Goal: Task Accomplishment & Management: Manage account settings

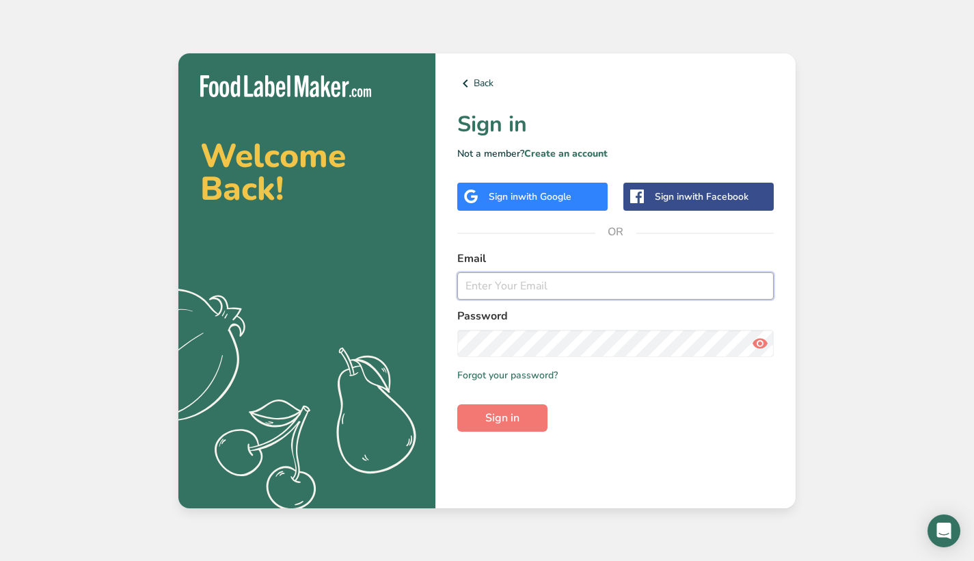
type input "thesharpsickle@gmail.com"
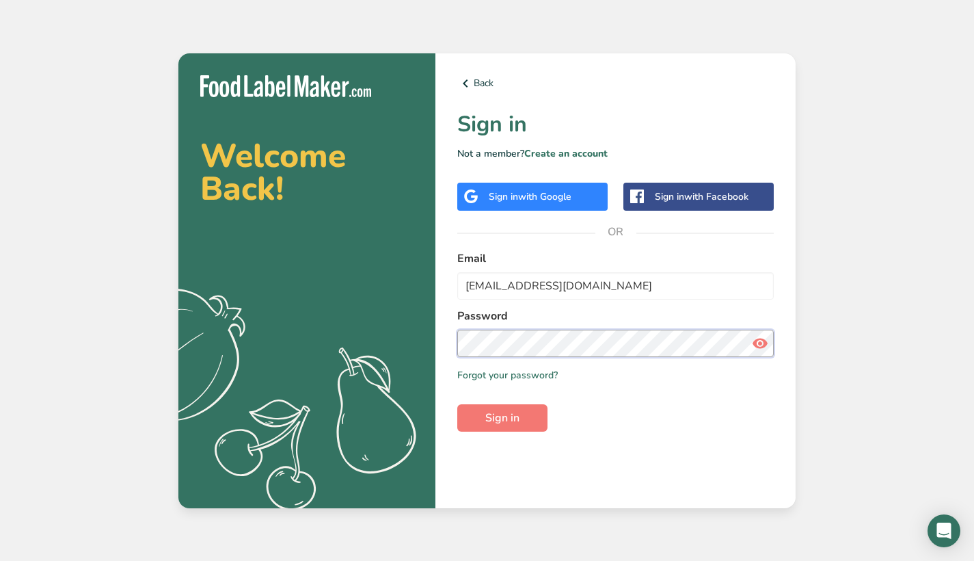
click at [503, 417] on button "Sign in" at bounding box center [502, 417] width 90 height 27
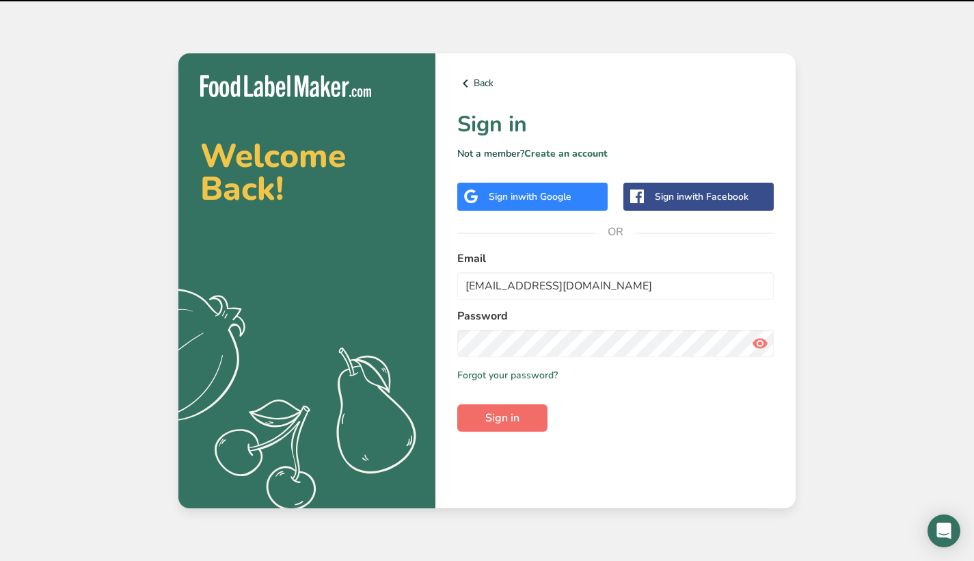
click at [516, 416] on span "Sign in" at bounding box center [502, 418] width 34 height 16
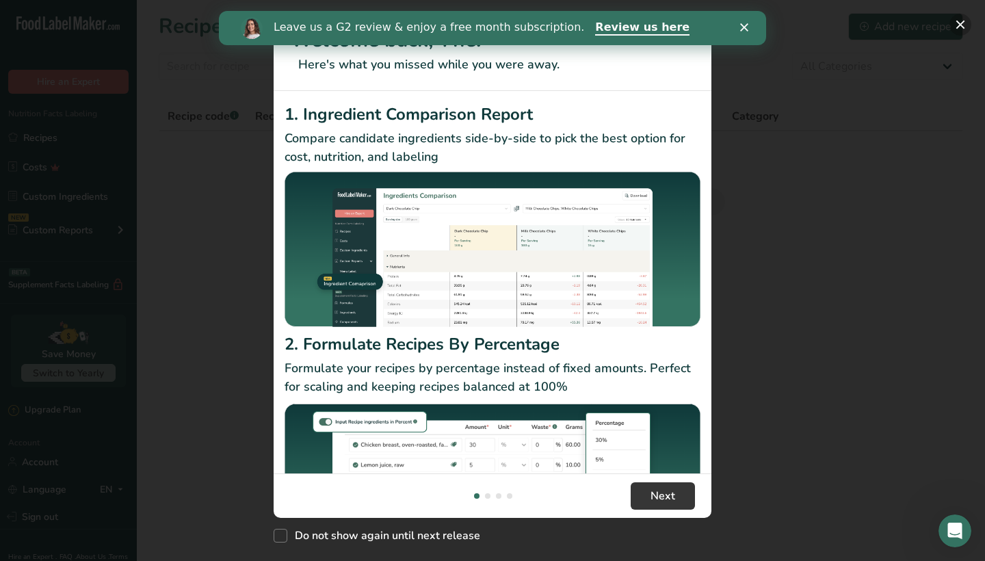
click at [962, 25] on button "New Features" at bounding box center [960, 25] width 22 height 22
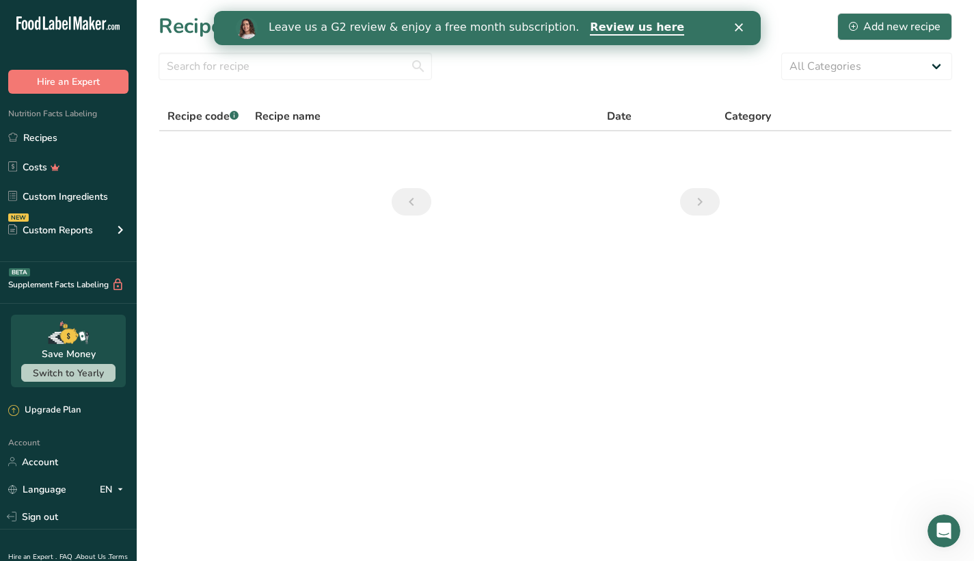
click at [740, 29] on polygon "Close" at bounding box center [738, 27] width 8 height 8
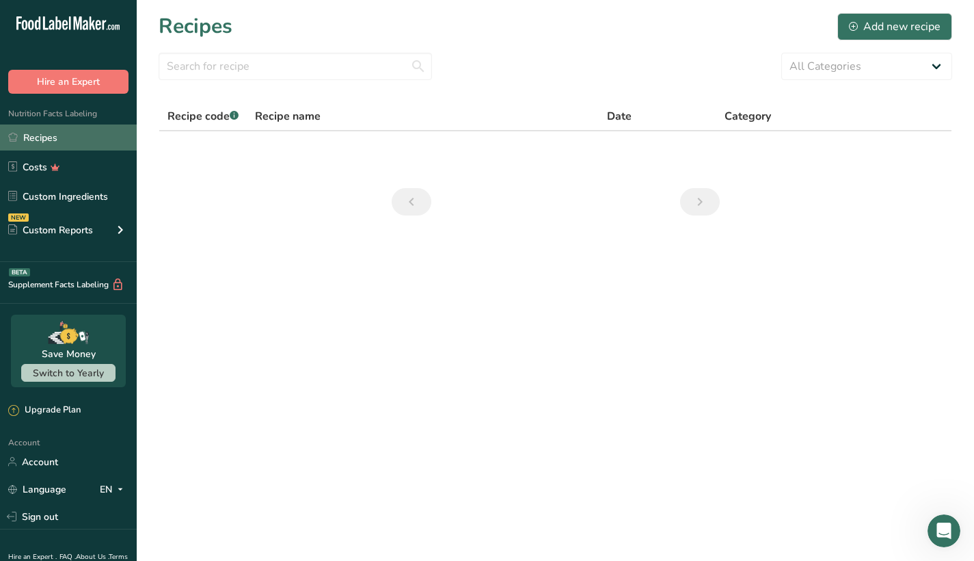
click at [66, 133] on link "Recipes" at bounding box center [68, 137] width 137 height 26
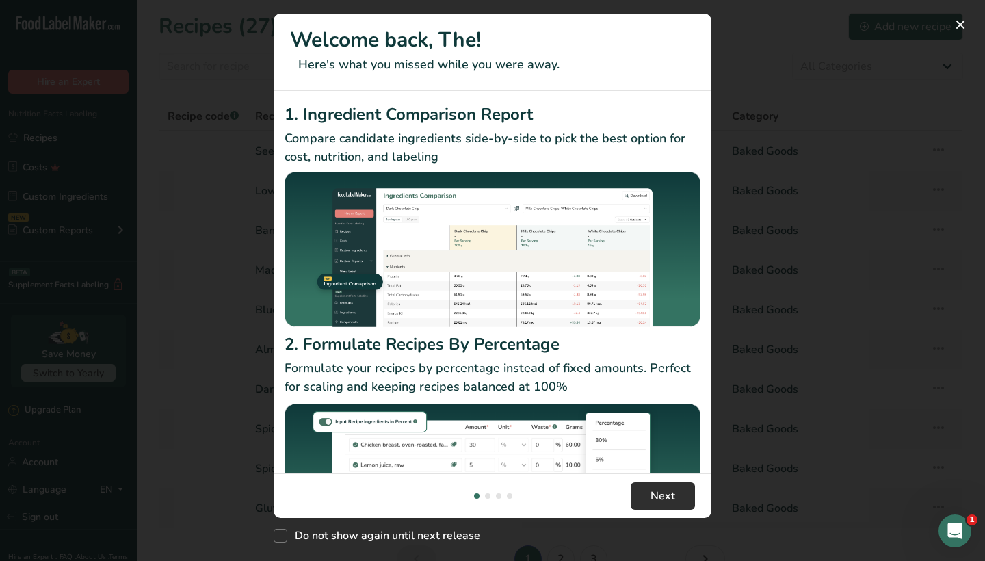
click at [672, 498] on span "Next" at bounding box center [662, 496] width 25 height 16
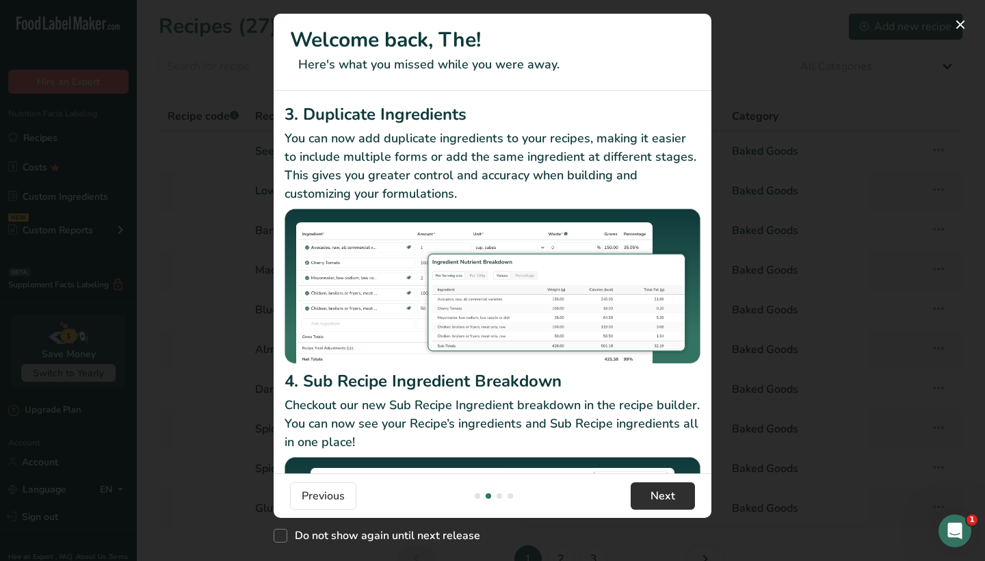
click at [672, 498] on span "Next" at bounding box center [662, 496] width 25 height 16
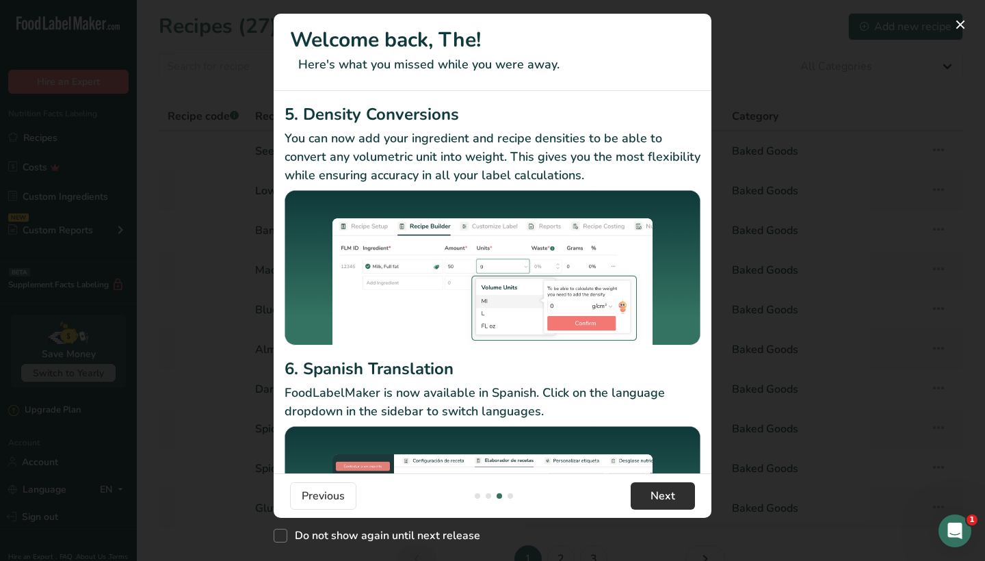
click at [672, 498] on span "Next" at bounding box center [662, 496] width 25 height 16
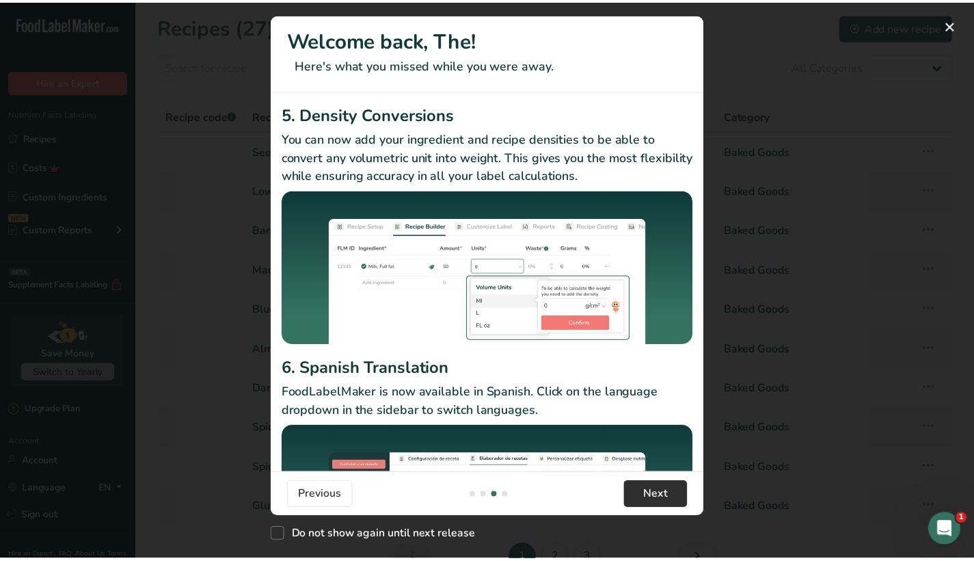
scroll to position [0, 1313]
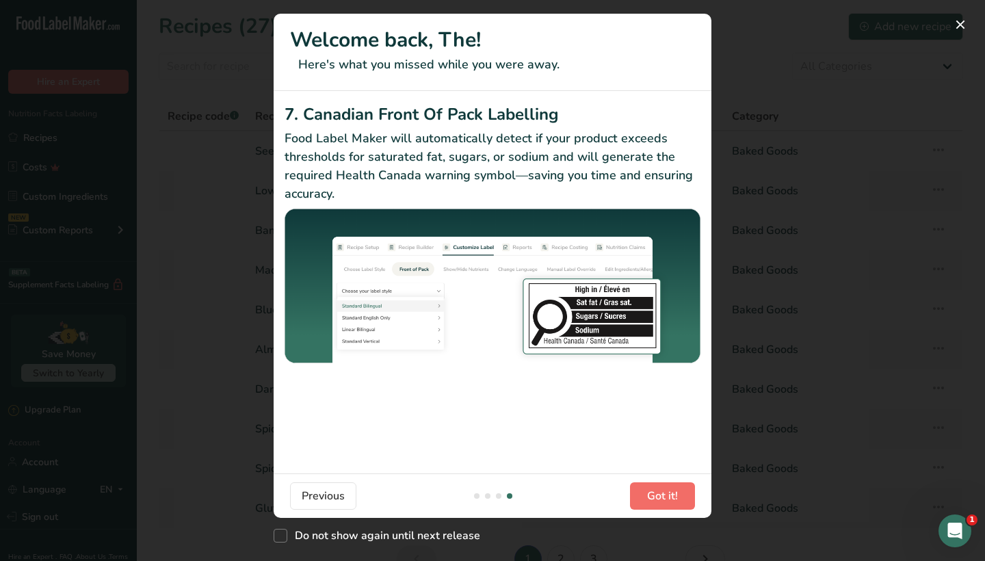
click at [672, 498] on span "Got it!" at bounding box center [662, 496] width 31 height 16
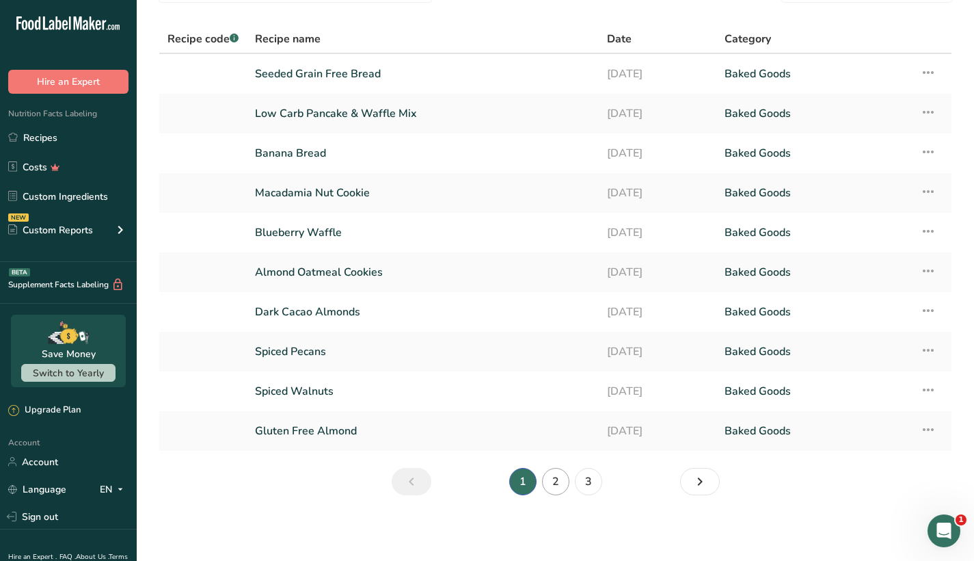
scroll to position [77, 0]
click at [555, 482] on link "2" at bounding box center [555, 481] width 27 height 27
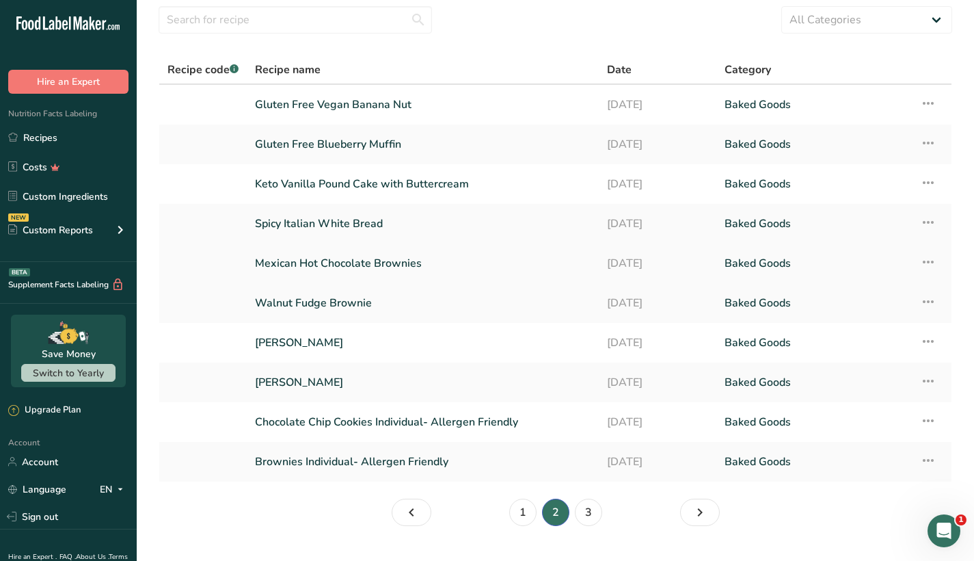
scroll to position [51, 0]
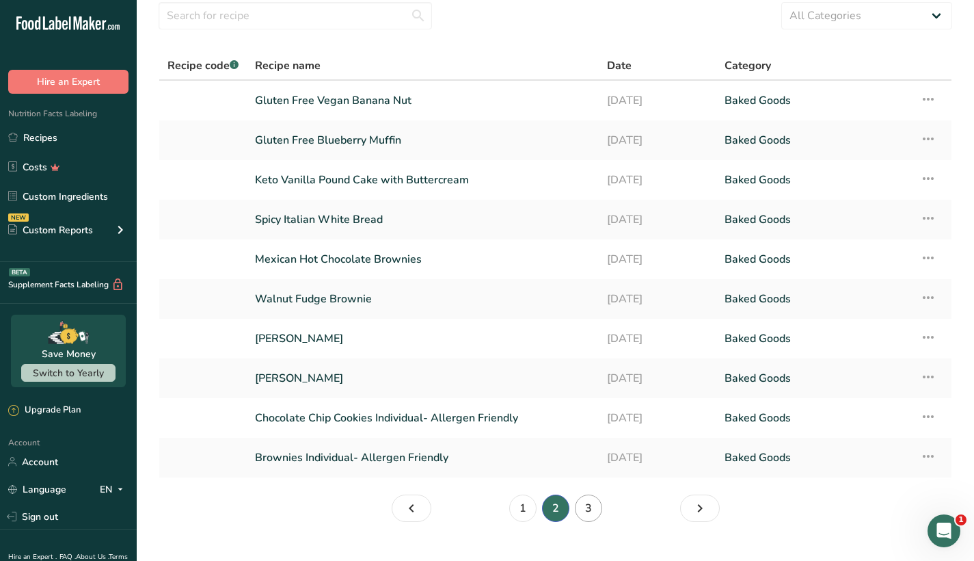
click at [585, 506] on link "3" at bounding box center [588, 507] width 27 height 27
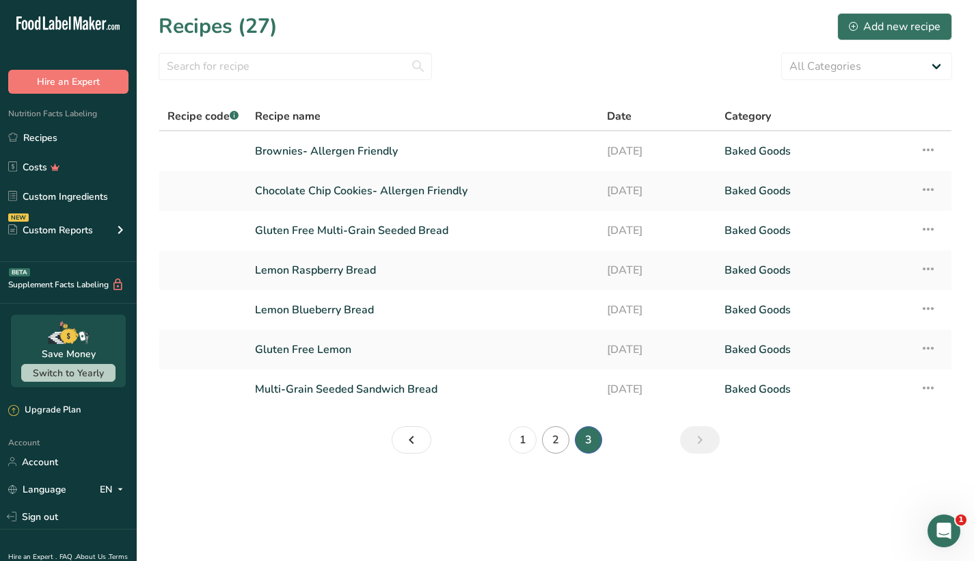
click at [557, 444] on link "2" at bounding box center [555, 439] width 27 height 27
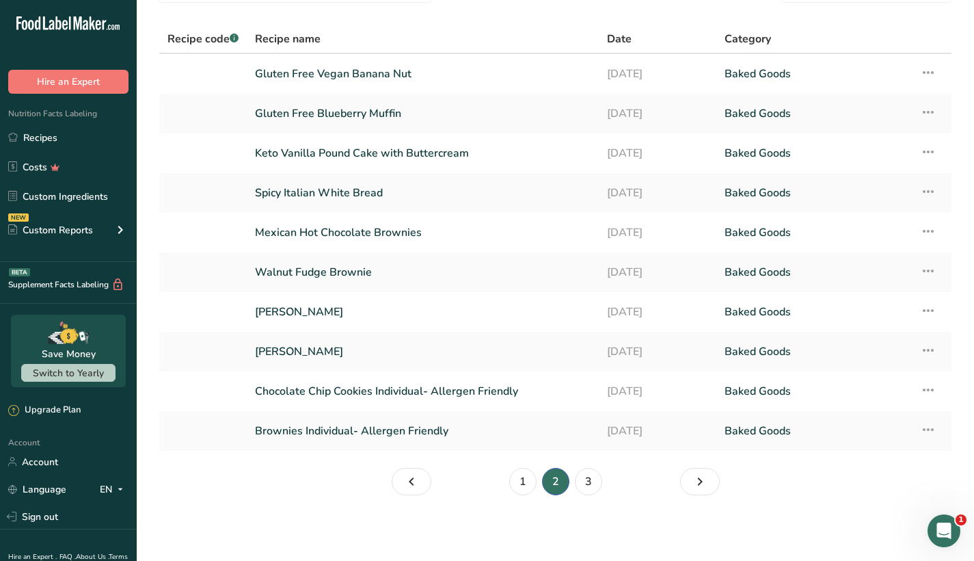
scroll to position [77, 0]
click at [593, 472] on link "3" at bounding box center [588, 481] width 27 height 27
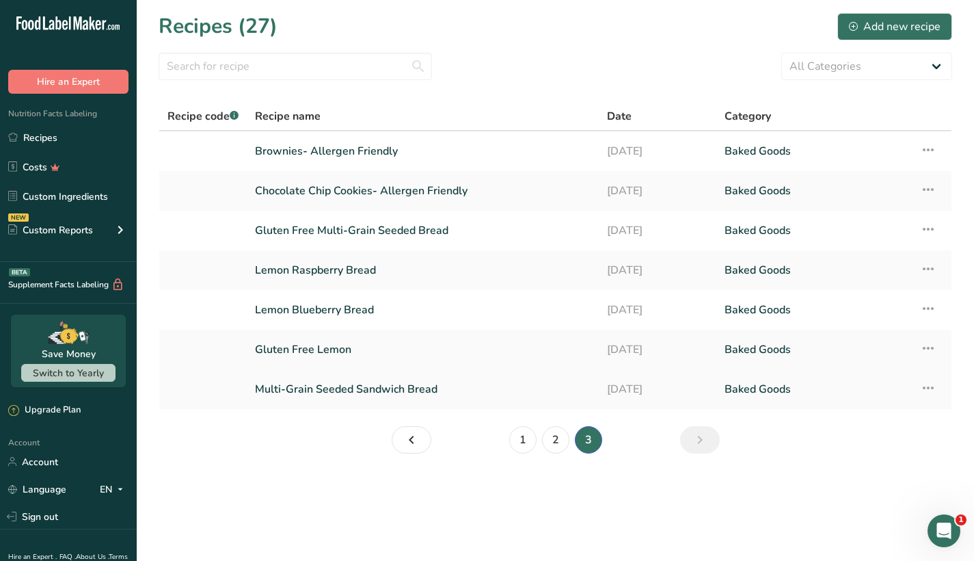
click at [773, 390] on link "Baked Goods" at bounding box center [814, 389] width 179 height 29
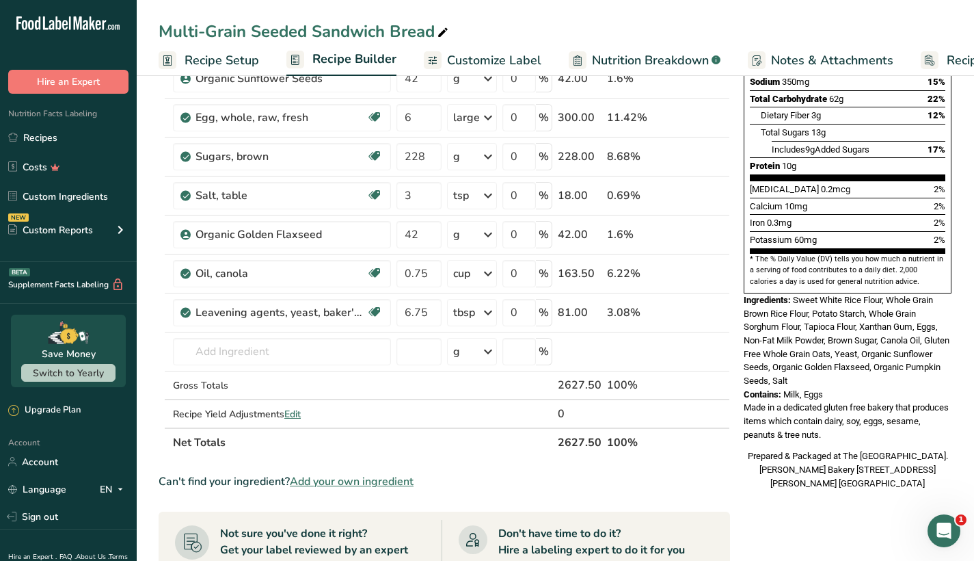
scroll to position [275, 0]
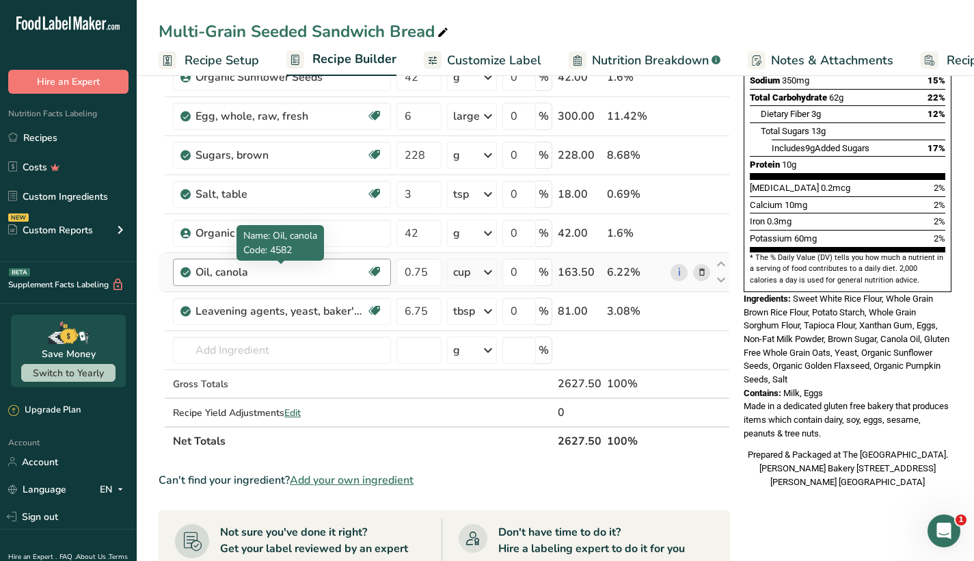
click at [304, 273] on div "Oil, canola" at bounding box center [281, 272] width 171 height 16
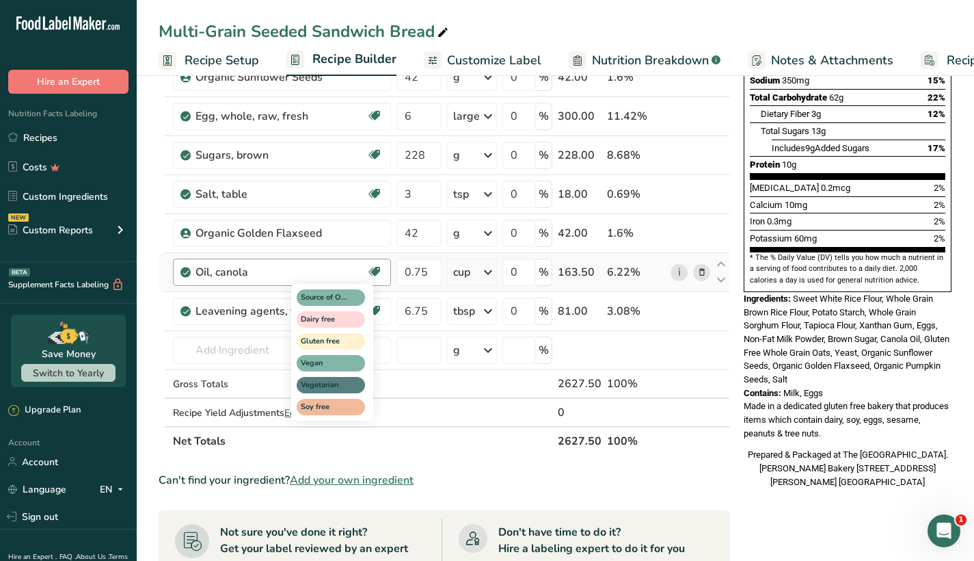
click at [373, 271] on icon at bounding box center [375, 271] width 14 height 21
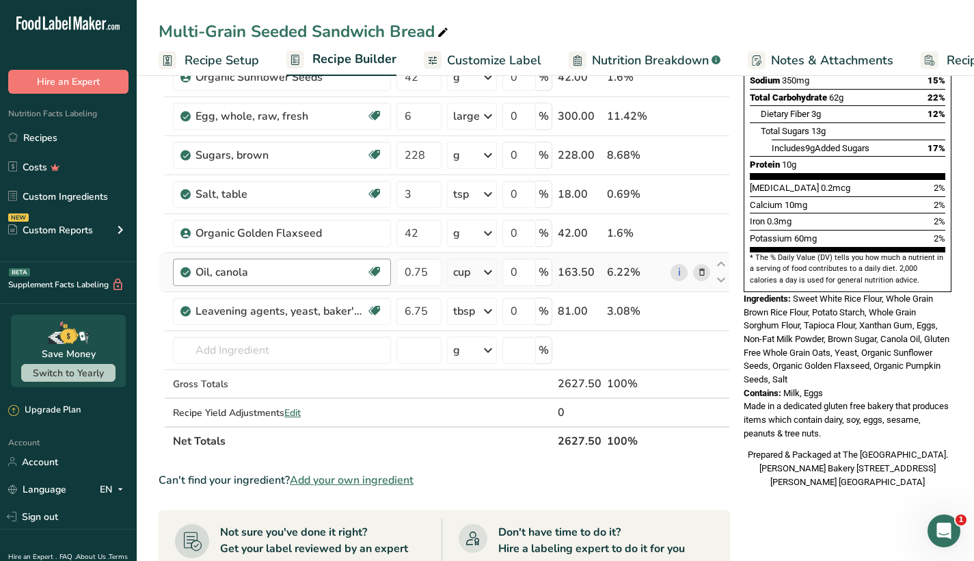
click at [191, 274] on div "Oil, canola Source of Omega 3 Dairy free Gluten free Vegan Vegetarian Soy free" at bounding box center [282, 271] width 218 height 27
click at [219, 349] on input "text" at bounding box center [282, 349] width 218 height 27
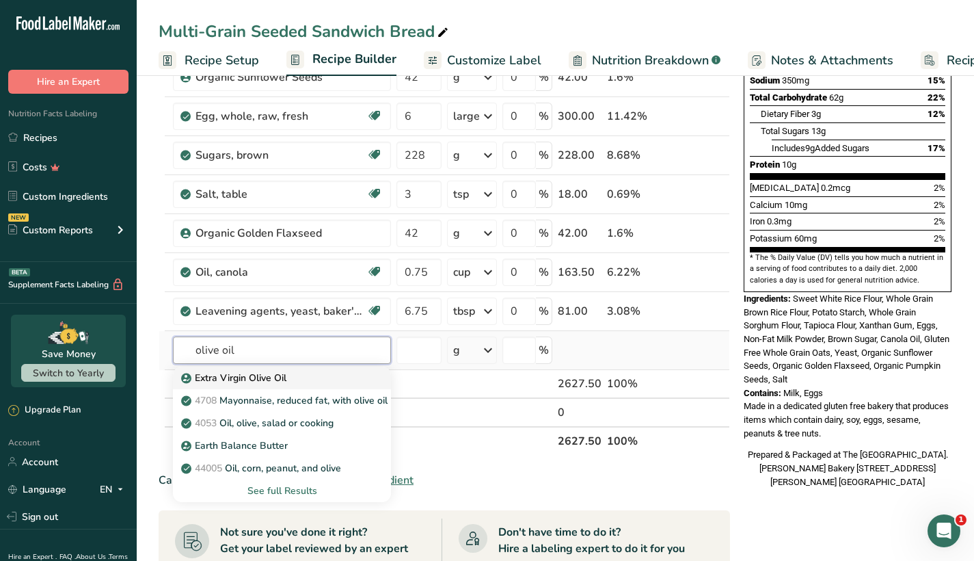
type input "olive oil"
click at [235, 378] on p "Extra Virgin Olive Oil" at bounding box center [235, 378] width 103 height 14
type input "Extra Virgin Olive Oil"
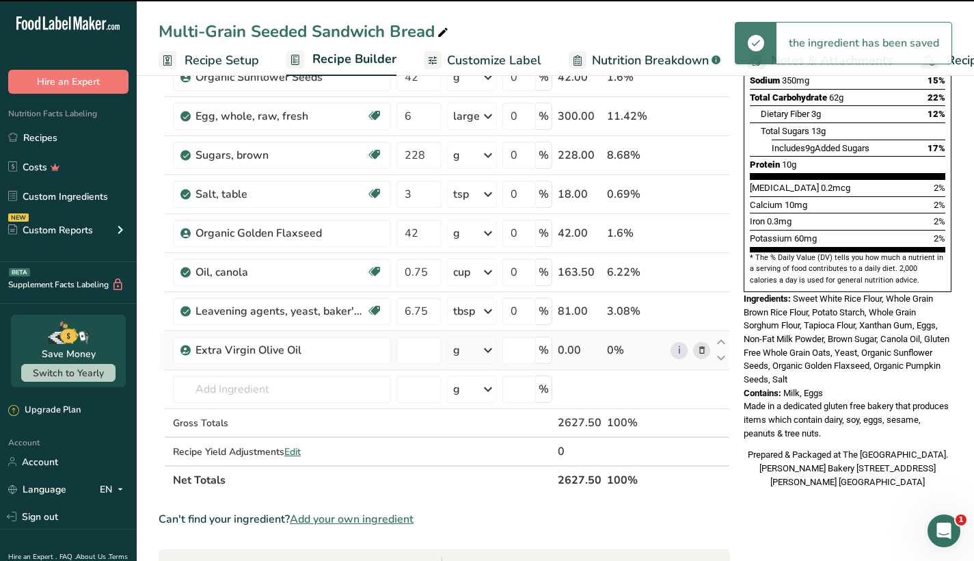
type input "0"
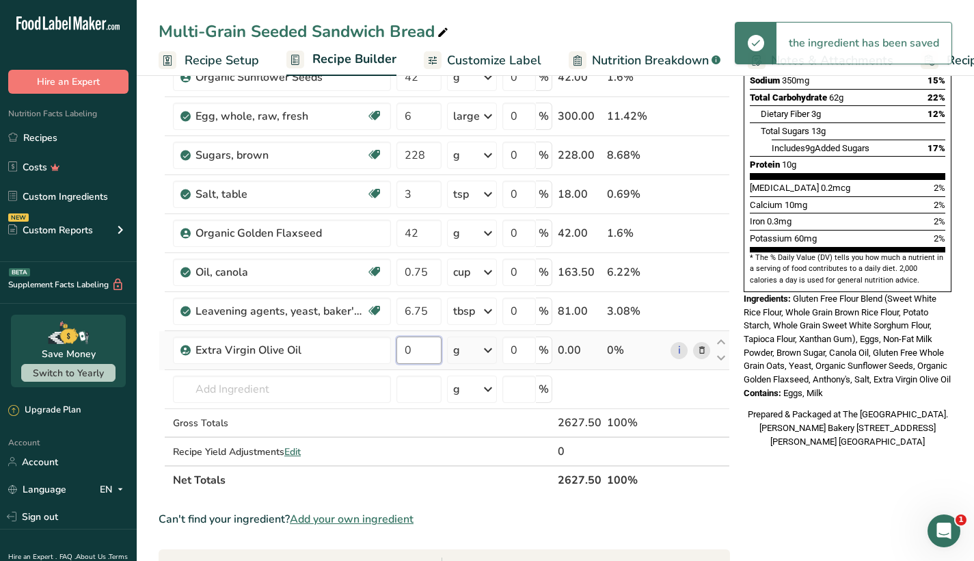
click at [428, 349] on input "0" at bounding box center [419, 349] width 45 height 27
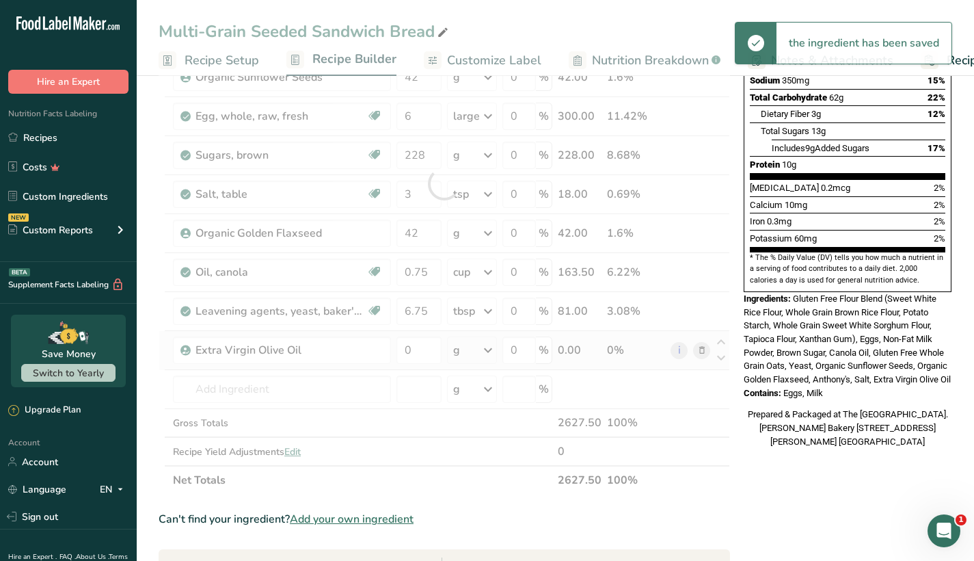
click at [466, 349] on div "Ingredient * Amount * Unit * Waste * .a-a{fill:#347362;}.b-a{fill:#fff;} Grams …" at bounding box center [445, 184] width 572 height 622
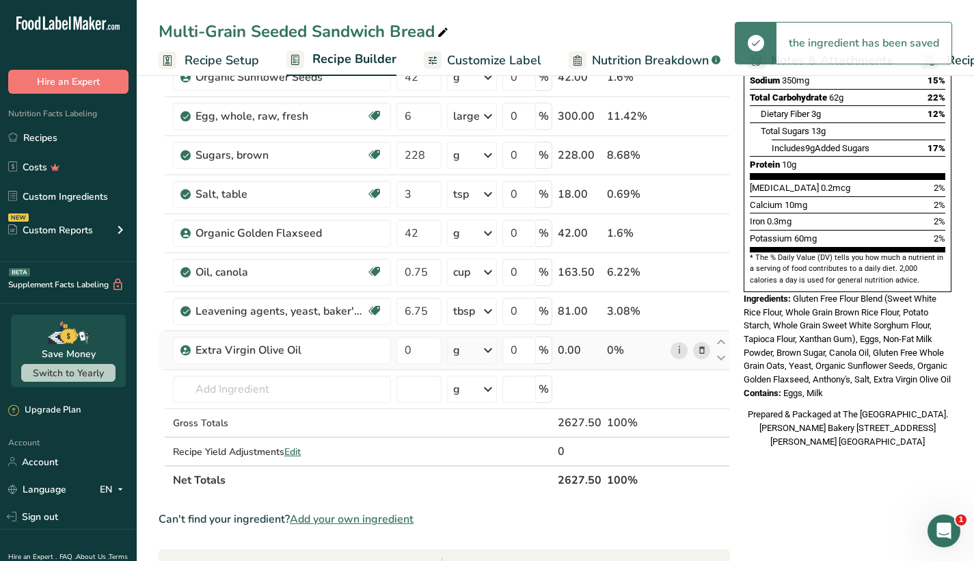
click at [480, 349] on icon at bounding box center [488, 350] width 16 height 25
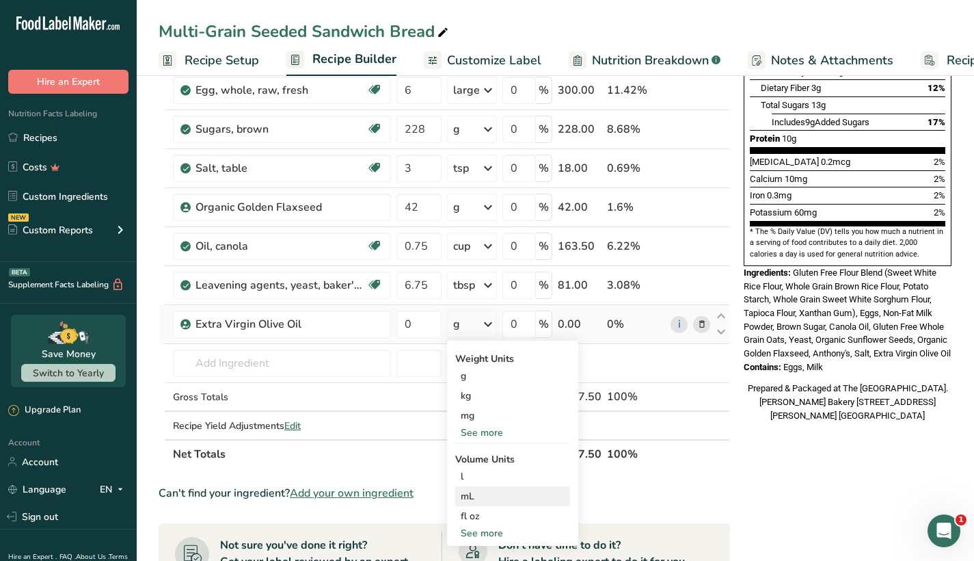
scroll to position [300, 0]
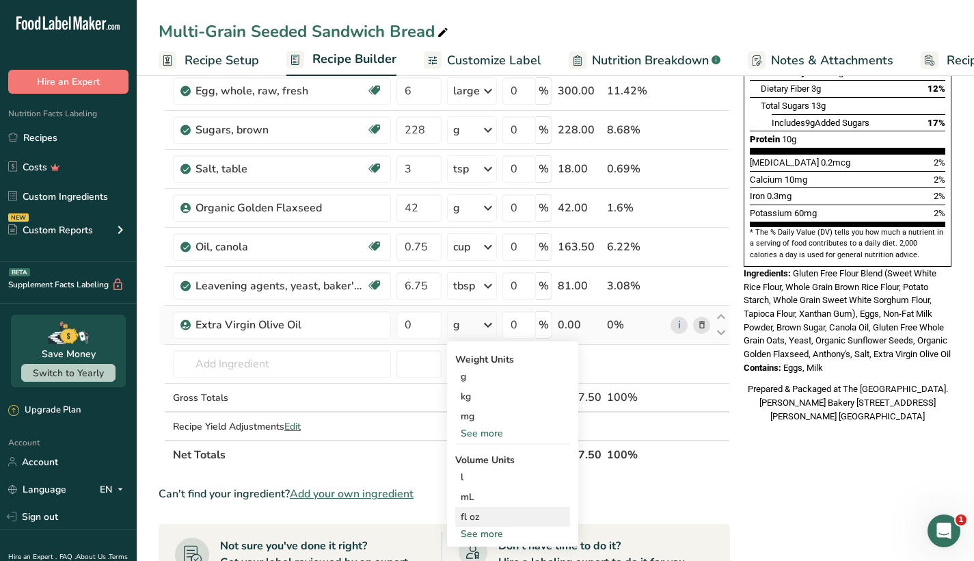
click at [479, 520] on div "fl oz" at bounding box center [513, 516] width 104 height 14
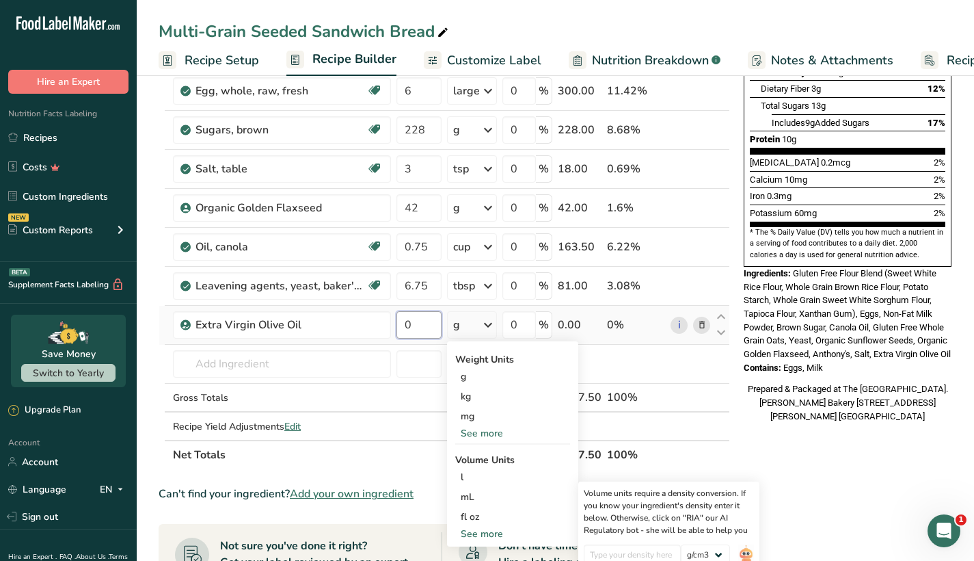
click at [427, 325] on input "0" at bounding box center [419, 324] width 45 height 27
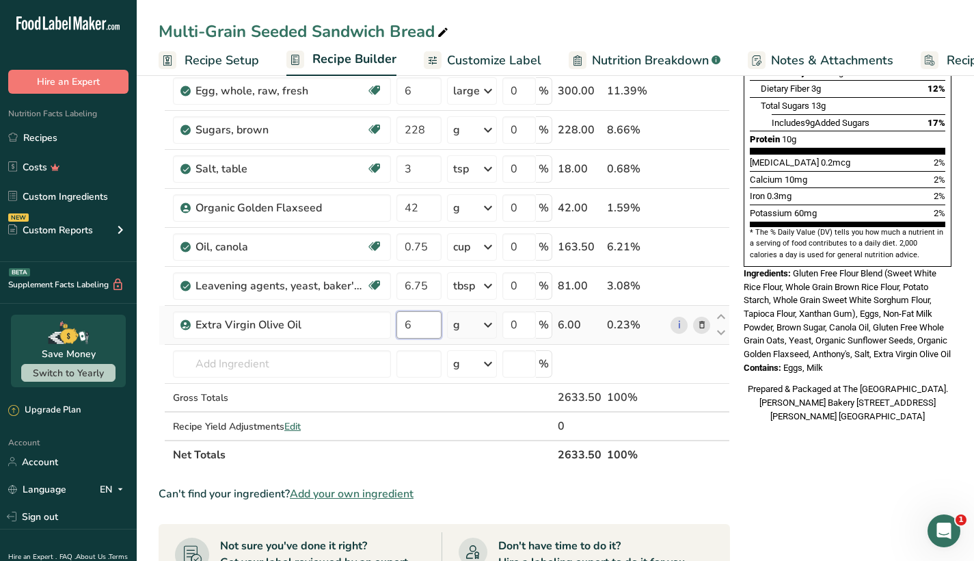
type input "6"
click at [476, 329] on div "Ingredient * Amount * Unit * Waste * .a-a{fill:#347362;}.b-a{fill:#fff;} Grams …" at bounding box center [445, 159] width 572 height 622
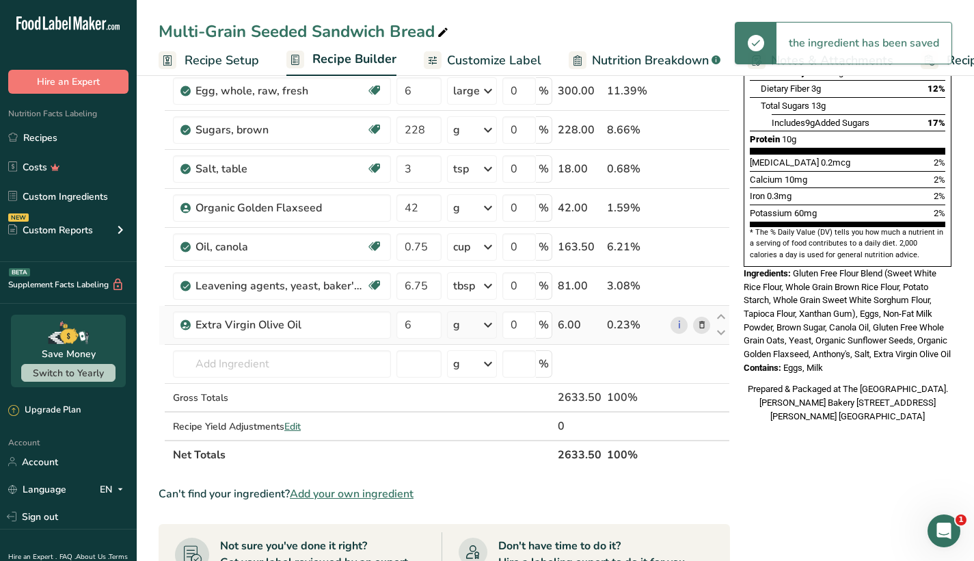
click at [489, 323] on icon at bounding box center [488, 324] width 16 height 25
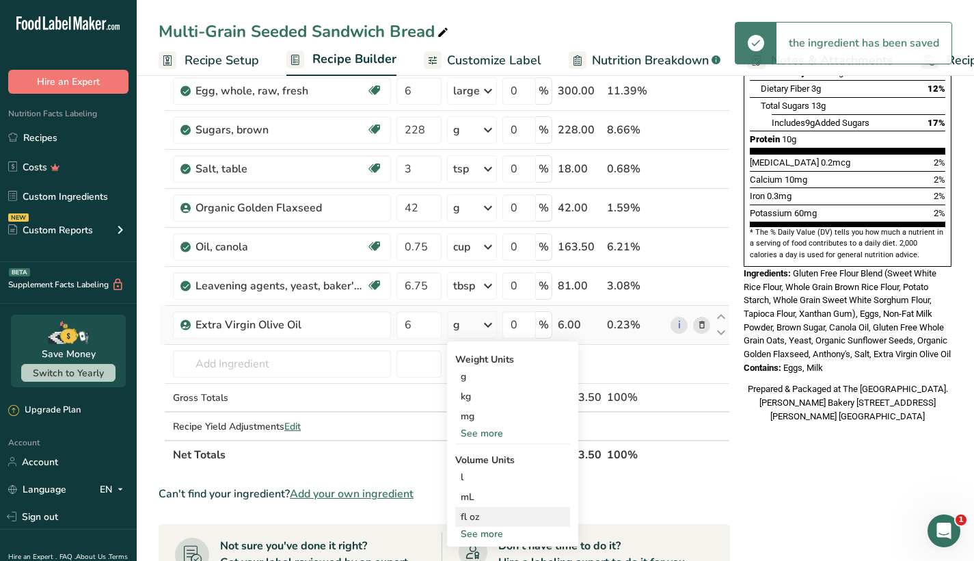
click at [490, 512] on div "fl oz" at bounding box center [513, 516] width 104 height 14
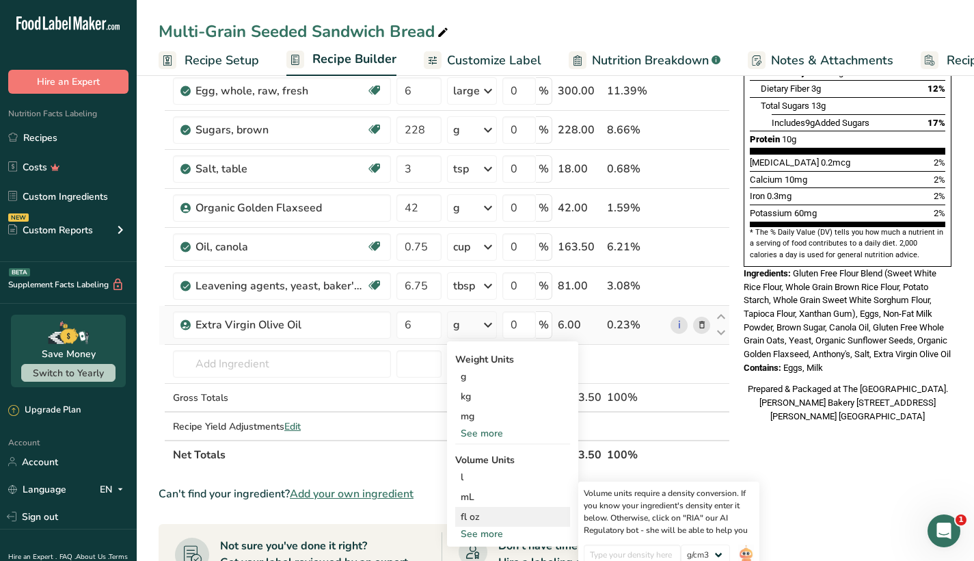
click at [489, 512] on div "fl oz" at bounding box center [513, 516] width 104 height 14
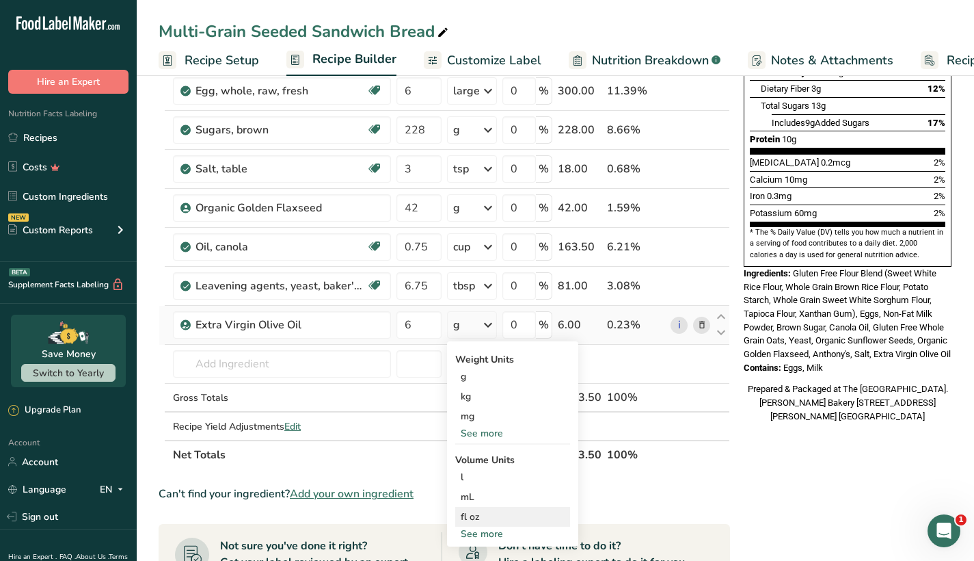
click at [489, 512] on div "fl oz" at bounding box center [513, 516] width 104 height 14
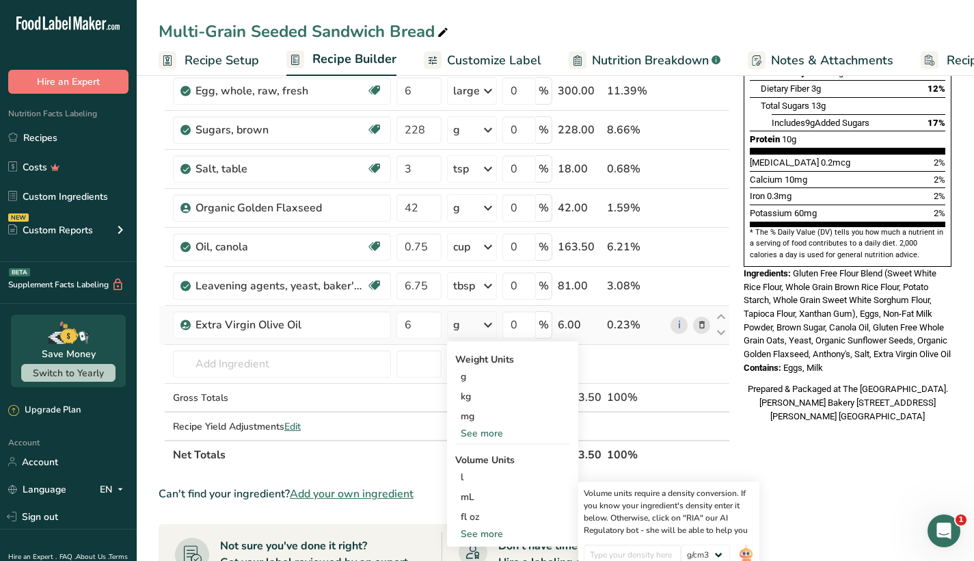
click at [488, 534] on div "See more" at bounding box center [512, 533] width 115 height 14
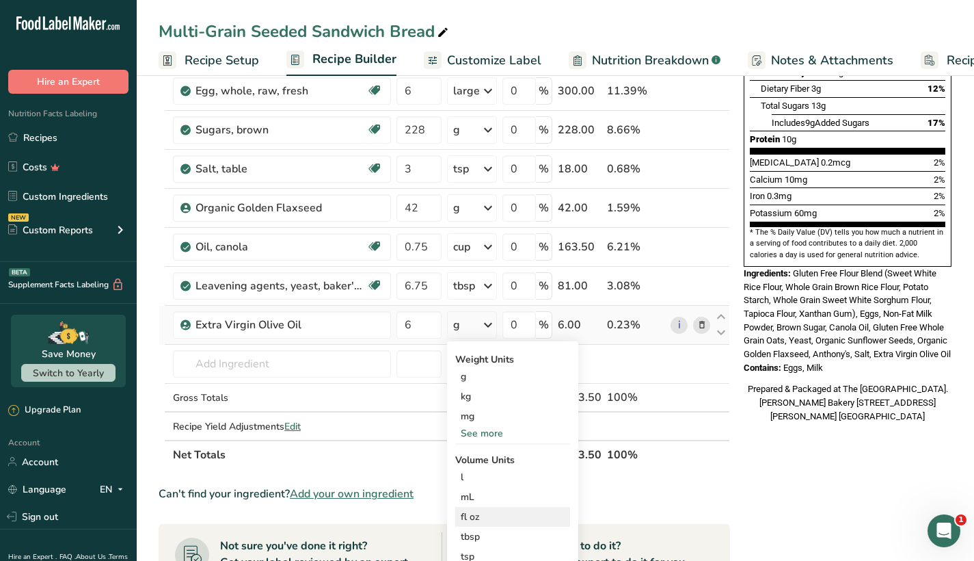
click at [485, 516] on div "fl oz" at bounding box center [513, 516] width 104 height 14
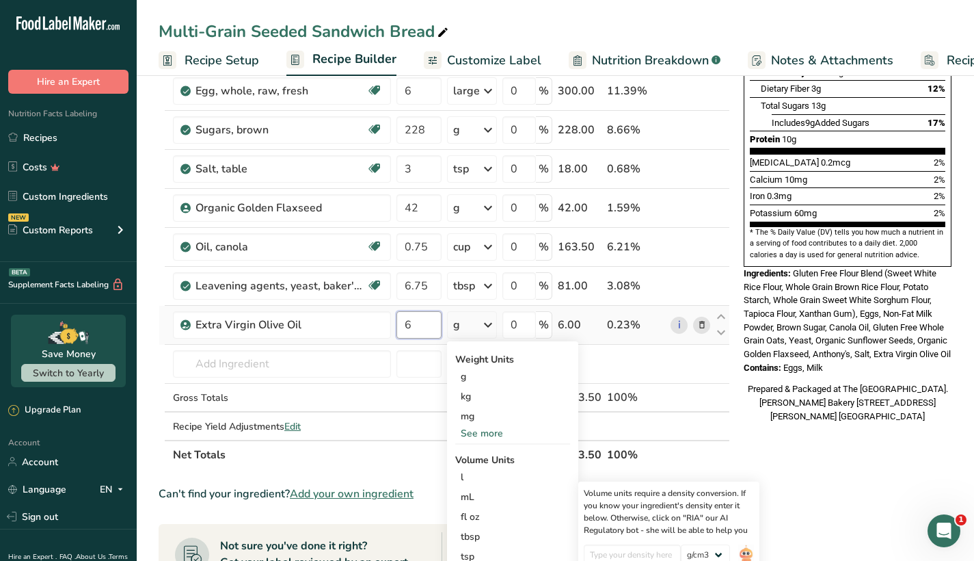
click at [429, 321] on input "6" at bounding box center [419, 324] width 45 height 27
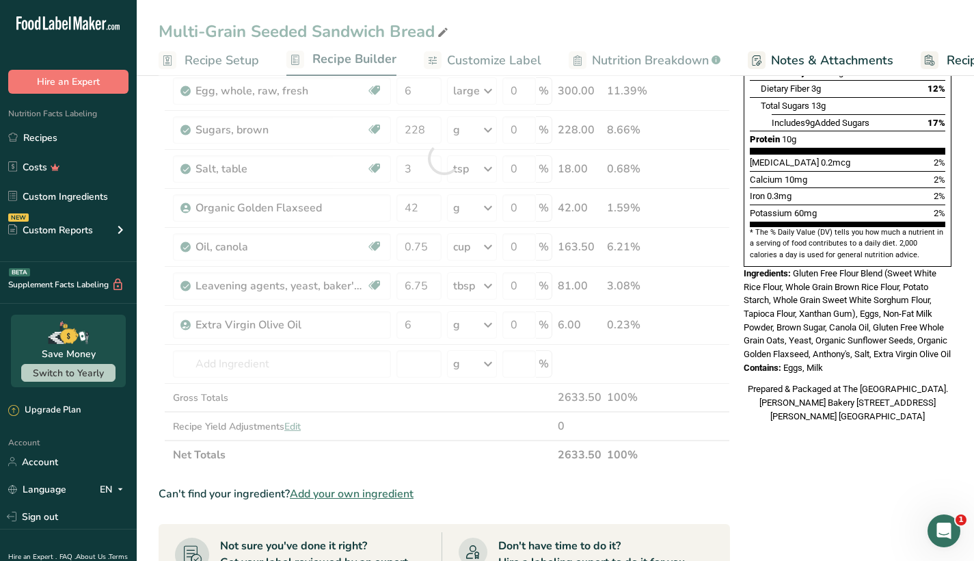
click at [479, 316] on div "Ingredient * Amount * Unit * Waste * .a-a{fill:#347362;}.b-a{fill:#fff;} Grams …" at bounding box center [445, 159] width 572 height 622
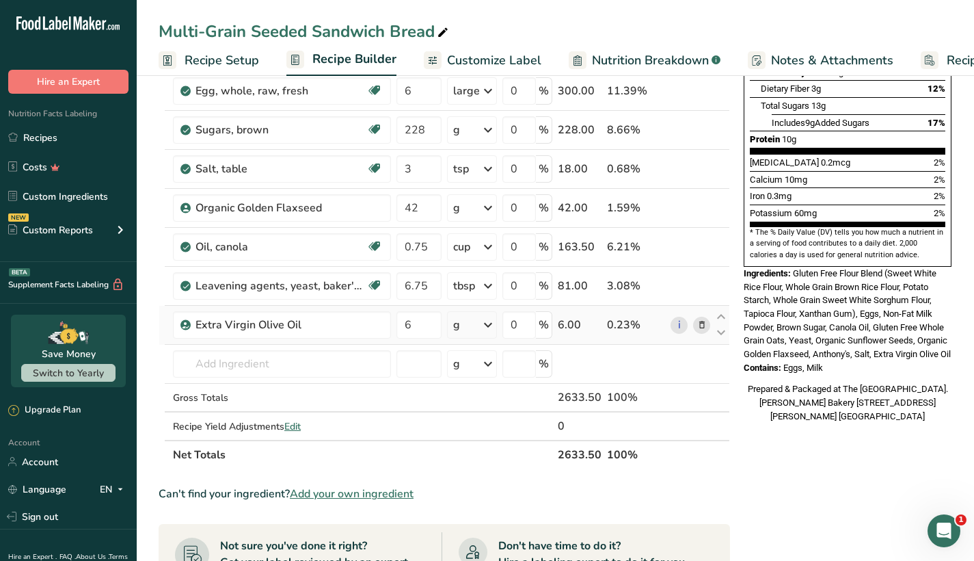
click at [477, 328] on div "g" at bounding box center [472, 324] width 50 height 27
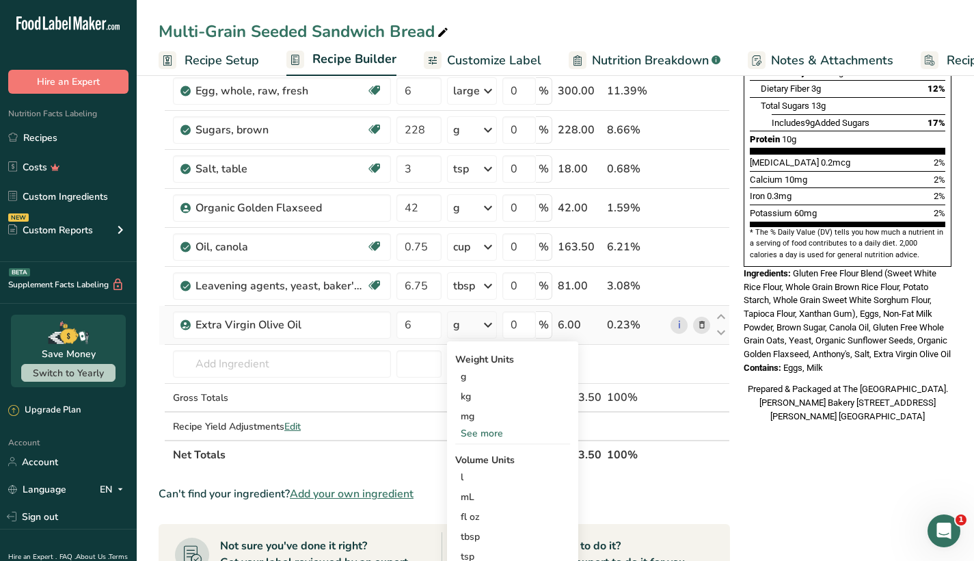
click at [477, 328] on div "g" at bounding box center [472, 324] width 50 height 27
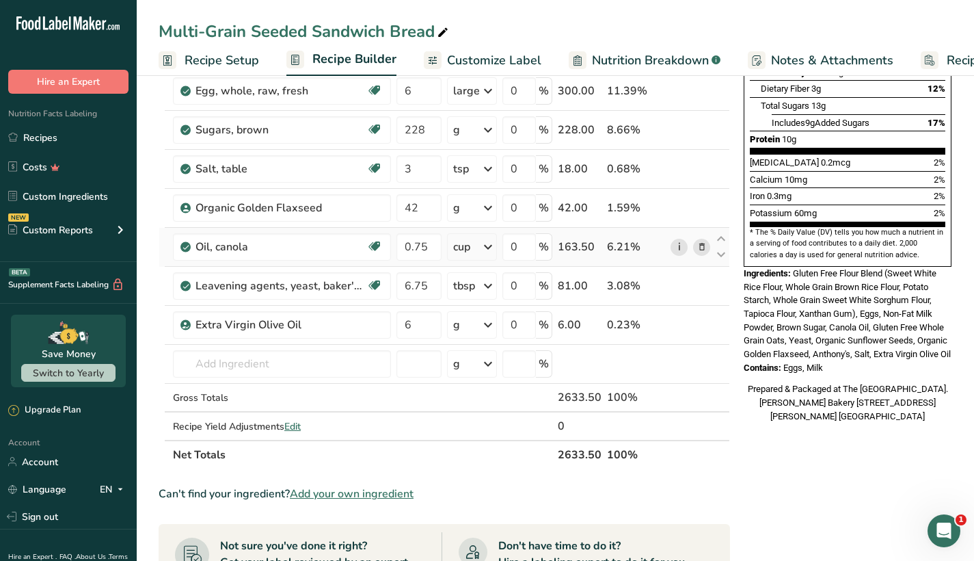
click at [676, 245] on link "i" at bounding box center [679, 247] width 17 height 17
click at [101, 193] on link "Custom Ingredients" at bounding box center [68, 196] width 137 height 26
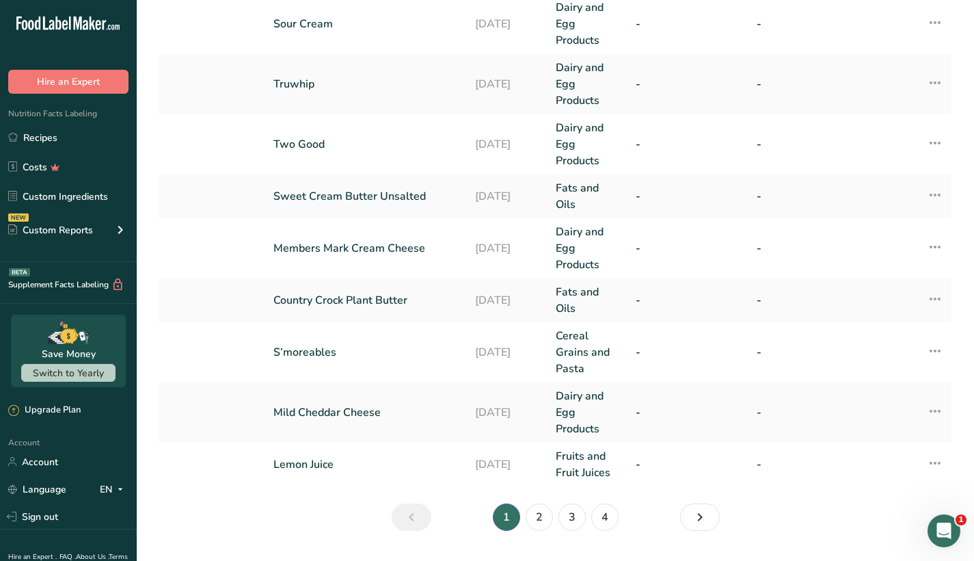
scroll to position [424, 0]
click at [699, 521] on icon "Next" at bounding box center [700, 517] width 16 height 25
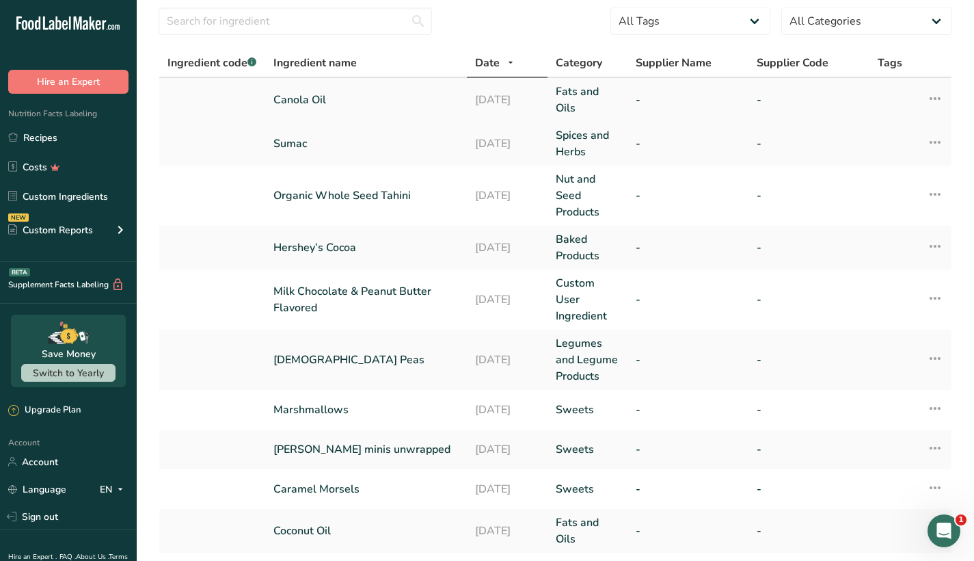
scroll to position [47, 0]
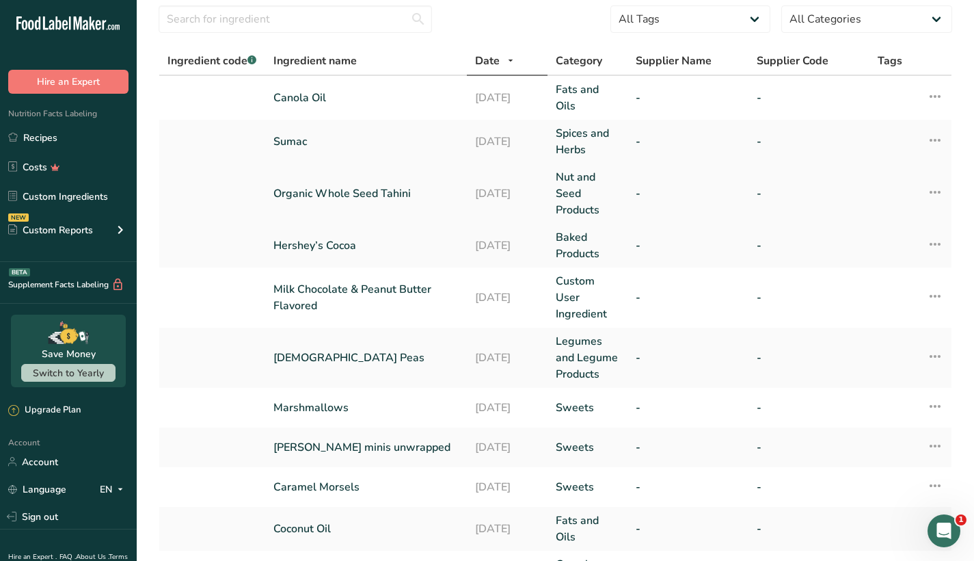
click at [934, 191] on icon at bounding box center [935, 192] width 16 height 25
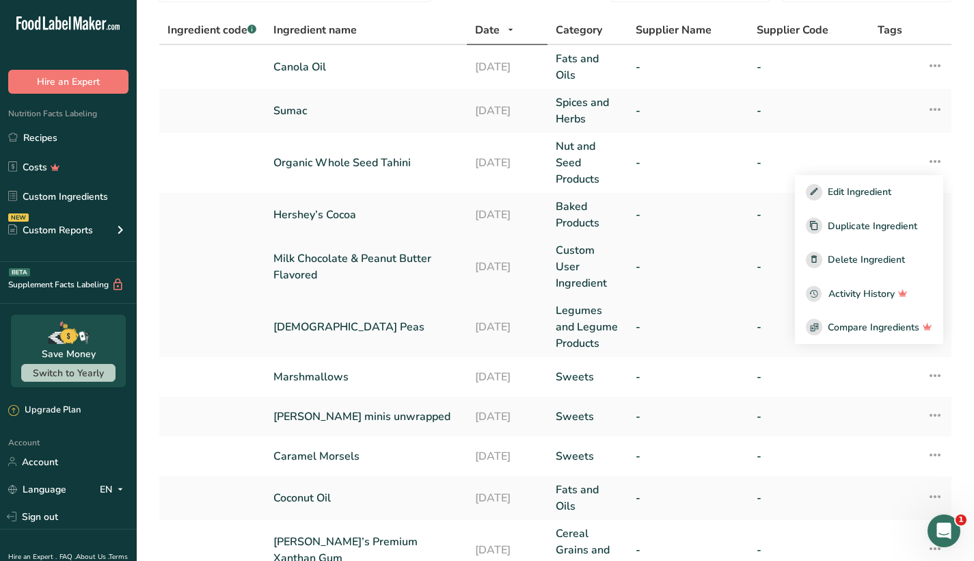
scroll to position [97, 0]
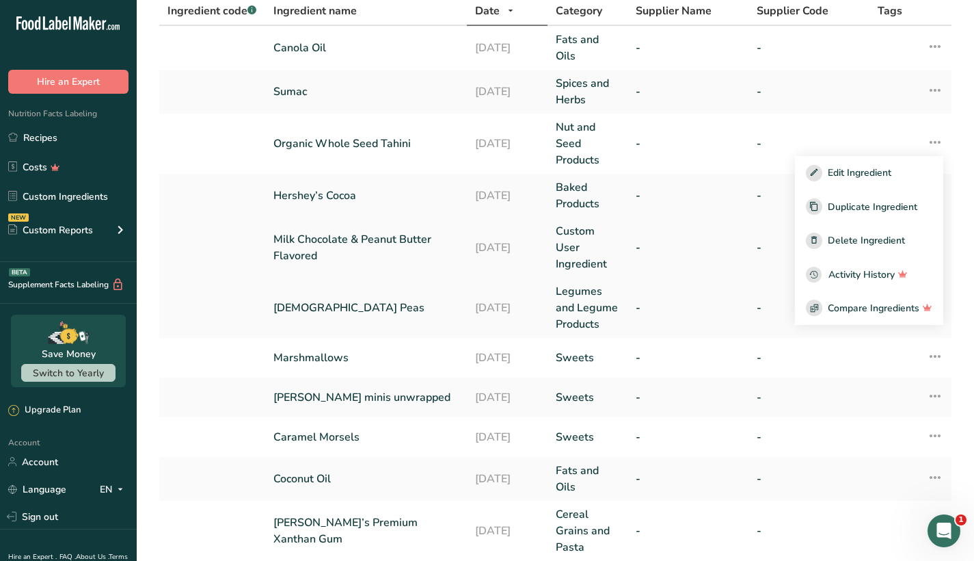
click at [740, 263] on td "-" at bounding box center [688, 247] width 121 height 60
click at [937, 248] on icon at bounding box center [935, 246] width 16 height 25
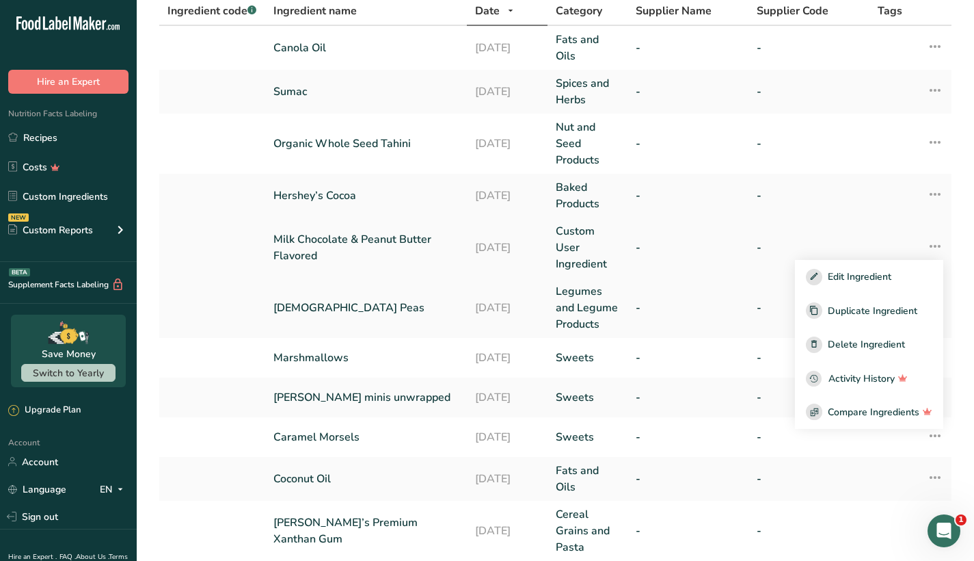
click at [373, 247] on link "Milk Chocolate & Peanut Butter Flavored" at bounding box center [365, 247] width 185 height 33
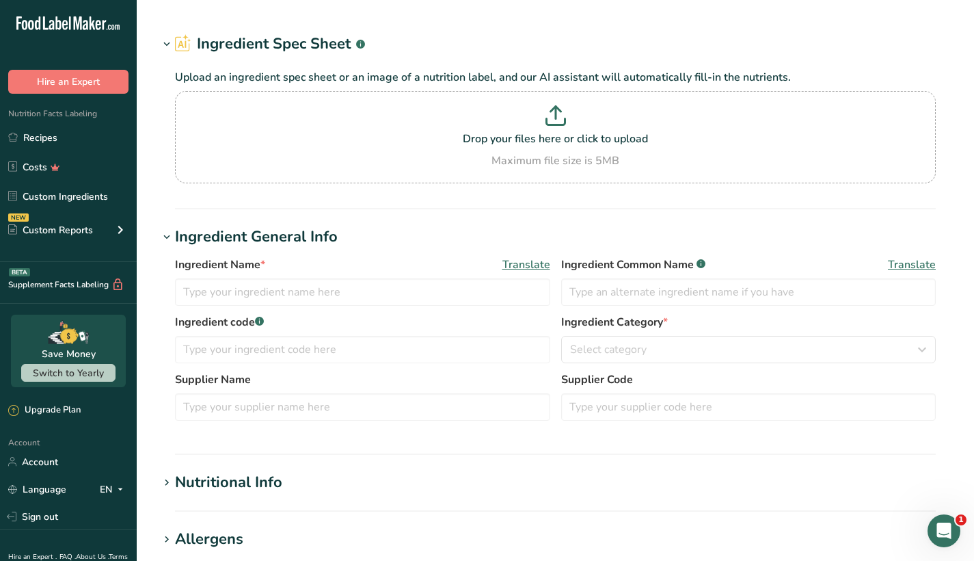
type input "Milk Chocolate & Peanut Butter Flavored"
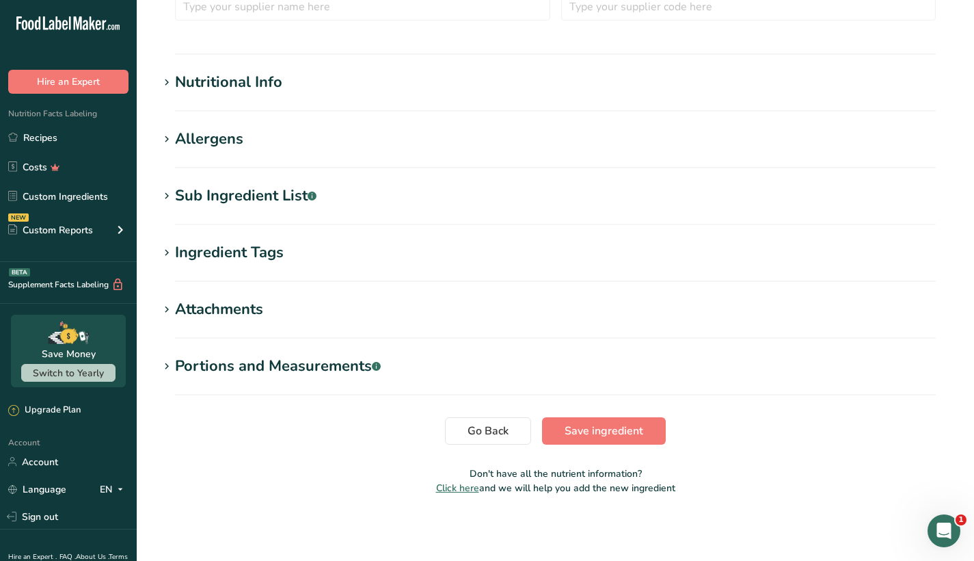
scroll to position [431, 0]
click at [172, 135] on icon at bounding box center [167, 139] width 12 height 19
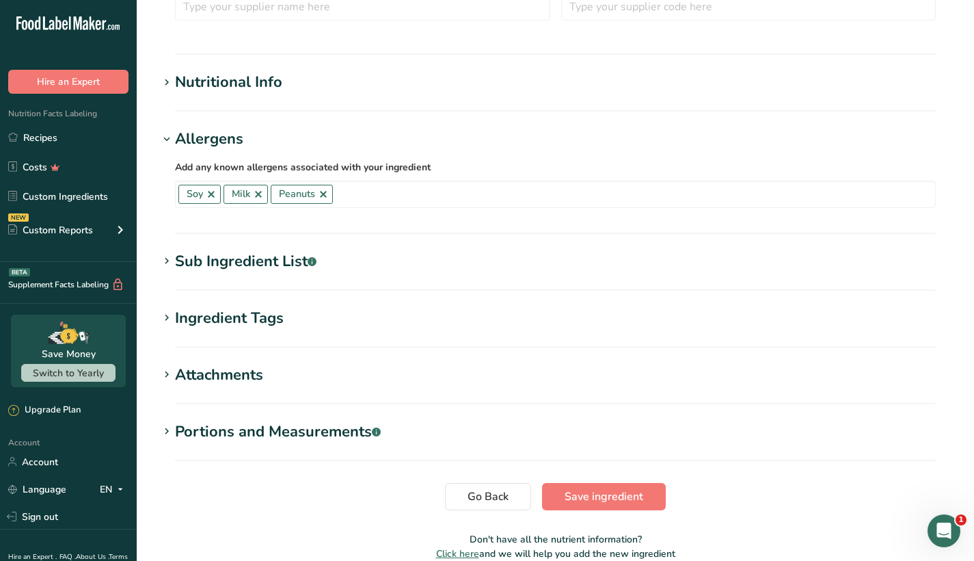
click at [172, 135] on icon at bounding box center [167, 139] width 12 height 19
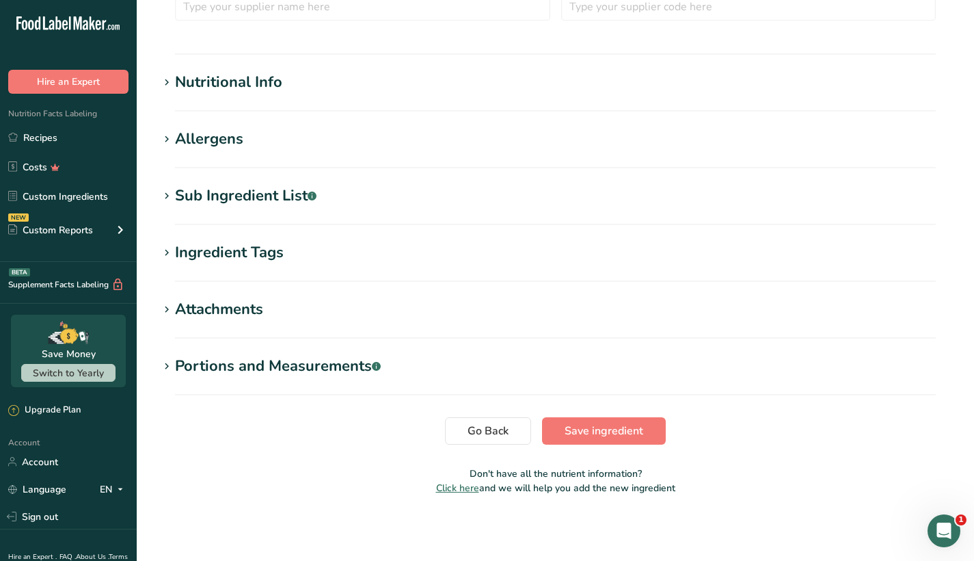
click at [170, 81] on icon at bounding box center [167, 82] width 12 height 19
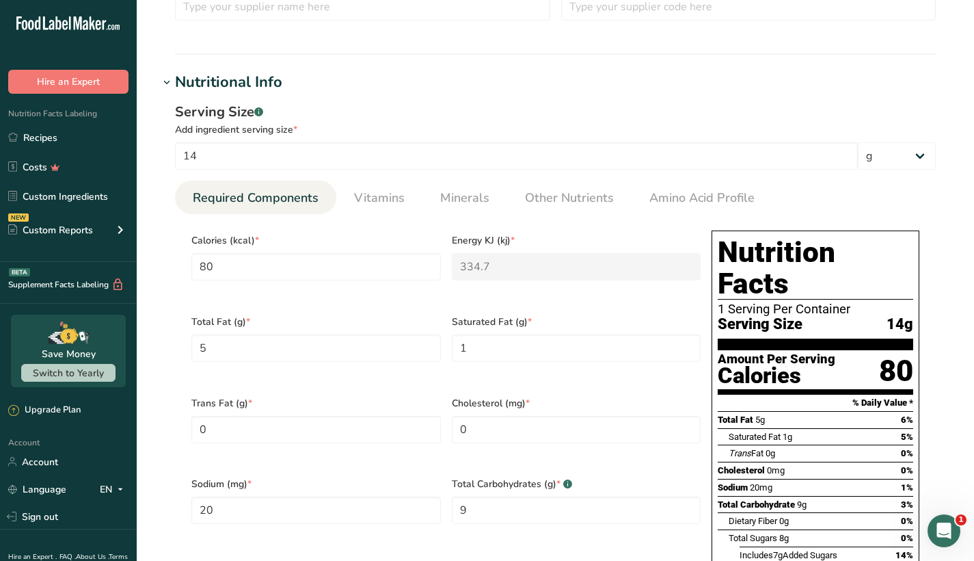
click at [170, 81] on icon at bounding box center [167, 82] width 12 height 19
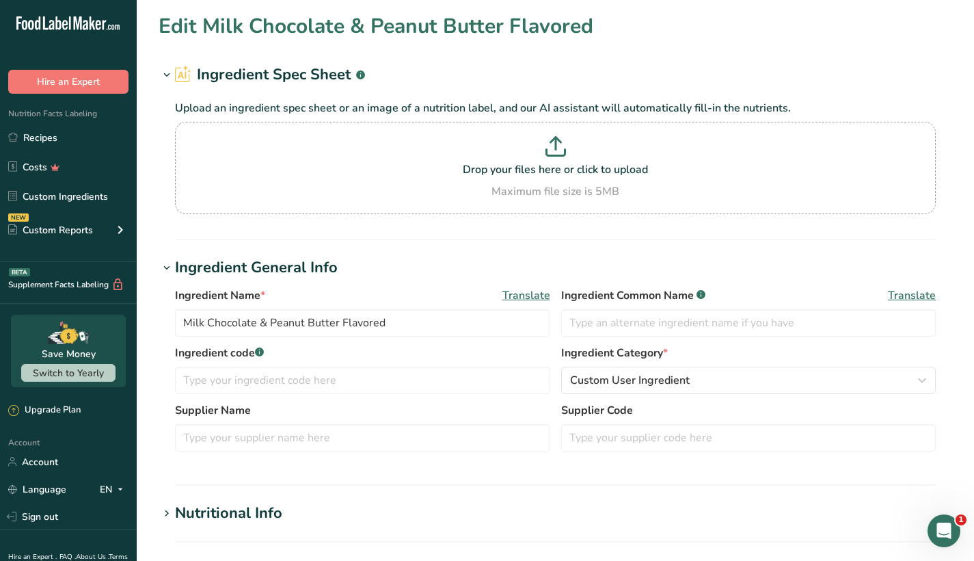
scroll to position [0, 0]
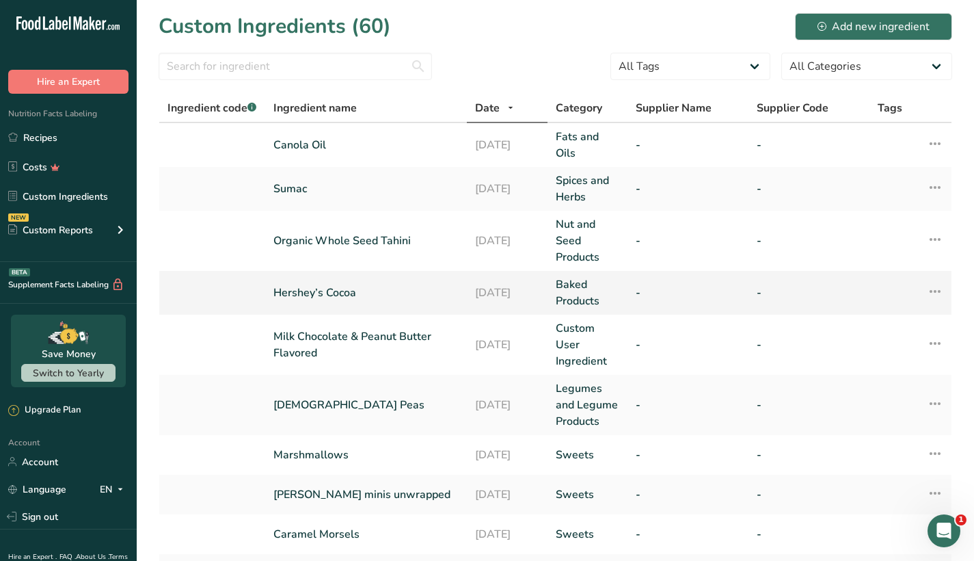
click at [931, 293] on icon at bounding box center [935, 291] width 16 height 25
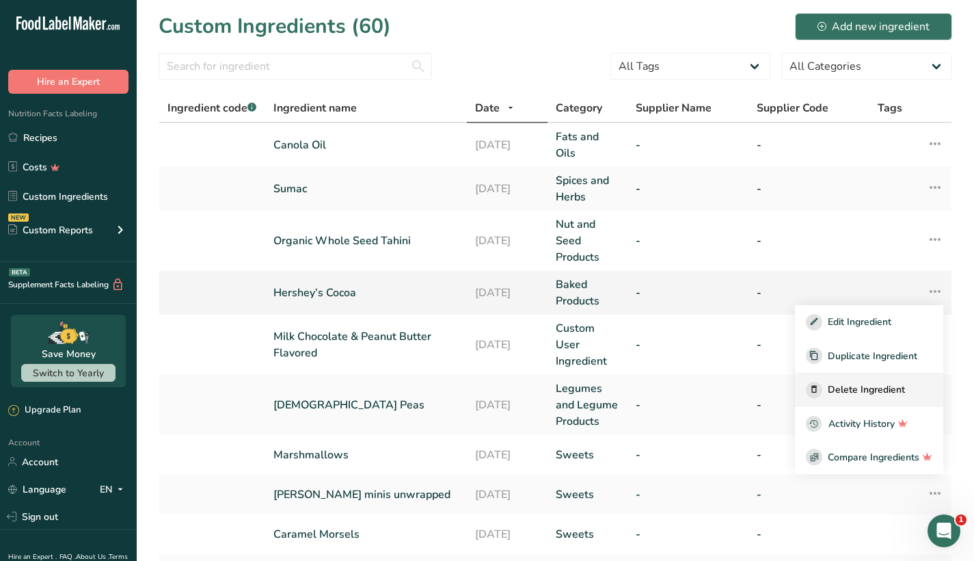
click at [880, 382] on span "Delete Ingredient" at bounding box center [866, 389] width 77 height 14
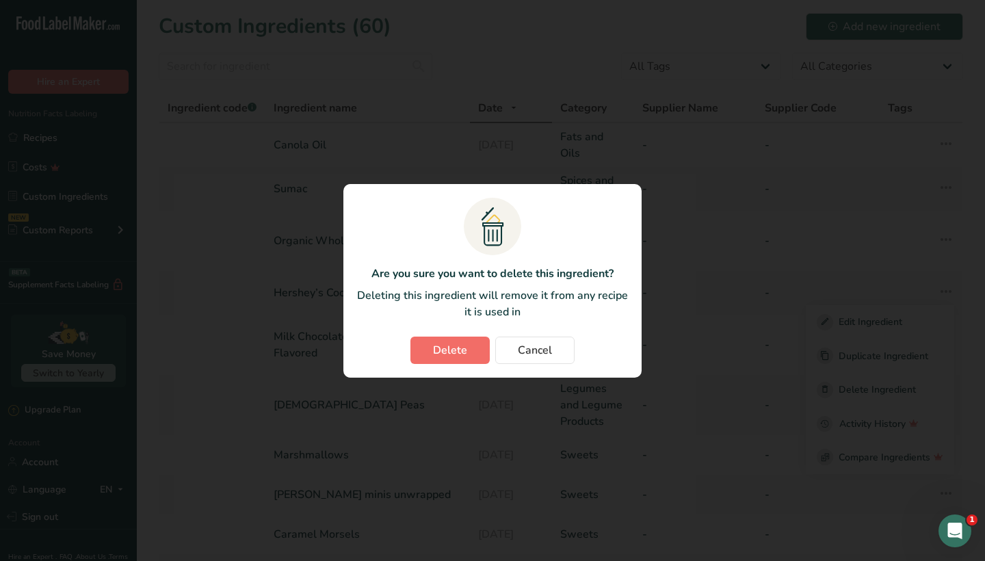
click at [459, 349] on span "Delete" at bounding box center [450, 350] width 34 height 16
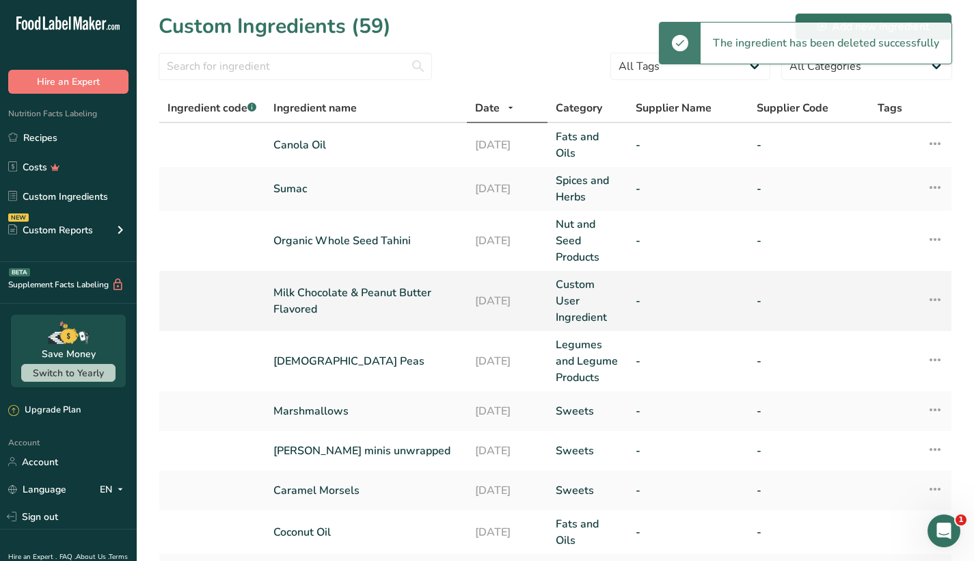
click at [934, 300] on icon at bounding box center [935, 299] width 16 height 25
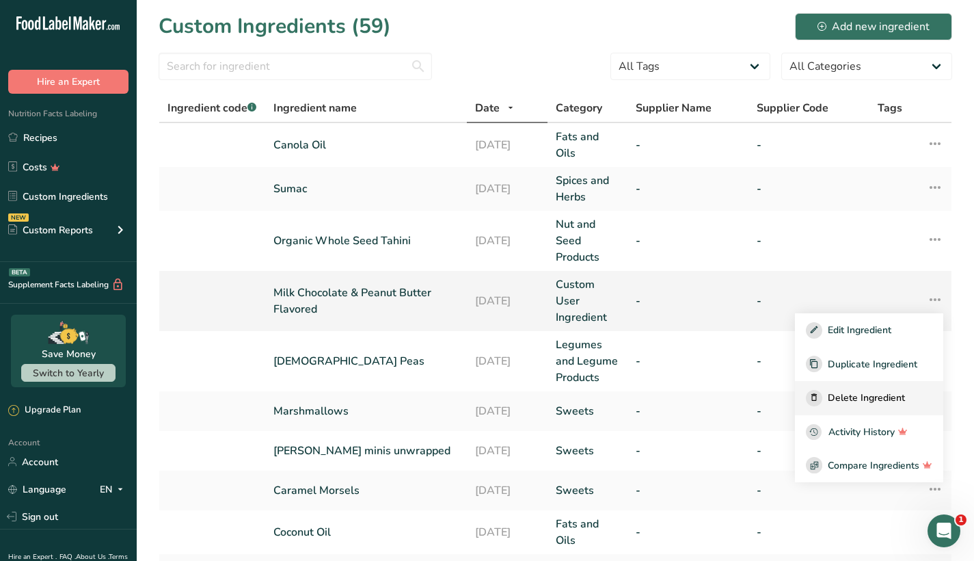
click at [877, 397] on span "Delete Ingredient" at bounding box center [866, 397] width 77 height 14
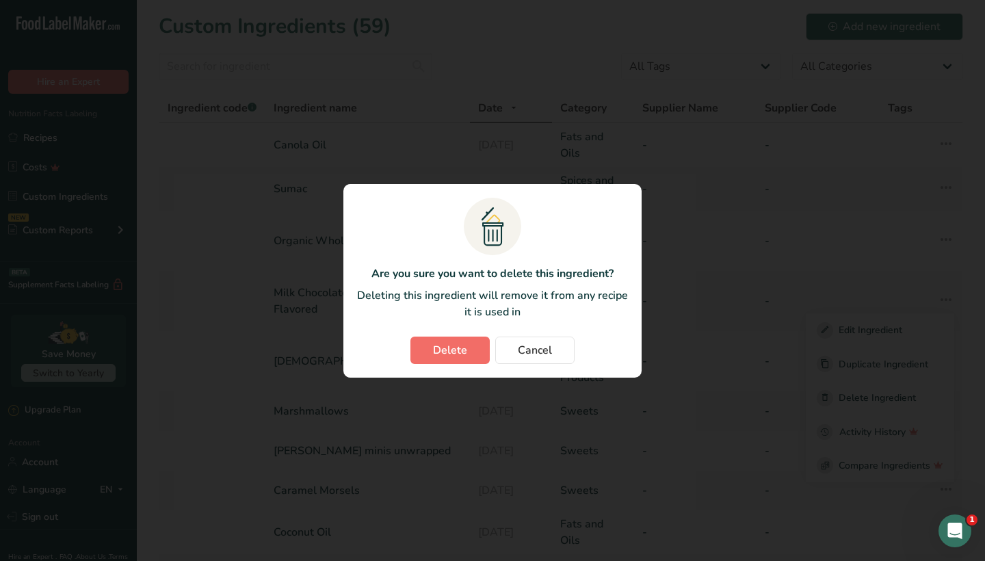
click at [451, 352] on span "Delete" at bounding box center [450, 350] width 34 height 16
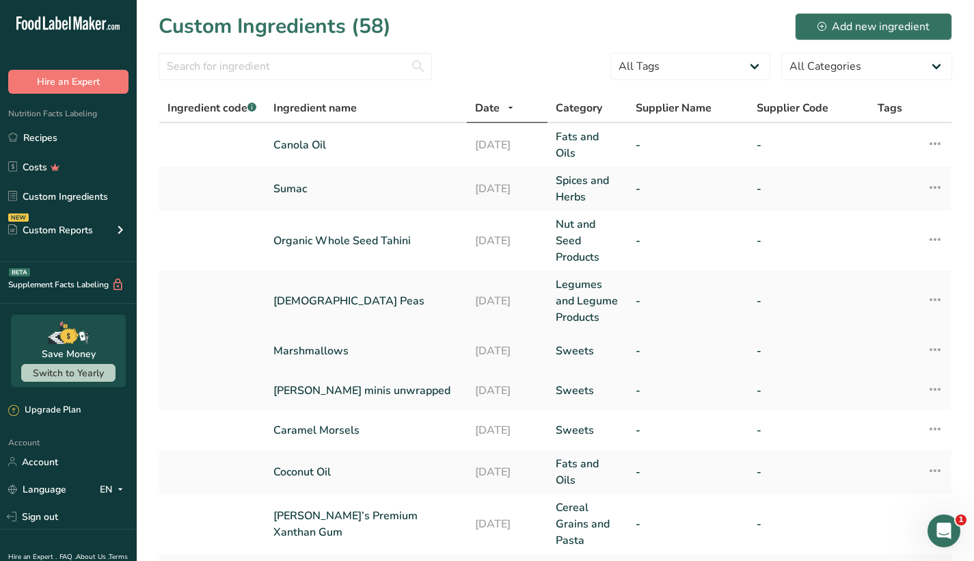
click at [938, 350] on icon at bounding box center [935, 349] width 16 height 25
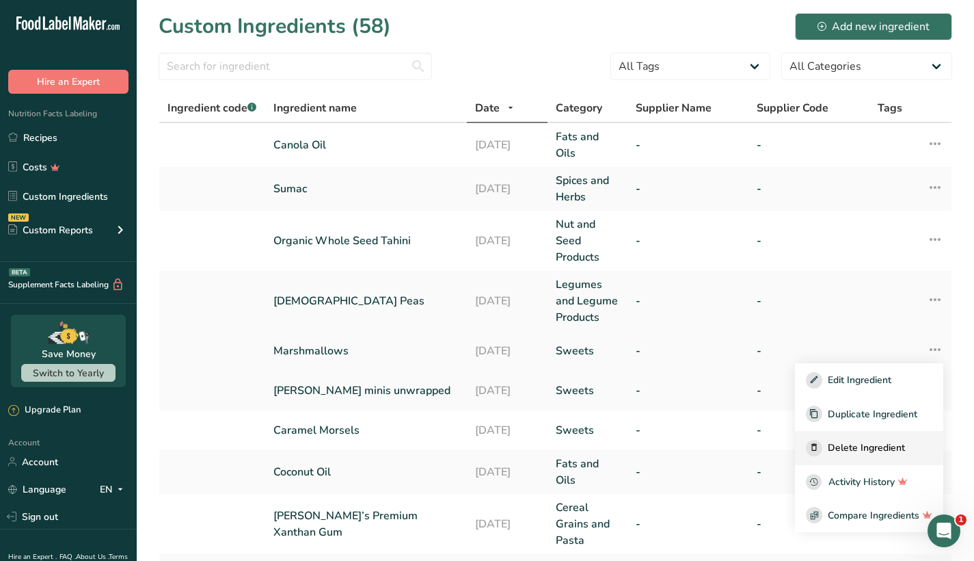
click at [846, 445] on span "Delete Ingredient" at bounding box center [866, 447] width 77 height 14
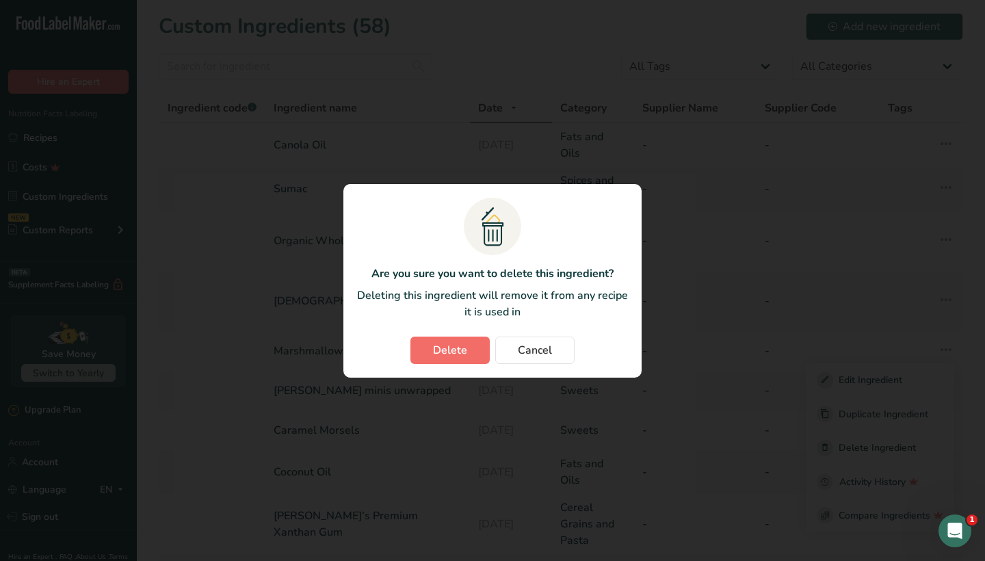
click at [447, 341] on button "Delete" at bounding box center [449, 349] width 79 height 27
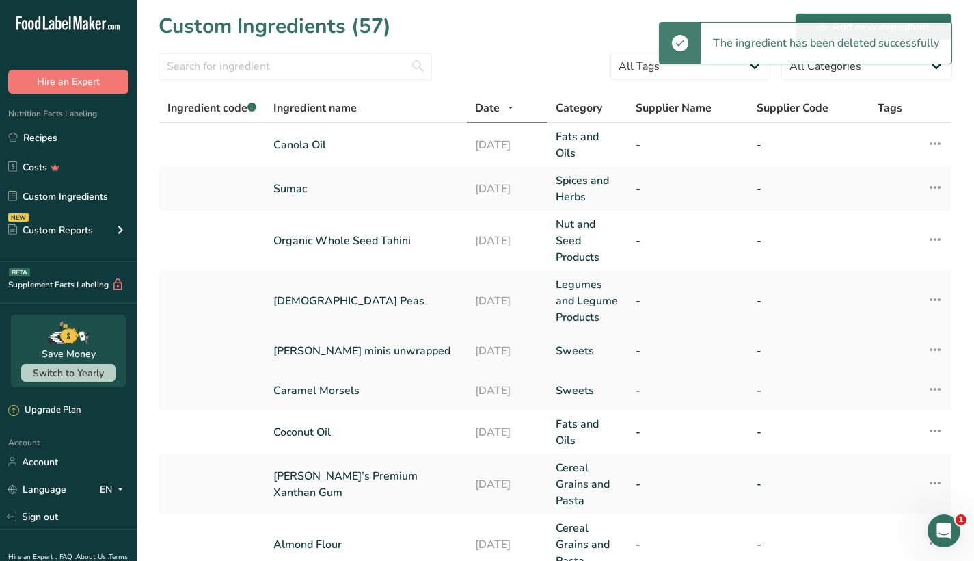
click at [939, 352] on icon at bounding box center [935, 349] width 16 height 25
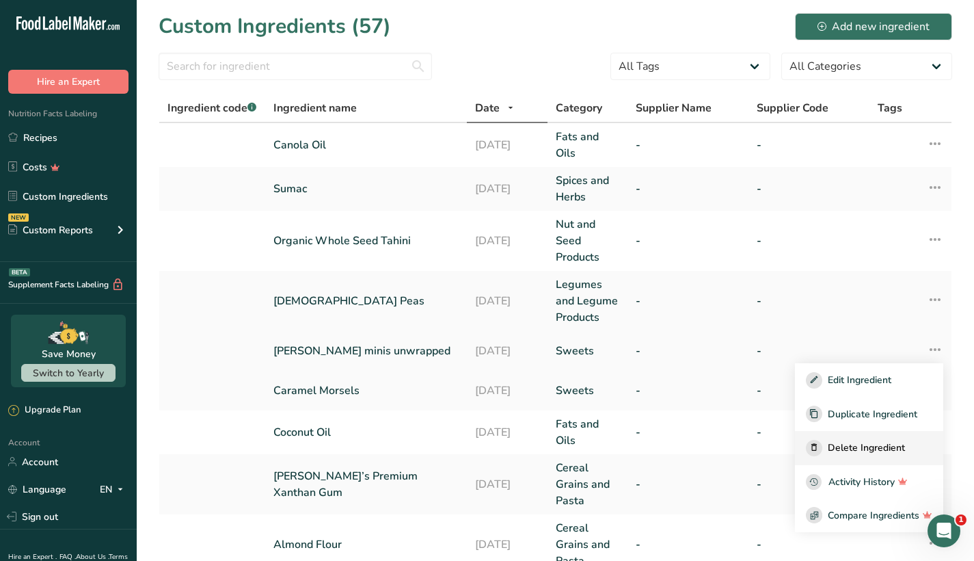
click at [863, 445] on span "Delete Ingredient" at bounding box center [866, 447] width 77 height 14
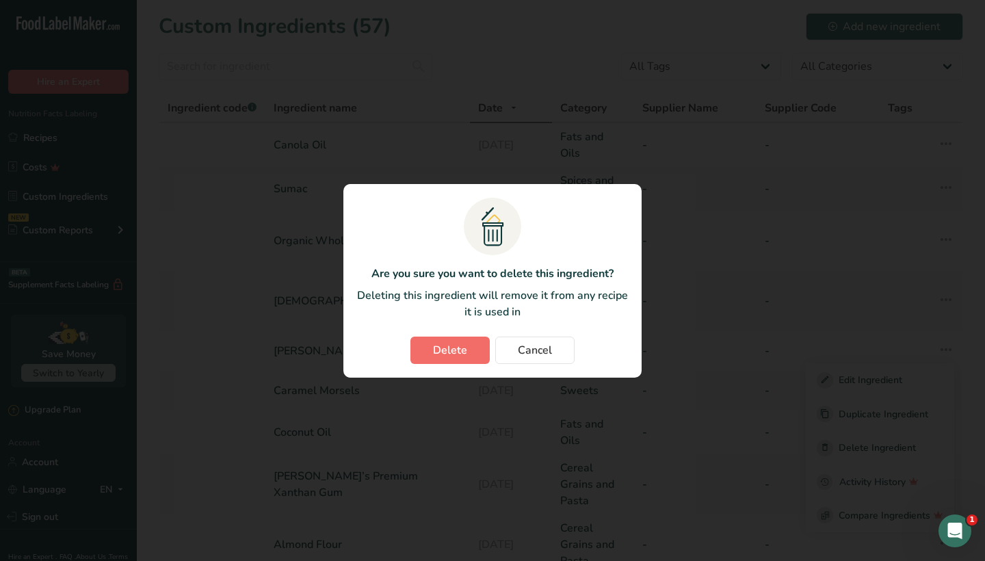
click at [455, 340] on button "Delete" at bounding box center [449, 349] width 79 height 27
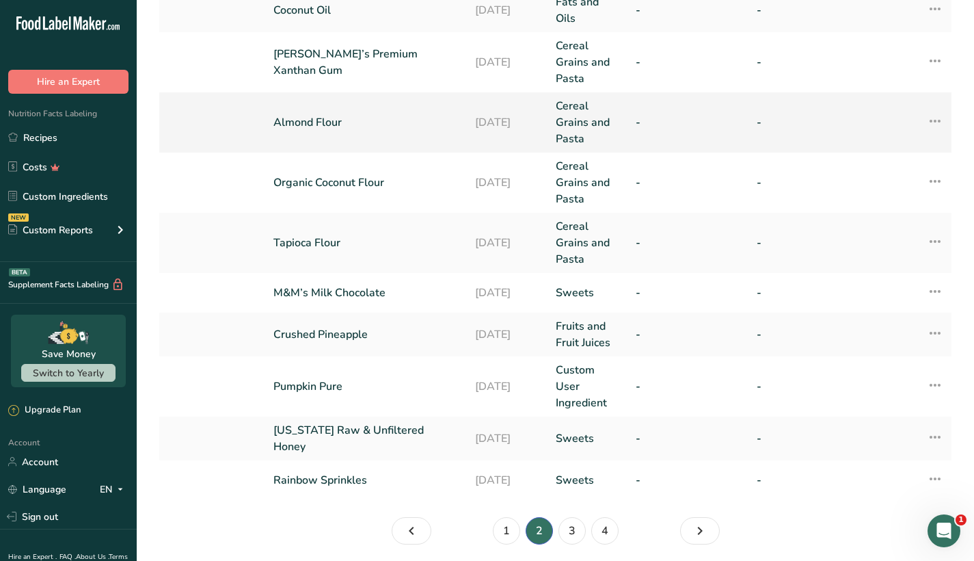
scroll to position [384, 0]
click at [939, 293] on icon at bounding box center [935, 290] width 16 height 25
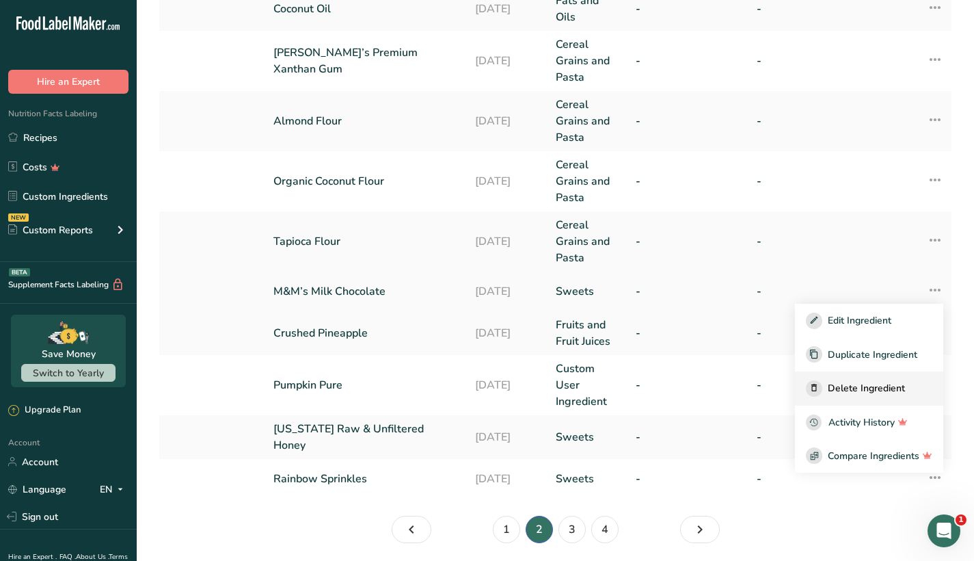
click at [883, 386] on span "Delete Ingredient" at bounding box center [866, 388] width 77 height 14
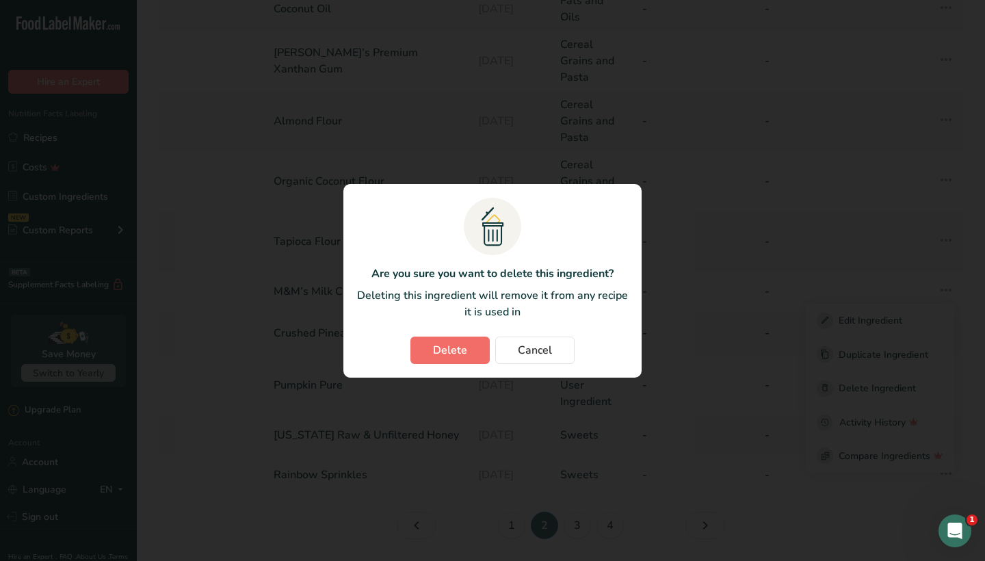
click at [445, 347] on span "Delete" at bounding box center [450, 350] width 34 height 16
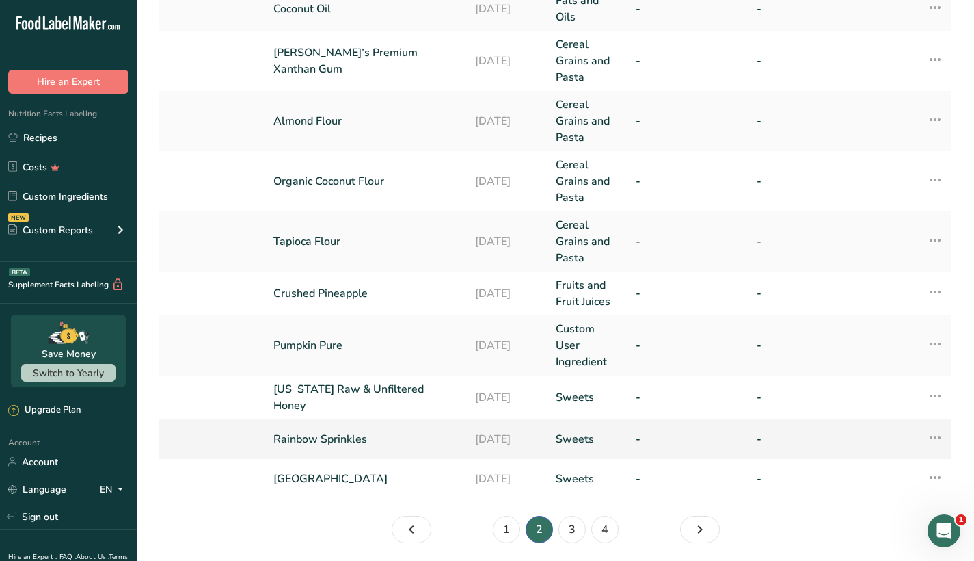
click at [934, 433] on icon at bounding box center [935, 437] width 16 height 25
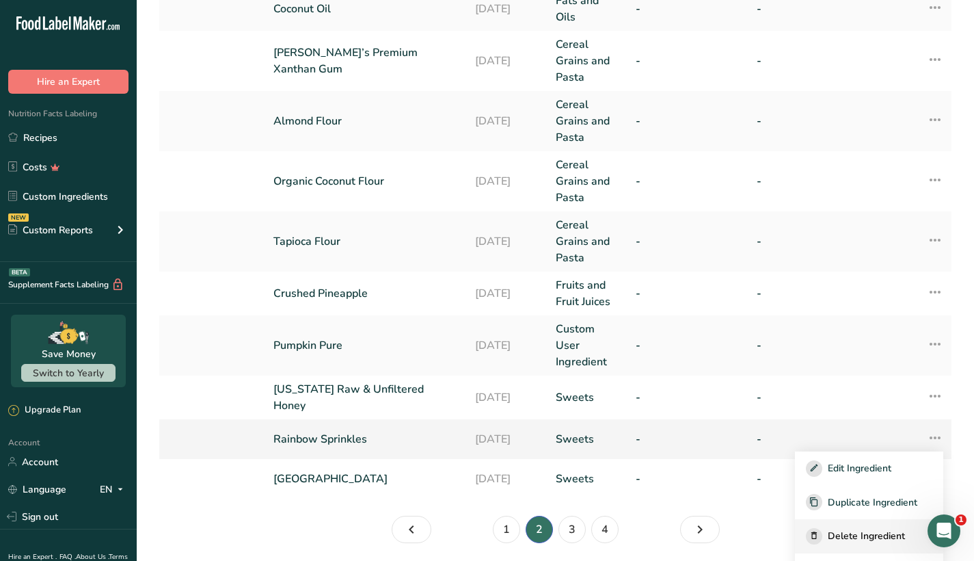
click at [867, 529] on span "Delete Ingredient" at bounding box center [866, 536] width 77 height 14
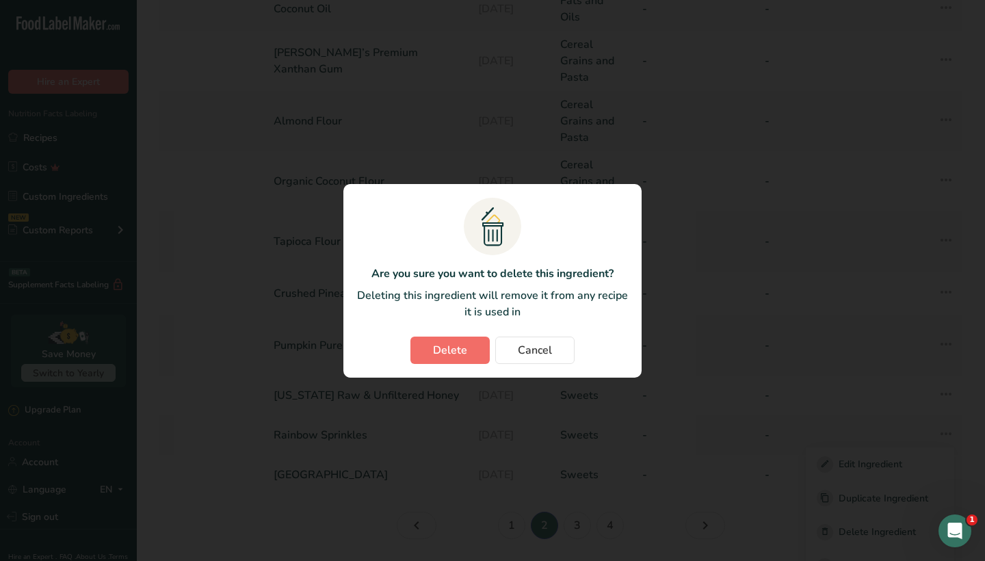
click at [438, 345] on span "Delete" at bounding box center [450, 350] width 34 height 16
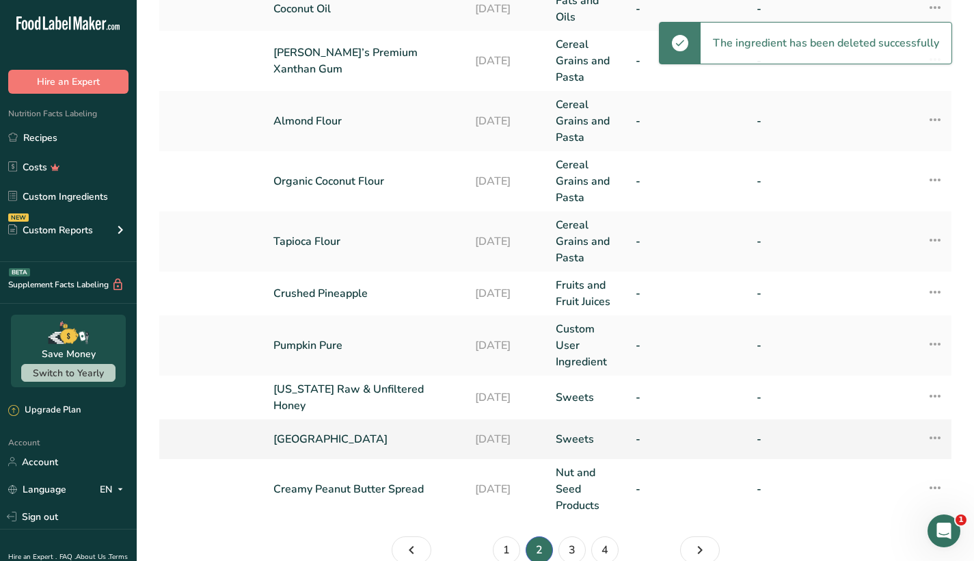
click at [936, 434] on icon at bounding box center [935, 437] width 16 height 25
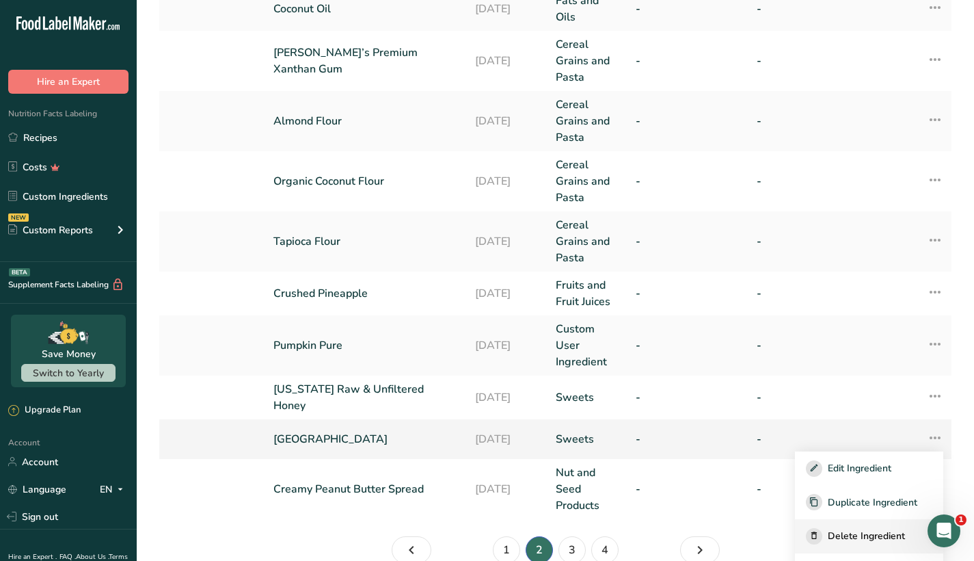
click at [838, 533] on span "Delete Ingredient" at bounding box center [866, 536] width 77 height 14
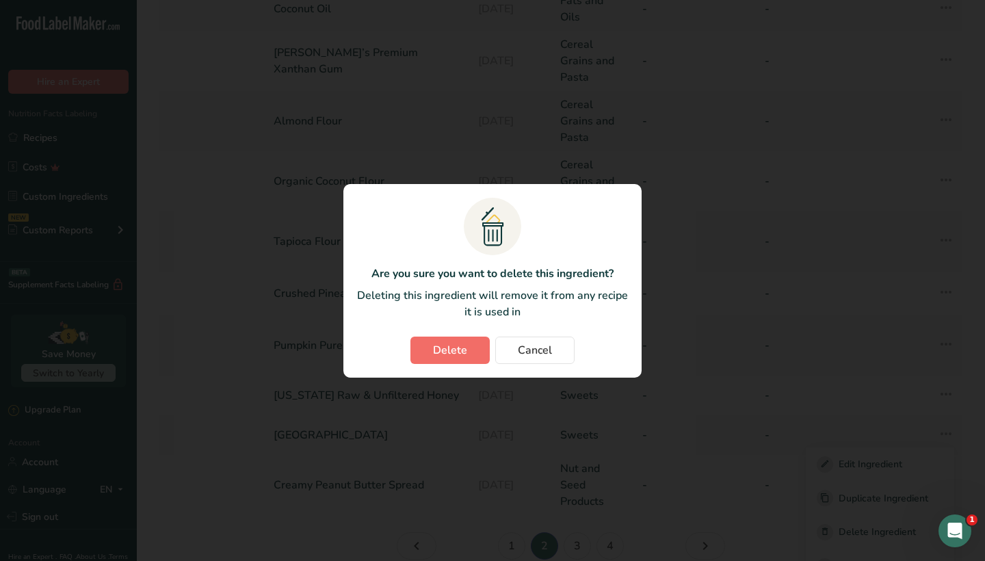
click at [446, 351] on span "Delete" at bounding box center [450, 350] width 34 height 16
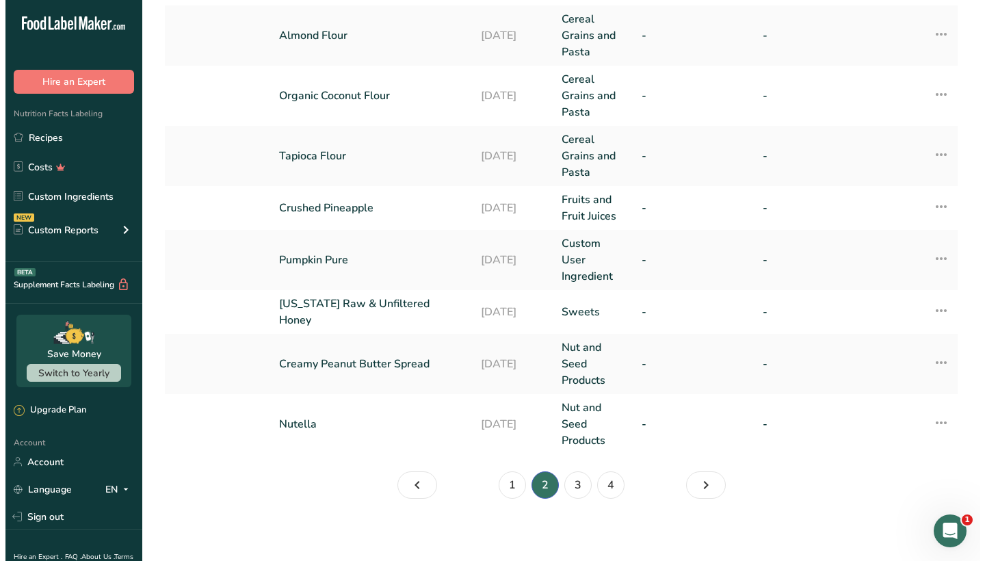
scroll to position [468, 0]
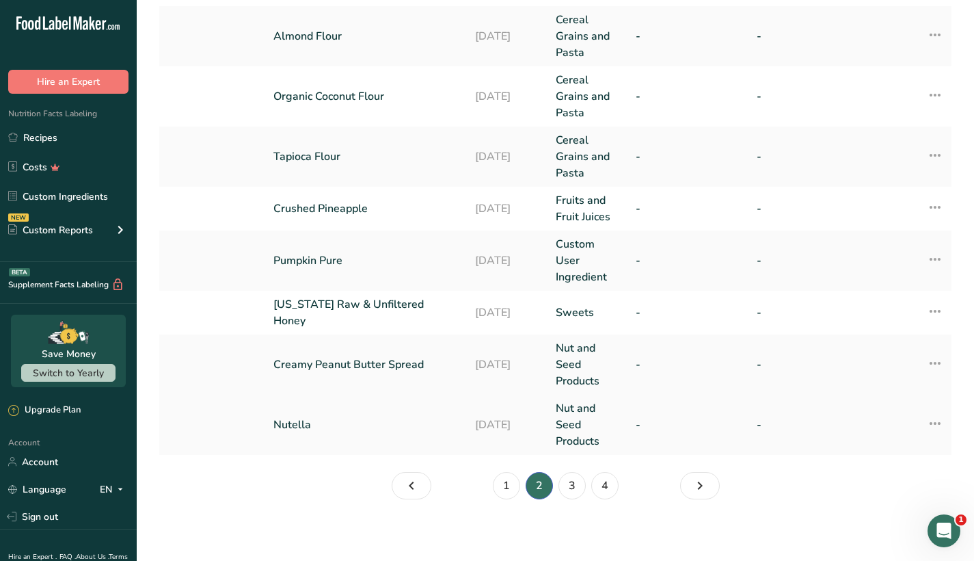
click at [935, 418] on icon at bounding box center [935, 423] width 16 height 25
click at [872, 524] on span "Delete Ingredient" at bounding box center [866, 521] width 77 height 14
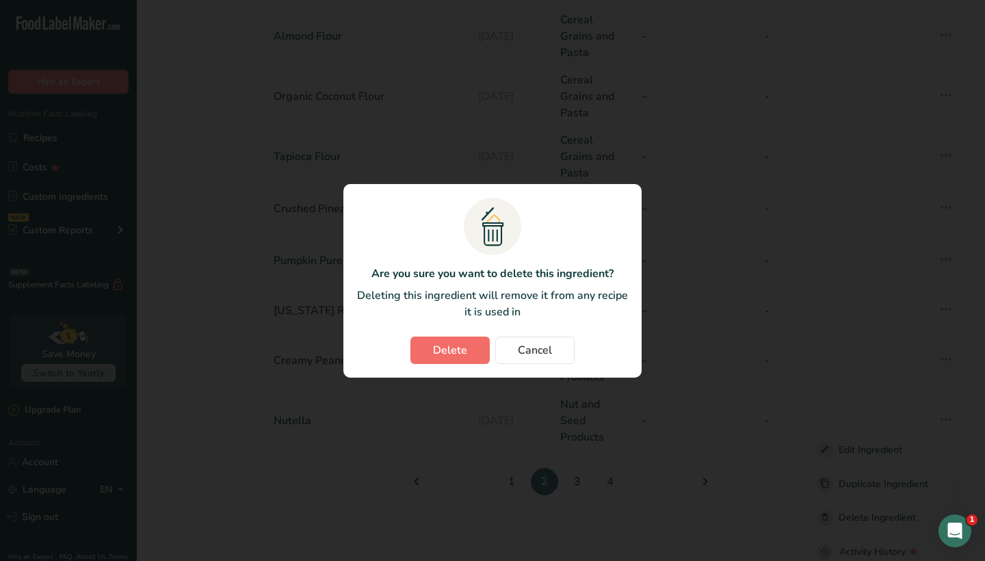
click at [442, 339] on button "Delete" at bounding box center [449, 349] width 79 height 27
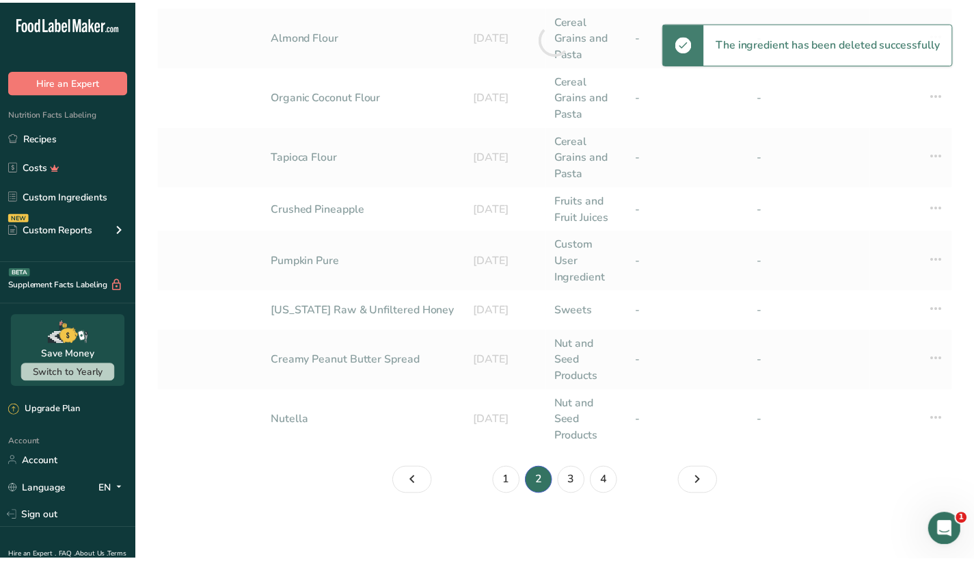
scroll to position [444, 0]
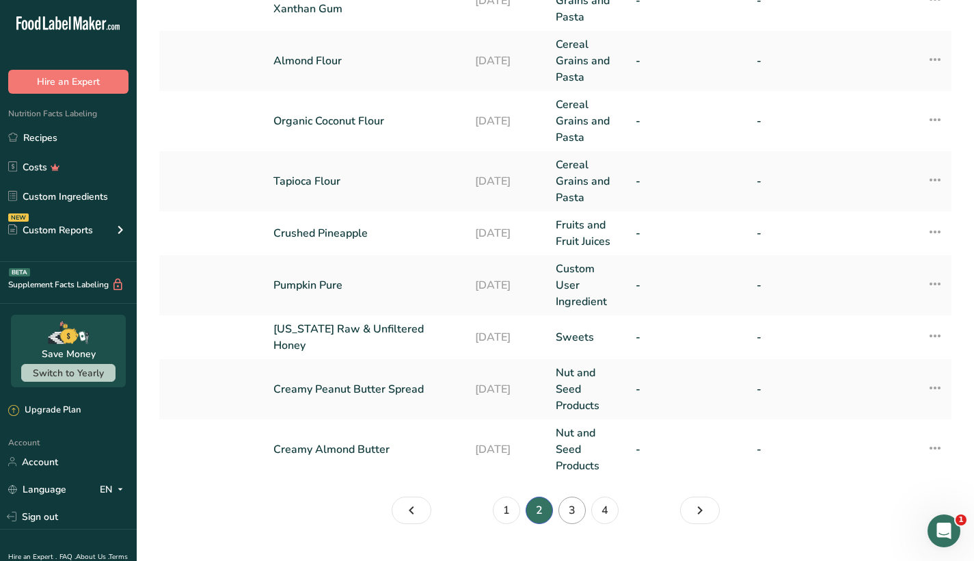
click at [573, 505] on link "3" at bounding box center [572, 509] width 27 height 27
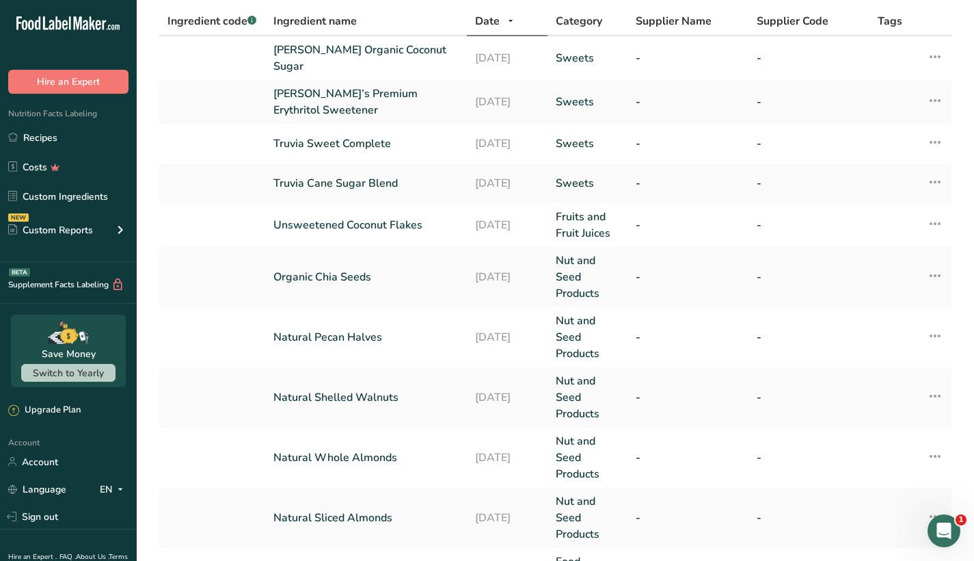
scroll to position [90, 0]
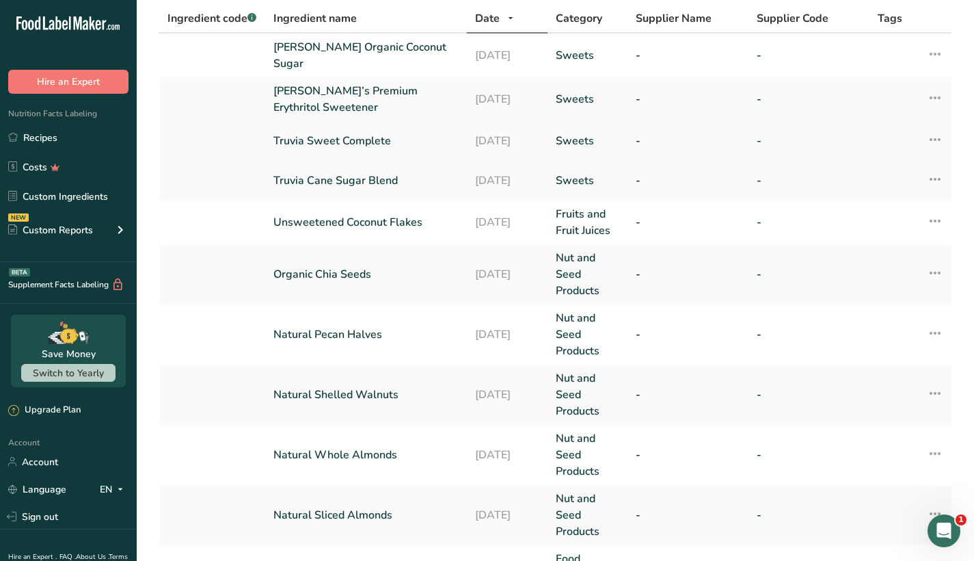
click at [935, 137] on icon at bounding box center [935, 139] width 16 height 25
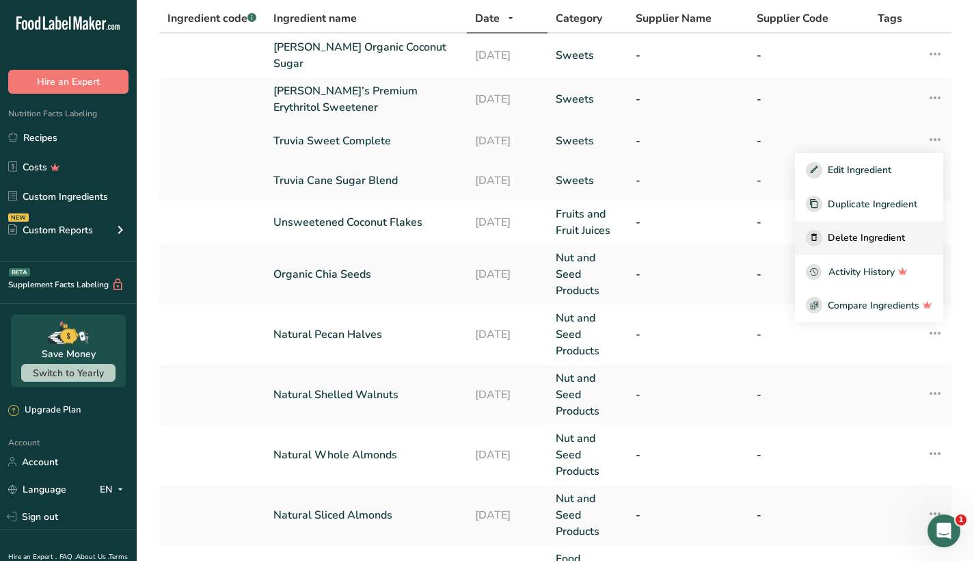
click at [886, 224] on button "Delete Ingredient" at bounding box center [869, 238] width 148 height 34
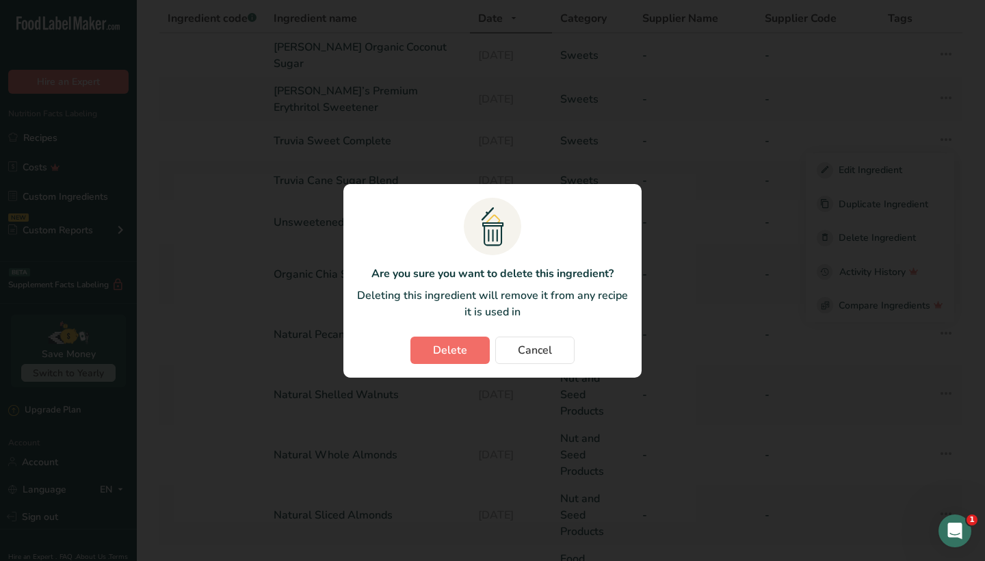
click at [434, 350] on span "Delete" at bounding box center [450, 350] width 34 height 16
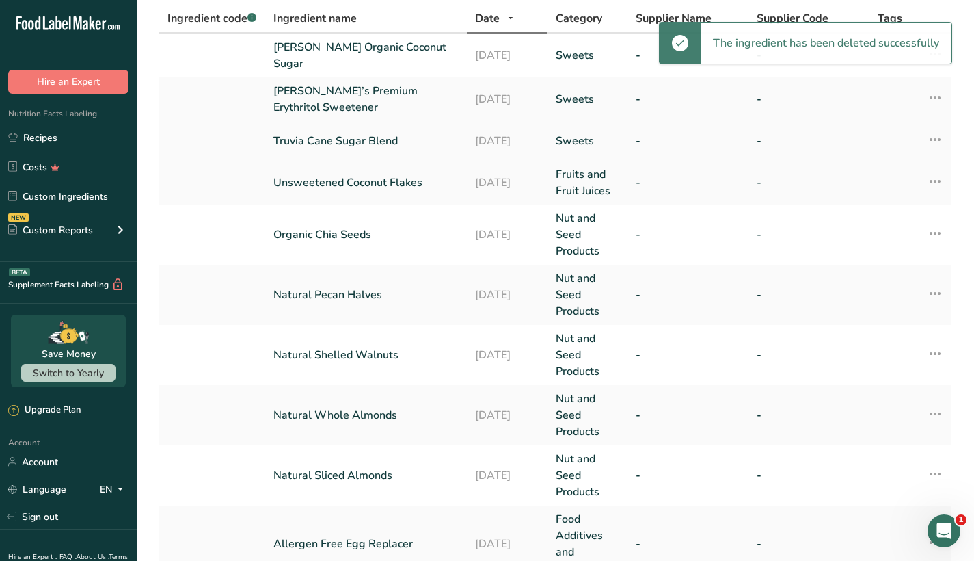
click at [935, 135] on icon at bounding box center [935, 139] width 16 height 25
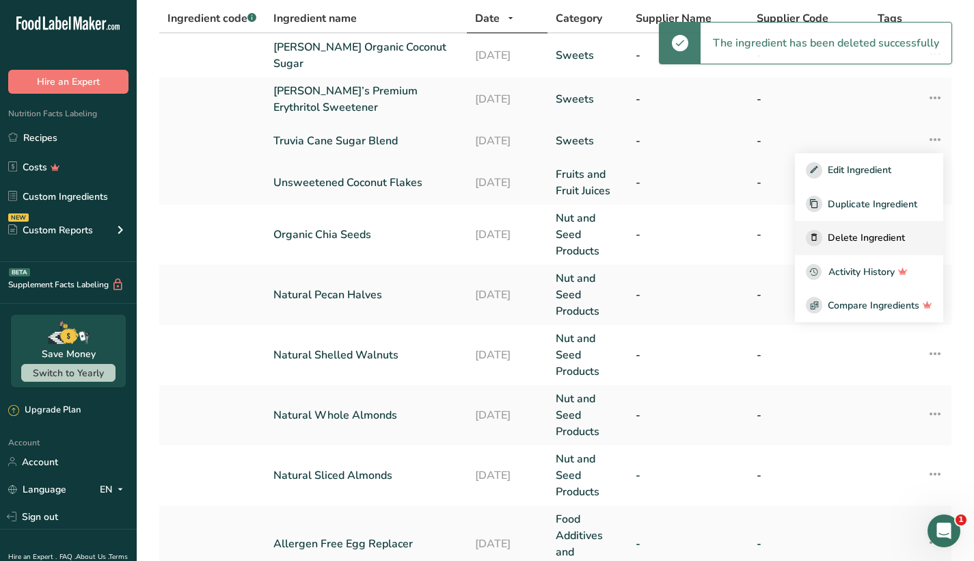
click at [859, 236] on span "Delete Ingredient" at bounding box center [866, 237] width 77 height 14
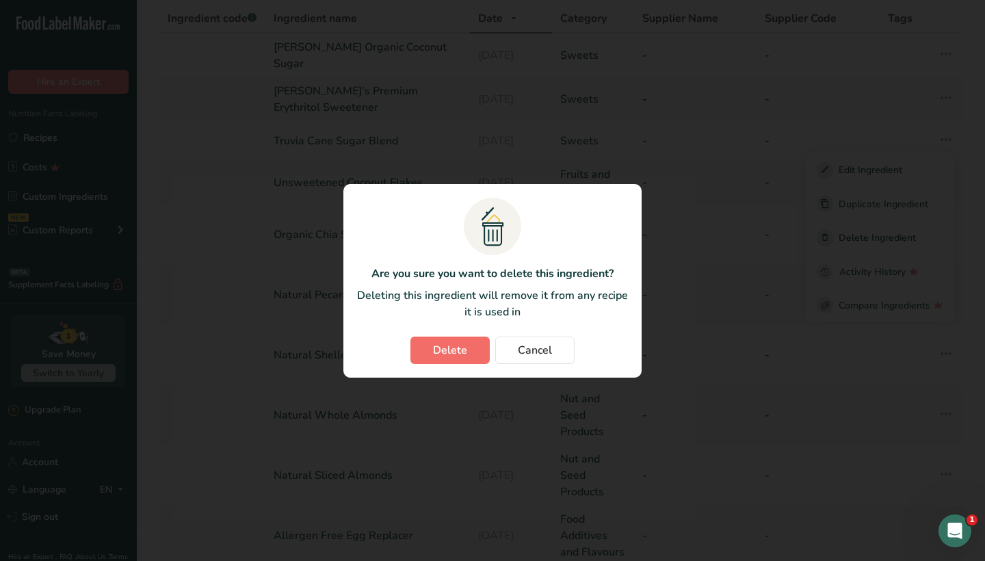
click at [449, 358] on span "Delete" at bounding box center [450, 350] width 34 height 16
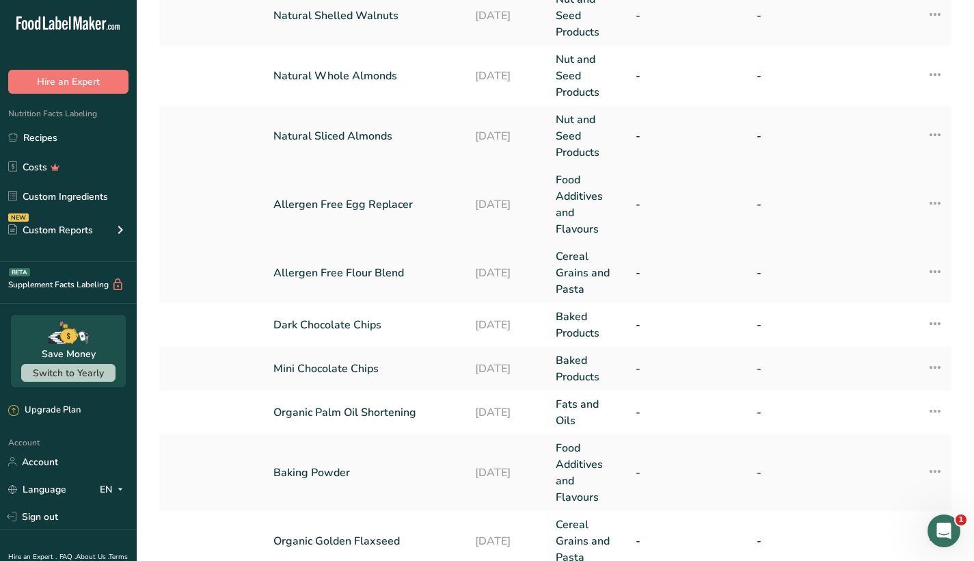
scroll to position [395, 0]
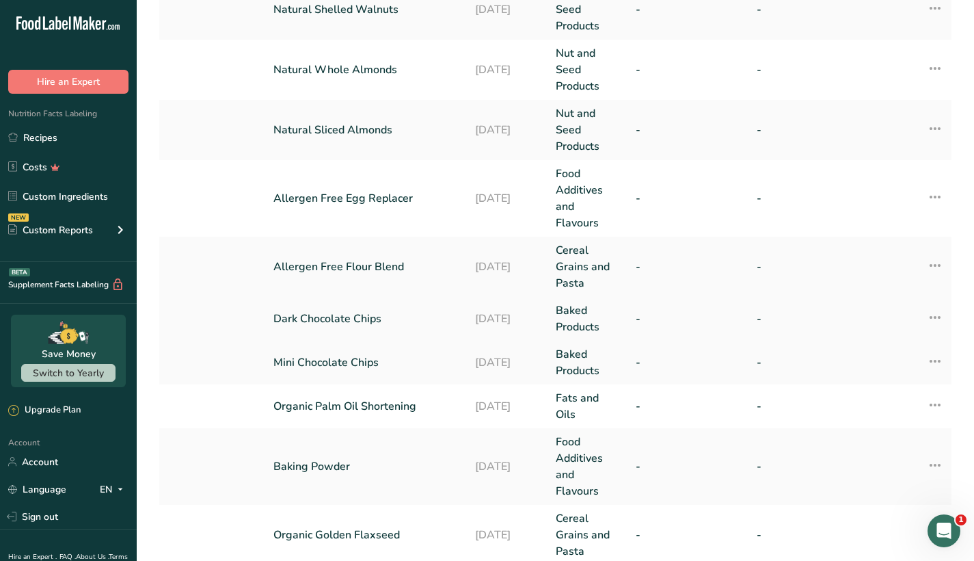
click at [935, 313] on icon at bounding box center [935, 317] width 16 height 25
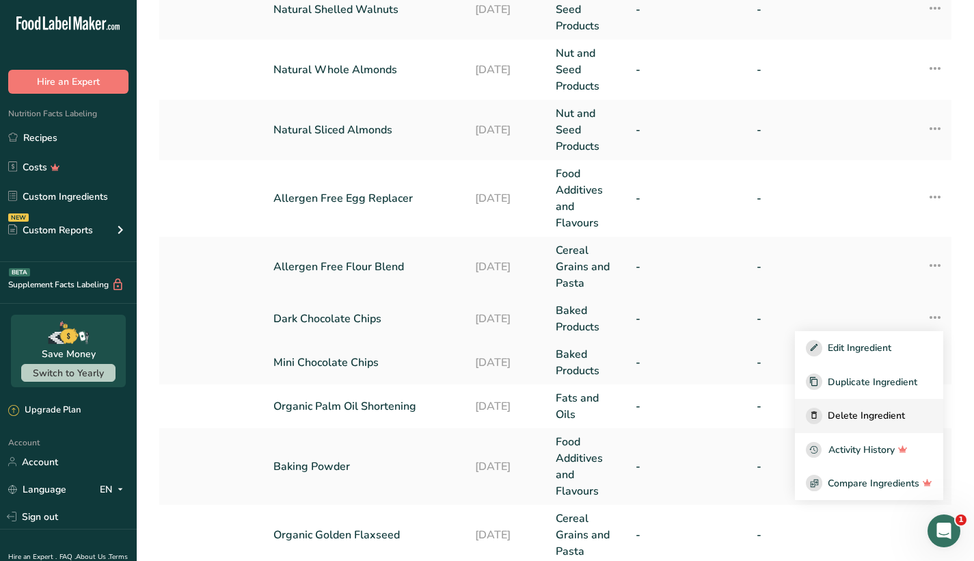
click at [881, 408] on span "Delete Ingredient" at bounding box center [866, 415] width 77 height 14
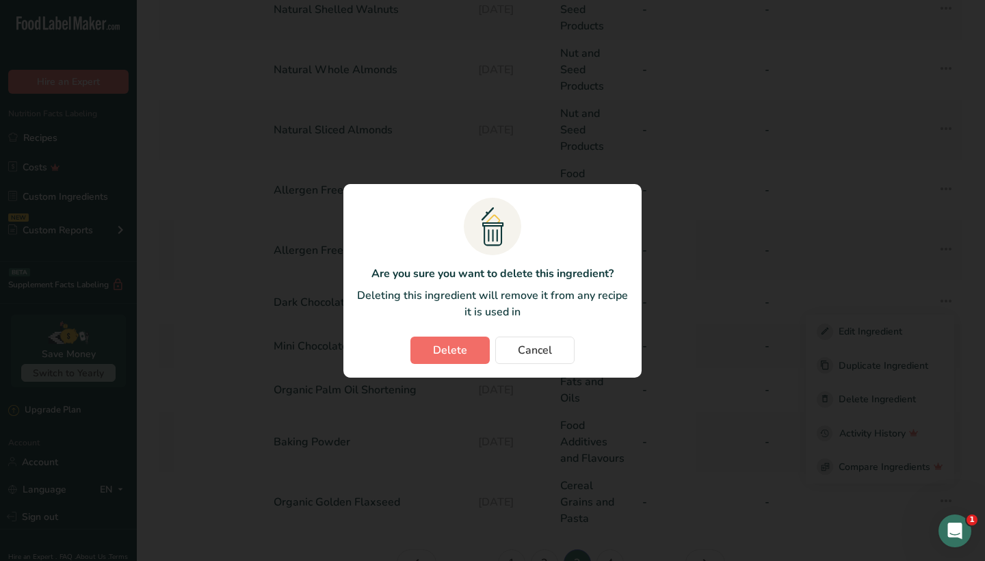
click at [455, 353] on span "Delete" at bounding box center [450, 350] width 34 height 16
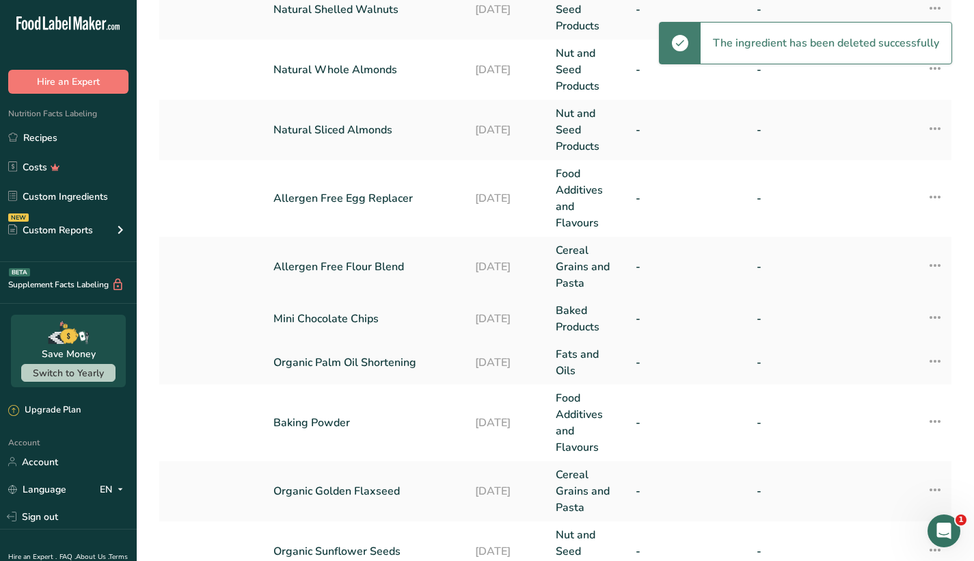
click at [937, 315] on icon at bounding box center [935, 317] width 16 height 25
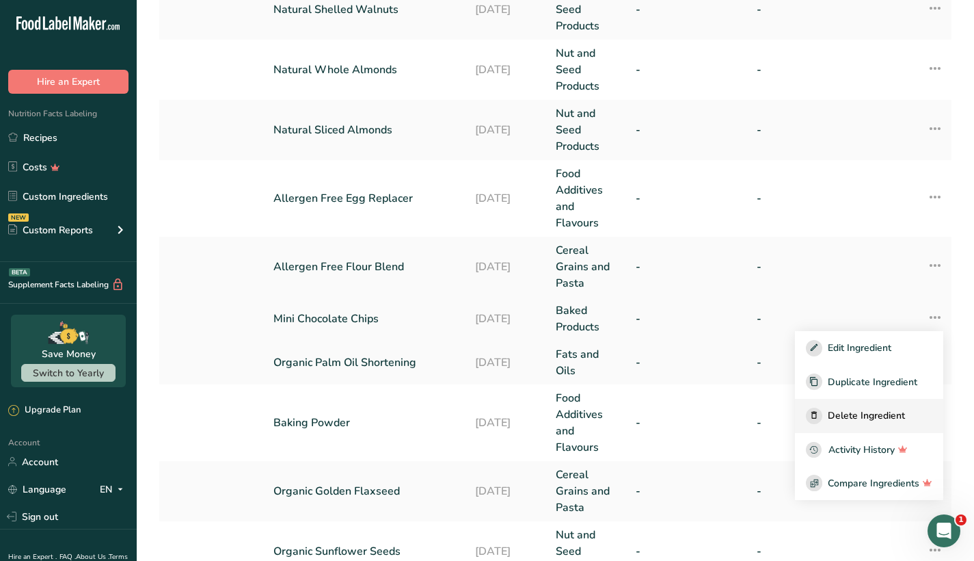
click at [877, 408] on div "Delete Ingredient" at bounding box center [869, 416] width 126 height 16
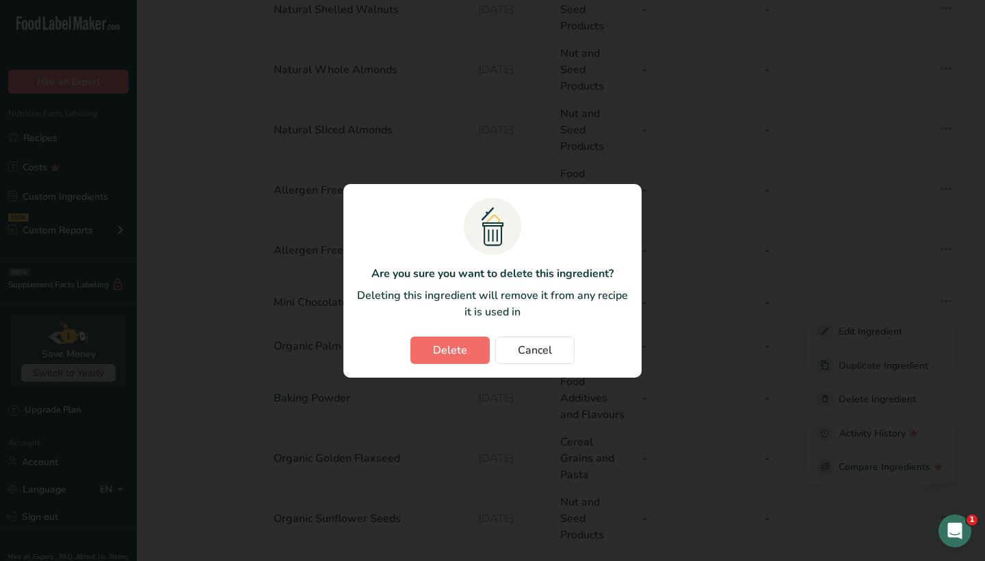
click at [430, 350] on button "Delete" at bounding box center [449, 349] width 79 height 27
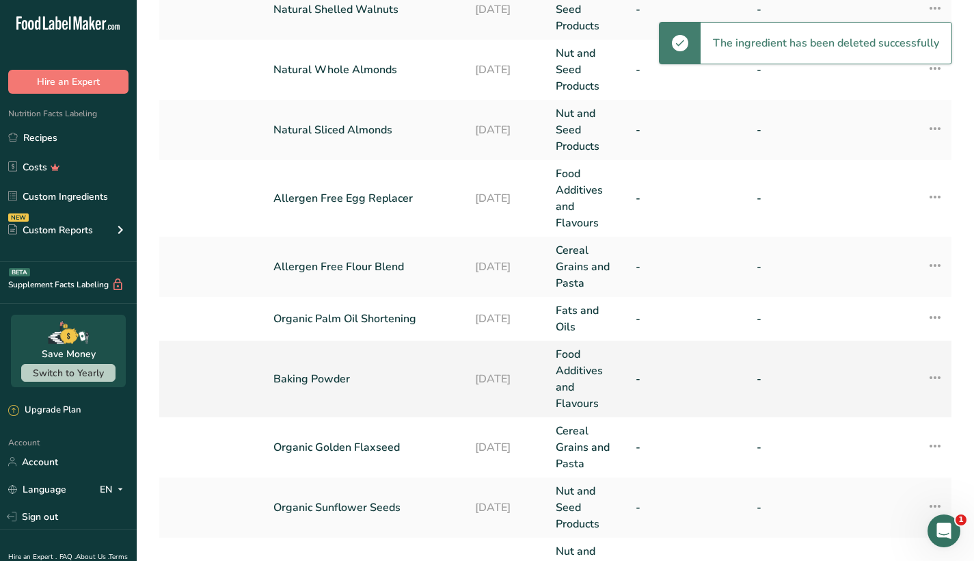
click at [934, 370] on icon at bounding box center [935, 377] width 16 height 25
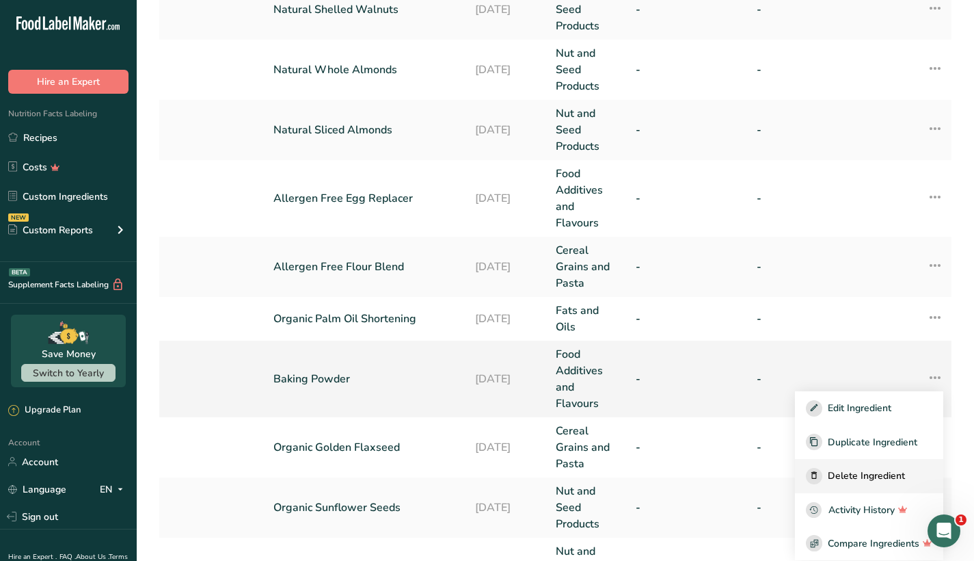
click at [851, 468] on span "Delete Ingredient" at bounding box center [866, 475] width 77 height 14
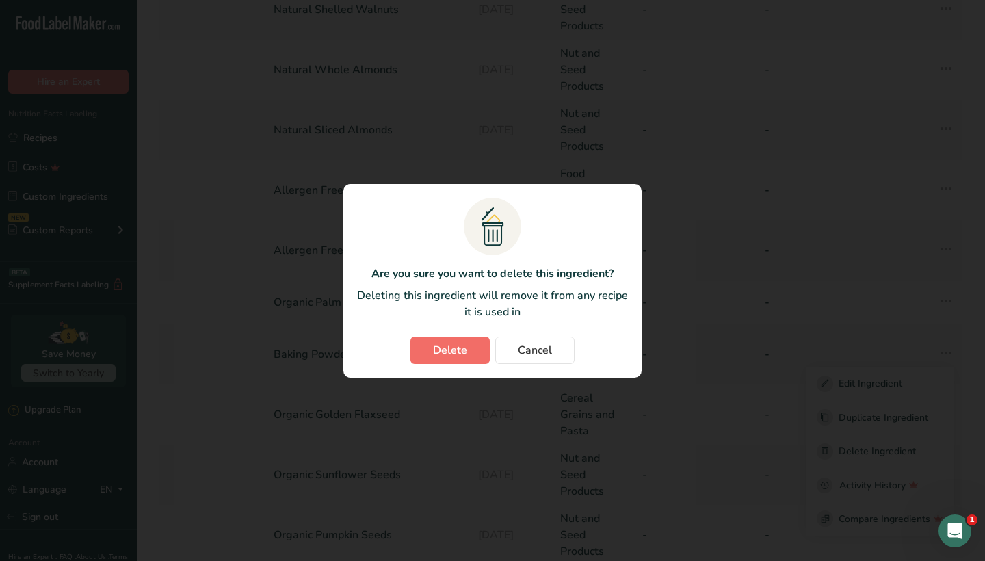
click at [461, 347] on span "Delete" at bounding box center [450, 350] width 34 height 16
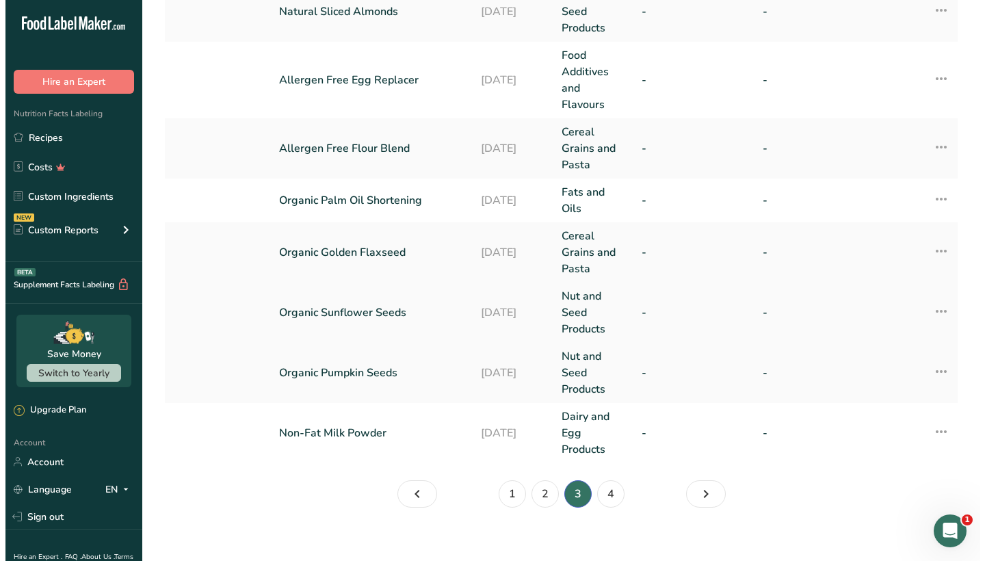
scroll to position [501, 0]
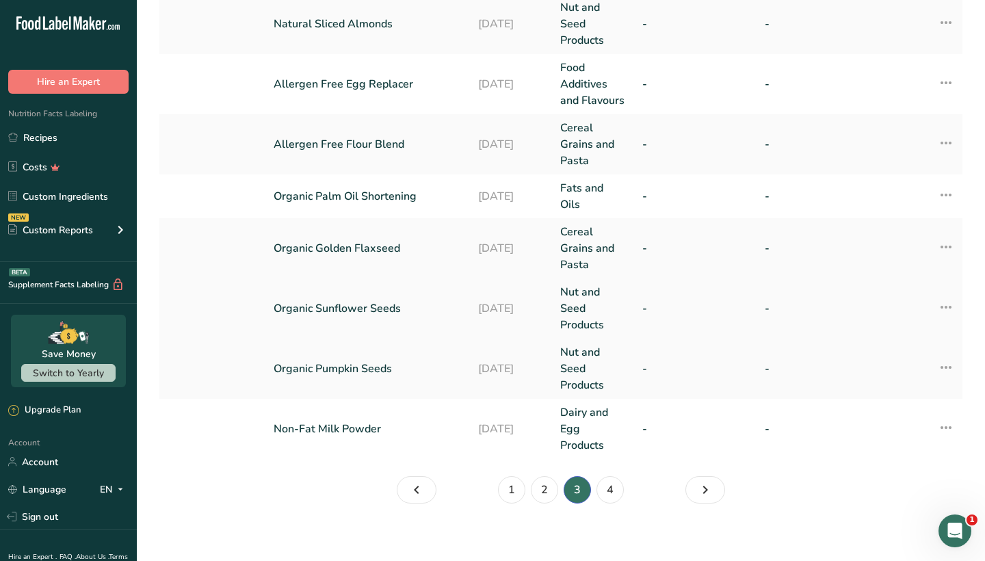
click at [427, 302] on link "Organic Sunflower Seeds" at bounding box center [367, 308] width 188 height 16
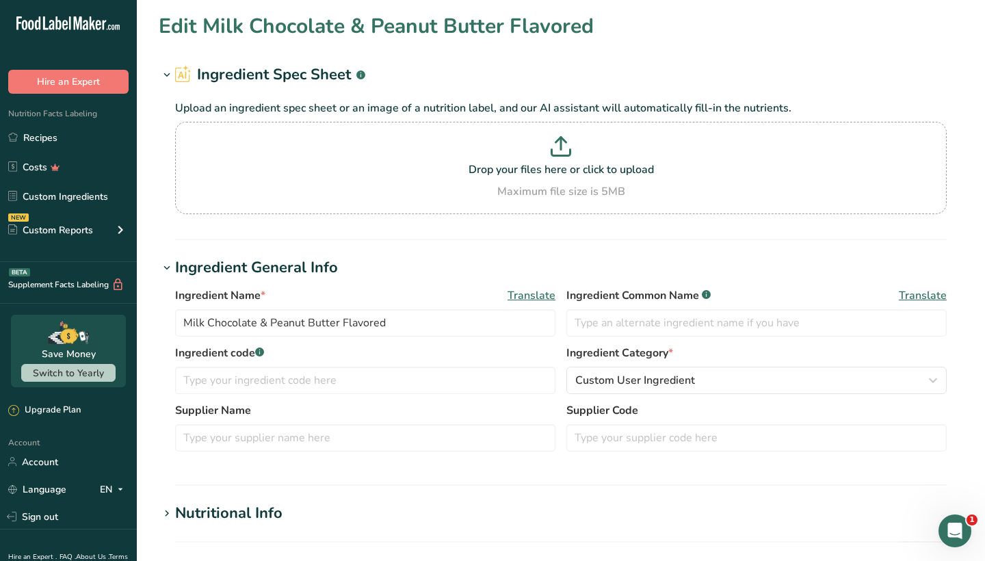
type input "Organic Sunflower Seeds"
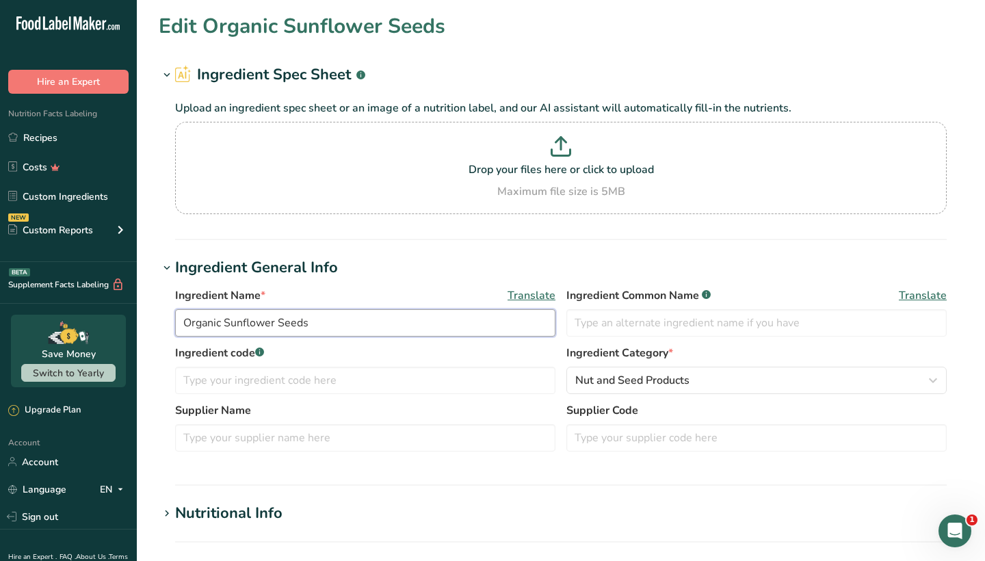
click at [184, 323] on input "Organic Sunflower Seeds" at bounding box center [365, 322] width 380 height 27
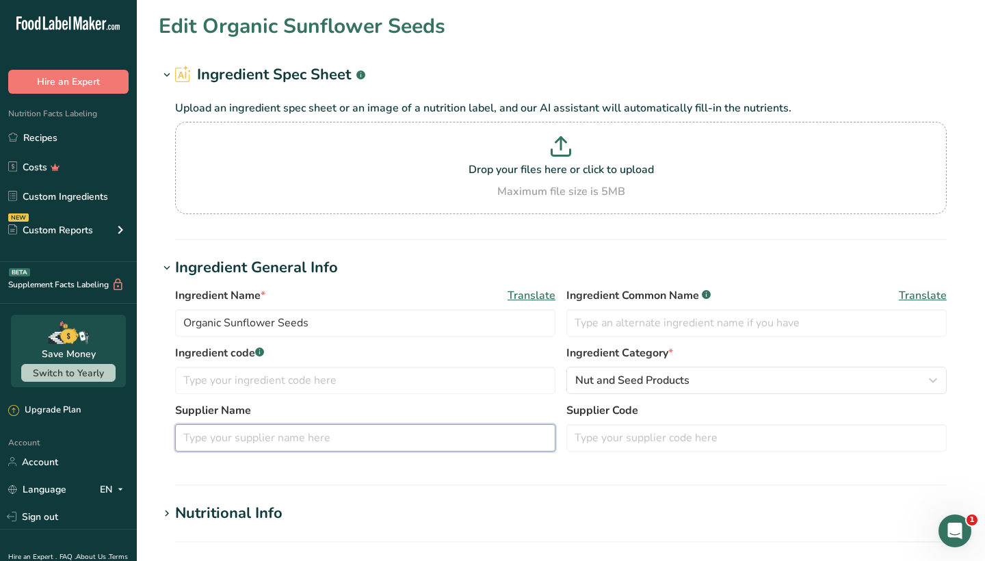
click at [276, 440] on input "text" at bounding box center [365, 437] width 380 height 27
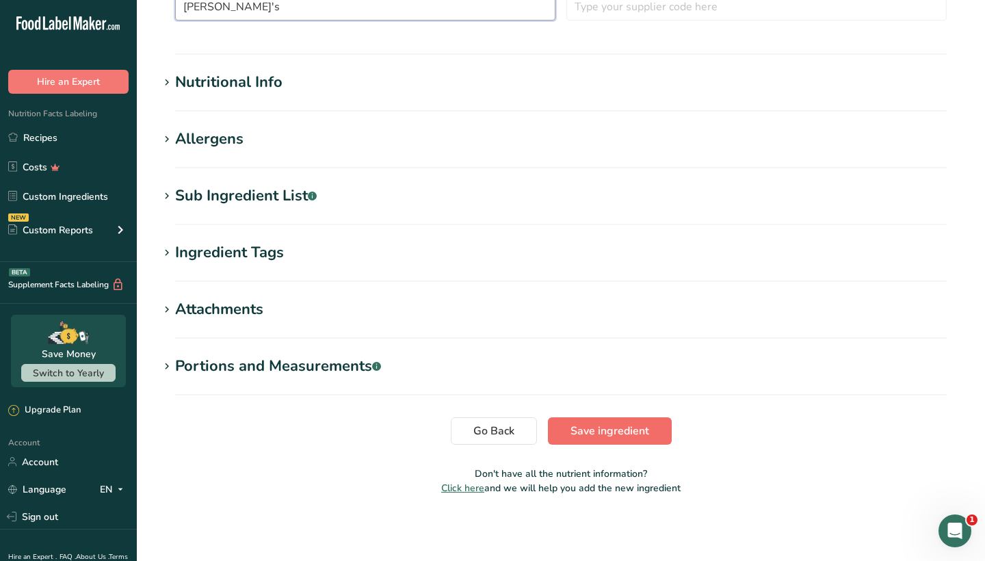
type input "Anthony's"
click at [641, 438] on span "Save ingredient" at bounding box center [609, 431] width 79 height 16
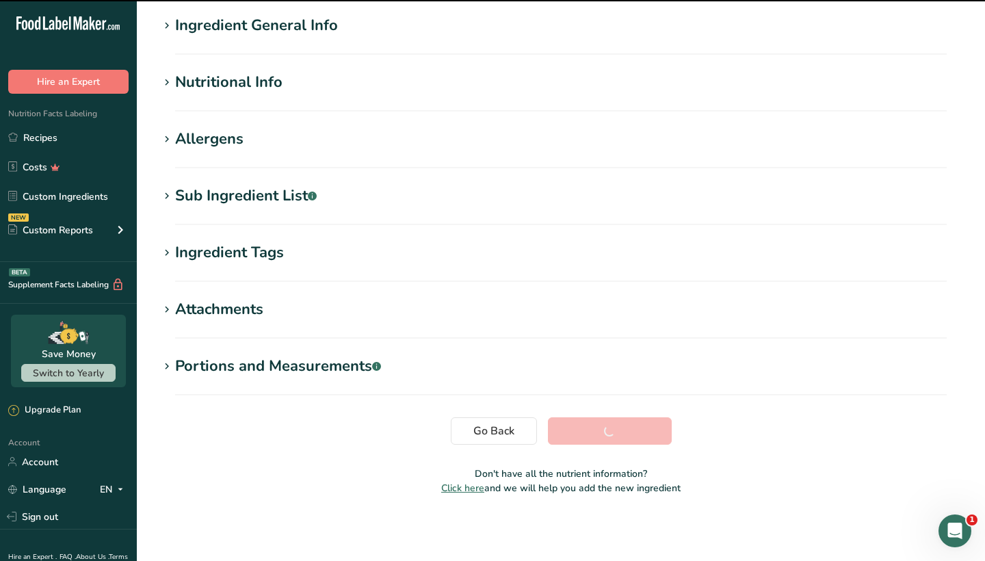
scroll to position [106, 0]
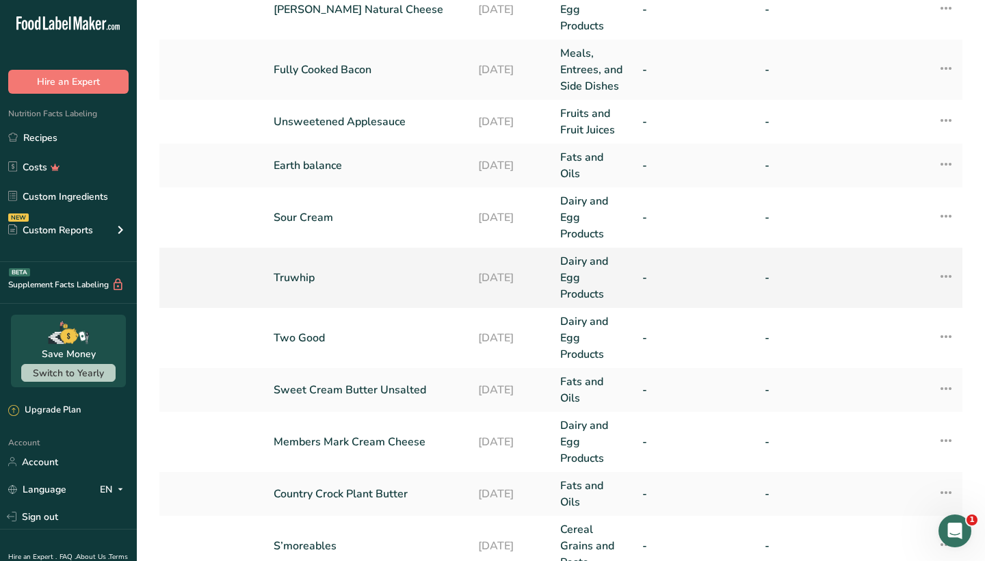
scroll to position [232, 0]
click at [475, 338] on td "12-10-2023" at bounding box center [511, 336] width 82 height 60
click at [788, 336] on link "-" at bounding box center [817, 336] width 107 height 16
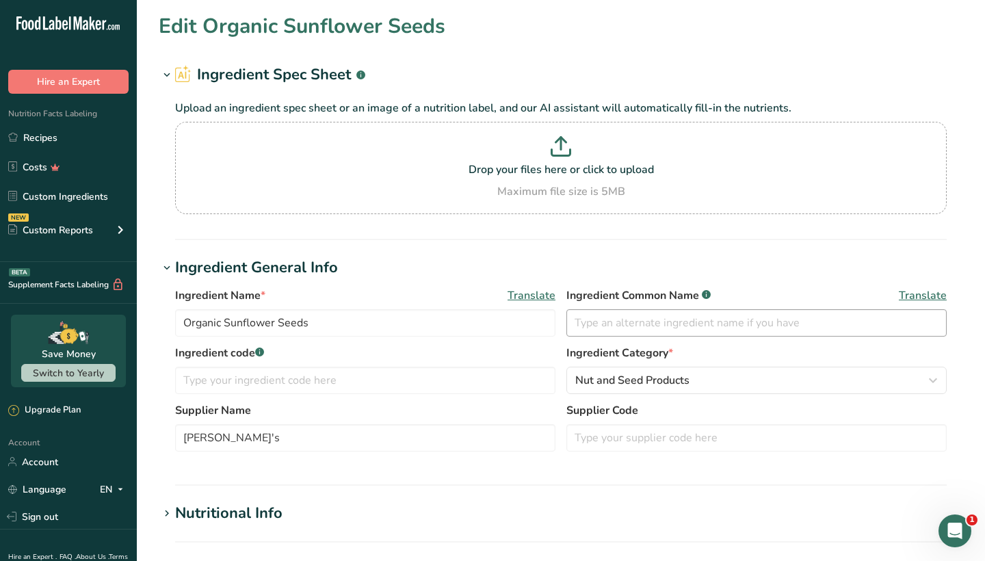
type input "Two Good"
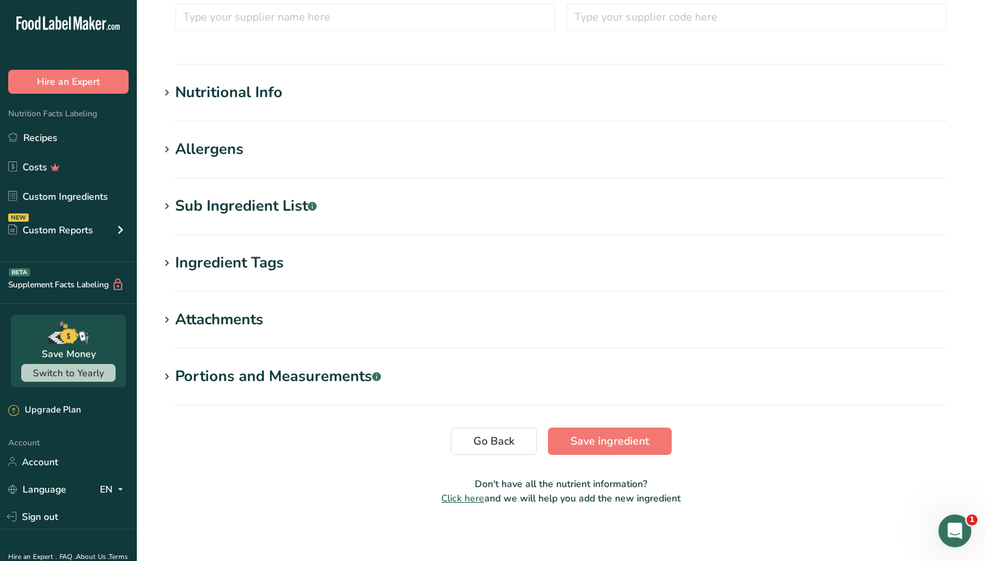
scroll to position [422, 0]
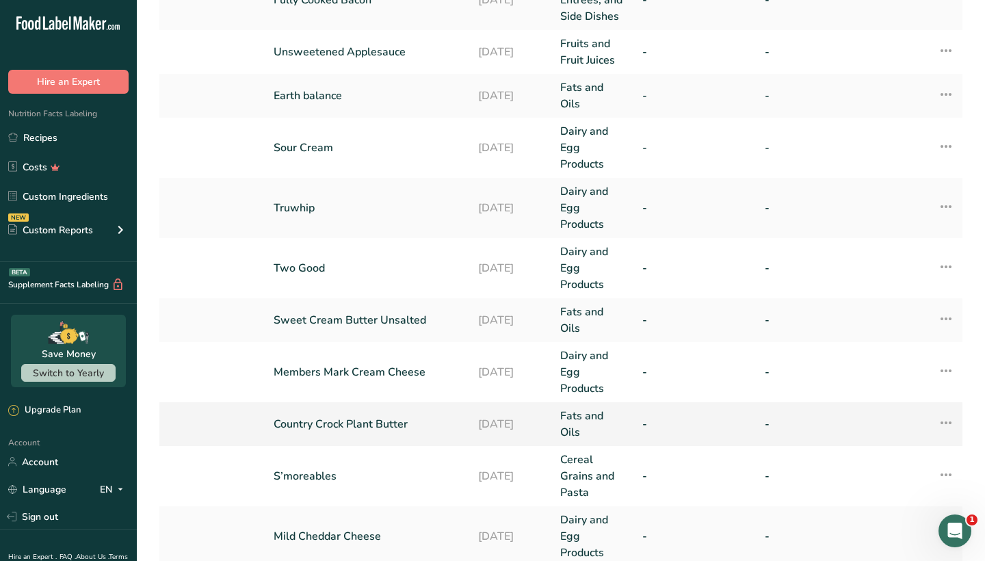
scroll to position [310, 0]
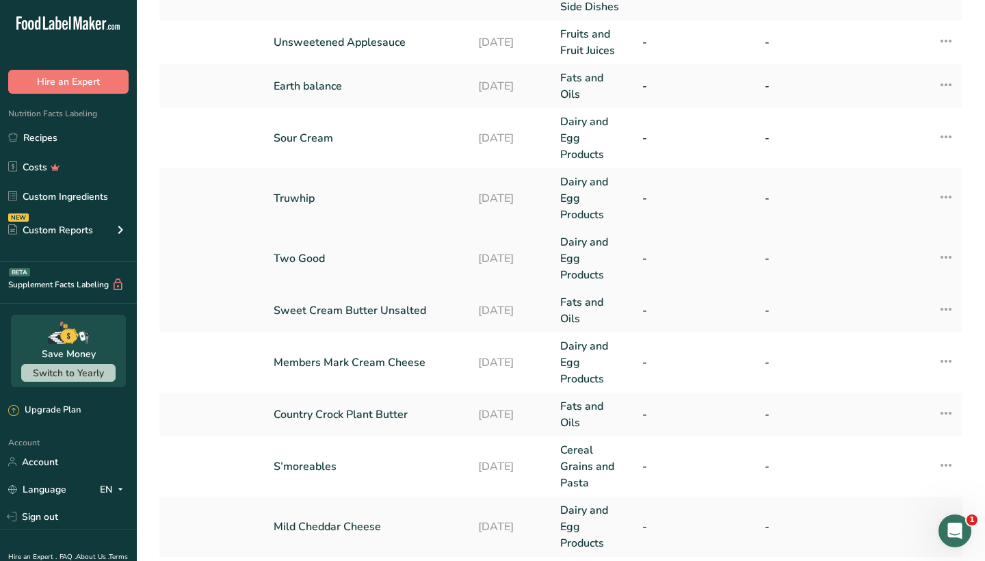
click at [944, 251] on icon at bounding box center [945, 257] width 16 height 25
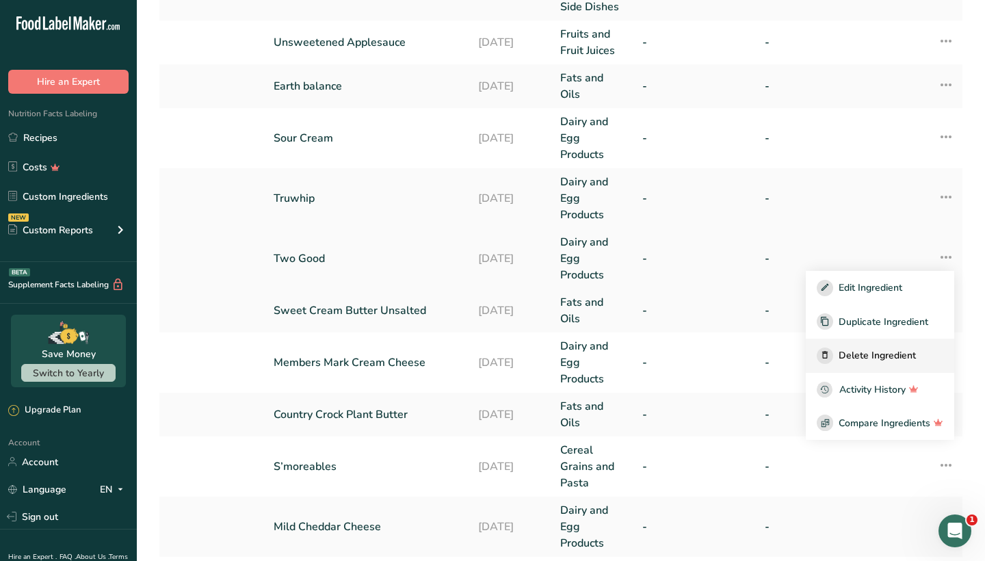
click at [899, 348] on span "Delete Ingredient" at bounding box center [876, 355] width 77 height 14
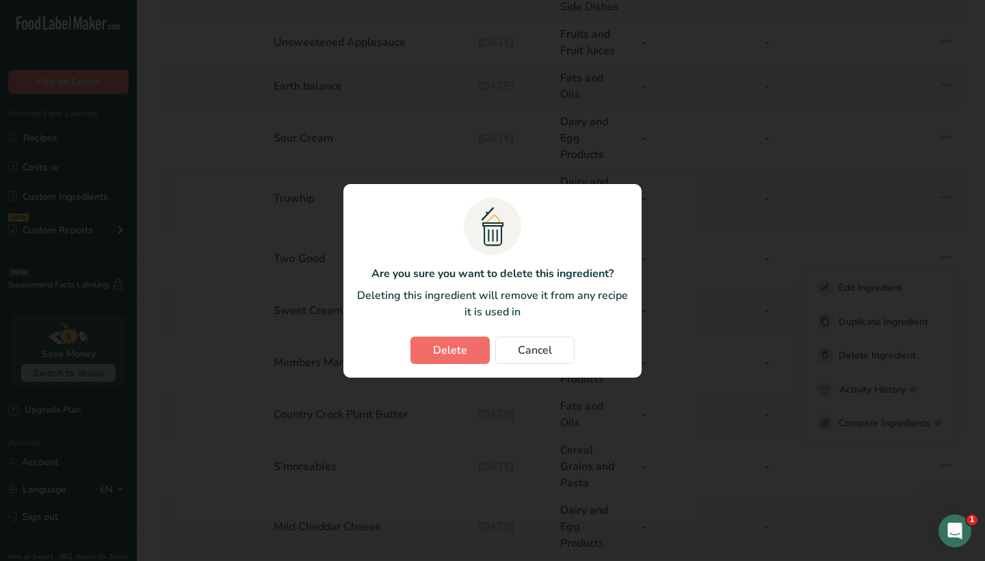
click at [453, 346] on span "Delete" at bounding box center [450, 350] width 34 height 16
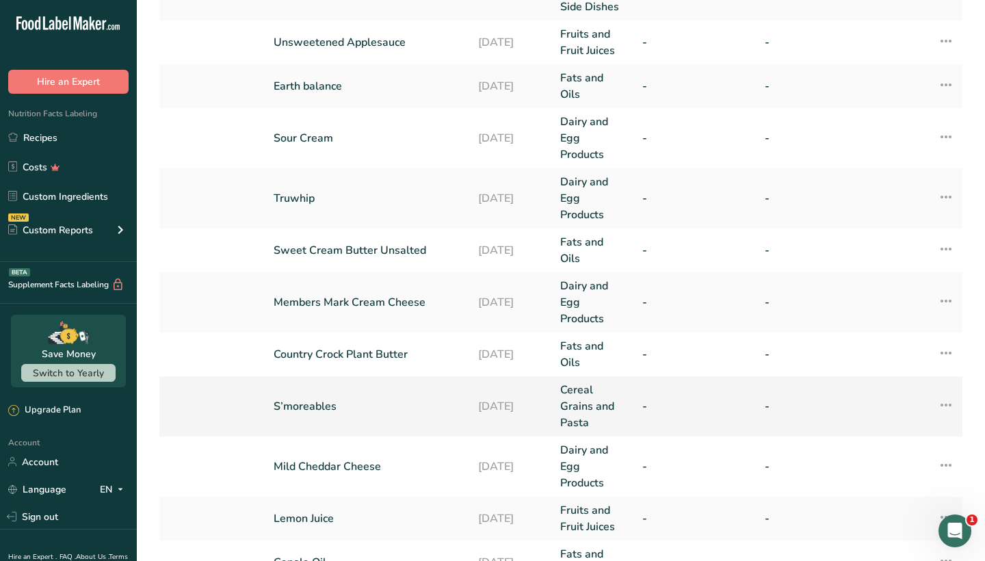
click at [950, 392] on icon at bounding box center [945, 404] width 16 height 25
click at [879, 496] on span "Delete Ingredient" at bounding box center [876, 503] width 77 height 14
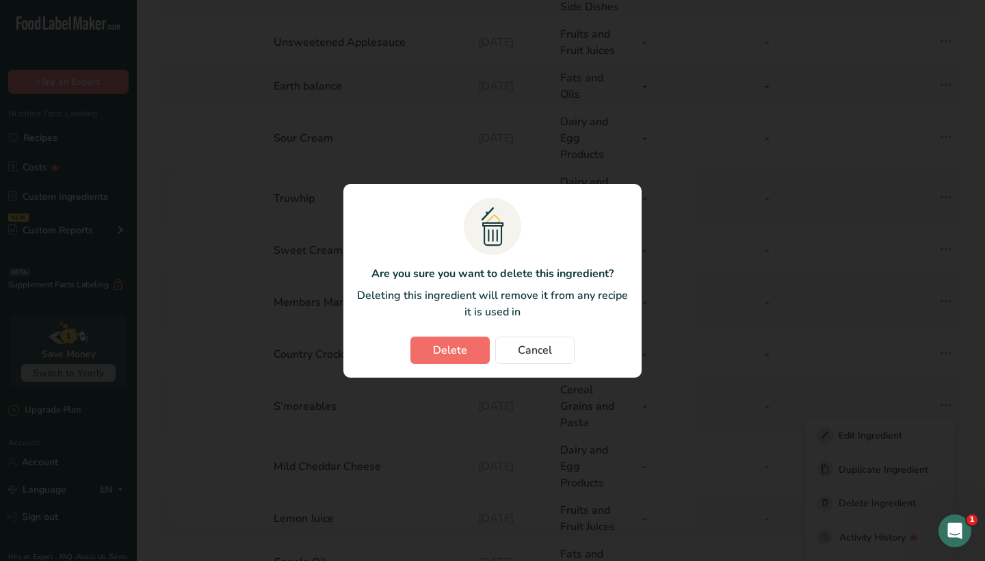
click at [453, 341] on button "Delete" at bounding box center [449, 349] width 79 height 27
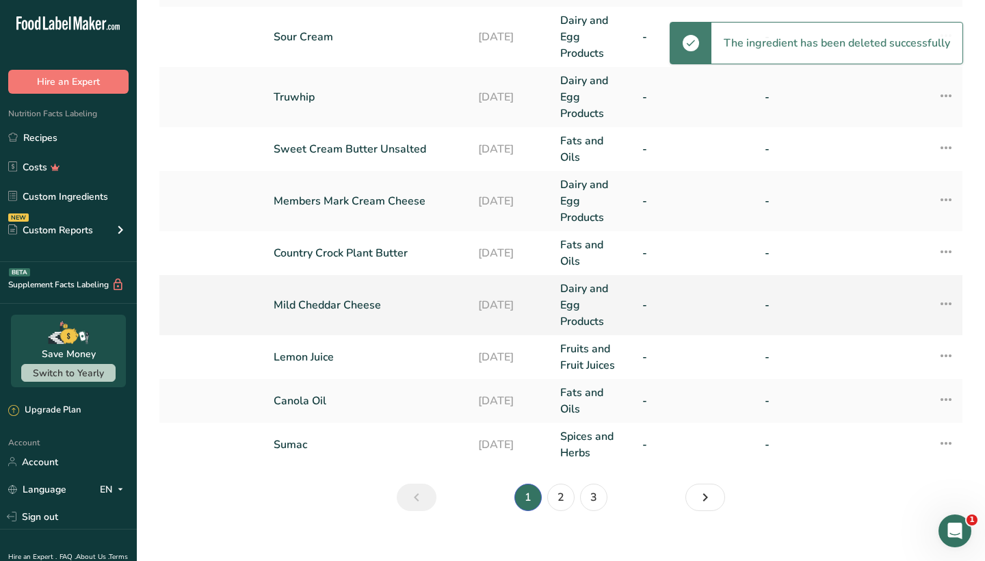
scroll to position [411, 0]
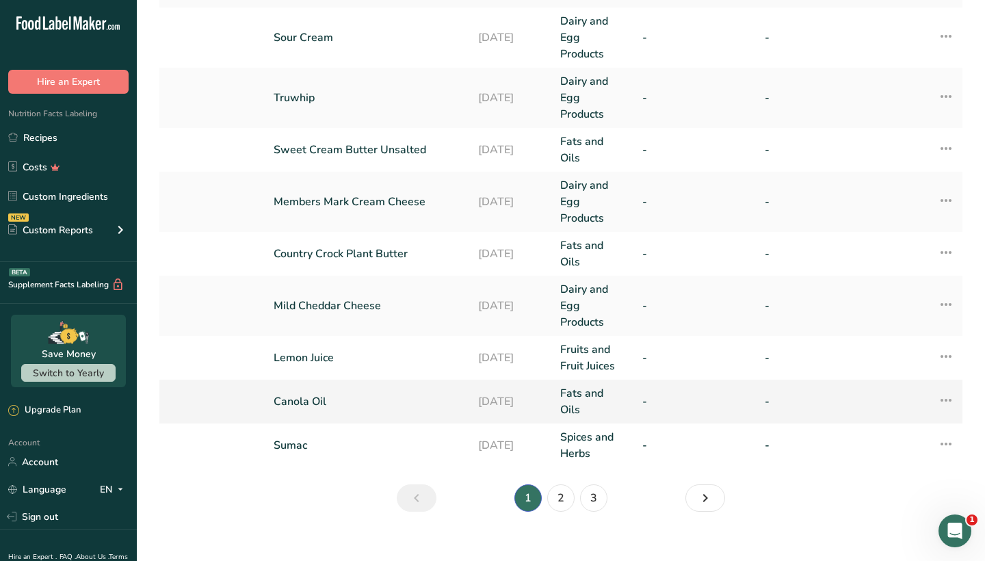
click at [948, 388] on icon at bounding box center [945, 400] width 16 height 25
click at [888, 491] on span "Delete Ingredient" at bounding box center [876, 498] width 77 height 14
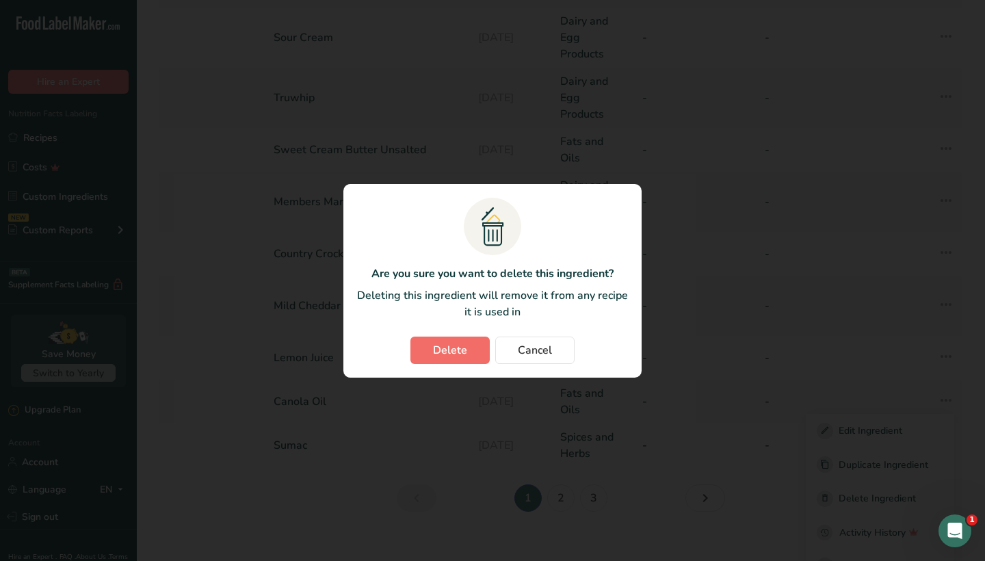
click at [440, 351] on span "Delete" at bounding box center [450, 350] width 34 height 16
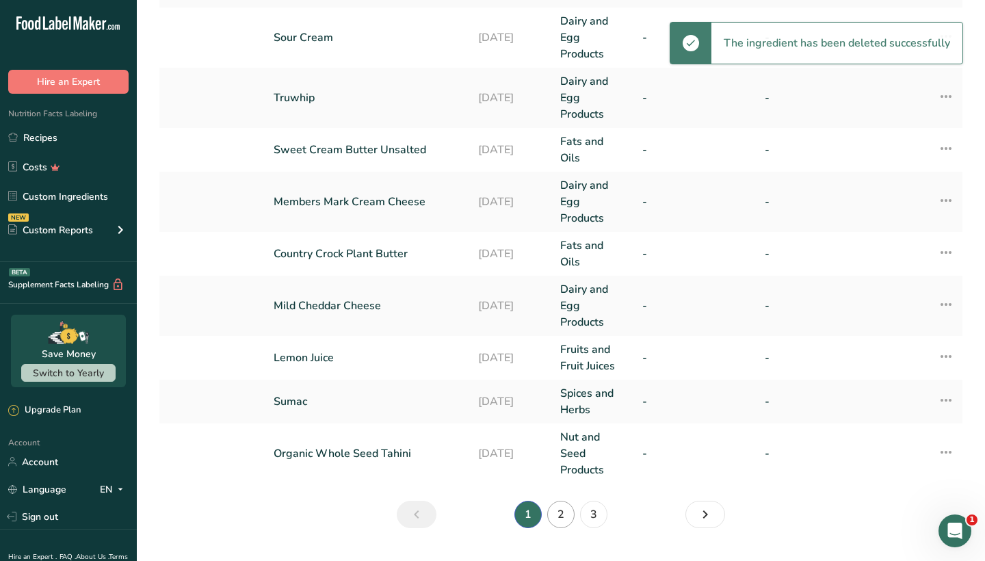
click at [561, 505] on link "2" at bounding box center [560, 513] width 27 height 27
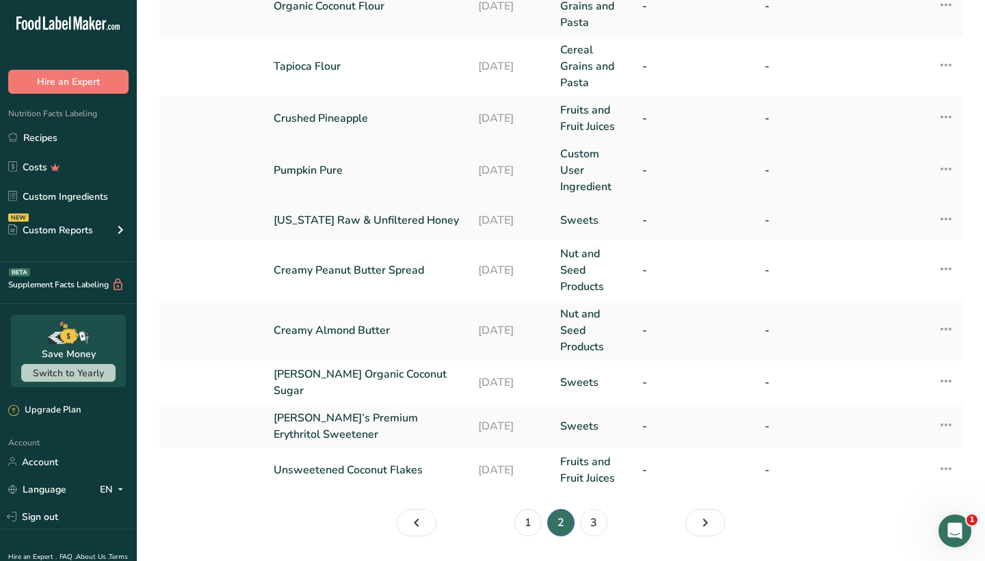
click at [443, 162] on link "Pumpkin Pure" at bounding box center [367, 170] width 188 height 16
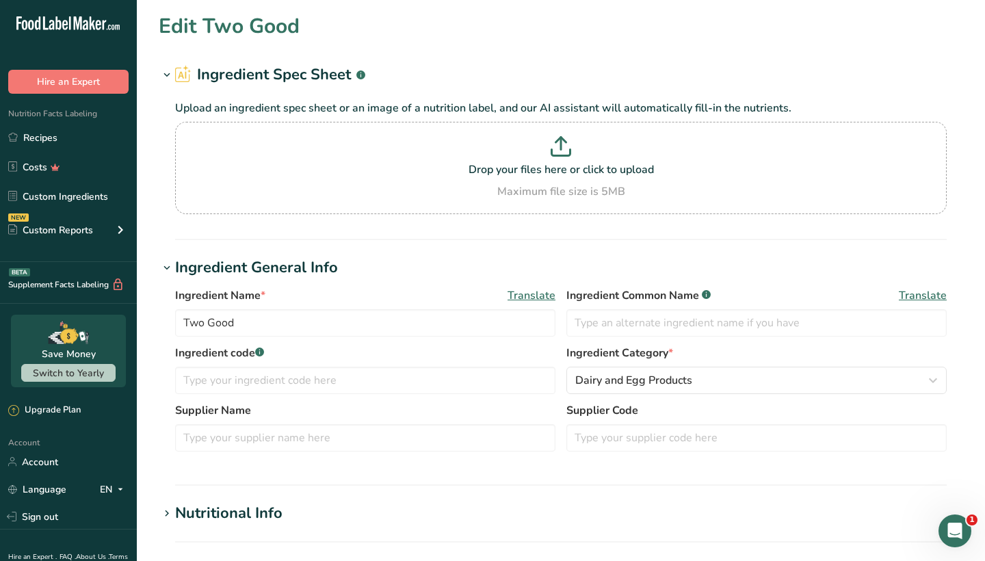
type input "Pumpkin Pure"
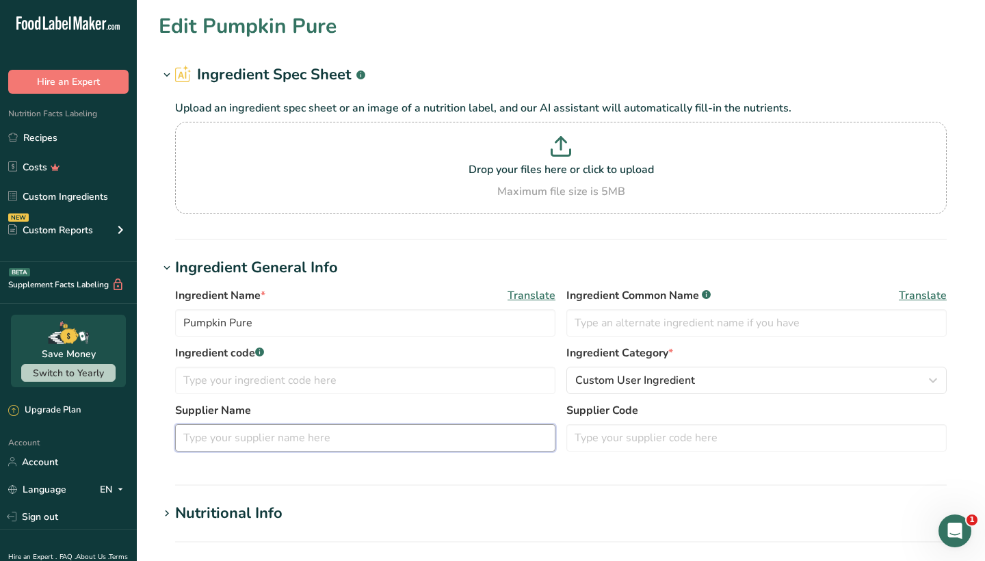
click at [278, 434] on input "text" at bounding box center [365, 437] width 380 height 27
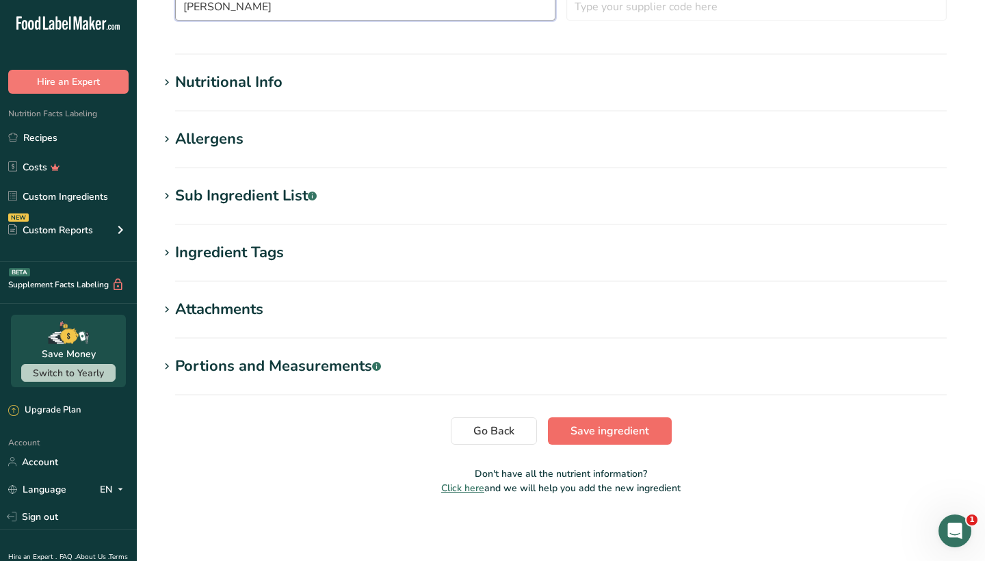
type input "Libby's"
click at [632, 431] on span "Save ingredient" at bounding box center [609, 431] width 79 height 16
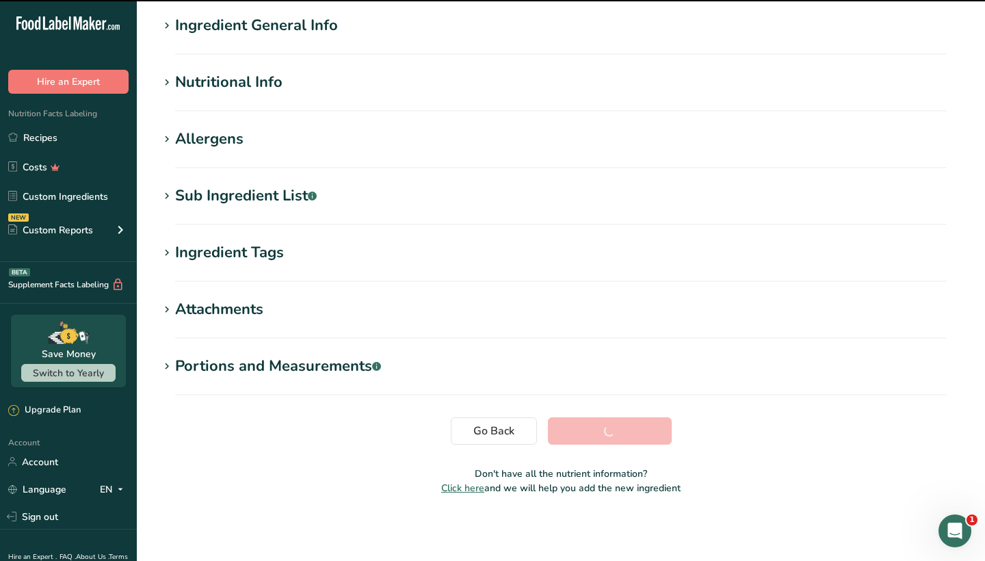
scroll to position [106, 0]
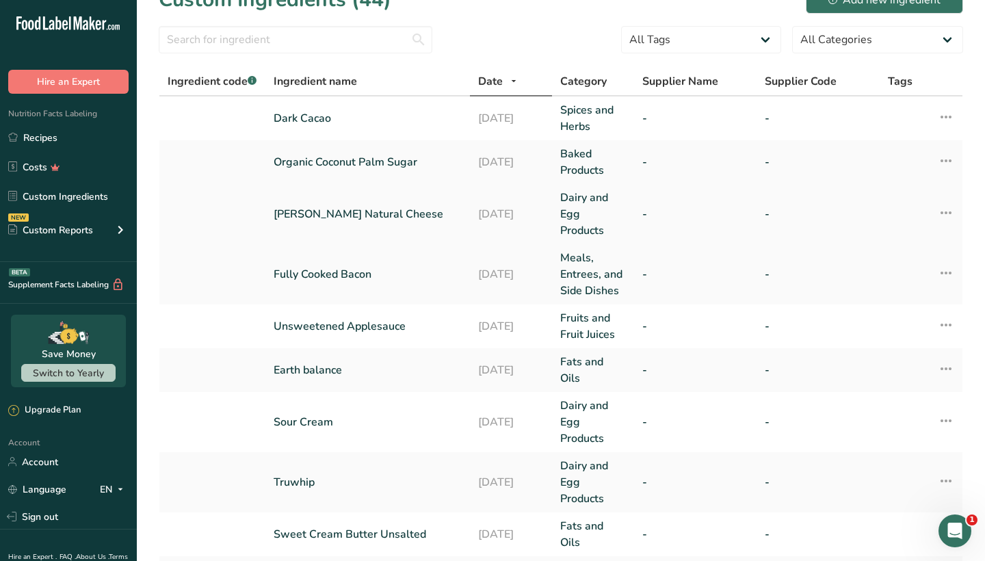
scroll to position [28, 0]
click at [452, 131] on td "Dark Cacao" at bounding box center [367, 117] width 204 height 44
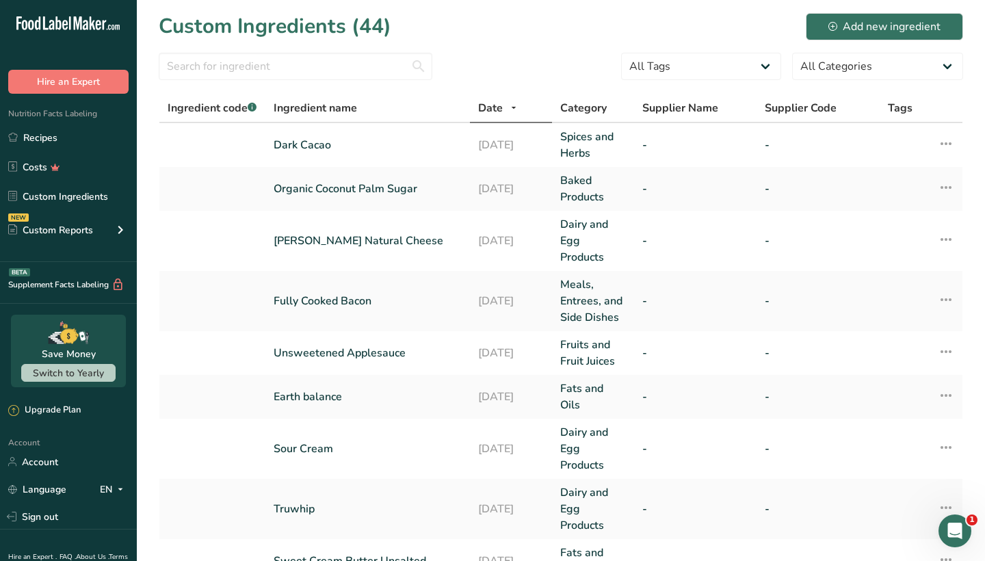
scroll to position [0, 0]
click at [946, 240] on icon at bounding box center [945, 239] width 16 height 25
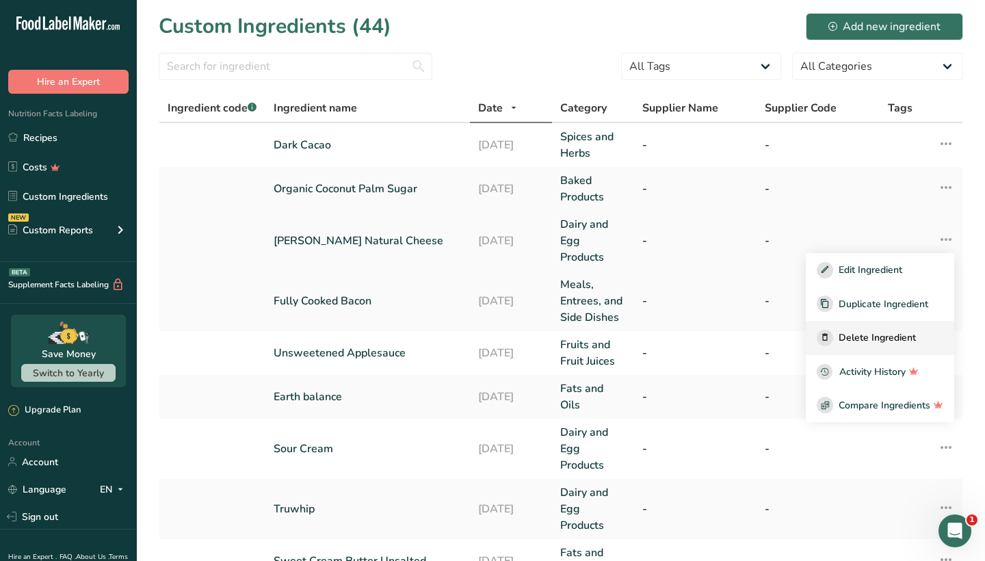
click at [886, 333] on span "Delete Ingredient" at bounding box center [876, 337] width 77 height 14
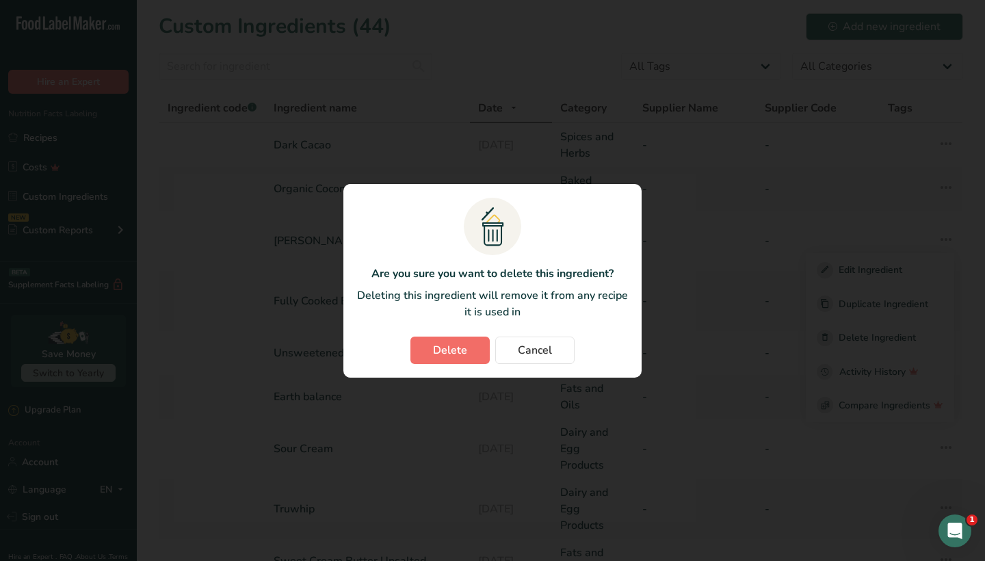
click at [446, 345] on span "Delete" at bounding box center [450, 350] width 34 height 16
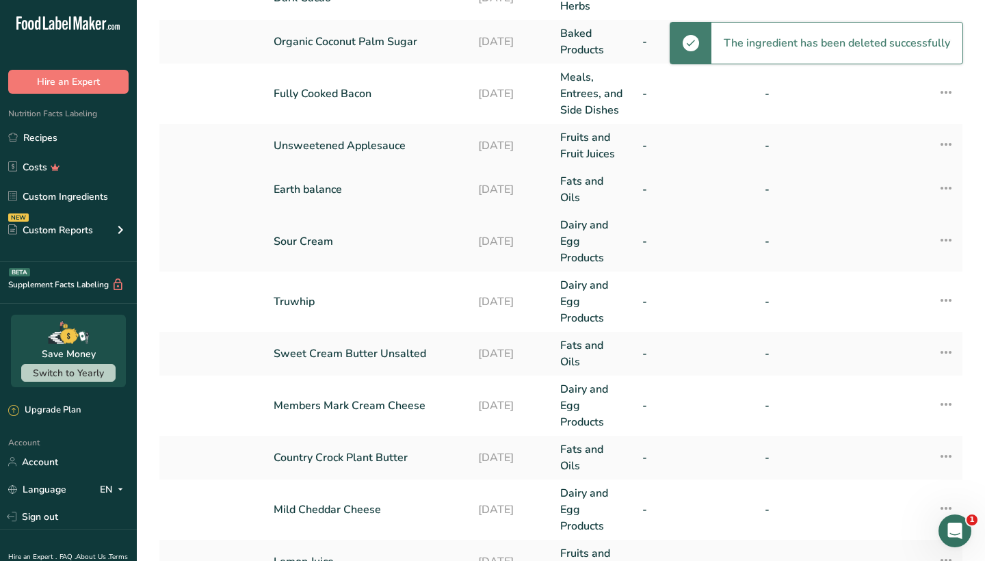
scroll to position [159, 0]
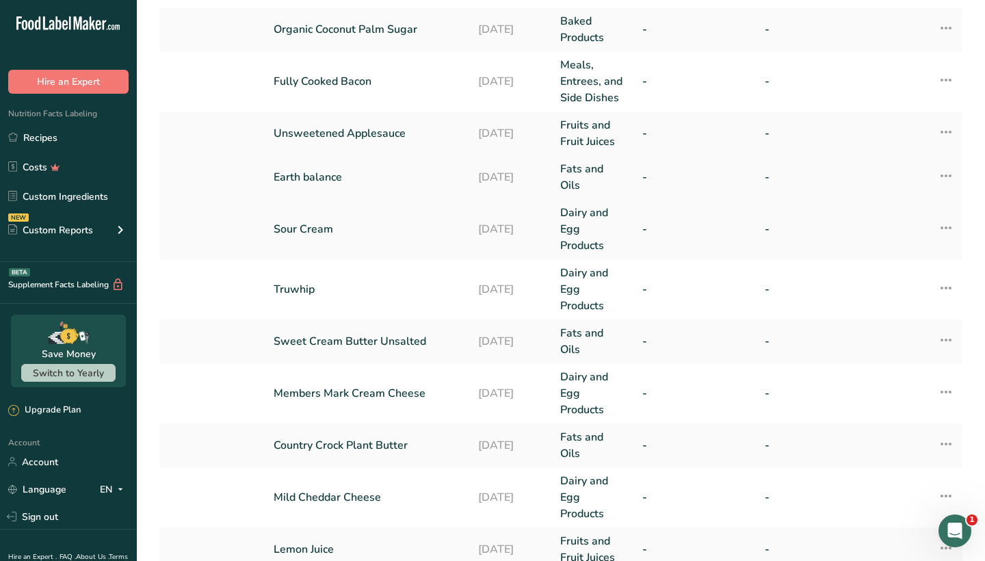
click at [953, 168] on icon at bounding box center [945, 175] width 16 height 25
click at [820, 183] on td "-" at bounding box center [817, 177] width 123 height 44
click at [946, 174] on icon at bounding box center [945, 175] width 16 height 25
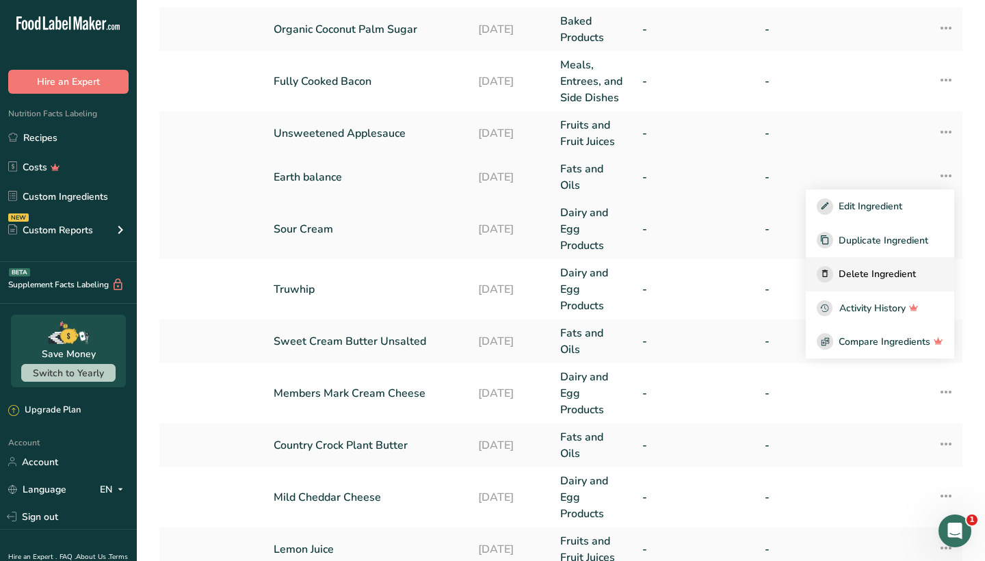
click at [888, 274] on span "Delete Ingredient" at bounding box center [876, 274] width 77 height 14
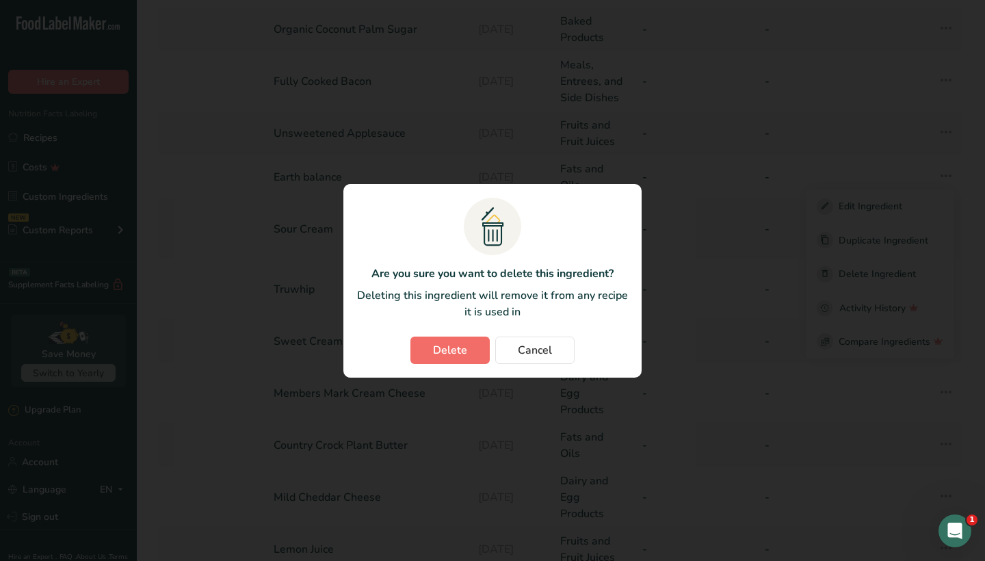
click at [441, 354] on span "Delete" at bounding box center [450, 350] width 34 height 16
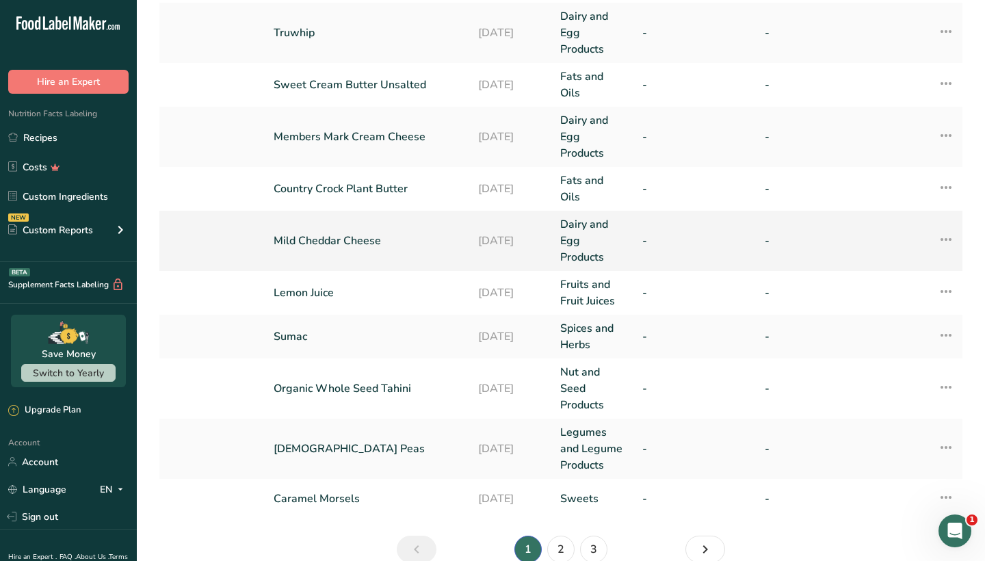
scroll to position [373, 0]
click at [423, 192] on td "Country Crock Plant Butter" at bounding box center [367, 187] width 204 height 44
click at [950, 178] on icon at bounding box center [945, 186] width 16 height 25
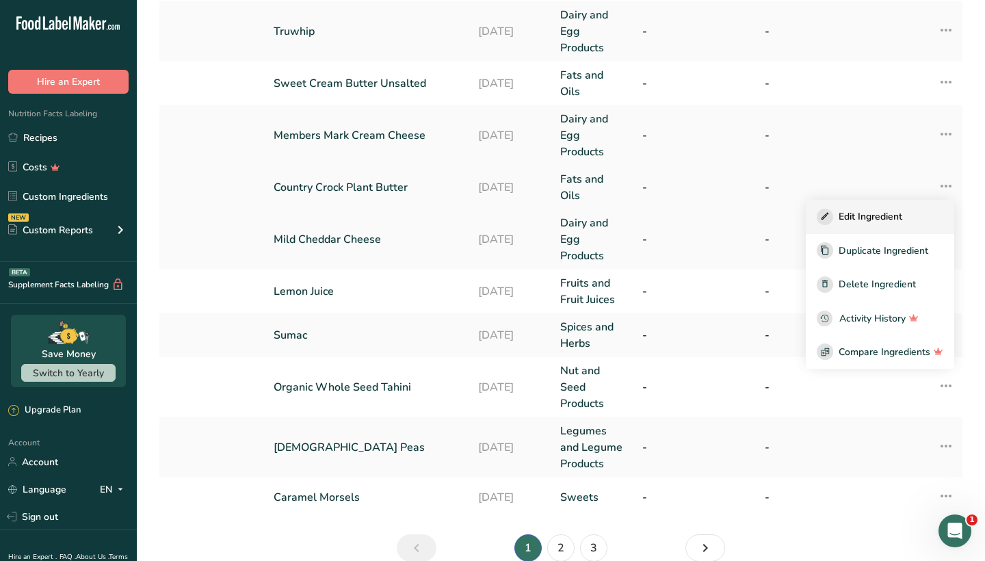
click at [901, 211] on span "Edit Ingredient" at bounding box center [870, 216] width 64 height 14
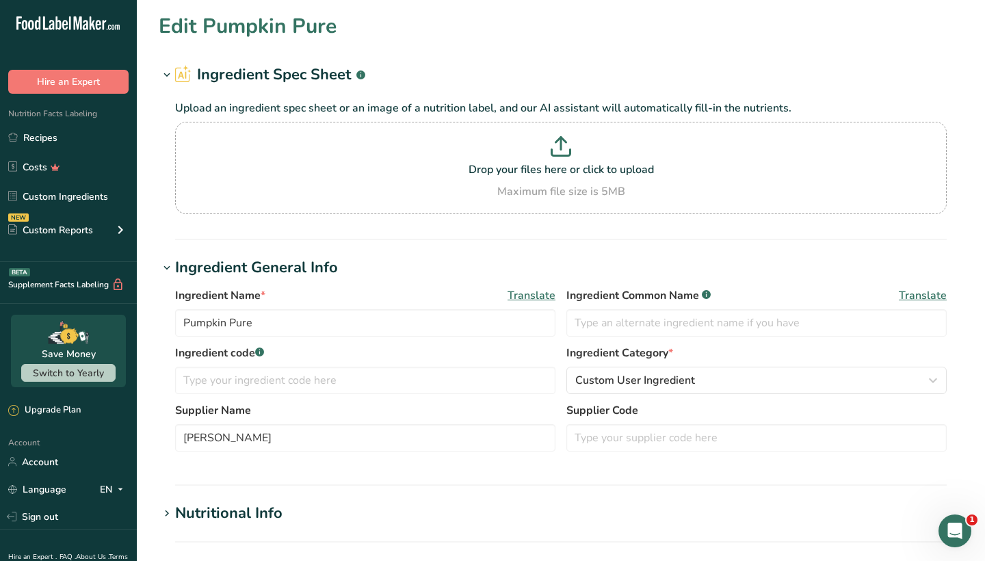
type input "Country Crock Plant Butter"
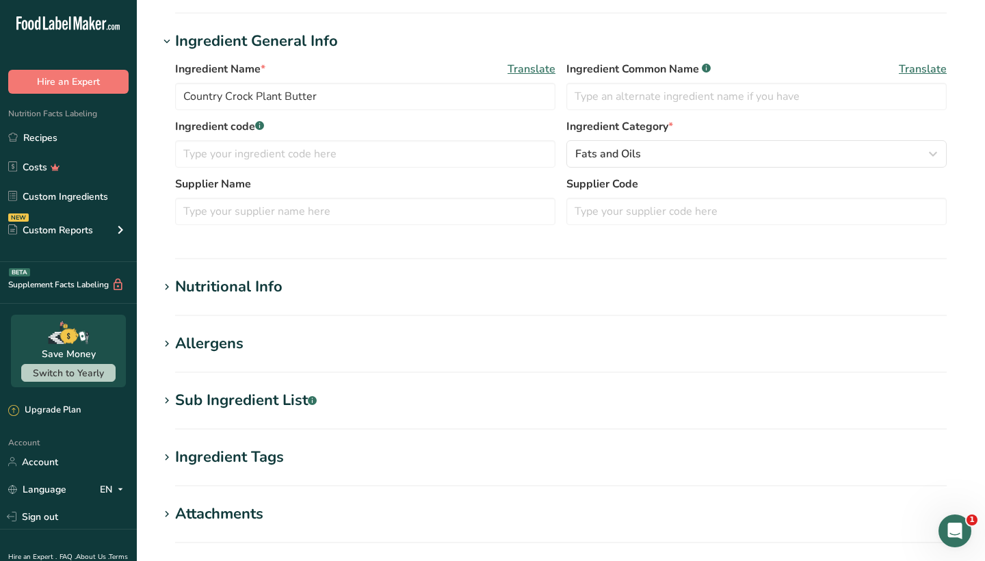
scroll to position [232, 0]
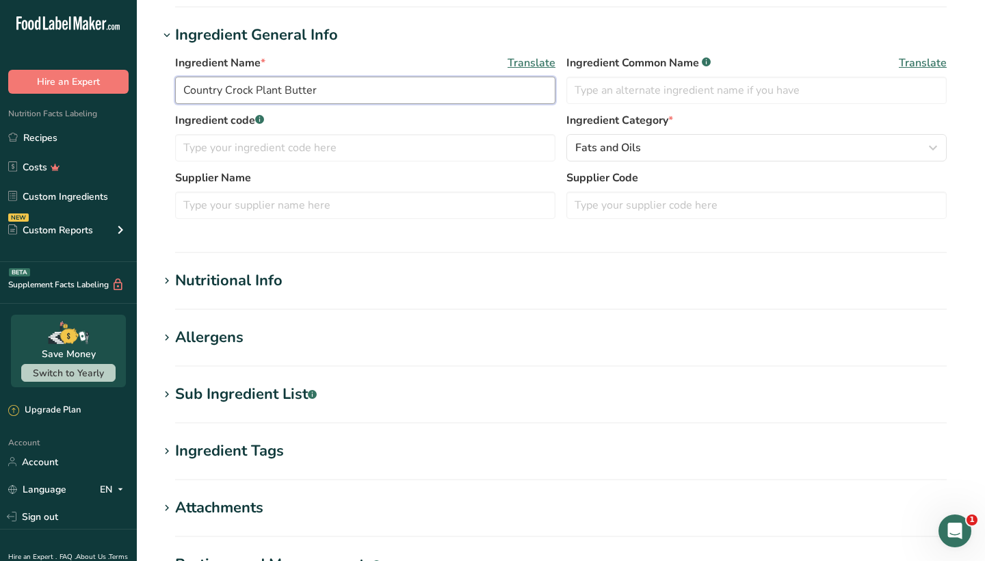
click at [257, 88] on input "Country Crock Plant Butter" at bounding box center [365, 90] width 380 height 27
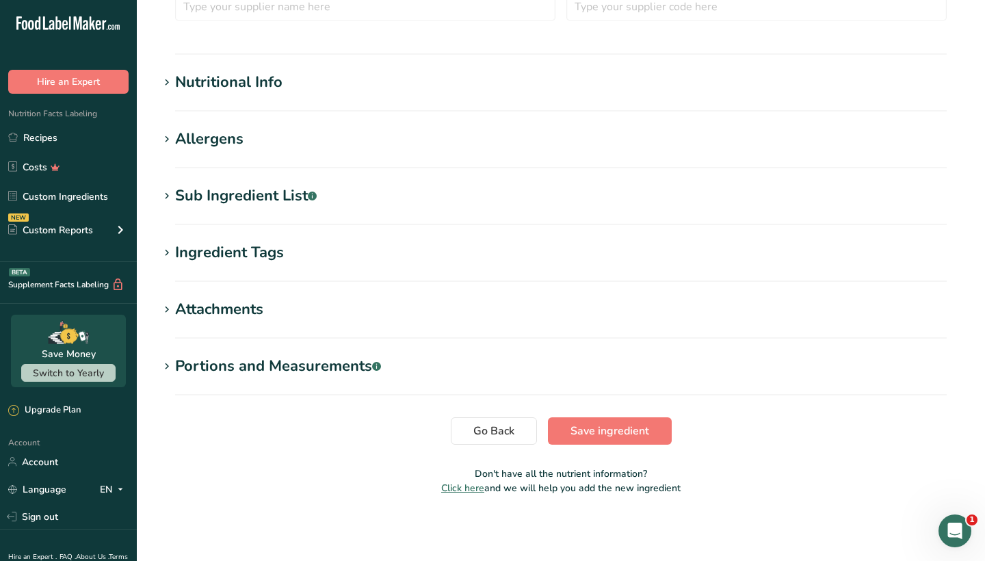
scroll to position [431, 0]
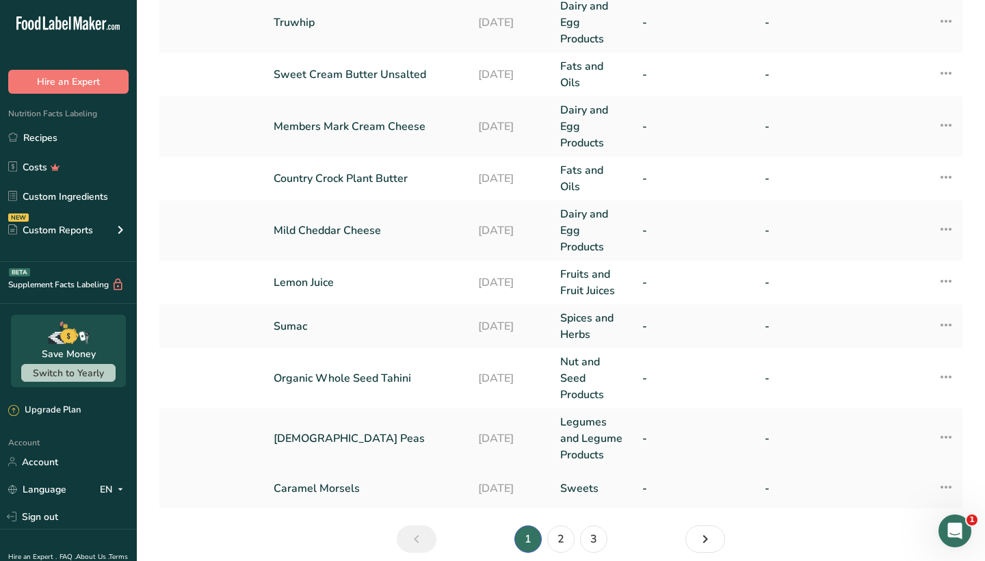
scroll to position [389, 0]
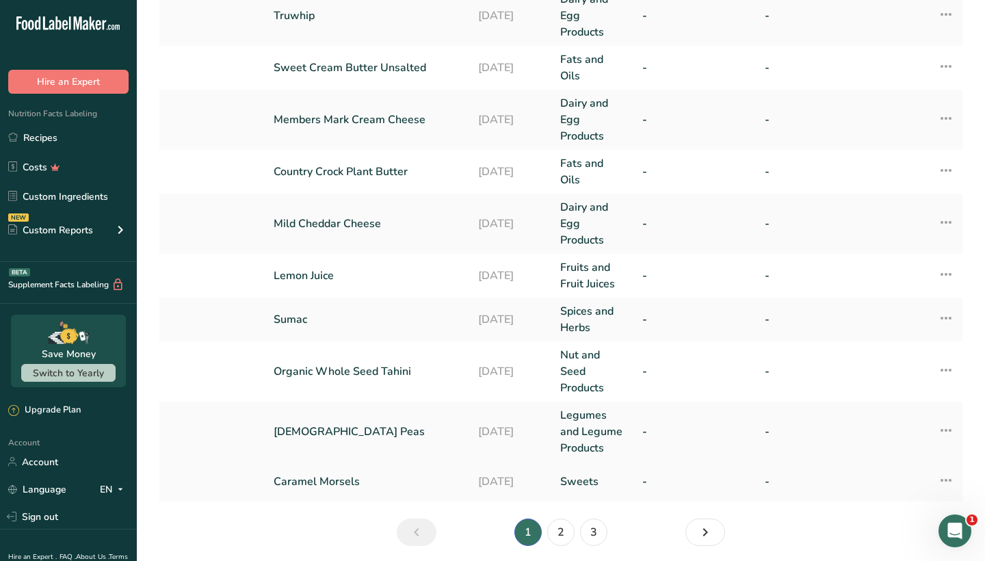
click at [946, 470] on icon at bounding box center [945, 480] width 16 height 25
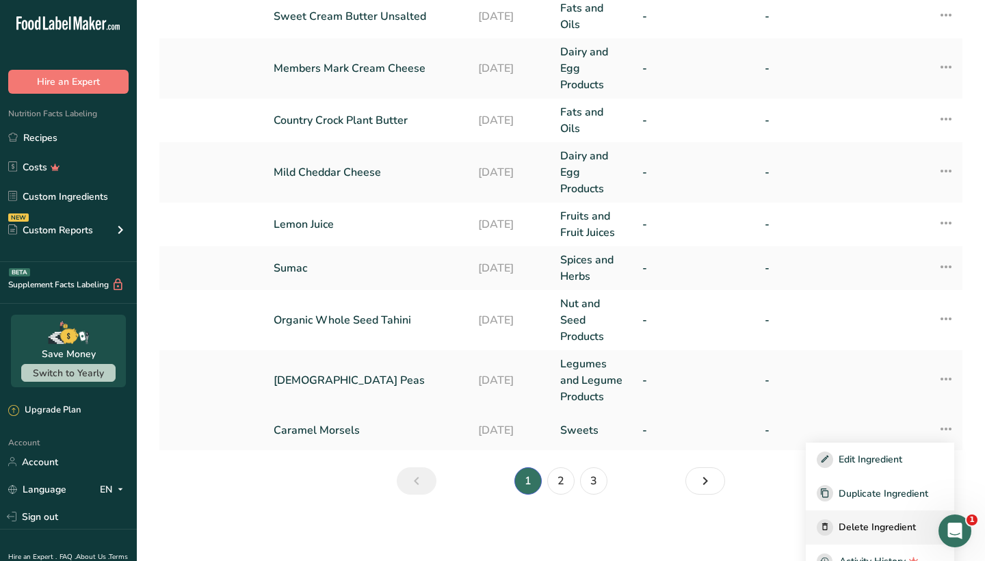
scroll to position [51, 0]
click at [900, 520] on span "Delete Ingredient" at bounding box center [876, 527] width 77 height 14
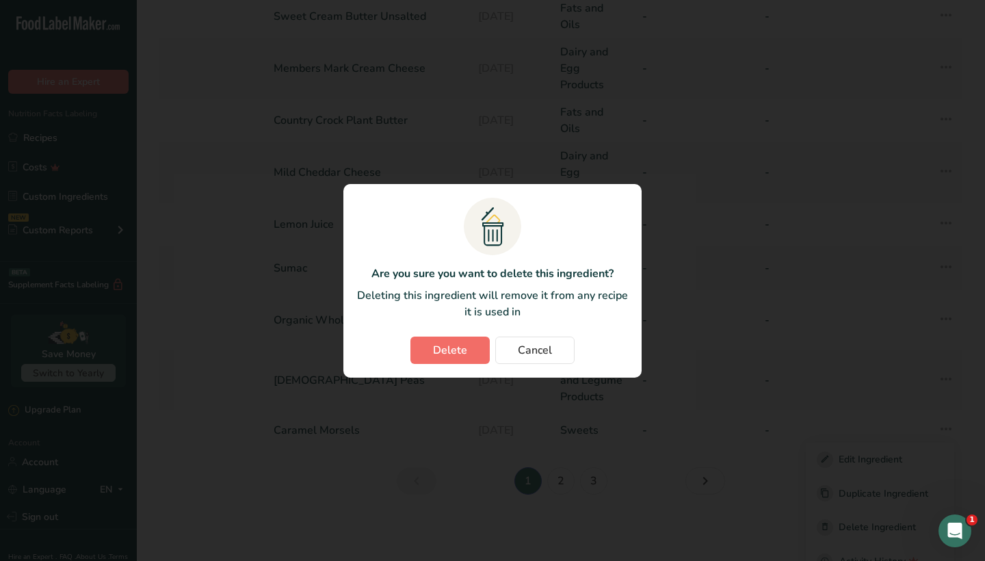
click at [460, 352] on span "Delete" at bounding box center [450, 350] width 34 height 16
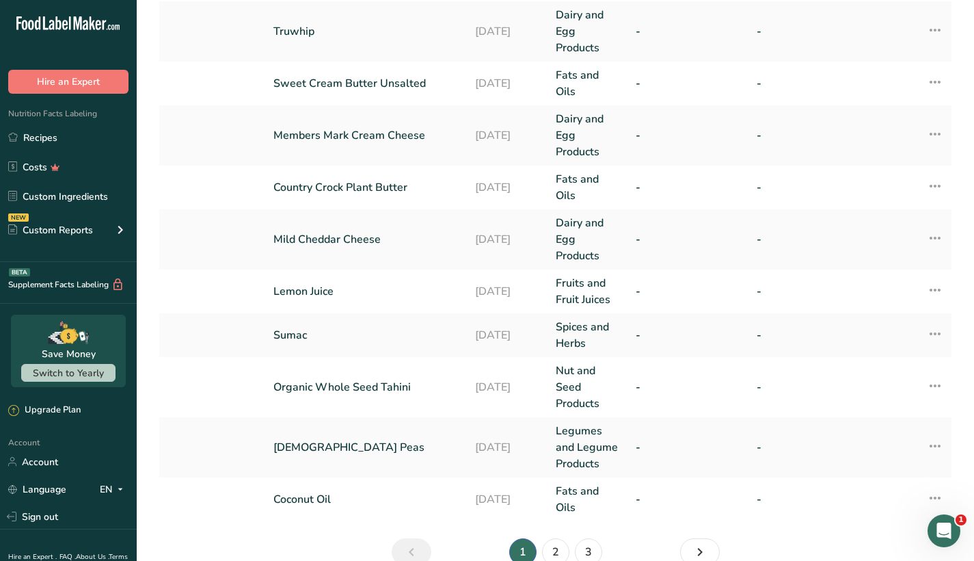
scroll to position [444, 0]
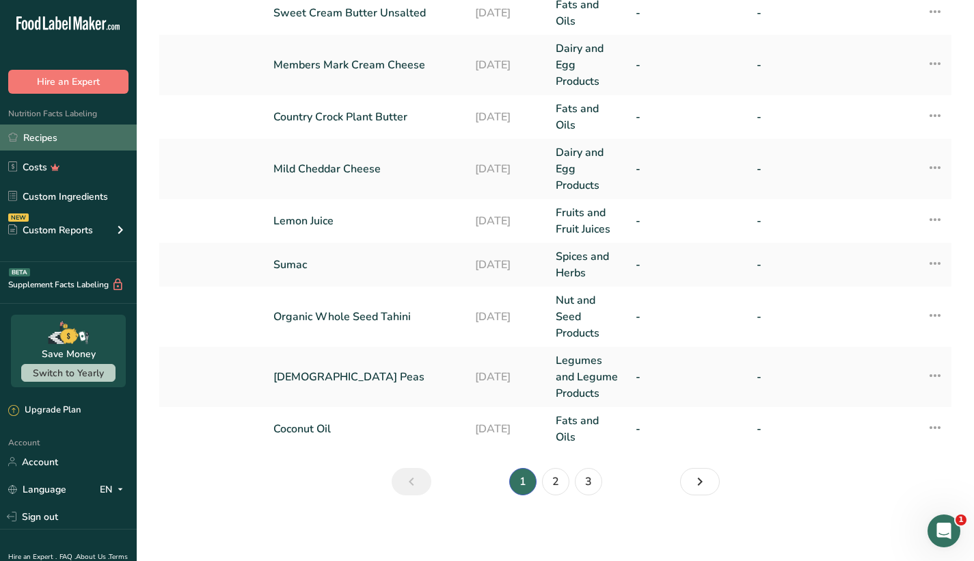
click at [44, 125] on link "Recipes" at bounding box center [68, 137] width 137 height 26
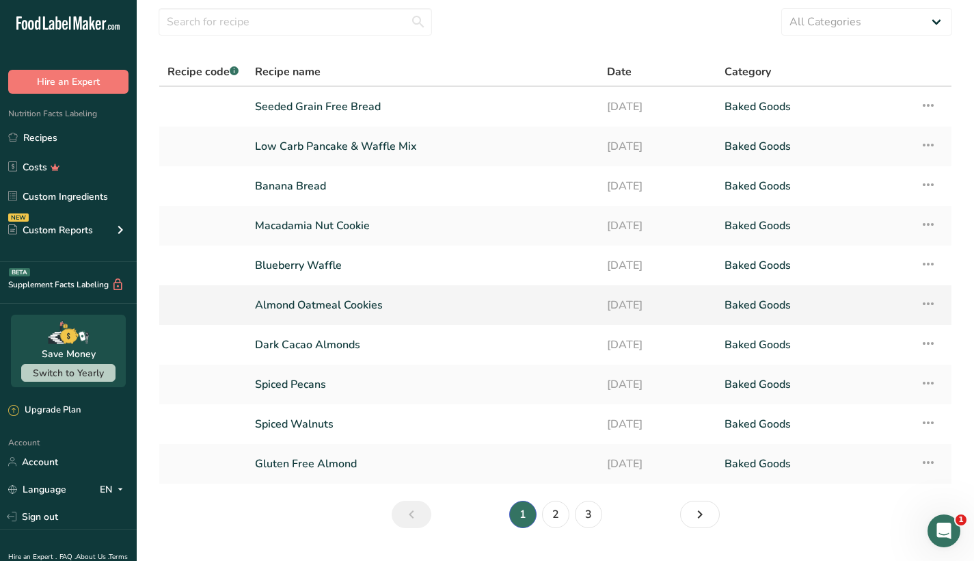
scroll to position [42, 0]
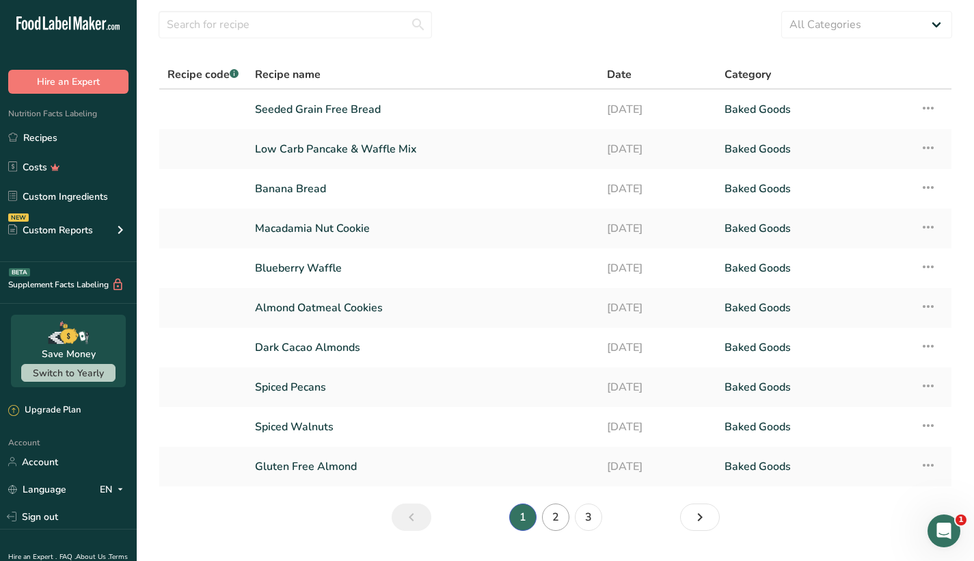
click at [559, 517] on link "2" at bounding box center [555, 516] width 27 height 27
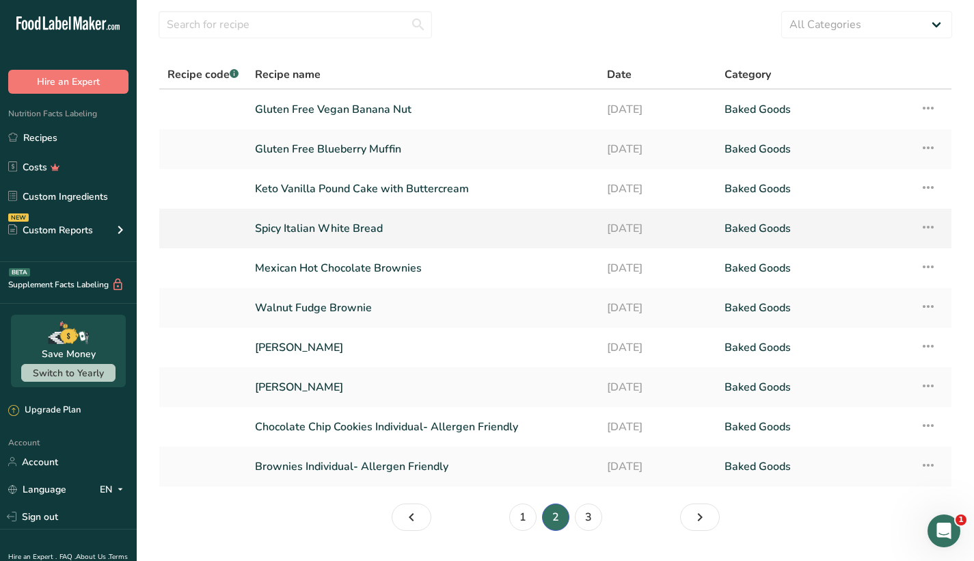
click at [401, 234] on link "Spicy Italian White Bread" at bounding box center [423, 228] width 336 height 29
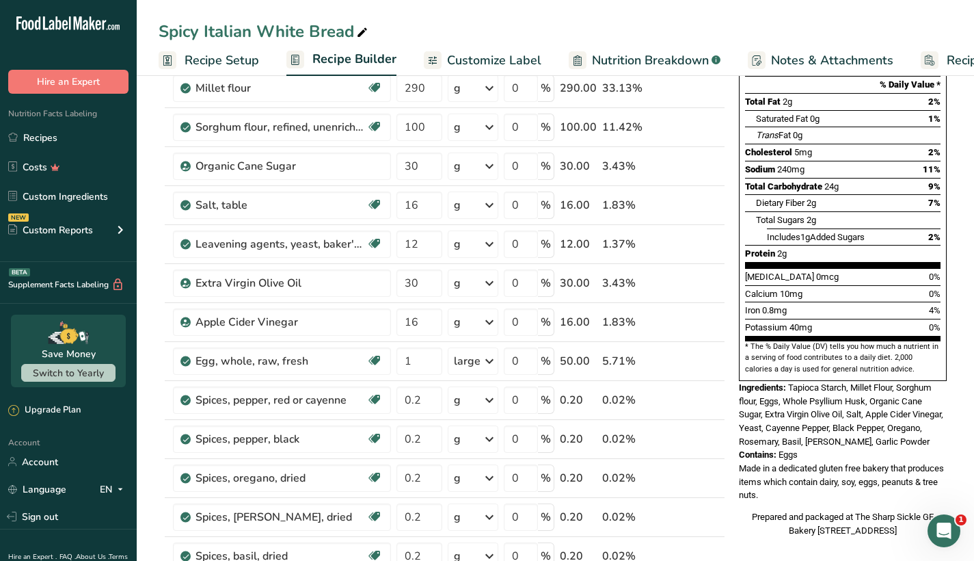
scroll to position [239, 0]
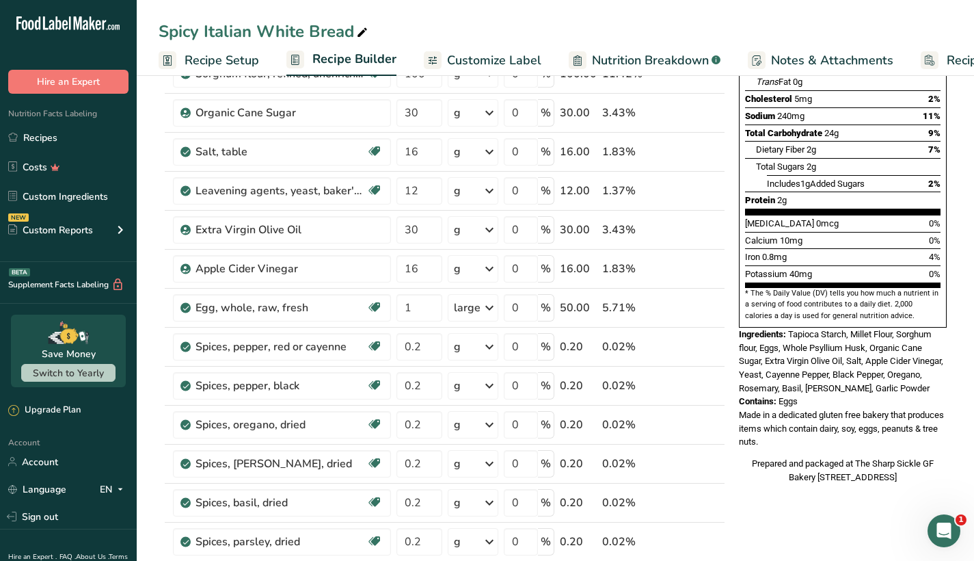
drag, startPoint x: 937, startPoint y: 446, endPoint x: 745, endPoint y: 442, distance: 192.2
click at [746, 457] on div "Prepared and packaged at The Sharp Sickle GF Bakery 333 Broad Street, Rome, GA …" at bounding box center [843, 470] width 208 height 27
click at [745, 457] on div "Prepared and packaged at The Sharp Sickle GF Bakery 333 Broad Street, Rome, GA …" at bounding box center [843, 470] width 208 height 27
drag, startPoint x: 740, startPoint y: 432, endPoint x: 984, endPoint y: 455, distance: 245.2
click at [974, 455] on html ".a-20{fill:#fff;} Hire an Expert Nutrition Facts Labeling Recipes Costs Custom …" at bounding box center [487, 511] width 974 height 1501
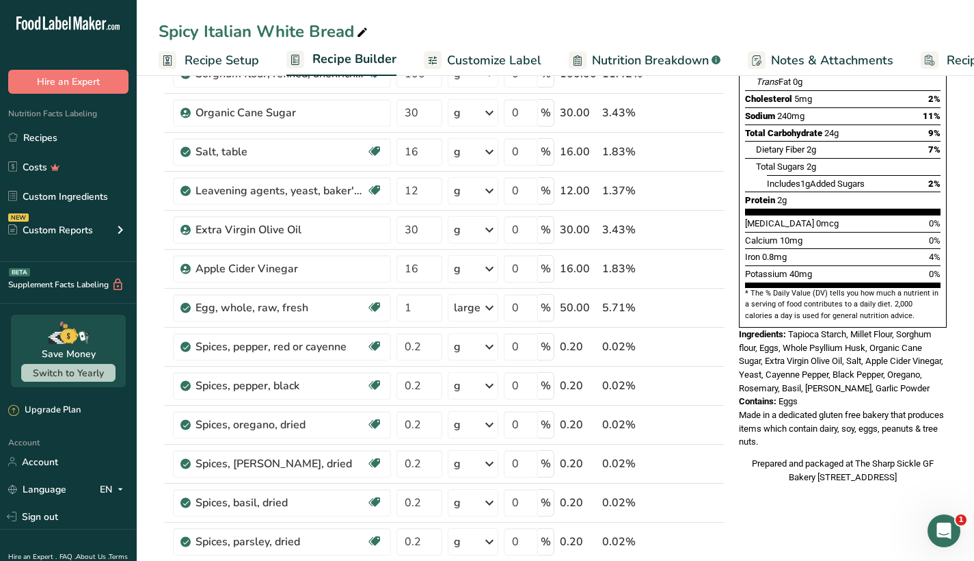
scroll to position [237, 0]
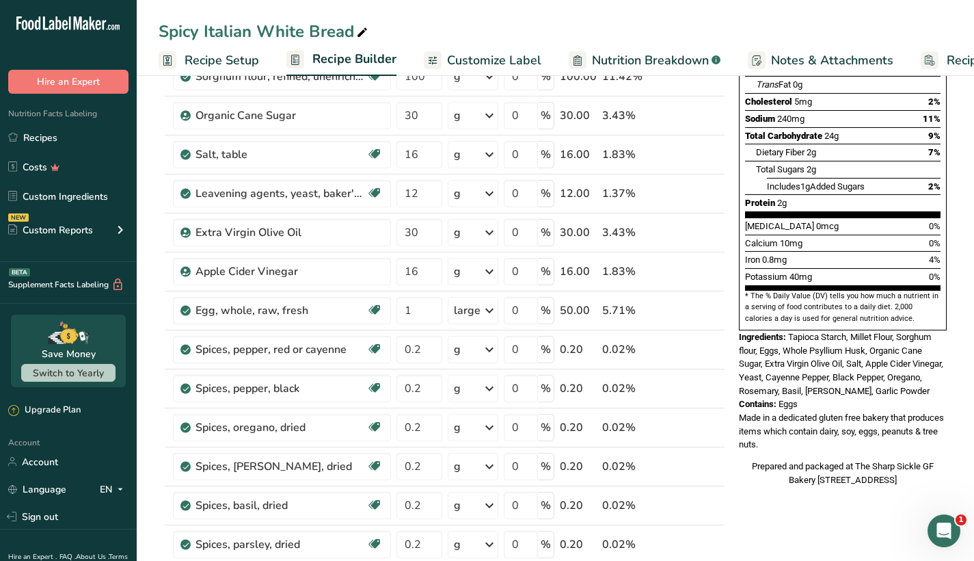
click at [868, 459] on div "Prepared and packaged at The Sharp Sickle GF Bakery 333 Broad Street, Rome, GA …" at bounding box center [843, 472] width 208 height 27
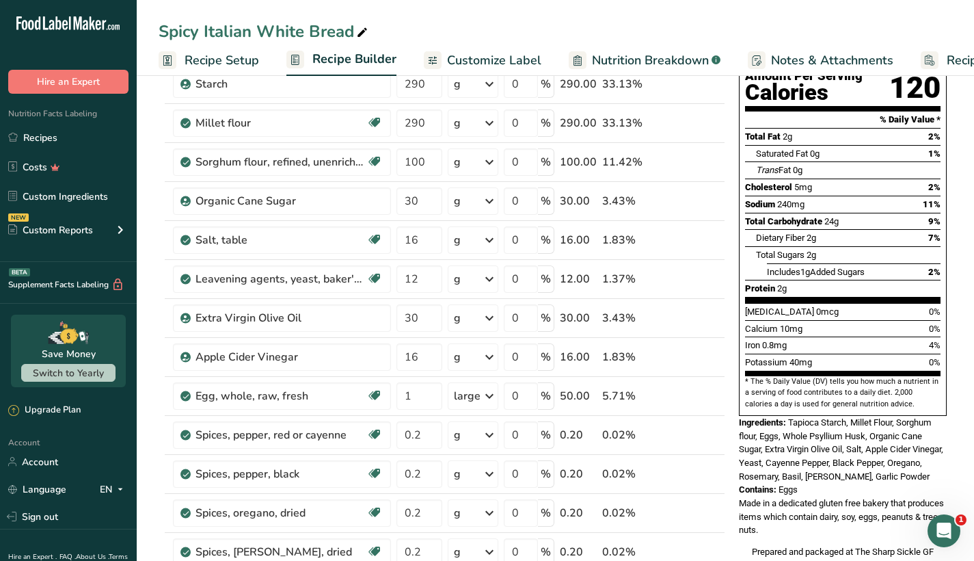
scroll to position [0, 0]
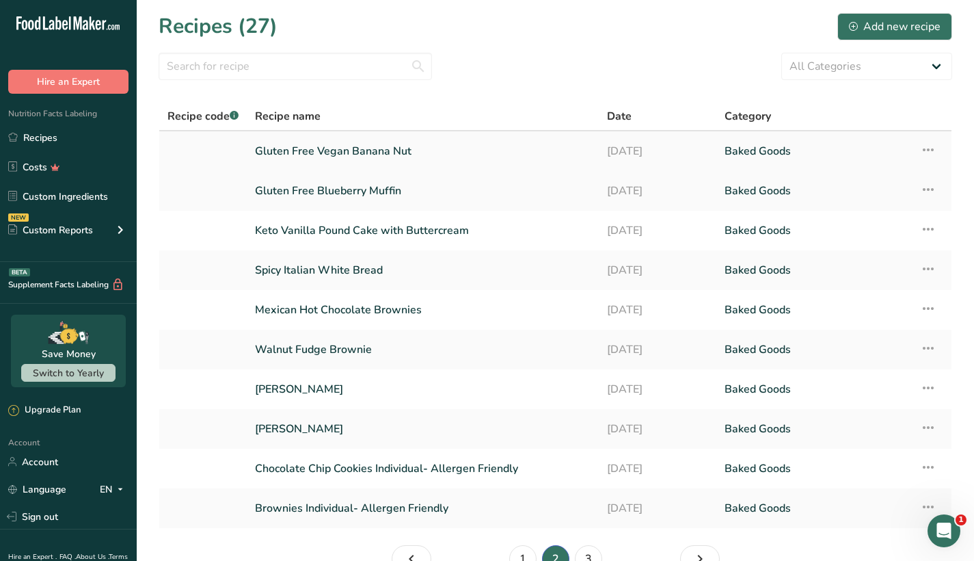
click at [930, 150] on icon at bounding box center [928, 149] width 16 height 25
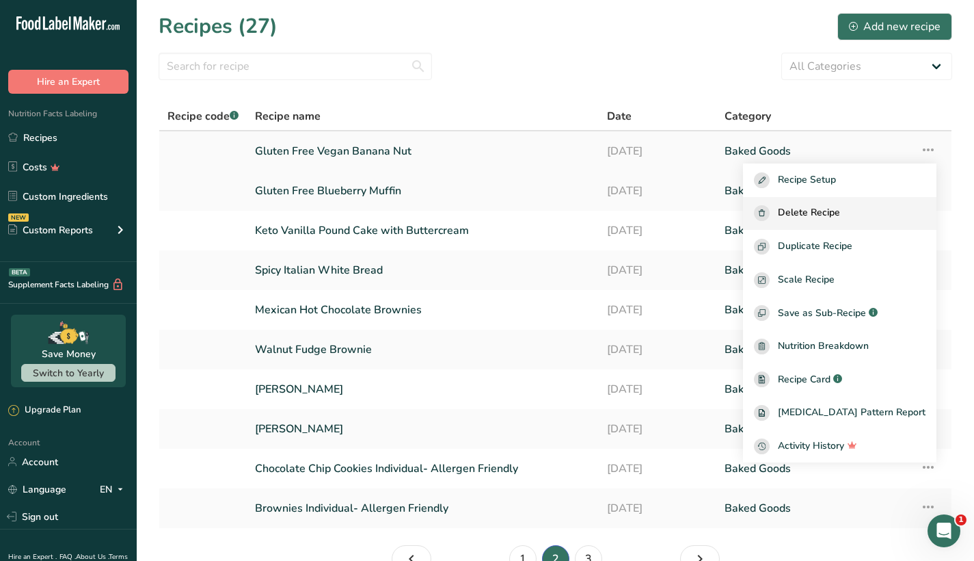
click at [840, 210] on span "Delete Recipe" at bounding box center [809, 213] width 62 height 16
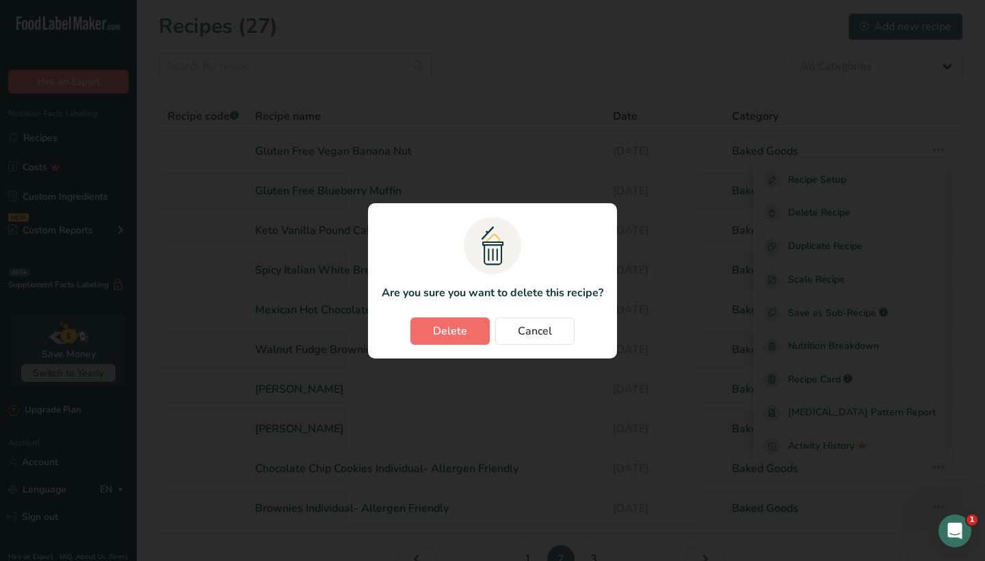
click at [423, 325] on button "Delete" at bounding box center [449, 330] width 79 height 27
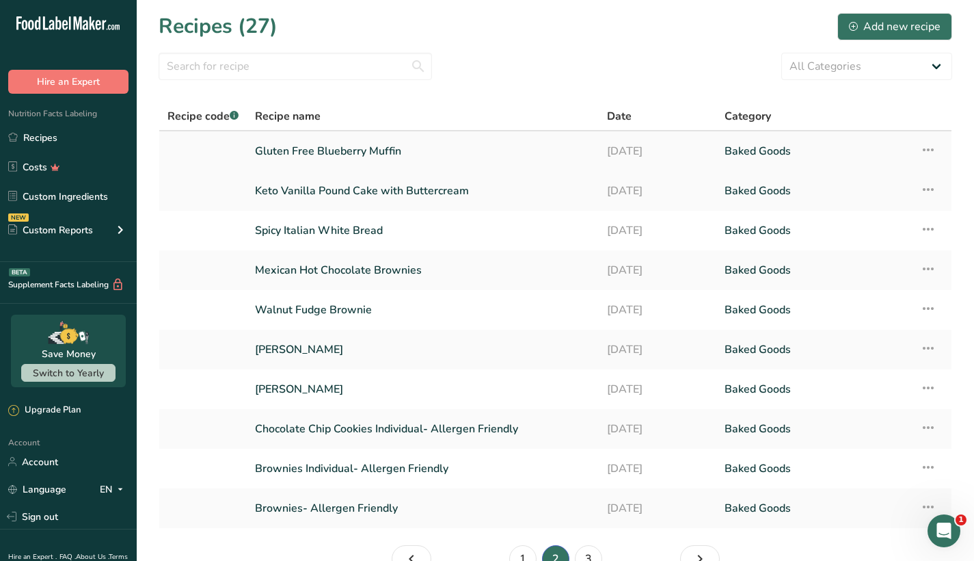
click at [932, 151] on icon at bounding box center [928, 149] width 16 height 25
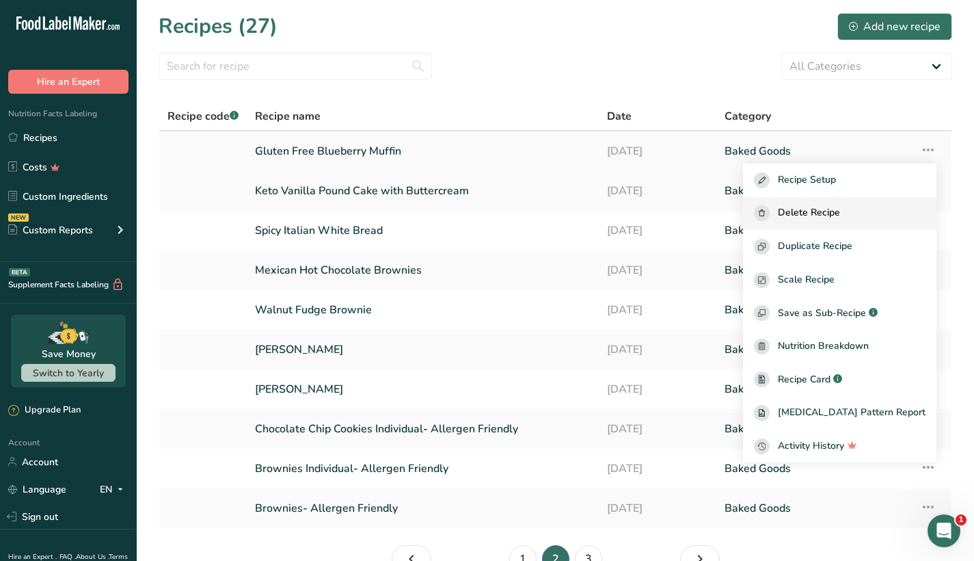
click at [855, 222] on button "Delete Recipe" at bounding box center [839, 214] width 193 height 34
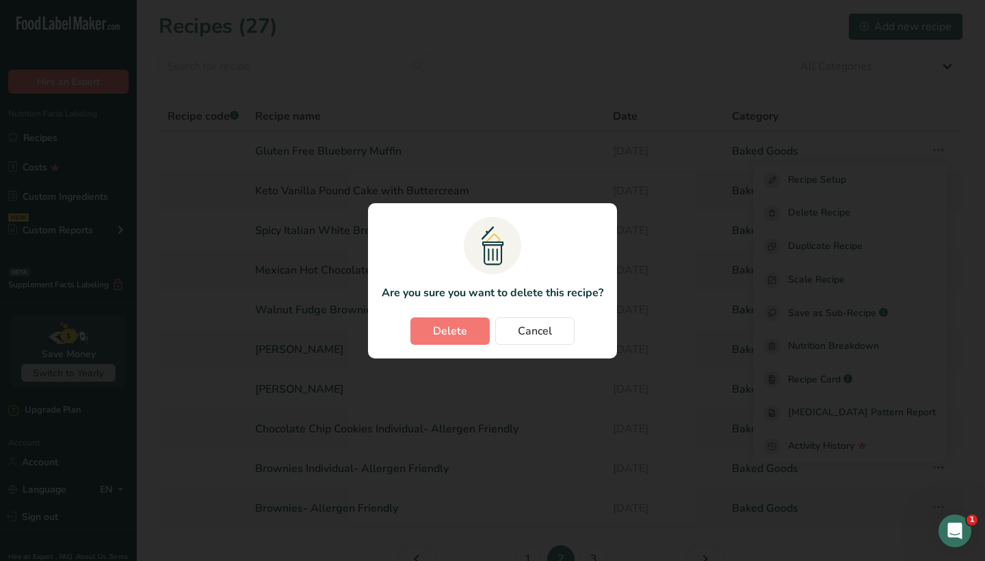
drag, startPoint x: 453, startPoint y: 335, endPoint x: 462, endPoint y: 332, distance: 8.9
click at [453, 334] on span "Delete" at bounding box center [450, 331] width 34 height 16
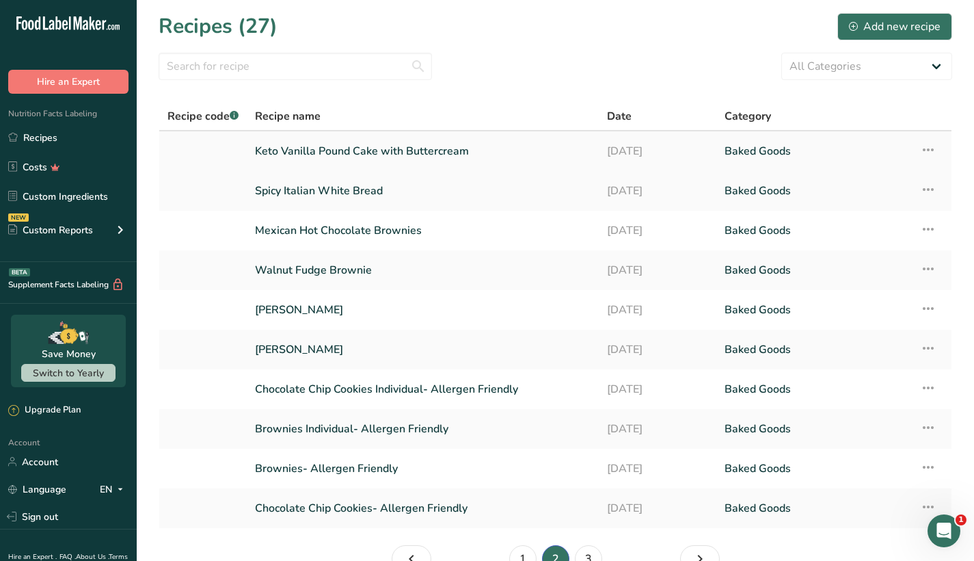
click at [929, 149] on icon at bounding box center [928, 149] width 16 height 25
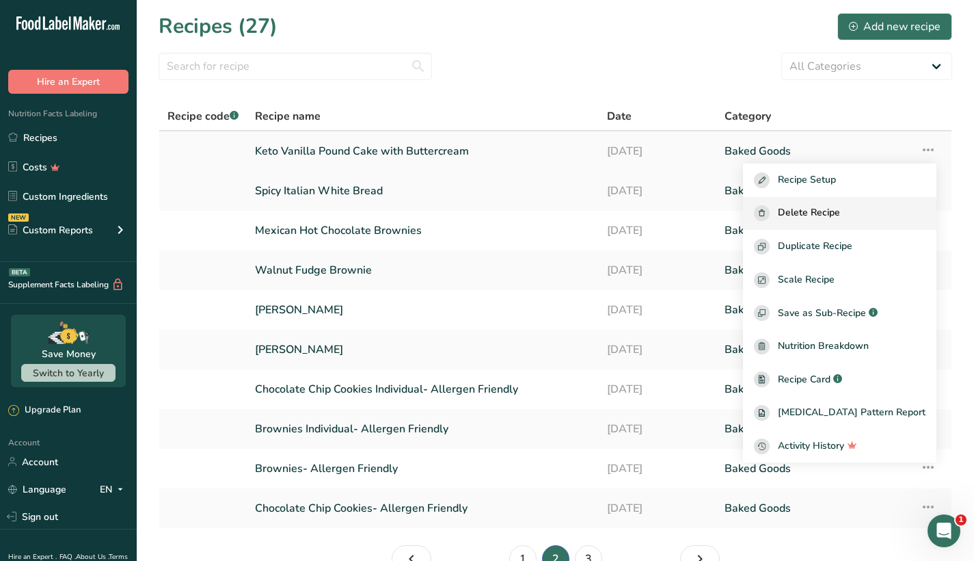
click at [862, 200] on button "Delete Recipe" at bounding box center [839, 214] width 193 height 34
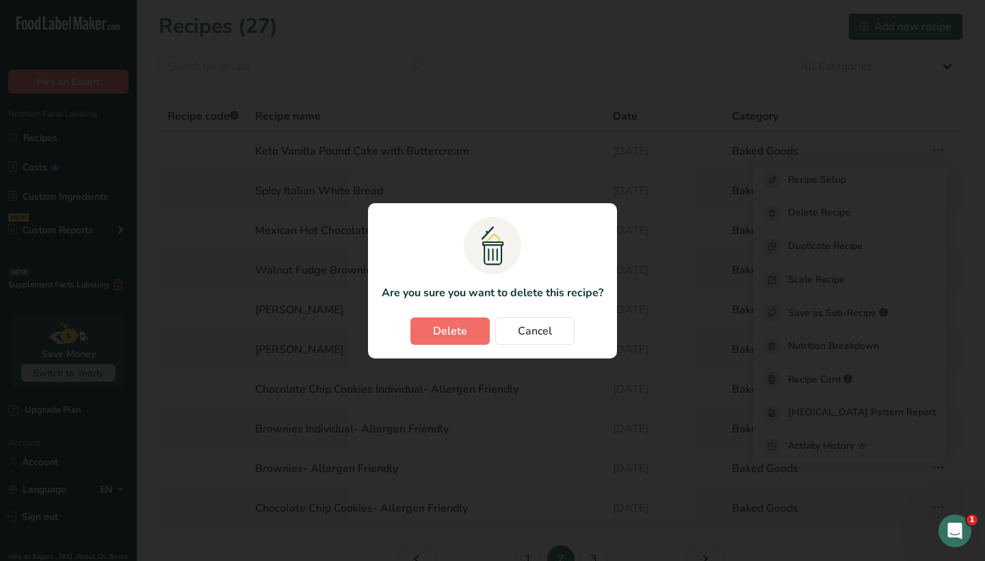
click at [441, 326] on span "Delete" at bounding box center [450, 331] width 34 height 16
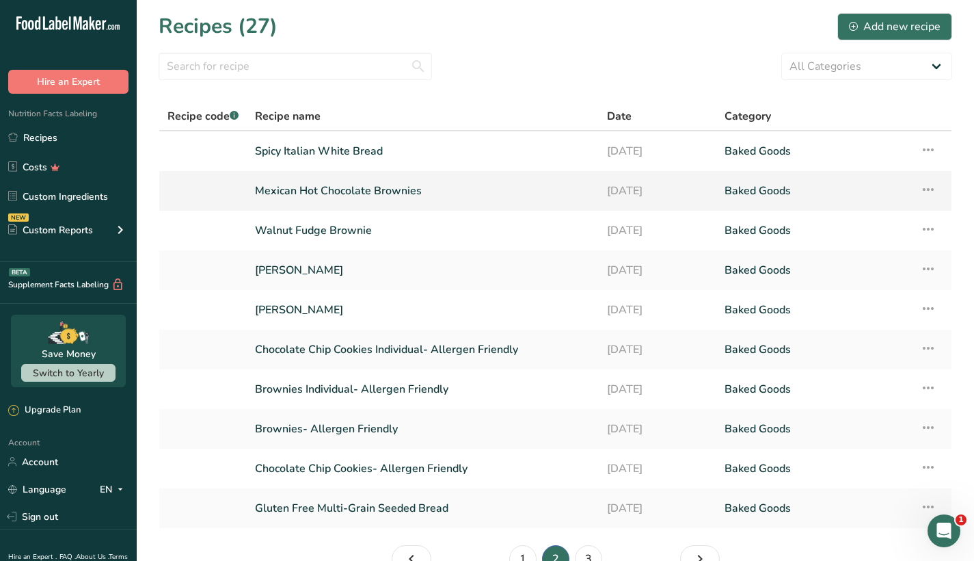
click at [928, 185] on icon at bounding box center [928, 189] width 16 height 25
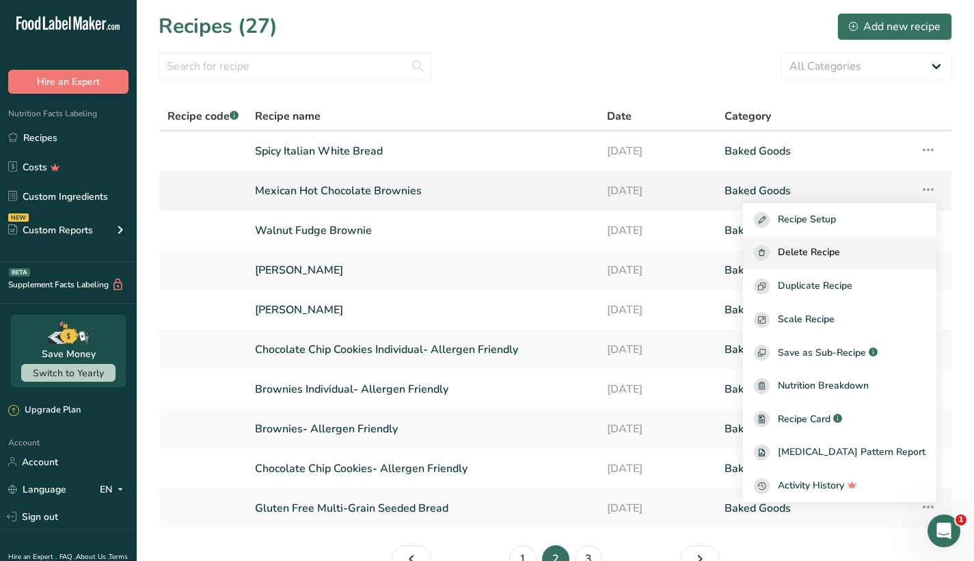
click at [840, 260] on span "Delete Recipe" at bounding box center [809, 253] width 62 height 16
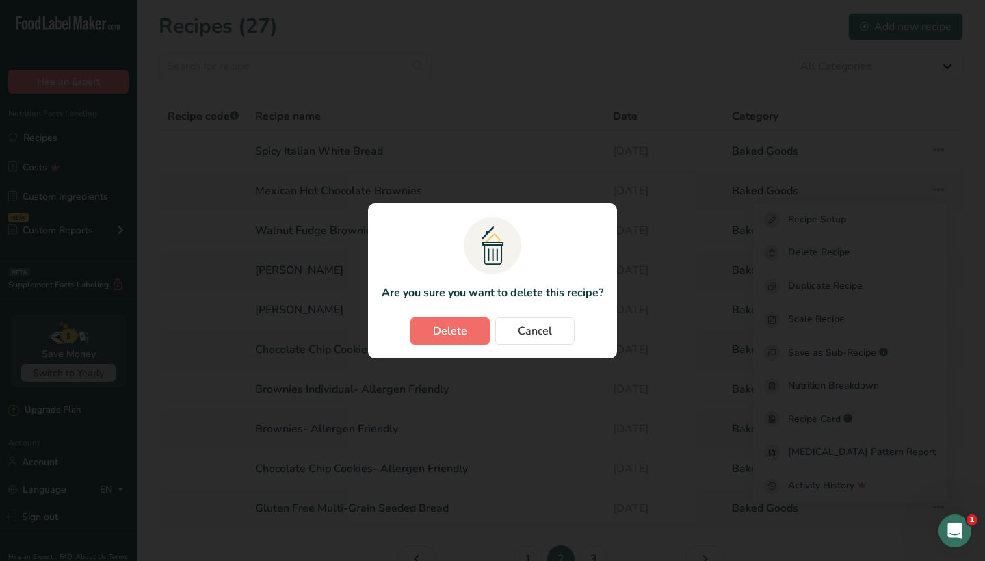
click at [445, 330] on span "Delete" at bounding box center [450, 331] width 34 height 16
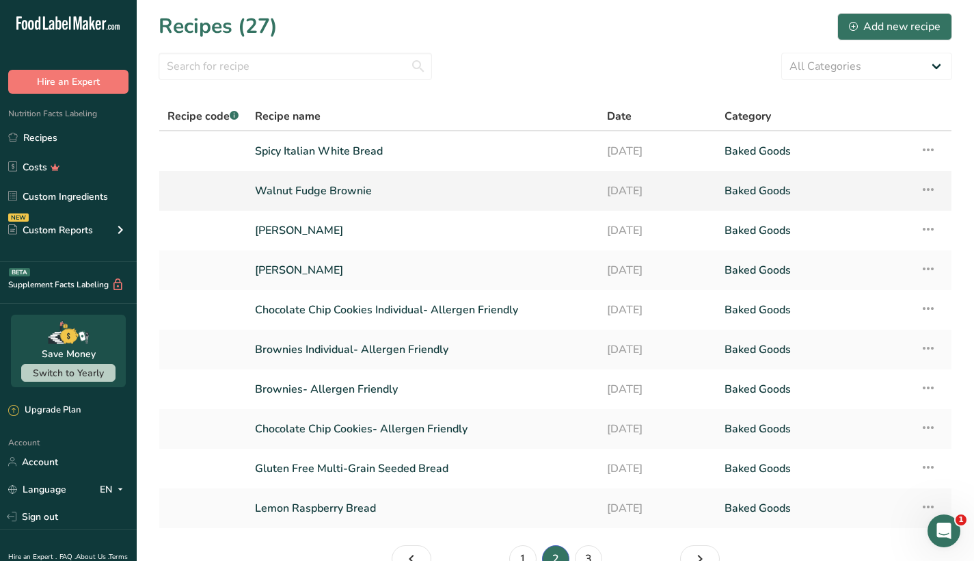
click at [925, 187] on icon at bounding box center [928, 189] width 16 height 25
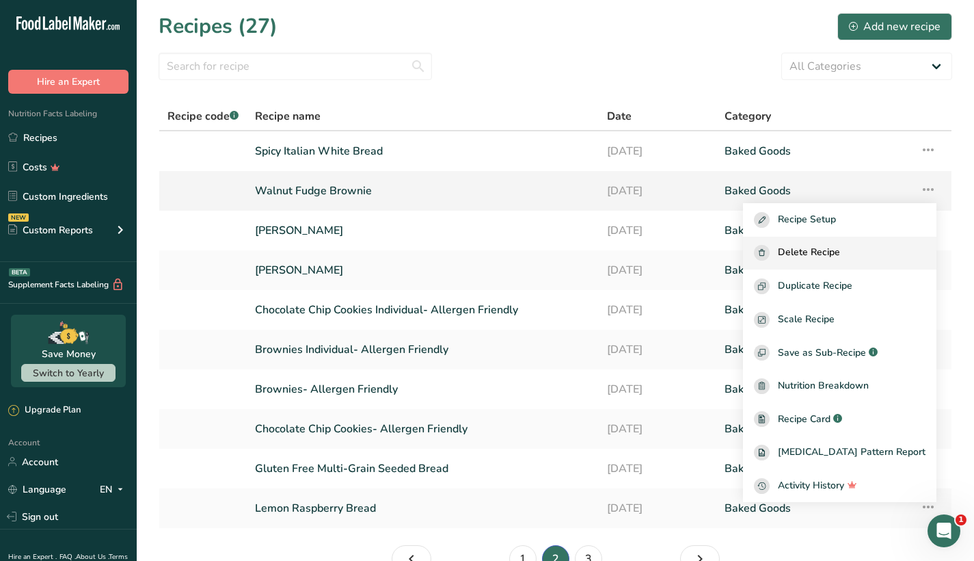
click at [840, 259] on span "Delete Recipe" at bounding box center [809, 253] width 62 height 16
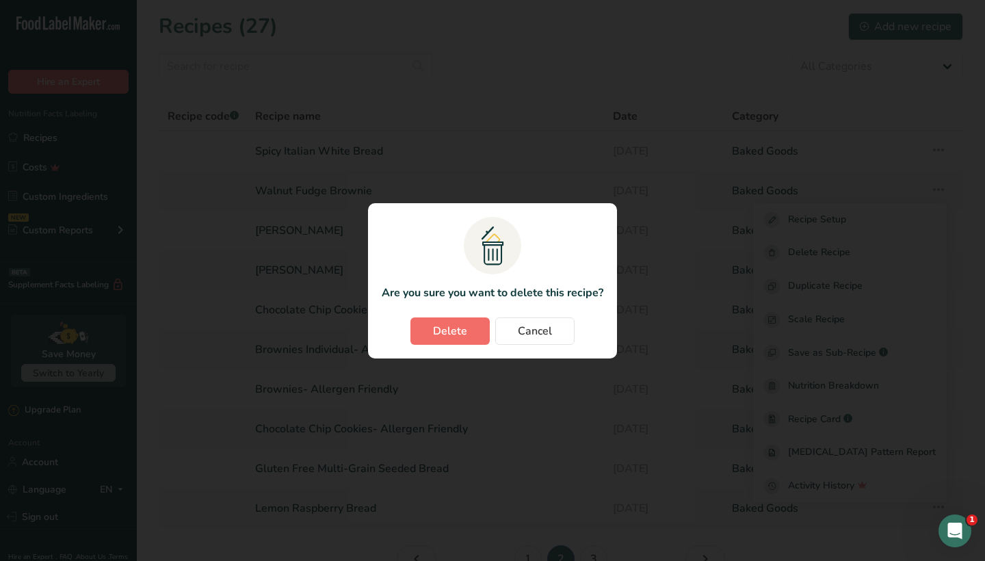
click at [470, 326] on button "Delete" at bounding box center [449, 330] width 79 height 27
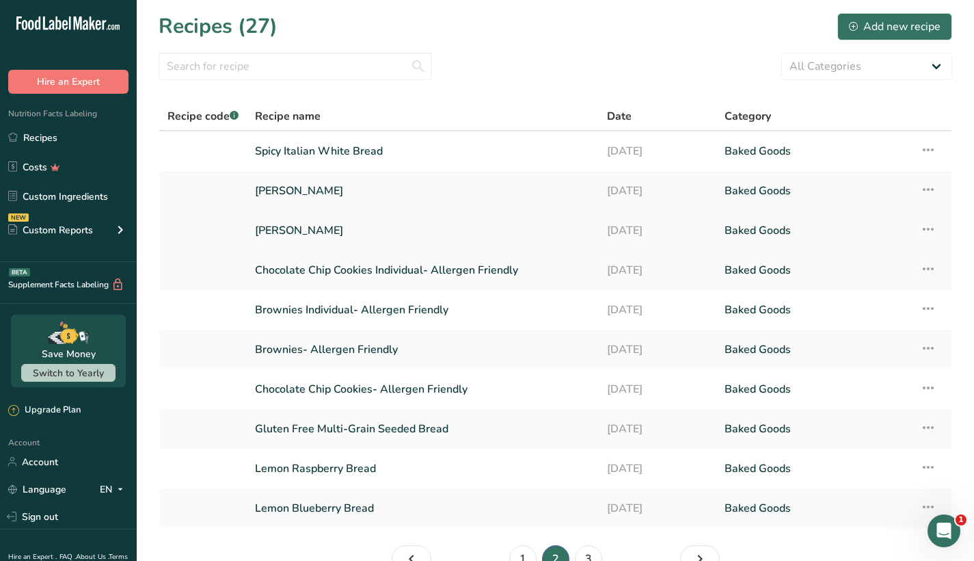
click at [928, 233] on icon at bounding box center [928, 229] width 16 height 25
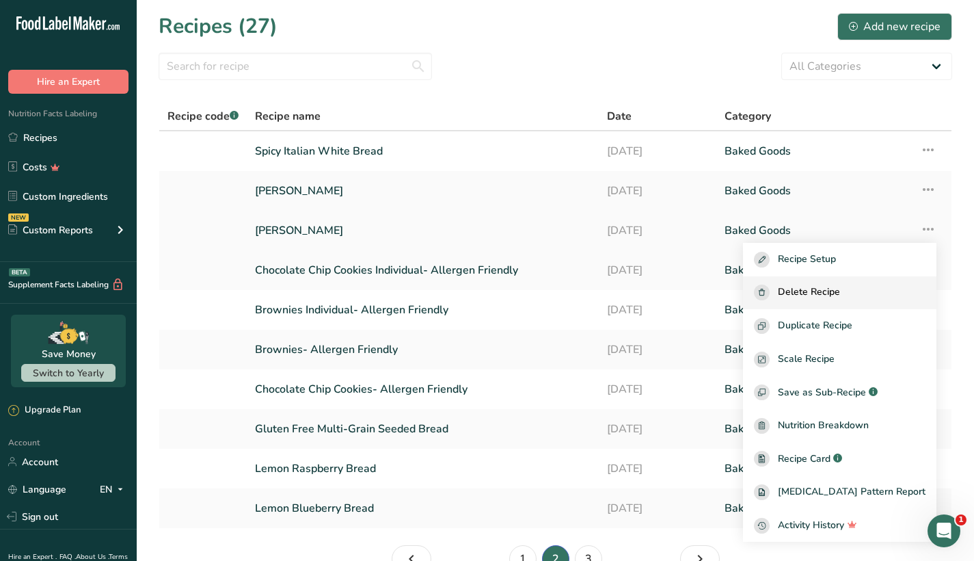
click at [865, 293] on div "Delete Recipe" at bounding box center [840, 292] width 172 height 16
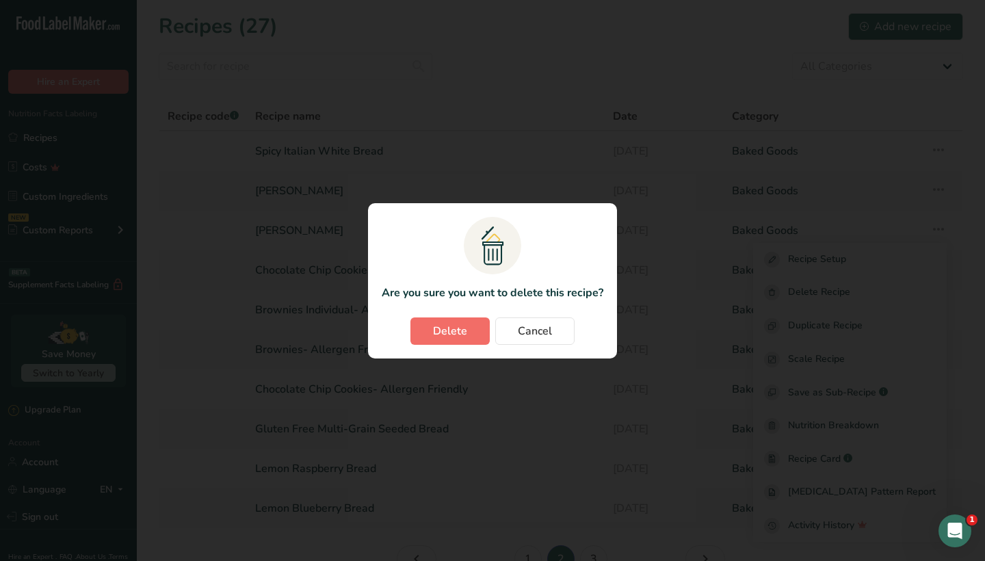
click at [459, 323] on span "Delete" at bounding box center [450, 331] width 34 height 16
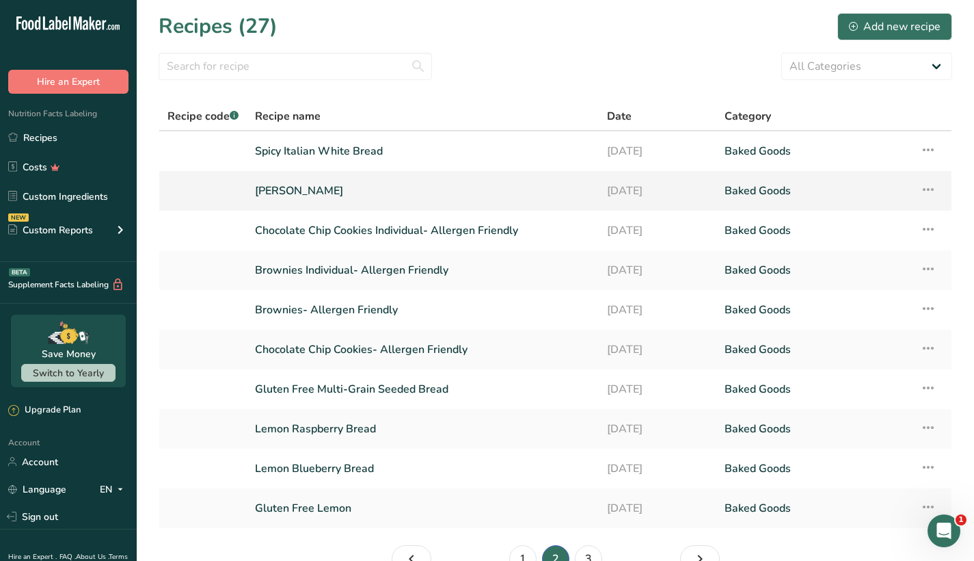
click at [929, 189] on icon at bounding box center [928, 189] width 16 height 25
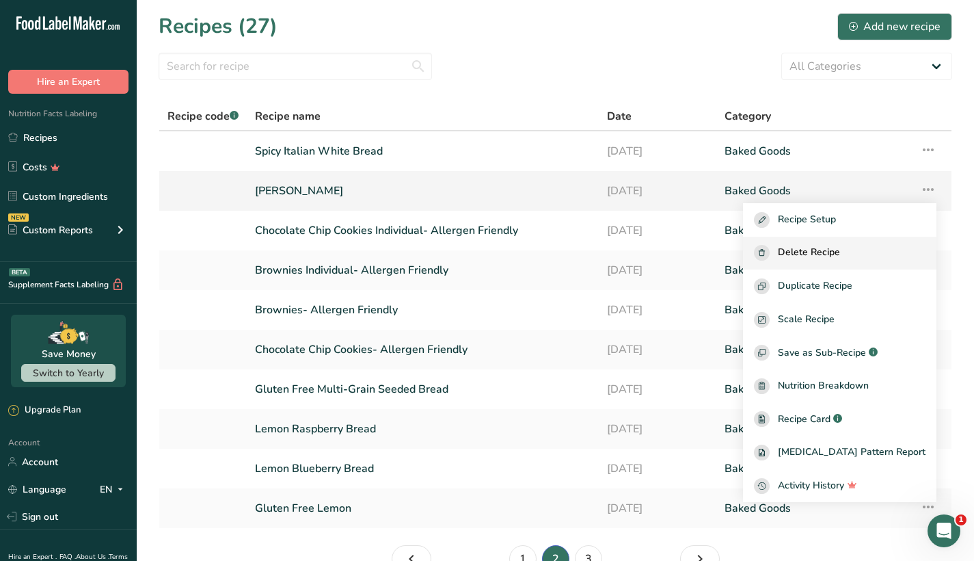
click at [840, 258] on span "Delete Recipe" at bounding box center [809, 253] width 62 height 16
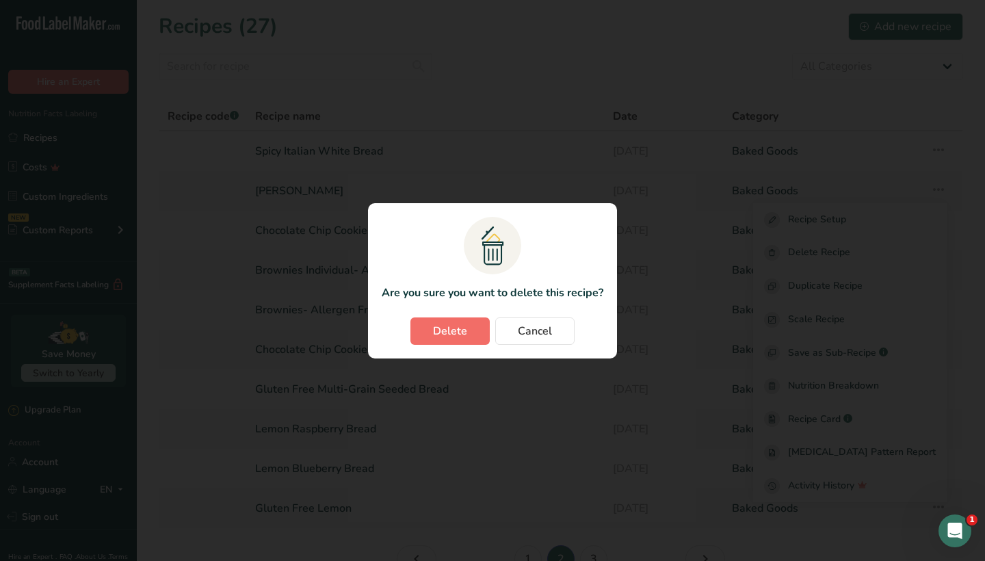
click at [439, 338] on span "Delete" at bounding box center [450, 331] width 34 height 16
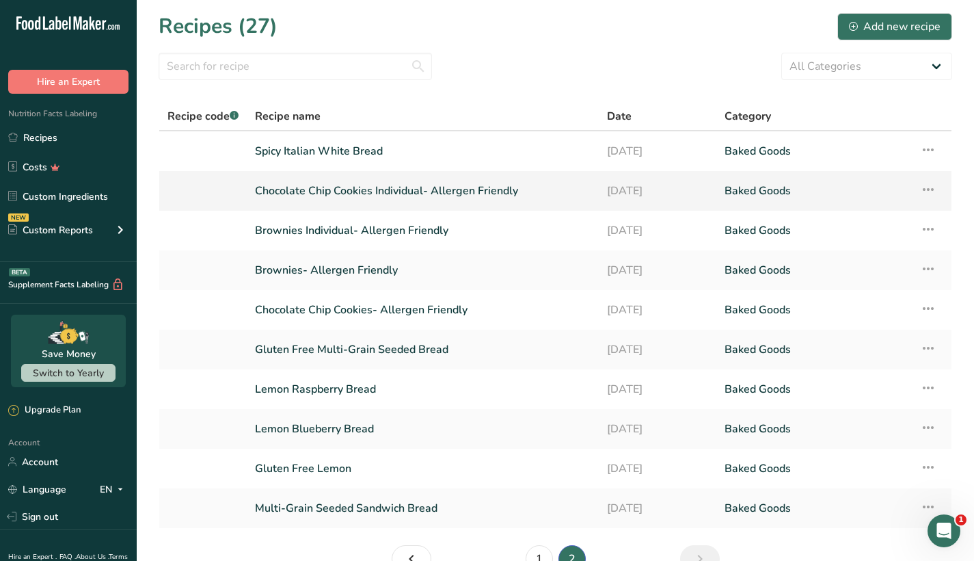
click at [935, 192] on icon at bounding box center [928, 189] width 16 height 25
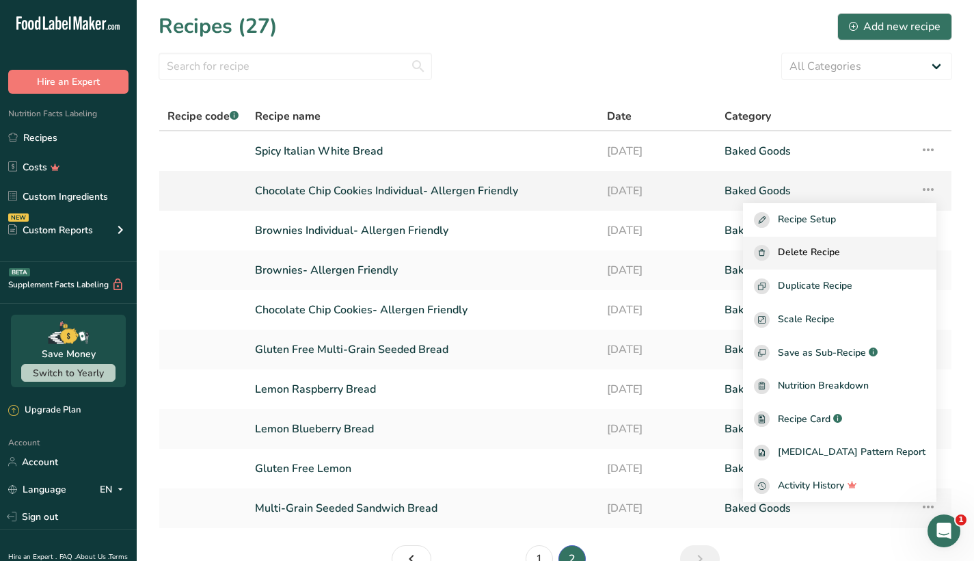
click at [840, 258] on span "Delete Recipe" at bounding box center [809, 253] width 62 height 16
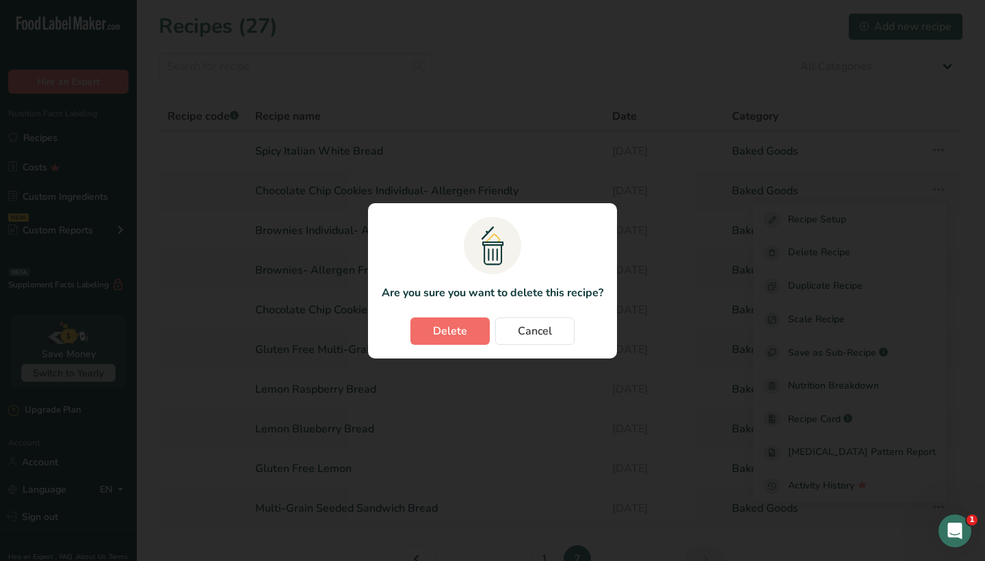
click at [447, 331] on span "Delete" at bounding box center [450, 331] width 34 height 16
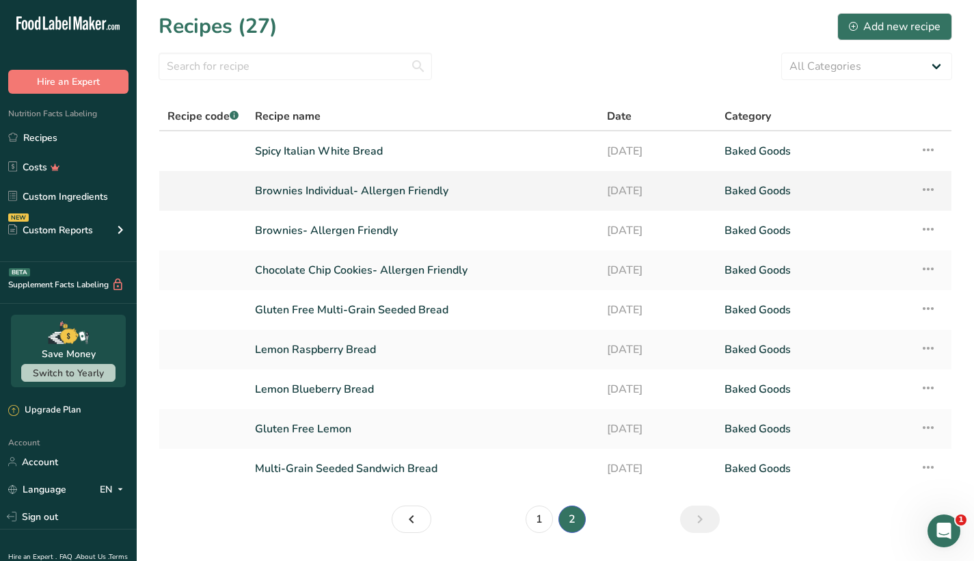
click at [930, 186] on icon at bounding box center [928, 189] width 16 height 25
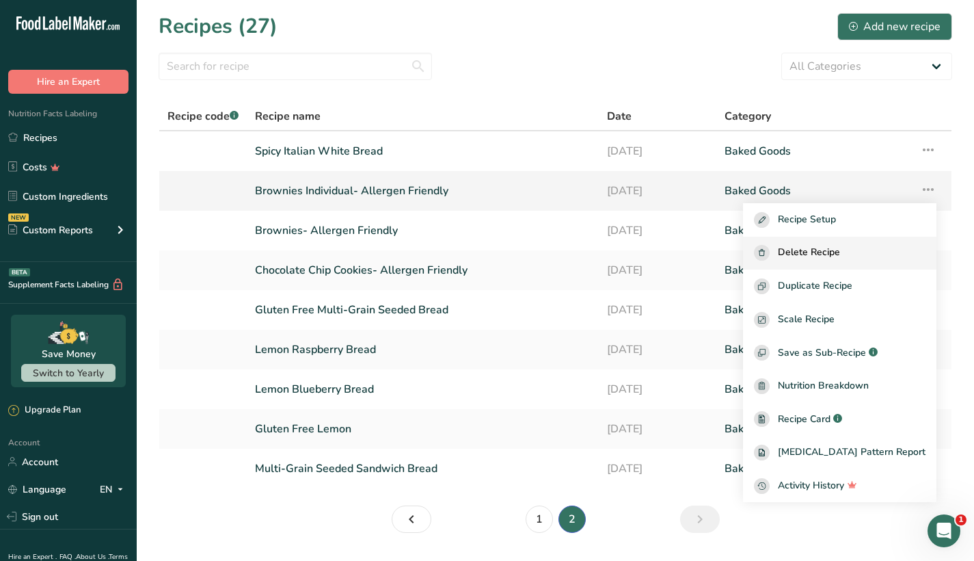
click at [836, 255] on span "Delete Recipe" at bounding box center [809, 253] width 62 height 16
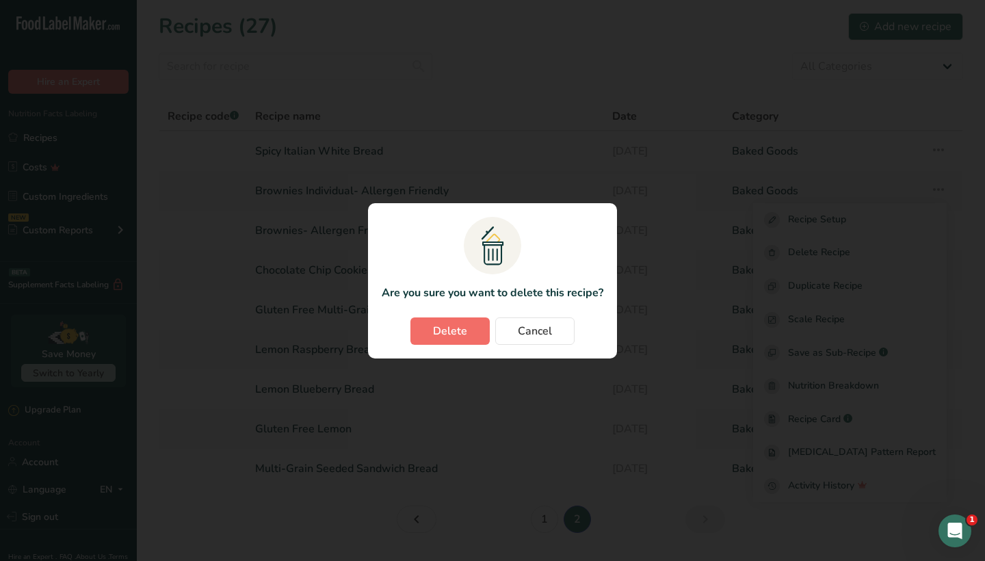
click at [442, 330] on span "Delete" at bounding box center [450, 331] width 34 height 16
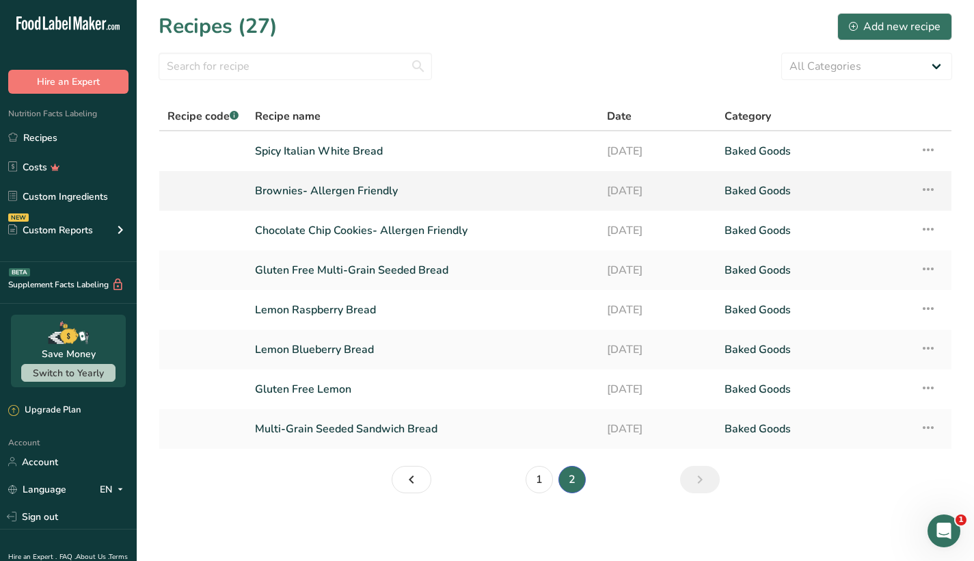
click at [929, 189] on icon at bounding box center [928, 189] width 16 height 25
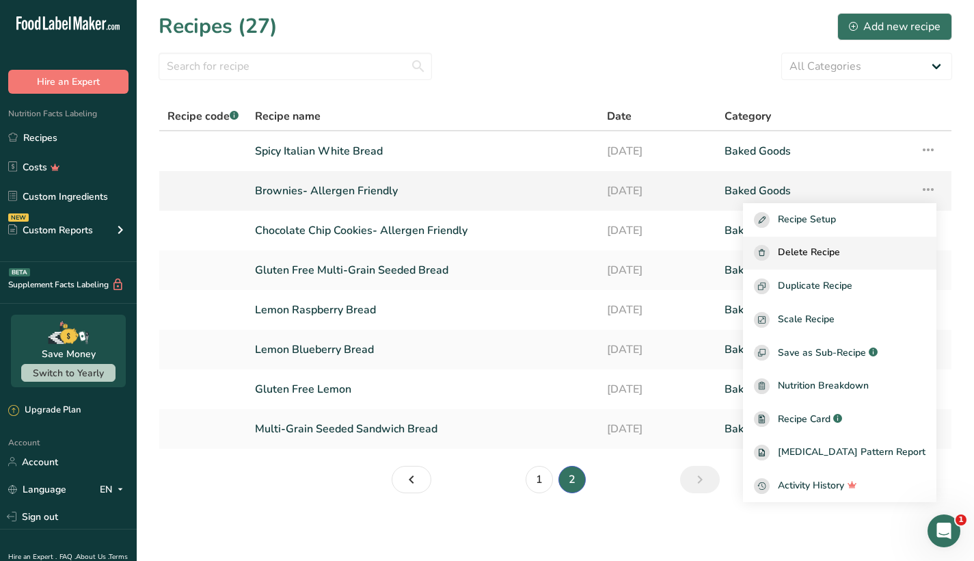
click at [821, 254] on span "Delete Recipe" at bounding box center [809, 253] width 62 height 16
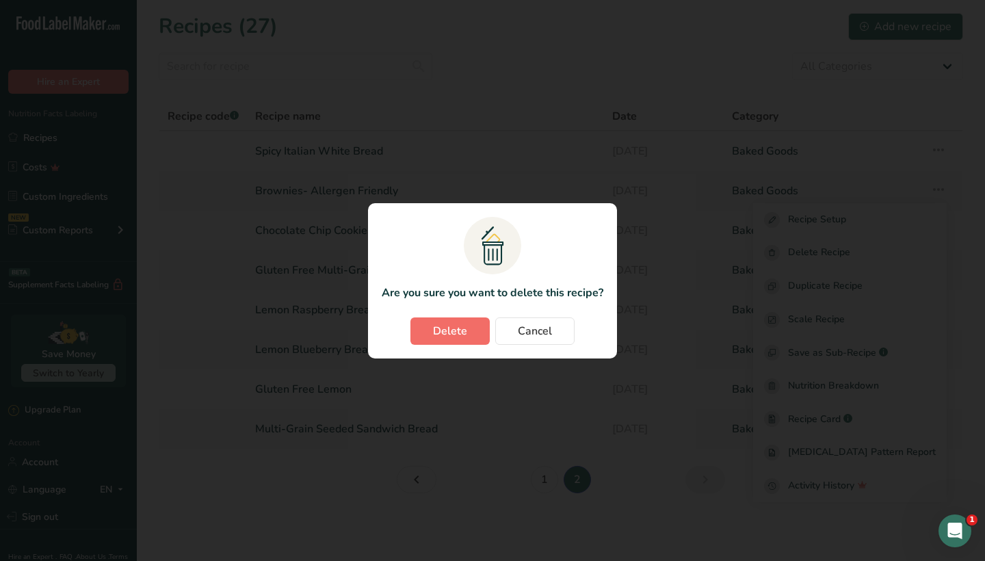
click at [462, 332] on span "Delete" at bounding box center [450, 331] width 34 height 16
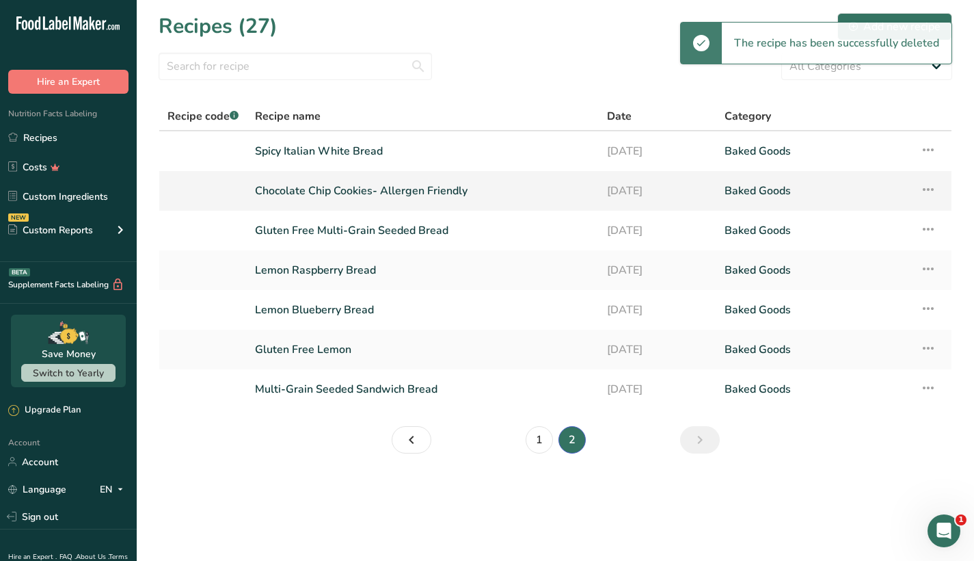
click at [938, 185] on td "Recipe Setup Delete Recipe Duplicate Recipe Scale Recipe Save as Sub-Recipe .a-…" at bounding box center [932, 191] width 40 height 40
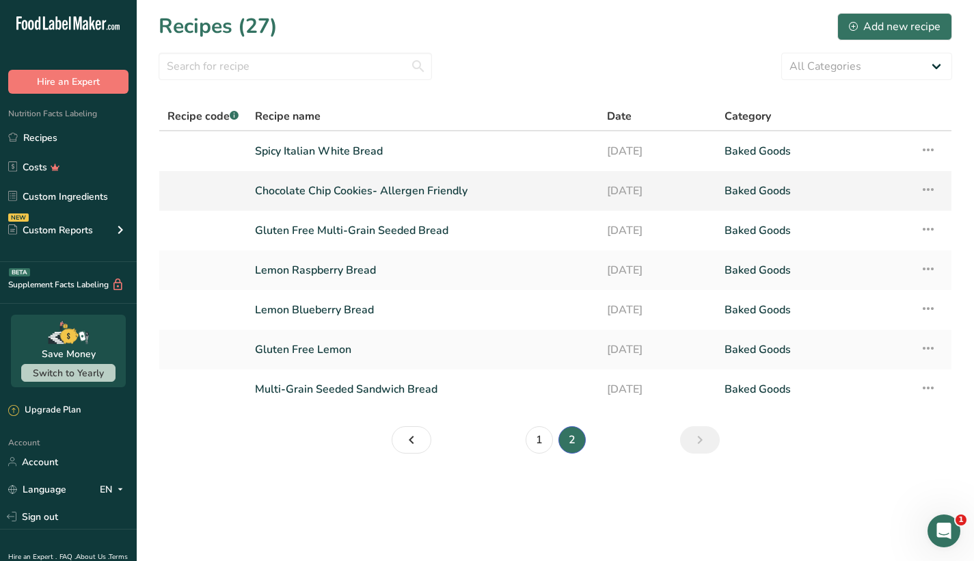
click at [931, 191] on icon at bounding box center [928, 189] width 16 height 25
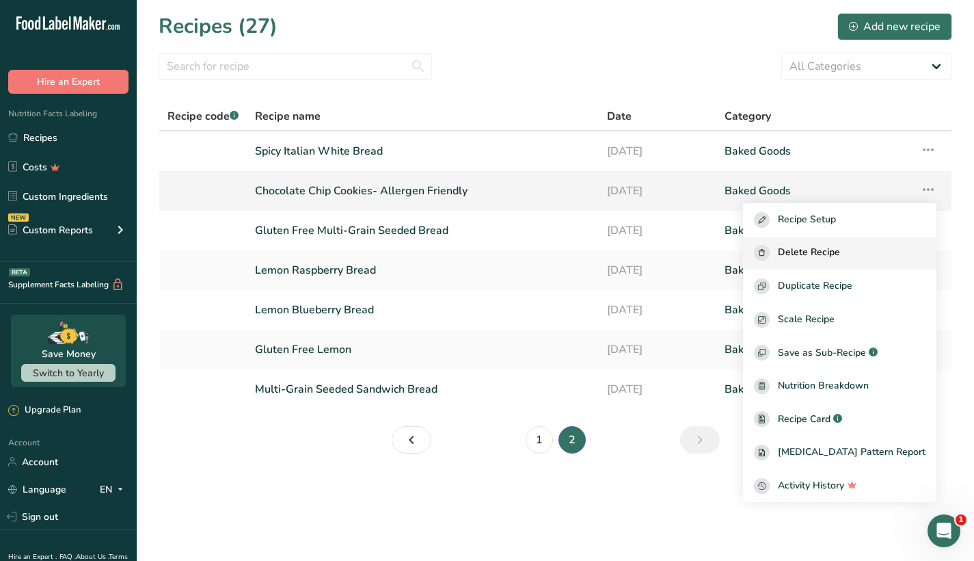
click at [838, 254] on span "Delete Recipe" at bounding box center [809, 253] width 62 height 16
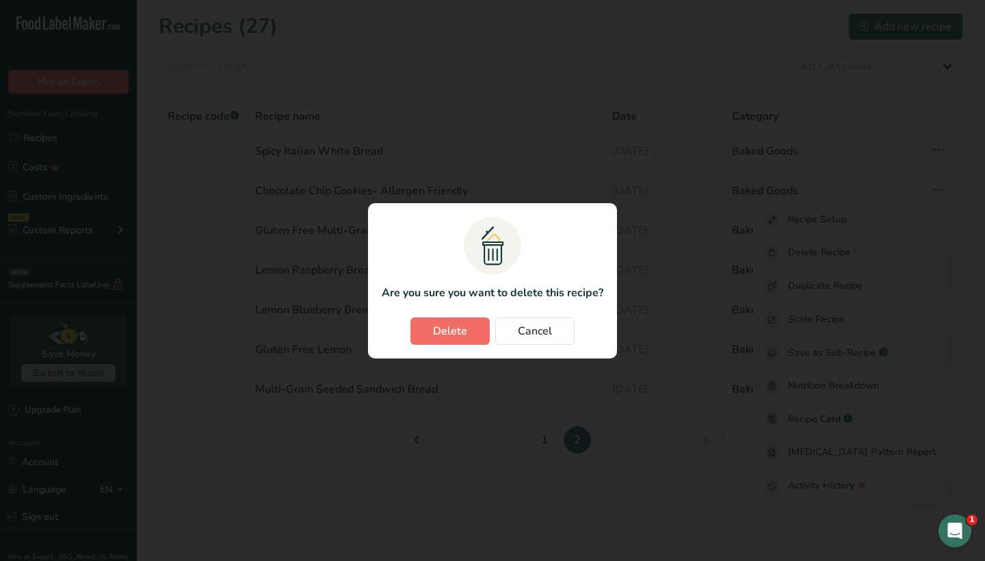
click at [434, 334] on span "Delete" at bounding box center [450, 331] width 34 height 16
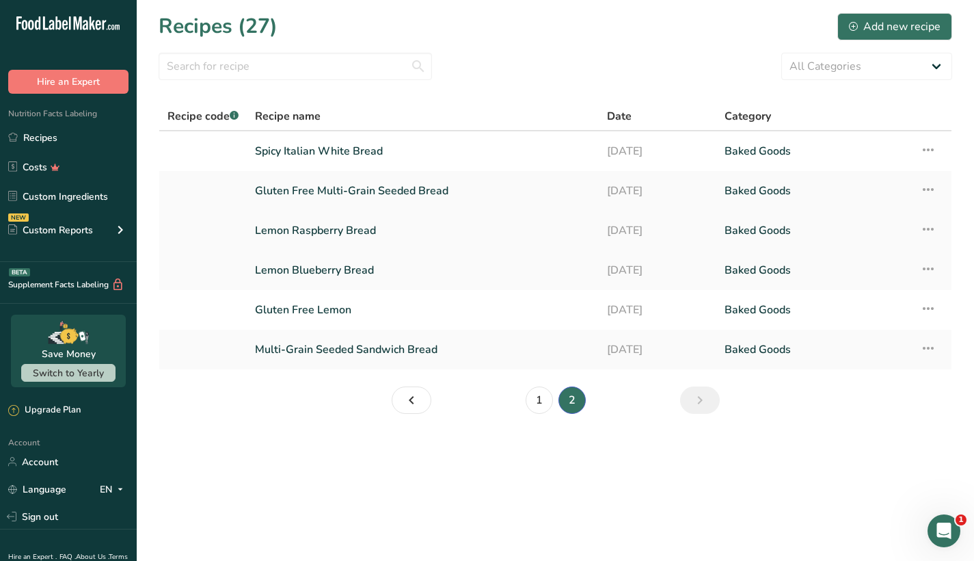
click at [929, 229] on icon at bounding box center [928, 229] width 16 height 25
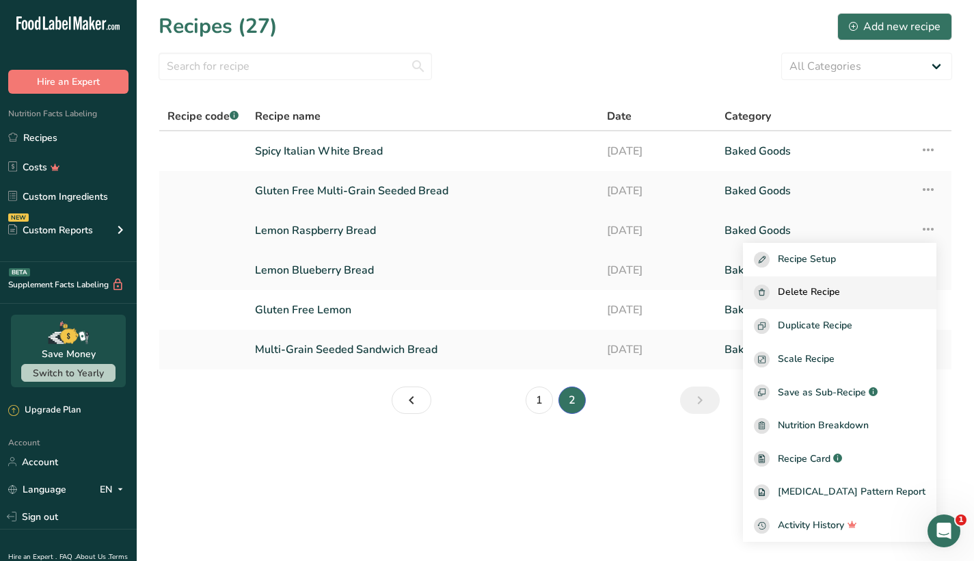
click at [868, 289] on div "Delete Recipe" at bounding box center [840, 292] width 172 height 16
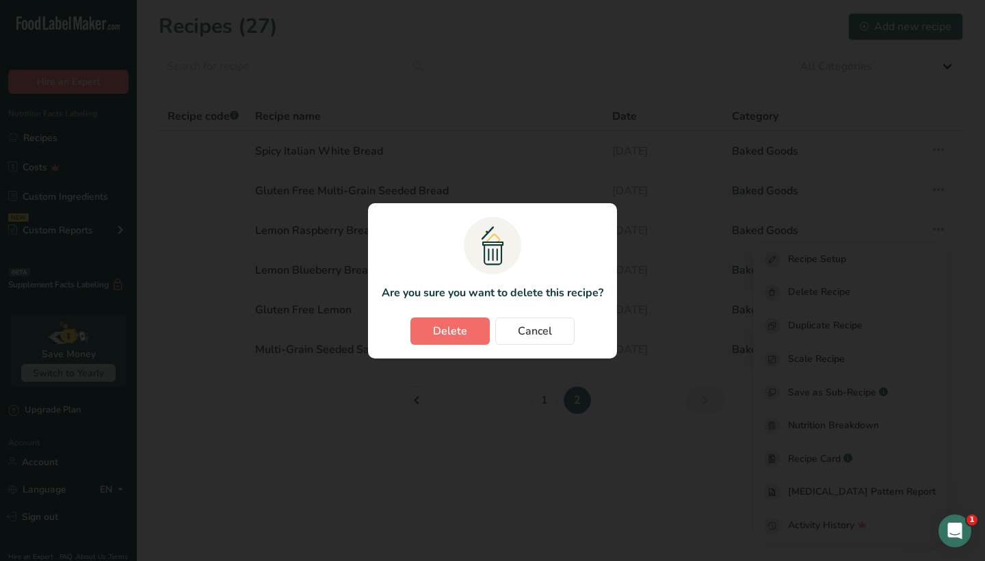
click at [446, 337] on span "Delete" at bounding box center [450, 331] width 34 height 16
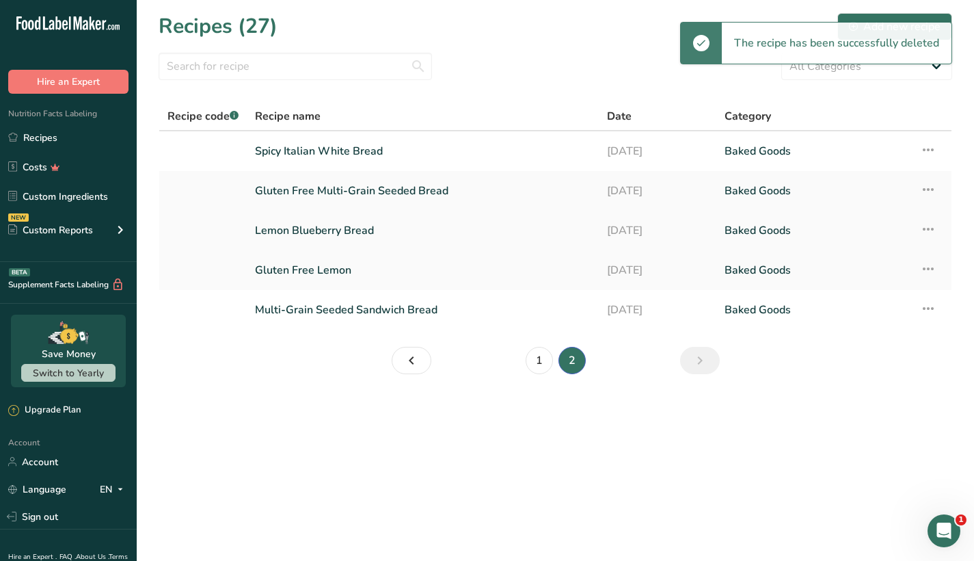
click at [927, 223] on icon at bounding box center [928, 229] width 16 height 25
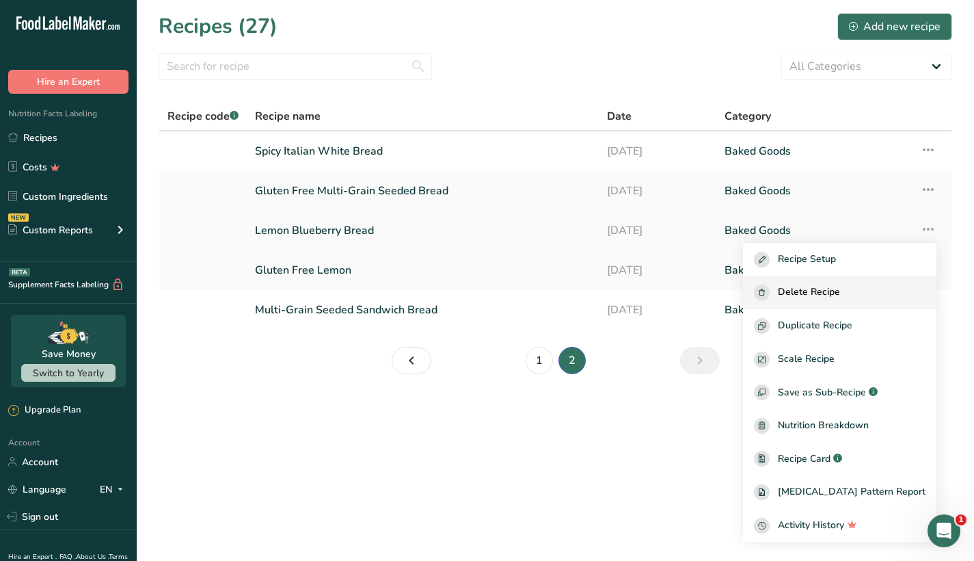
click at [838, 279] on button "Delete Recipe" at bounding box center [839, 293] width 193 height 34
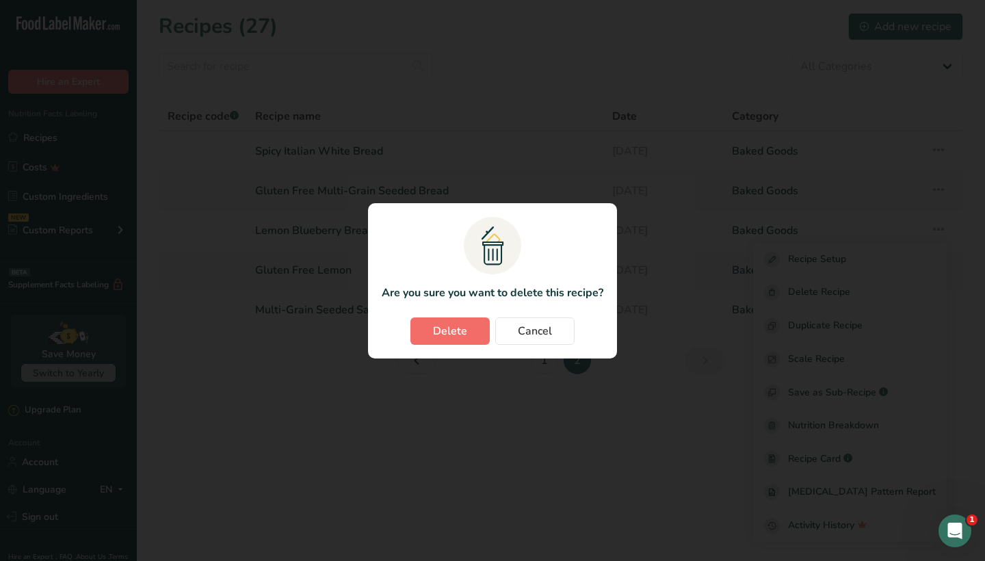
click at [448, 323] on span "Delete" at bounding box center [450, 331] width 34 height 16
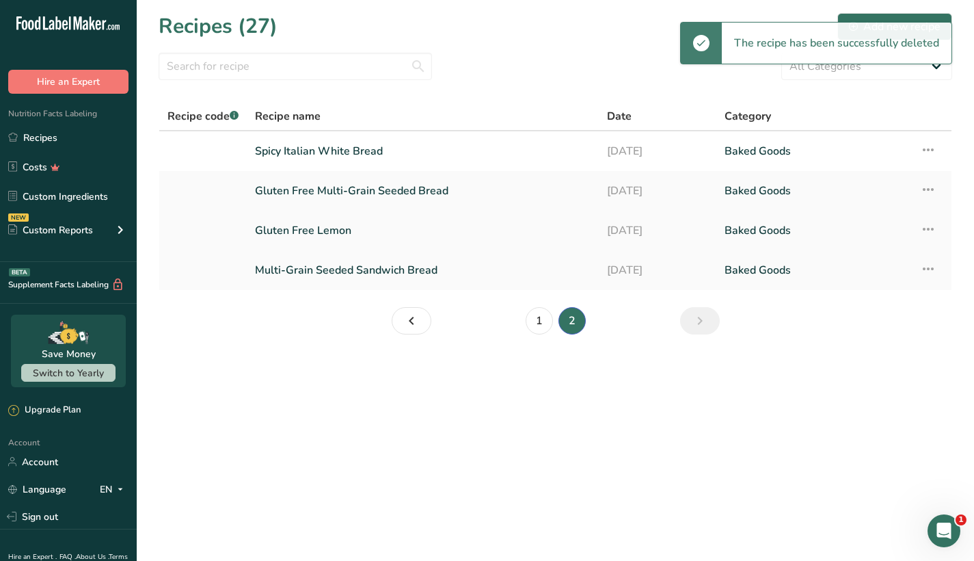
click at [935, 228] on icon at bounding box center [928, 229] width 16 height 25
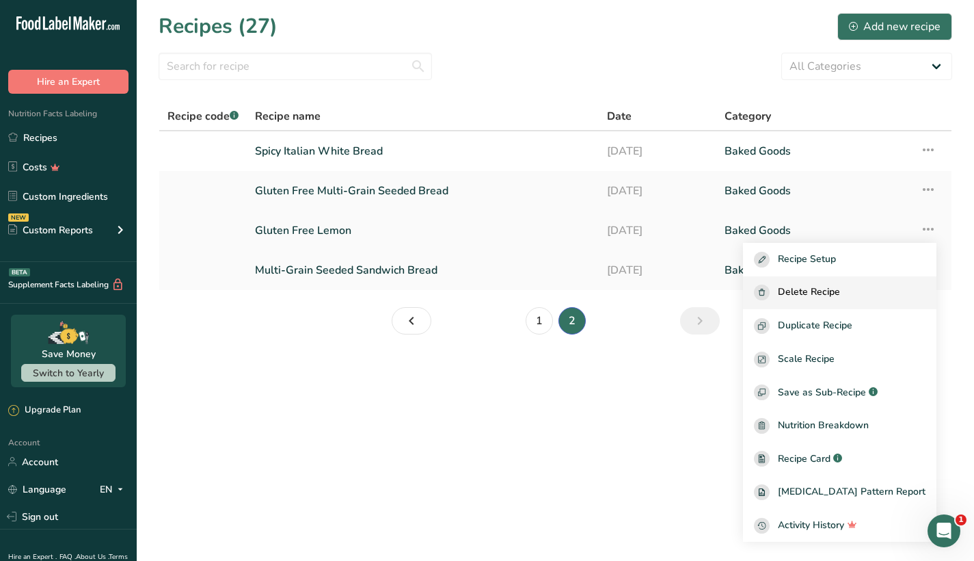
click at [840, 284] on span "Delete Recipe" at bounding box center [809, 292] width 62 height 16
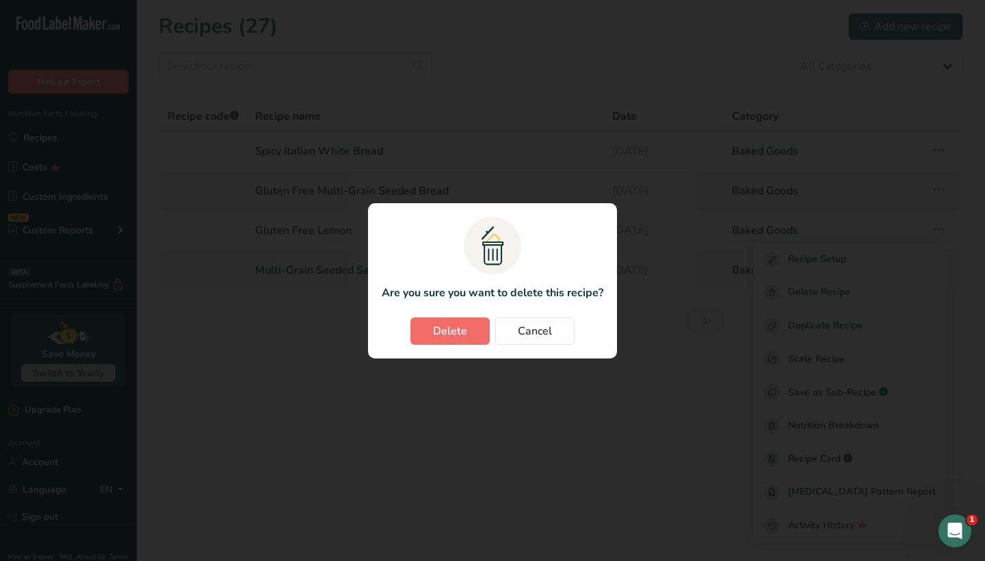
click at [469, 327] on button "Delete" at bounding box center [449, 330] width 79 height 27
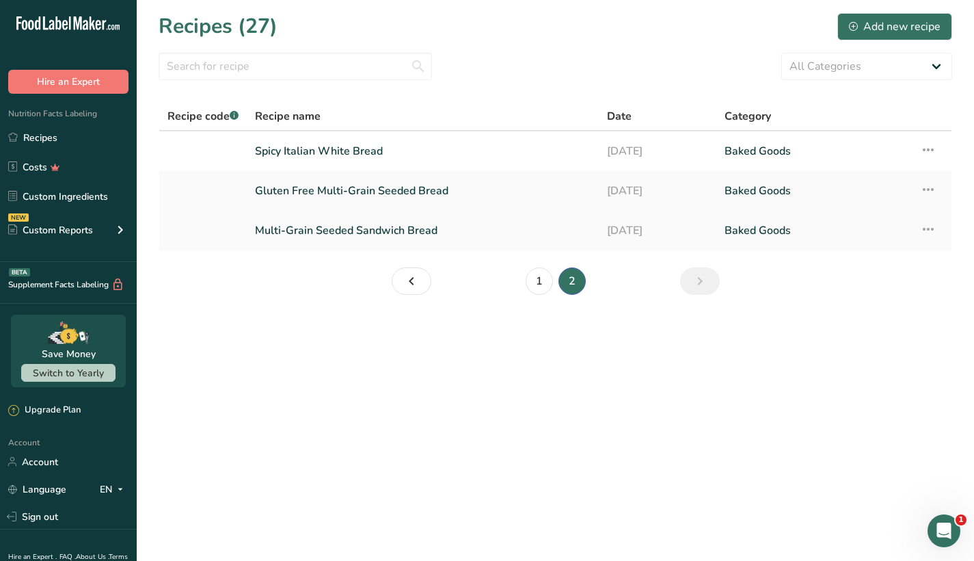
click at [390, 230] on link "Multi-Grain Seeded Sandwich Bread" at bounding box center [423, 230] width 336 height 29
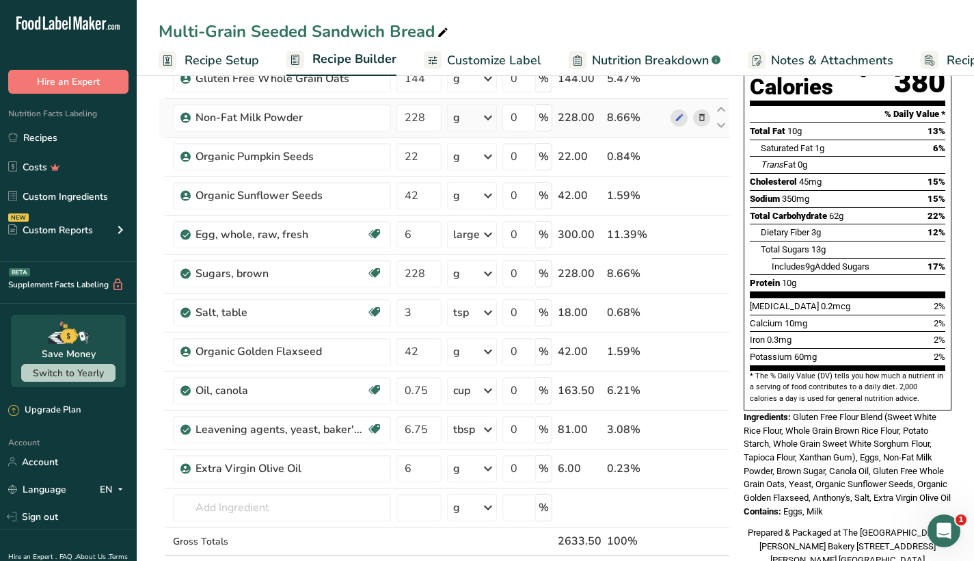
scroll to position [300, 0]
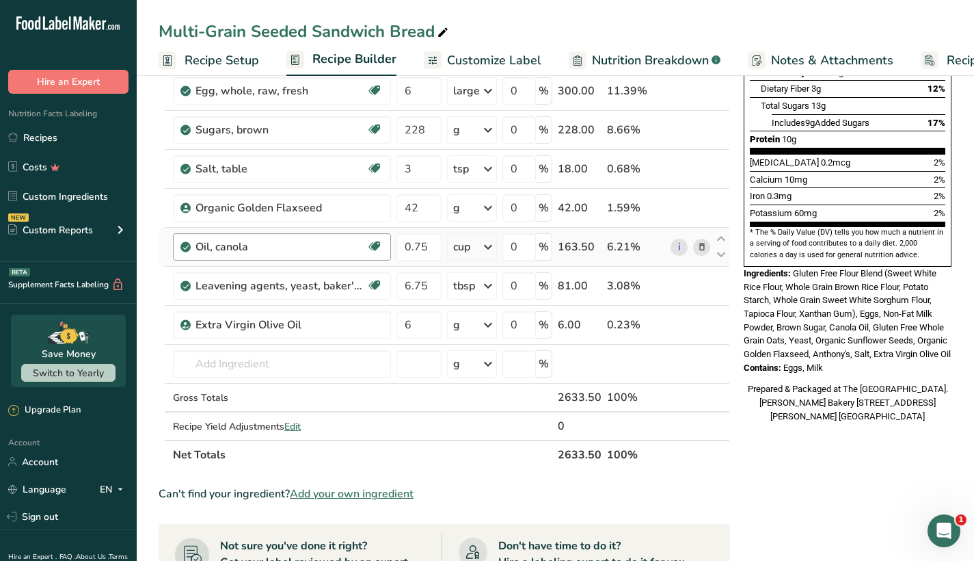
click at [258, 238] on div "Oil, canola Source of Omega 3 Dairy free Gluten free Vegan Vegetarian Soy free" at bounding box center [282, 246] width 218 height 27
click at [262, 245] on div "Oil, canola" at bounding box center [281, 247] width 171 height 16
click at [701, 250] on icon at bounding box center [702, 247] width 10 height 14
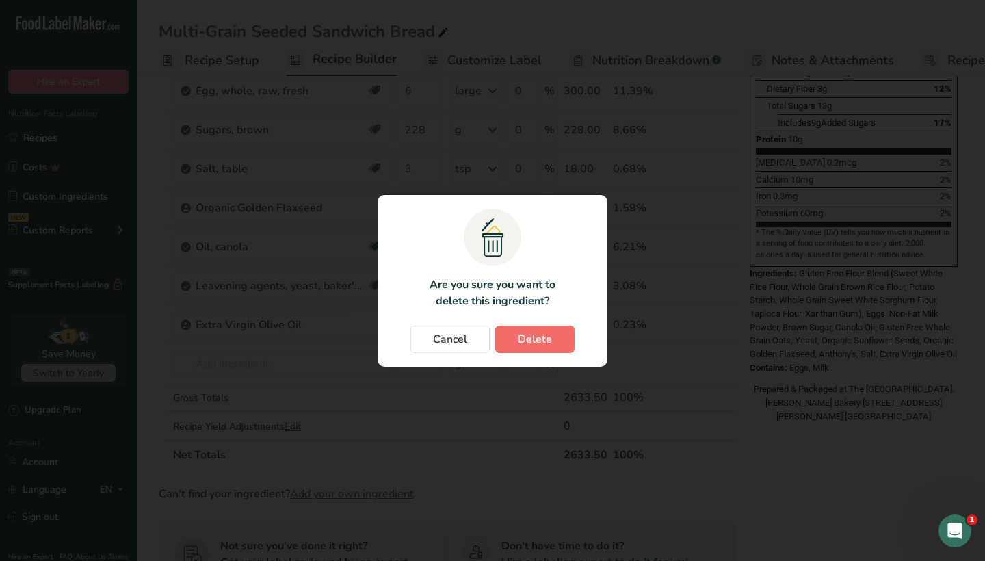
click at [535, 334] on span "Delete" at bounding box center [535, 339] width 34 height 16
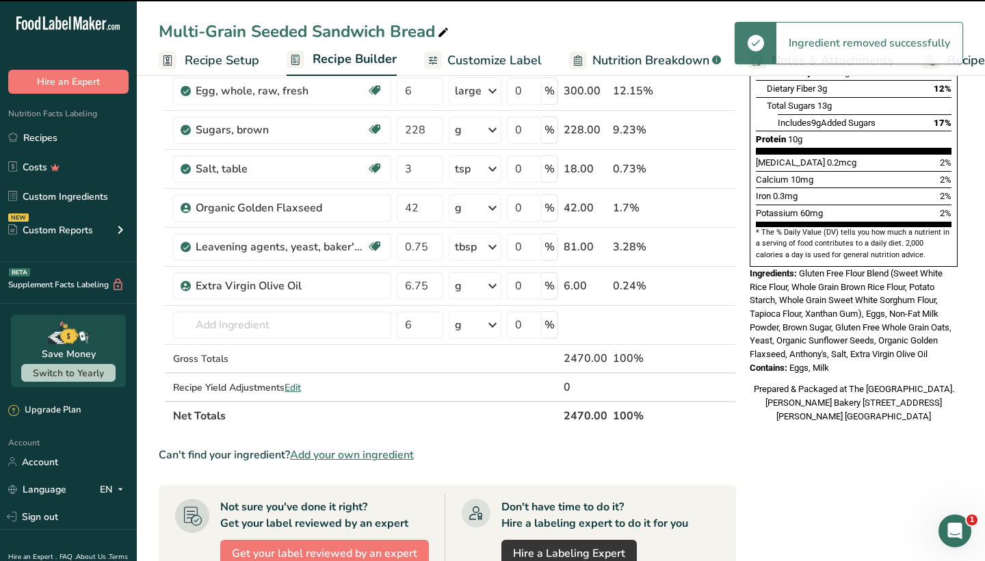
type input "6.75"
type input "6"
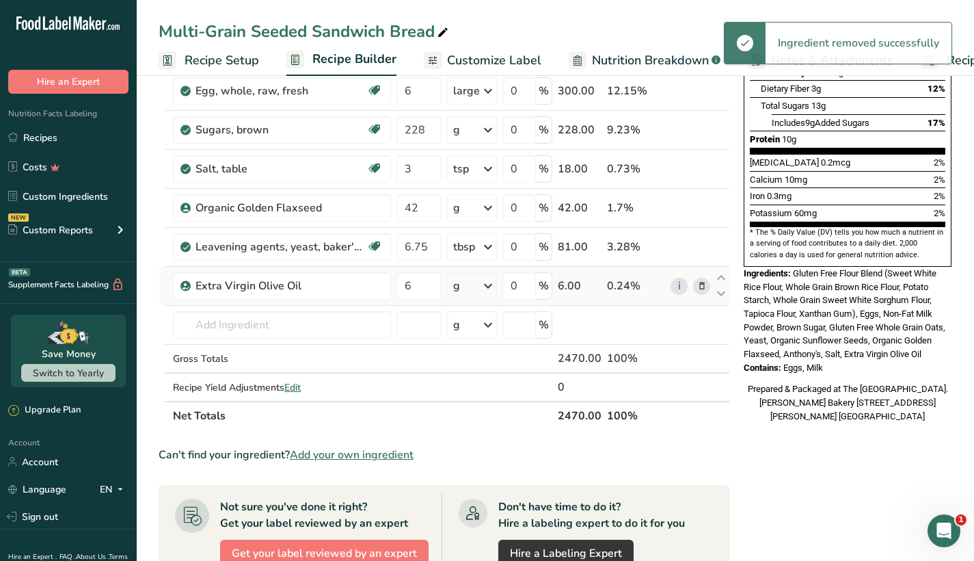
click at [474, 276] on div "g" at bounding box center [472, 285] width 50 height 27
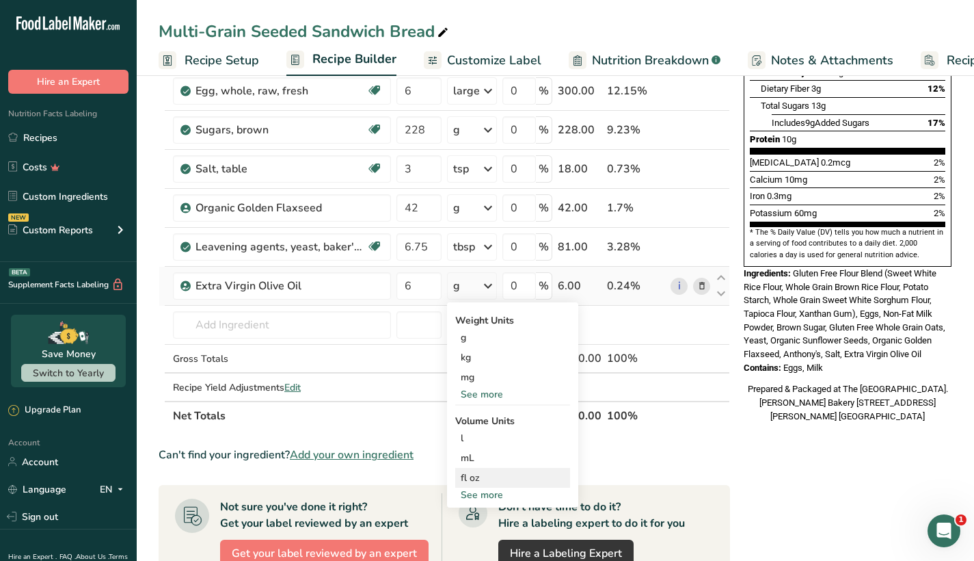
click at [501, 472] on div "fl oz" at bounding box center [513, 477] width 104 height 14
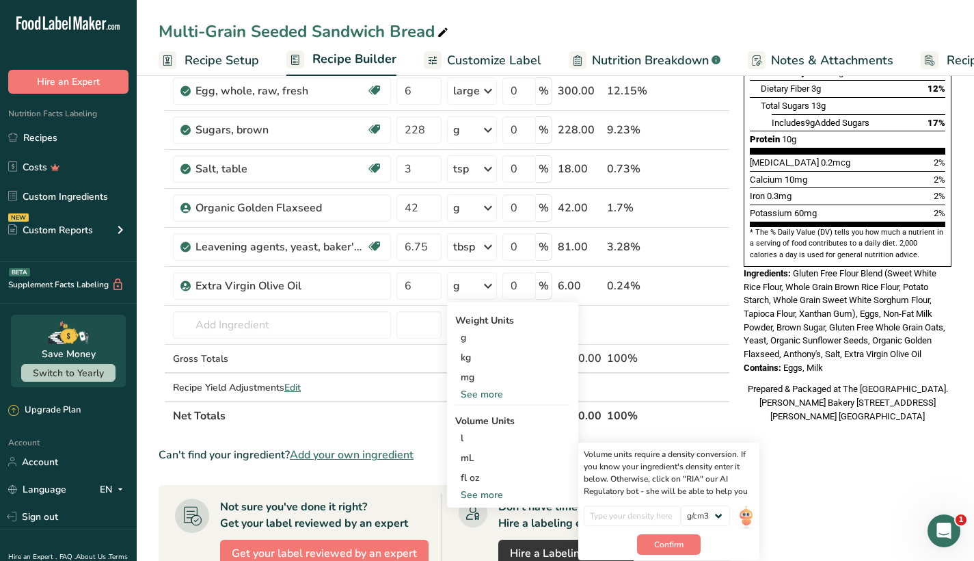
click at [734, 369] on div "Add Ingredients Manage Recipe Delete Recipe Duplicate Recipe Scale Recipe Save …" at bounding box center [449, 361] width 580 height 1136
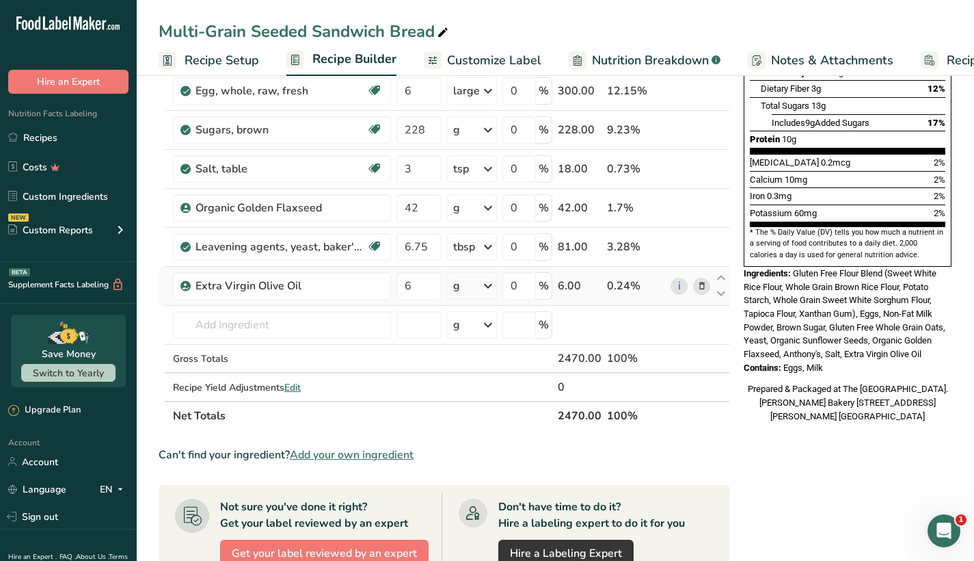
click at [464, 282] on div "g" at bounding box center [472, 285] width 50 height 27
click at [489, 395] on div "See more" at bounding box center [512, 394] width 115 height 14
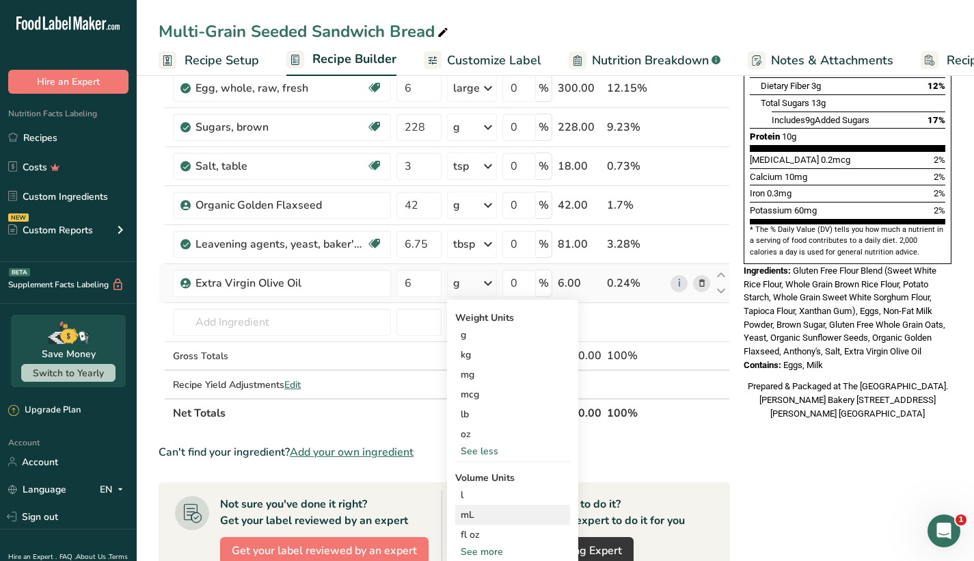
scroll to position [306, 0]
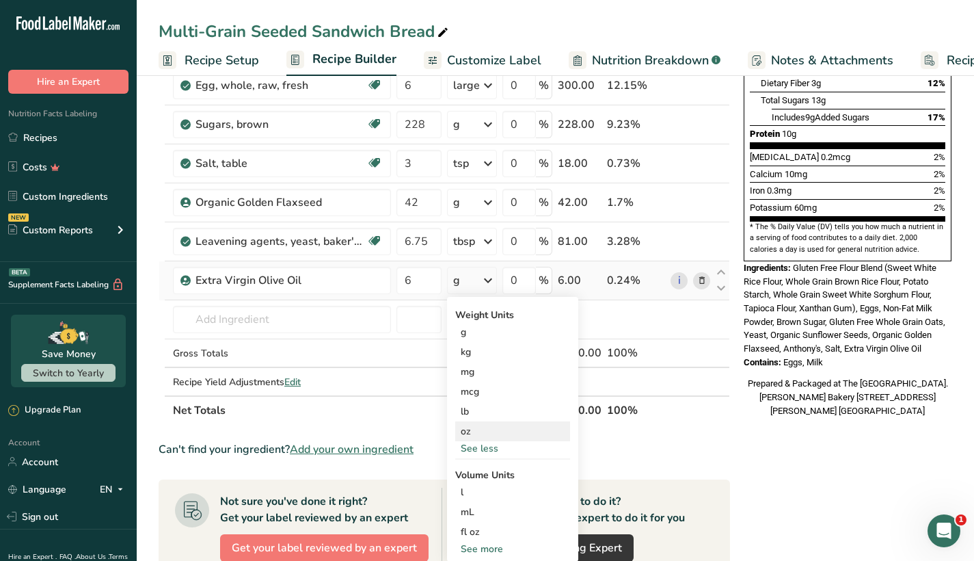
click at [501, 433] on div "oz" at bounding box center [512, 431] width 115 height 20
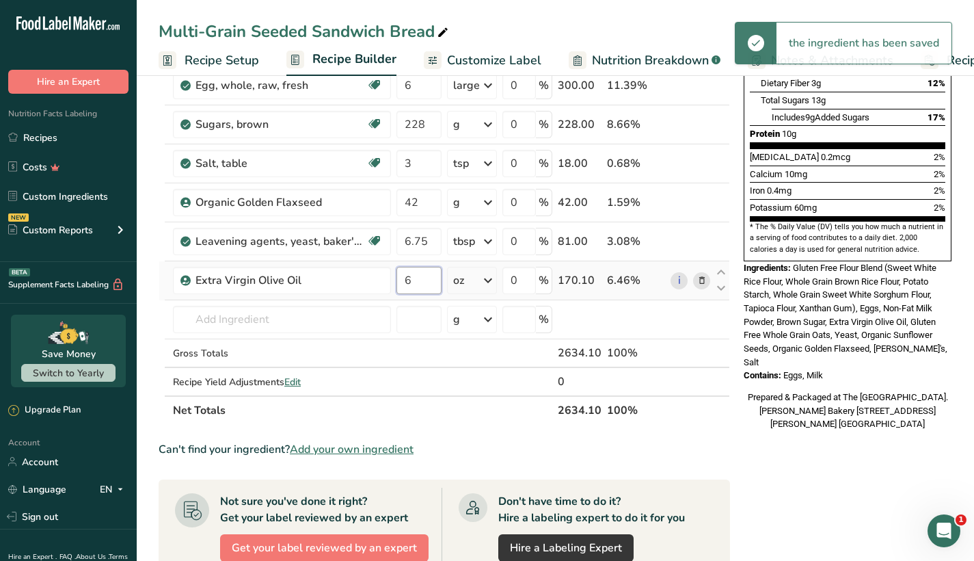
click at [422, 283] on input "6" at bounding box center [419, 280] width 45 height 27
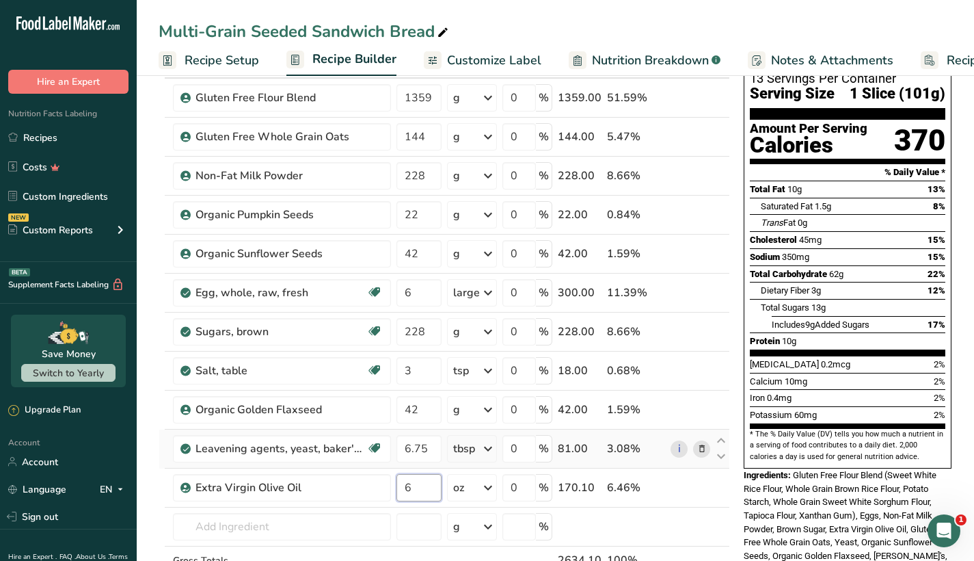
scroll to position [156, 0]
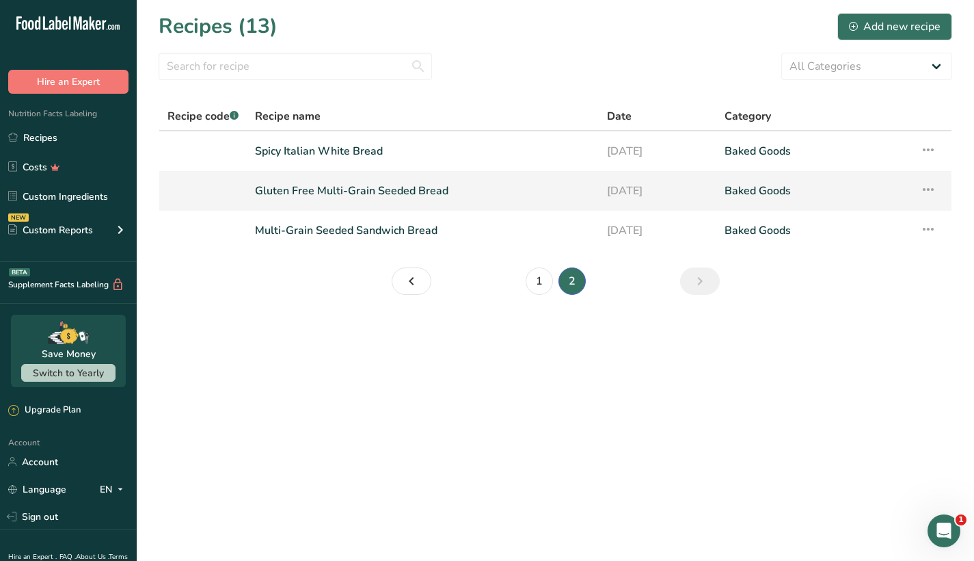
click at [929, 191] on icon at bounding box center [928, 189] width 16 height 25
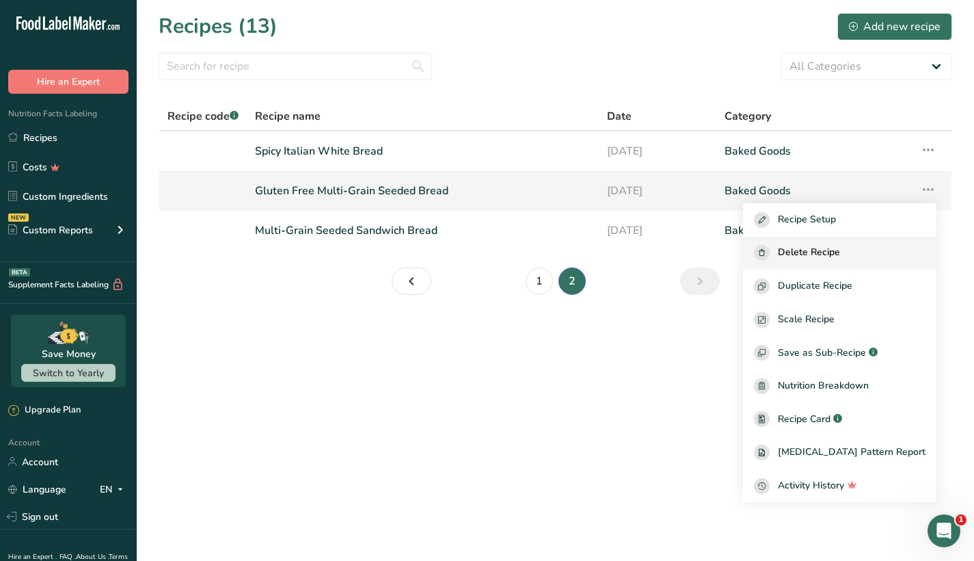
click at [895, 248] on div "Delete Recipe" at bounding box center [840, 253] width 172 height 16
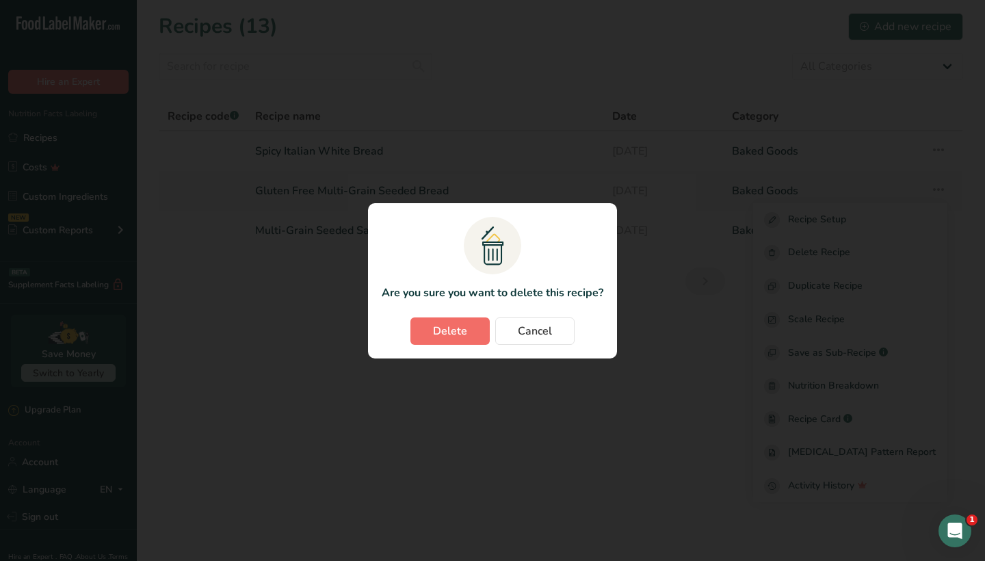
click at [453, 328] on span "Delete" at bounding box center [450, 331] width 34 height 16
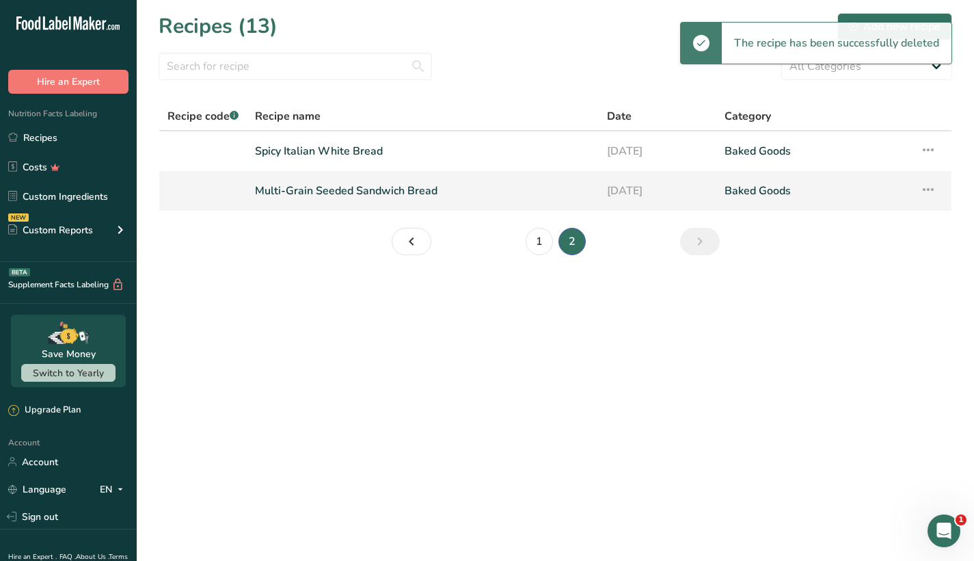
click at [931, 189] on icon at bounding box center [928, 189] width 16 height 25
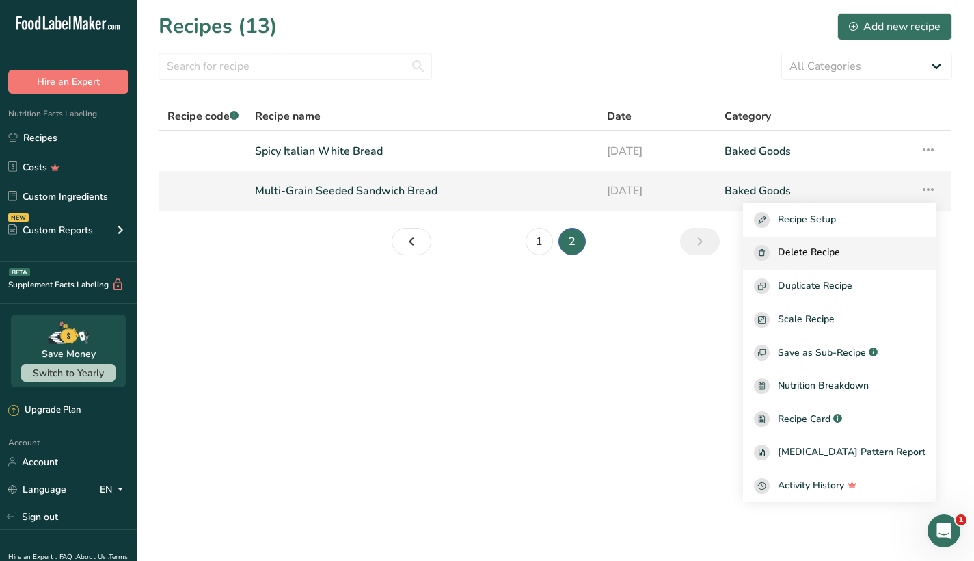
click at [828, 253] on span "Delete Recipe" at bounding box center [809, 253] width 62 height 16
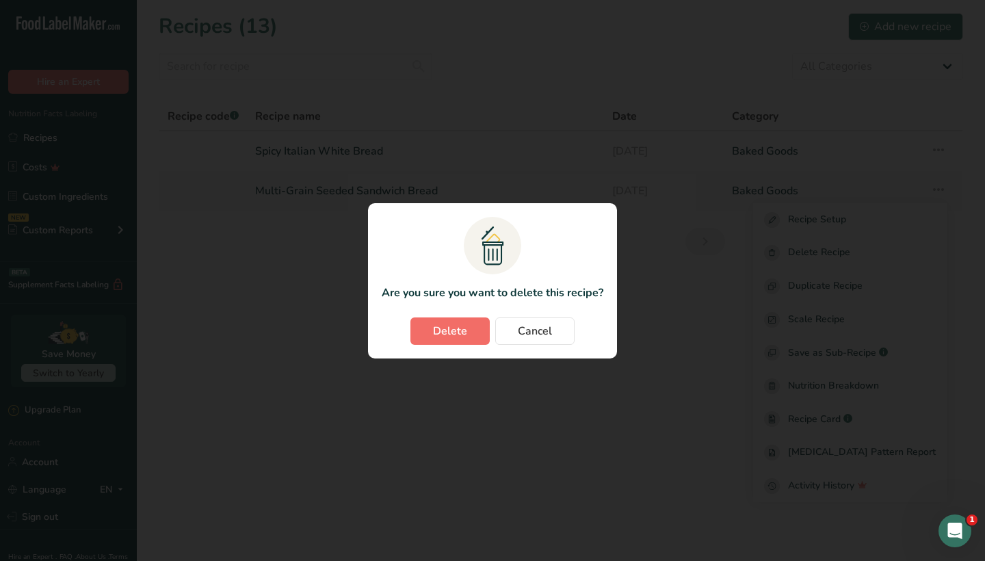
click at [436, 332] on span "Delete" at bounding box center [450, 331] width 34 height 16
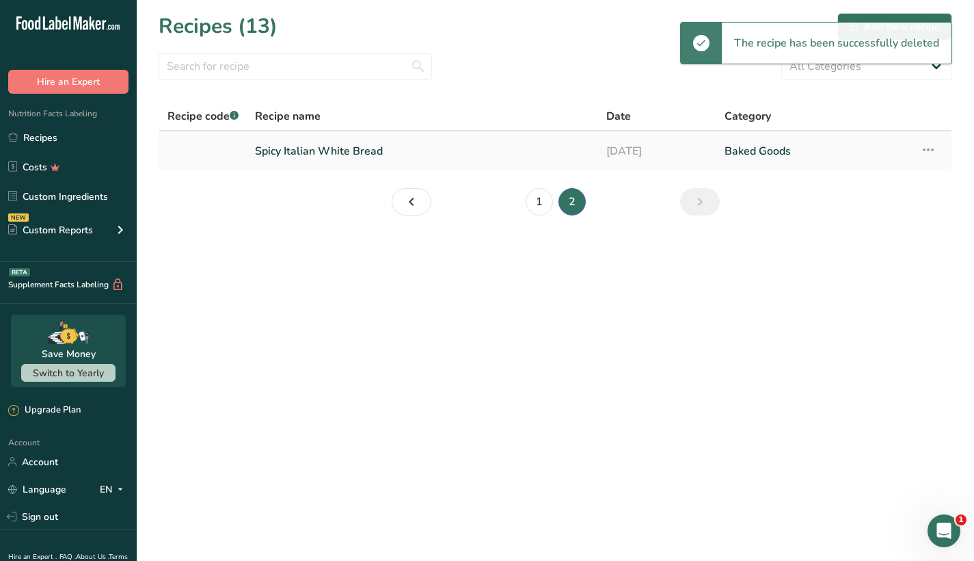
click at [324, 146] on link "Spicy Italian White Bread" at bounding box center [422, 151] width 335 height 29
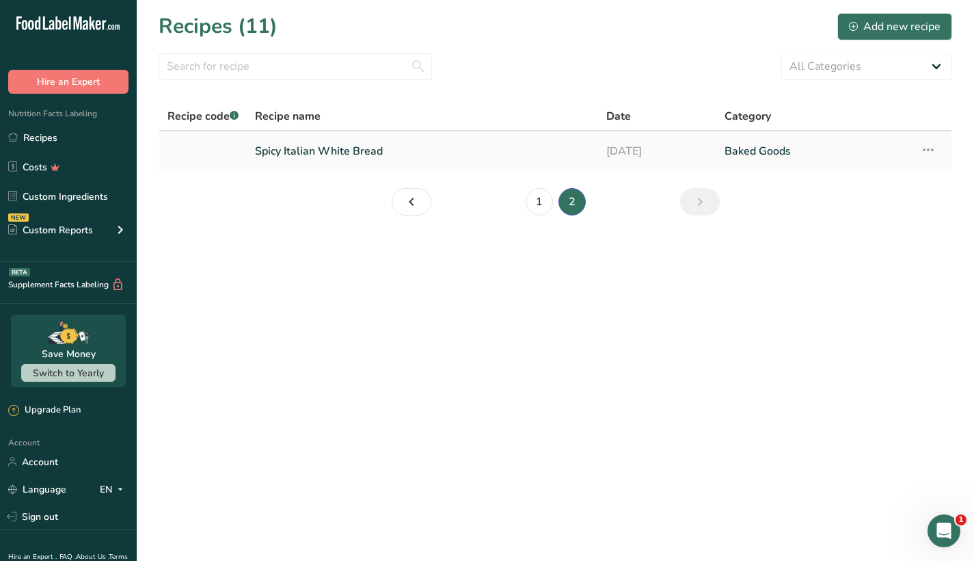
click at [931, 149] on icon at bounding box center [928, 149] width 16 height 25
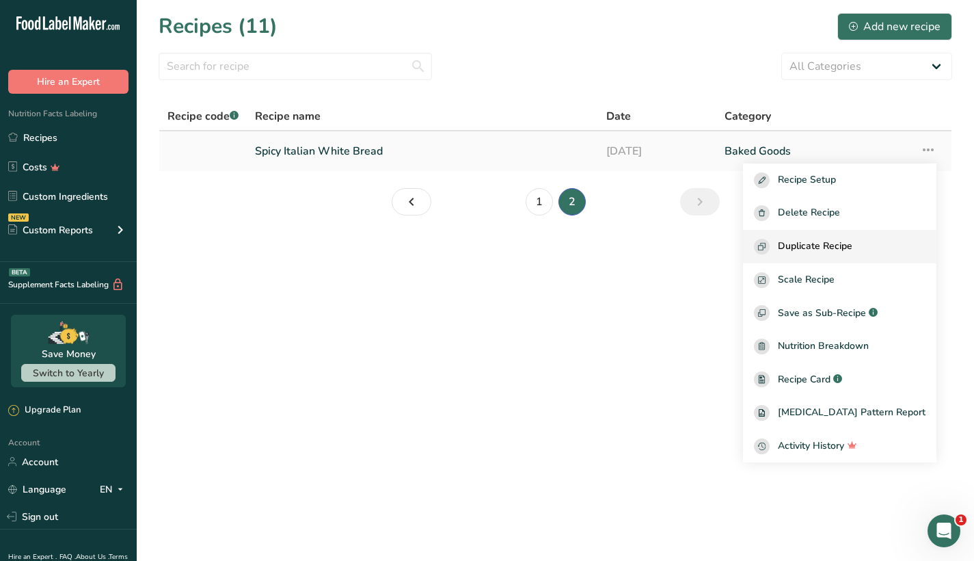
click at [853, 239] on span "Duplicate Recipe" at bounding box center [815, 247] width 75 height 16
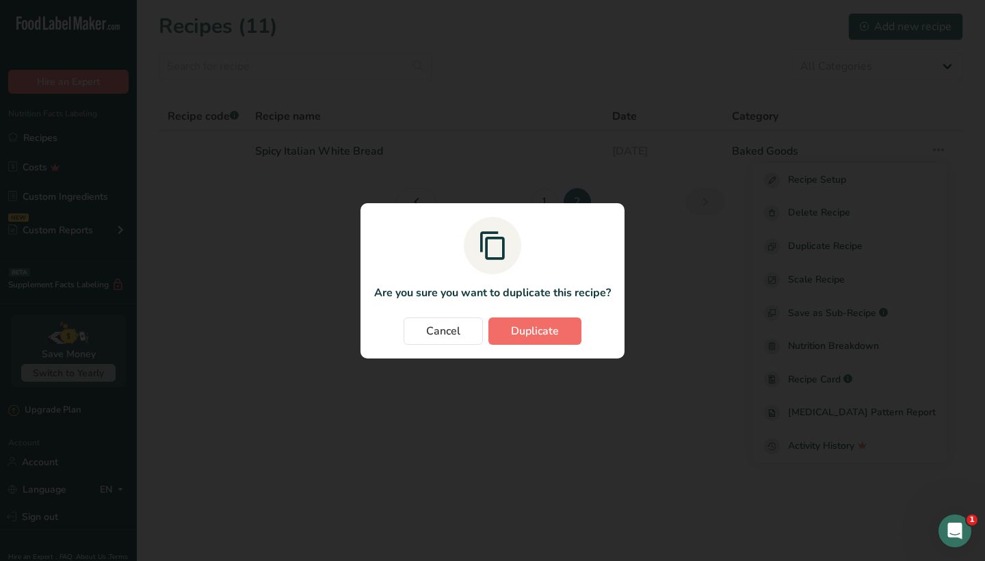
click at [547, 323] on span "Duplicate" at bounding box center [535, 331] width 48 height 16
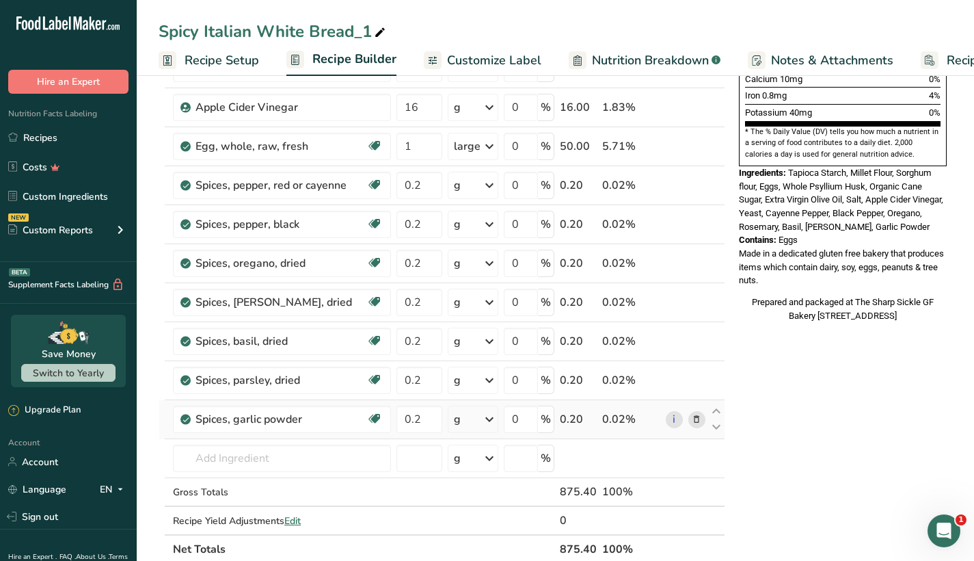
scroll to position [399, 0]
click at [369, 29] on div "Spicy Italian White Bread_1" at bounding box center [274, 31] width 230 height 25
drag, startPoint x: 255, startPoint y: 33, endPoint x: 155, endPoint y: 24, distance: 100.9
click at [155, 24] on div "Spicy Italian White Bread" at bounding box center [556, 31] width 838 height 25
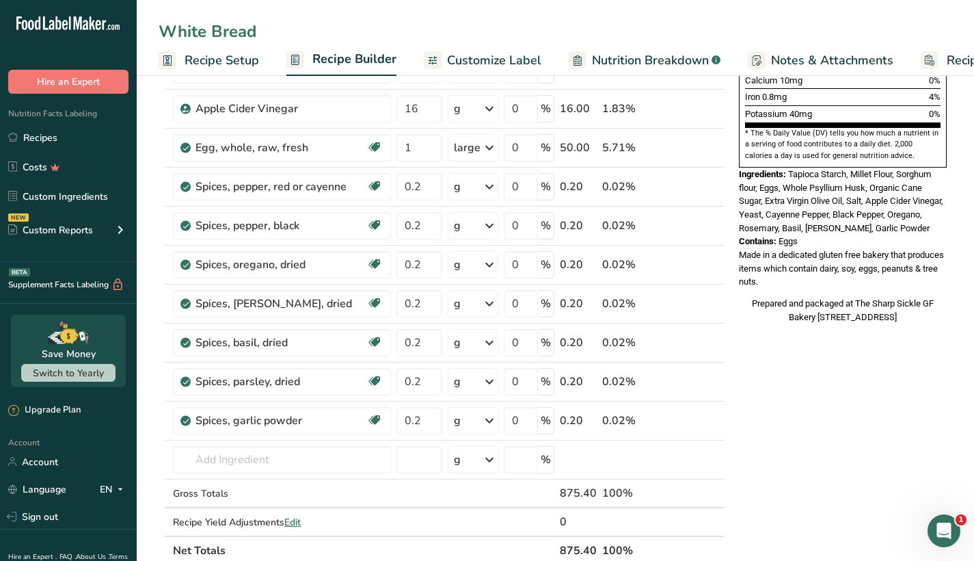
click at [310, 37] on input "White Bread" at bounding box center [556, 31] width 794 height 25
type input "White Bread"
click at [816, 373] on div "Nutrition Facts 26 Servings Per Container Serving Size 1 Slice (34g) Amount Per…" at bounding box center [843, 387] width 219 height 1386
click at [697, 189] on icon at bounding box center [697, 187] width 10 height 14
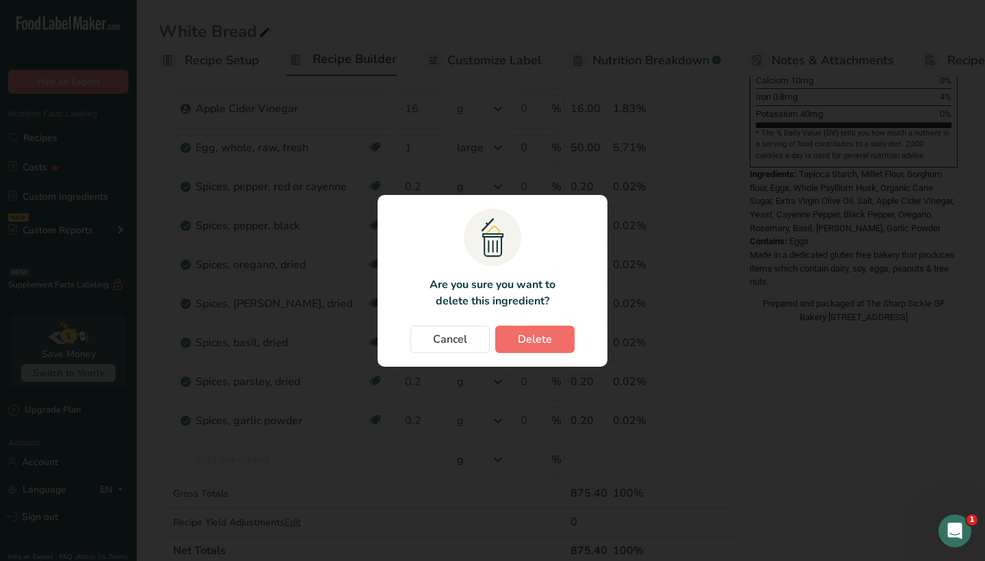
click at [543, 341] on span "Delete" at bounding box center [535, 339] width 34 height 16
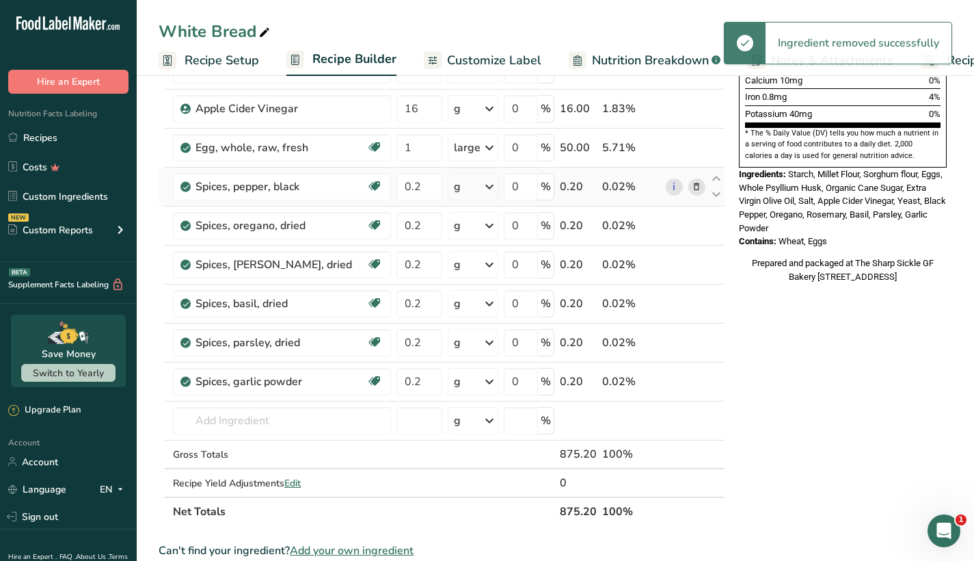
click at [694, 186] on icon at bounding box center [697, 187] width 10 height 14
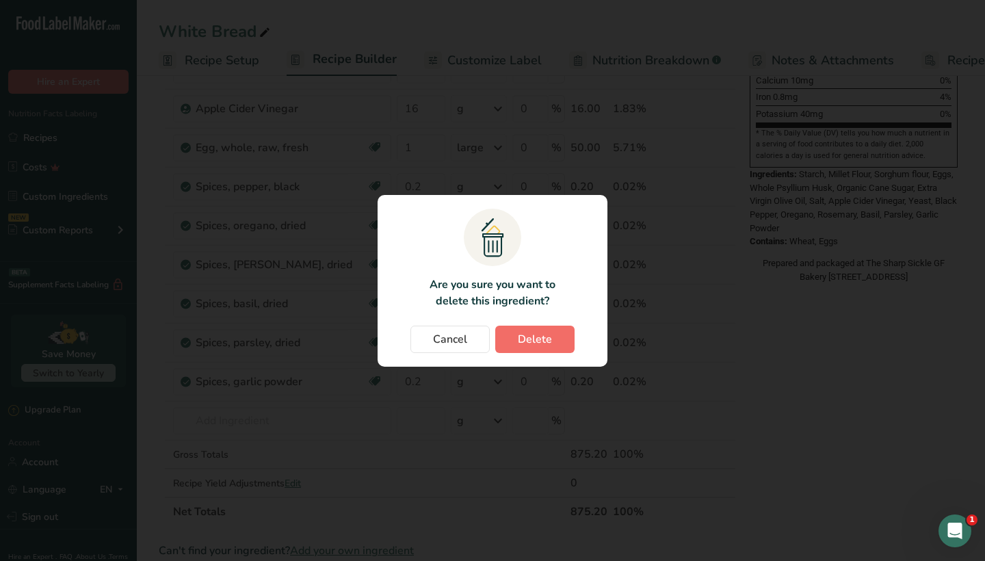
click at [544, 347] on span "Delete" at bounding box center [535, 339] width 34 height 16
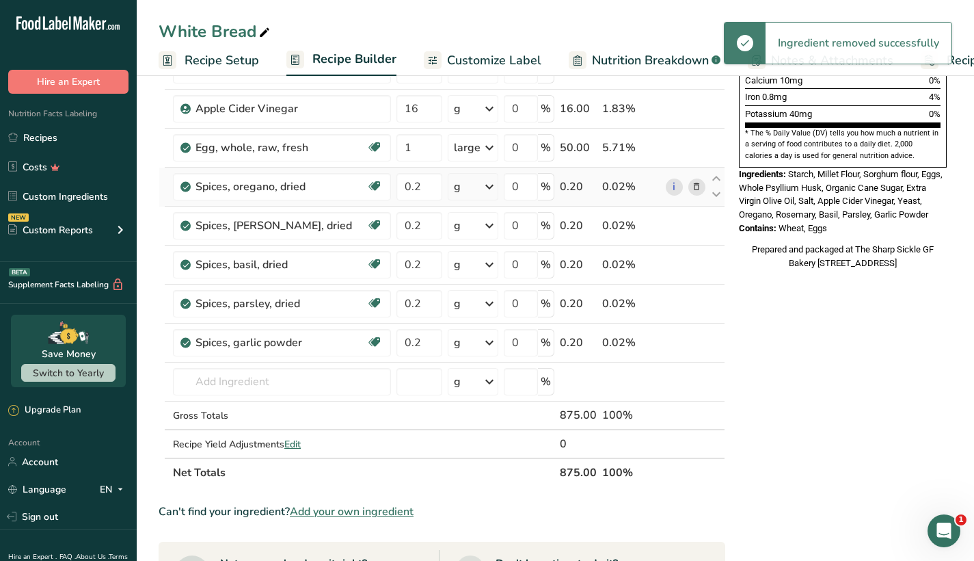
click at [697, 184] on icon at bounding box center [697, 187] width 10 height 14
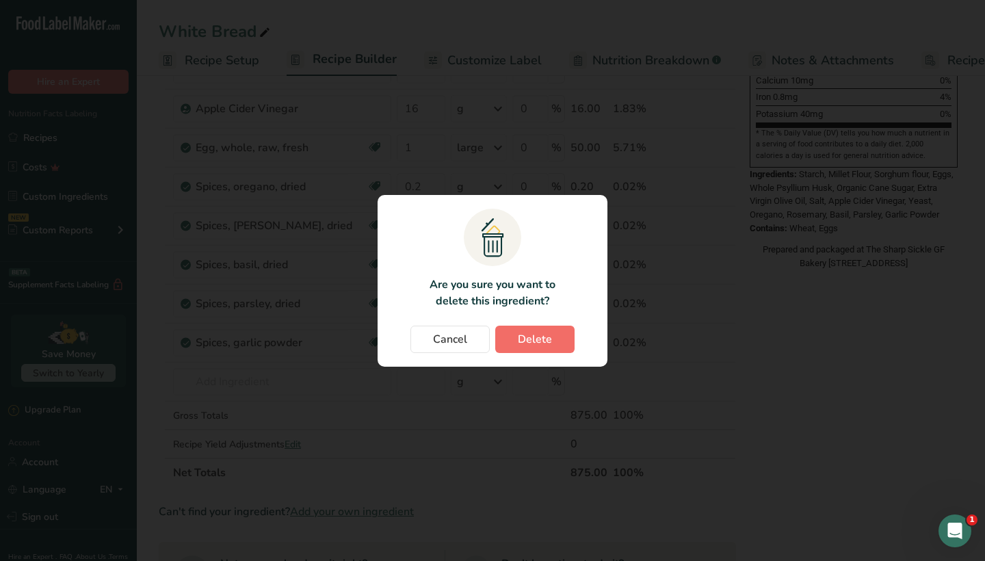
click at [546, 341] on span "Delete" at bounding box center [535, 339] width 34 height 16
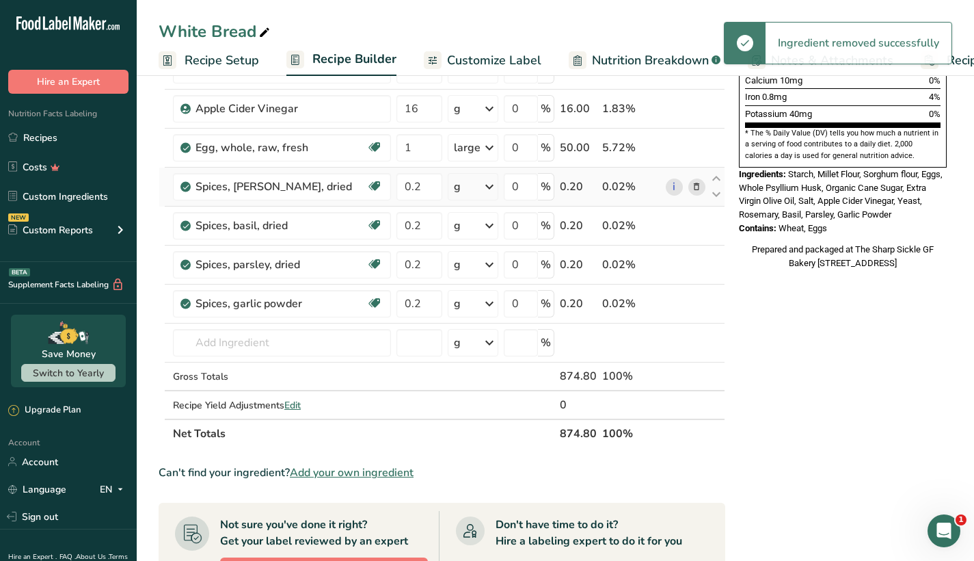
click at [694, 188] on icon at bounding box center [697, 187] width 10 height 14
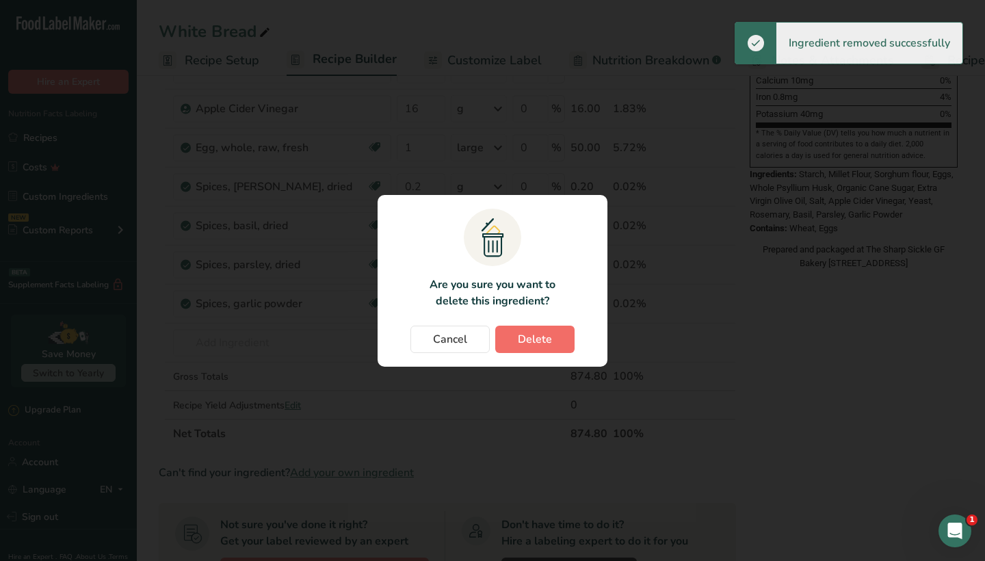
click at [542, 334] on span "Delete" at bounding box center [535, 339] width 34 height 16
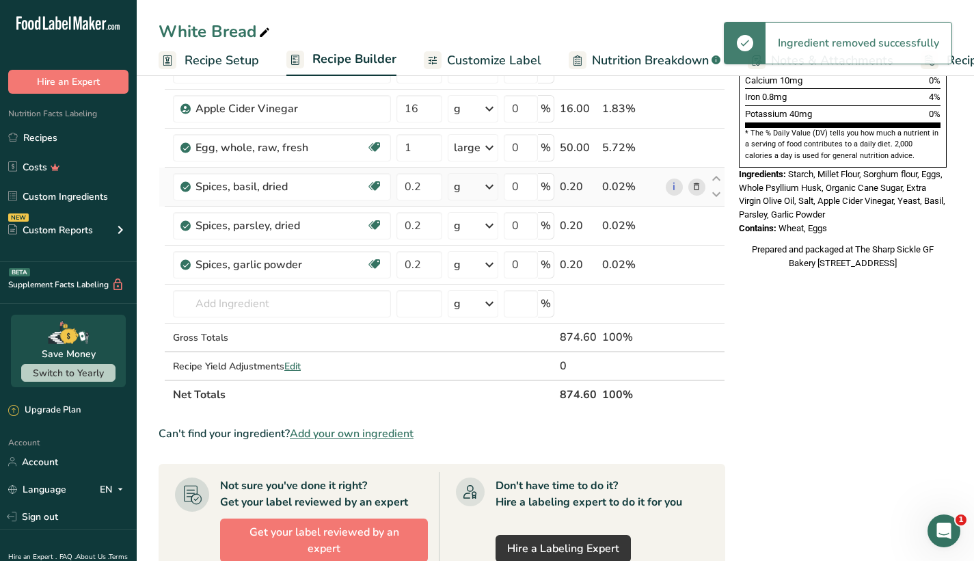
click at [697, 185] on icon at bounding box center [697, 187] width 10 height 14
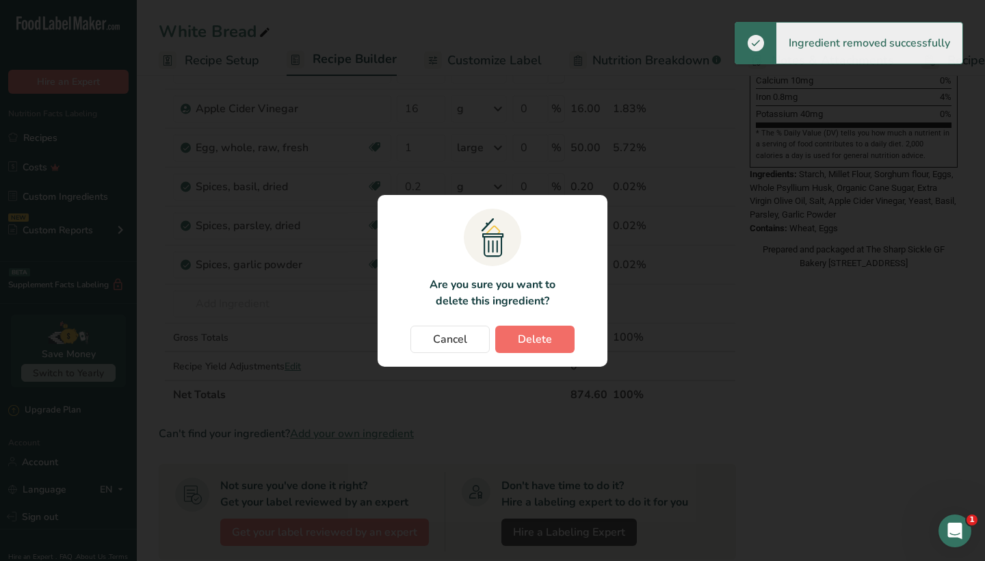
click at [523, 332] on span "Delete" at bounding box center [535, 339] width 34 height 16
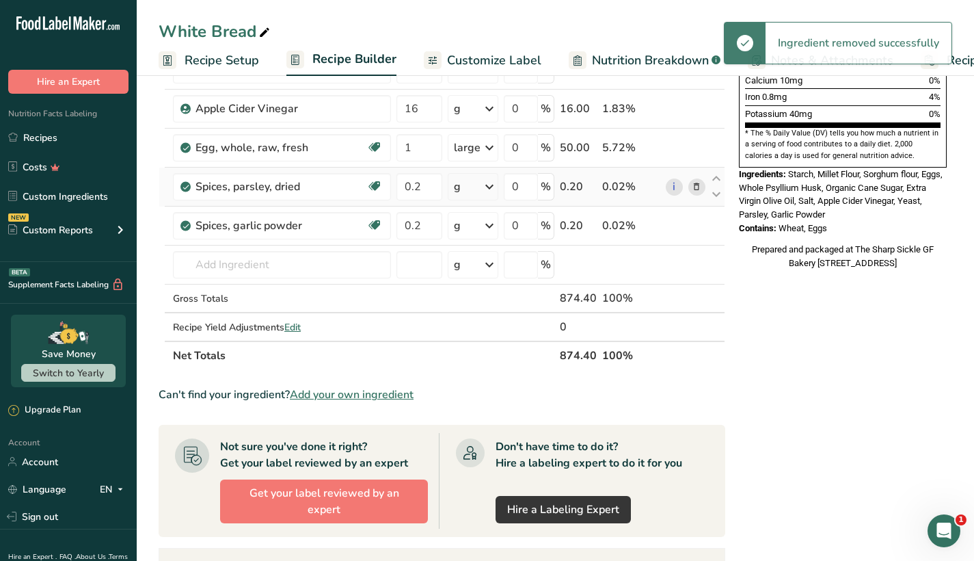
click at [697, 184] on icon at bounding box center [697, 187] width 10 height 14
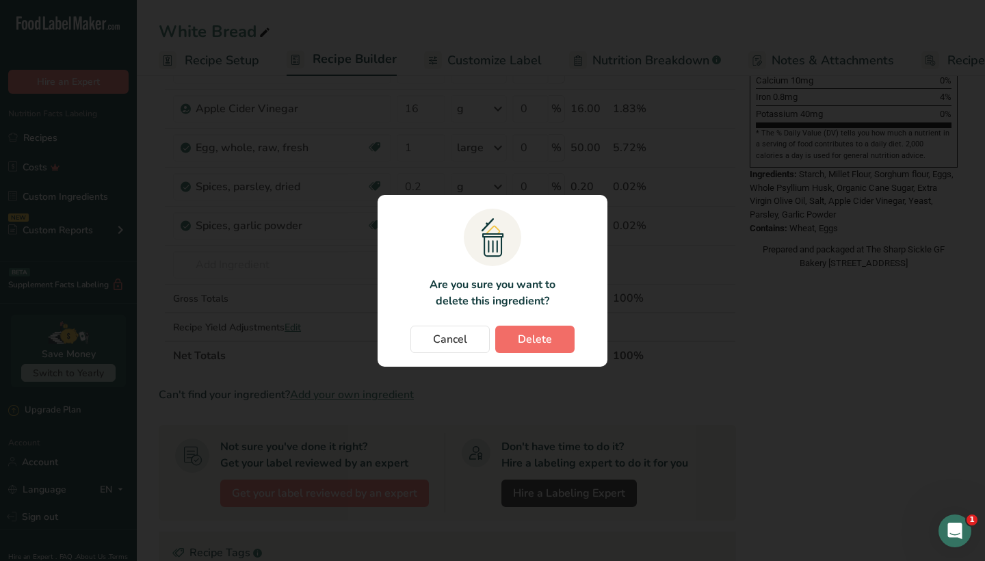
click at [526, 338] on span "Delete" at bounding box center [535, 339] width 34 height 16
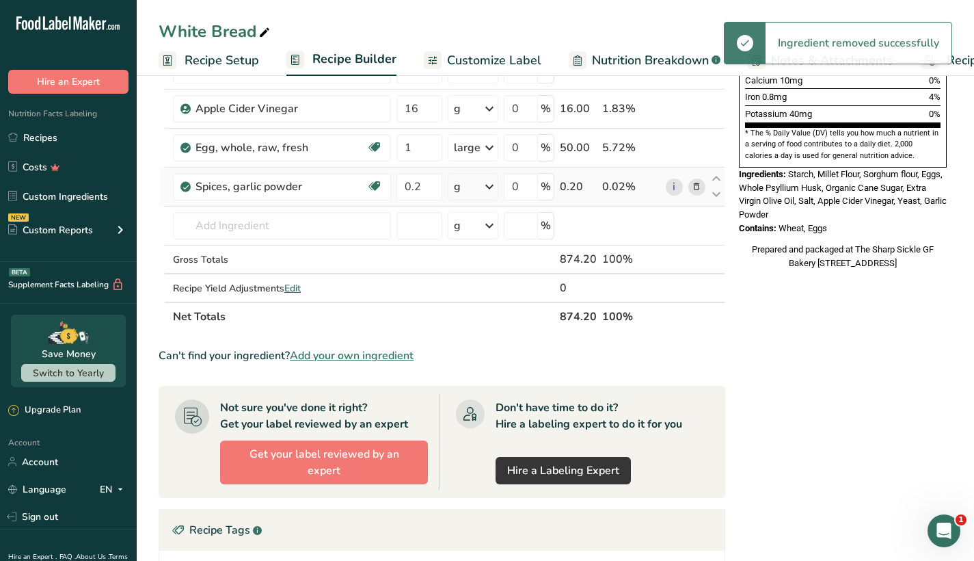
click at [700, 187] on icon at bounding box center [697, 187] width 10 height 14
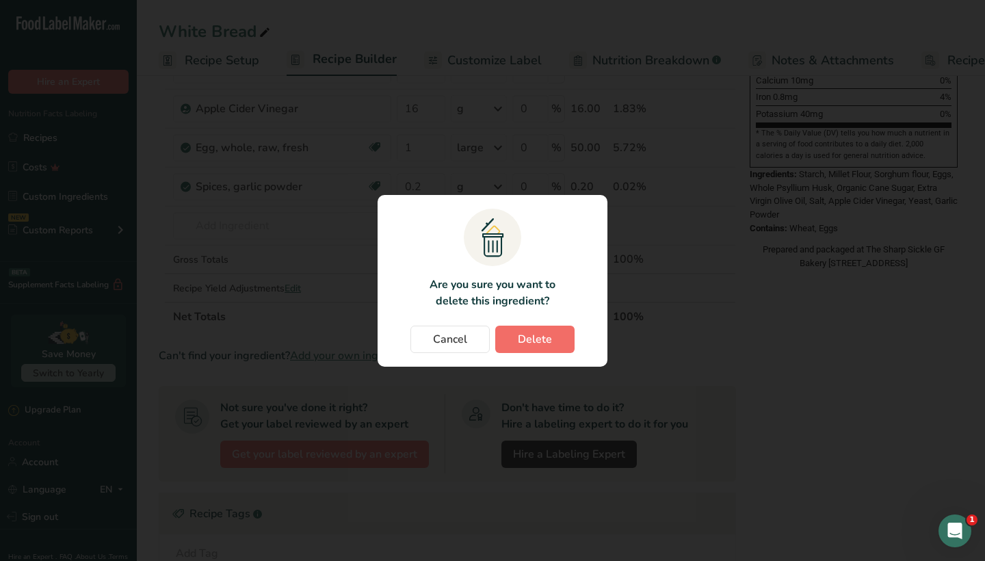
click at [539, 341] on span "Delete" at bounding box center [535, 339] width 34 height 16
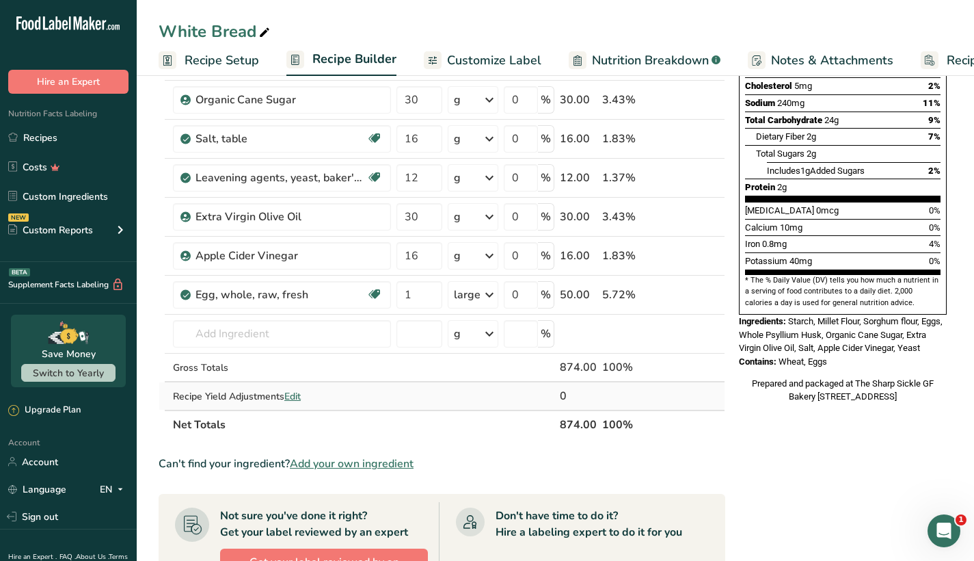
scroll to position [259, 0]
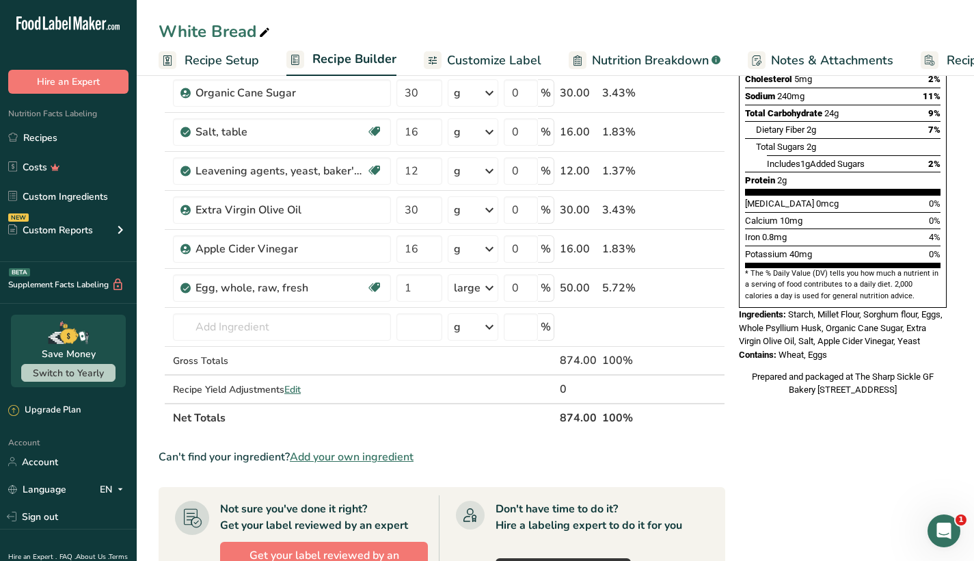
click at [805, 349] on span "Wheat, Eggs" at bounding box center [803, 354] width 49 height 10
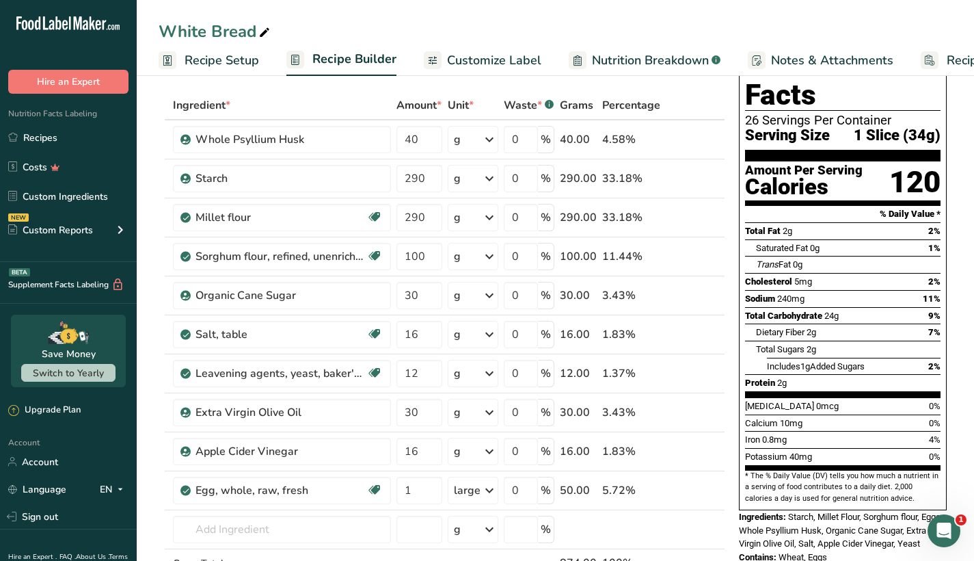
scroll to position [46, 0]
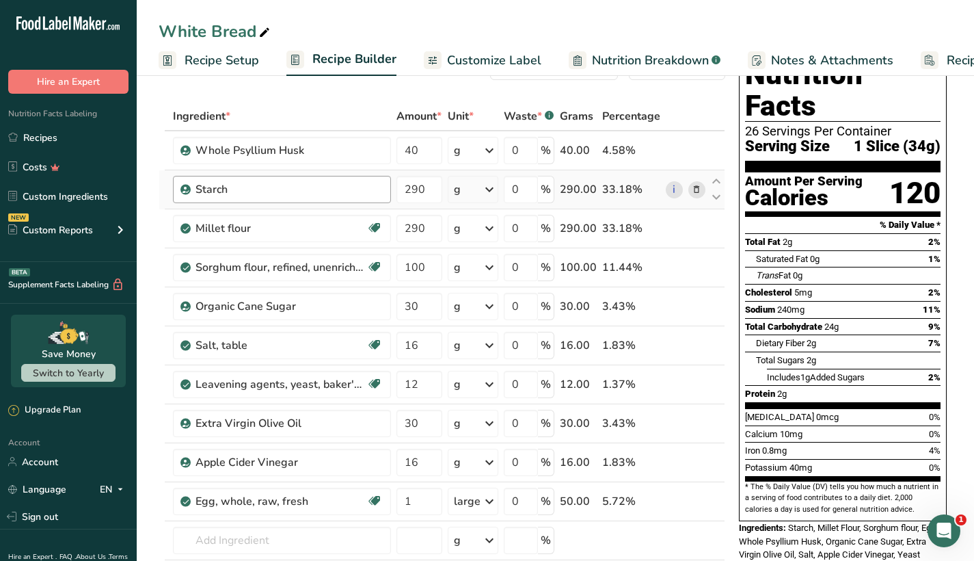
click at [375, 187] on div "Starch" at bounding box center [289, 189] width 187 height 16
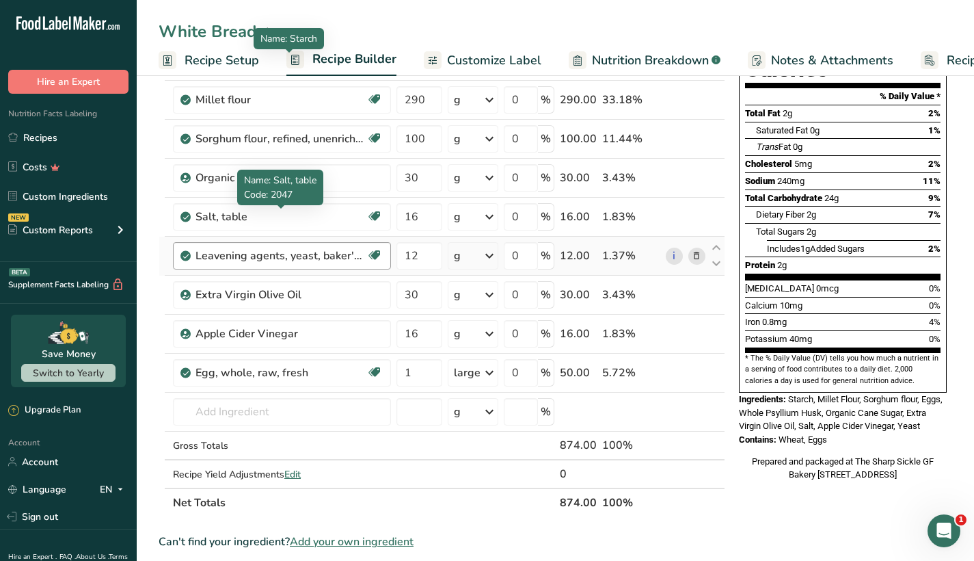
scroll to position [185, 0]
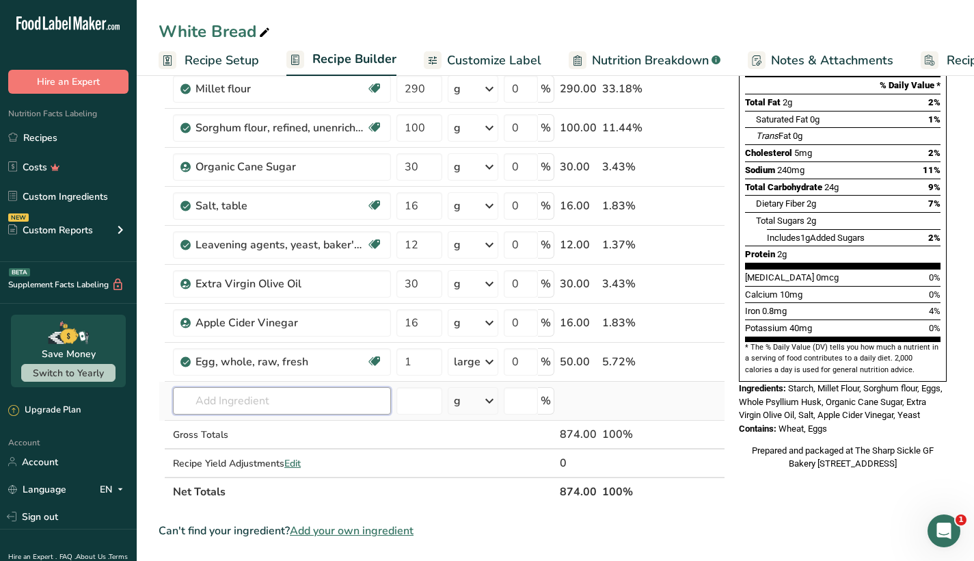
click at [270, 401] on input "text" at bounding box center [282, 400] width 218 height 27
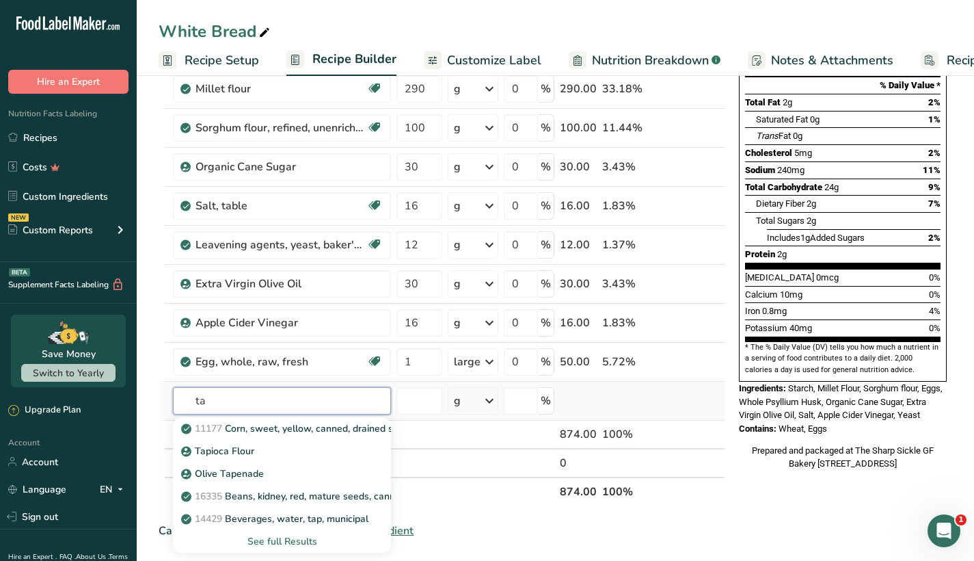
type input "t"
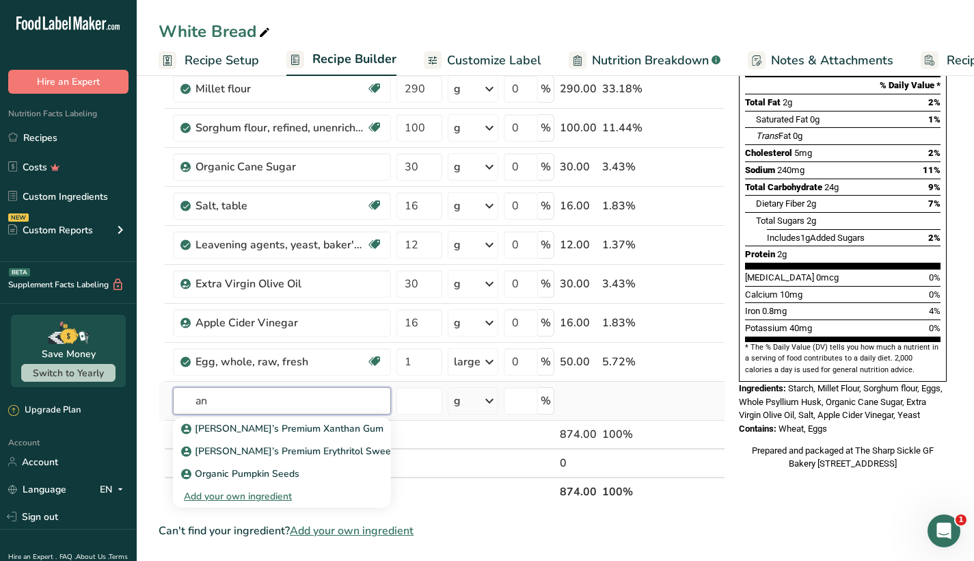
type input "a"
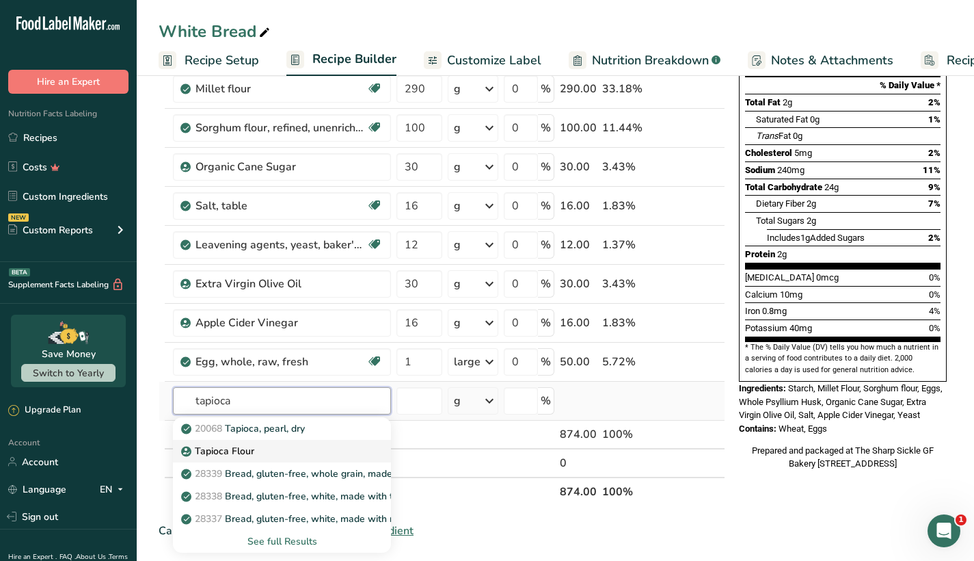
type input "tapioca"
click at [278, 455] on div "Tapioca Flour" at bounding box center [271, 451] width 174 height 14
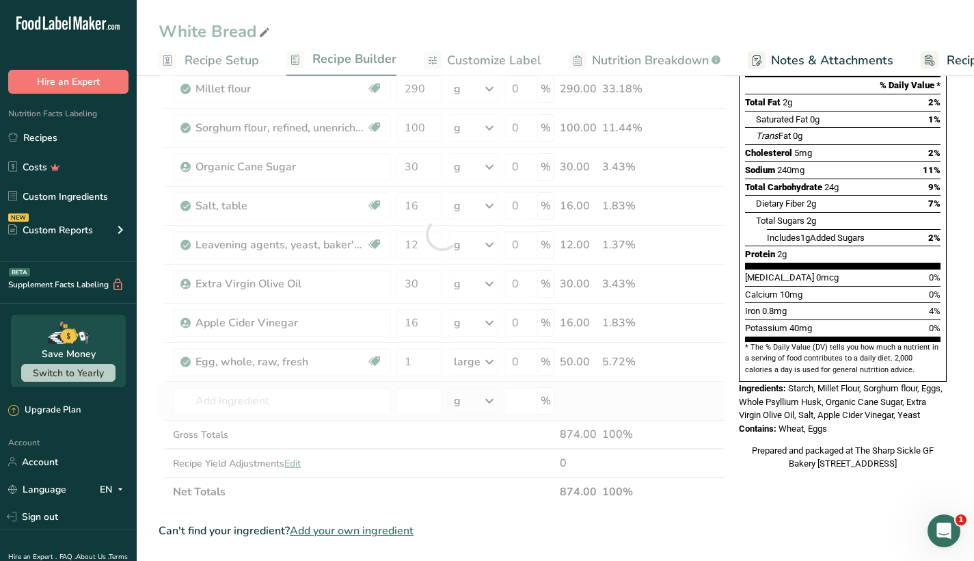
type input "Tapioca Flour"
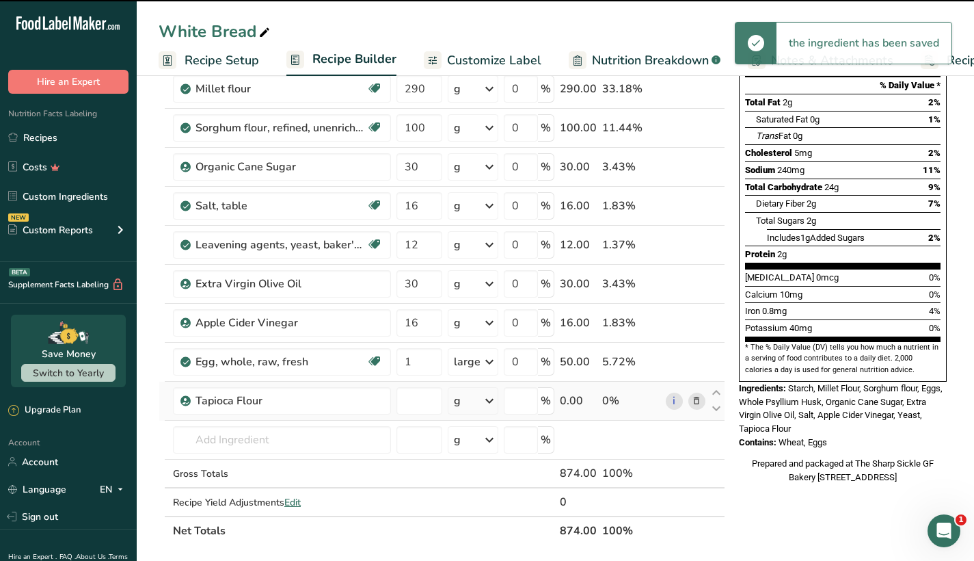
type input "0"
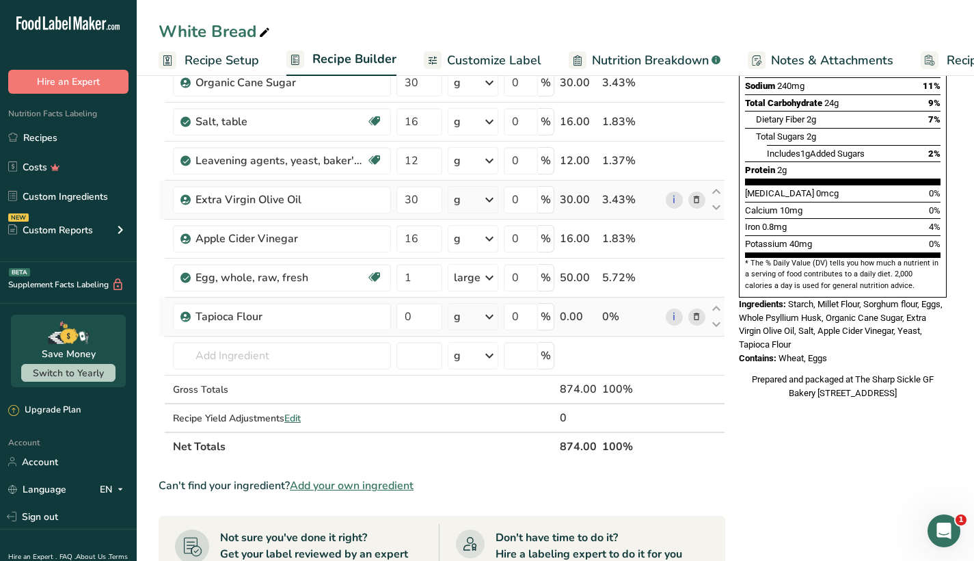
scroll to position [276, 0]
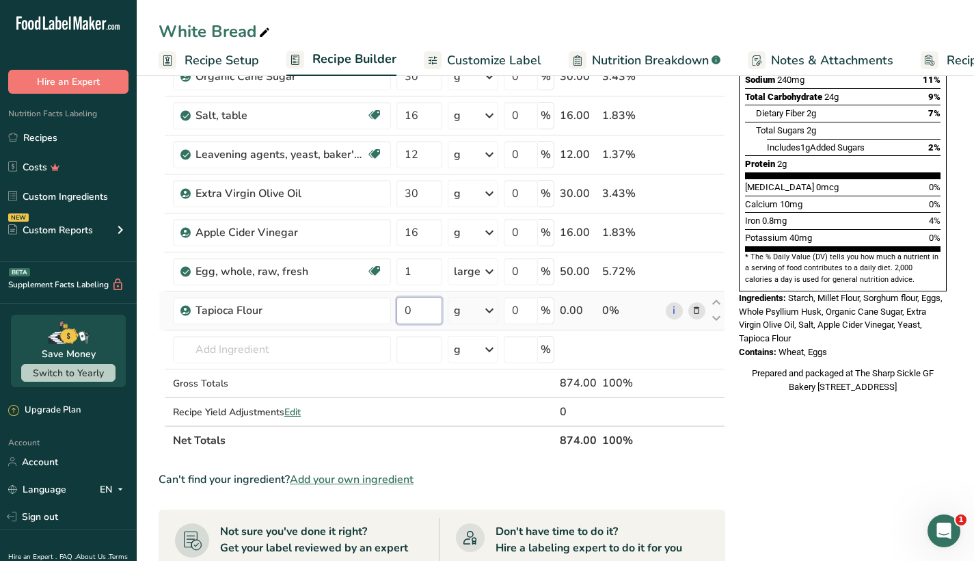
click at [425, 314] on input "0" at bounding box center [420, 310] width 46 height 27
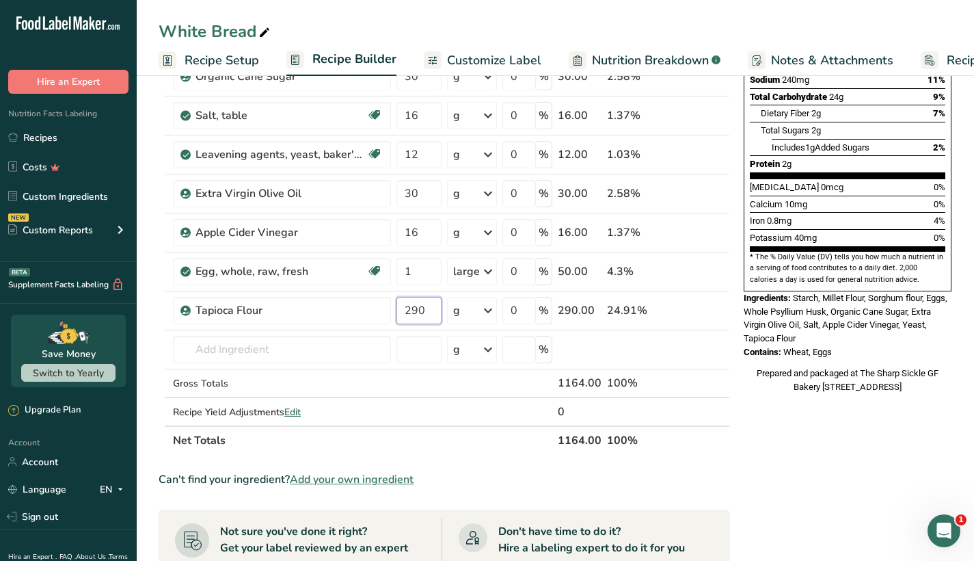
type input "290"
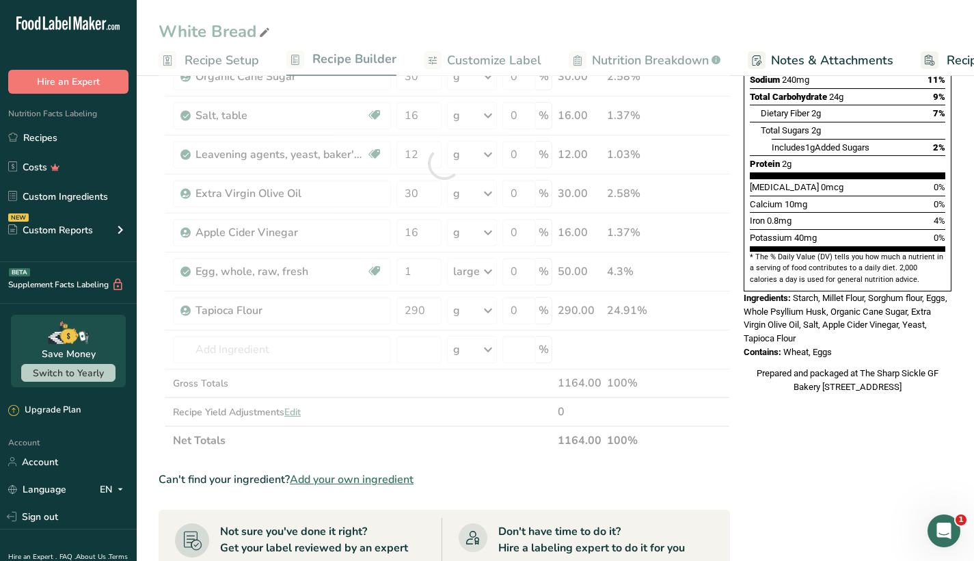
click at [749, 417] on div "Nutrition Facts 26 Servings Per Container Serving Size 1 Slice (34g) Amount Per…" at bounding box center [847, 385] width 219 height 1136
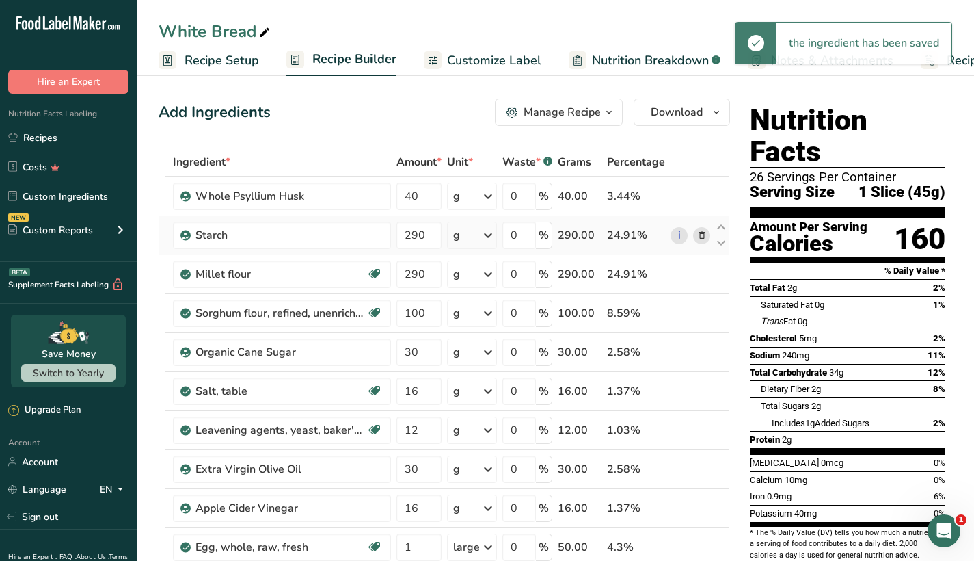
scroll to position [0, 0]
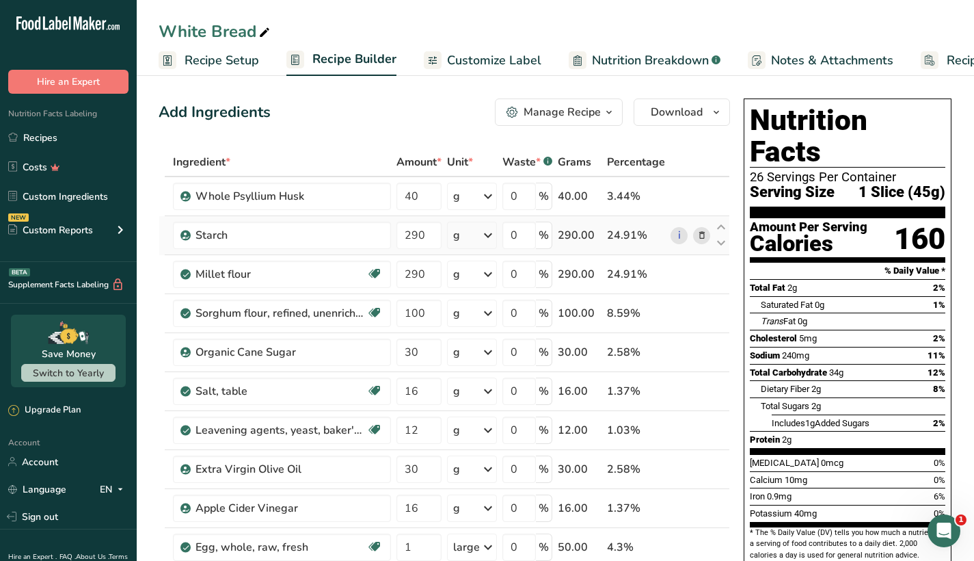
click at [700, 233] on icon at bounding box center [702, 235] width 10 height 14
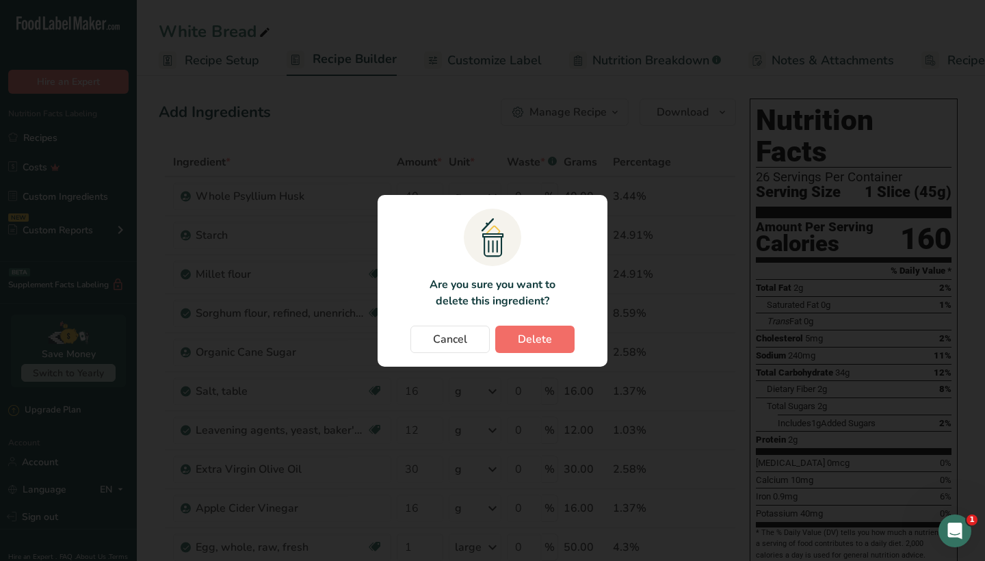
click at [554, 333] on button "Delete" at bounding box center [534, 338] width 79 height 27
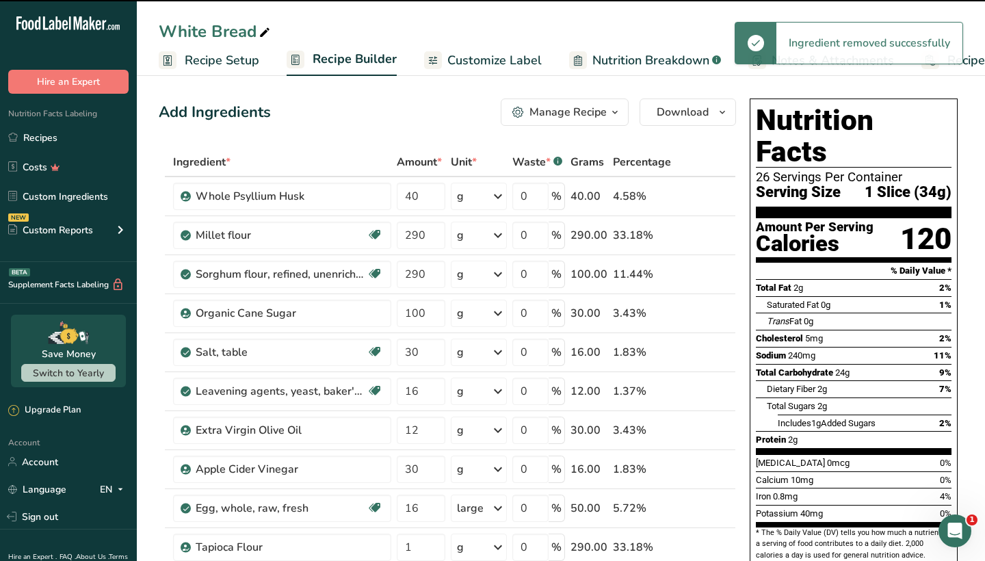
type input "100"
type input "30"
type input "16"
type input "12"
type input "30"
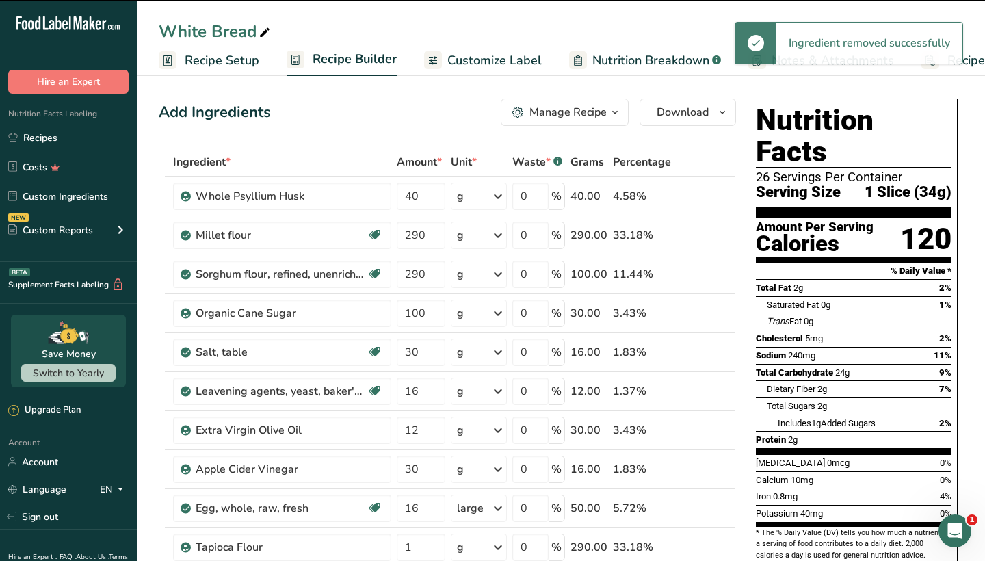
type input "16"
type input "1"
type input "290"
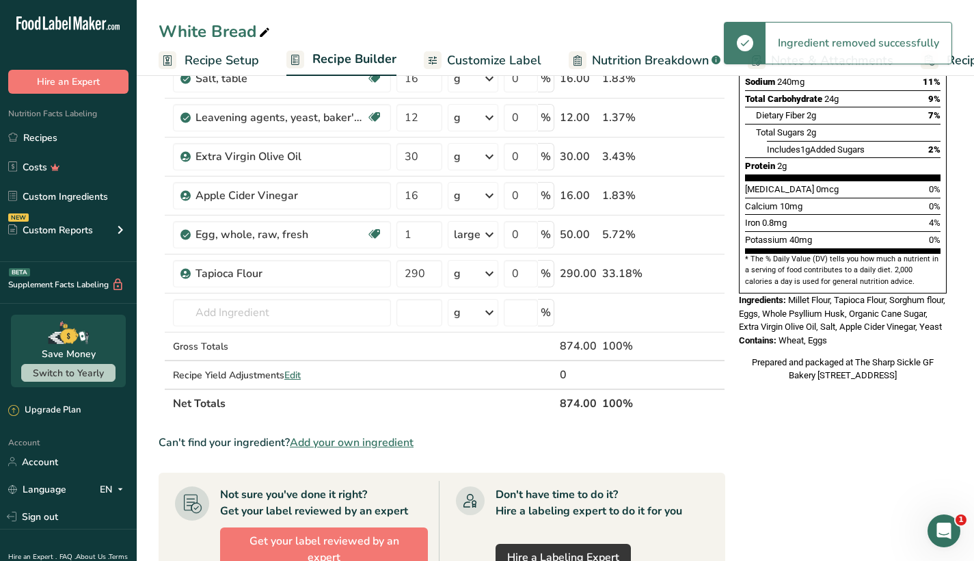
scroll to position [274, 0]
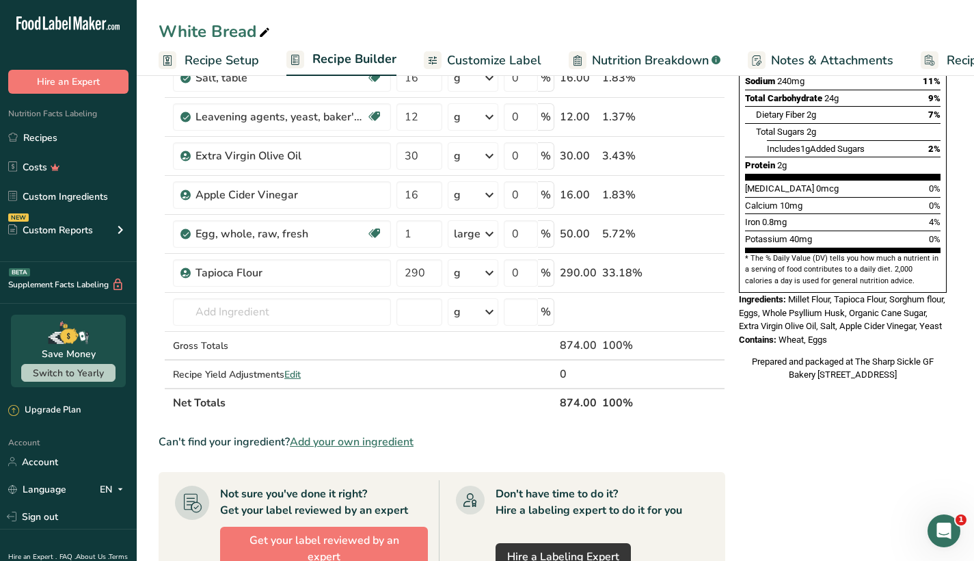
click at [793, 334] on span "Wheat, Eggs" at bounding box center [803, 339] width 49 height 10
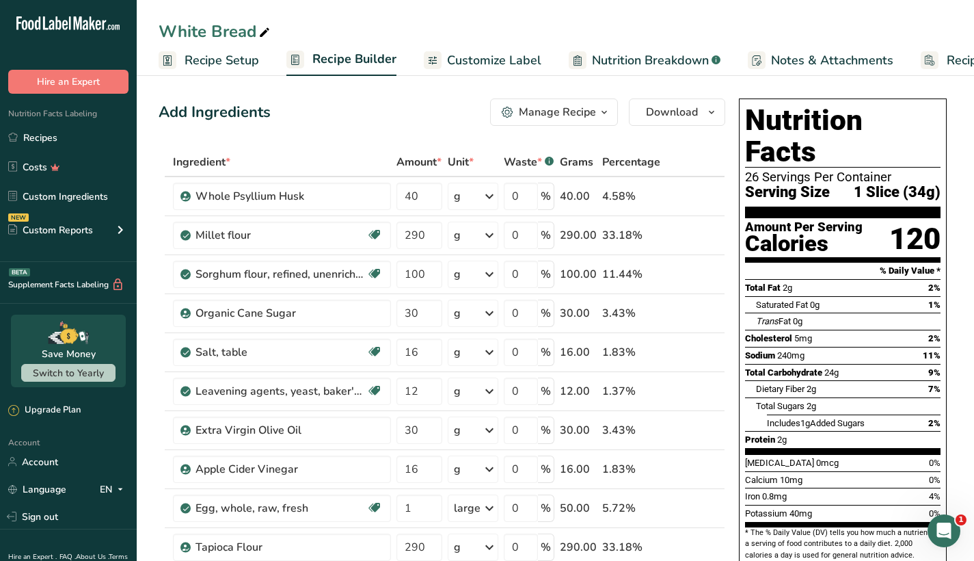
scroll to position [0, 0]
click at [596, 116] on span "button" at bounding box center [604, 112] width 16 height 16
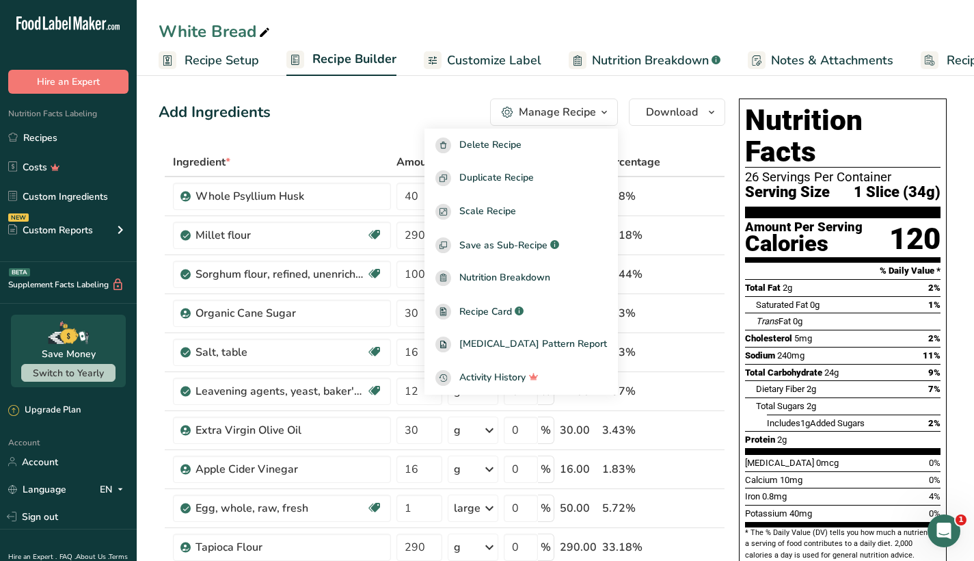
click at [370, 103] on div "Add Ingredients Manage Recipe Delete Recipe Duplicate Recipe Scale Recipe Save …" at bounding box center [442, 111] width 567 height 27
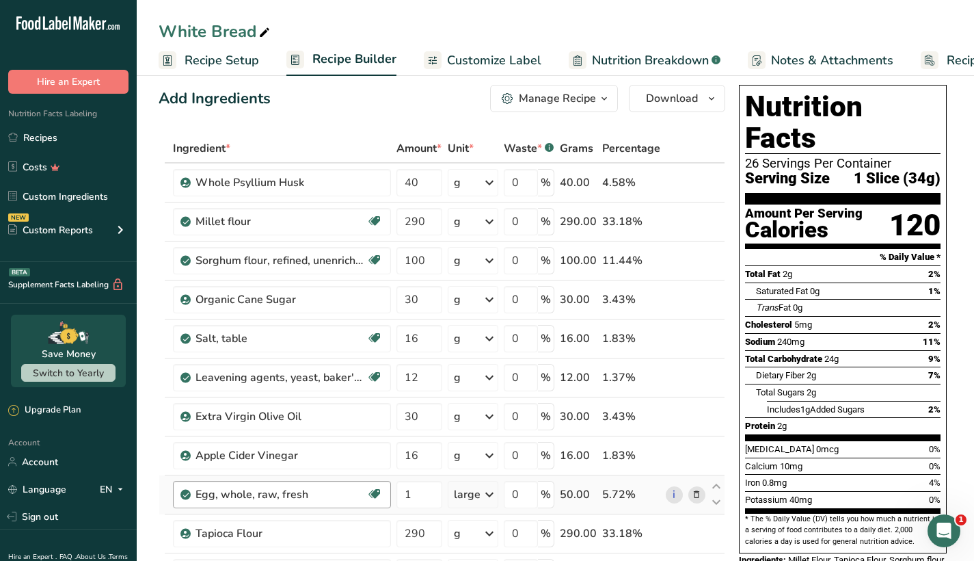
scroll to position [9, 0]
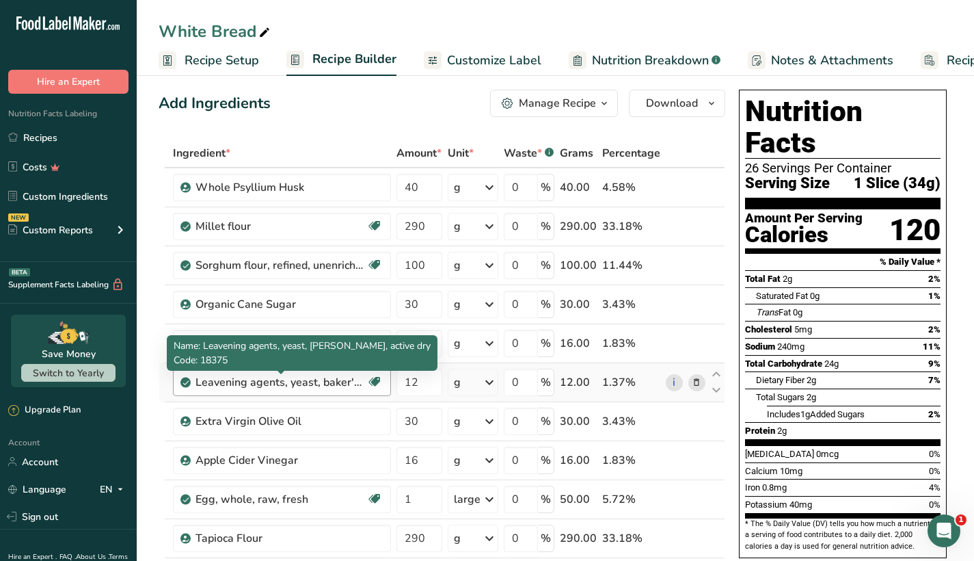
click at [249, 384] on div "Leavening agents, yeast, baker's, active dry" at bounding box center [281, 382] width 171 height 16
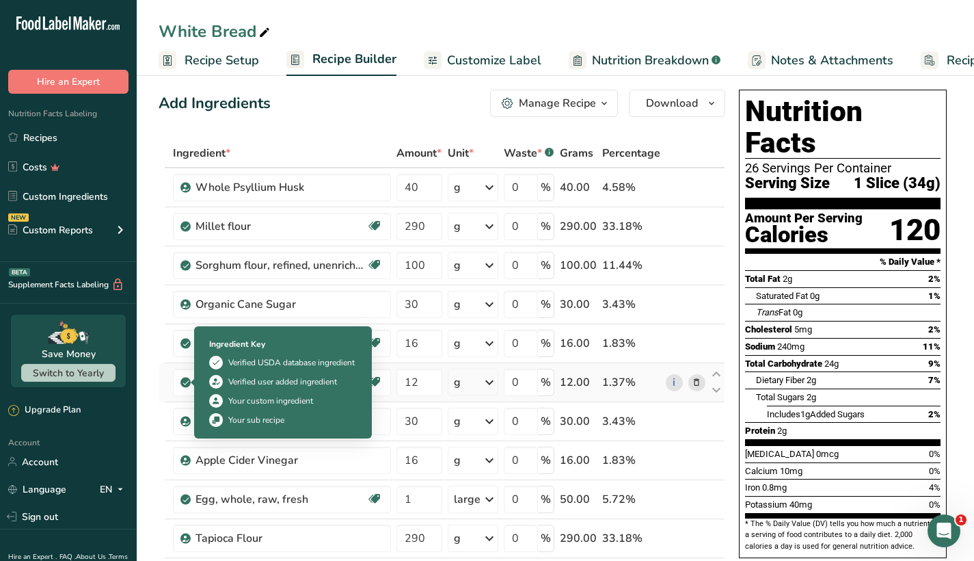
click at [184, 384] on icon at bounding box center [186, 382] width 8 height 12
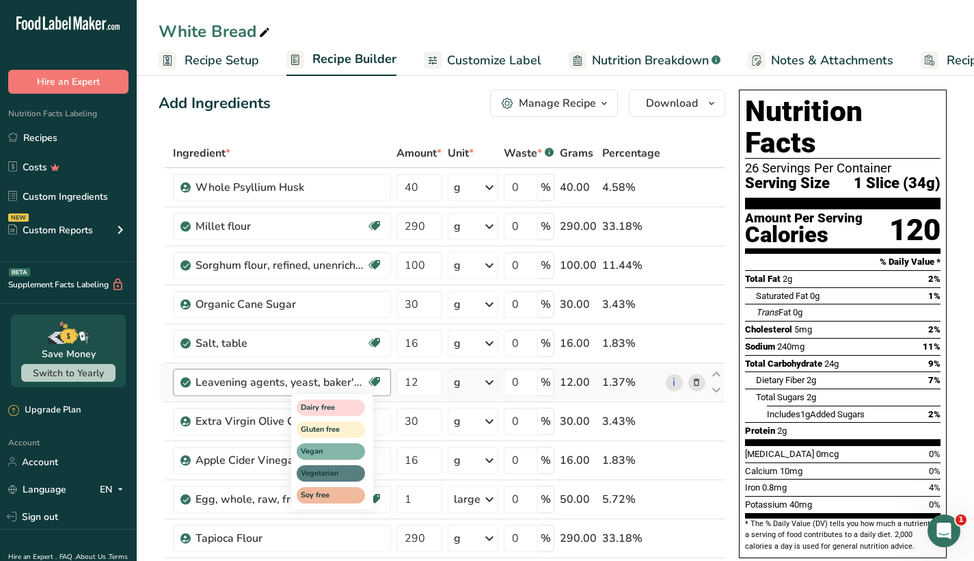
click at [377, 378] on icon at bounding box center [375, 381] width 14 height 21
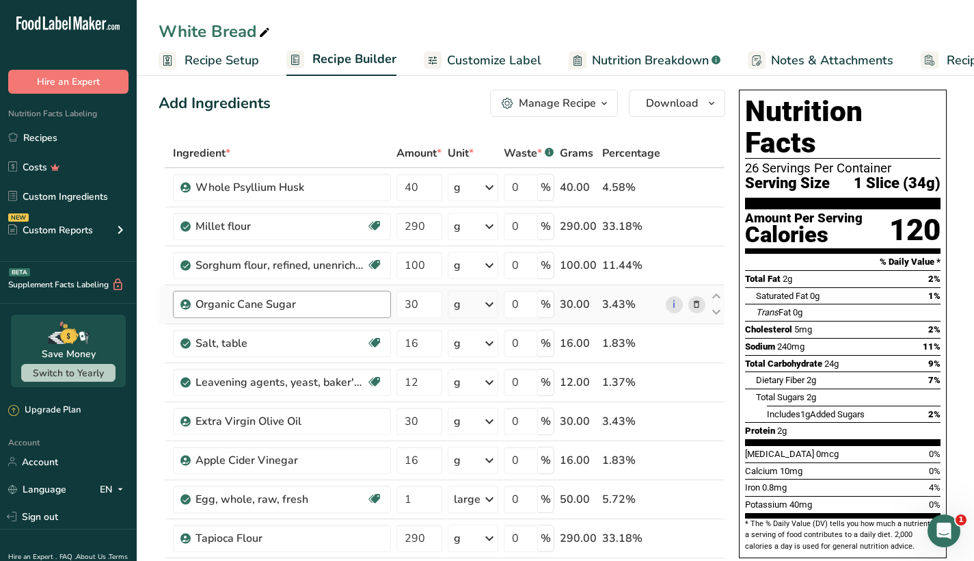
click at [382, 306] on div "Organic Cane Sugar" at bounding box center [289, 304] width 187 height 16
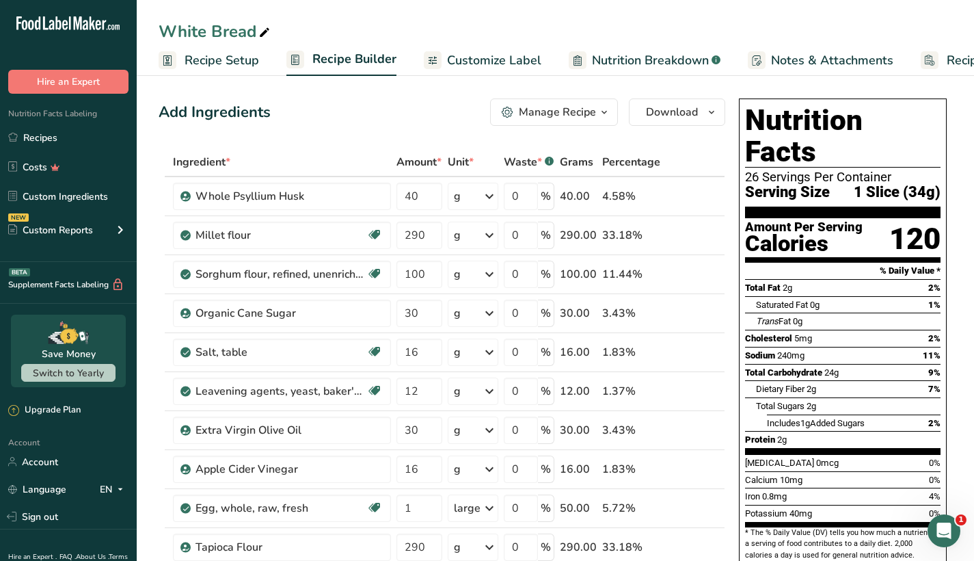
scroll to position [0, 0]
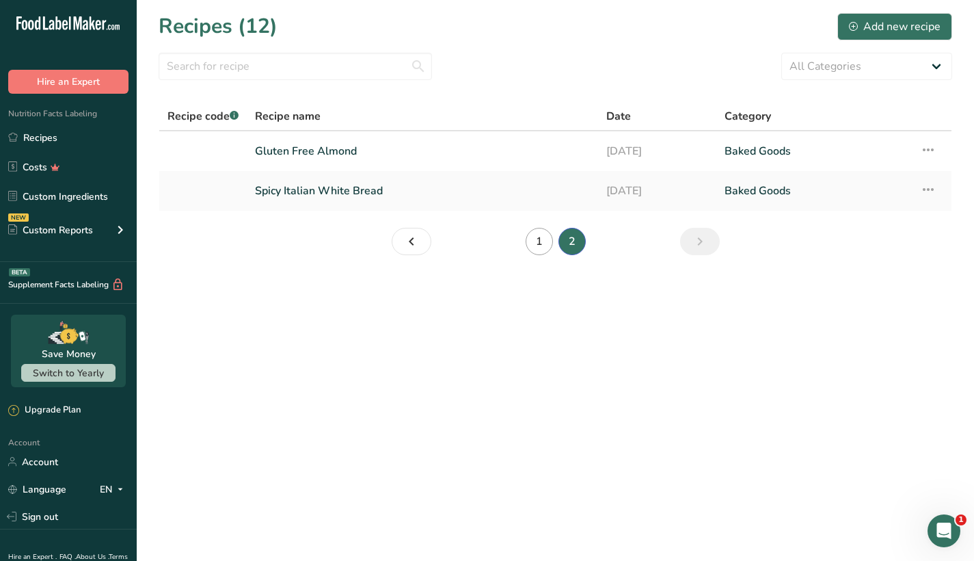
click at [537, 242] on link "1" at bounding box center [539, 241] width 27 height 27
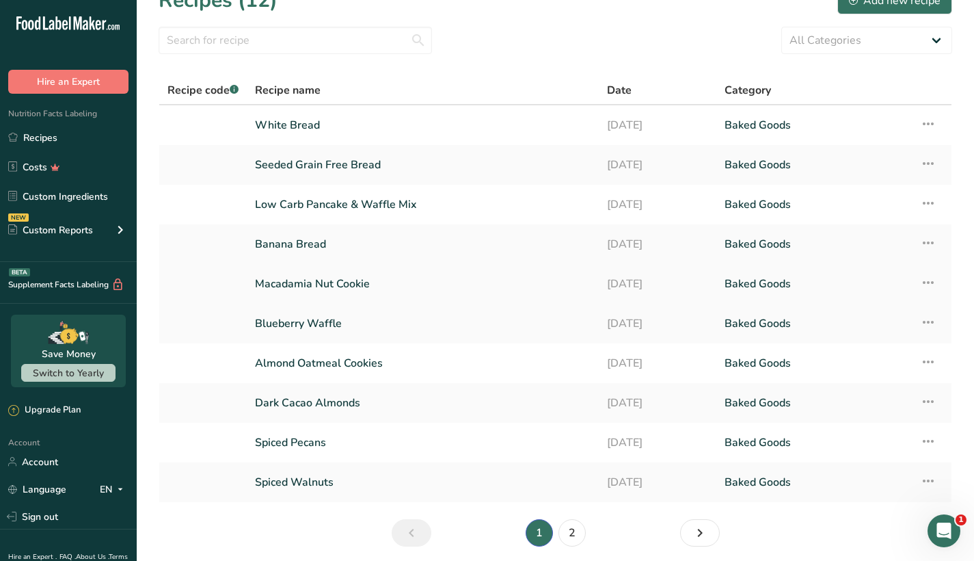
scroll to position [26, 0]
click at [929, 243] on icon at bounding box center [928, 242] width 16 height 25
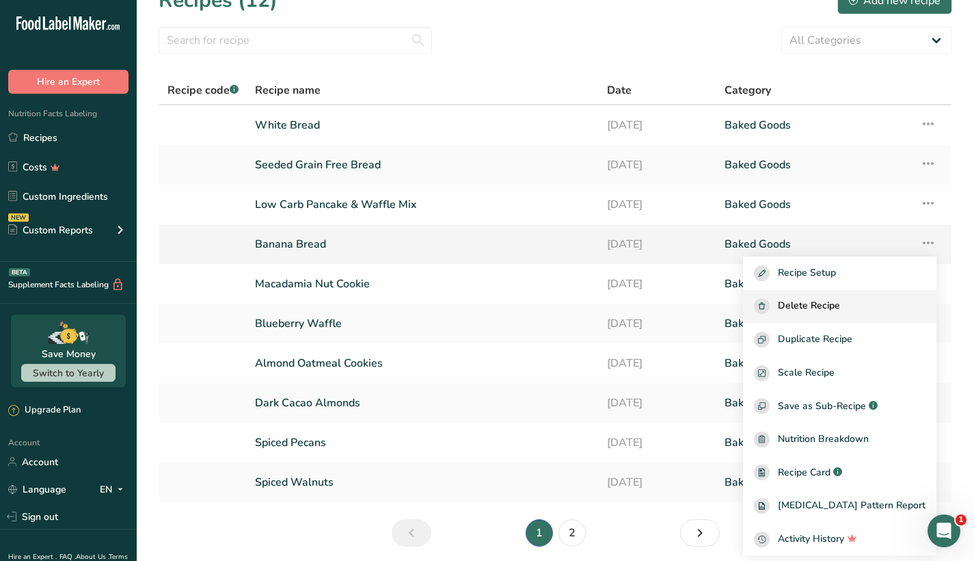
click at [868, 301] on div "Delete Recipe" at bounding box center [840, 306] width 172 height 16
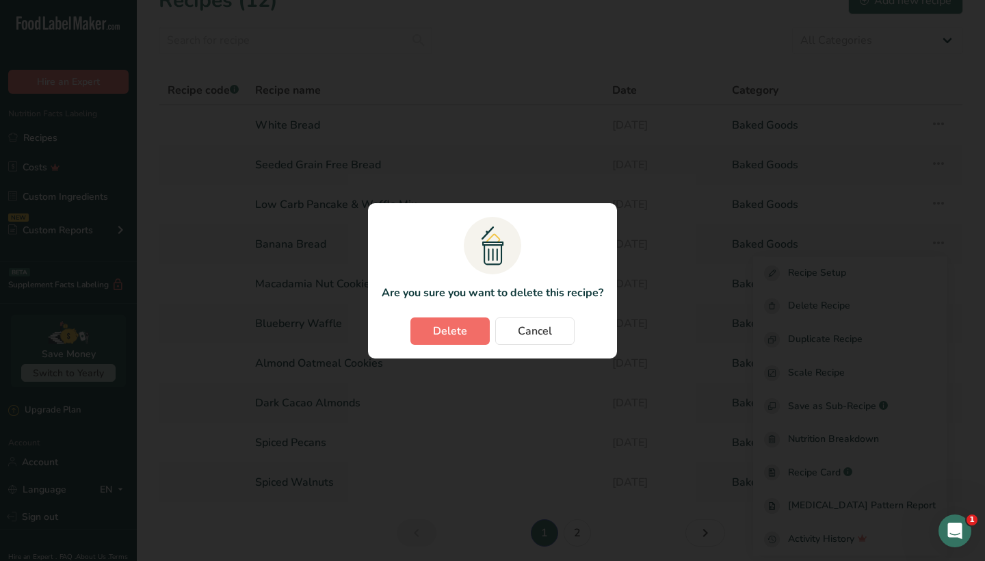
click at [459, 327] on span "Delete" at bounding box center [450, 331] width 34 height 16
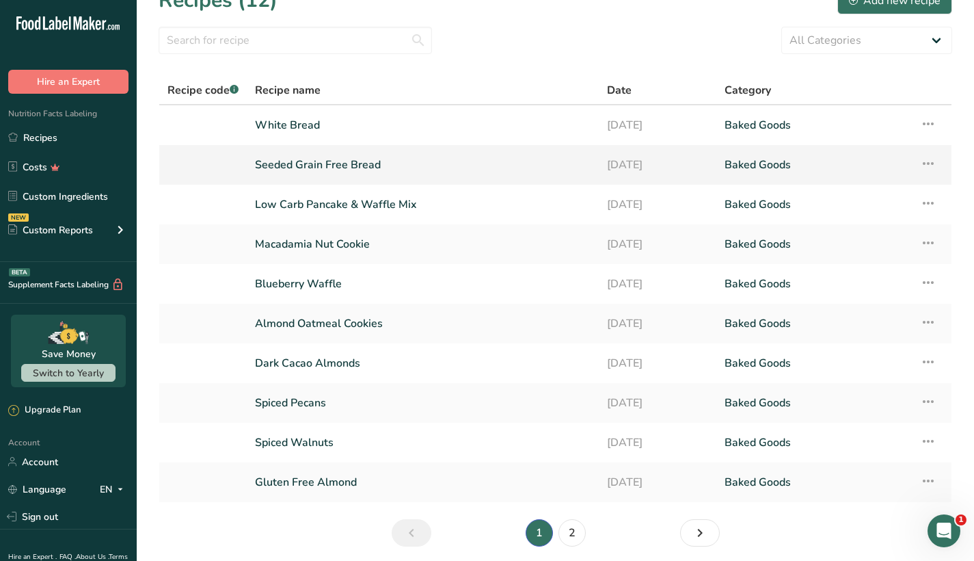
click at [930, 165] on icon at bounding box center [928, 163] width 16 height 25
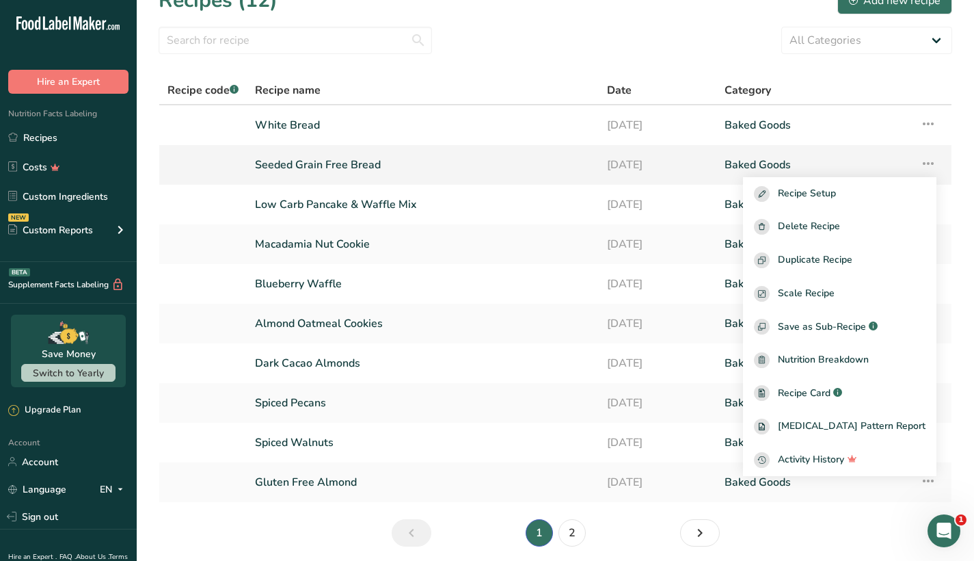
click at [930, 165] on icon at bounding box center [928, 163] width 16 height 25
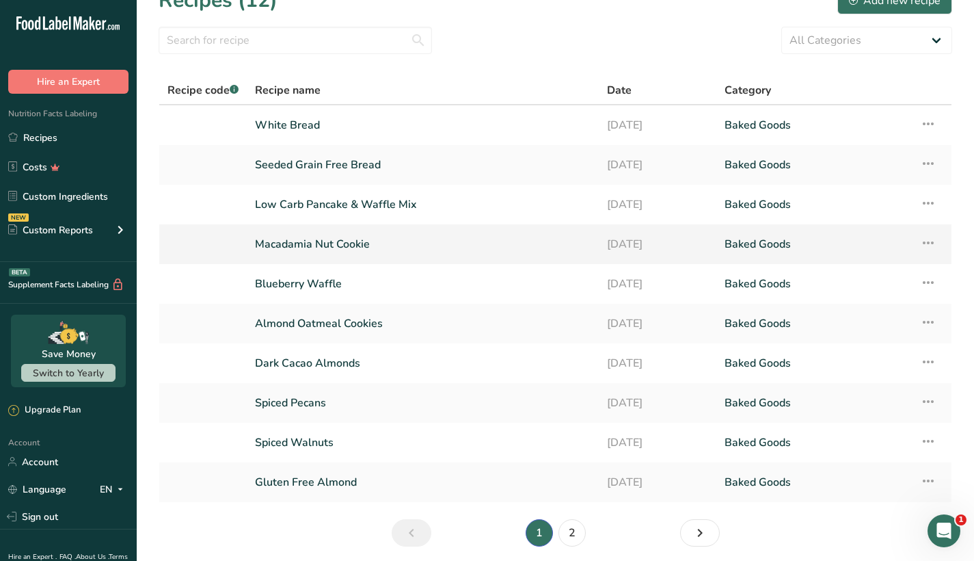
click at [930, 237] on icon at bounding box center [928, 242] width 16 height 25
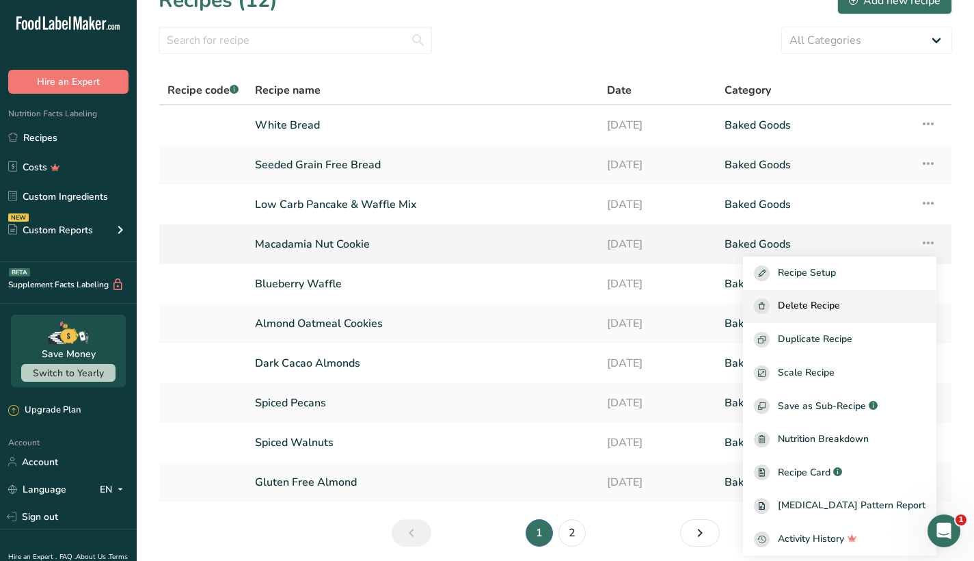
click at [866, 301] on div "Delete Recipe" at bounding box center [840, 306] width 172 height 16
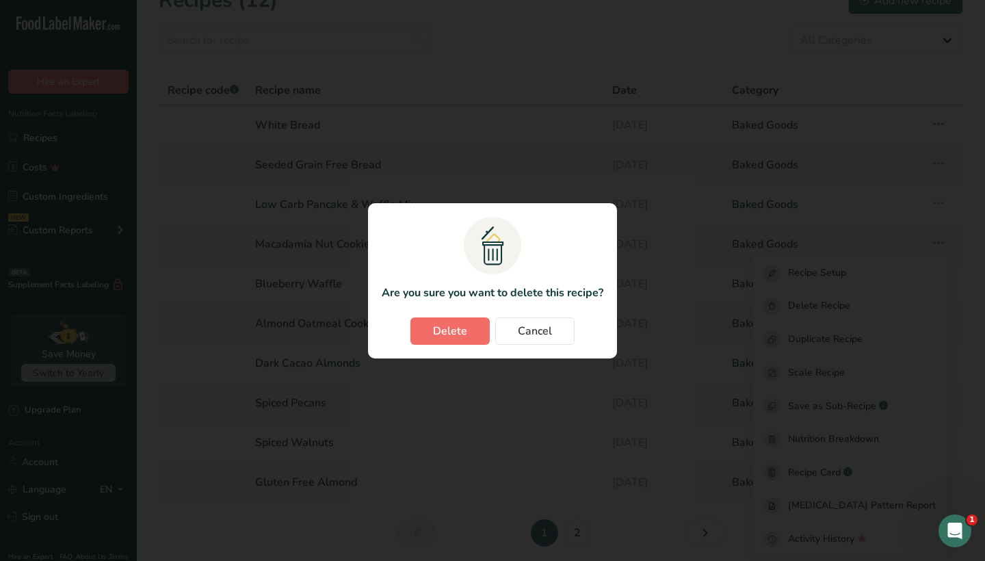
click at [470, 334] on button "Delete" at bounding box center [449, 330] width 79 height 27
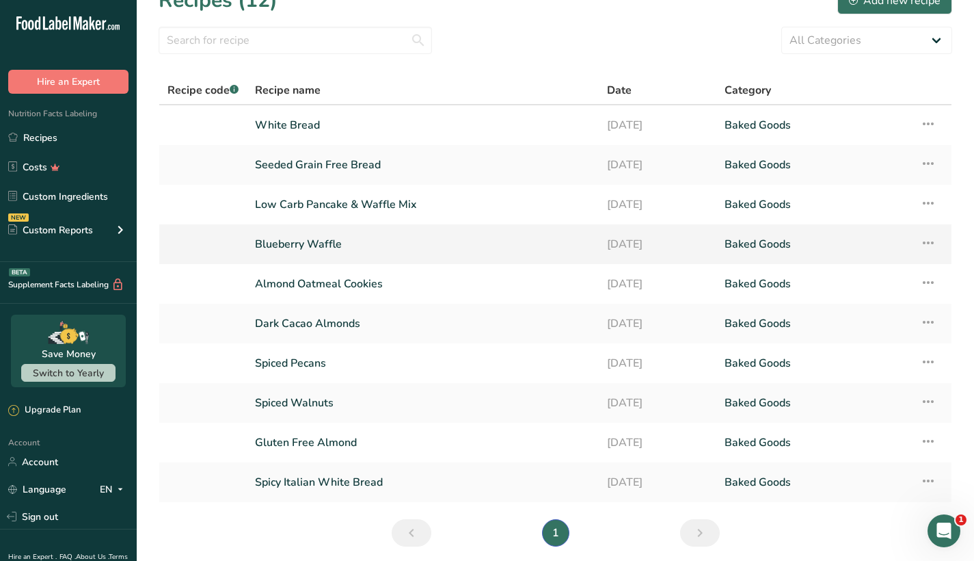
click at [936, 240] on icon at bounding box center [928, 242] width 16 height 25
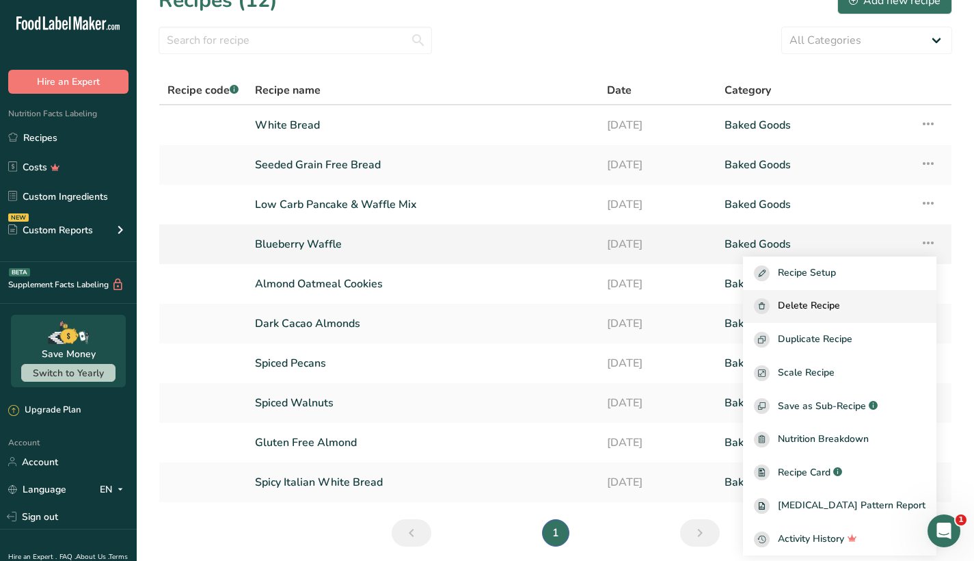
click at [838, 304] on span "Delete Recipe" at bounding box center [809, 306] width 62 height 16
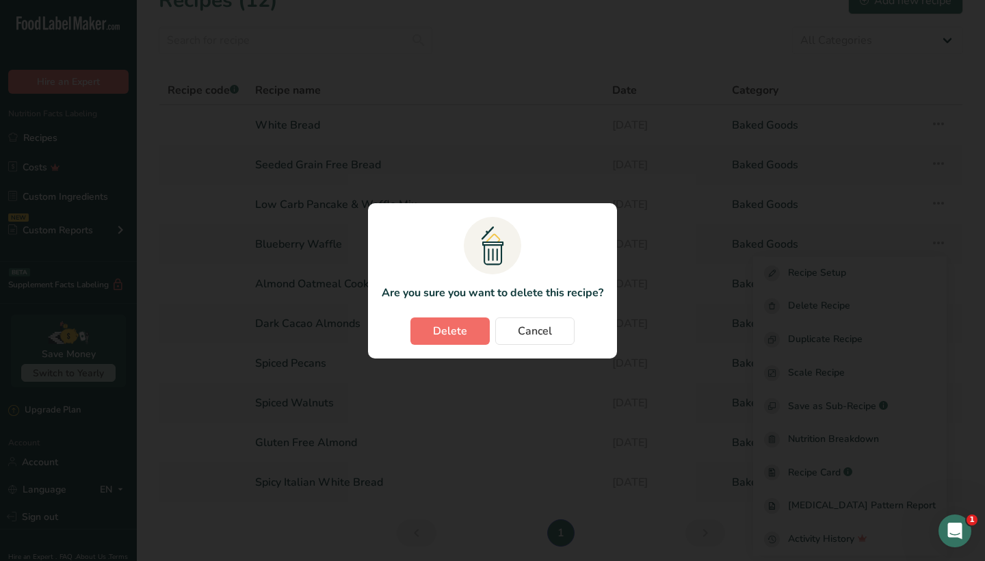
click at [465, 332] on span "Delete" at bounding box center [450, 331] width 34 height 16
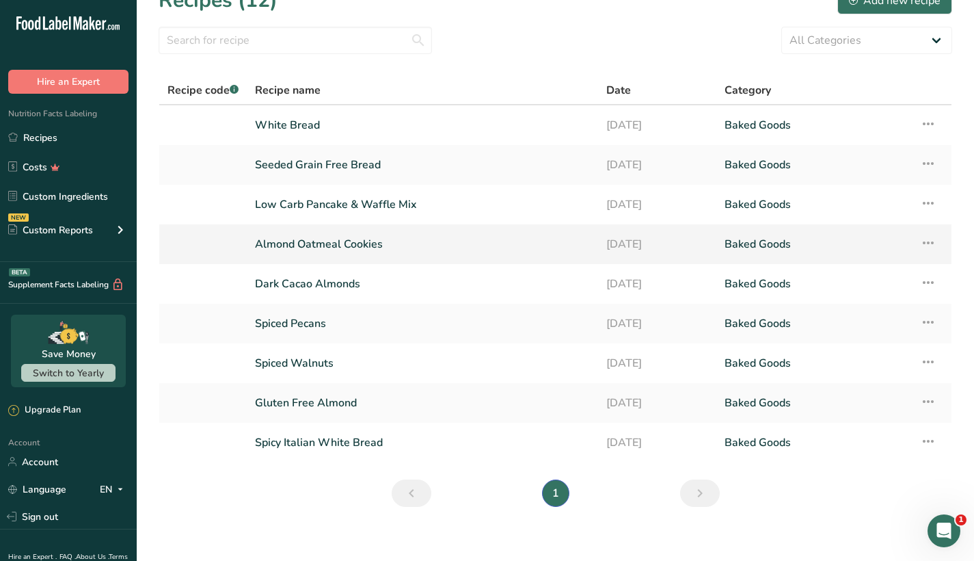
click at [925, 249] on icon at bounding box center [928, 242] width 16 height 25
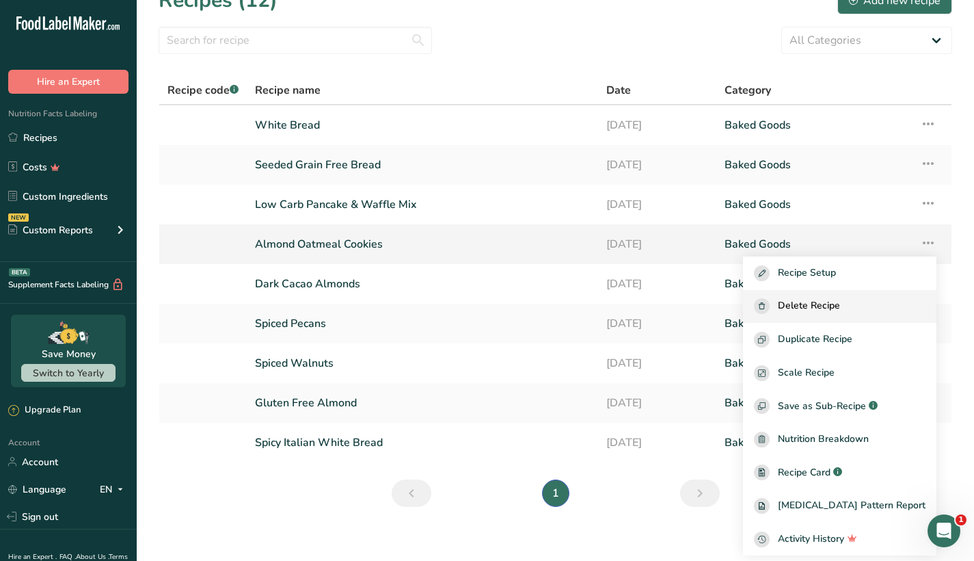
click at [840, 308] on span "Delete Recipe" at bounding box center [809, 306] width 62 height 16
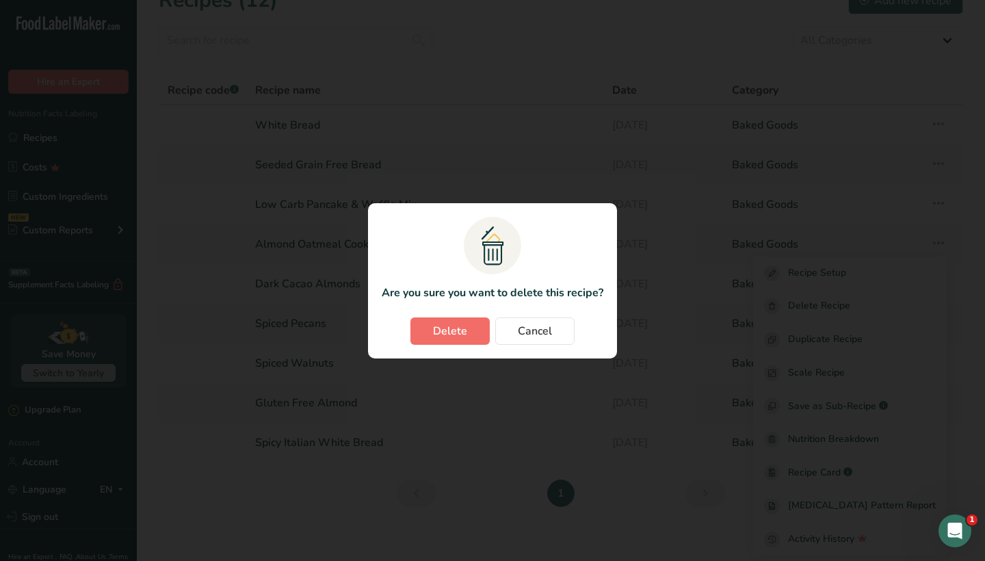
click at [474, 330] on button "Delete" at bounding box center [449, 330] width 79 height 27
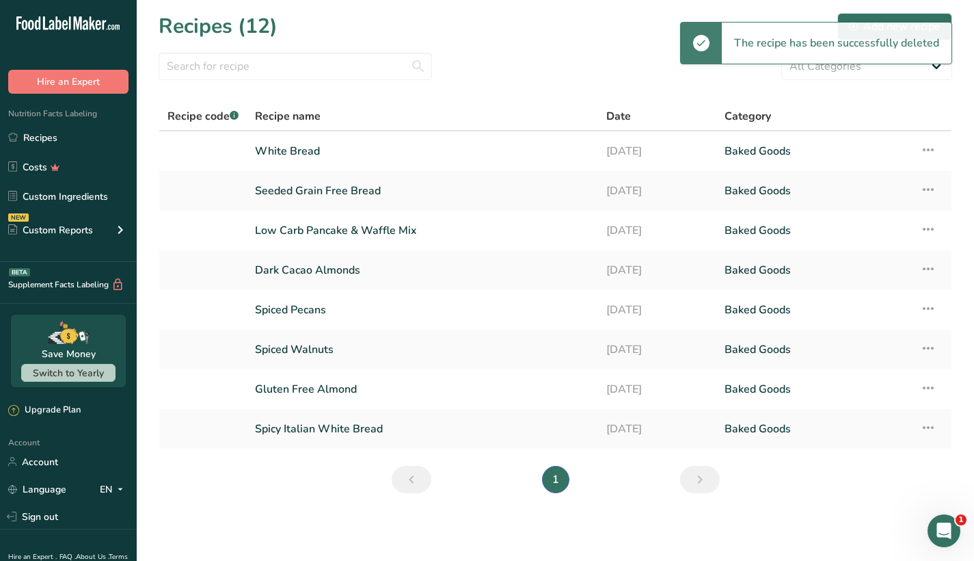
scroll to position [0, 0]
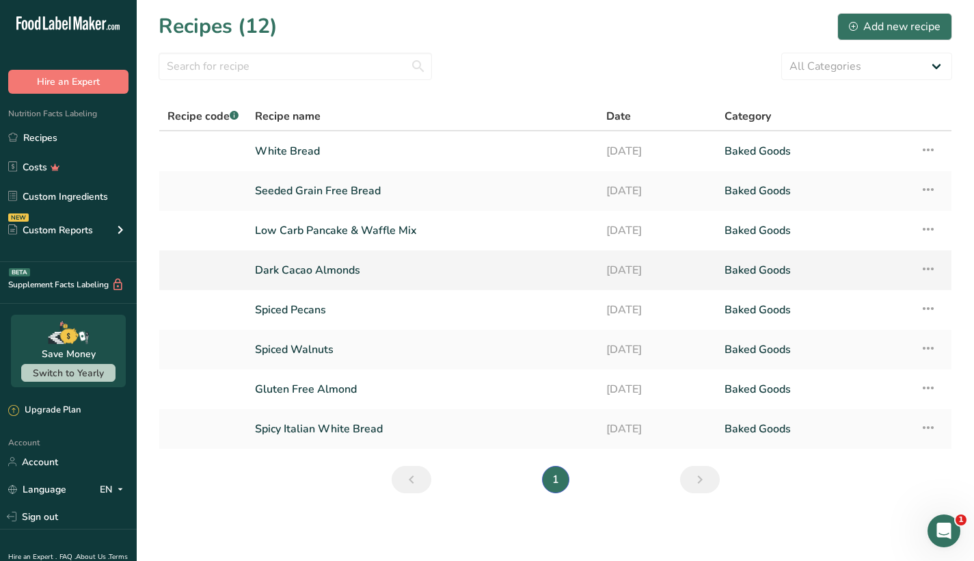
click at [937, 269] on icon at bounding box center [928, 268] width 16 height 25
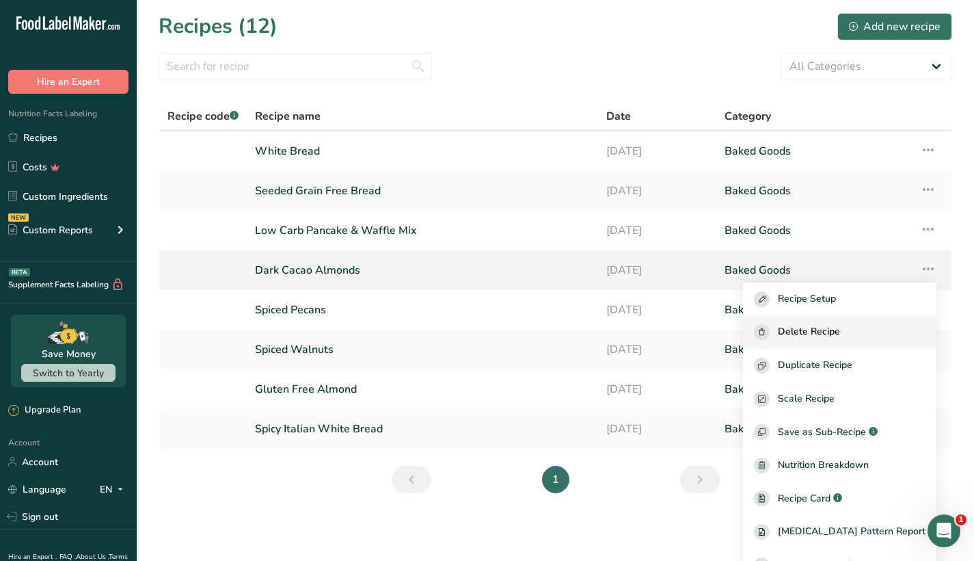
click at [831, 337] on span "Delete Recipe" at bounding box center [809, 332] width 62 height 16
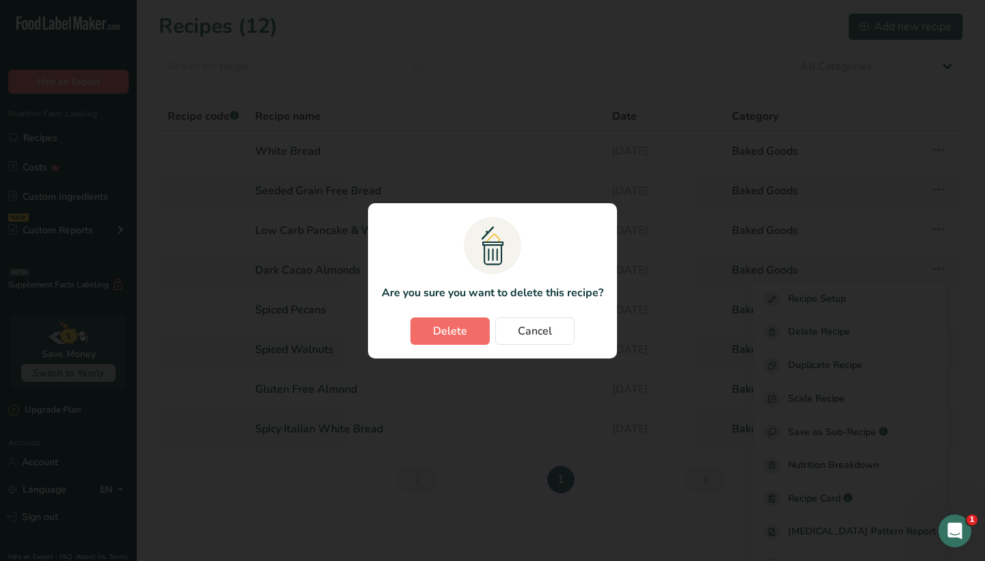
click at [463, 326] on span "Delete" at bounding box center [450, 331] width 34 height 16
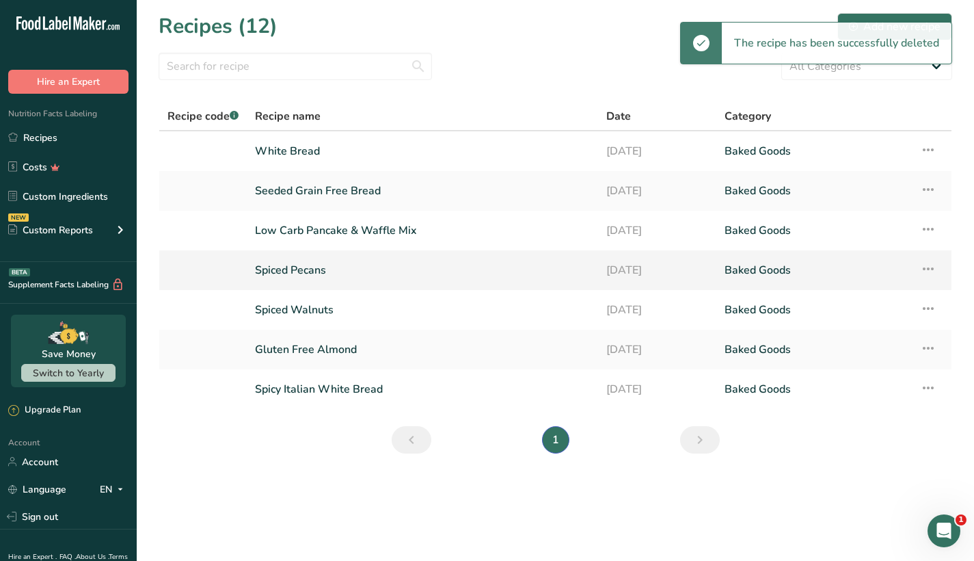
click at [927, 267] on icon at bounding box center [928, 268] width 16 height 25
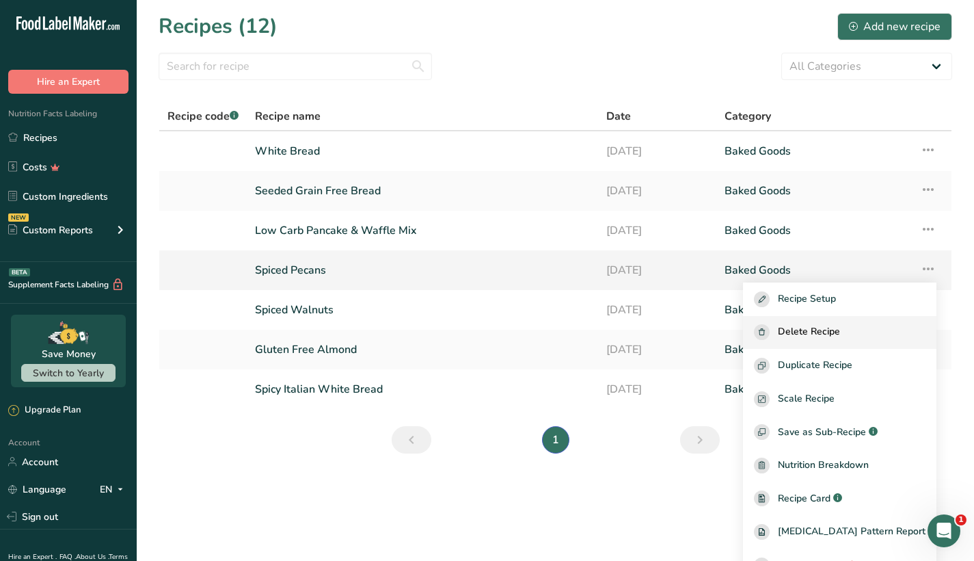
click at [840, 343] on button "Delete Recipe" at bounding box center [839, 333] width 193 height 34
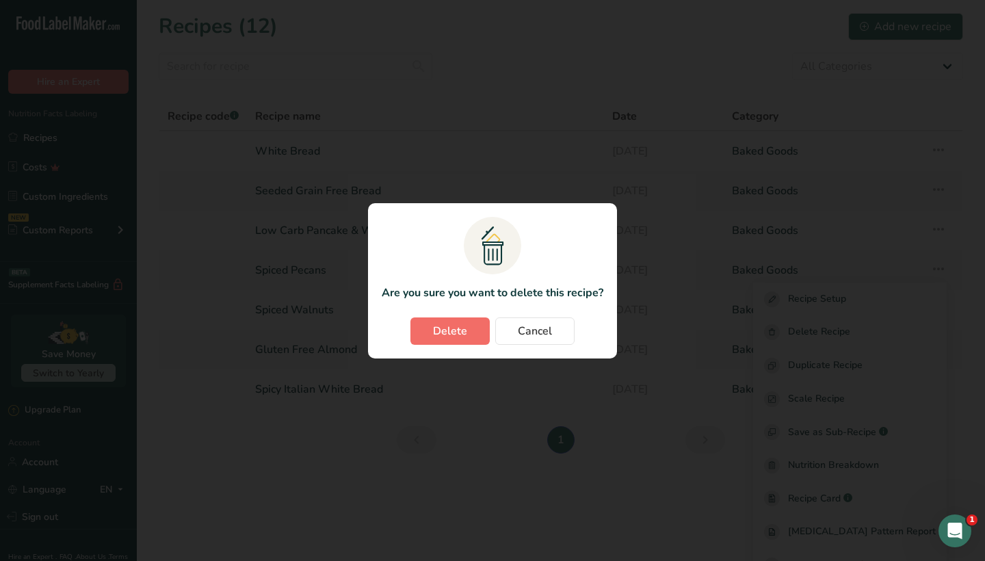
click at [451, 332] on span "Delete" at bounding box center [450, 331] width 34 height 16
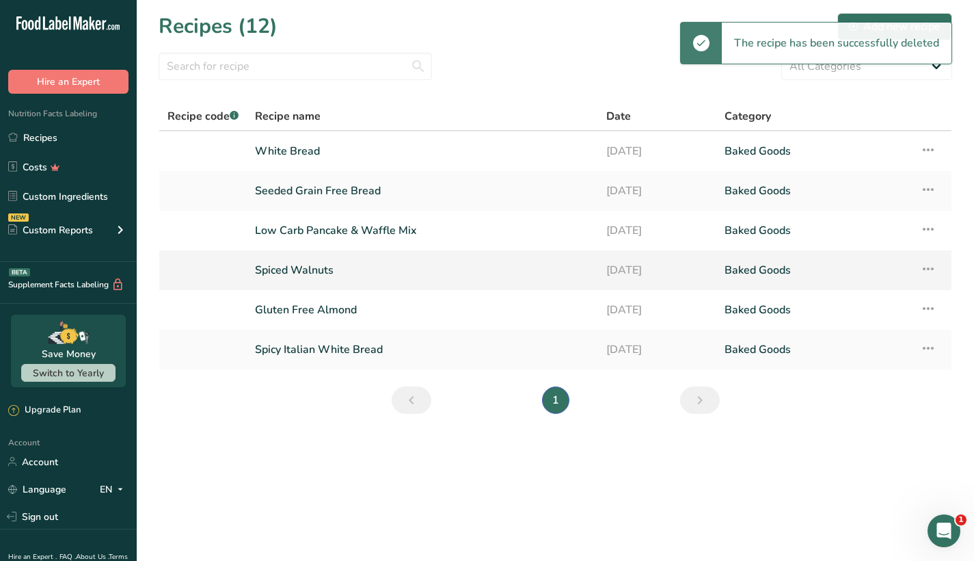
click at [936, 271] on icon at bounding box center [928, 268] width 16 height 25
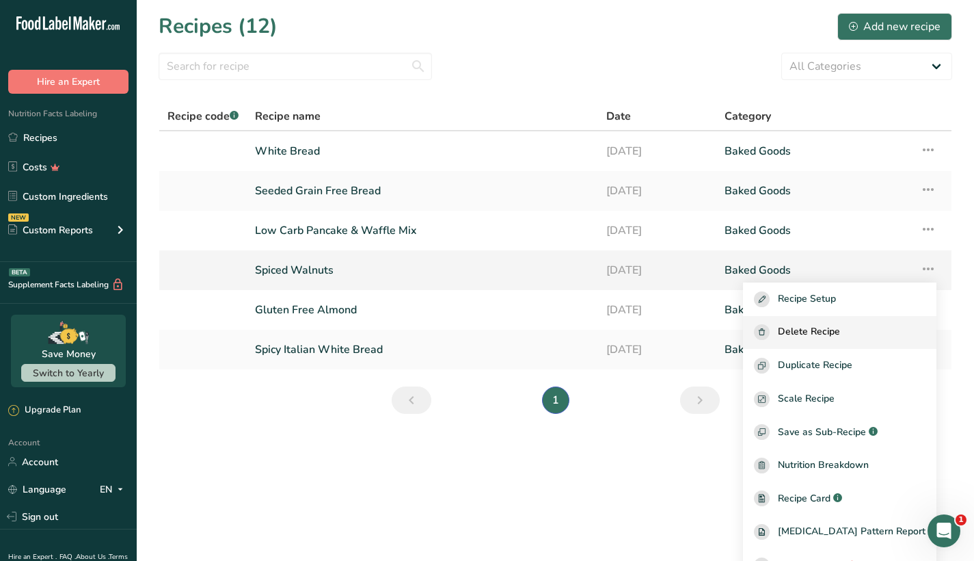
click at [840, 333] on span "Delete Recipe" at bounding box center [809, 332] width 62 height 16
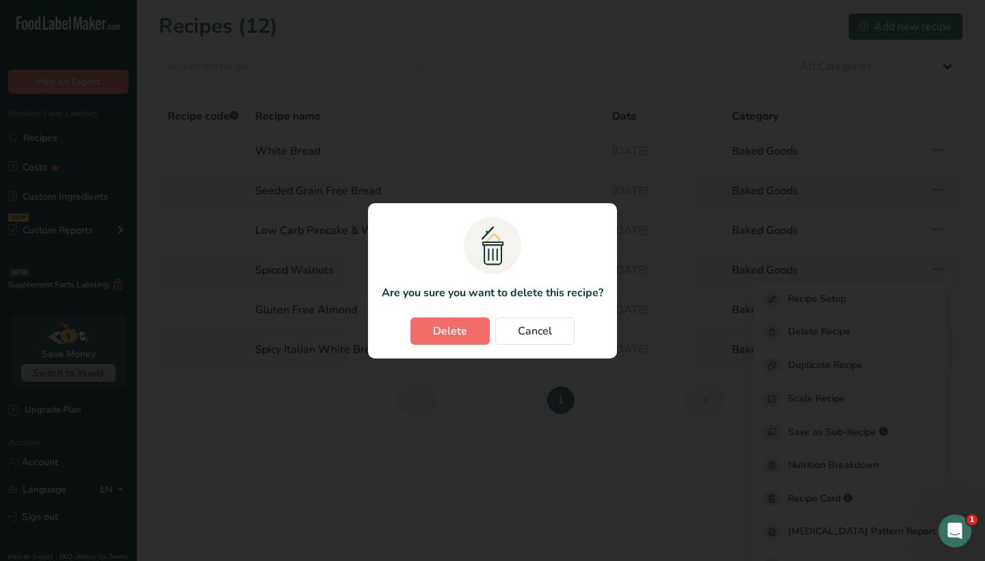
click at [459, 332] on span "Delete" at bounding box center [450, 331] width 34 height 16
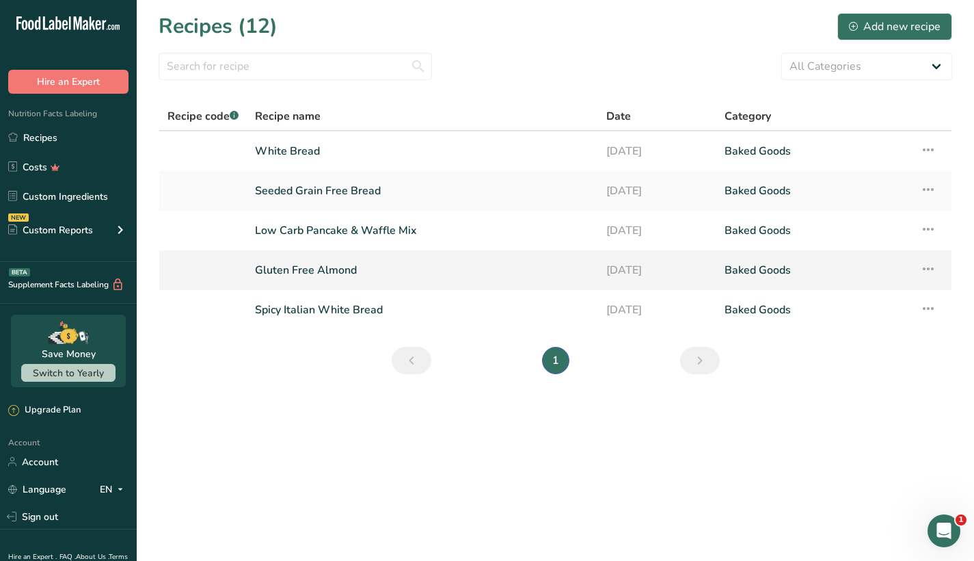
click at [931, 271] on icon at bounding box center [928, 268] width 16 height 25
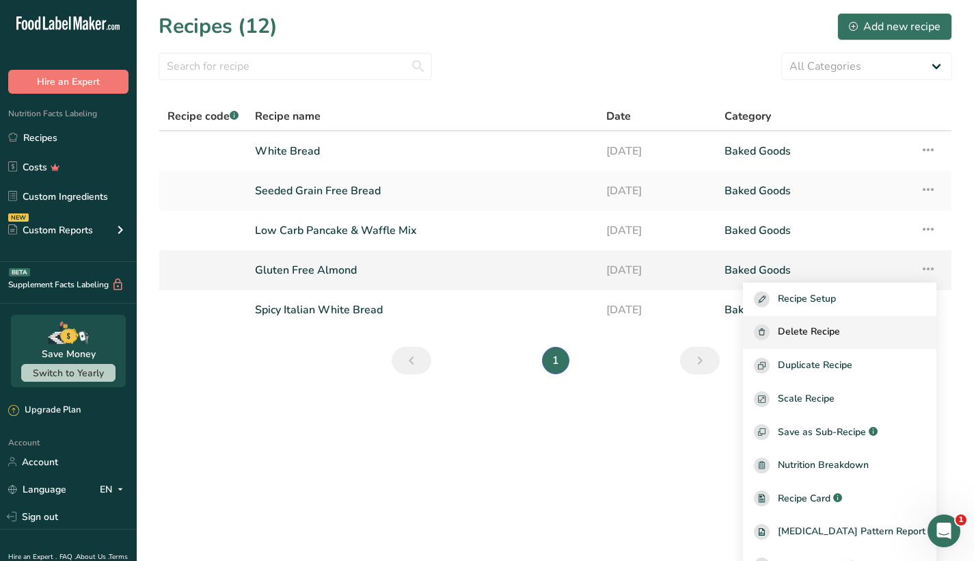
click at [862, 344] on button "Delete Recipe" at bounding box center [839, 333] width 193 height 34
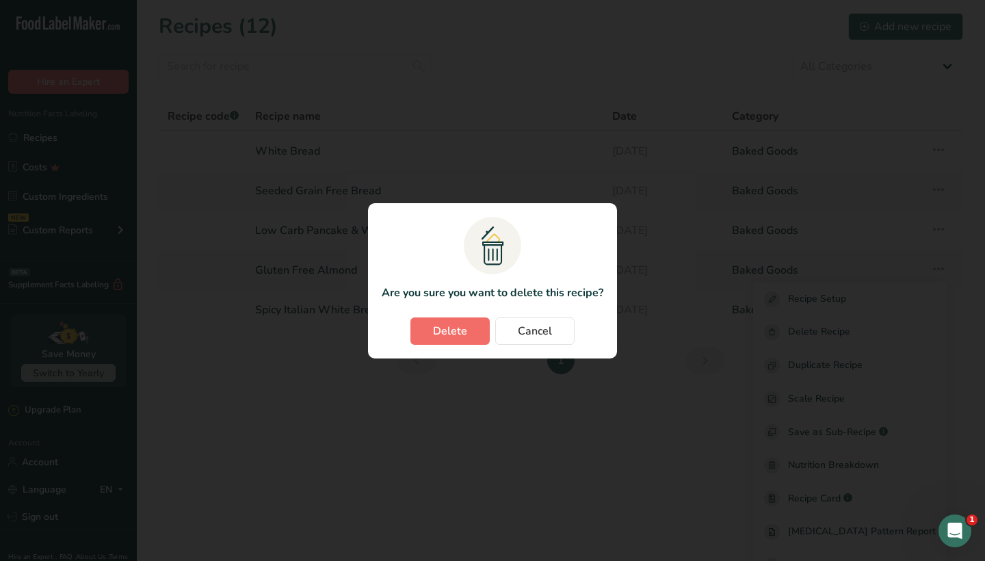
click at [448, 325] on span "Delete" at bounding box center [450, 331] width 34 height 16
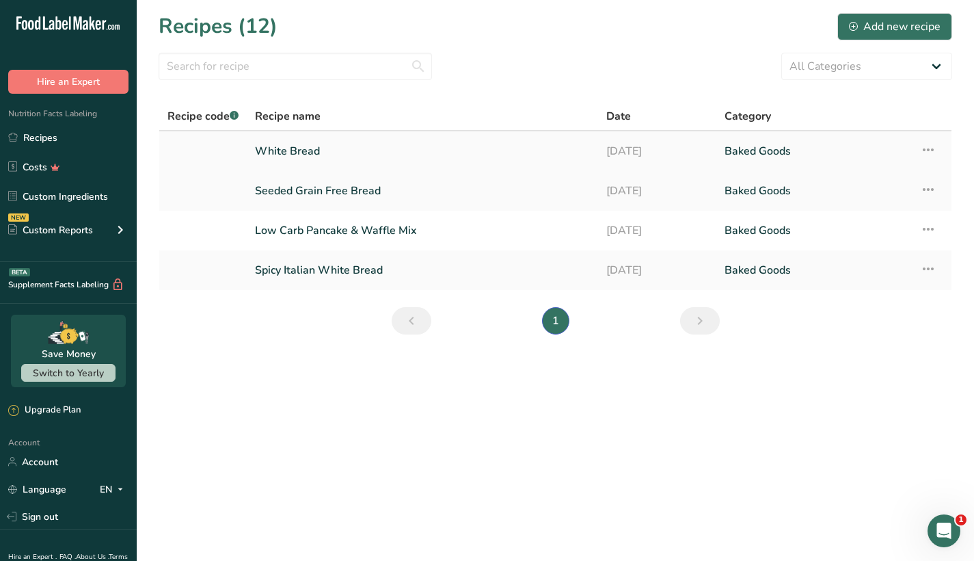
click at [428, 157] on link "White Bread" at bounding box center [422, 151] width 335 height 29
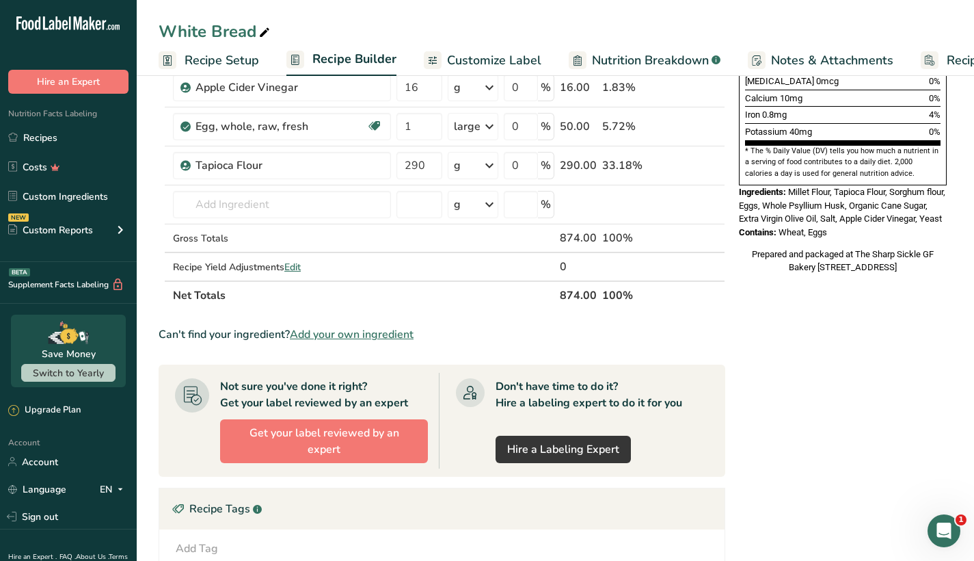
scroll to position [373, 0]
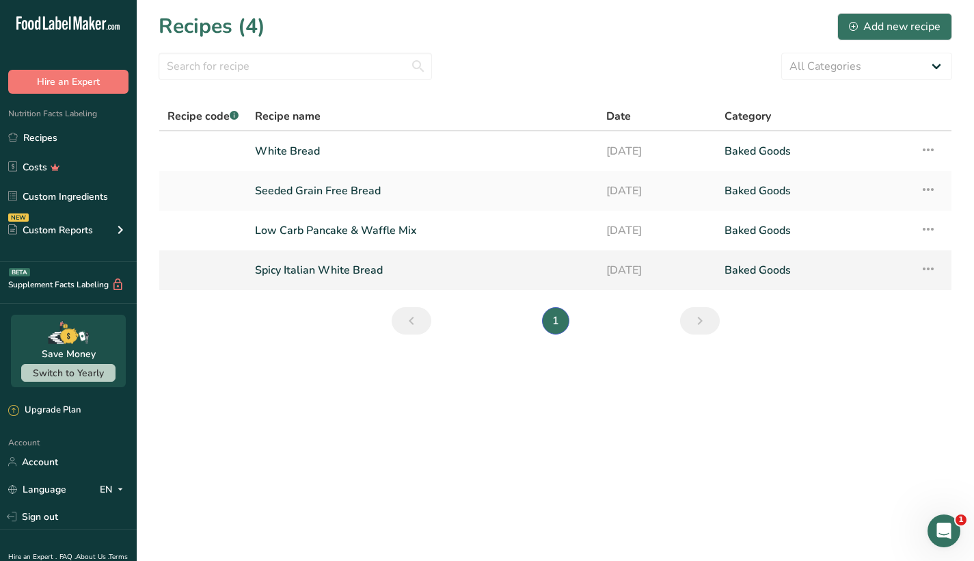
click at [407, 272] on link "Spicy Italian White Bread" at bounding box center [422, 270] width 335 height 29
click at [382, 152] on link "White Bread" at bounding box center [422, 151] width 335 height 29
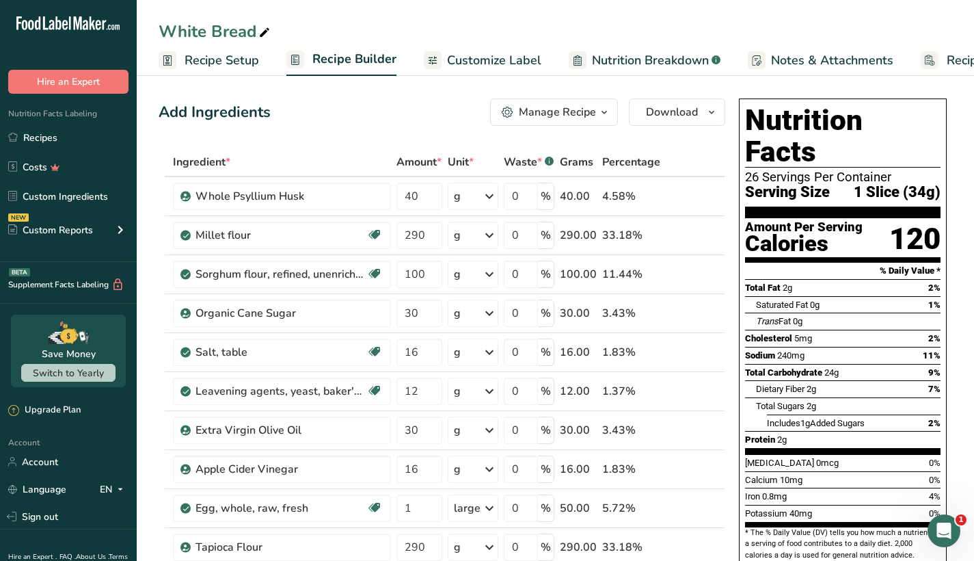
click at [671, 60] on span "Nutrition Breakdown" at bounding box center [650, 60] width 117 height 18
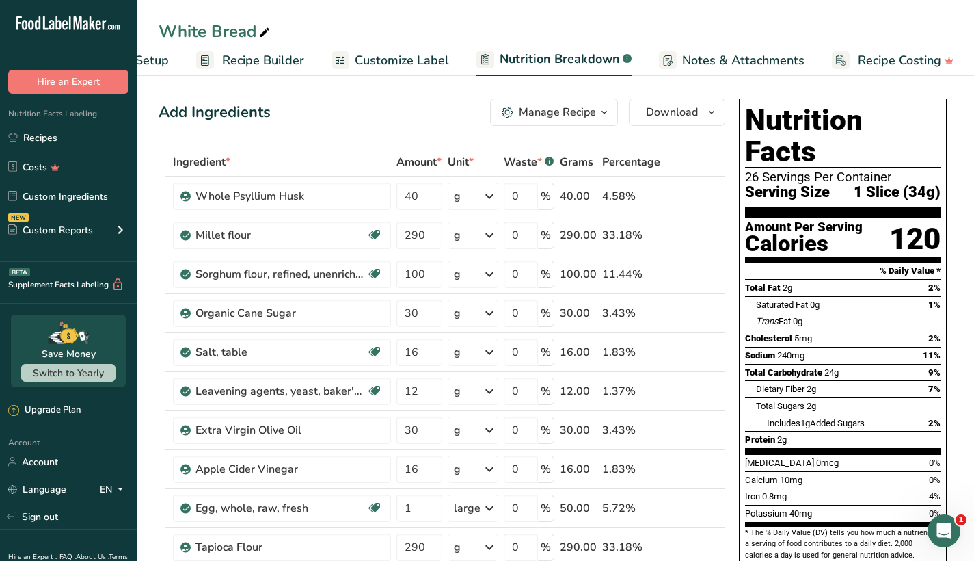
select select "Calories"
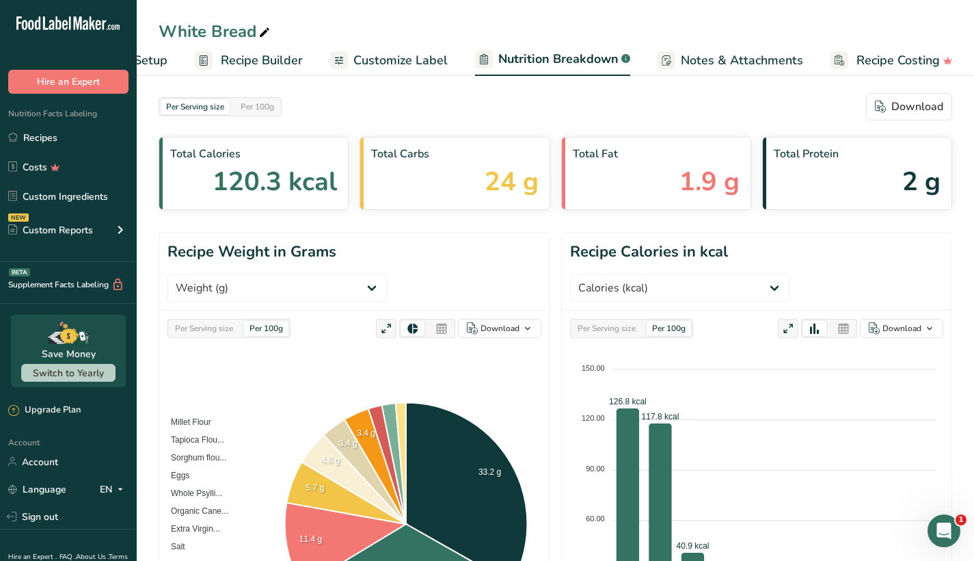
scroll to position [29, 0]
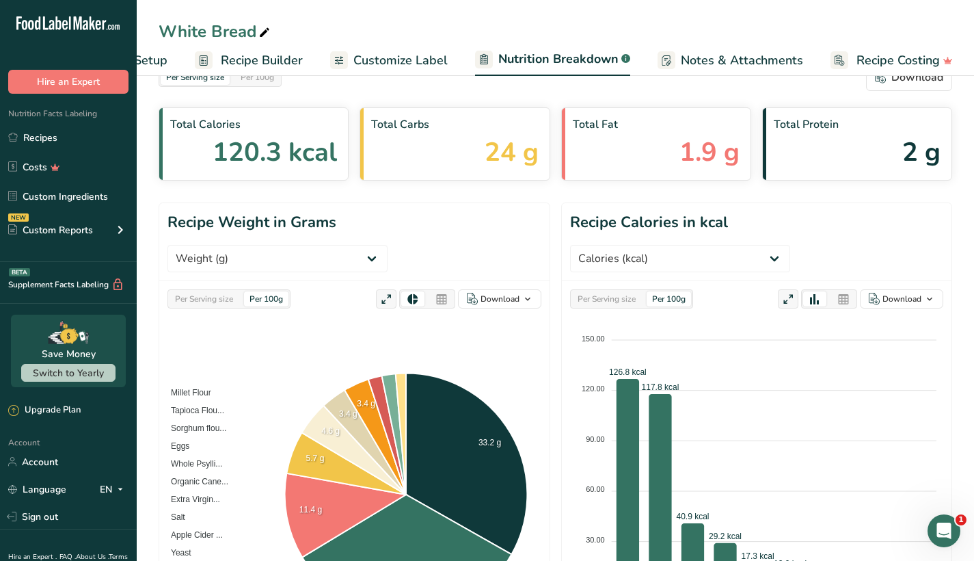
click at [407, 57] on span "Customize Label" at bounding box center [400, 60] width 94 height 18
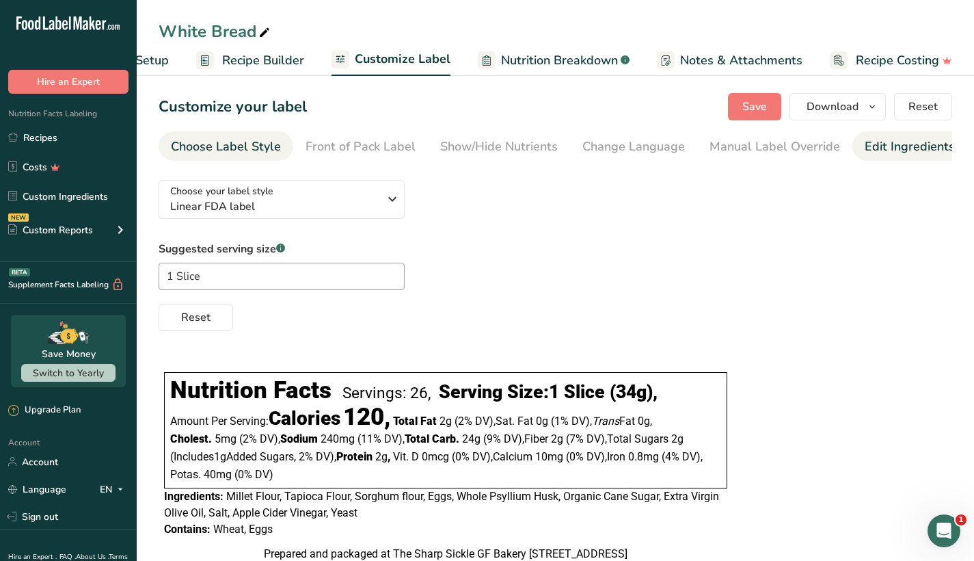
click at [878, 149] on div "Edit Ingredients/Allergens List" at bounding box center [952, 146] width 174 height 18
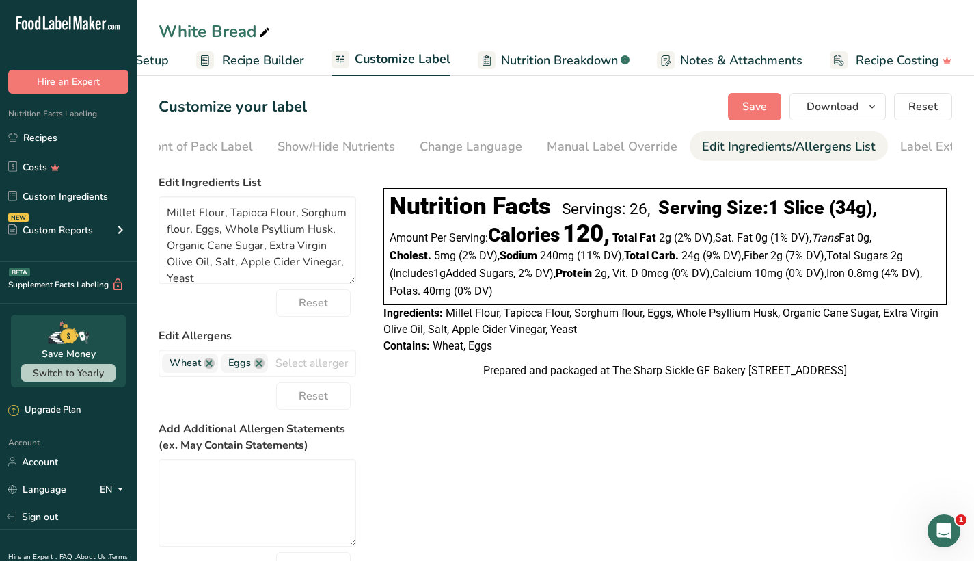
scroll to position [0, 200]
click at [209, 366] on link at bounding box center [209, 363] width 11 height 11
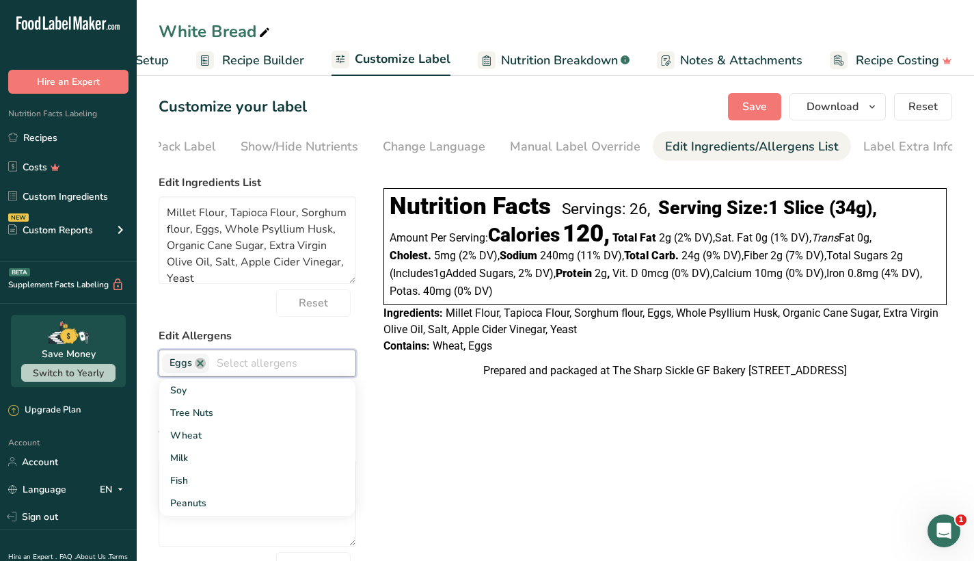
click at [438, 450] on div "Choose your label style Linear FDA label USA (FDA) Standard FDA label Tabular F…" at bounding box center [556, 417] width 794 height 496
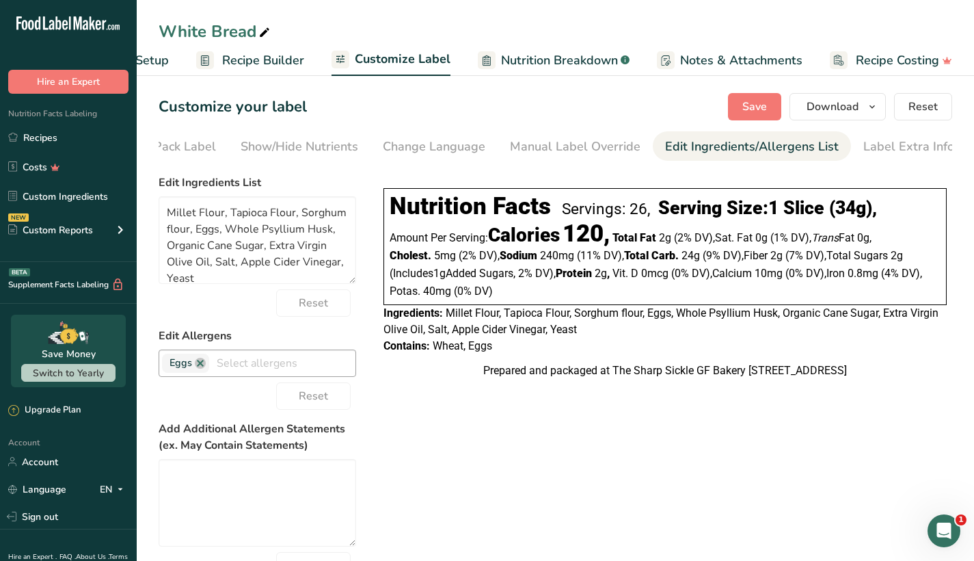
scroll to position [0, 0]
click at [754, 104] on span "Save" at bounding box center [755, 106] width 25 height 16
click at [898, 150] on div "Label Extra Info" at bounding box center [909, 146] width 91 height 18
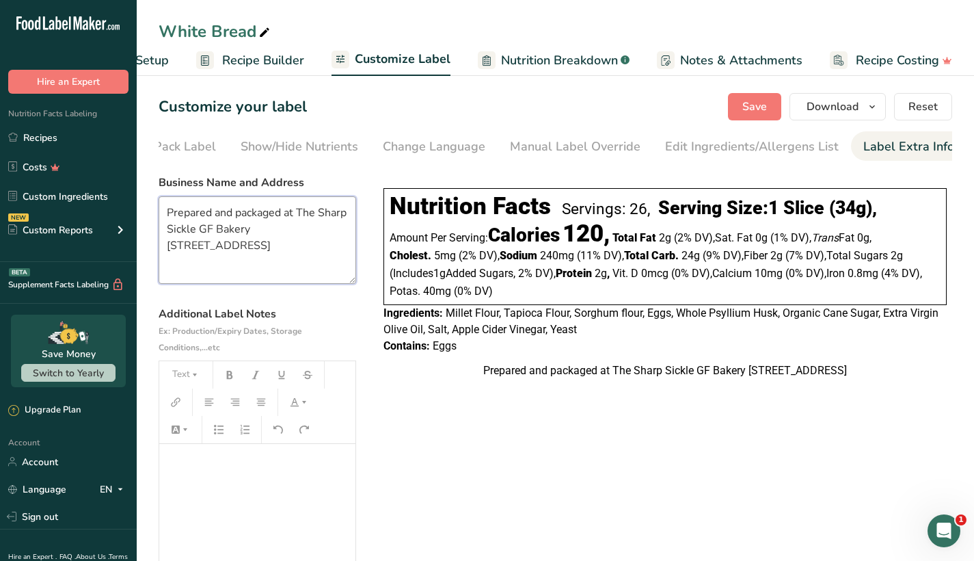
drag, startPoint x: 299, startPoint y: 253, endPoint x: 138, endPoint y: 198, distance: 170.4
click at [138, 198] on section "Customize your label Save Download Choose what to show on your downloaded label…" at bounding box center [556, 370] width 838 height 599
paste textarea "Distributed by: SOS 5 Bakery 2730 Martha Berry HWY NE Rome, GA 30165"
type textarea "Distributed by: SOS 5 Bakery 2730 Martha Berry HWY NE Rome, GA 30165"
click at [239, 507] on div "﻿" at bounding box center [257, 529] width 196 height 171
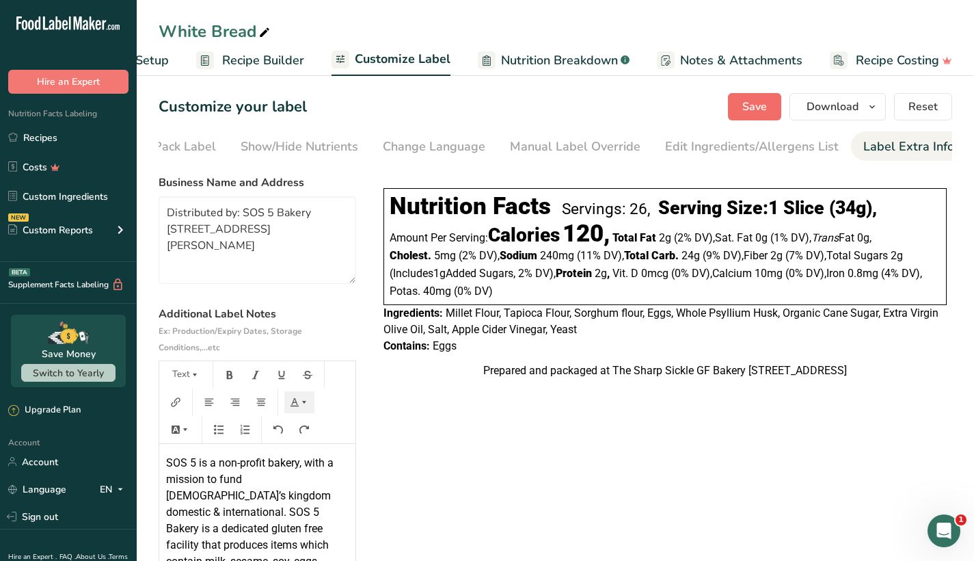
click at [751, 107] on span "Save" at bounding box center [755, 106] width 25 height 16
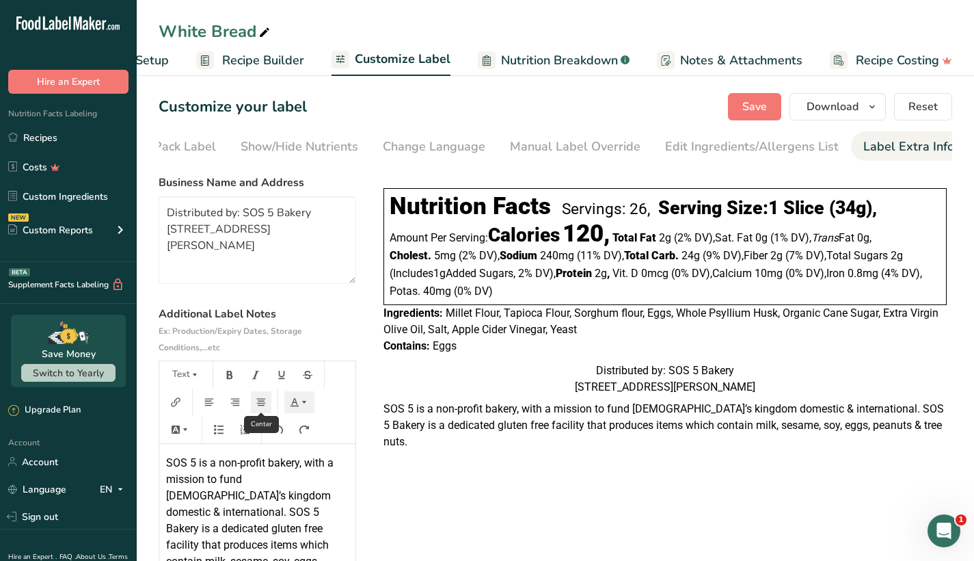
click at [263, 401] on icon "button" at bounding box center [261, 402] width 10 height 10
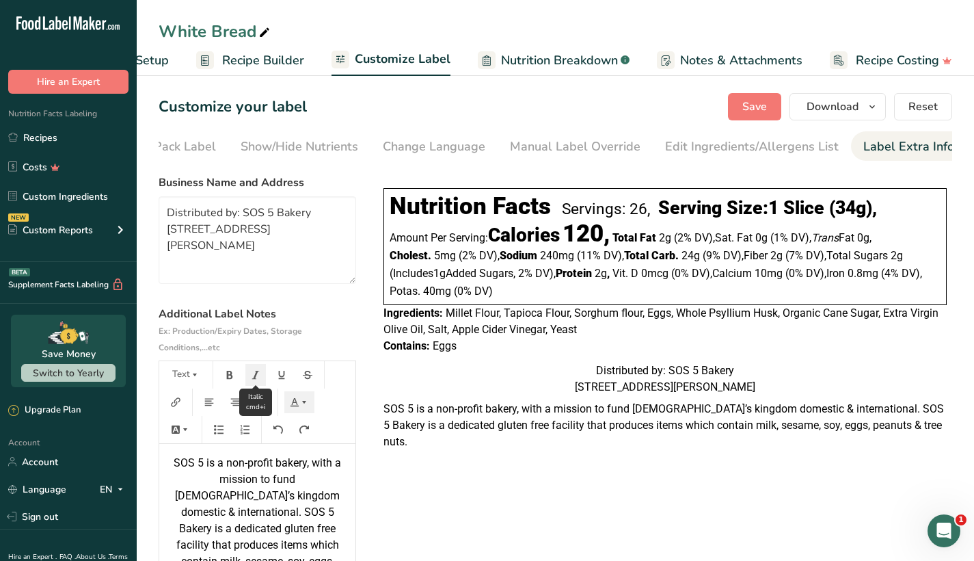
click at [259, 378] on icon "button" at bounding box center [256, 375] width 10 height 10
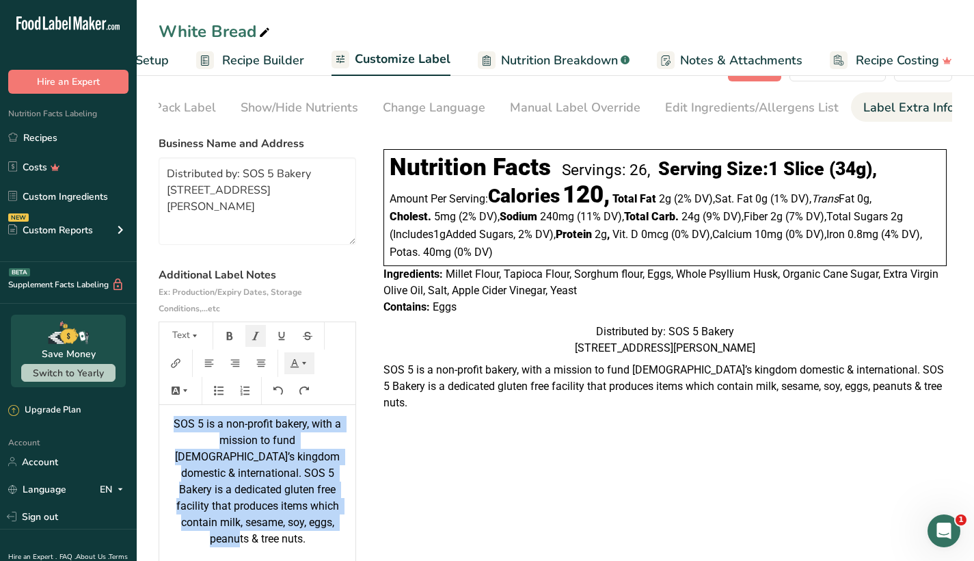
scroll to position [10, 0]
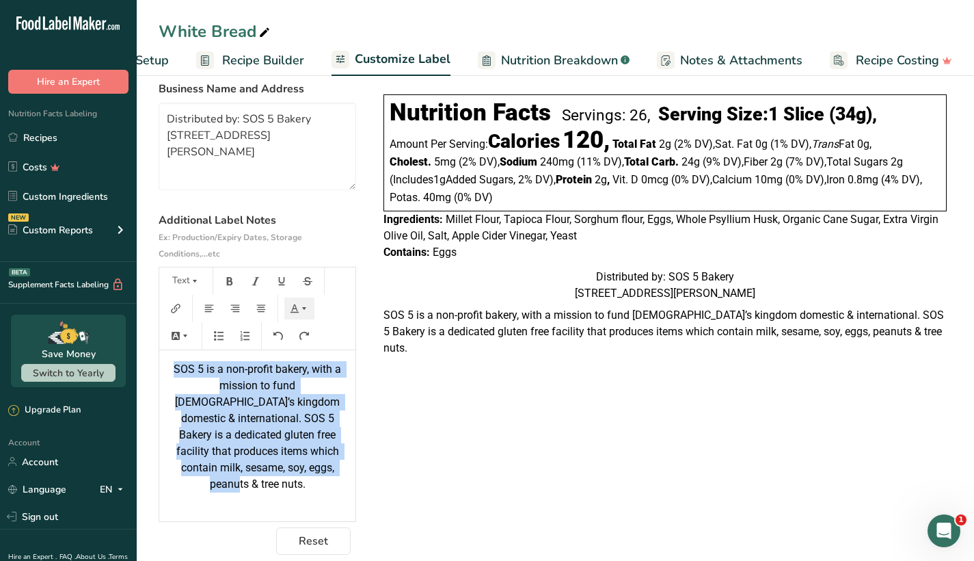
drag, startPoint x: 168, startPoint y: 466, endPoint x: 343, endPoint y: 558, distance: 197.9
click at [343, 560] on section "Customize your label Save Download Choose what to show on your downloaded label…" at bounding box center [556, 276] width 838 height 599
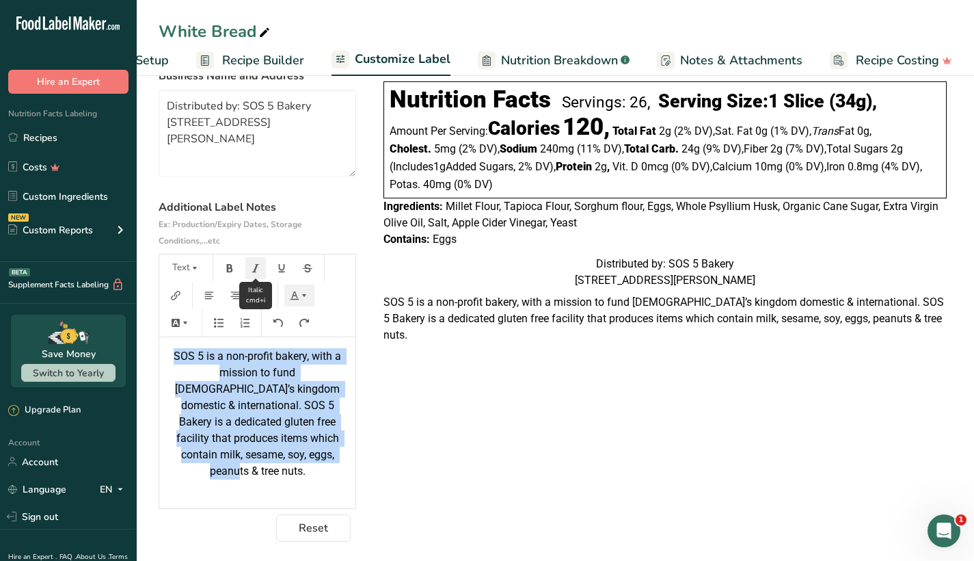
click at [261, 266] on button "button" at bounding box center [255, 268] width 21 height 22
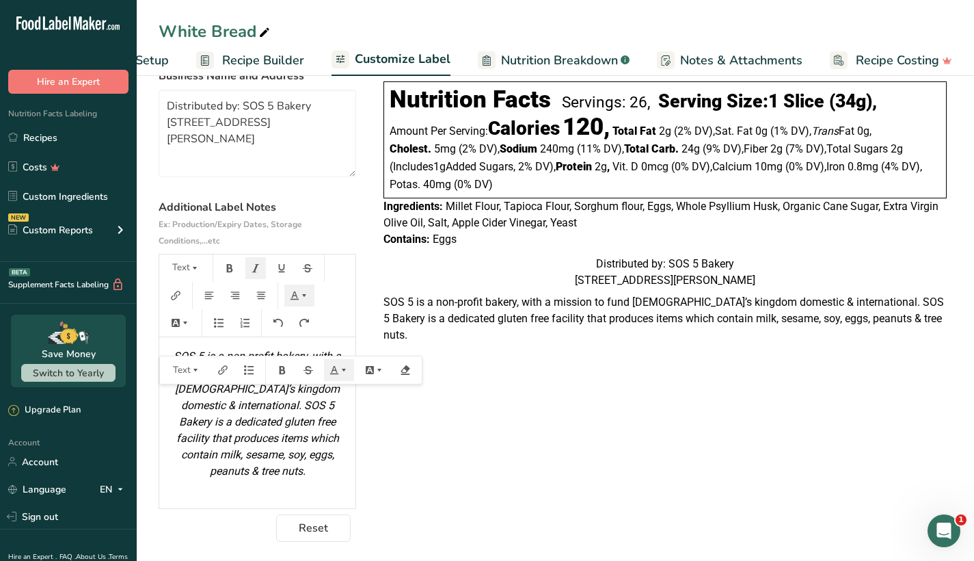
click at [328, 488] on div "SOS 5 is a non-profit bakery, with a mission to fund God’s kingdom domestic & i…" at bounding box center [257, 422] width 196 height 171
click at [493, 464] on div "Choose your label style Linear FDA label USA (FDA) Standard FDA label Tabular F…" at bounding box center [556, 301] width 794 height 479
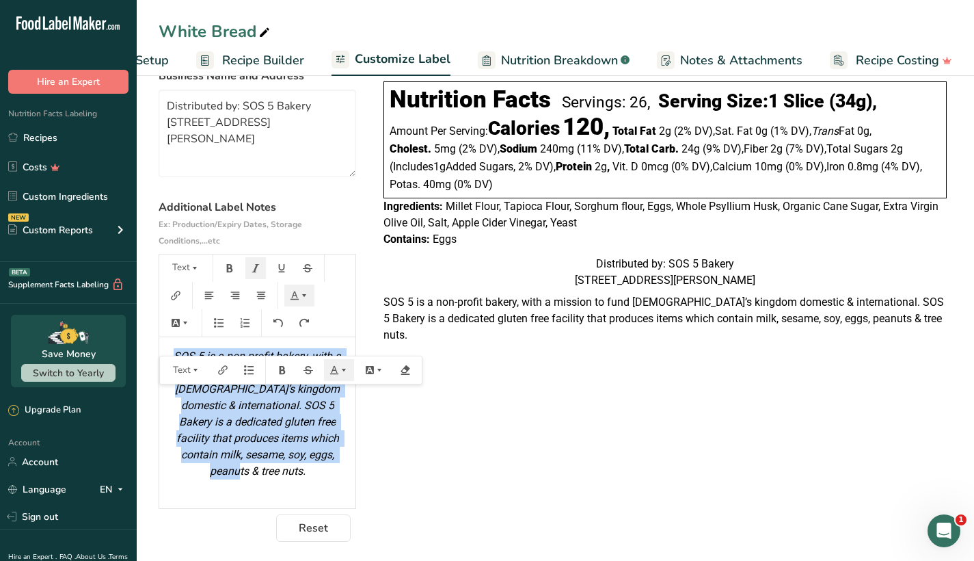
drag, startPoint x: 318, startPoint y: 447, endPoint x: 141, endPoint y: 345, distance: 204.6
click at [141, 345] on section "Customize your label Save Download Choose what to show on your downloaded label…" at bounding box center [556, 263] width 838 height 599
click at [192, 269] on icon "button" at bounding box center [195, 268] width 10 height 10
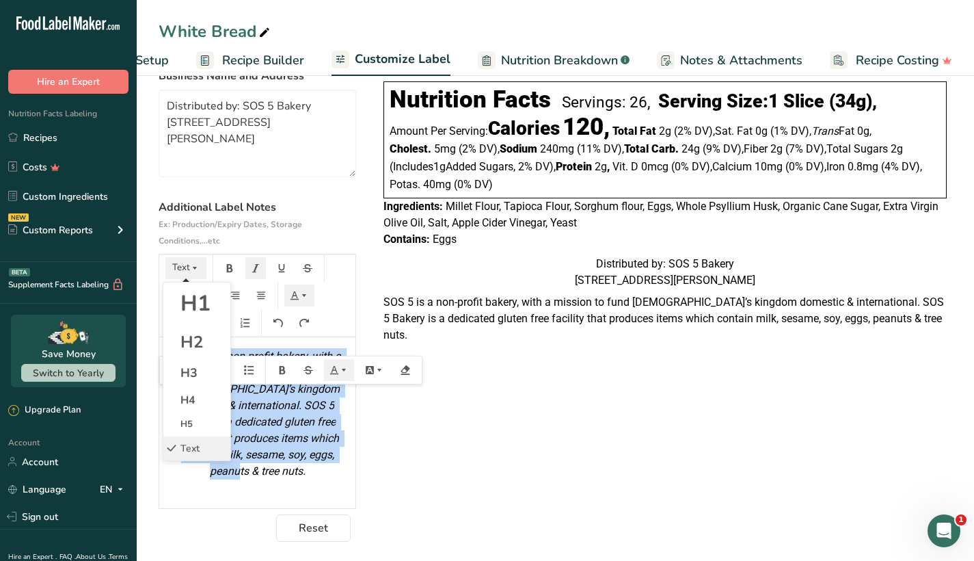
click at [193, 269] on icon "button" at bounding box center [195, 268] width 10 height 10
click at [332, 309] on div "Text H1 H2 H3 H4 H5 Text" at bounding box center [257, 295] width 196 height 82
click at [198, 270] on button "Text" at bounding box center [185, 268] width 41 height 22
click at [190, 271] on icon "button" at bounding box center [195, 268] width 10 height 10
click at [334, 294] on div "Text H1 H2 H3 H4 H5 Text" at bounding box center [257, 295] width 196 height 82
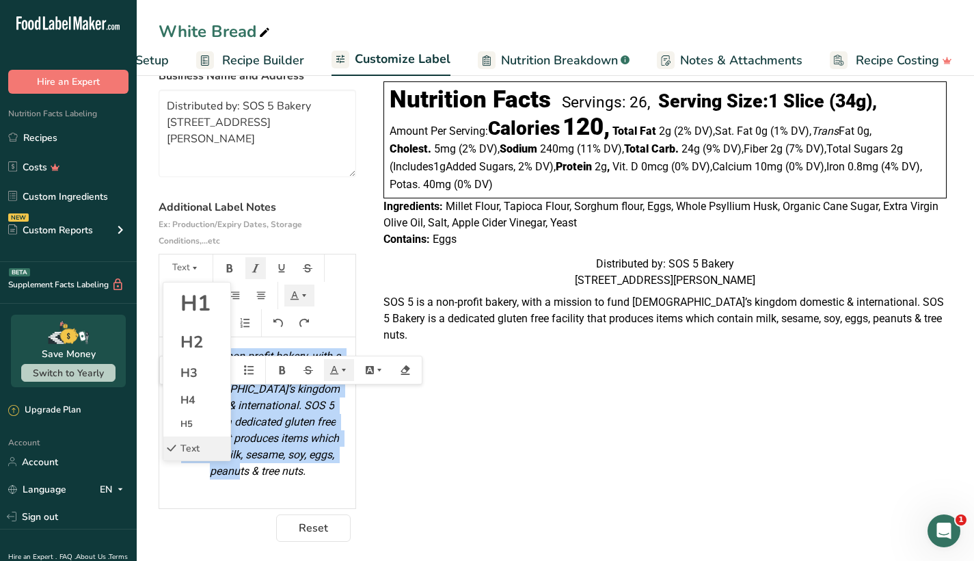
click at [336, 314] on div "Text H1 H2 H3 H4 H5 Text" at bounding box center [257, 295] width 196 height 82
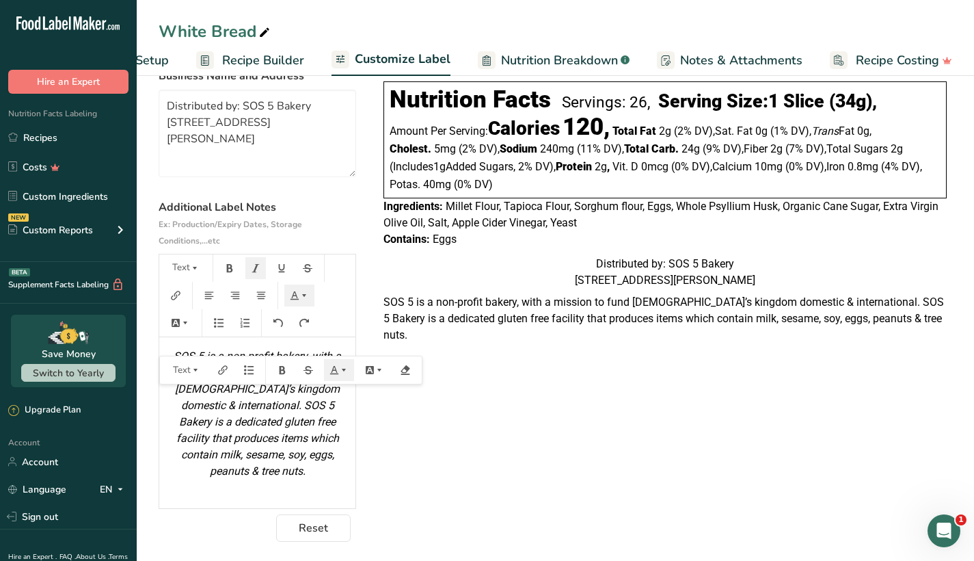
click at [416, 421] on div "Choose your label style Linear FDA label USA (FDA) Standard FDA label Tabular F…" at bounding box center [556, 301] width 794 height 479
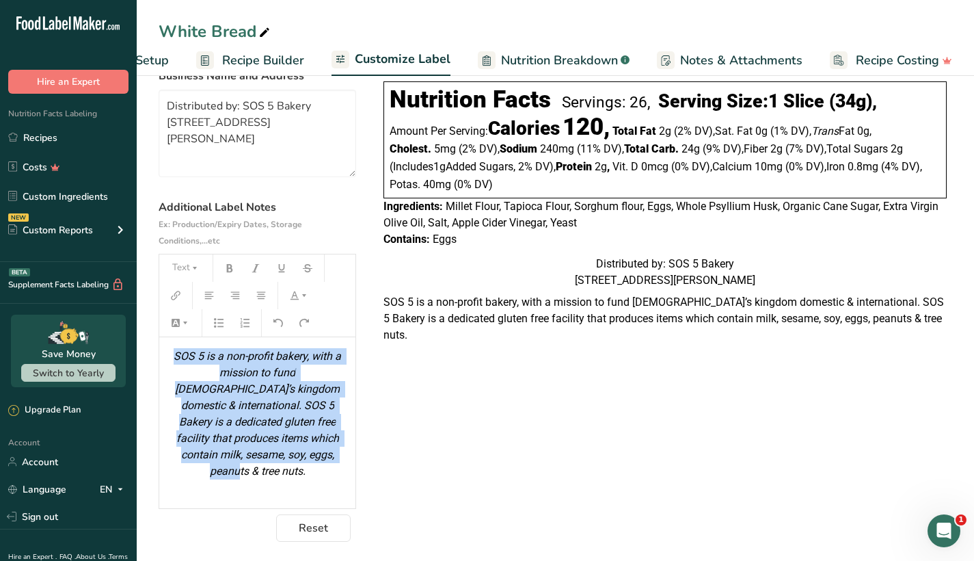
drag, startPoint x: 304, startPoint y: 452, endPoint x: 164, endPoint y: 347, distance: 174.8
click at [164, 347] on div "SOS 5 is a non-profit bakery, with a mission to fund God’s kingdom domestic & i…" at bounding box center [257, 422] width 196 height 171
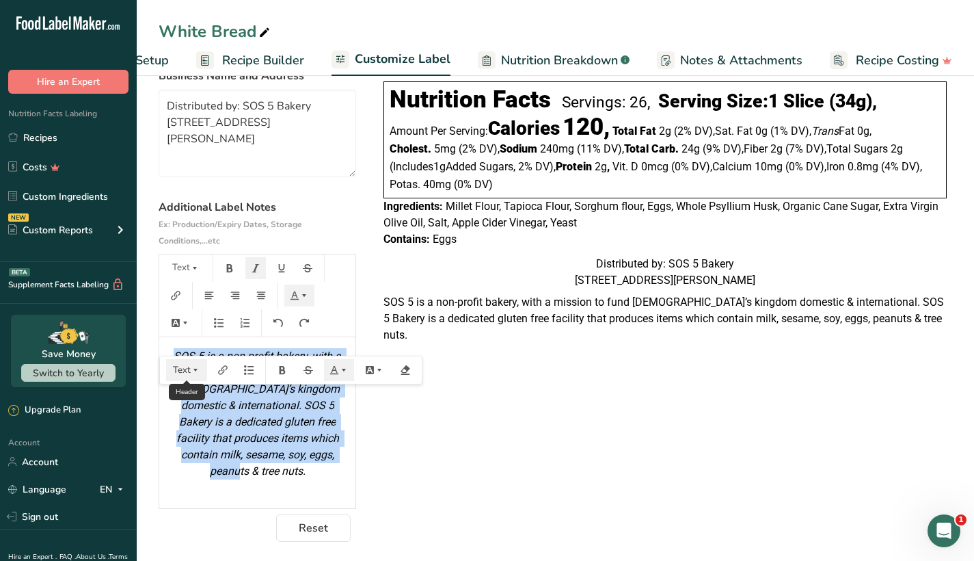
click at [197, 369] on icon "button" at bounding box center [196, 370] width 10 height 10
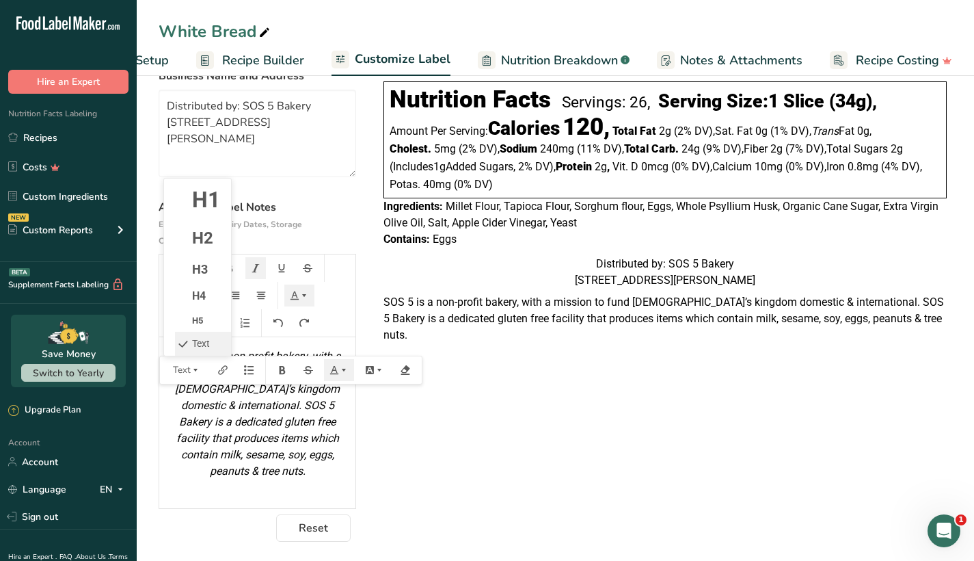
click at [492, 399] on div "Choose your label style Linear FDA label USA (FDA) Standard FDA label Tabular F…" at bounding box center [556, 301] width 794 height 479
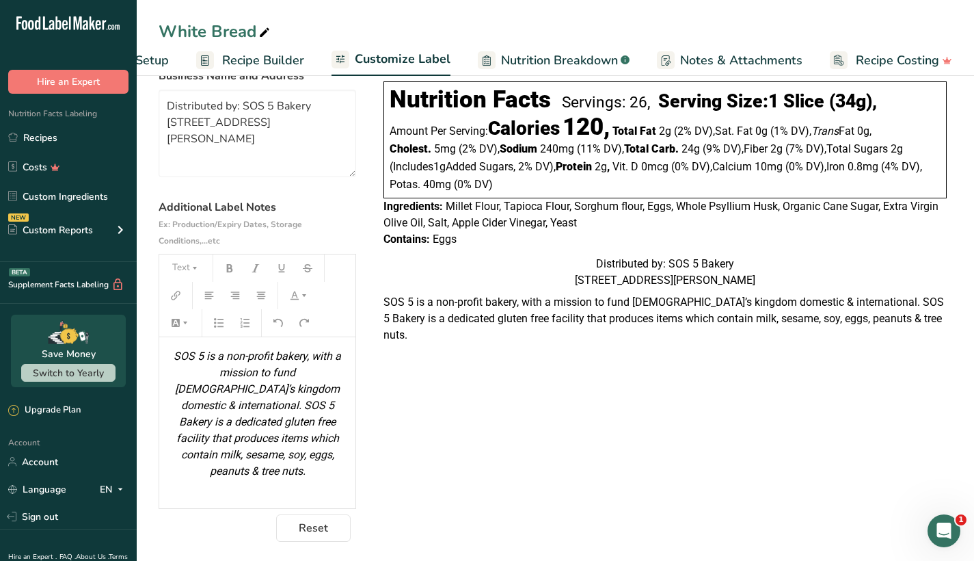
scroll to position [0, 0]
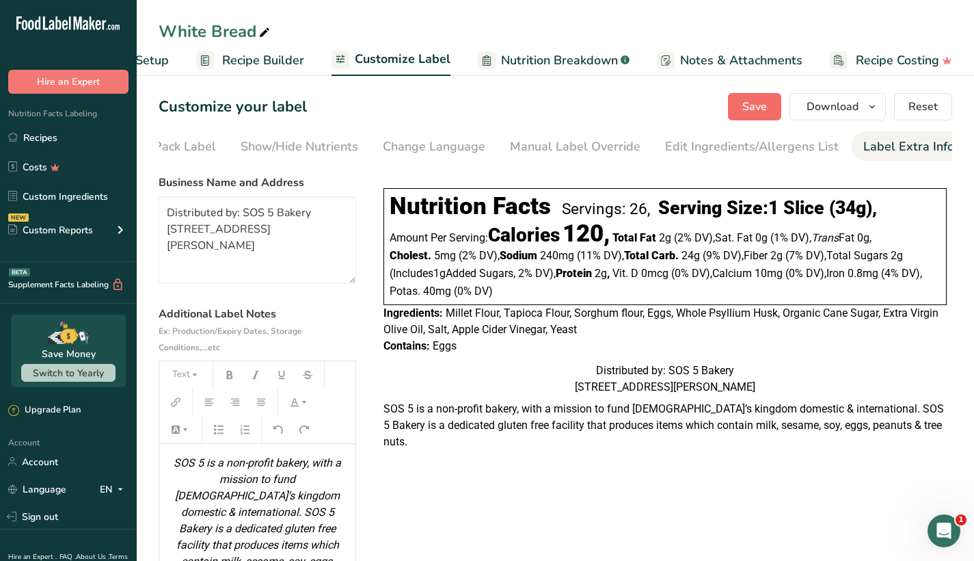
click at [761, 114] on span "Save" at bounding box center [755, 106] width 25 height 16
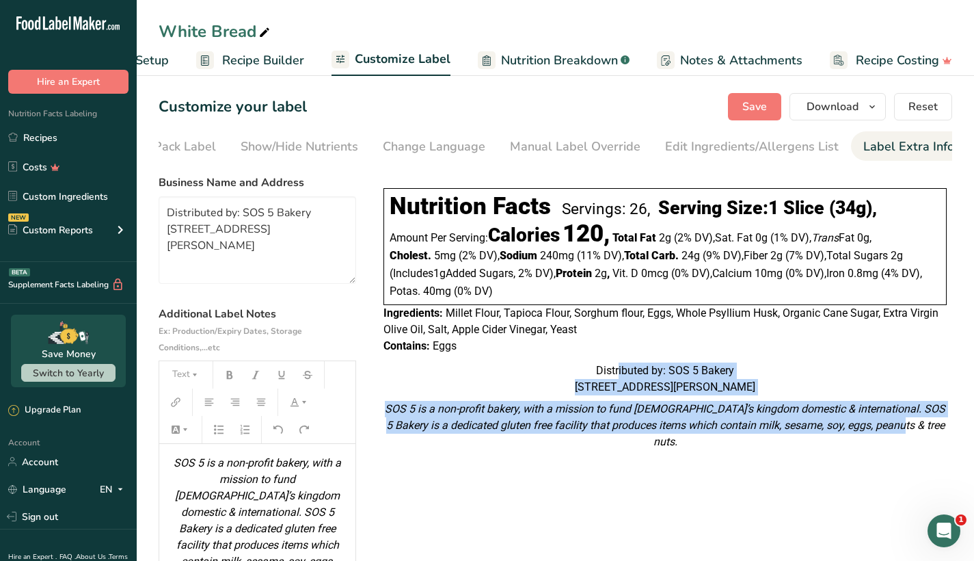
drag, startPoint x: 933, startPoint y: 446, endPoint x: 397, endPoint y: 390, distance: 539.0
click at [397, 390] on div "Nutrition Facts Servings: 26, Serving Size: 1 Slice (34g) , Amount Per Serving:…" at bounding box center [665, 317] width 574 height 281
copy div "Distributed by: SOS 5 Bakery 2730 Martha Berry HWY NE Rome, GA 30165 SOS 5 is a…"
click at [753, 114] on span "Save" at bounding box center [755, 106] width 25 height 16
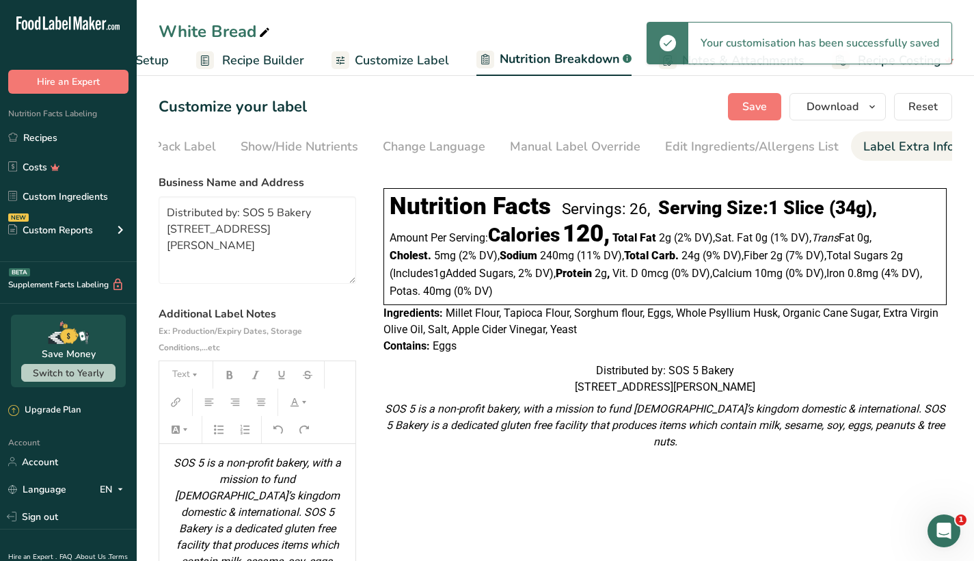
select select "Calories"
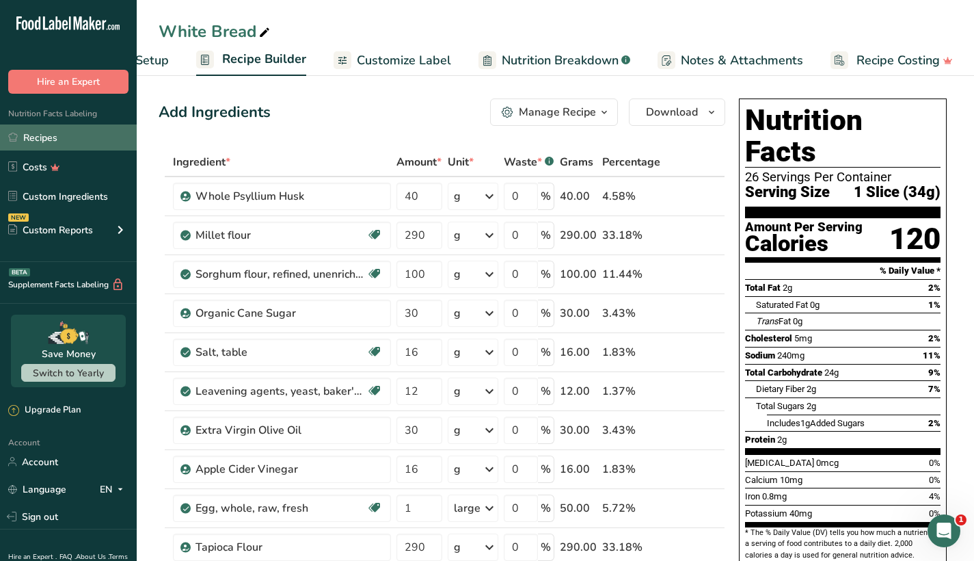
click at [40, 139] on link "Recipes" at bounding box center [68, 137] width 137 height 26
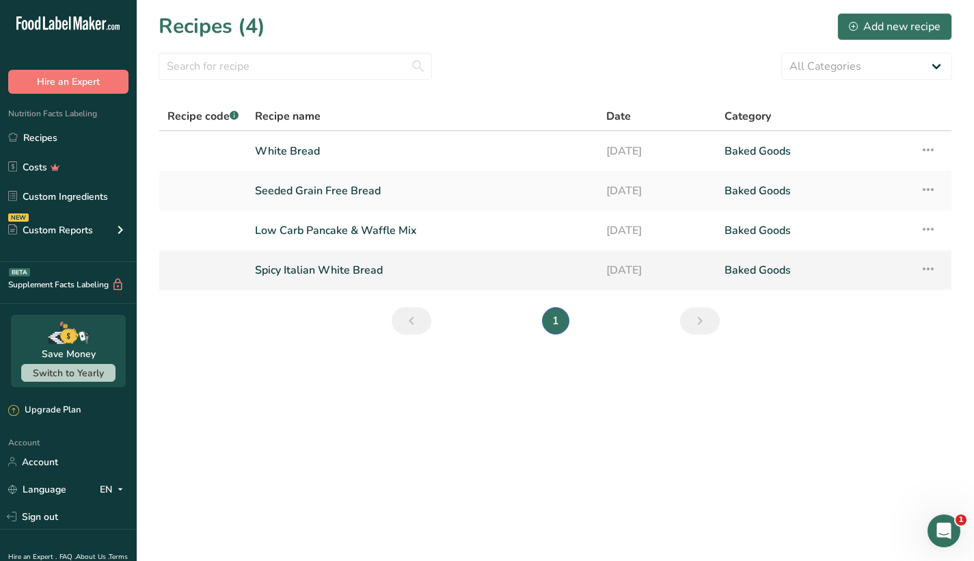
click at [345, 273] on link "Spicy Italian White Bread" at bounding box center [422, 270] width 335 height 29
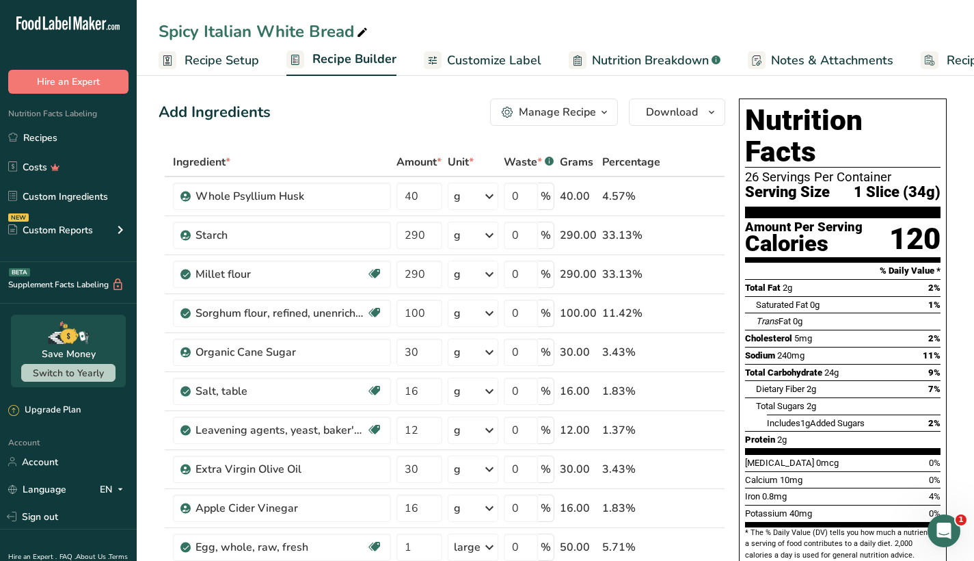
click at [492, 61] on span "Customize Label" at bounding box center [494, 60] width 94 height 18
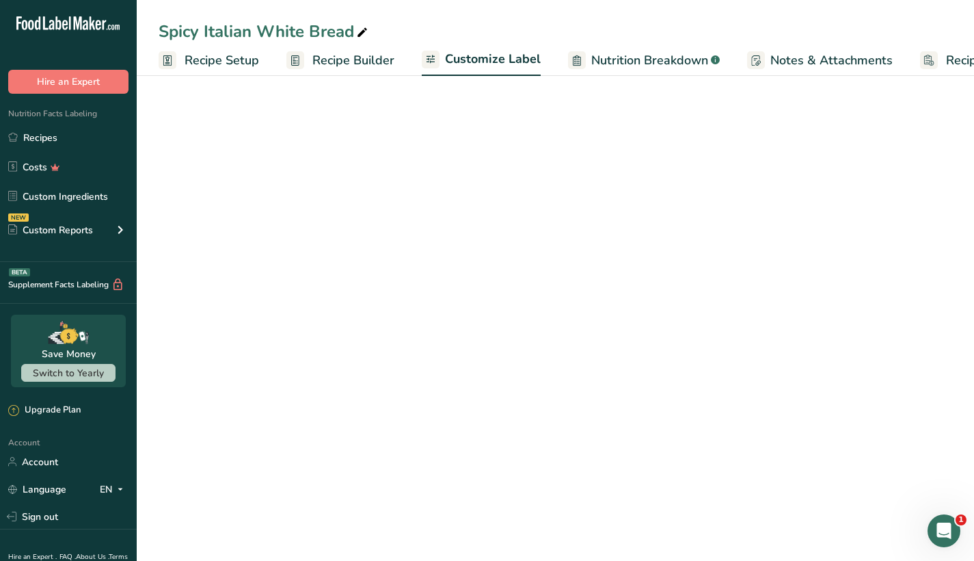
scroll to position [0, 90]
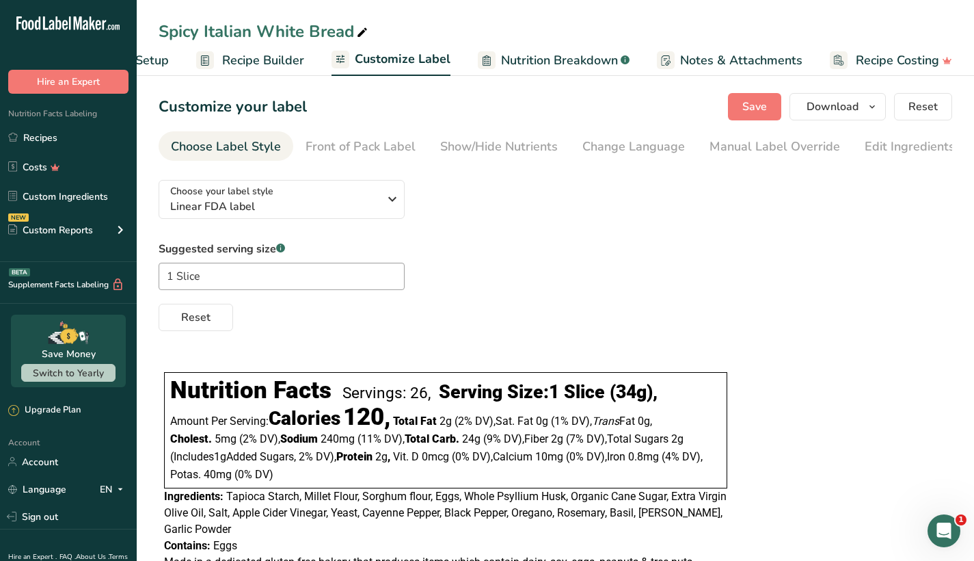
click at [563, 61] on span "Nutrition Breakdown" at bounding box center [559, 60] width 117 height 18
select select "Calories"
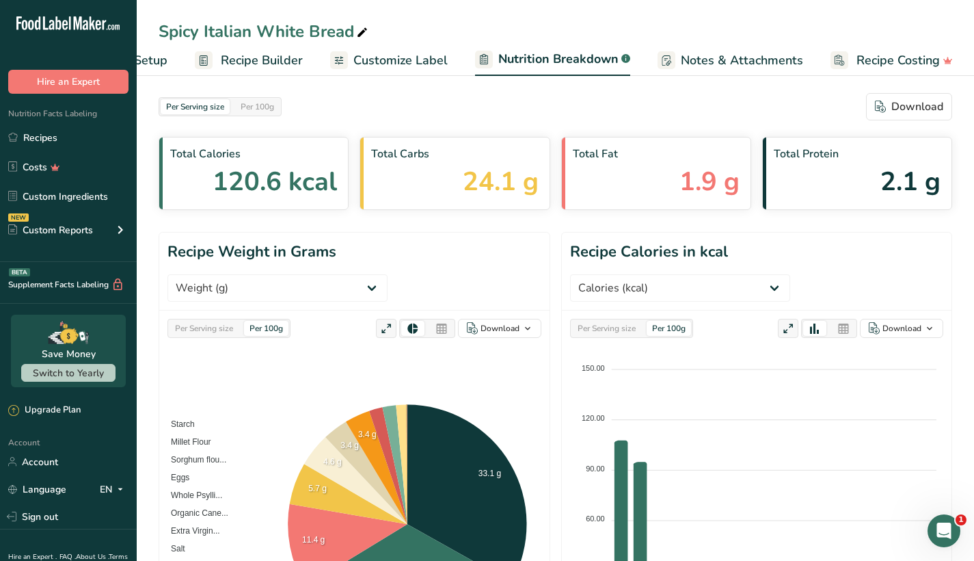
click at [704, 59] on span "Notes & Attachments" at bounding box center [742, 60] width 122 height 18
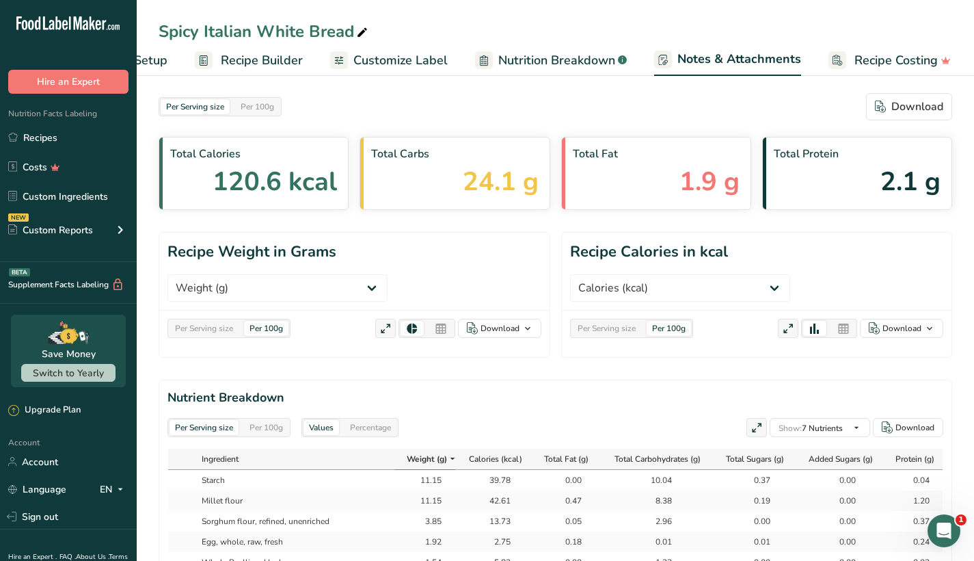
scroll to position [0, 91]
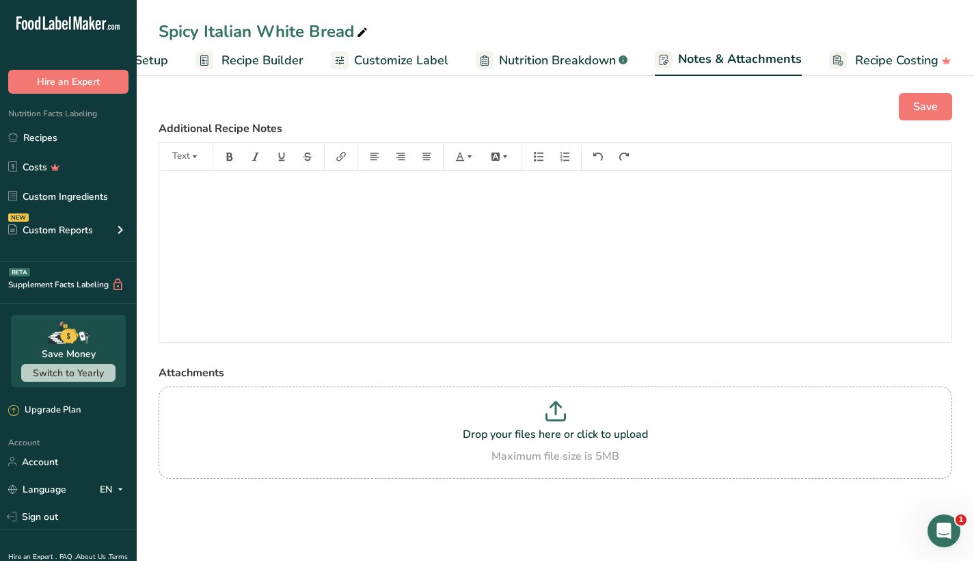
click at [905, 64] on span "Recipe Costing" at bounding box center [896, 60] width 83 height 18
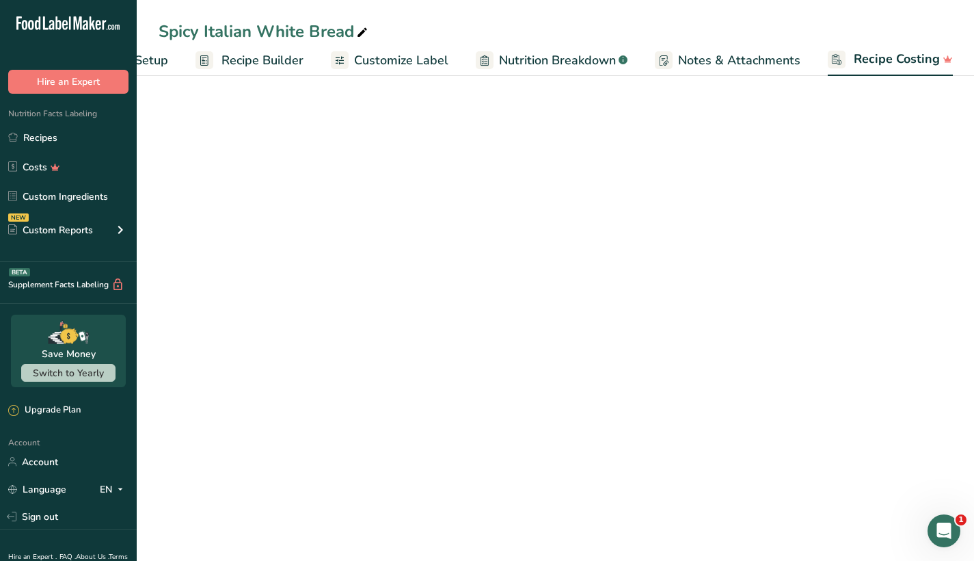
scroll to position [0, 90]
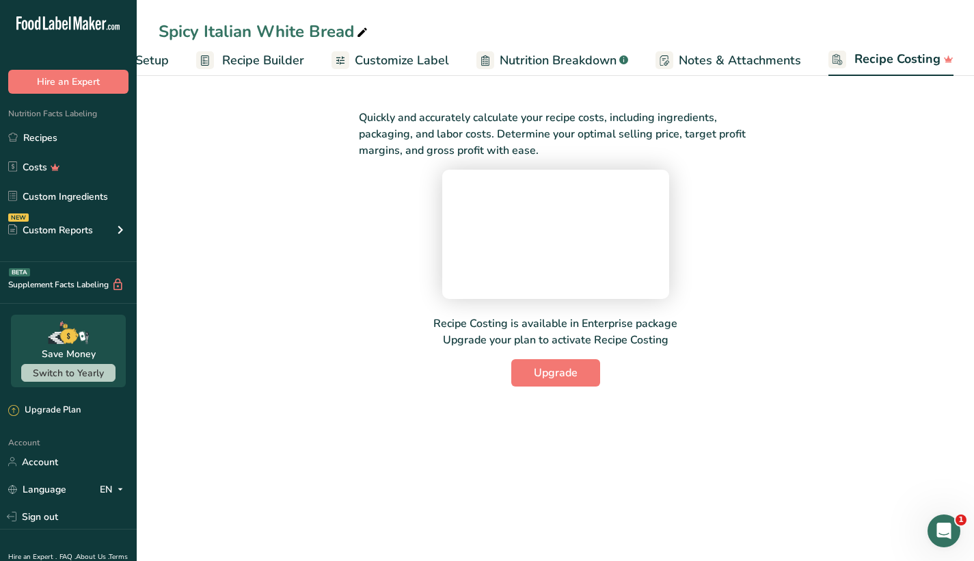
click at [261, 63] on span "Recipe Builder" at bounding box center [263, 60] width 82 height 18
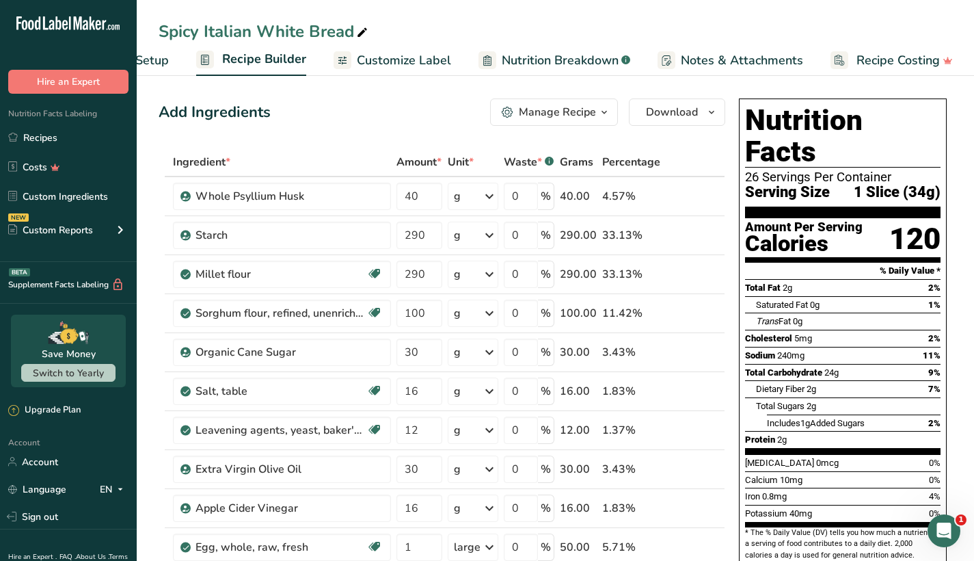
click at [403, 53] on span "Customize Label" at bounding box center [404, 60] width 94 height 18
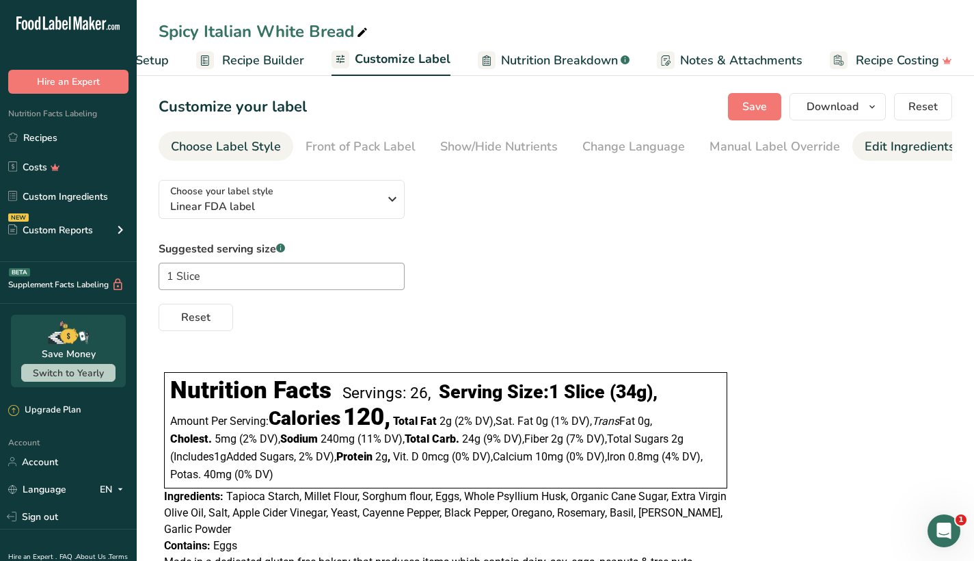
click at [905, 148] on div "Edit Ingredients/Allergens List" at bounding box center [952, 146] width 174 height 18
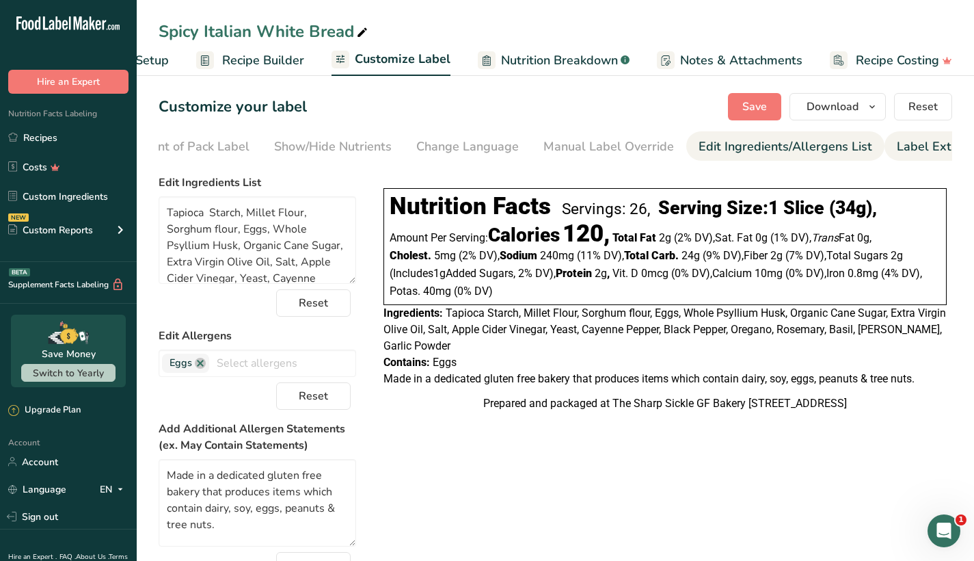
scroll to position [0, 200]
click at [930, 148] on div "Label Extra Info" at bounding box center [909, 146] width 91 height 18
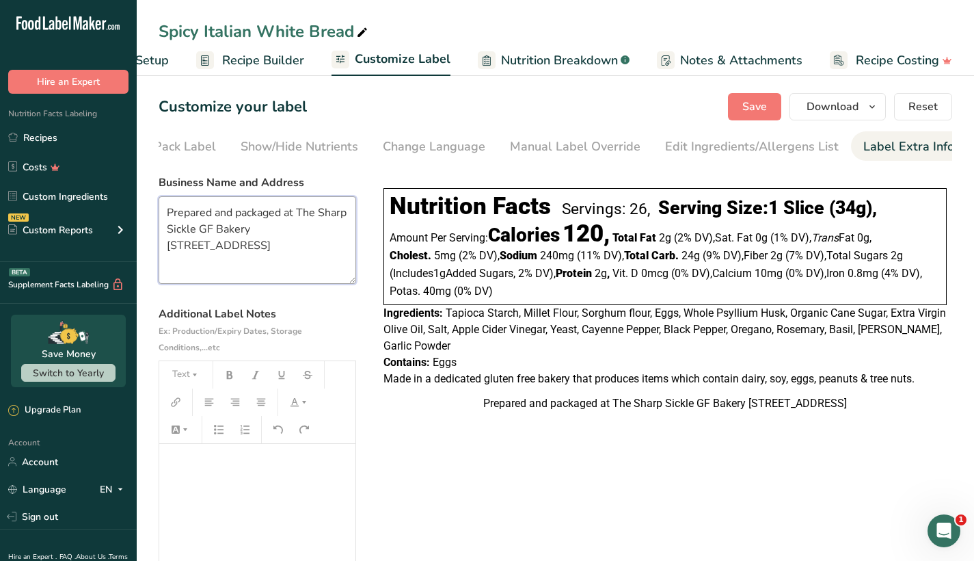
click at [289, 245] on textarea "Prepared and packaged at The Sharp Sickle GF Bakery 333 Broad Street, Rome, GA …" at bounding box center [258, 240] width 198 height 88
drag, startPoint x: 287, startPoint y: 245, endPoint x: 142, endPoint y: 187, distance: 156.8
click at [142, 187] on section "Customize your label Save Download Choose what to show on your downloaded label…" at bounding box center [556, 370] width 838 height 599
paste textarea "Distributed by: SOS 5 Bakery 2730 Martha Berry HWY NE Rome, GA 30165 SOS 5 is a…"
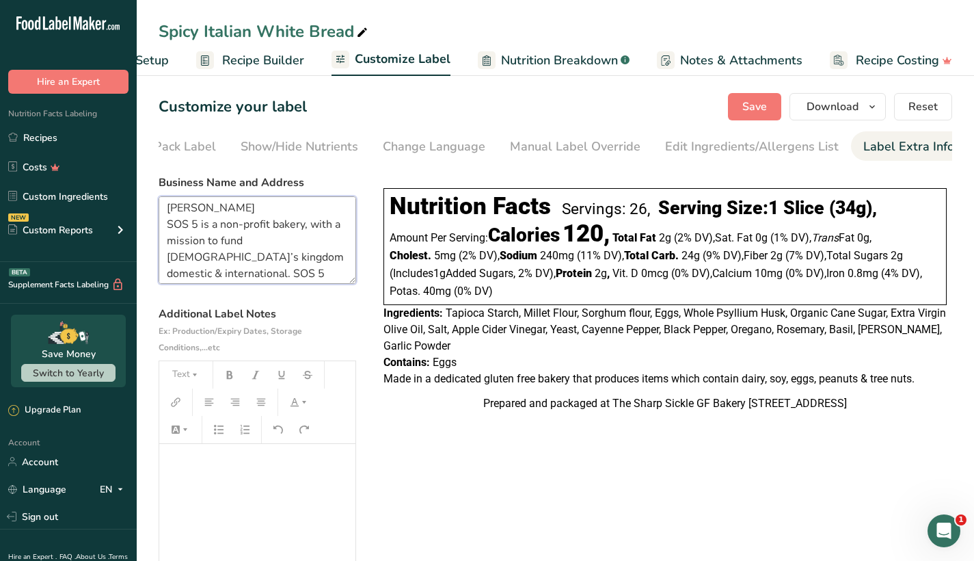
scroll to position [34, 0]
drag, startPoint x: 273, startPoint y: 269, endPoint x: 168, endPoint y: 228, distance: 112.4
click at [168, 228] on textarea "Distributed by: SOS 5 Bakery 2730 Martha Berry HWY NE Rome, GA 30165 SOS 5 is a…" at bounding box center [258, 240] width 198 height 88
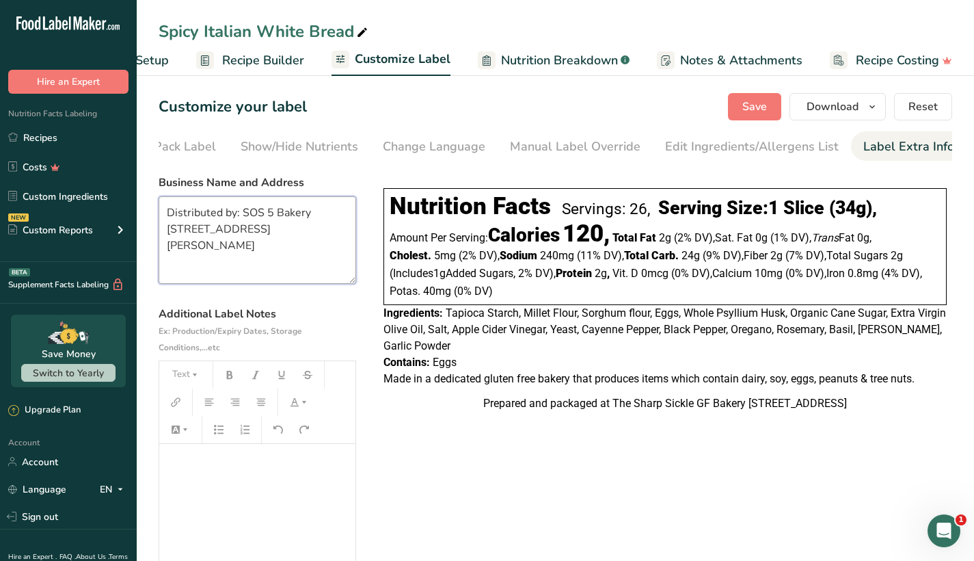
scroll to position [0, 0]
type textarea "Distributed by: SOS 5 Bakery 2730 Martha Berry HWY NE Rome, GA 30165"
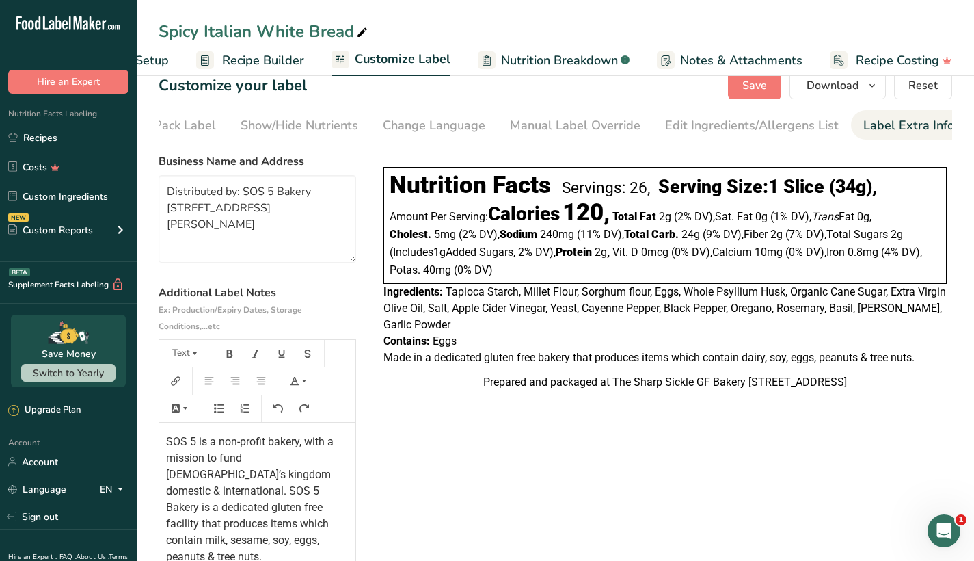
scroll to position [24, 0]
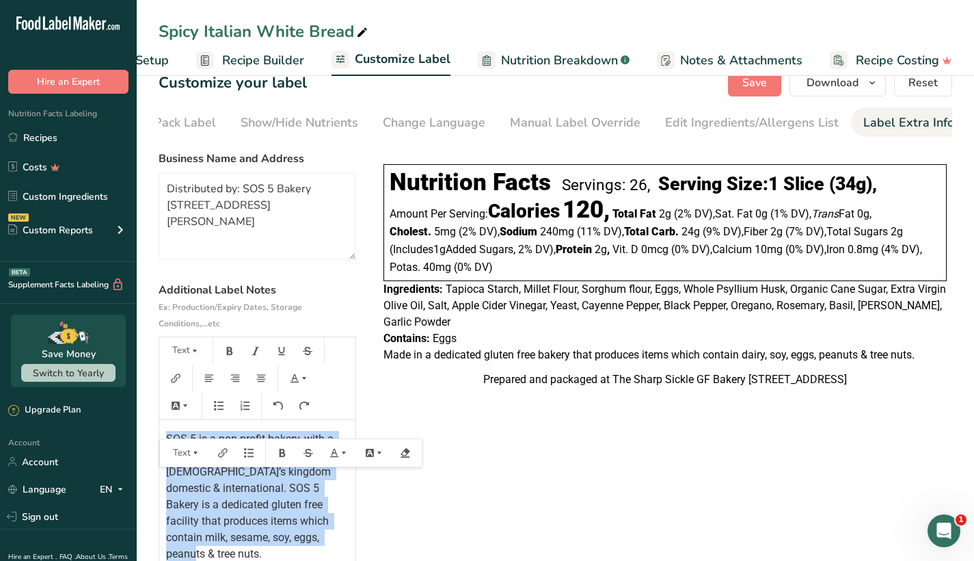
drag, startPoint x: 280, startPoint y: 531, endPoint x: 129, endPoint y: 425, distance: 184.6
click at [129, 425] on div ".a-20{fill:#fff;} Hire an Expert Nutrition Facts Labeling Recipes Costs Custom …" at bounding box center [487, 311] width 974 height 670
click at [255, 355] on icon "button" at bounding box center [256, 351] width 8 height 8
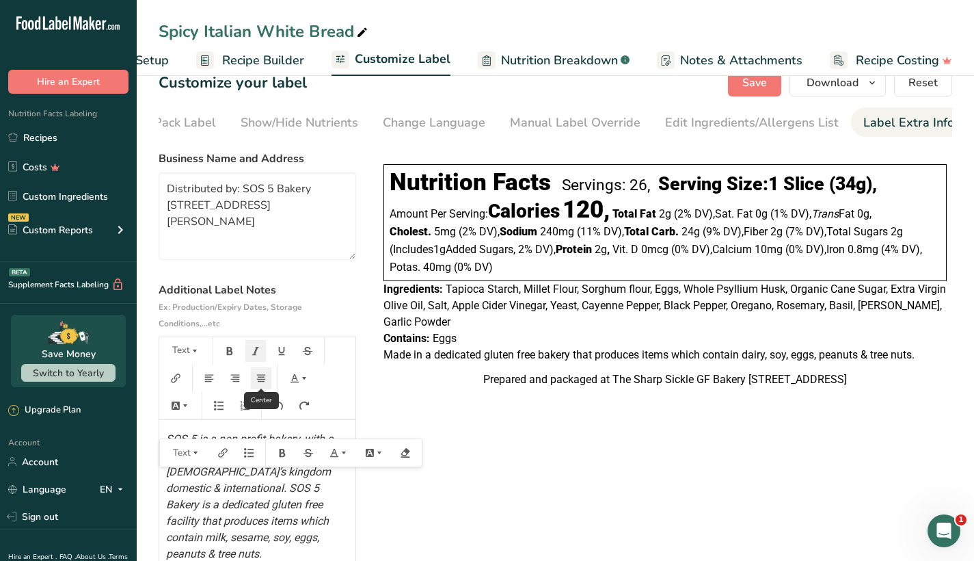
click at [261, 382] on icon "button" at bounding box center [261, 378] width 9 height 8
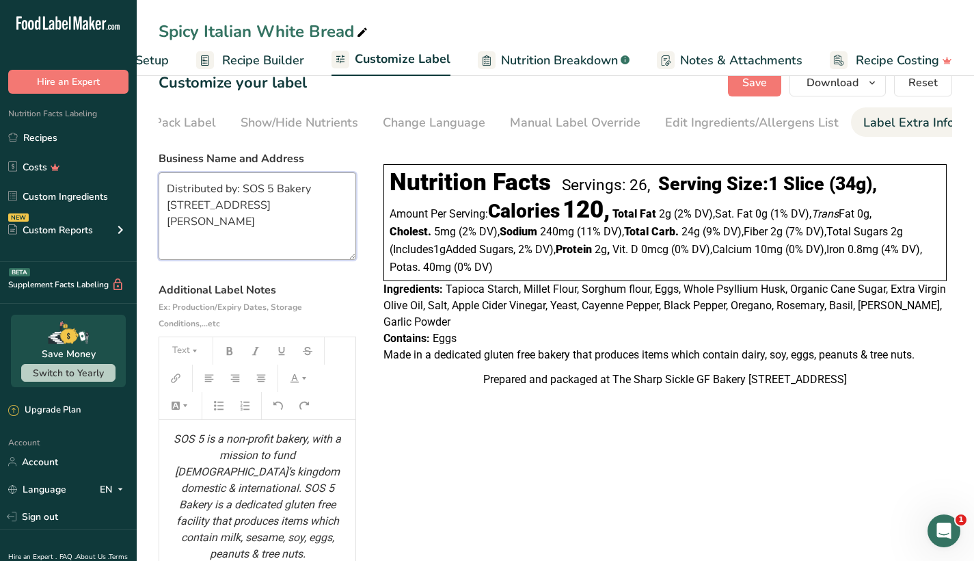
drag, startPoint x: 205, startPoint y: 237, endPoint x: 164, endPoint y: 185, distance: 65.7
click at [164, 185] on textarea "Distributed by: SOS 5 Bakery 2730 Martha Berry HWY NE Rome, GA 30165" at bounding box center [258, 216] width 198 height 88
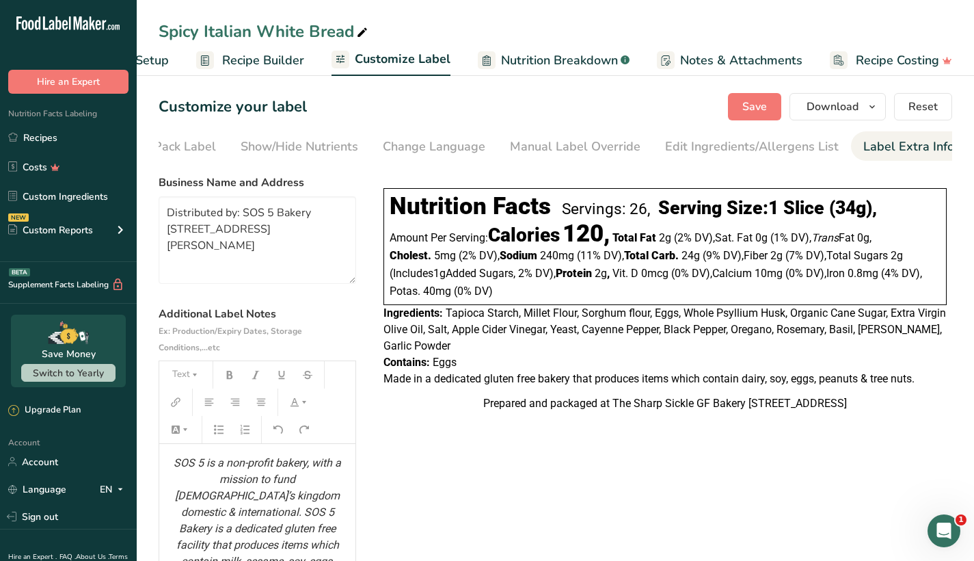
click at [544, 506] on div "Choose your label style Linear FDA label USA (FDA) Standard FDA label Tabular F…" at bounding box center [556, 408] width 794 height 479
click at [757, 111] on span "Save" at bounding box center [755, 106] width 25 height 16
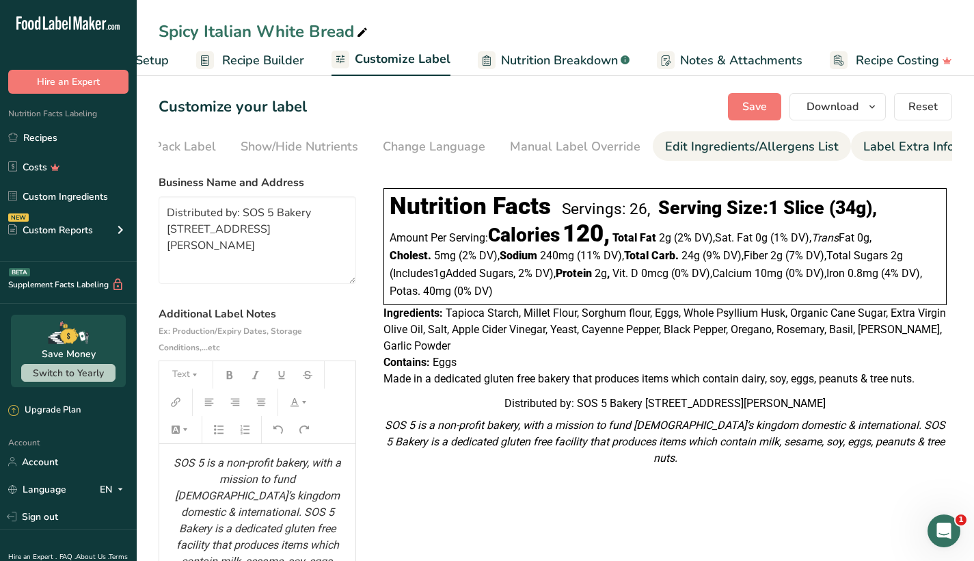
click at [736, 144] on div "Edit Ingredients/Allergens List" at bounding box center [752, 146] width 174 height 18
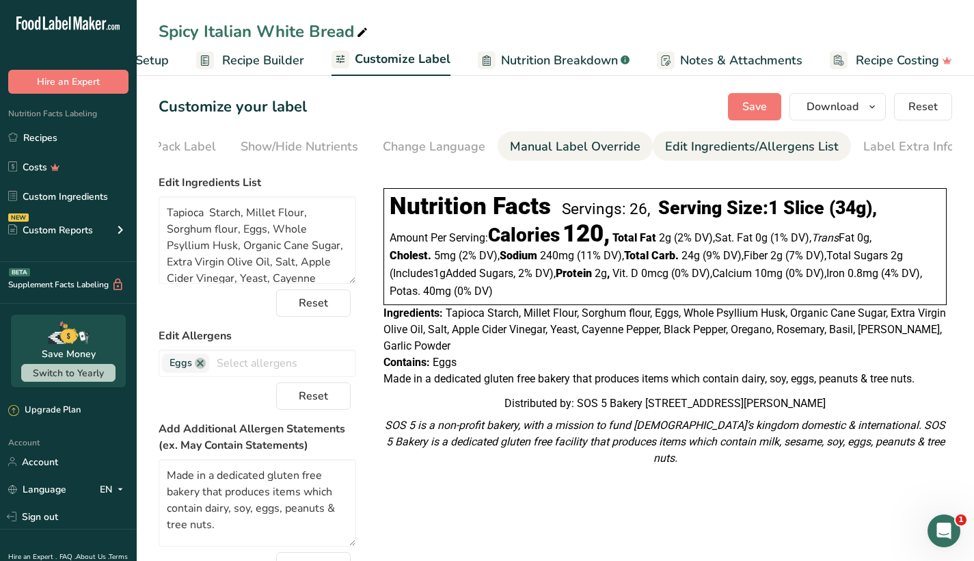
click at [555, 146] on div "Manual Label Override" at bounding box center [575, 146] width 131 height 18
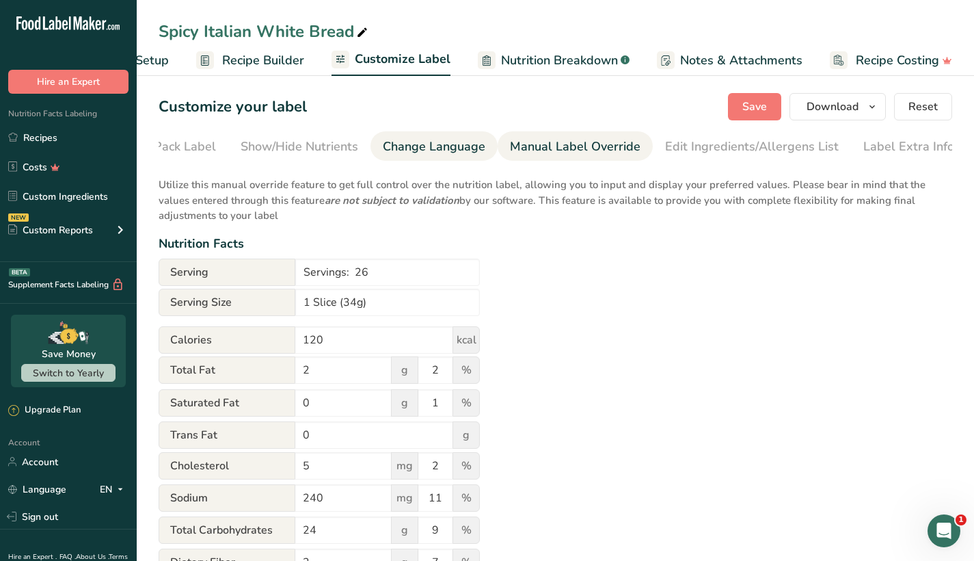
click at [422, 148] on div "Change Language" at bounding box center [434, 146] width 103 height 18
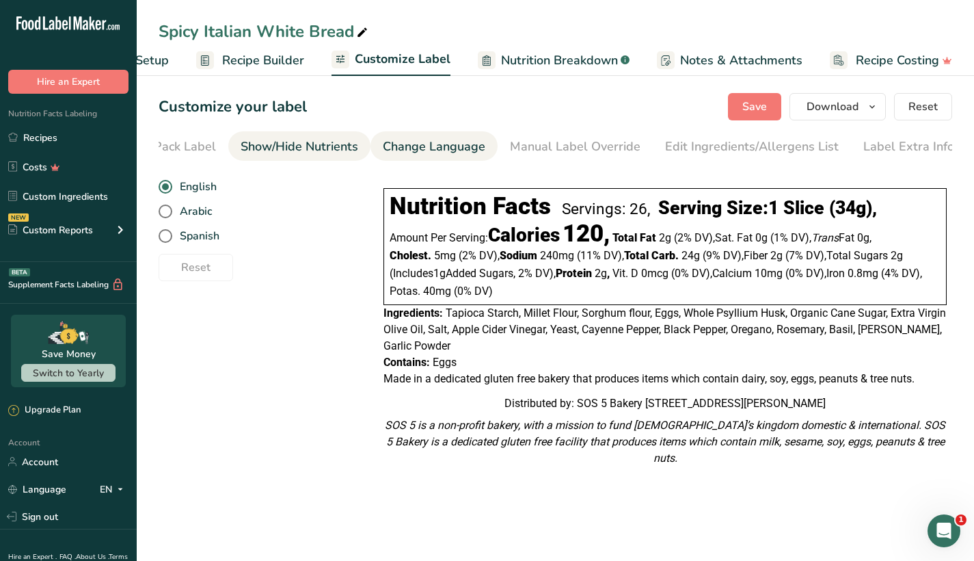
click at [258, 149] on div "Show/Hide Nutrients" at bounding box center [300, 146] width 118 height 18
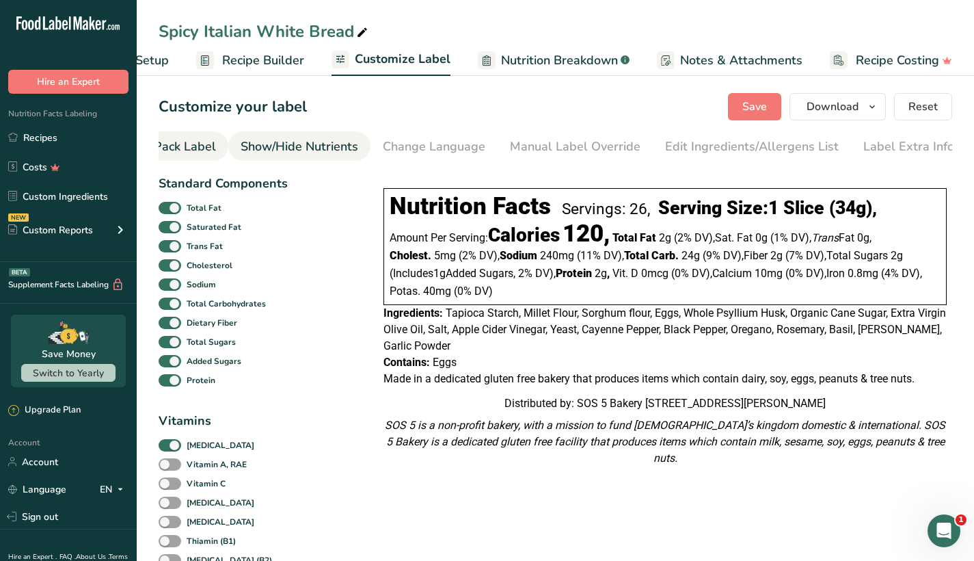
click at [191, 149] on div "Front of Pack Label" at bounding box center [161, 146] width 110 height 18
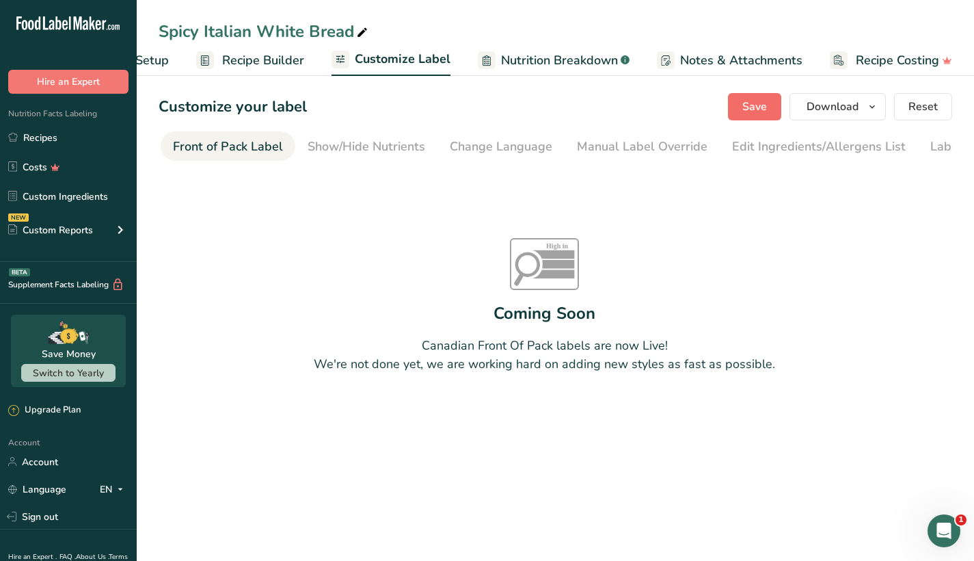
click at [754, 107] on span "Save" at bounding box center [755, 106] width 25 height 16
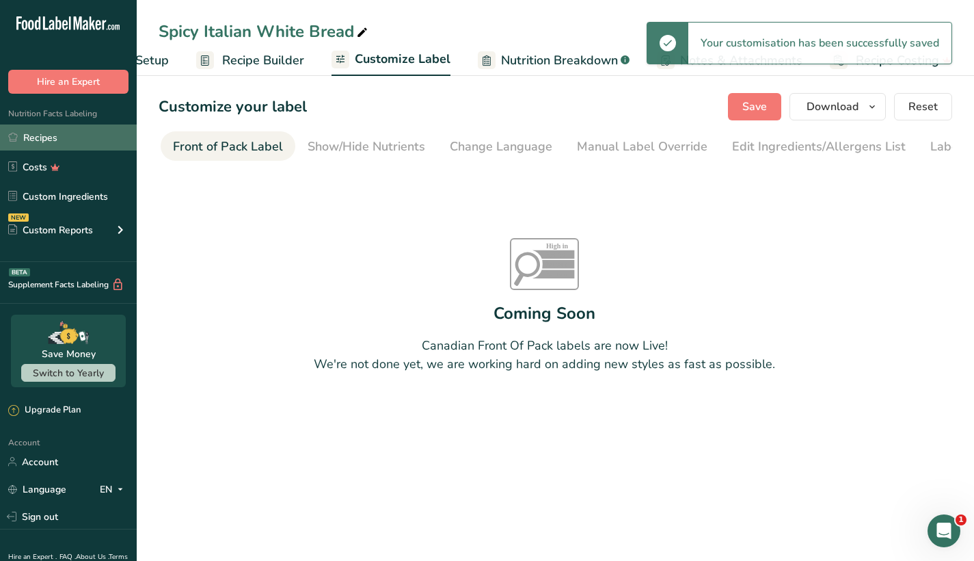
click at [55, 135] on link "Recipes" at bounding box center [68, 137] width 137 height 26
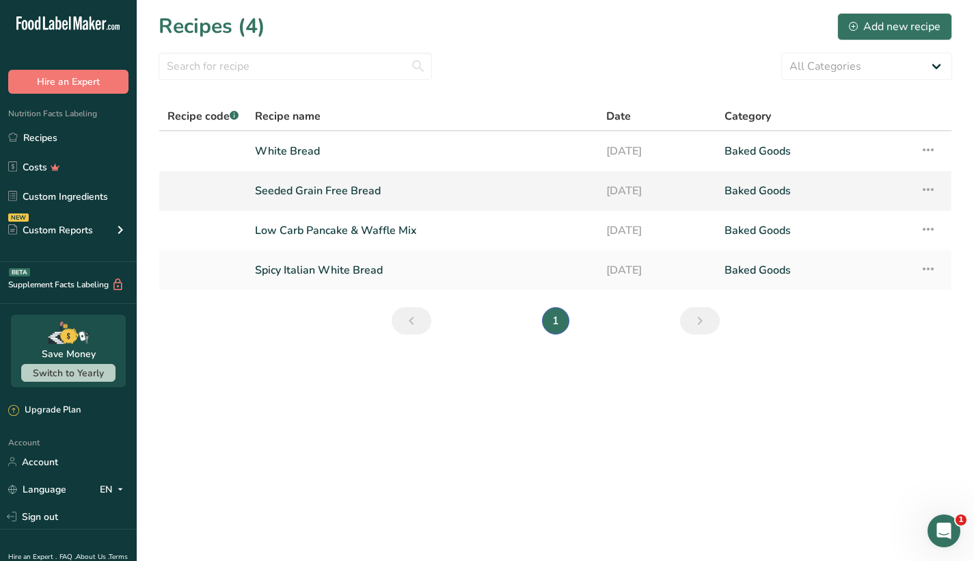
click at [339, 189] on link "Seeded Grain Free Bread" at bounding box center [422, 190] width 335 height 29
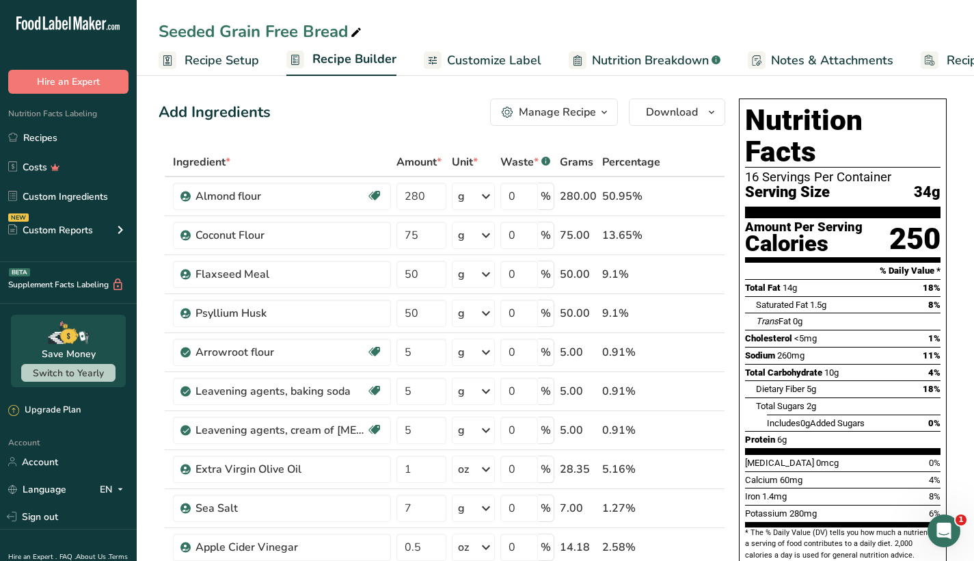
click at [507, 54] on span "Customize Label" at bounding box center [494, 60] width 94 height 18
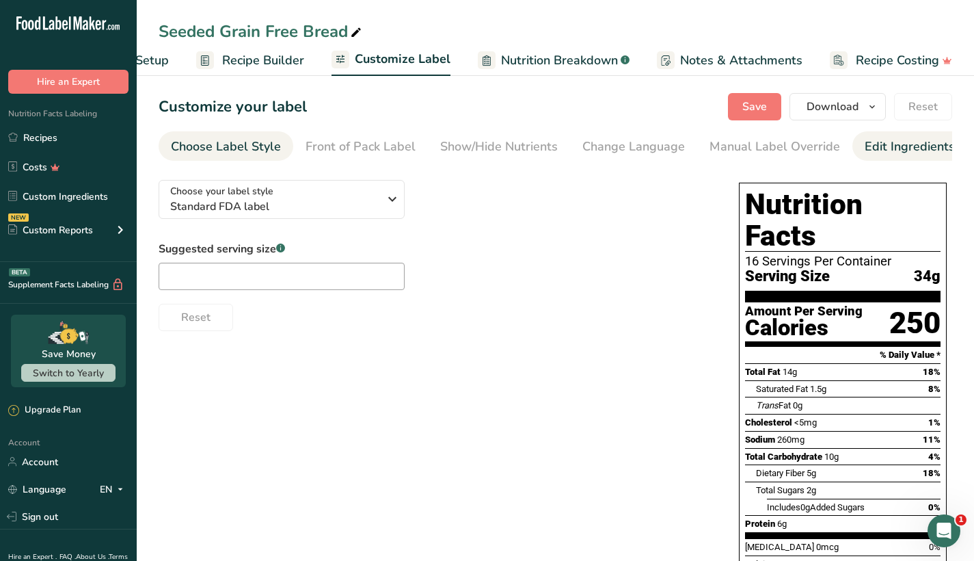
click at [905, 152] on div "Edit Ingredients/Allergens List" at bounding box center [952, 146] width 174 height 18
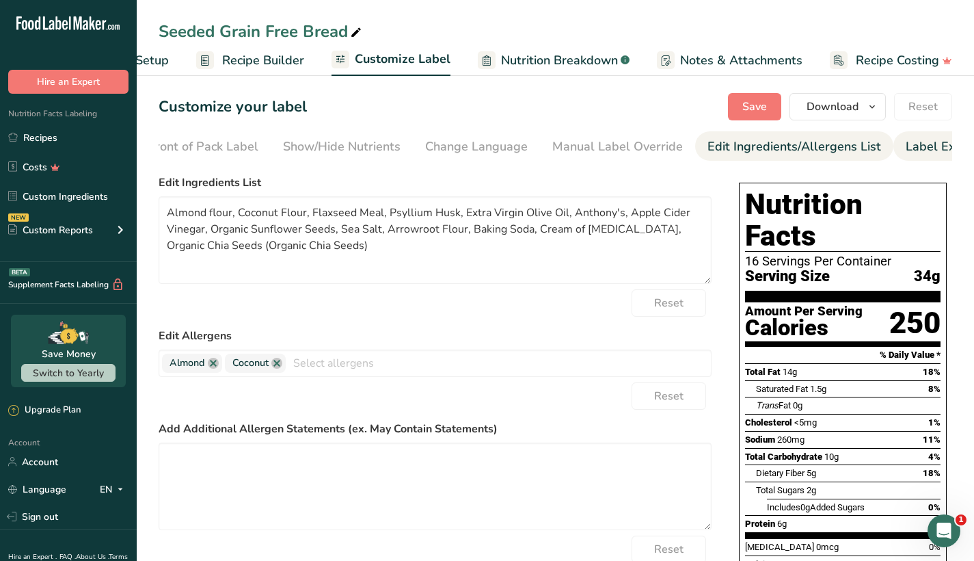
scroll to position [0, 200]
click at [898, 149] on div "Label Extra Info" at bounding box center [909, 146] width 91 height 18
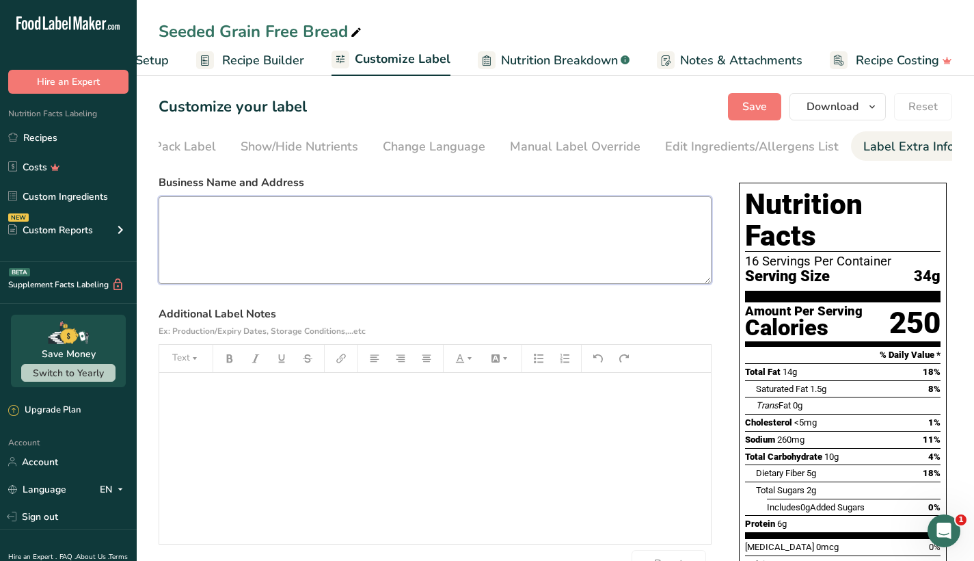
click at [410, 276] on textarea at bounding box center [435, 240] width 553 height 88
paste textarea "SOS 5 is a non-profit bakery, with a mission to fund God’s kingdom domestic & i…"
type textarea "SOS 5 is a non-profit bakery, with a mission to fund God’s kingdom domestic & i…"
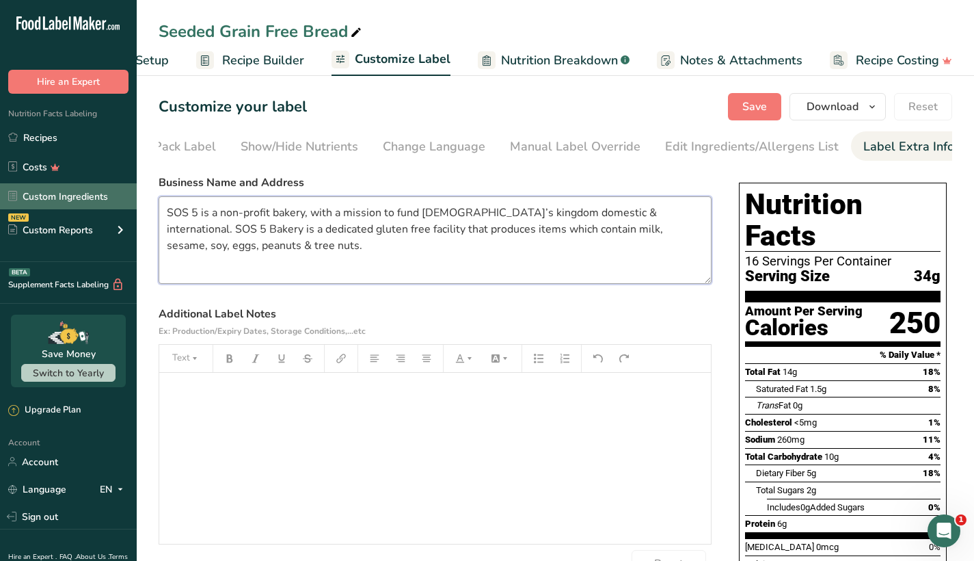
drag, startPoint x: 288, startPoint y: 245, endPoint x: 135, endPoint y: 198, distance: 160.3
click at [135, 198] on div ".a-20{fill:#fff;} Hire an Expert Nutrition Facts Labeling Recipes Costs Custom …" at bounding box center [487, 390] width 974 height 781
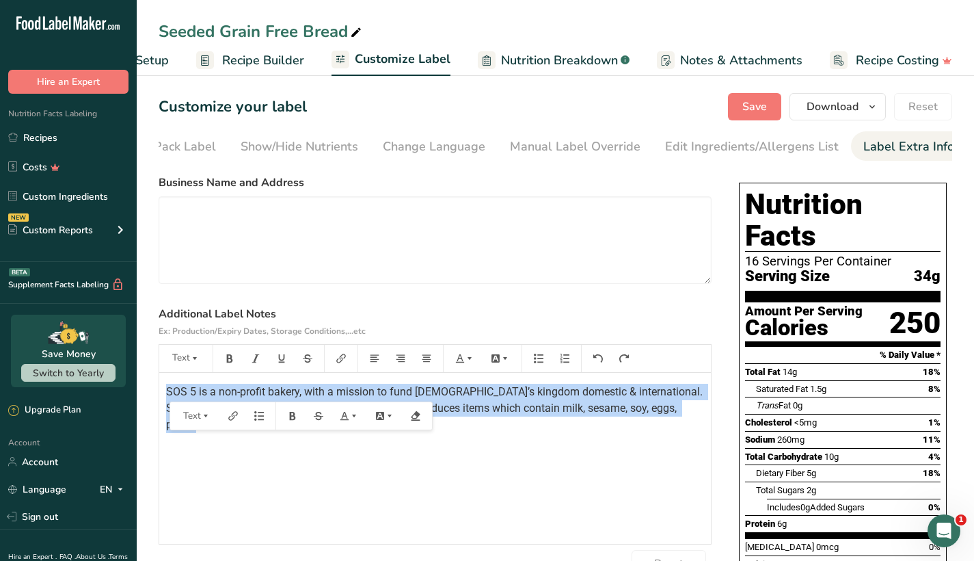
drag, startPoint x: 208, startPoint y: 426, endPoint x: 160, endPoint y: 363, distance: 79.0
click at [142, 364] on section "Customize your label Save Download Choose what to show on your downloaded label…" at bounding box center [556, 426] width 838 height 710
click at [255, 362] on icon "button" at bounding box center [256, 358] width 8 height 8
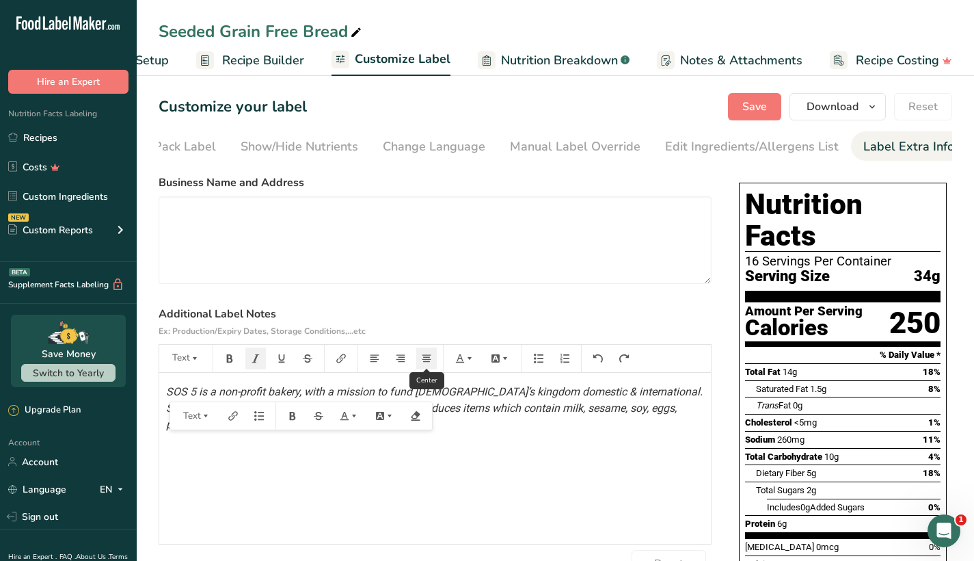
click at [428, 360] on icon "button" at bounding box center [427, 358] width 10 height 10
click at [673, 316] on label "Additional Label Notes Ex: Production/Expiry Dates, Storage Conditions,...etc" at bounding box center [435, 322] width 553 height 33
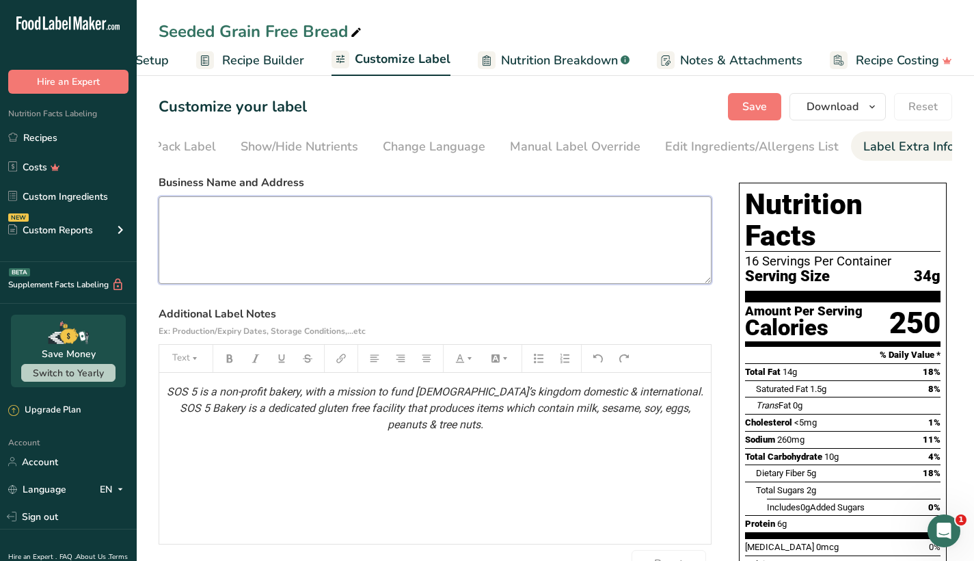
paste textarea "Matthew9:35"
type textarea "Matthew9:35"
drag, startPoint x: 501, startPoint y: 252, endPoint x: 187, endPoint y: 192, distance: 320.2
click at [187, 192] on div "Business Name and Address Matthew9:35" at bounding box center [435, 228] width 553 height 109
paste textarea "Distributed by: SOS 5 Bakery 2730 Martha Berry HWY NE Rome, GA 30165"
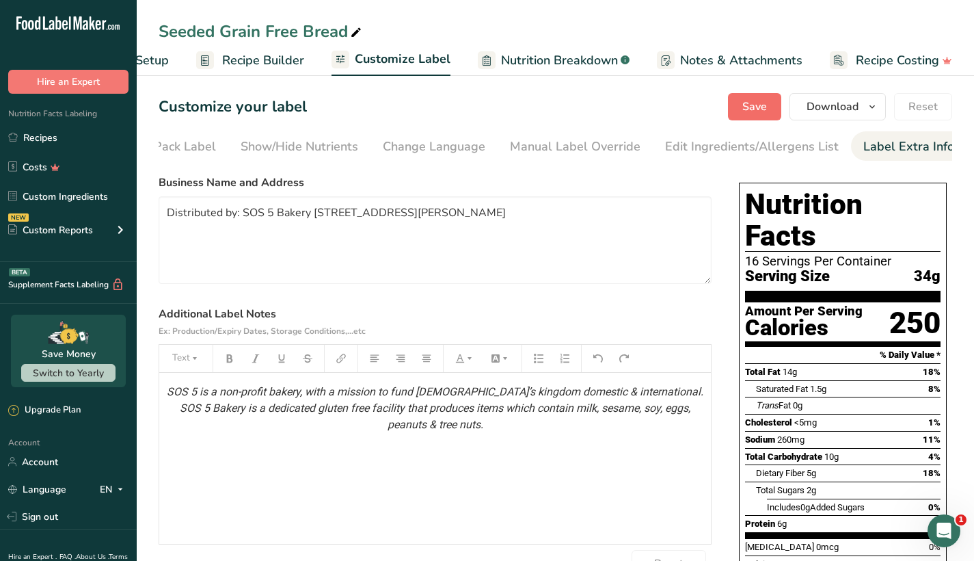
click at [751, 103] on span "Save" at bounding box center [755, 106] width 25 height 16
click at [606, 224] on textarea "Distributed by: SOS 5 Bakery 2730 Martha Berry HWY NE Rome, GA 30165" at bounding box center [435, 240] width 553 height 88
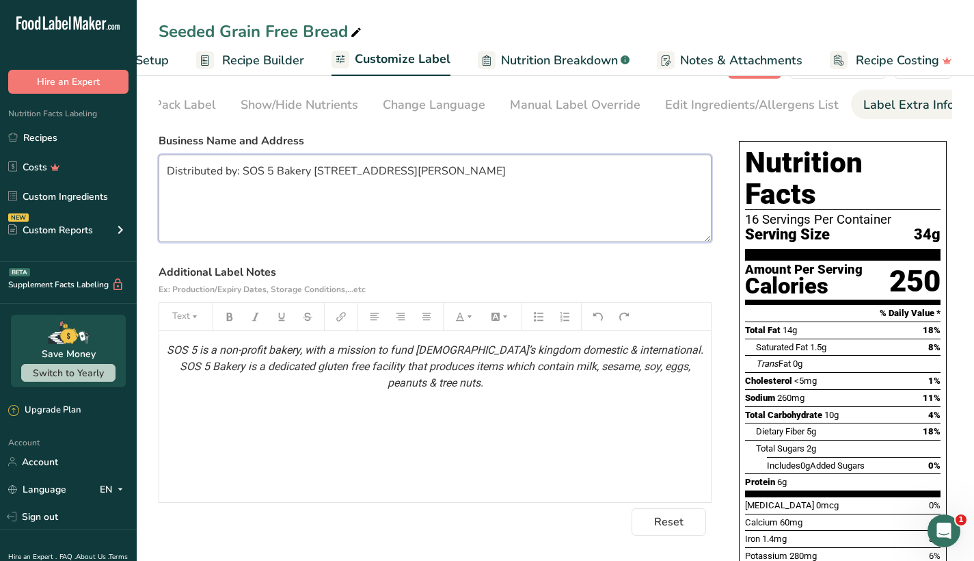
scroll to position [31, 0]
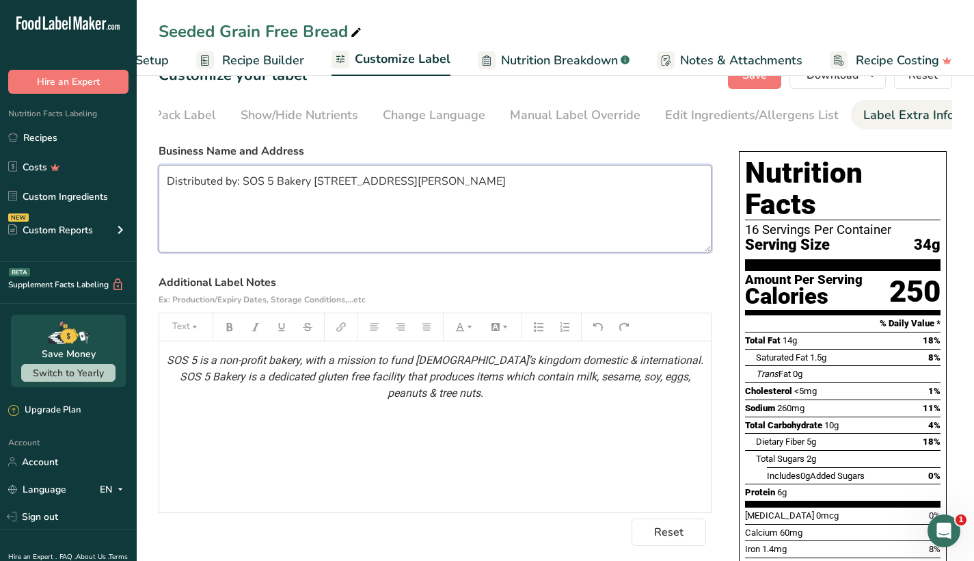
click at [312, 178] on textarea "Distributed by: SOS 5 Bakery 2730 Martha Berry HWY NE Rome, GA 30165" at bounding box center [435, 209] width 553 height 88
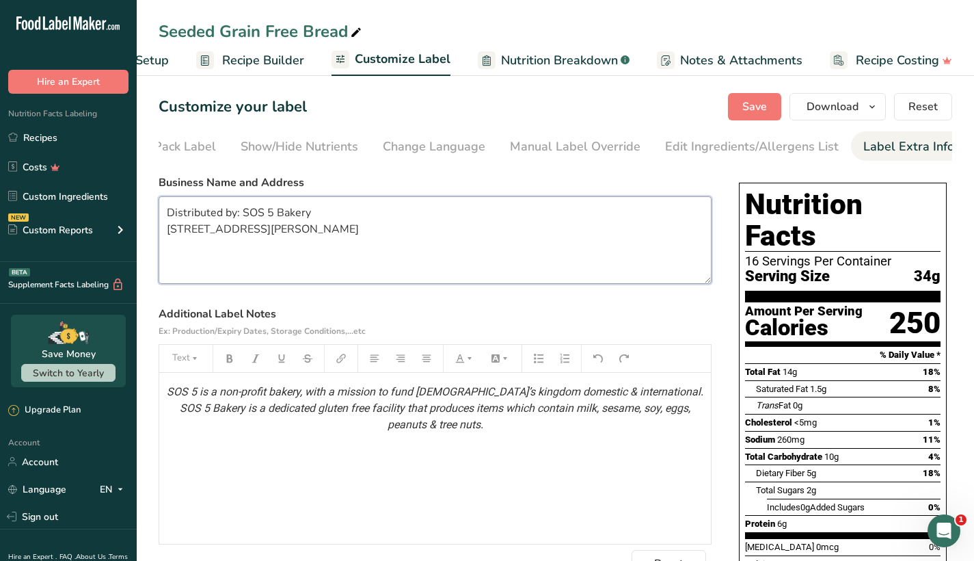
scroll to position [0, 0]
click at [754, 107] on span "Save" at bounding box center [755, 106] width 25 height 16
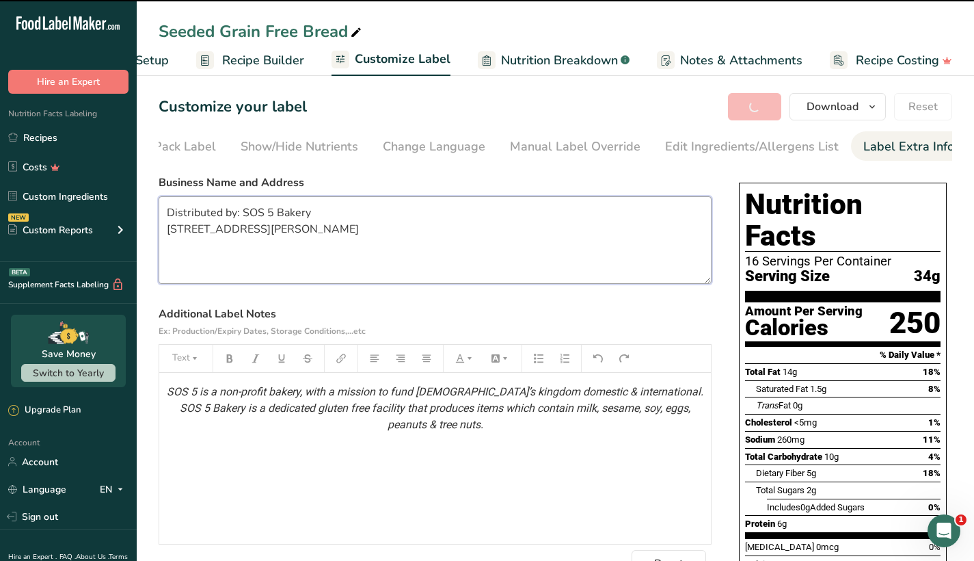
type textarea "Distributed by: SOS 5 Bakery 2730 Martha Berry HWY NE Rome, GA 30165"
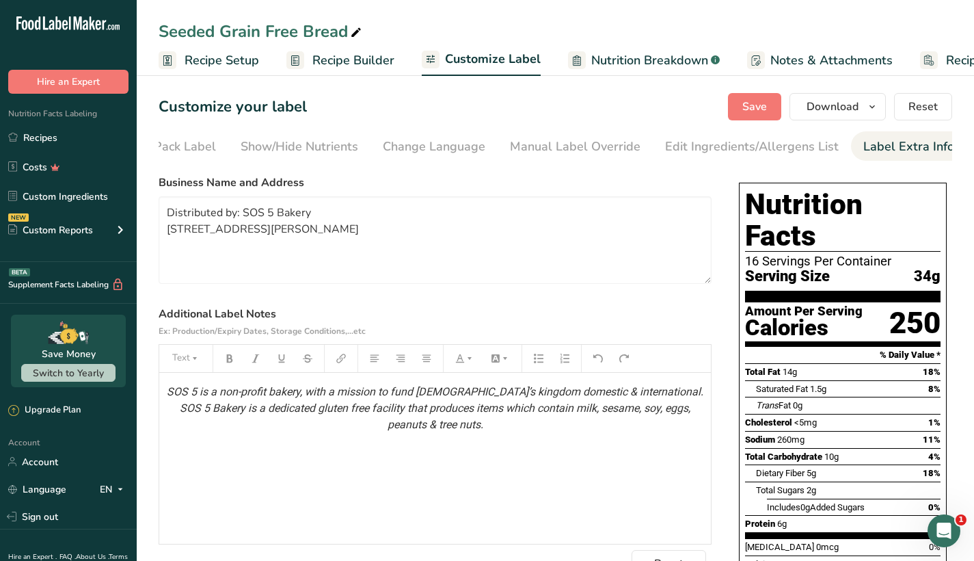
click at [254, 53] on span "Recipe Setup" at bounding box center [222, 60] width 75 height 18
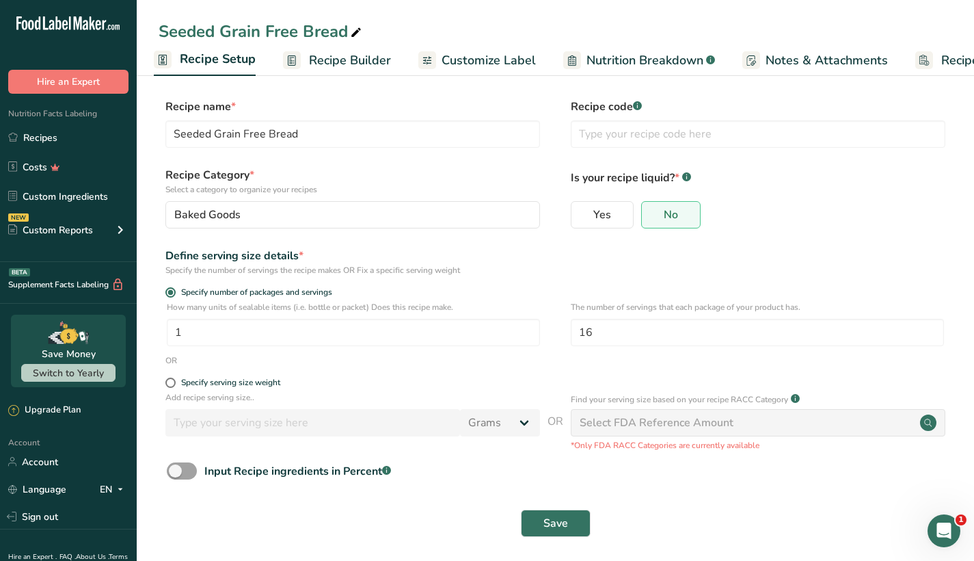
click at [331, 56] on span "Recipe Builder" at bounding box center [350, 60] width 82 height 18
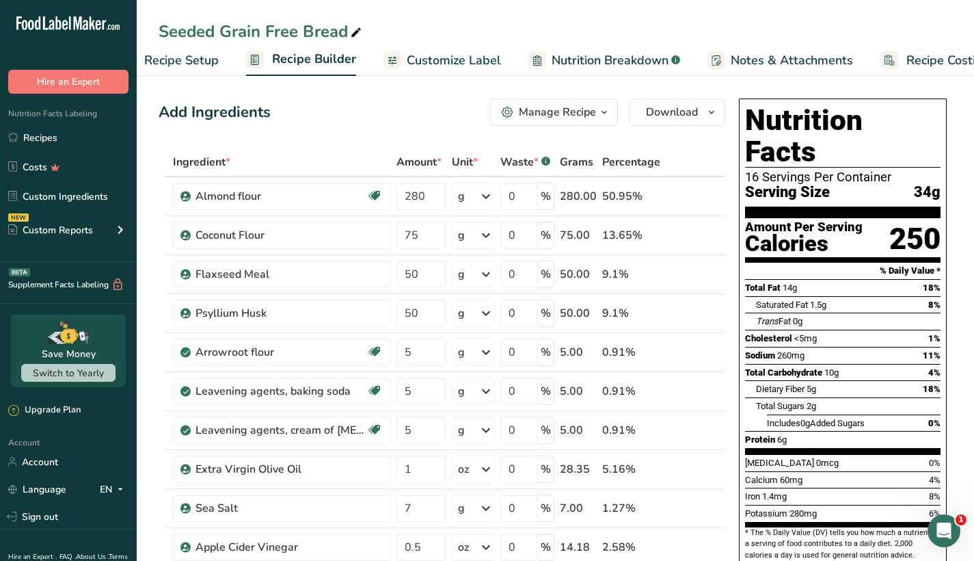
scroll to position [0, 37]
click at [667, 112] on span "Download" at bounding box center [672, 112] width 52 height 16
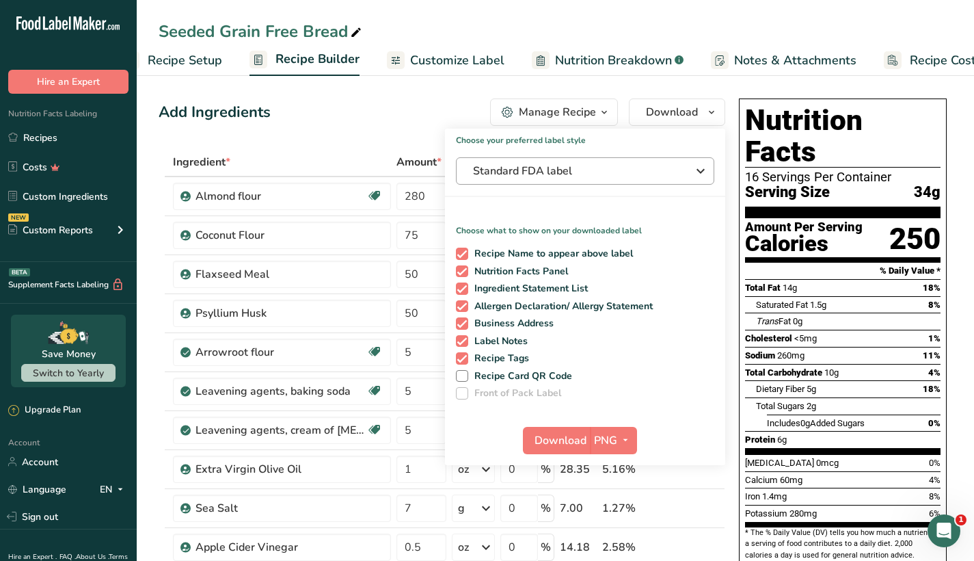
click at [577, 165] on span "Standard FDA label" at bounding box center [575, 171] width 205 height 16
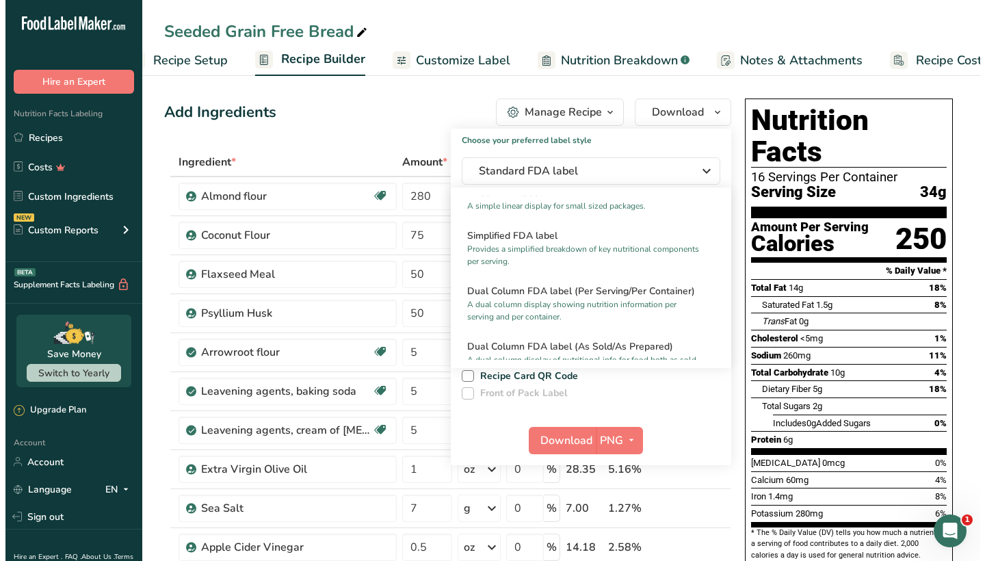
scroll to position [131, 0]
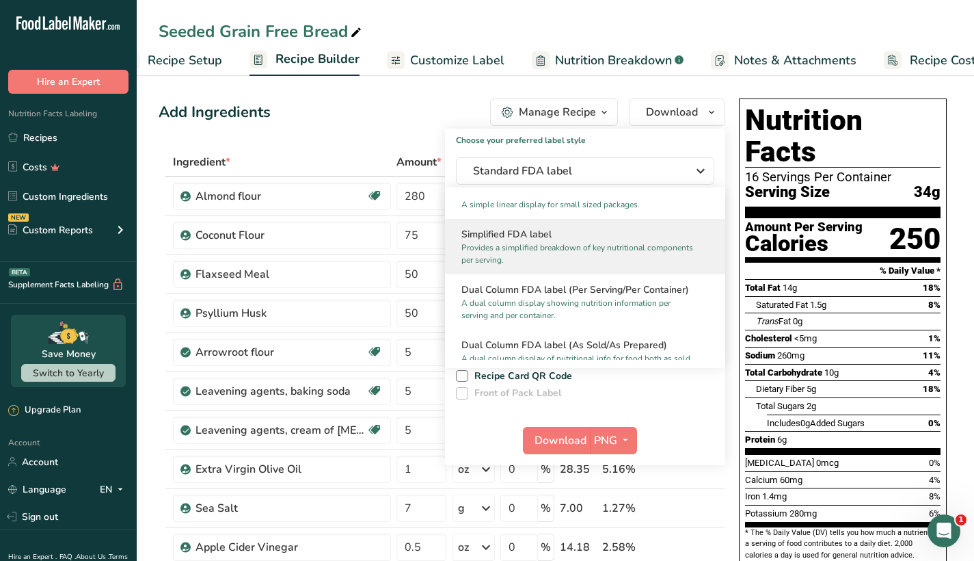
click at [575, 240] on h2 "Simplified FDA label" at bounding box center [586, 234] width 248 height 14
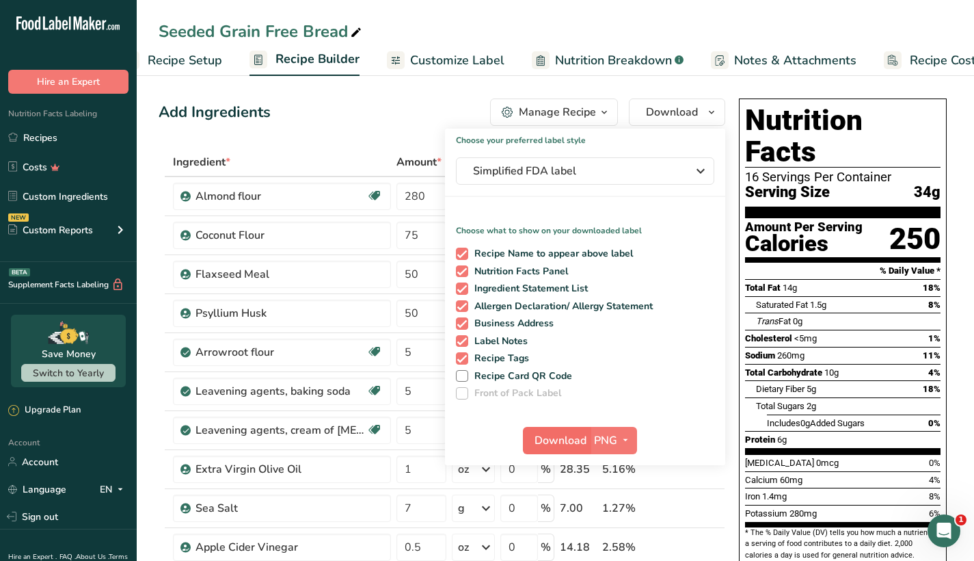
click at [565, 439] on span "Download" at bounding box center [561, 440] width 52 height 16
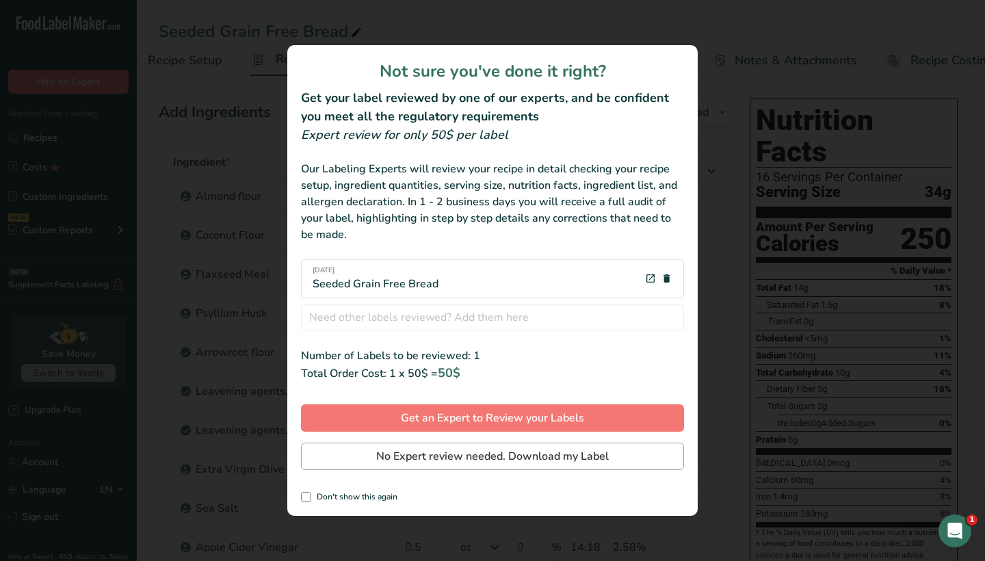
click at [521, 450] on span "No Expert review needed. Download my Label" at bounding box center [492, 456] width 232 height 16
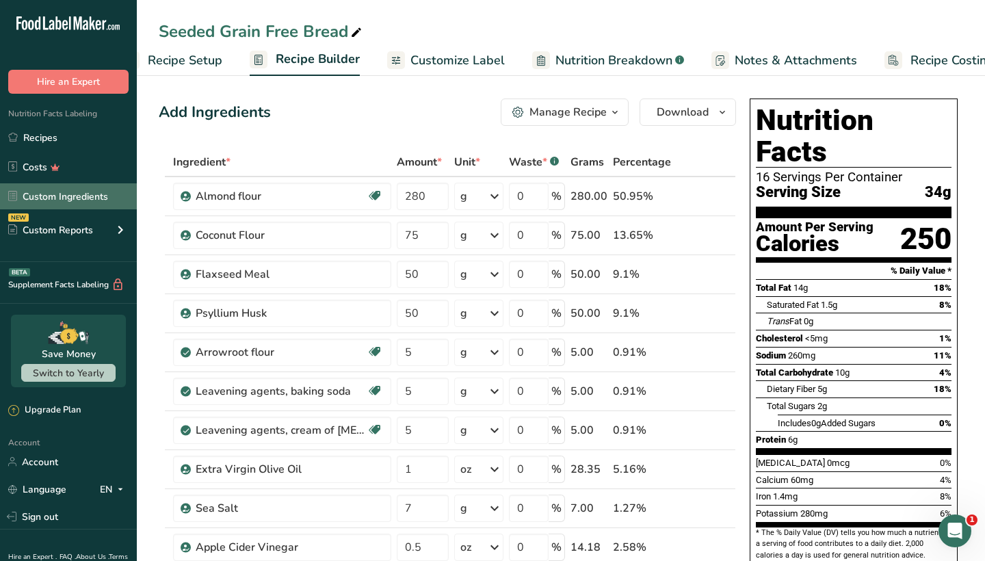
click at [81, 201] on link "Custom Ingredients" at bounding box center [68, 196] width 137 height 26
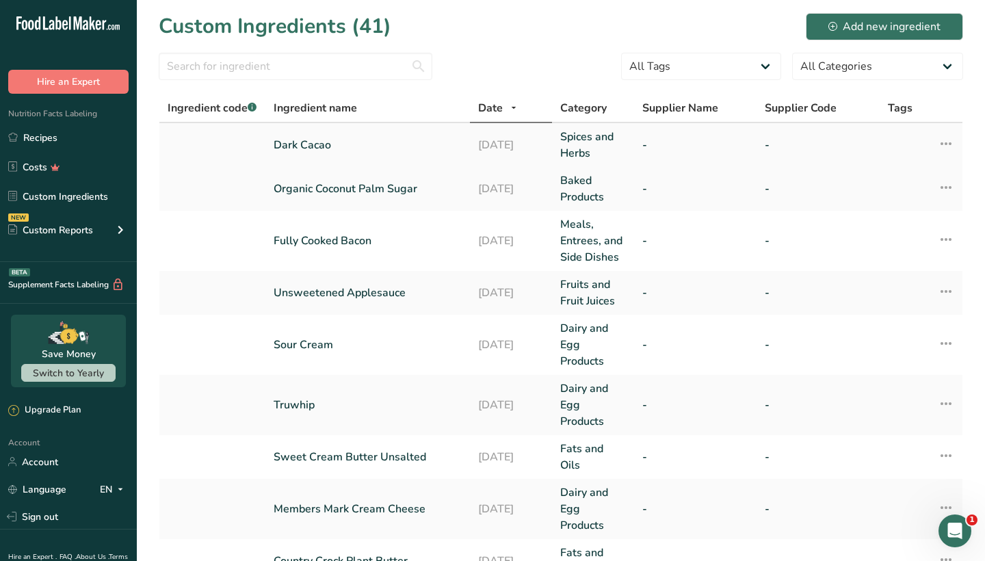
click at [944, 145] on icon at bounding box center [945, 143] width 16 height 25
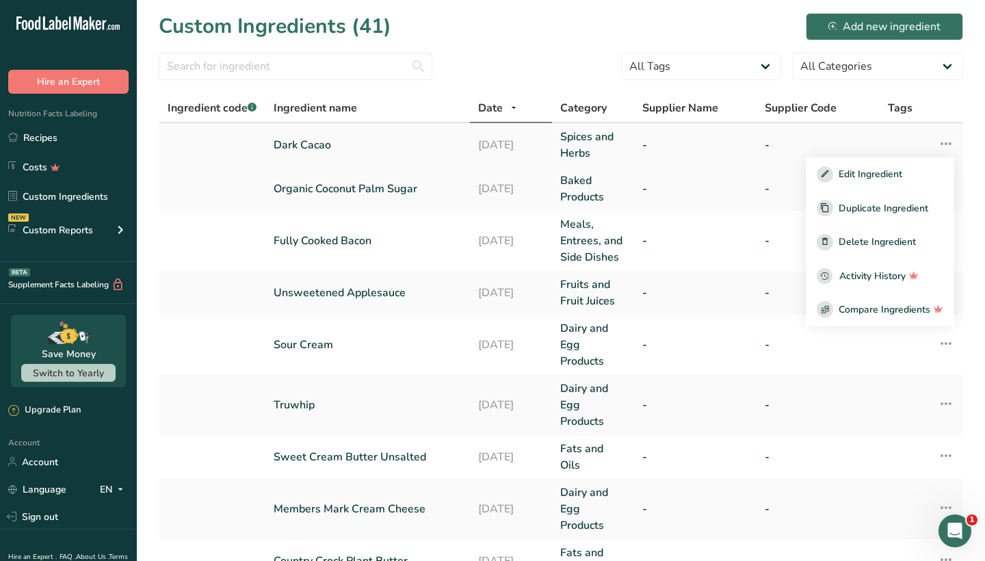
click at [324, 142] on link "Dark Cacao" at bounding box center [367, 145] width 188 height 16
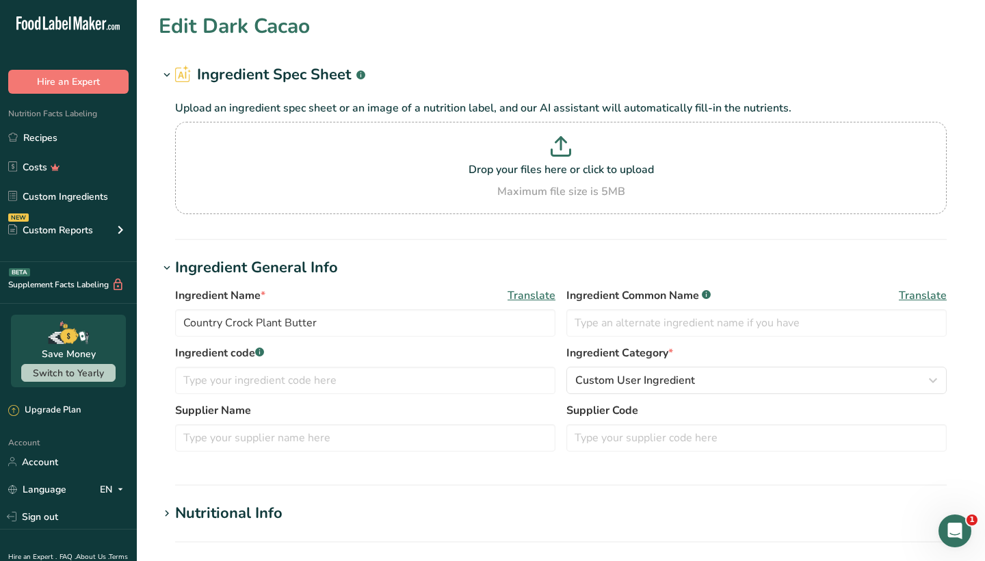
type input "Dark Cacao"
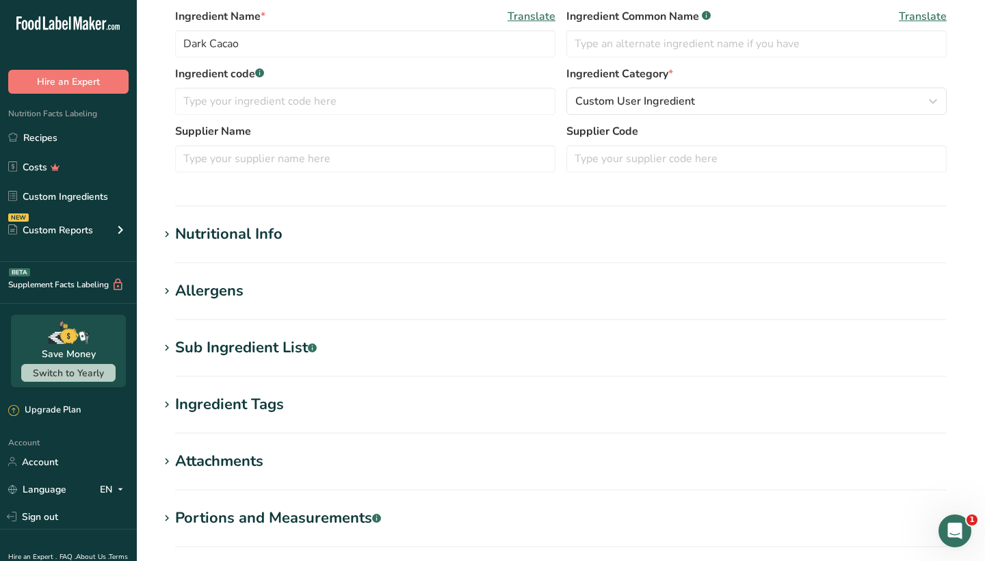
scroll to position [299, 0]
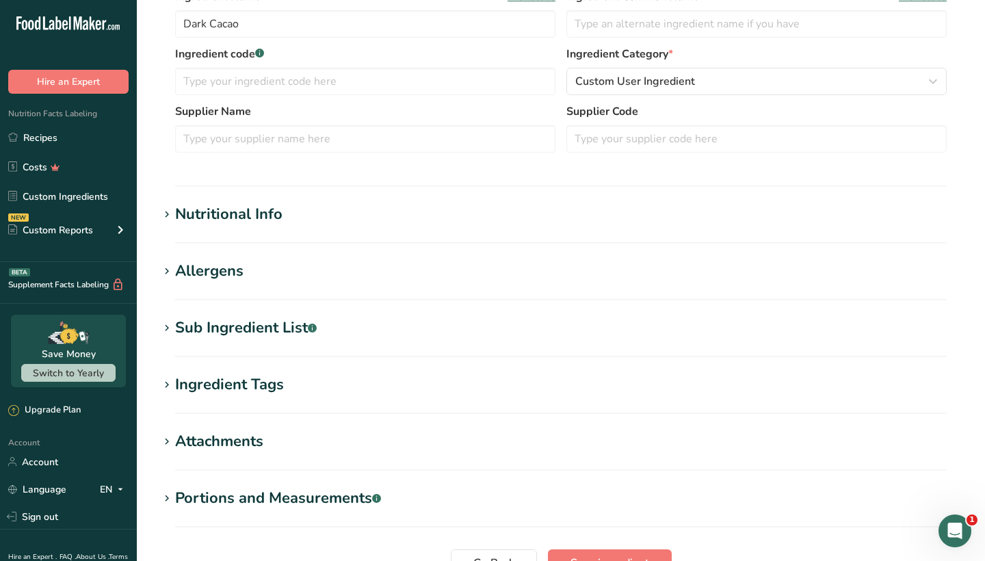
click at [181, 210] on div "Nutritional Info" at bounding box center [228, 214] width 107 height 23
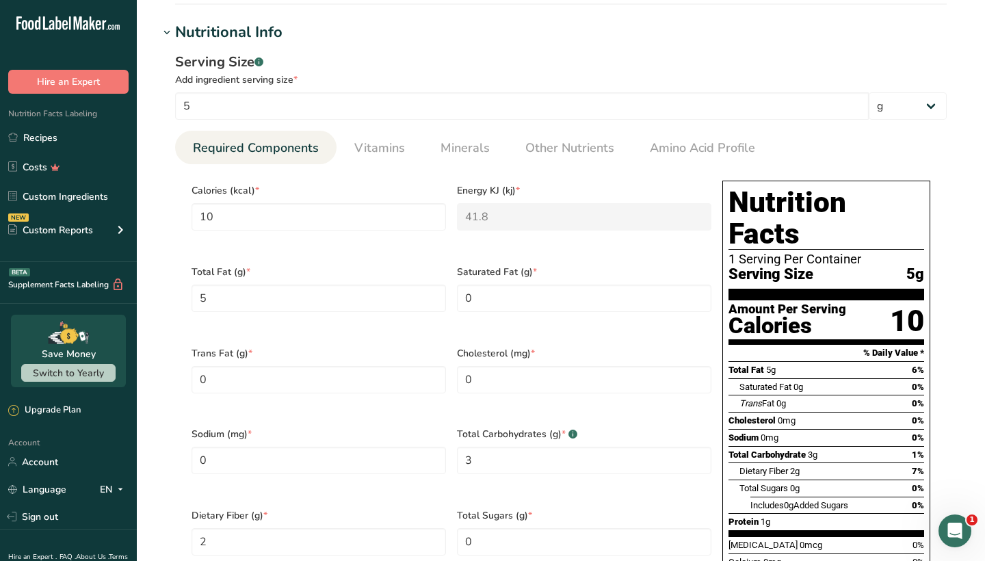
scroll to position [468, 0]
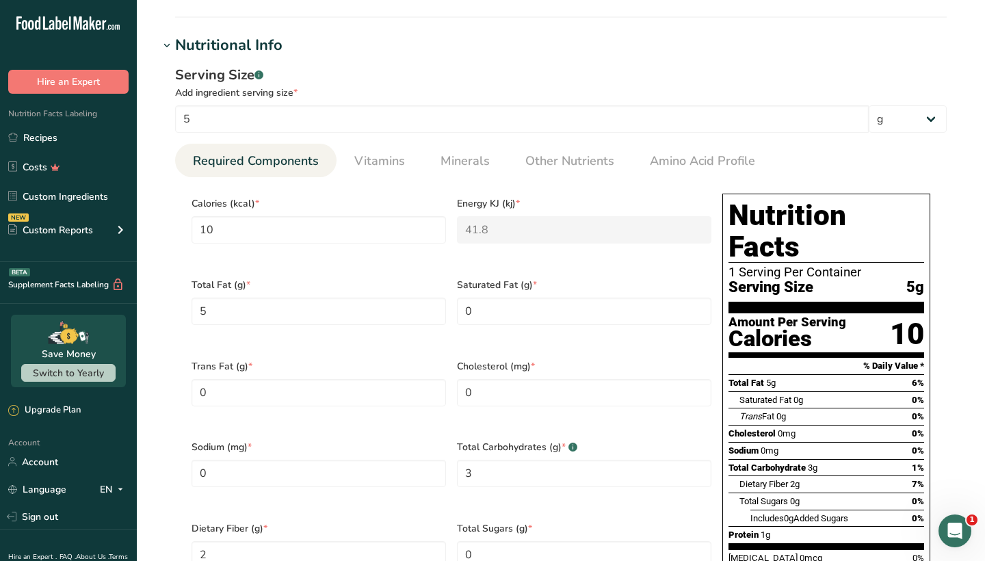
click at [168, 49] on icon at bounding box center [167, 45] width 12 height 19
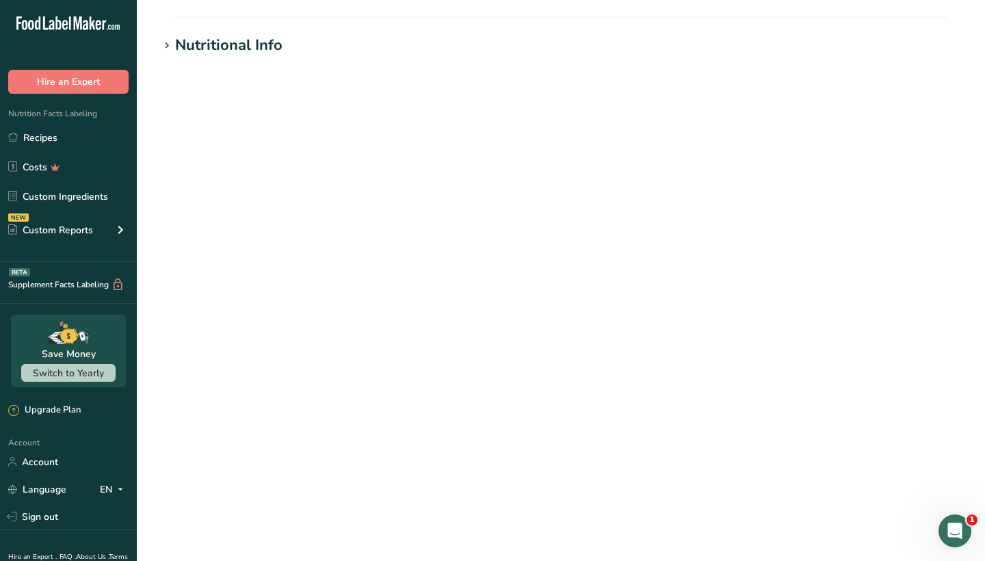
scroll to position [431, 0]
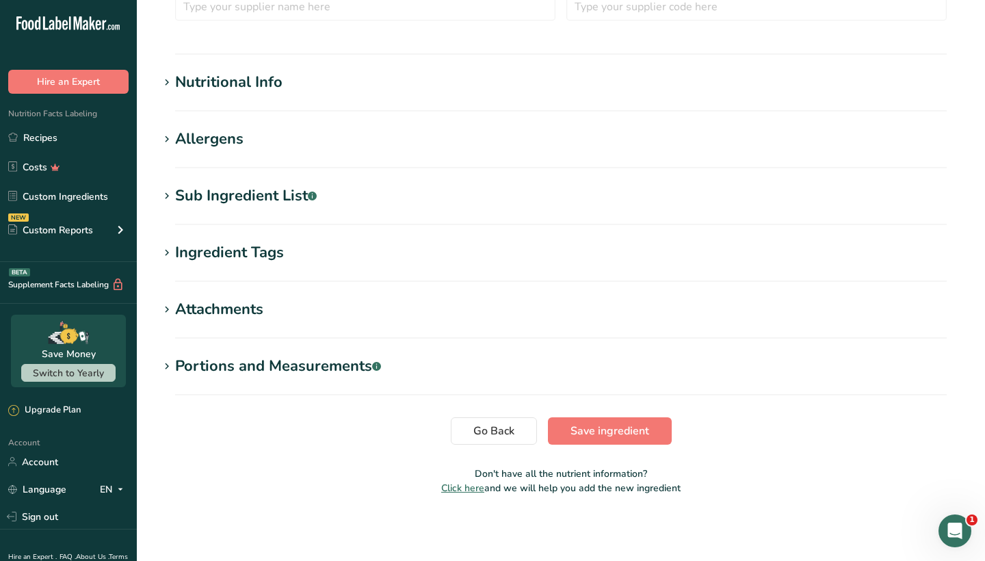
click at [164, 138] on icon at bounding box center [167, 139] width 12 height 19
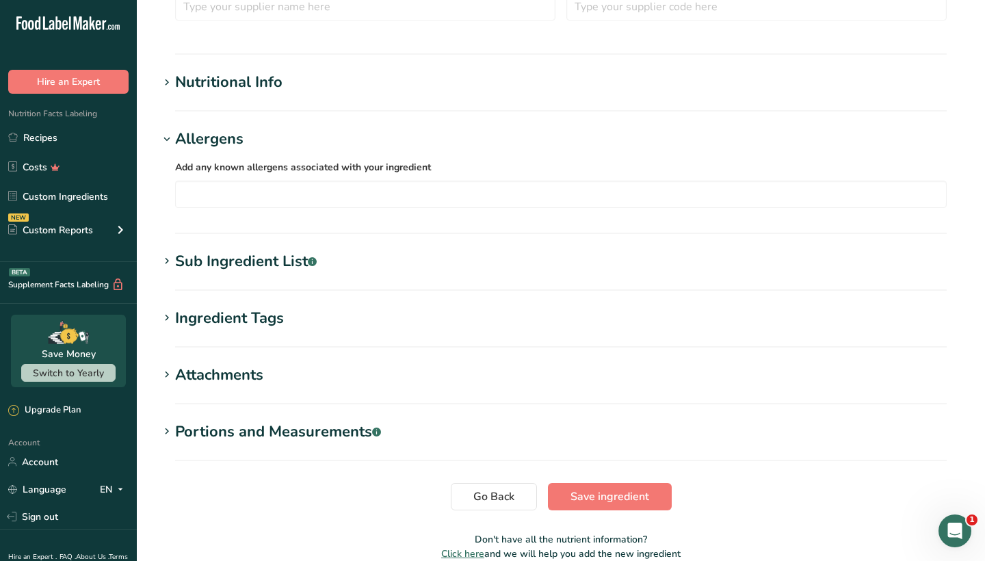
click at [164, 138] on icon at bounding box center [167, 139] width 12 height 19
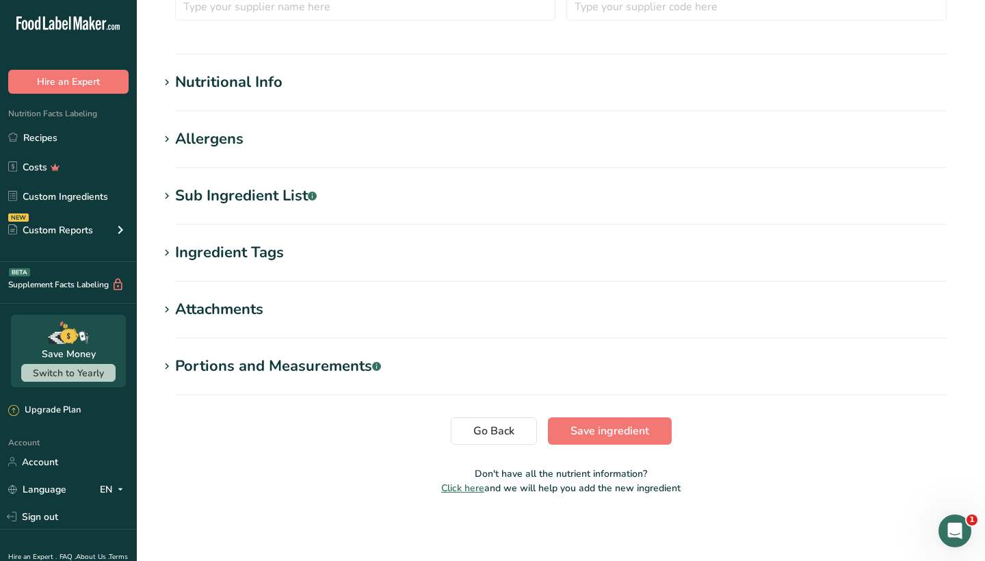
click at [168, 199] on icon at bounding box center [167, 196] width 12 height 19
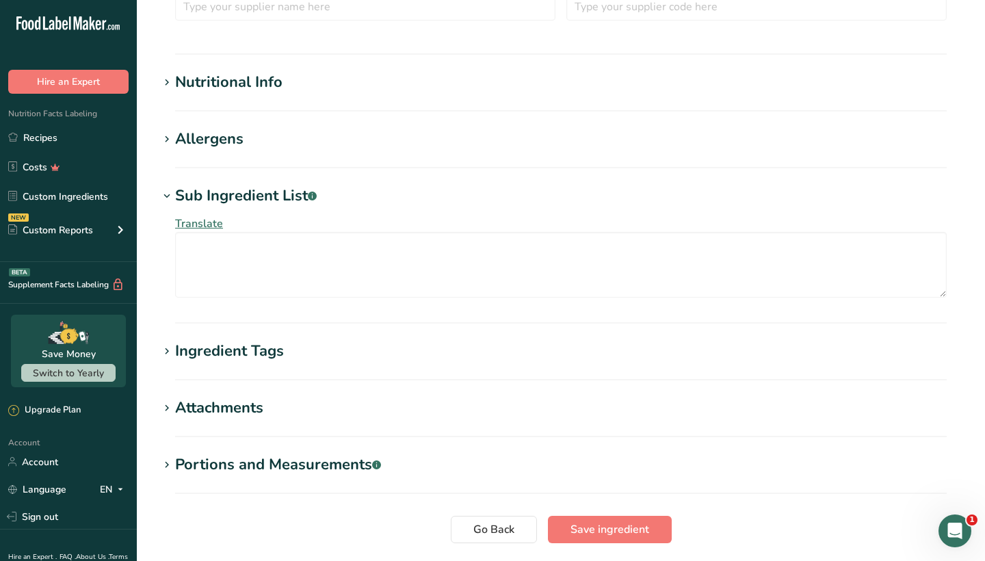
click at [168, 199] on icon at bounding box center [167, 196] width 12 height 19
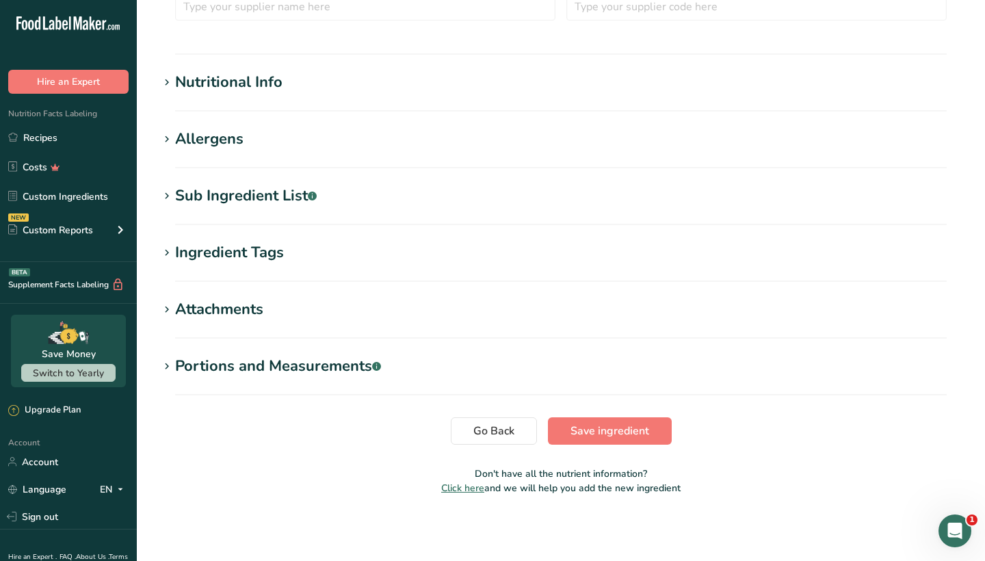
click at [168, 245] on icon at bounding box center [167, 252] width 12 height 19
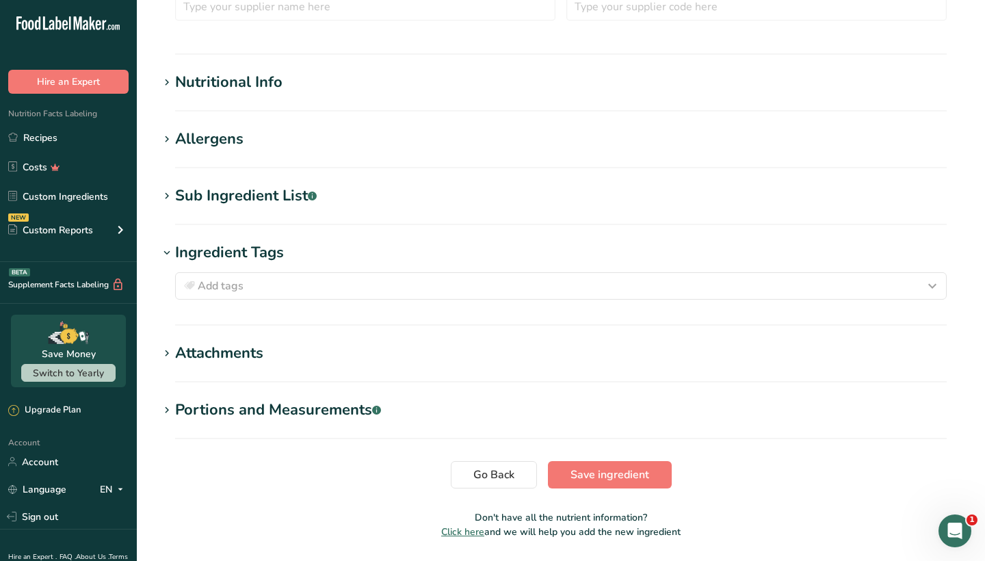
click at [168, 250] on icon at bounding box center [167, 252] width 12 height 19
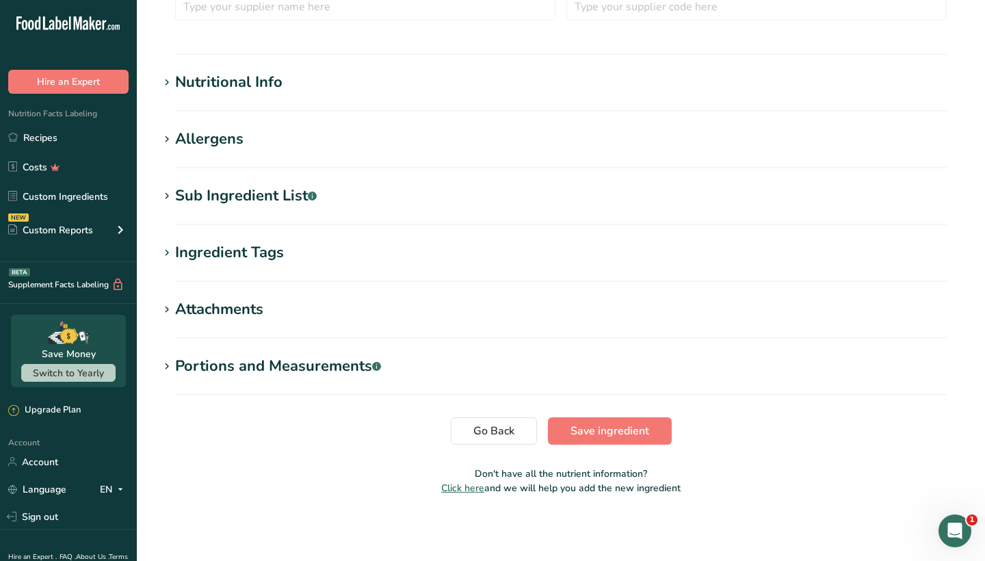
click at [167, 309] on icon at bounding box center [167, 309] width 12 height 19
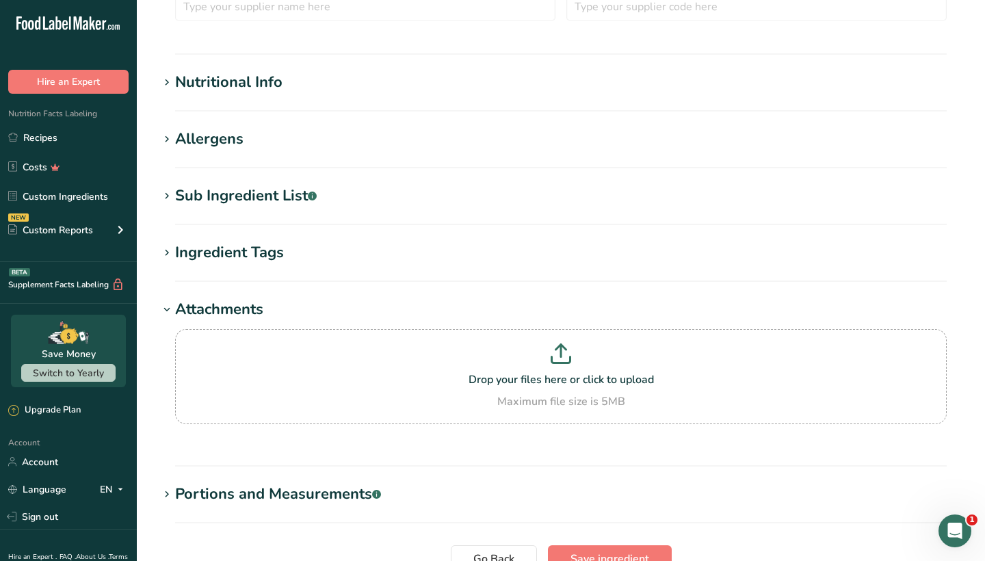
click at [167, 309] on icon at bounding box center [167, 309] width 12 height 19
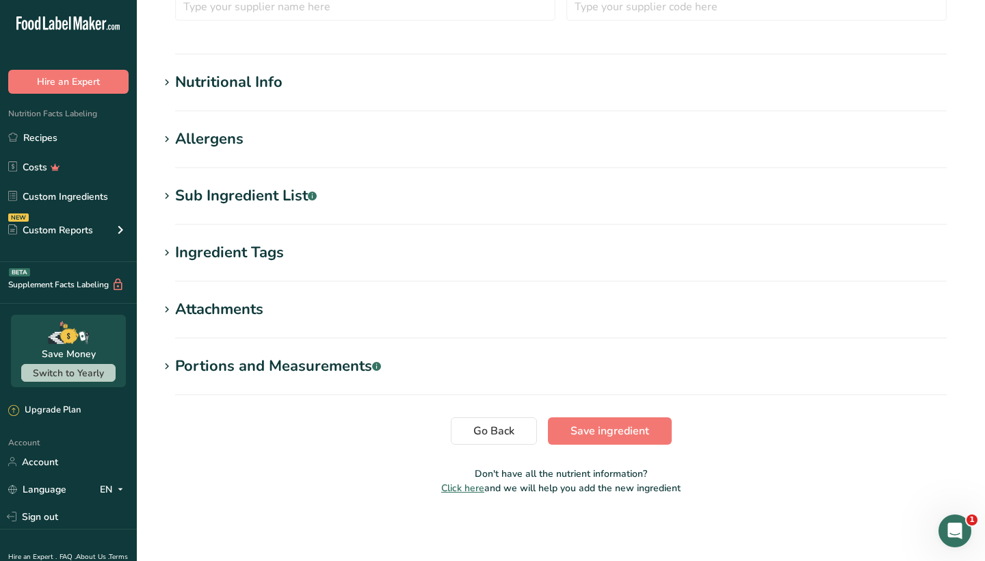
click at [168, 373] on icon at bounding box center [167, 366] width 12 height 19
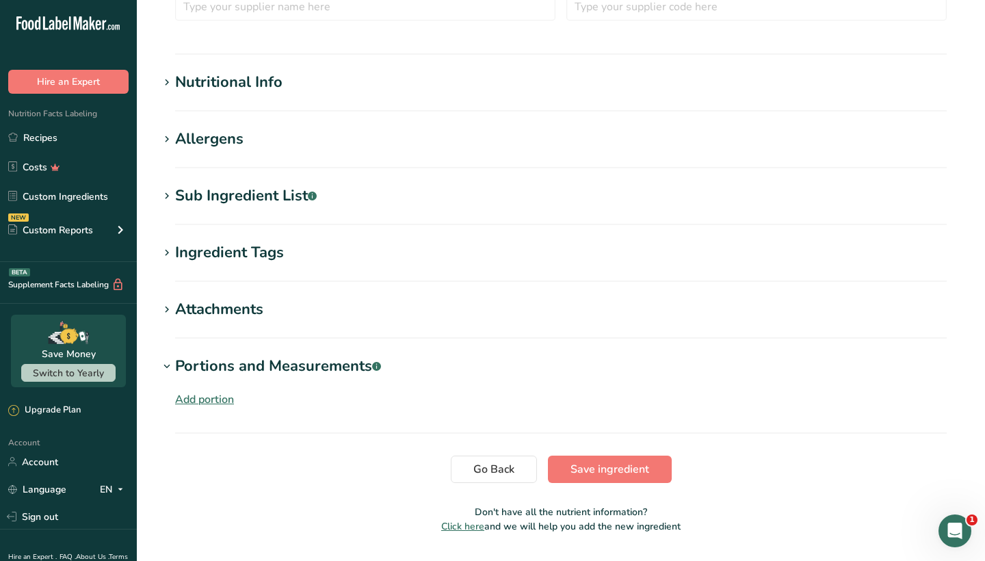
click at [168, 373] on icon at bounding box center [167, 366] width 12 height 19
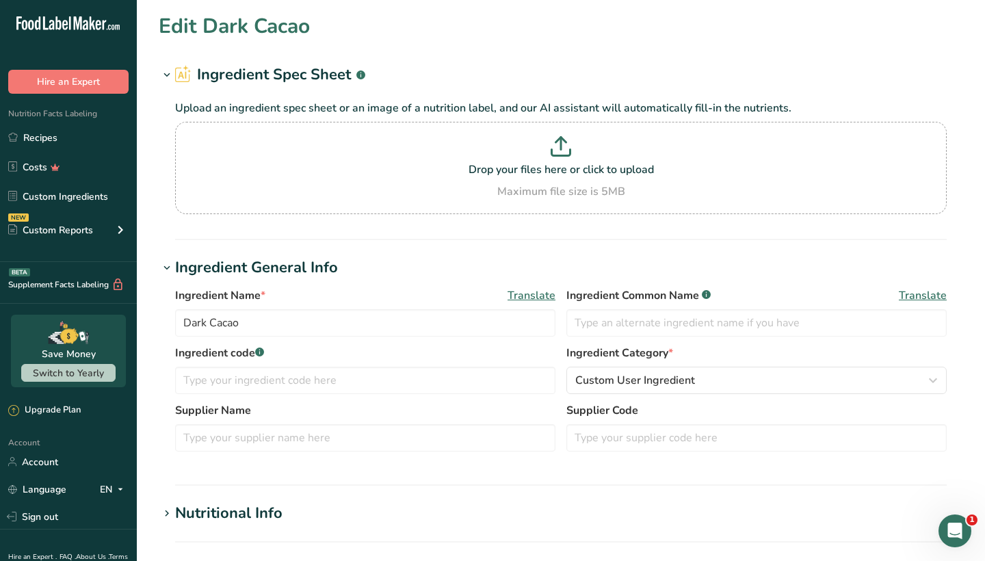
scroll to position [0, 0]
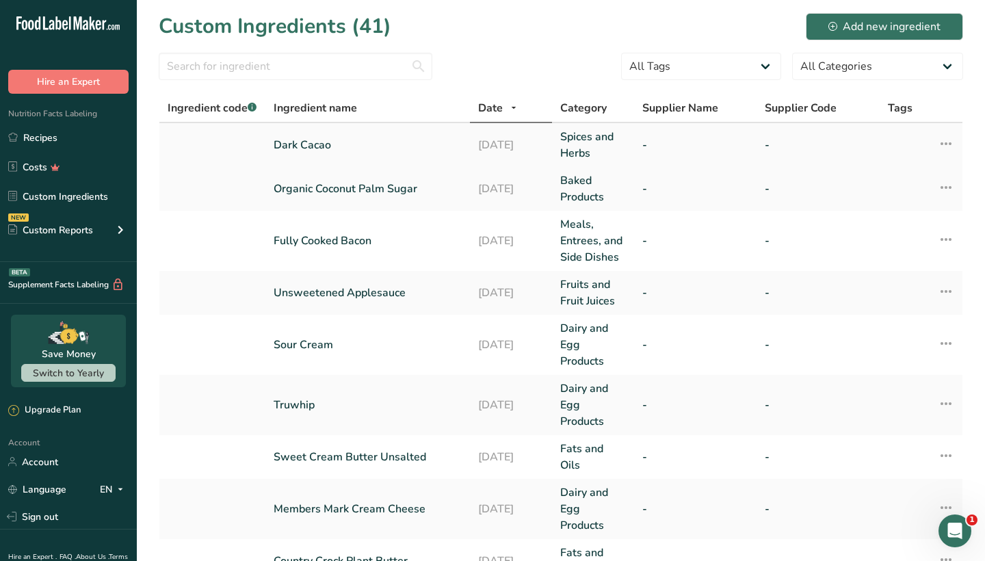
click at [947, 144] on icon at bounding box center [945, 143] width 16 height 25
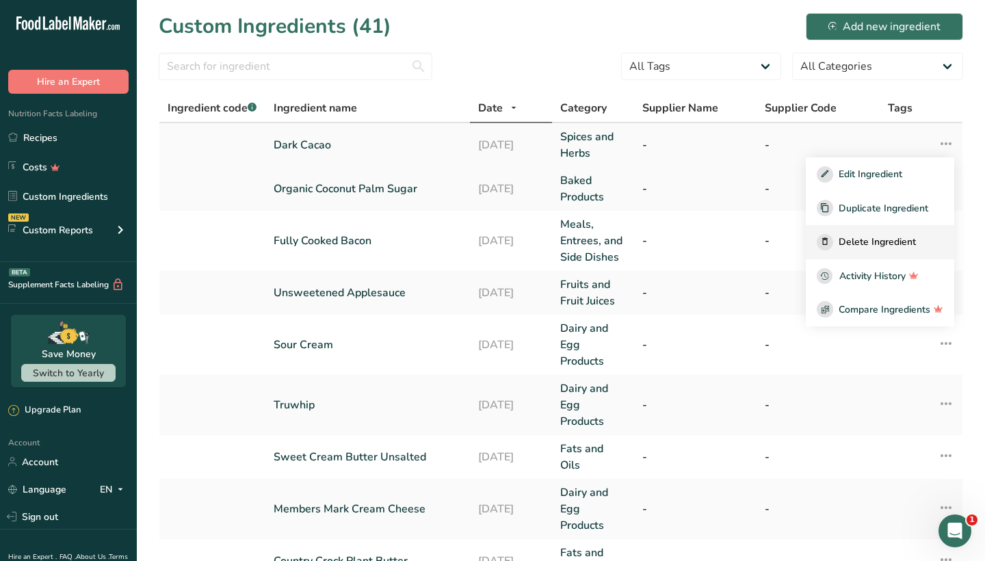
click at [859, 238] on span "Delete Ingredient" at bounding box center [876, 242] width 77 height 14
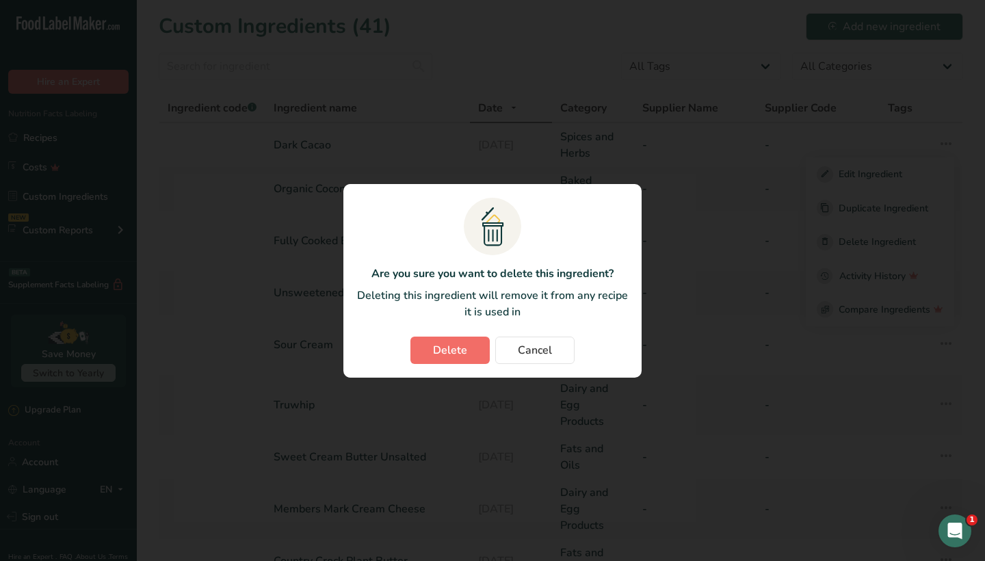
click at [478, 347] on button "Delete" at bounding box center [449, 349] width 79 height 27
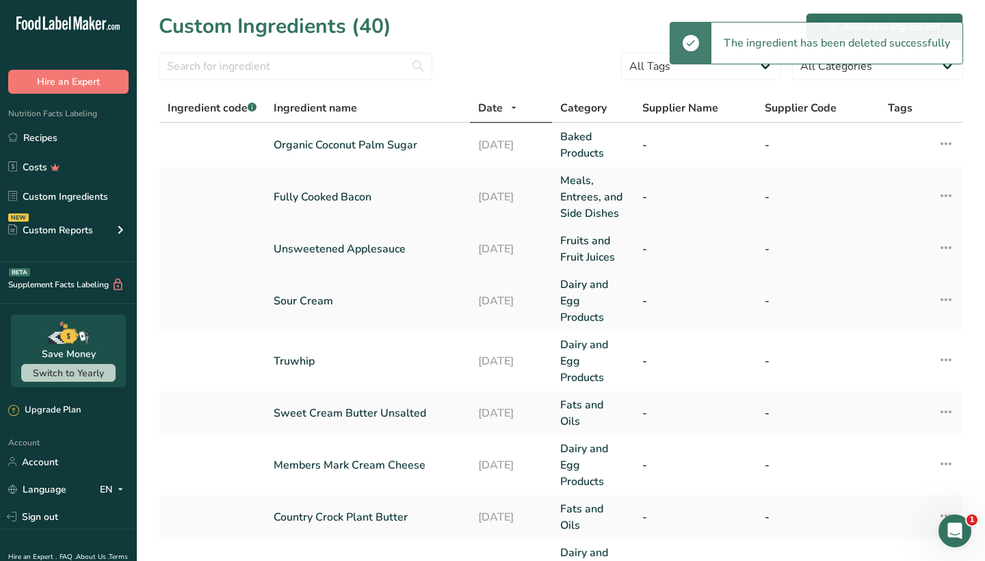
scroll to position [24, 0]
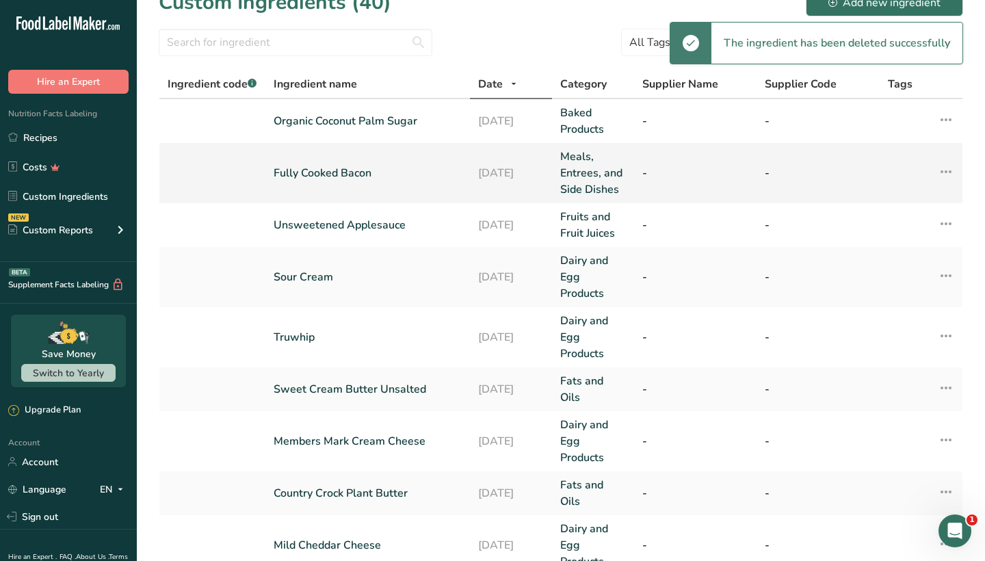
click at [947, 168] on icon at bounding box center [945, 171] width 16 height 25
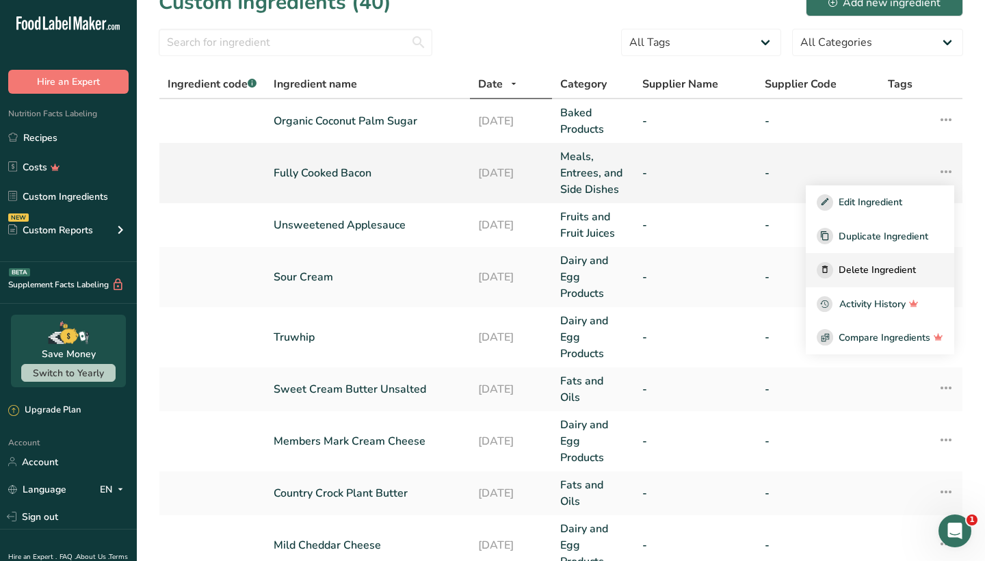
click at [878, 277] on span "Delete Ingredient" at bounding box center [876, 270] width 77 height 14
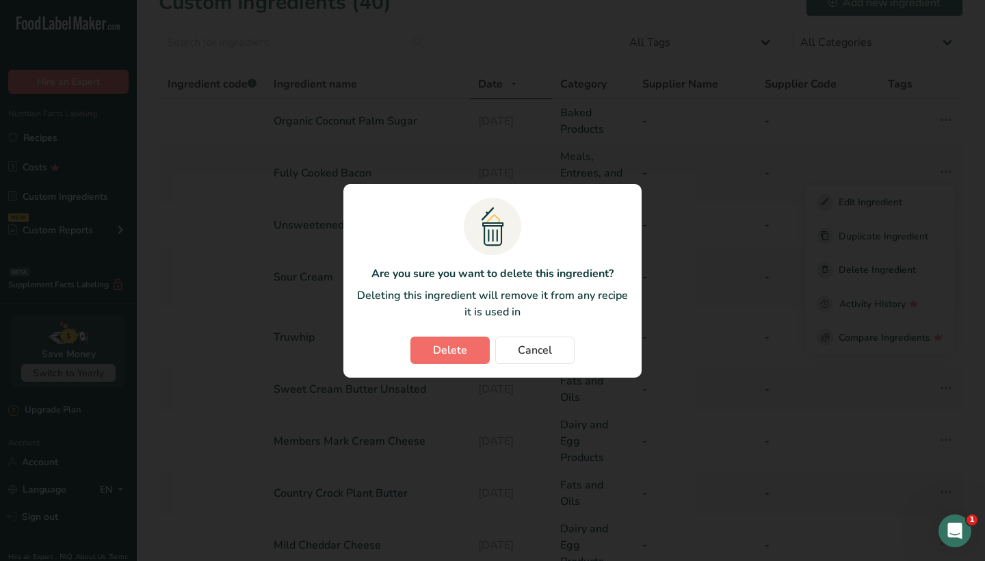
click at [438, 350] on span "Delete" at bounding box center [450, 350] width 34 height 16
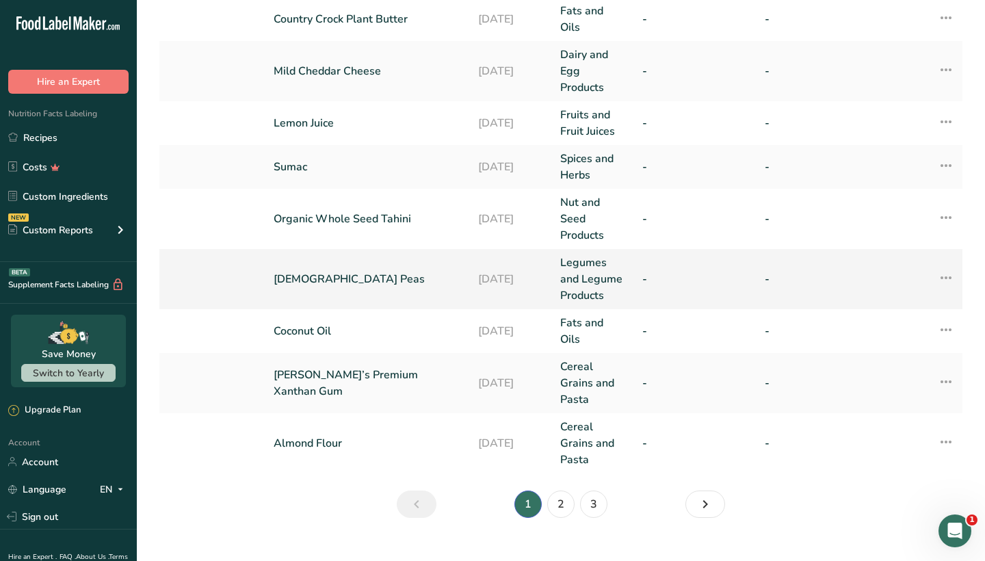
scroll to position [440, 0]
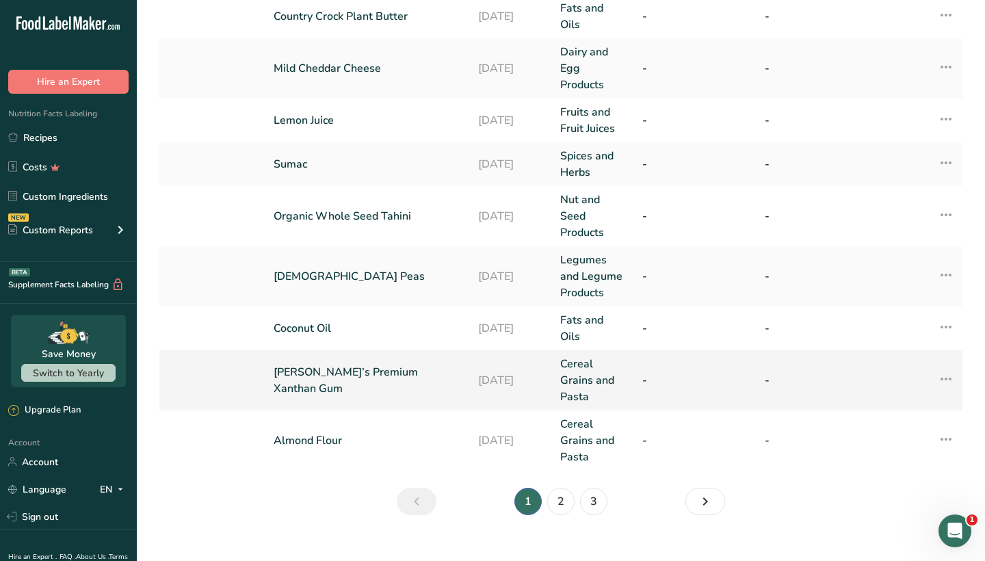
click at [505, 372] on link "25-08-2023" at bounding box center [511, 380] width 66 height 16
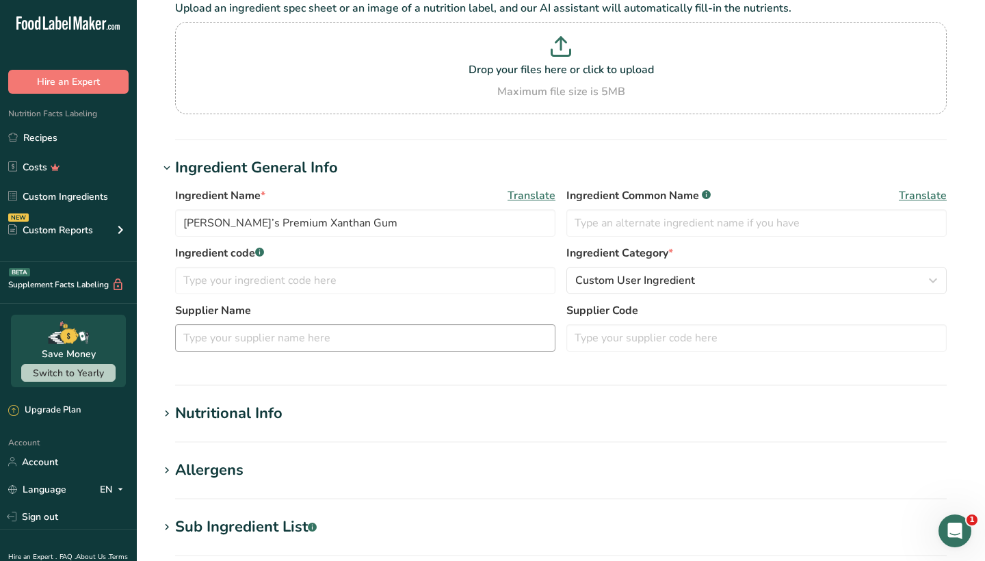
scroll to position [103, 0]
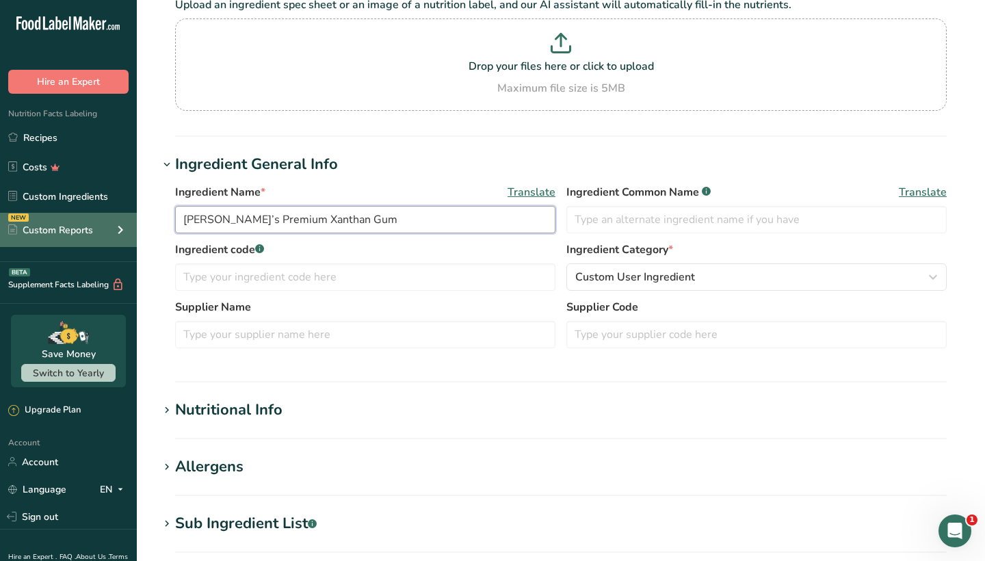
drag, startPoint x: 282, startPoint y: 221, endPoint x: 133, endPoint y: 214, distance: 149.9
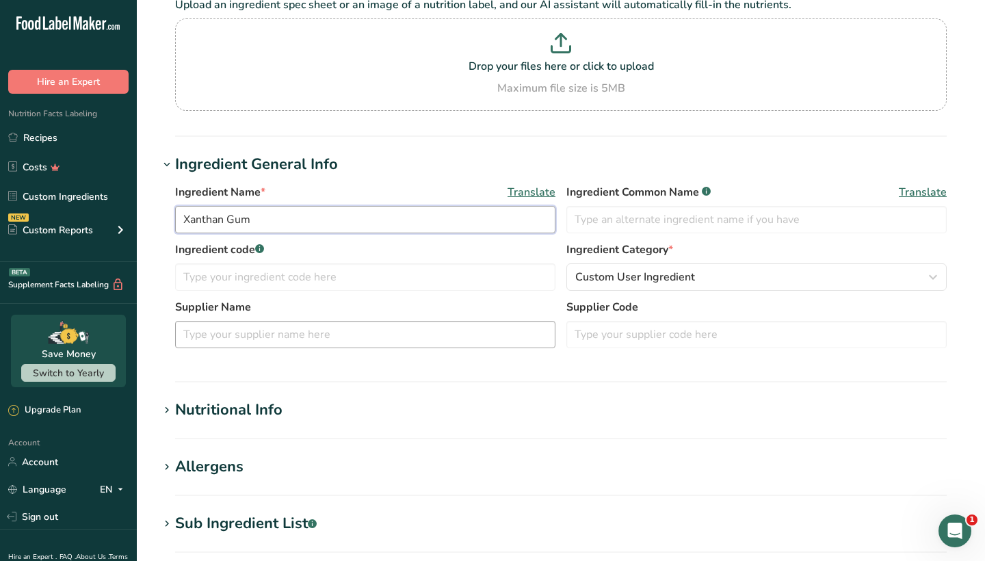
type input "Xanthan Gum"
click at [208, 332] on input "text" at bounding box center [365, 334] width 380 height 27
paste input "Anthony’s Premium"
click at [252, 338] on input "Anthony’s Premium" at bounding box center [365, 334] width 380 height 27
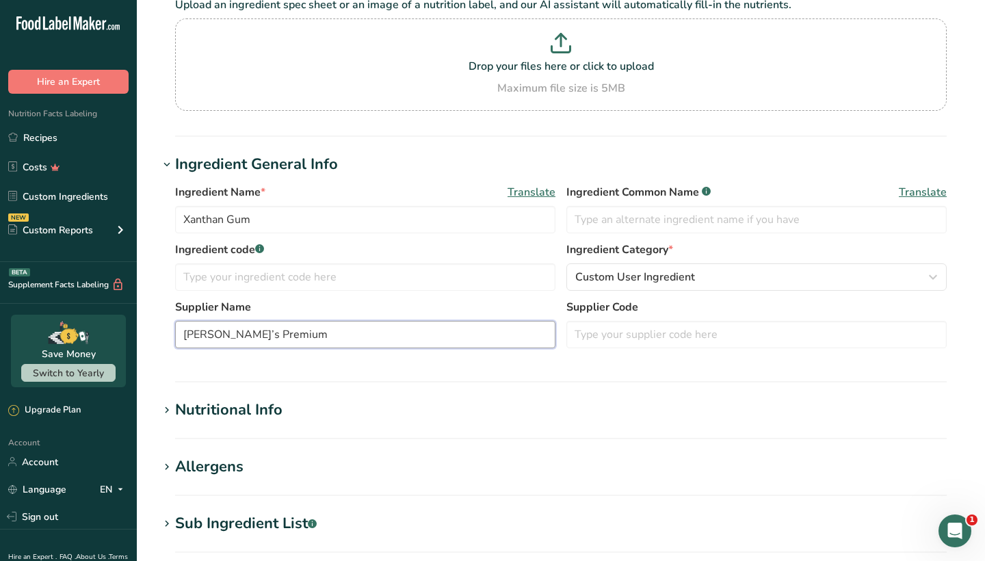
type input "Anthony’s Premium"
click at [553, 303] on label "Supplier Name" at bounding box center [365, 307] width 380 height 16
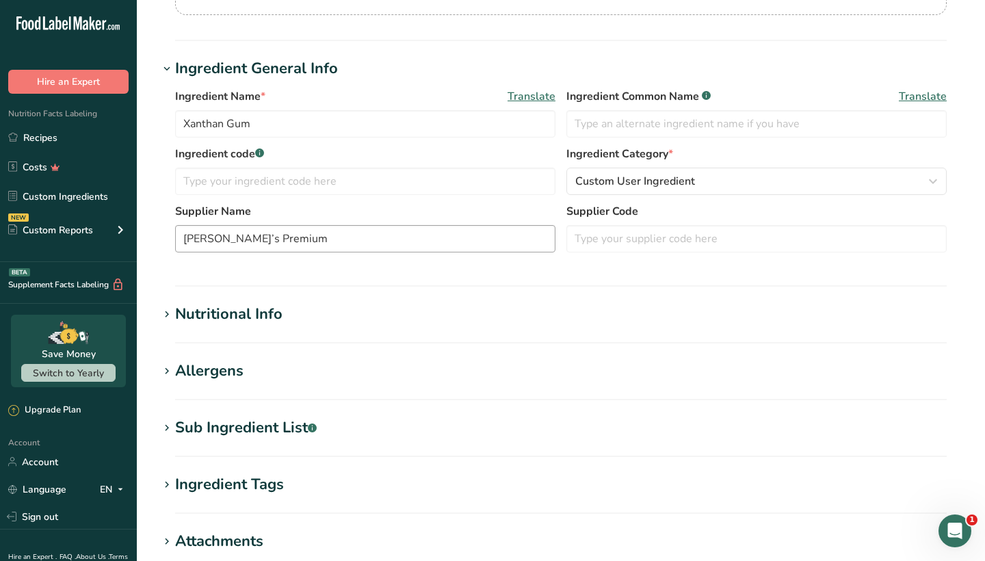
scroll to position [205, 0]
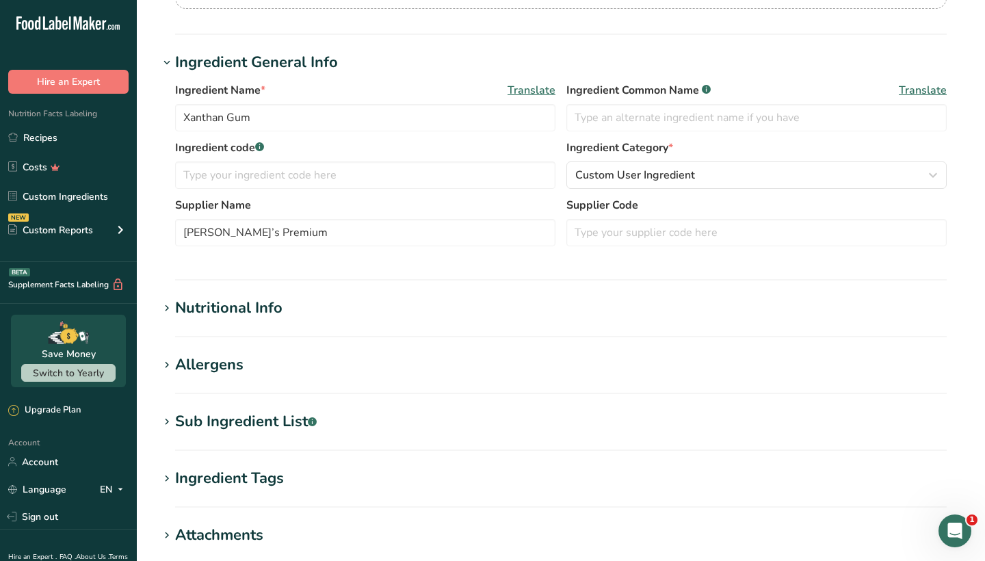
click at [170, 305] on icon at bounding box center [167, 308] width 12 height 19
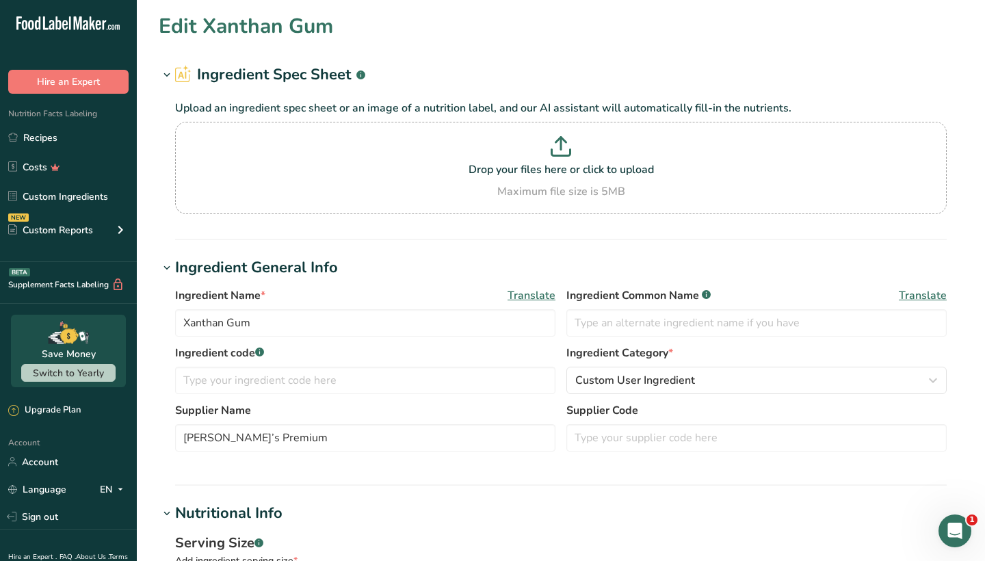
scroll to position [0, 0]
click at [165, 72] on icon at bounding box center [167, 75] width 12 height 19
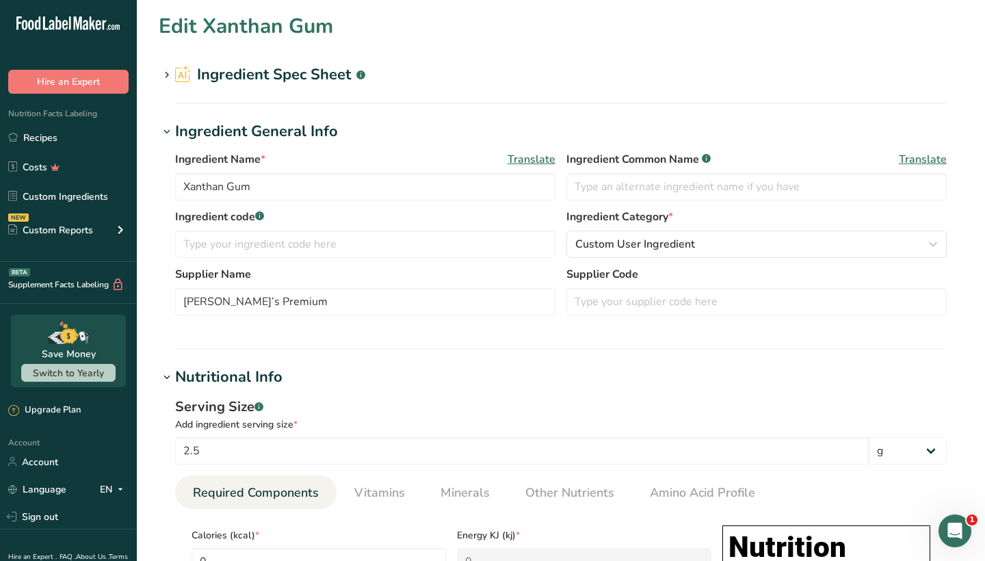
click at [163, 131] on icon at bounding box center [167, 131] width 12 height 19
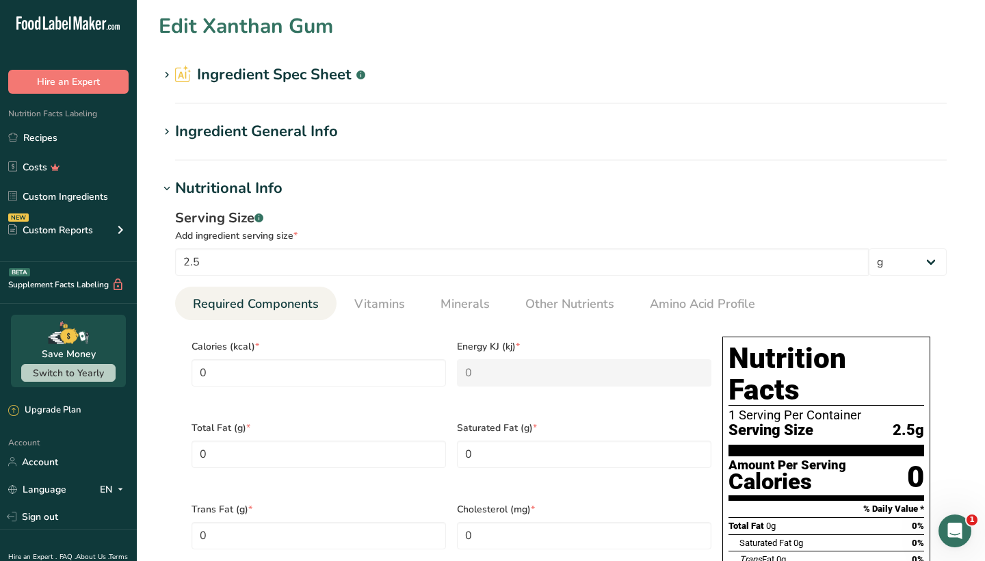
click at [166, 187] on icon at bounding box center [167, 188] width 12 height 19
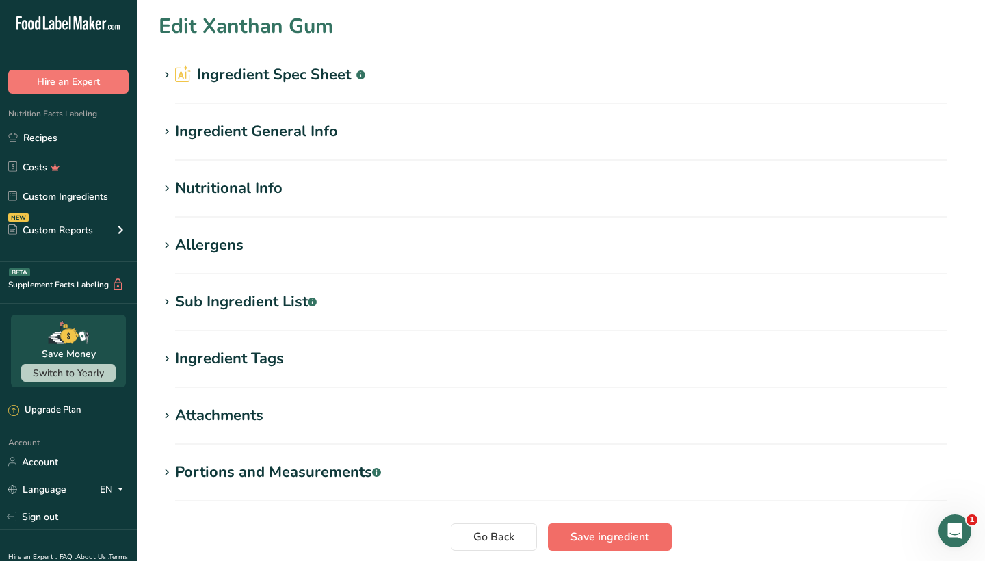
click at [600, 534] on span "Save ingredient" at bounding box center [609, 537] width 79 height 16
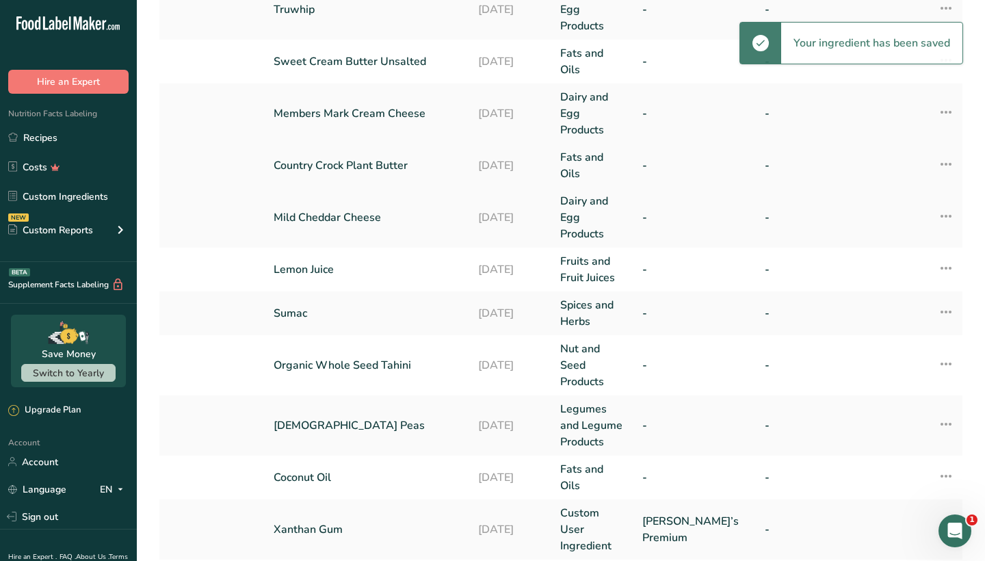
scroll to position [293, 0]
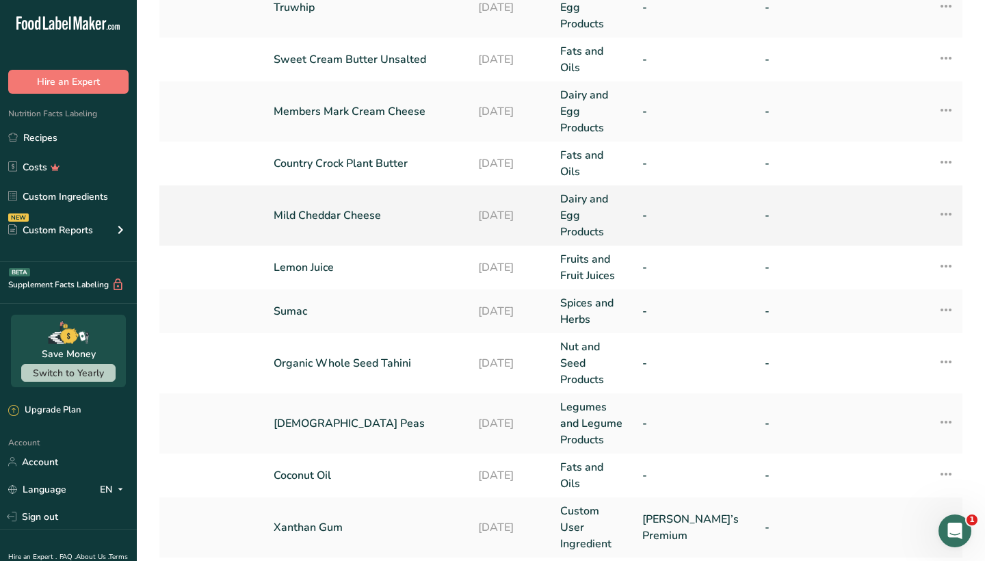
click at [945, 207] on icon at bounding box center [945, 214] width 16 height 25
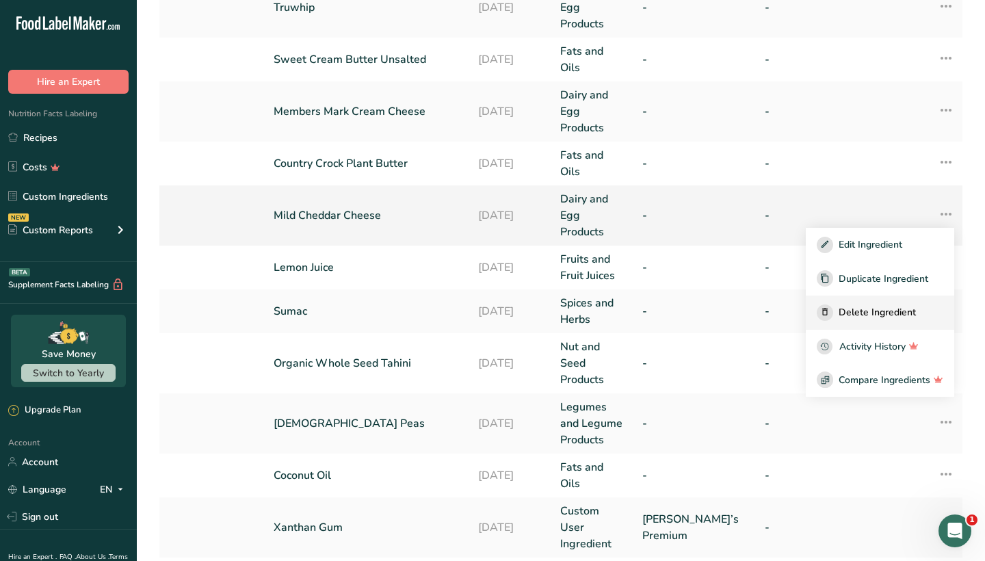
click at [891, 305] on span "Delete Ingredient" at bounding box center [876, 312] width 77 height 14
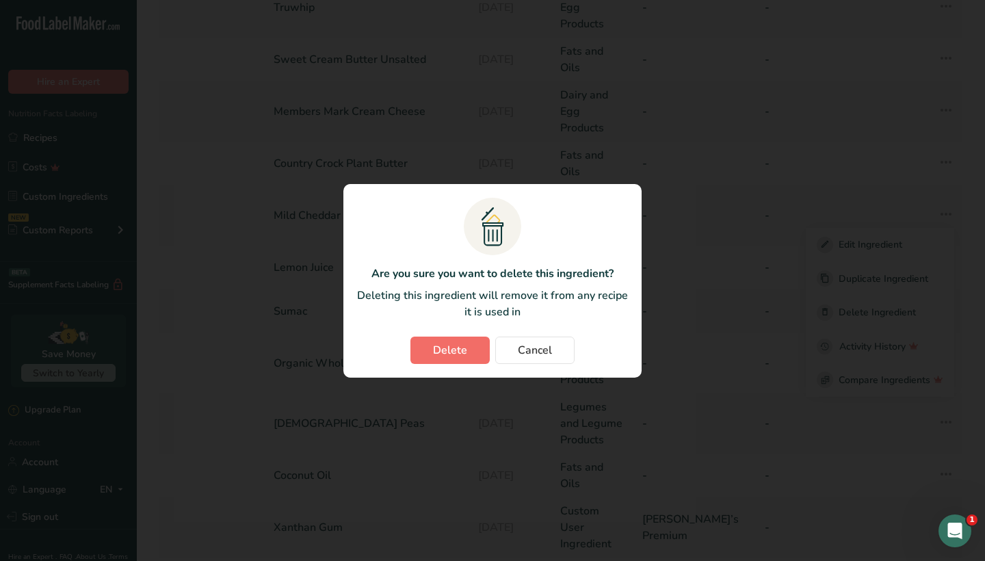
click at [472, 349] on button "Delete" at bounding box center [449, 349] width 79 height 27
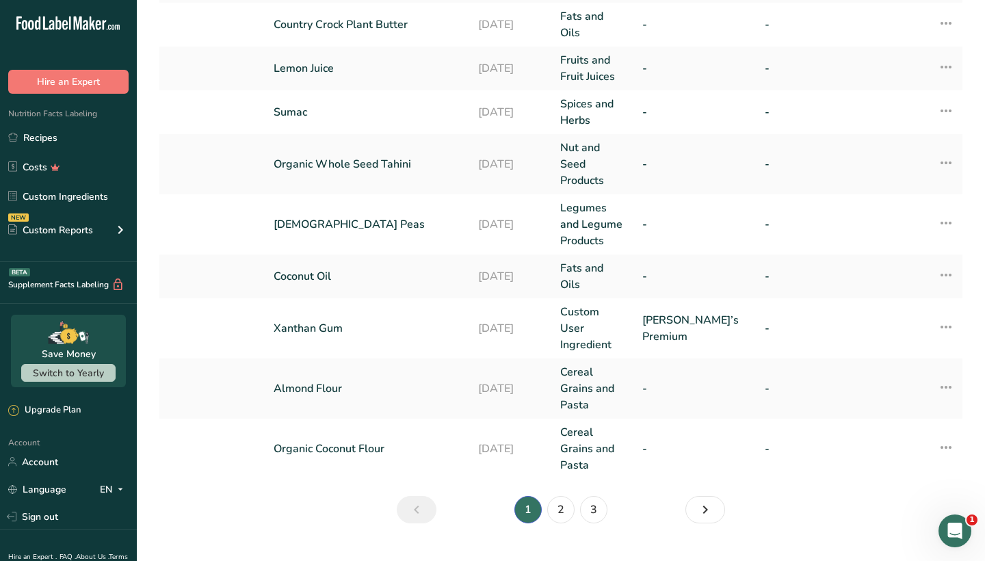
scroll to position [431, 0]
click at [282, 381] on link "Almond Flour" at bounding box center [367, 389] width 188 height 16
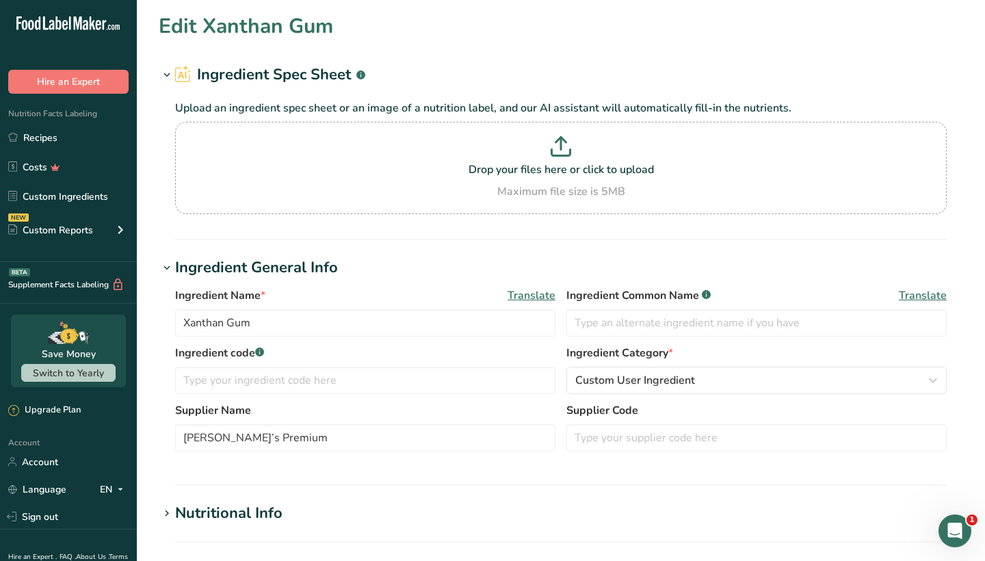
type input "Almond Flour"
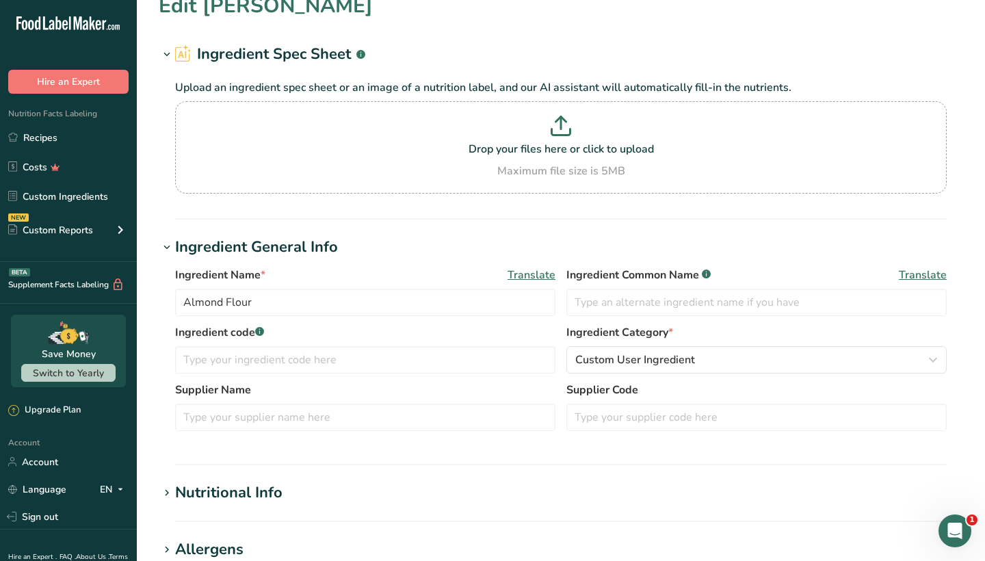
scroll to position [29, 0]
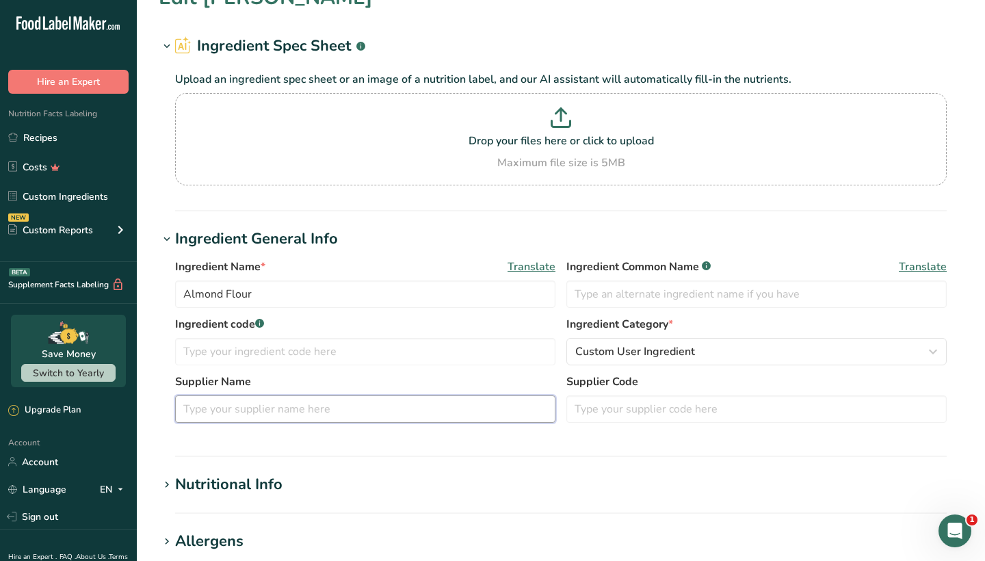
click at [266, 408] on input "text" at bounding box center [365, 408] width 380 height 27
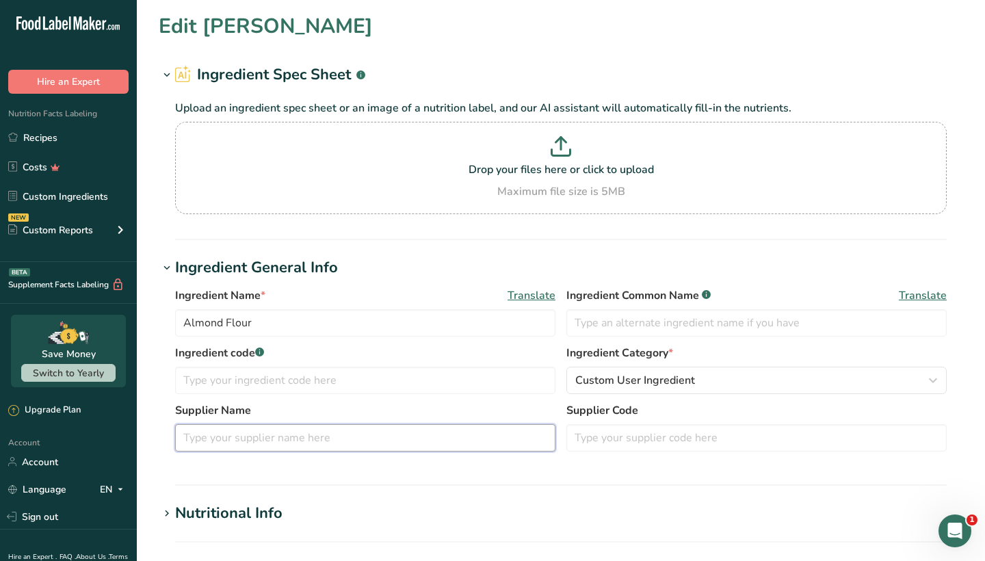
scroll to position [0, 0]
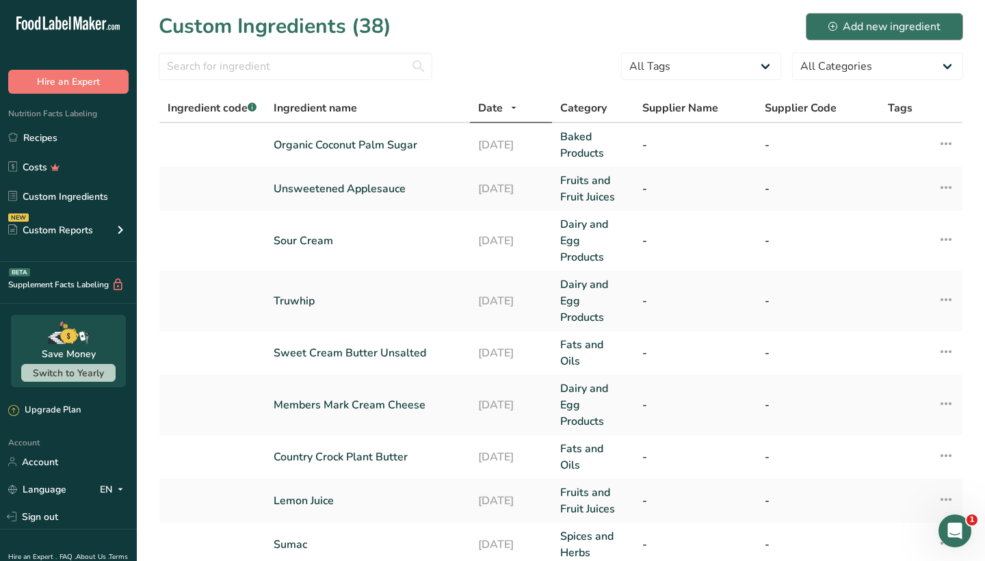
click at [900, 25] on div "Add new ingredient" at bounding box center [884, 26] width 112 height 16
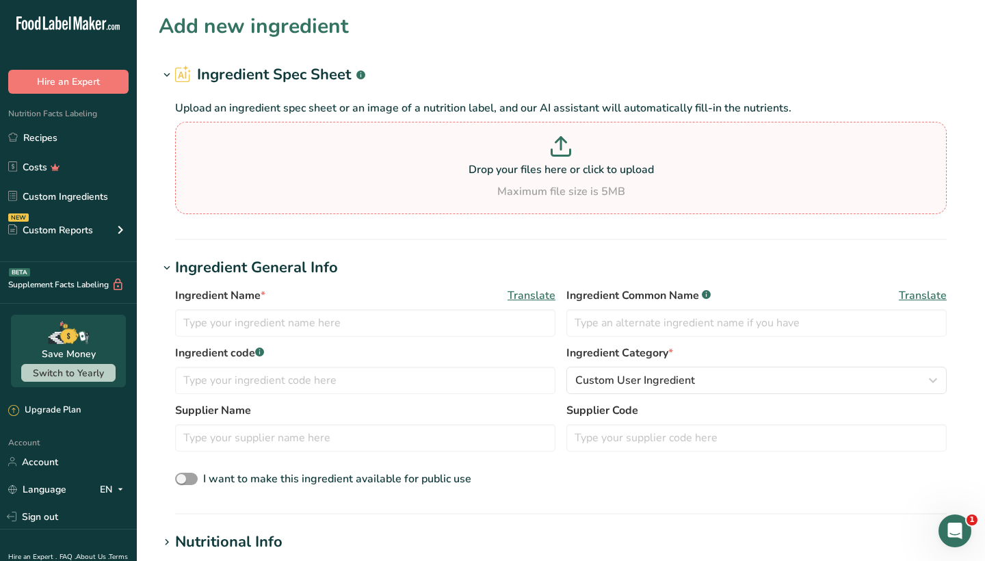
click at [490, 164] on p "Drop your files here or click to upload" at bounding box center [560, 169] width 764 height 16
click at [490, 164] on input "Drop your files here or click to upload Maximum file size is 5MB" at bounding box center [560, 168] width 771 height 92
type input "C:\fakepath\jif-45-pounds-natural-peanut-butter-sauce-2.pdf"
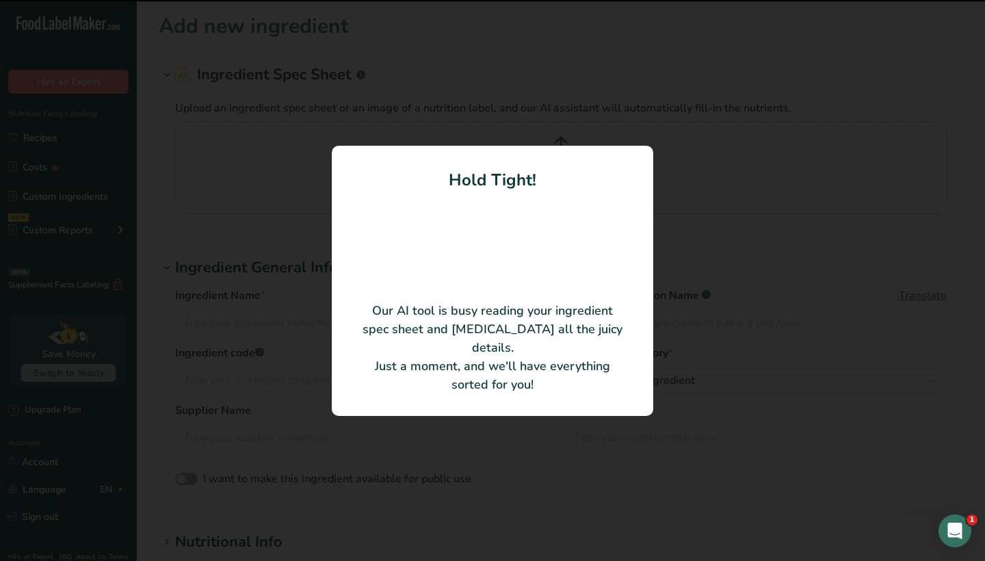
type input "Peanuts, Sugar, Palm Oil, Contains 2% or Less of: Salt"
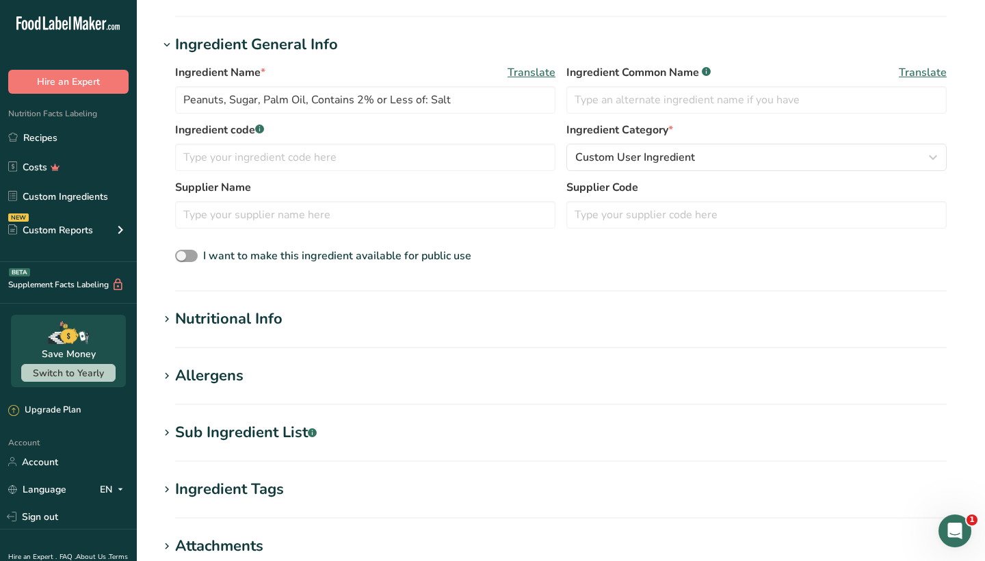
scroll to position [159, 0]
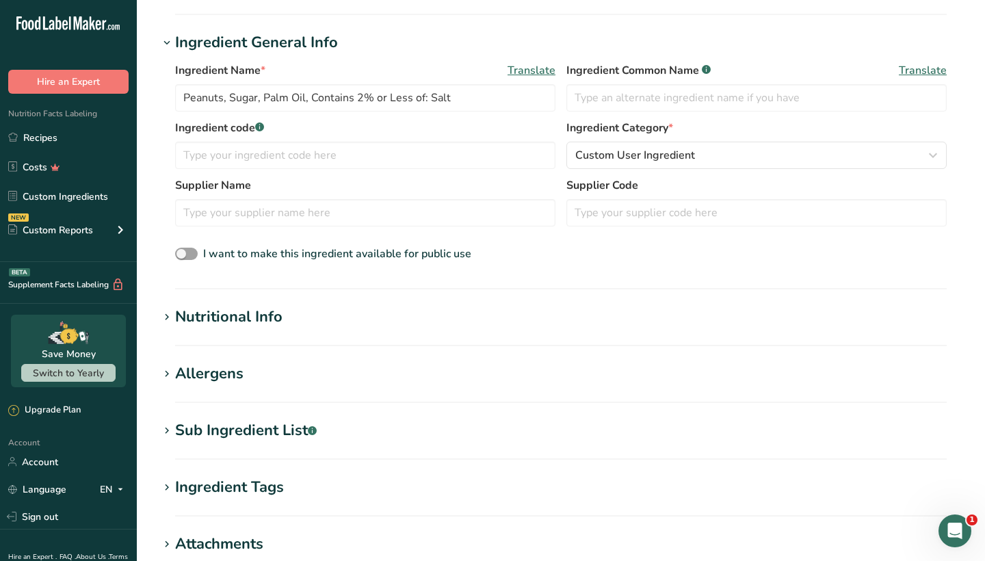
click at [470, 320] on h1 "Nutritional Info" at bounding box center [561, 317] width 804 height 23
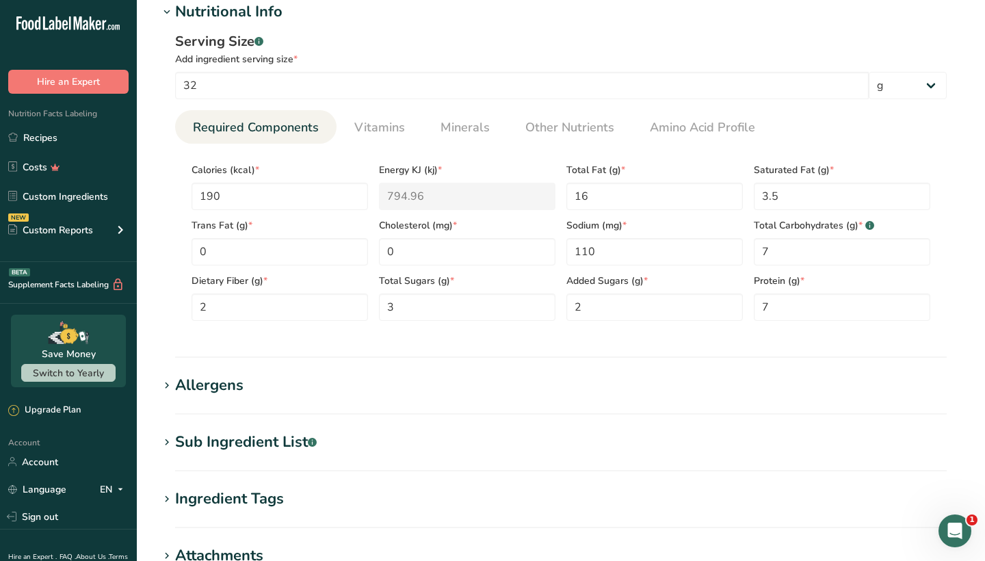
scroll to position [503, 0]
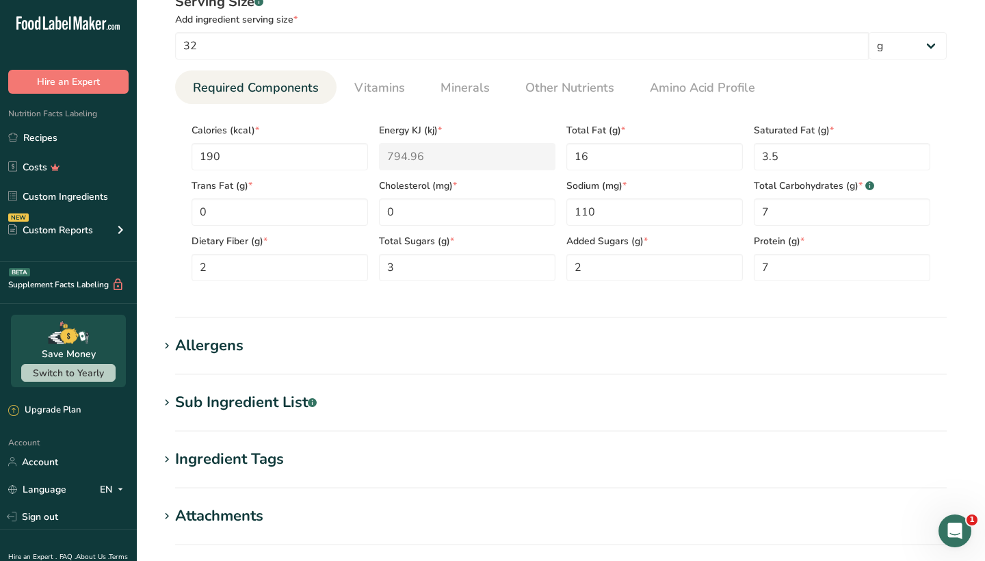
click at [222, 351] on div "Allergens" at bounding box center [209, 345] width 68 height 23
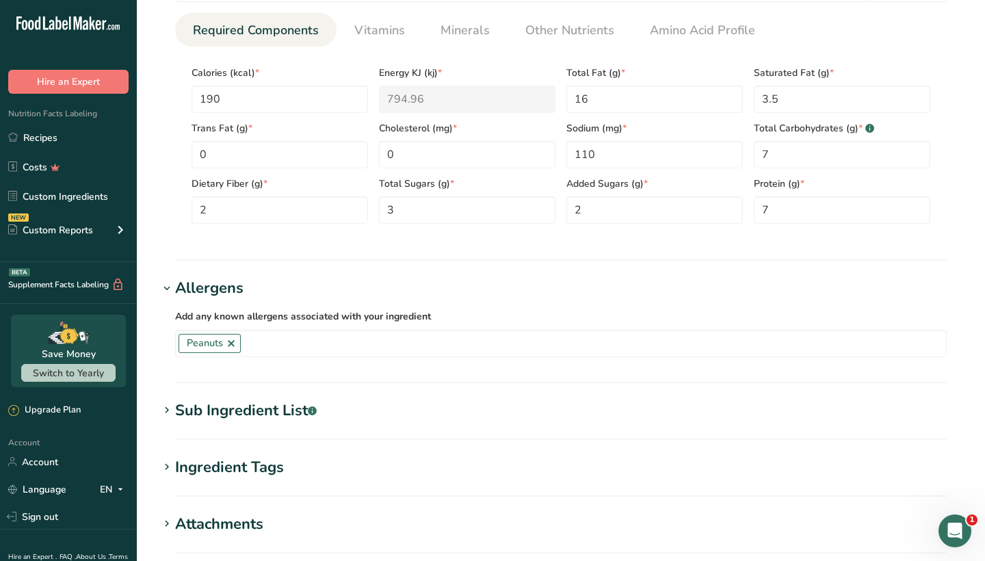
scroll to position [598, 0]
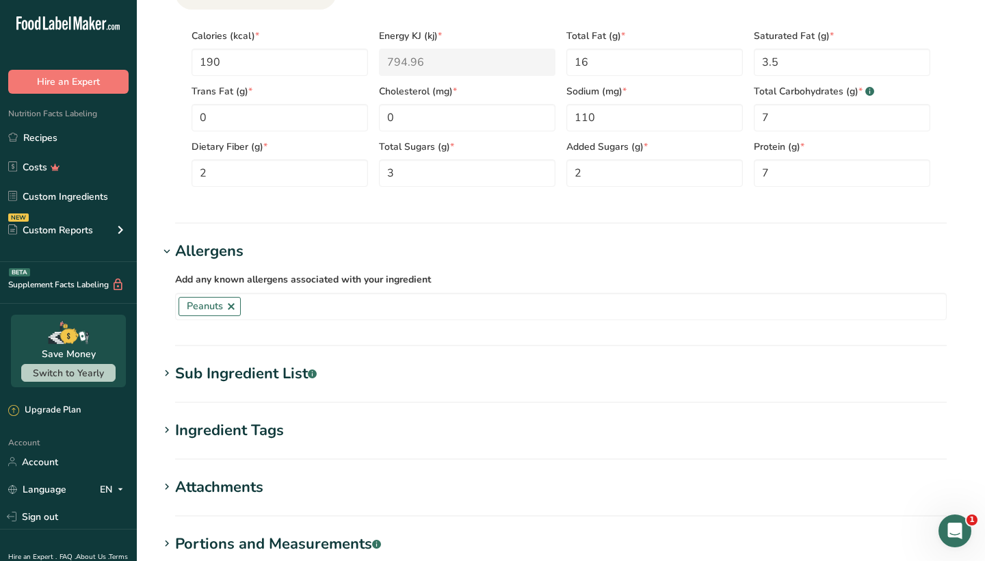
click at [214, 372] on div "Sub Ingredient List .a-a{fill:#347362;}.b-a{fill:#fff;}" at bounding box center [246, 373] width 142 height 23
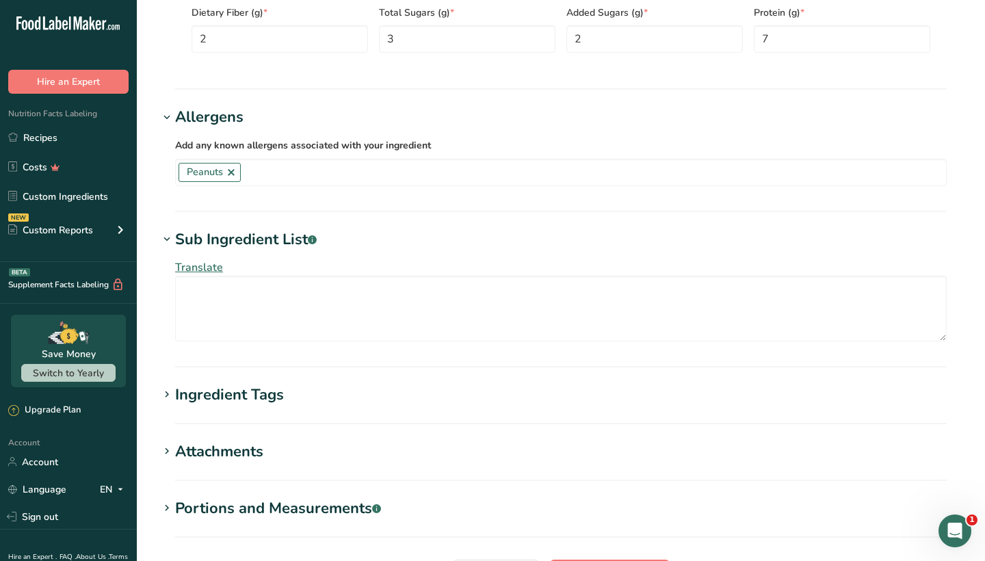
click at [210, 397] on div "Ingredient Tags" at bounding box center [229, 395] width 109 height 23
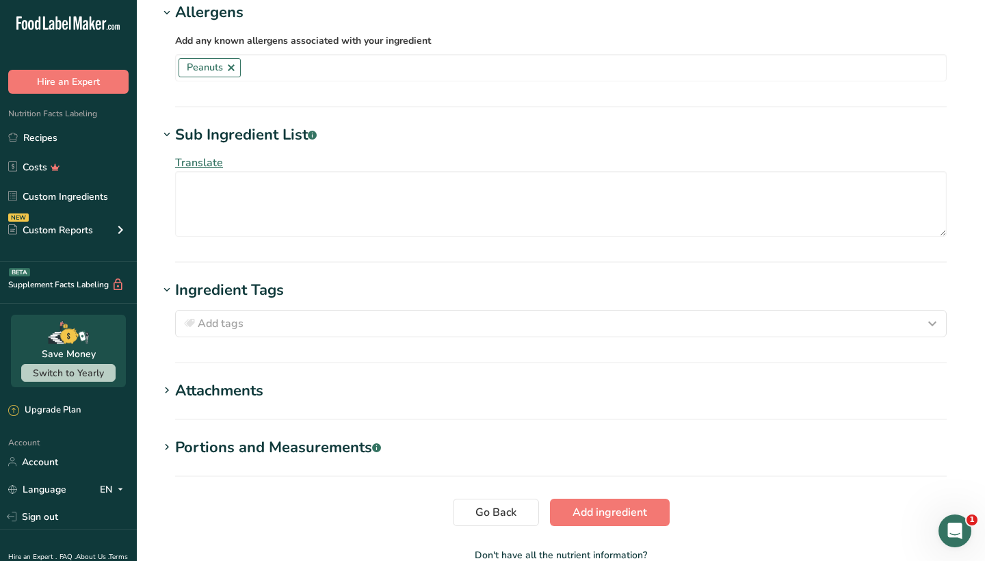
scroll to position [842, 0]
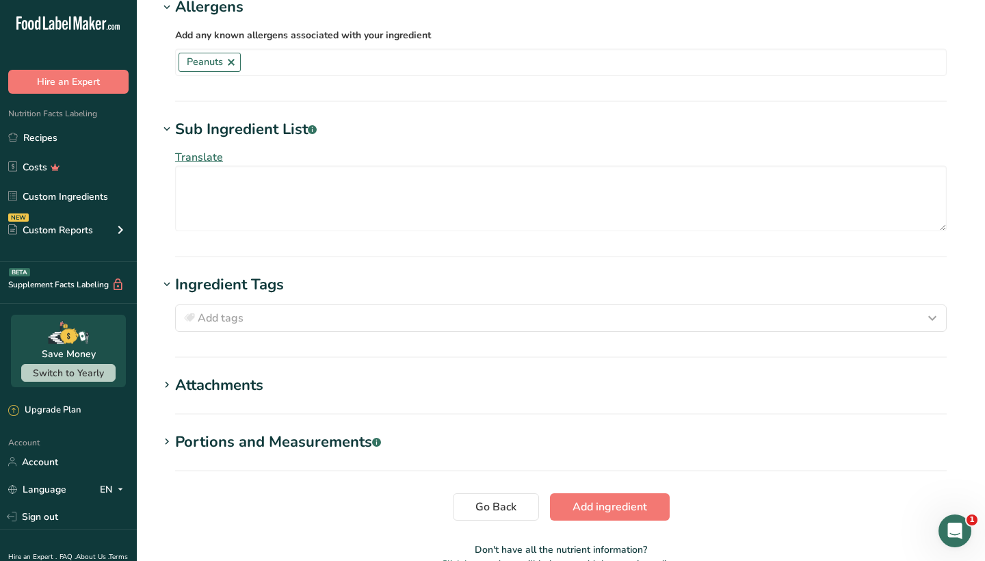
click at [210, 397] on section "Attachments Drop your files here or click to upload Maximum file size is 5MB" at bounding box center [561, 394] width 804 height 40
click at [208, 382] on div "Attachments" at bounding box center [219, 385] width 88 height 23
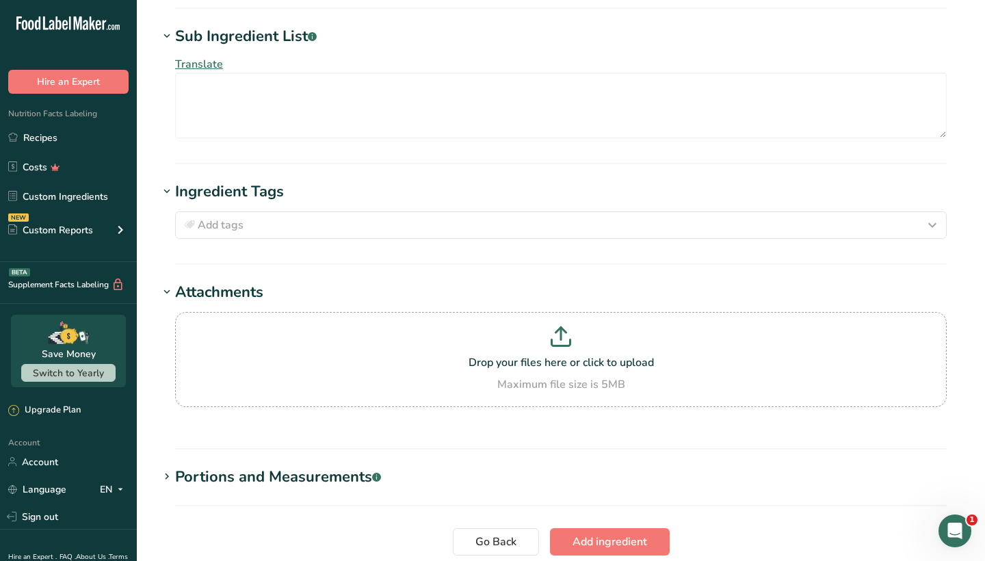
scroll to position [942, 0]
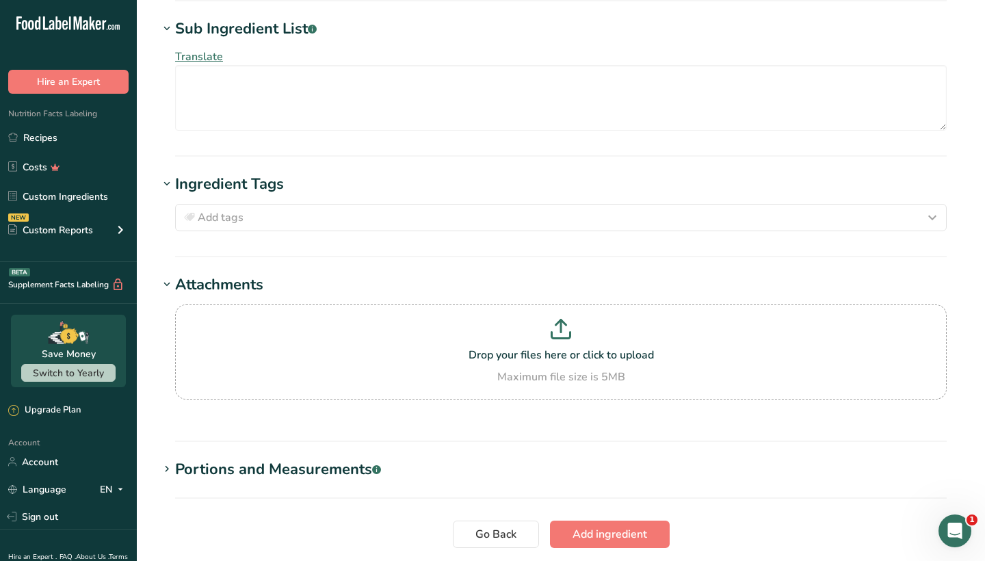
click at [198, 470] on div "Portions and Measurements .a-a{fill:#347362;}.b-a{fill:#fff;}" at bounding box center [278, 469] width 206 height 23
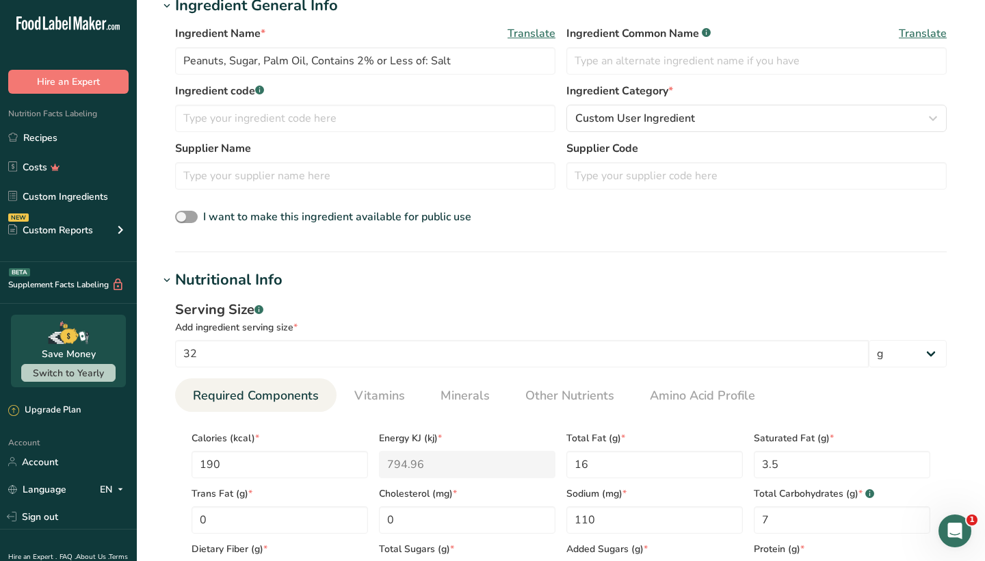
scroll to position [232, 0]
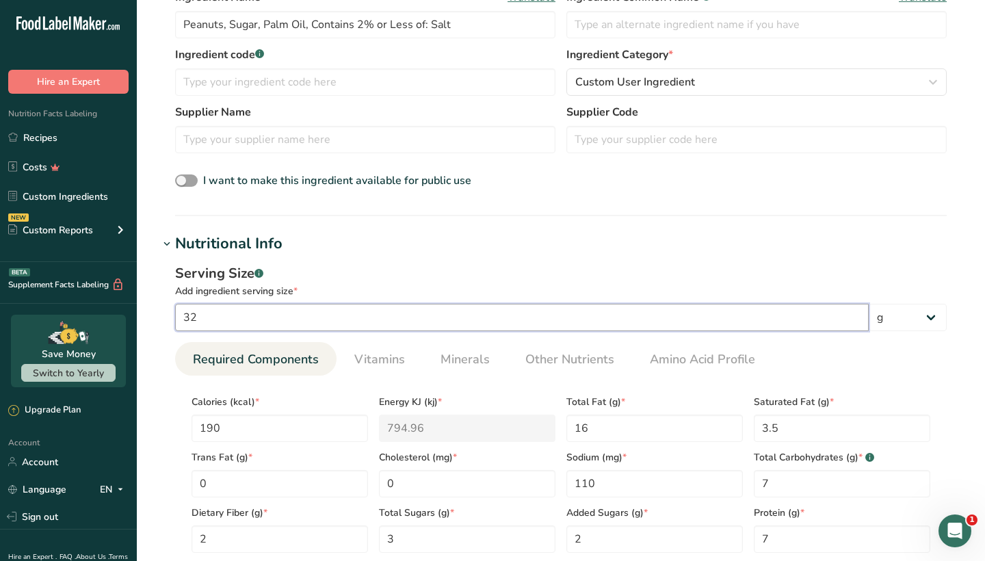
click at [262, 315] on input "32" at bounding box center [521, 317] width 693 height 27
type input "33"
click at [611, 252] on h1 "Nutritional Info" at bounding box center [561, 243] width 804 height 23
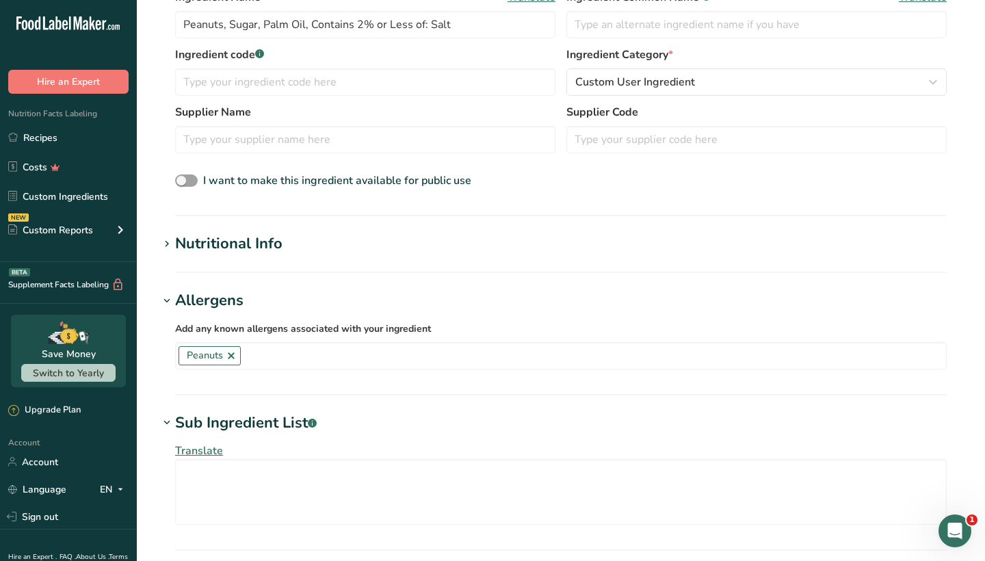
click at [610, 252] on h1 "Nutritional Info" at bounding box center [561, 243] width 804 height 23
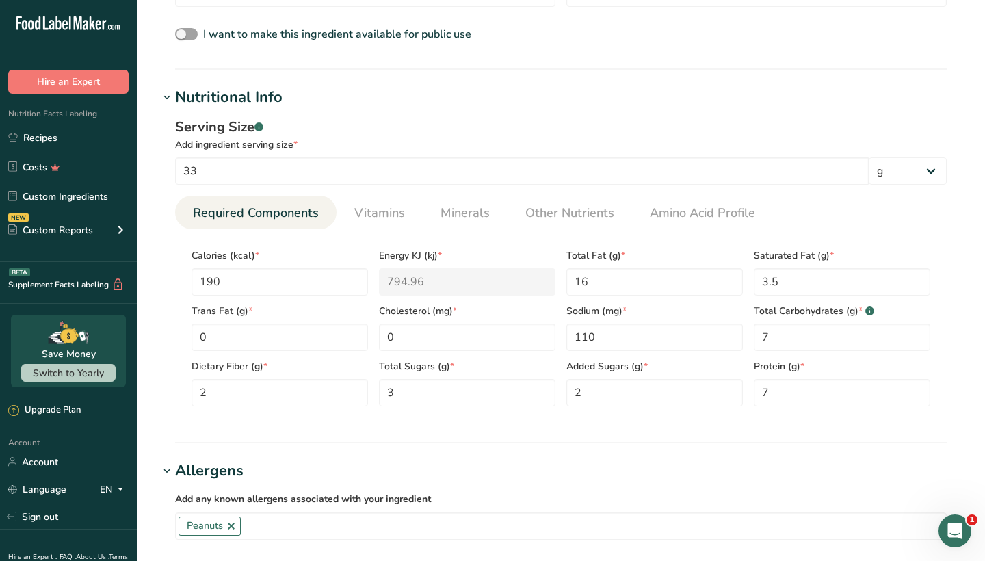
scroll to position [380, 0]
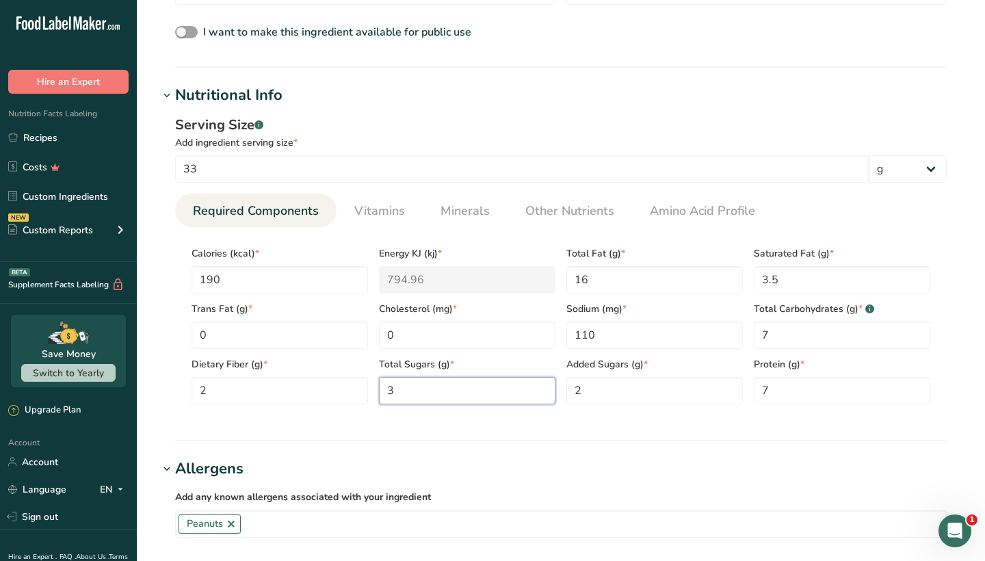
click at [475, 395] on Sugars "3" at bounding box center [467, 390] width 176 height 27
click at [831, 341] on Carbohydrates "7" at bounding box center [841, 334] width 176 height 27
type Carbohydrates "9"
click at [426, 385] on Sugars "3" at bounding box center [467, 390] width 176 height 27
type Sugars "5"
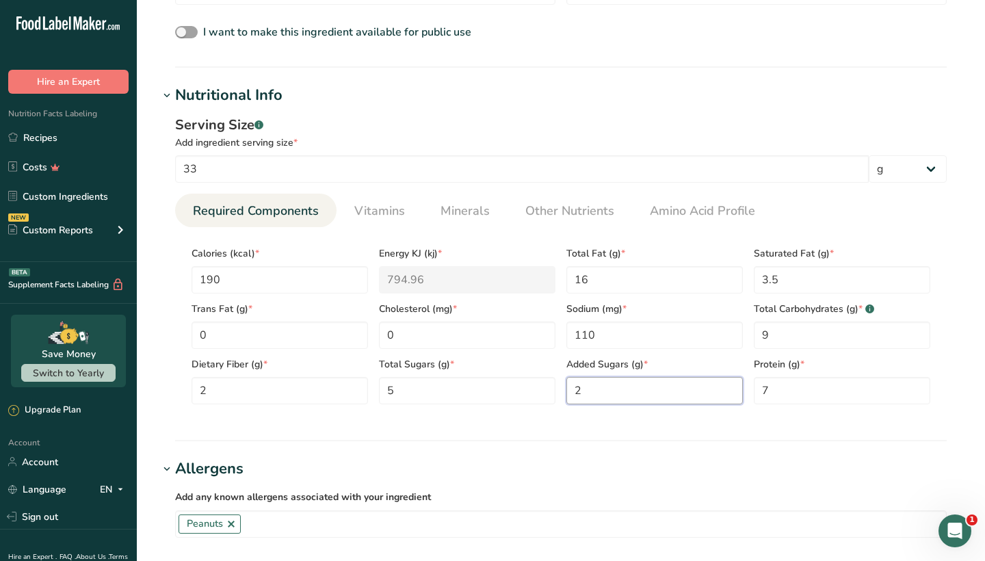
click at [635, 384] on Sugars "2" at bounding box center [654, 390] width 176 height 27
type Sugars "3"
click at [784, 390] on input "7" at bounding box center [841, 390] width 176 height 27
type input "6"
click at [969, 324] on section "Add new ingredient Ingredient Spec Sheet .a-a{fill:#347362;}.b-a{fill:#fff;} Up…" at bounding box center [561, 420] width 848 height 1601
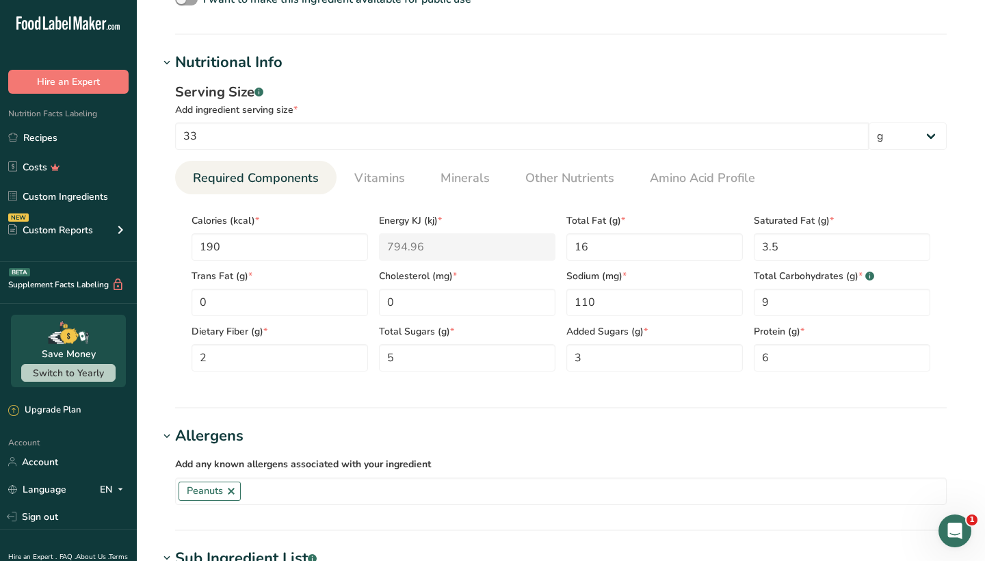
scroll to position [417, 0]
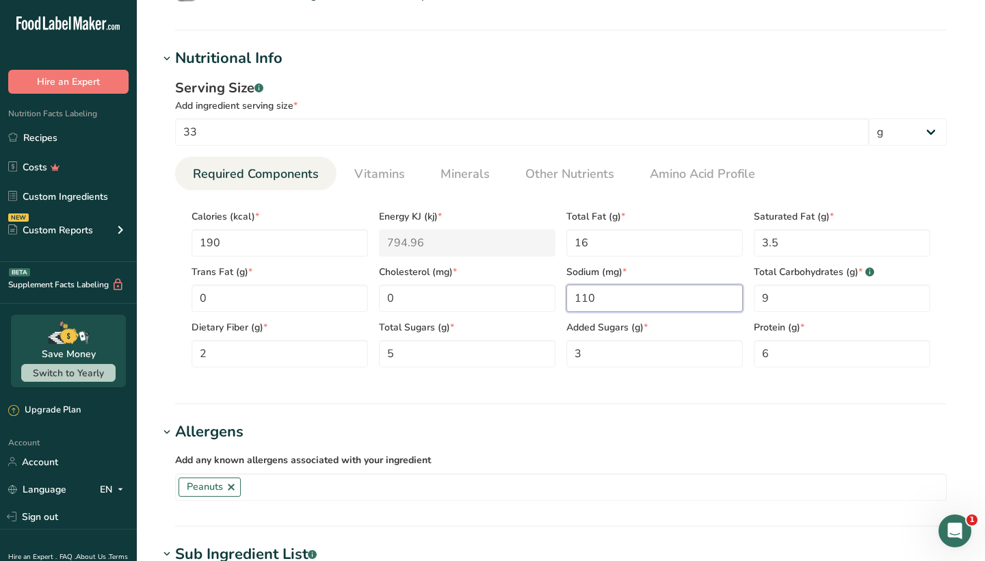
click at [617, 291] on input "110" at bounding box center [654, 297] width 176 height 27
type input "160"
click at [955, 328] on div "Serving Size .a-a{fill:#347362;}.b-a{fill:#fff;} Add ingredient serving size * …" at bounding box center [561, 228] width 804 height 317
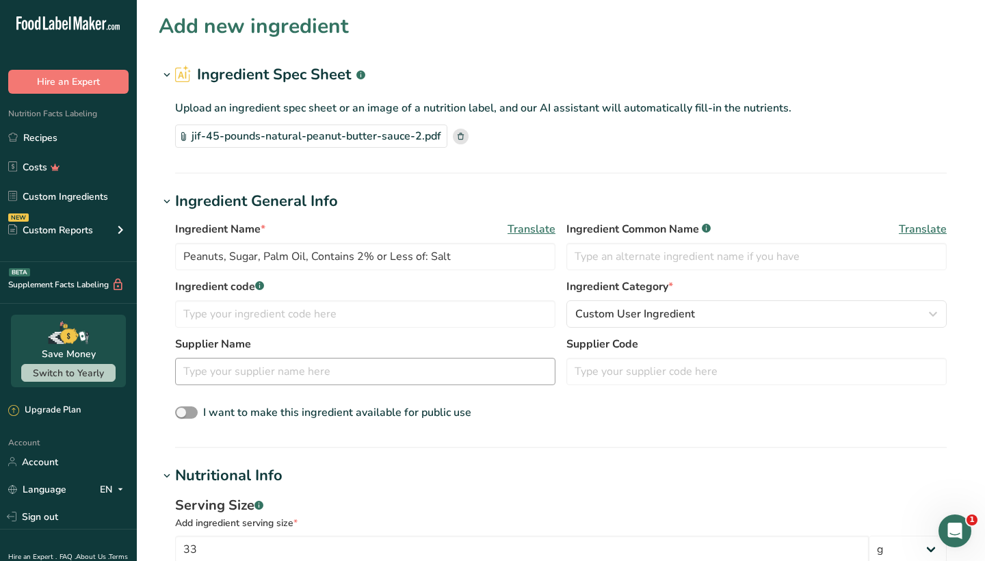
scroll to position [0, 0]
drag, startPoint x: 459, startPoint y: 259, endPoint x: 154, endPoint y: 235, distance: 306.6
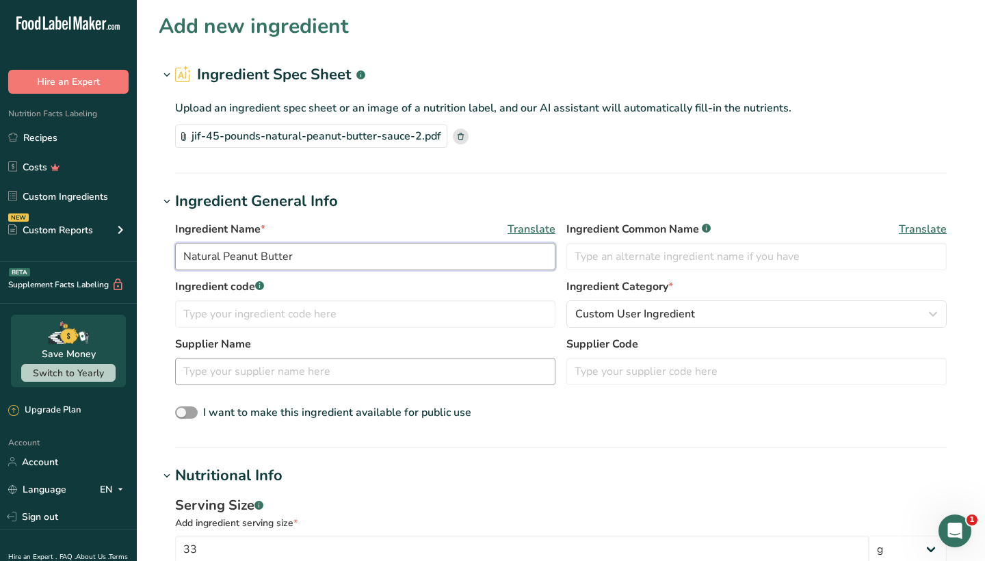
type input "Natural Peanut Butter"
click at [209, 371] on input "text" at bounding box center [365, 371] width 380 height 27
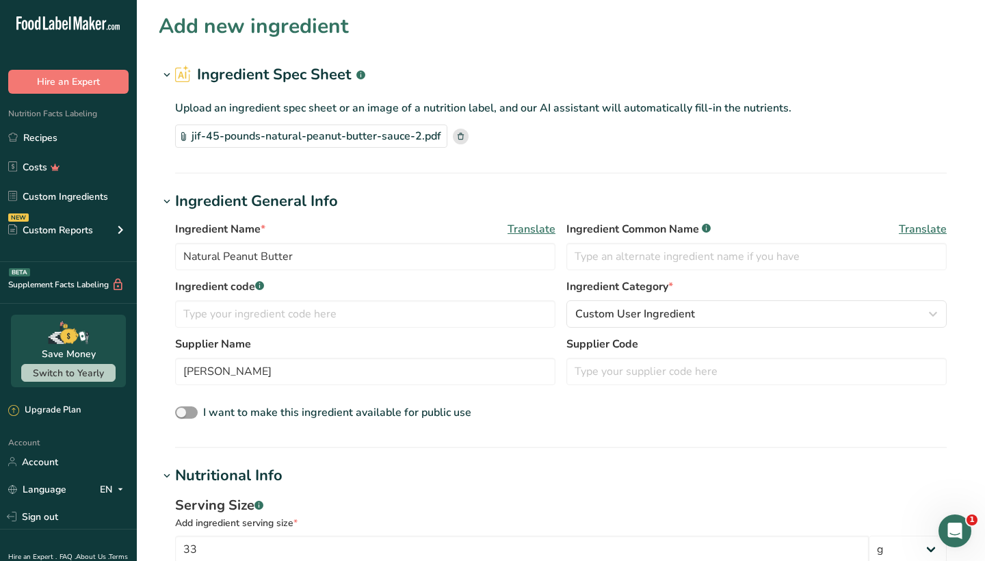
drag, startPoint x: 209, startPoint y: 371, endPoint x: 552, endPoint y: 414, distance: 345.2
click at [552, 414] on div "I want to make this ingredient available for public use" at bounding box center [560, 413] width 771 height 18
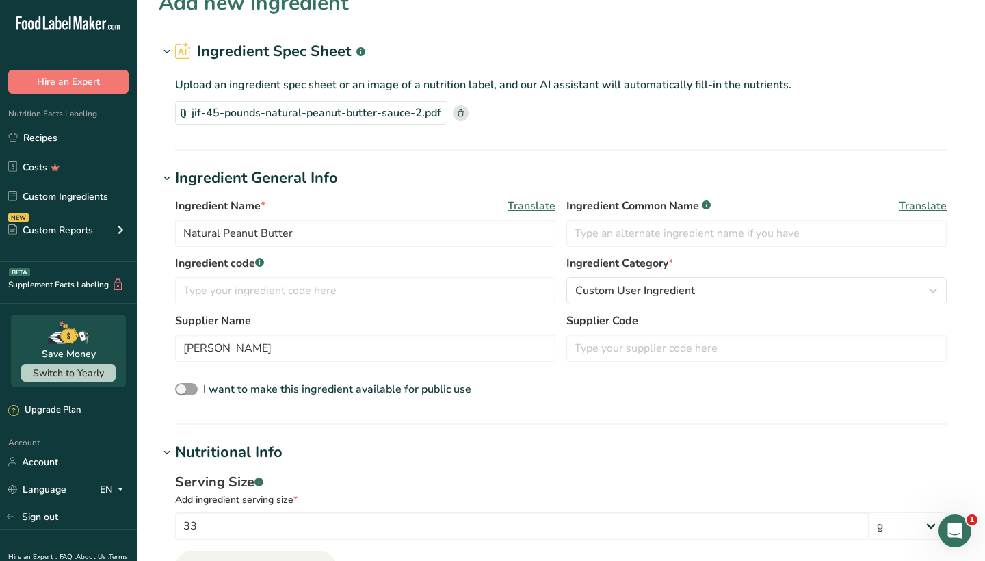
scroll to position [24, 0]
click at [678, 284] on span "Custom User Ingredient" at bounding box center [635, 290] width 120 height 16
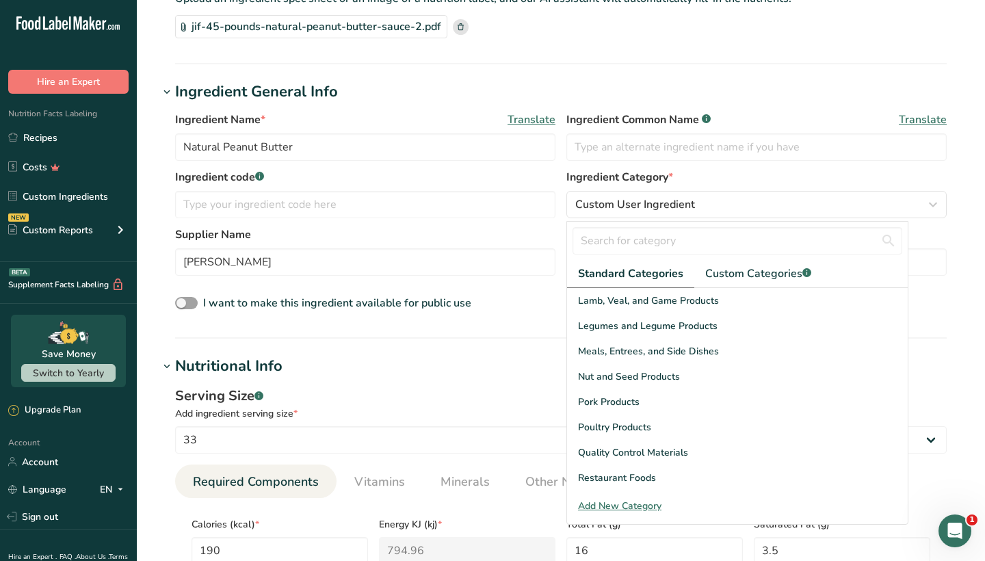
scroll to position [370, 0]
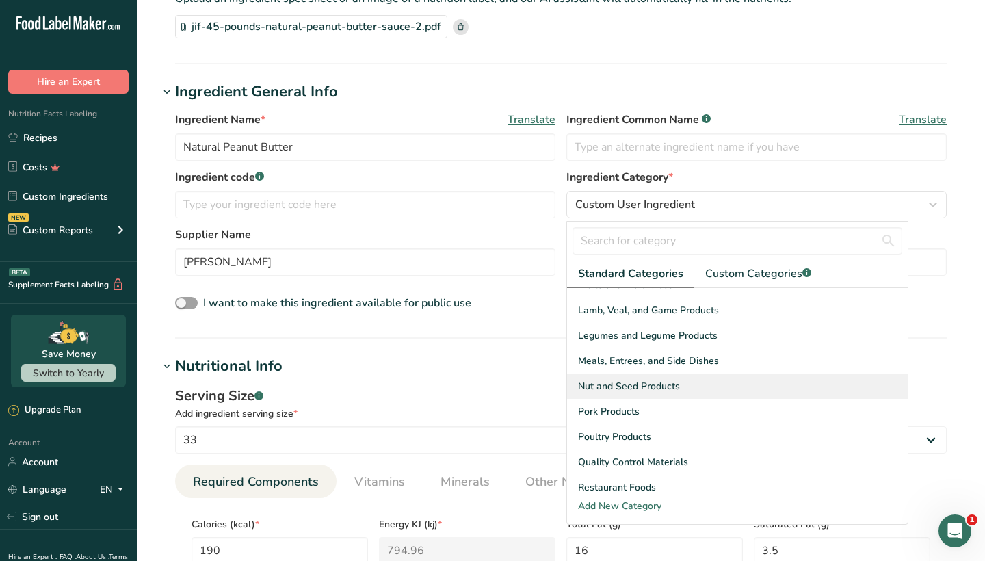
click at [686, 384] on div "Nut and Seed Products" at bounding box center [737, 385] width 341 height 25
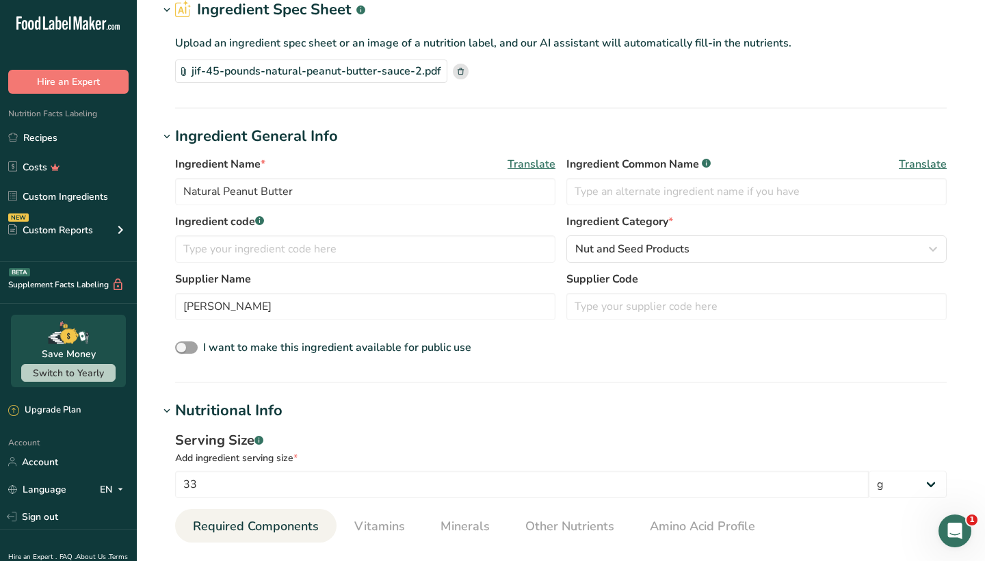
scroll to position [61, 0]
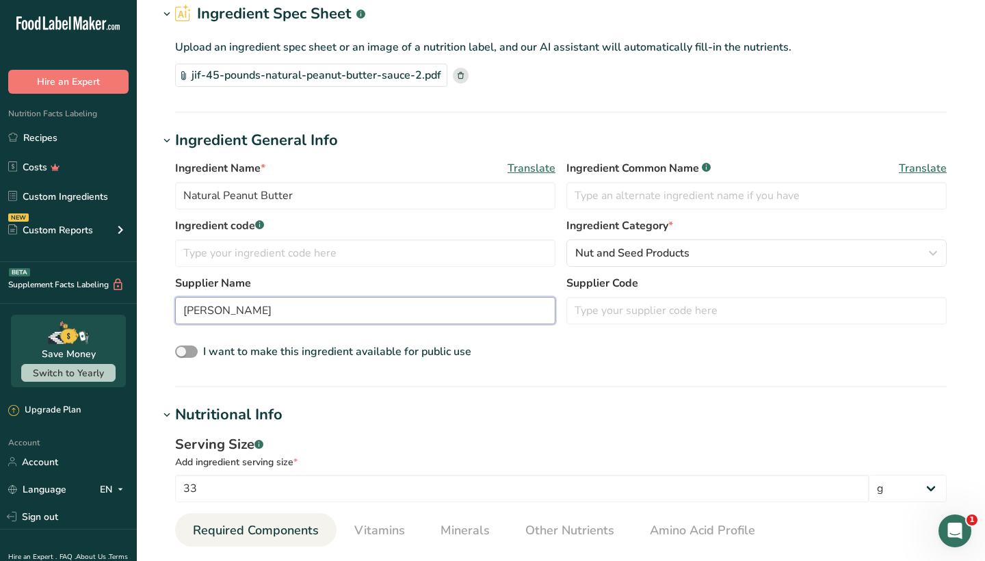
click at [196, 313] on input "Jeff" at bounding box center [365, 310] width 380 height 27
type input "Jiff"
click at [494, 357] on div "I want to make this ingredient available for public use" at bounding box center [560, 352] width 771 height 18
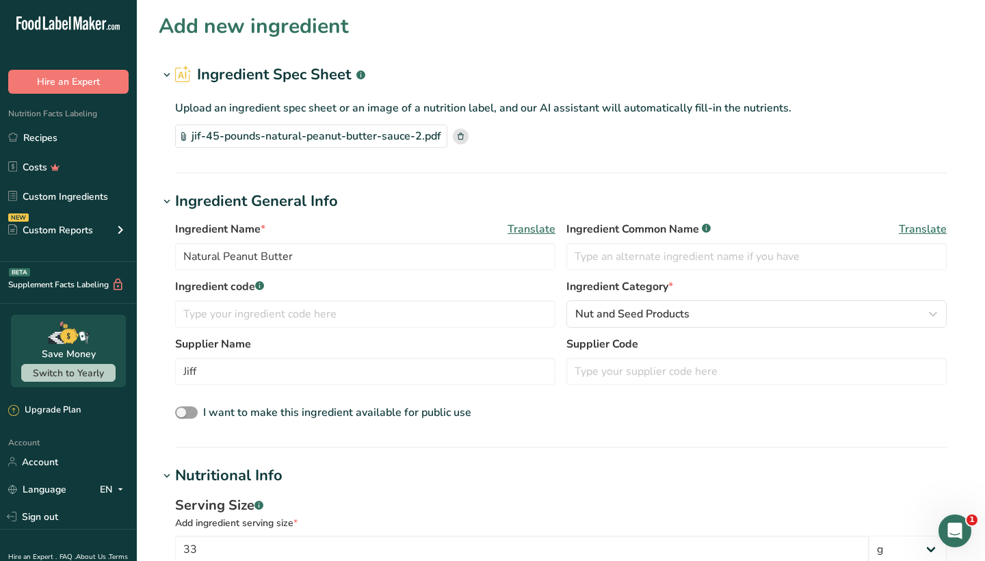
scroll to position [0, 0]
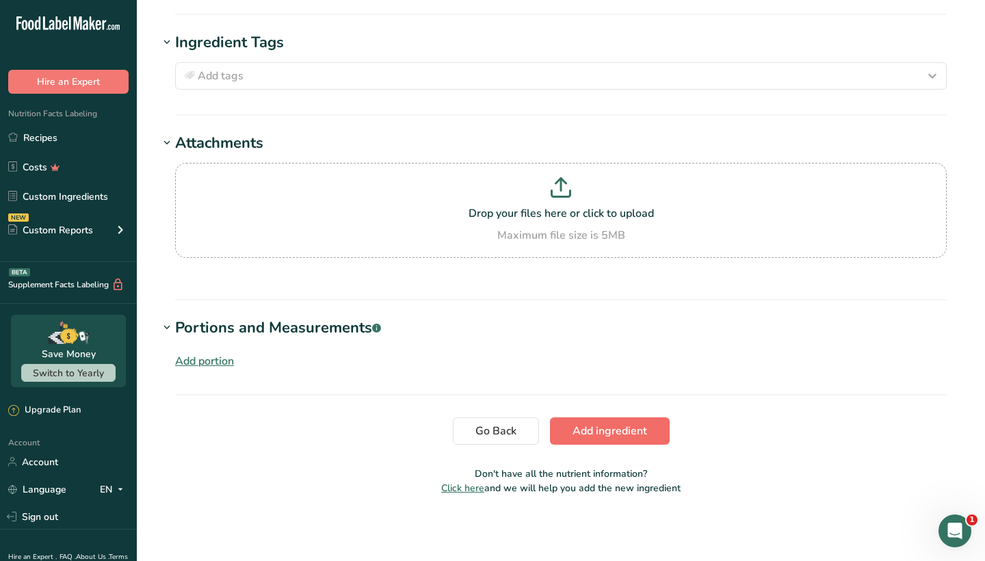
click at [618, 439] on button "Add ingredient" at bounding box center [610, 430] width 120 height 27
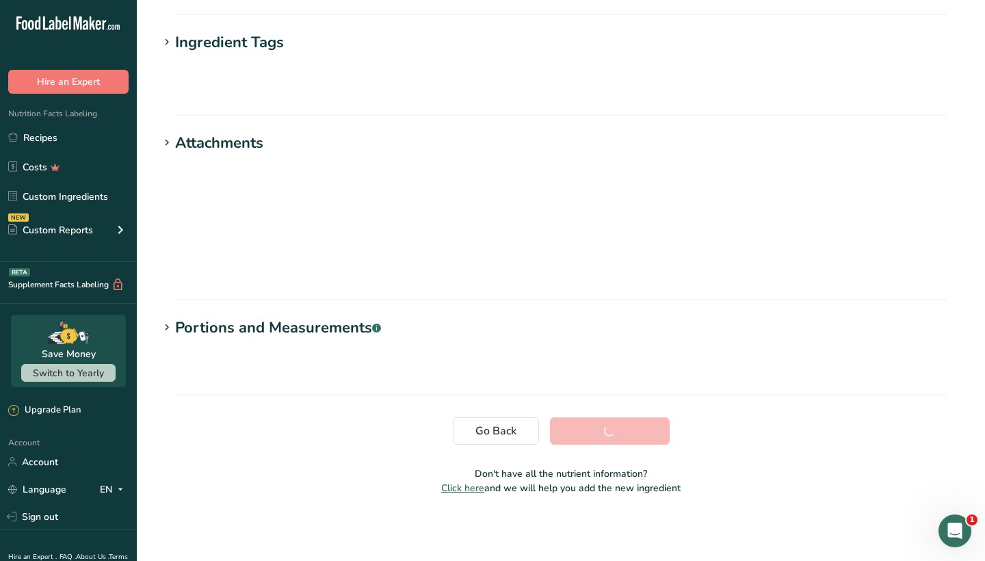
scroll to position [106, 0]
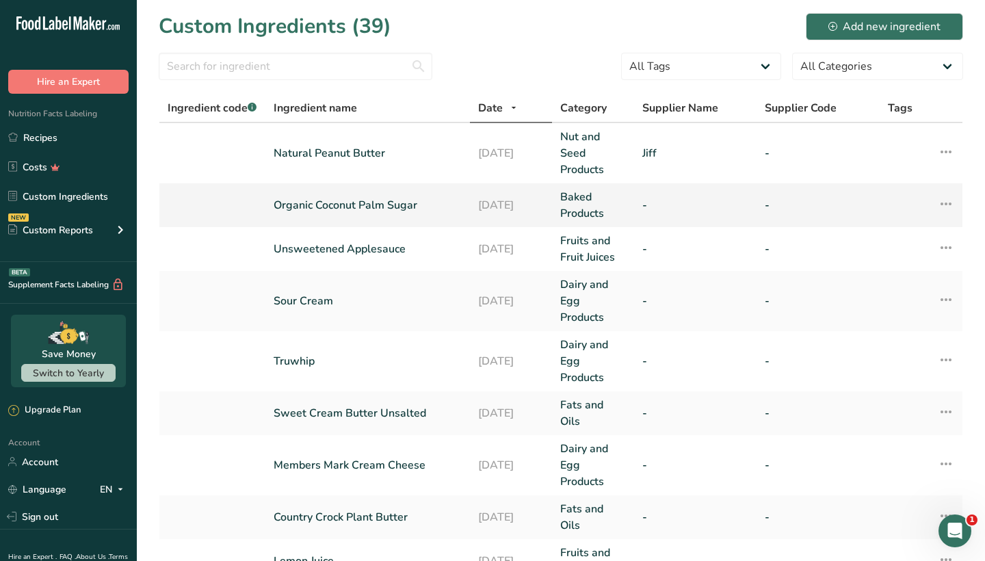
click at [410, 206] on link "Organic Coconut Palm Sugar" at bounding box center [367, 205] width 188 height 16
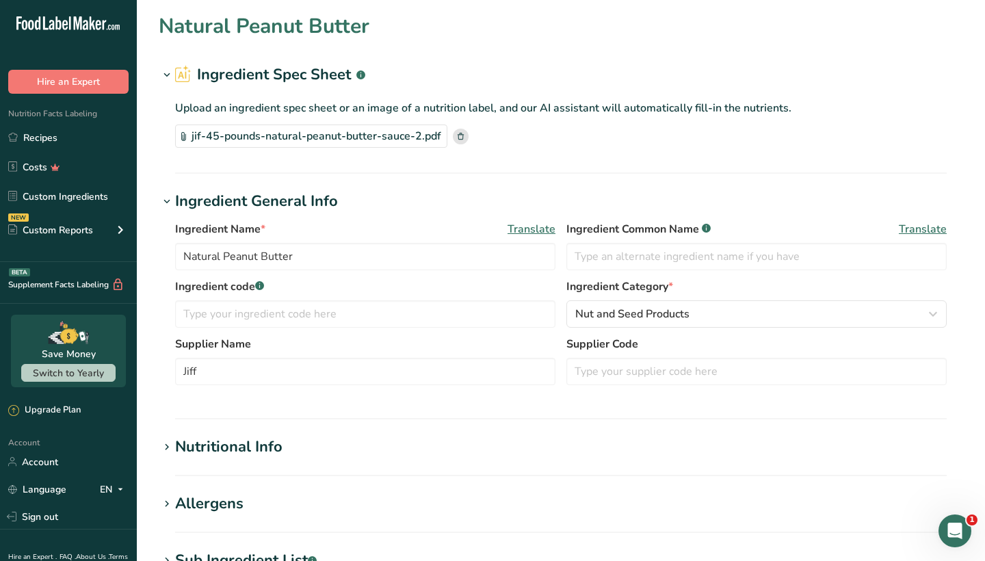
type input "Organic Coconut Palm Sugar"
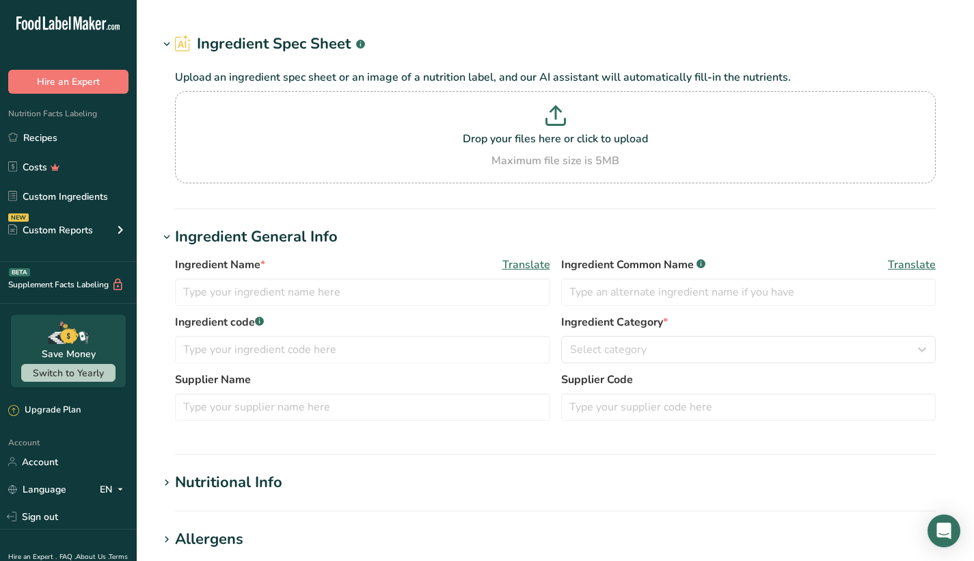
type input "Oil, canola"
type input "Canola Oil"
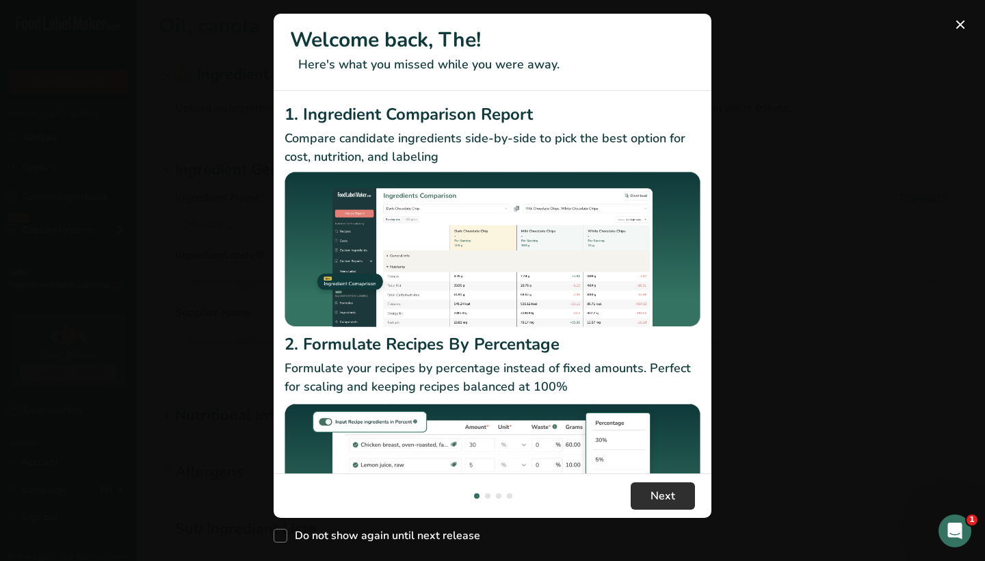
click at [668, 487] on button "Next" at bounding box center [662, 495] width 64 height 27
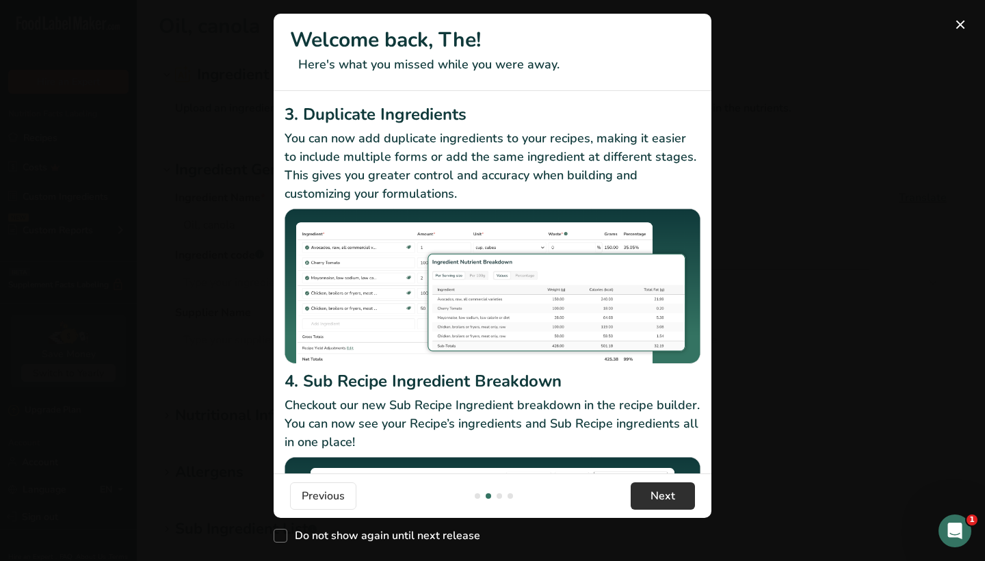
click at [665, 494] on span "Next" at bounding box center [662, 496] width 25 height 16
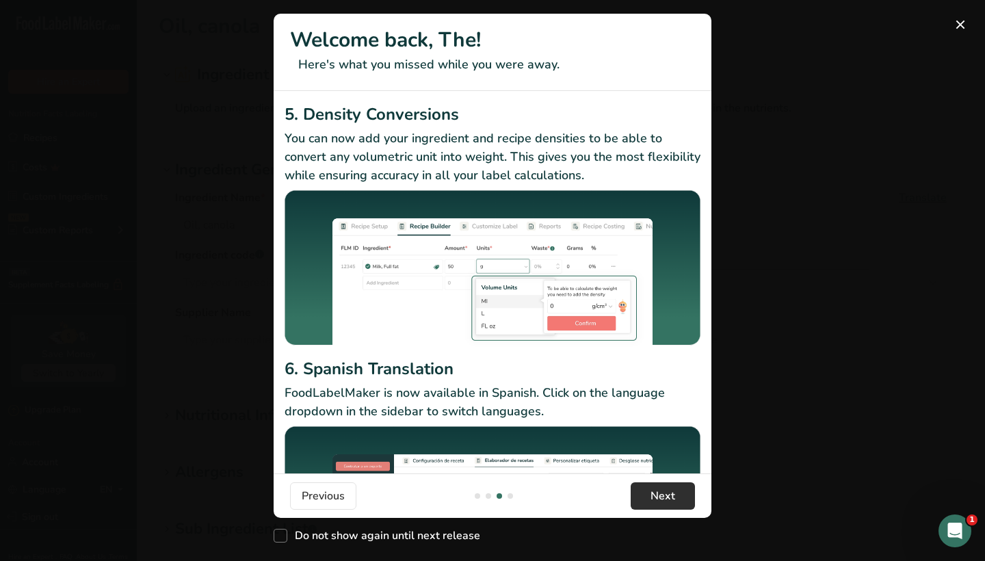
click at [665, 494] on span "Next" at bounding box center [662, 496] width 25 height 16
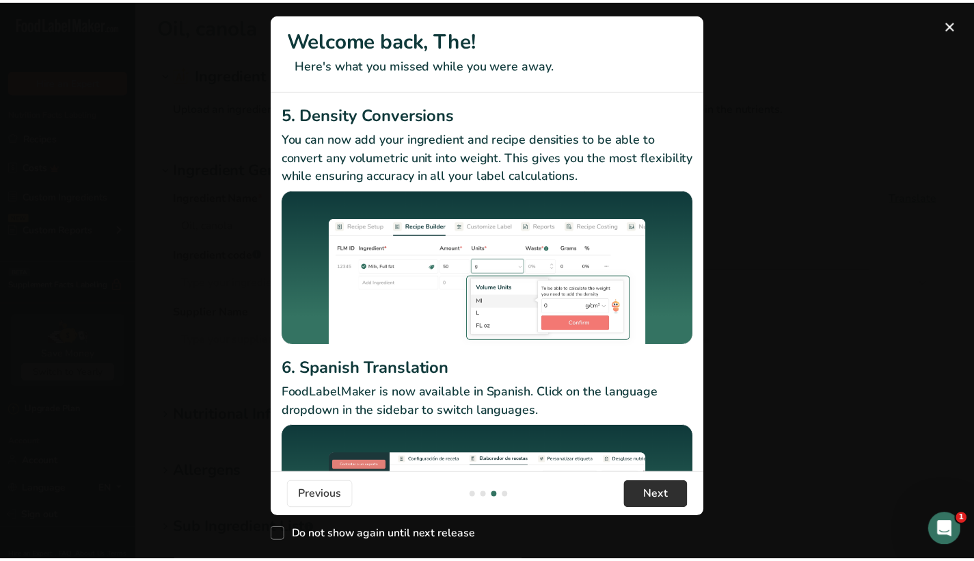
scroll to position [0, 1313]
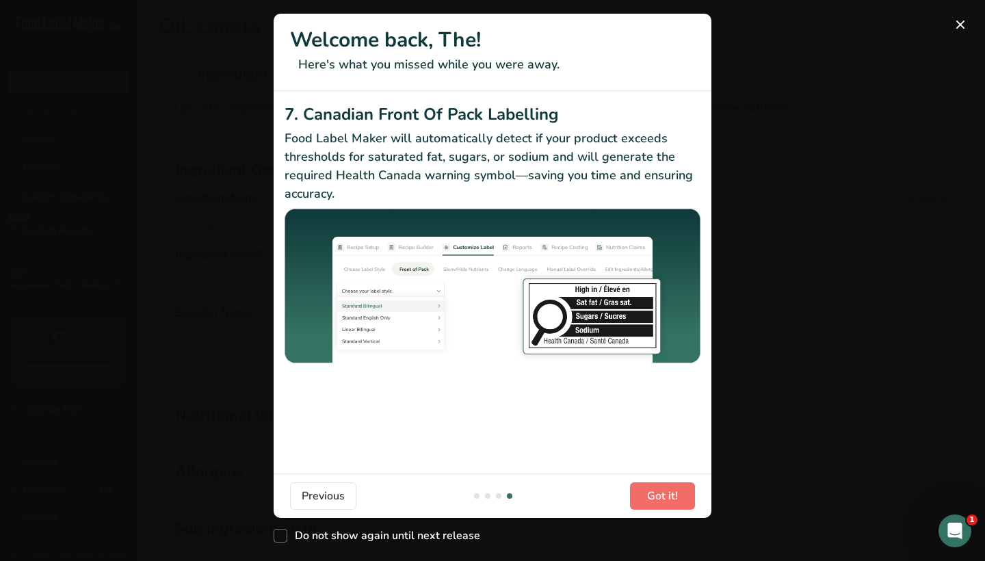
click at [665, 494] on span "Got it!" at bounding box center [662, 496] width 31 height 16
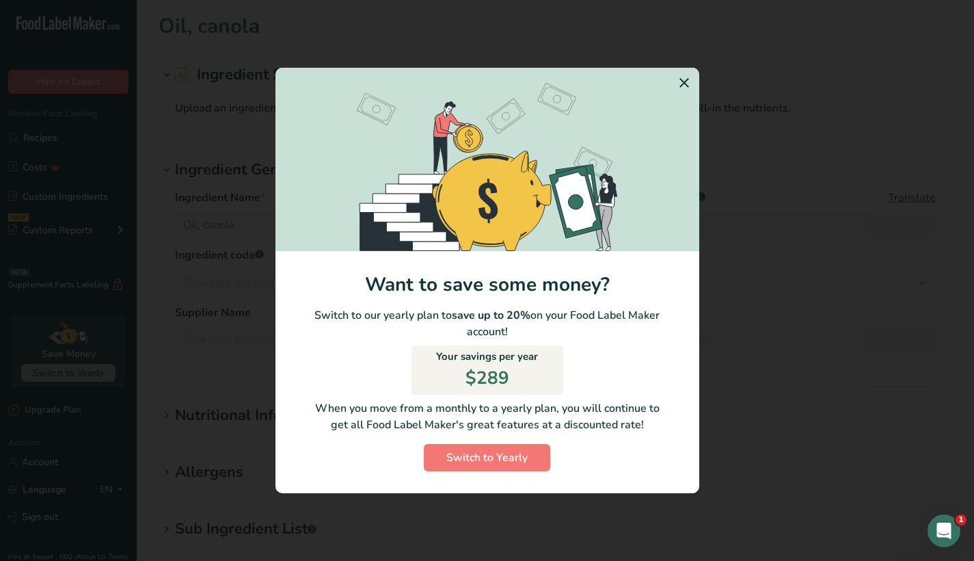
click at [683, 72] on icon "Switch to Yearly Modal" at bounding box center [684, 82] width 16 height 25
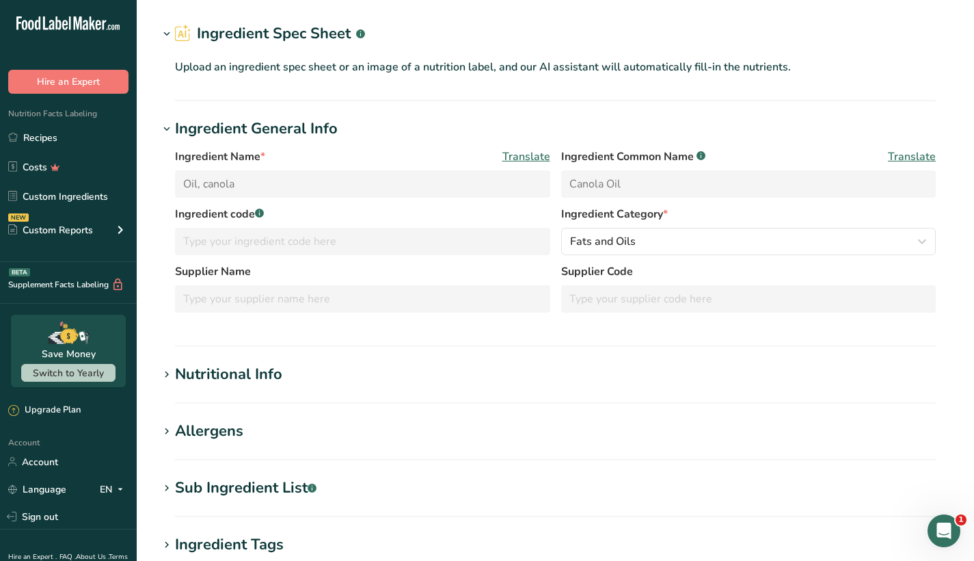
scroll to position [44, 0]
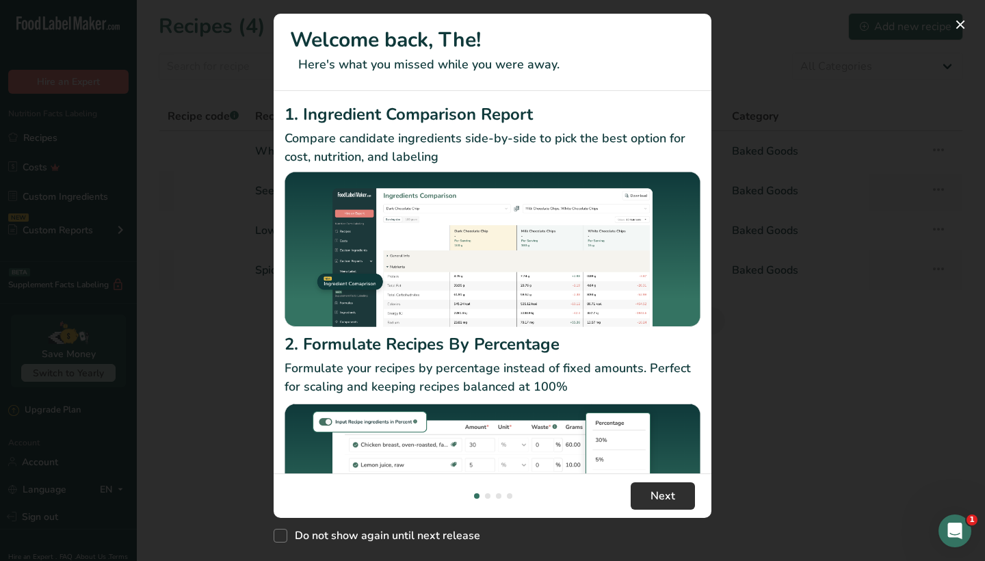
click at [651, 498] on span "Next" at bounding box center [662, 496] width 25 height 16
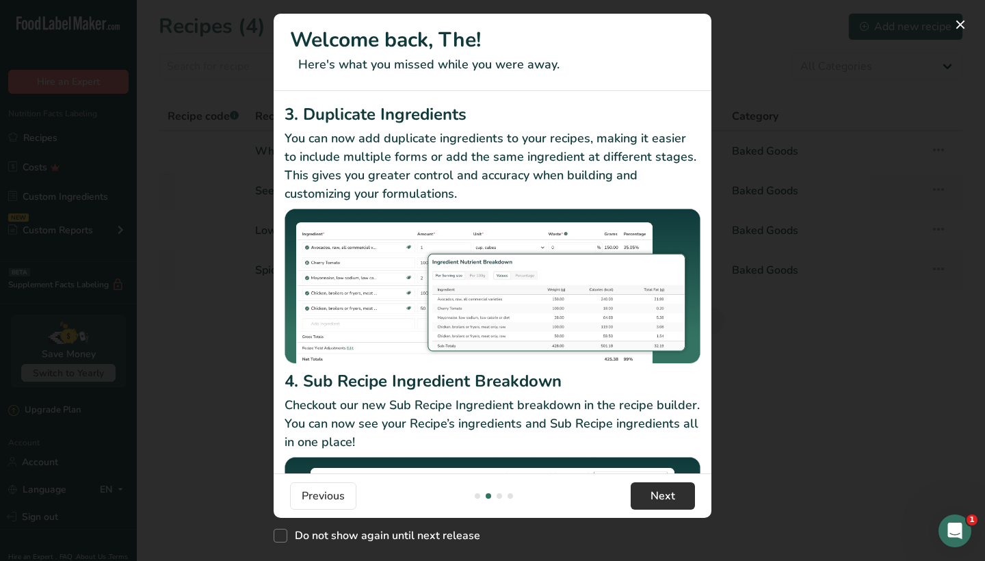
click at [651, 498] on span "Next" at bounding box center [662, 496] width 25 height 16
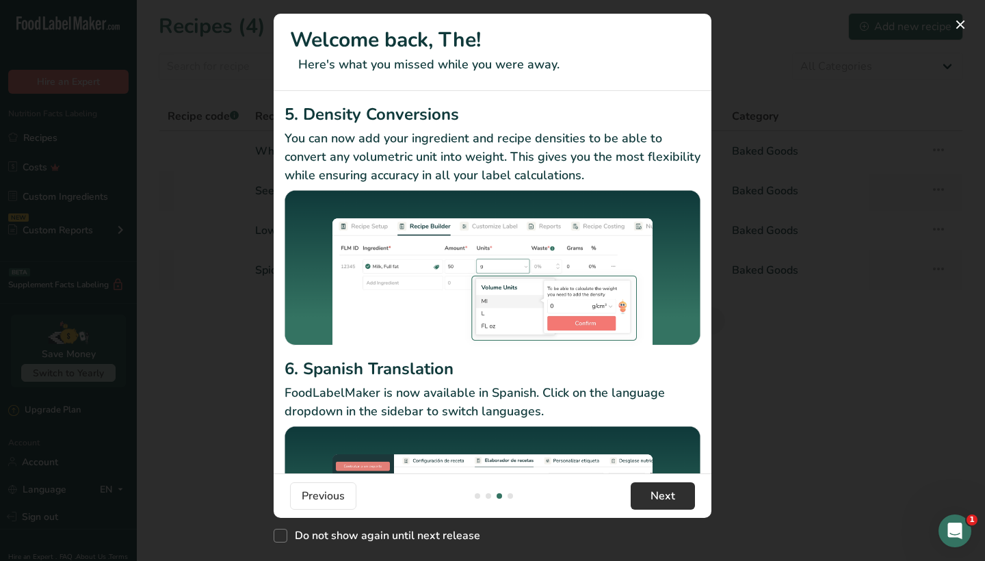
click at [651, 498] on span "Next" at bounding box center [662, 496] width 25 height 16
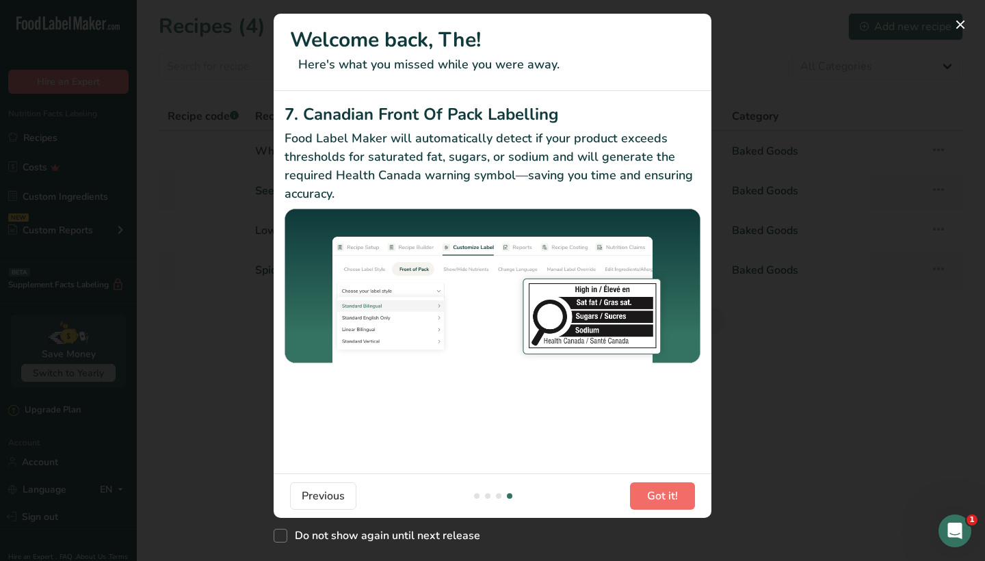
click at [651, 498] on span "Got it!" at bounding box center [662, 496] width 31 height 16
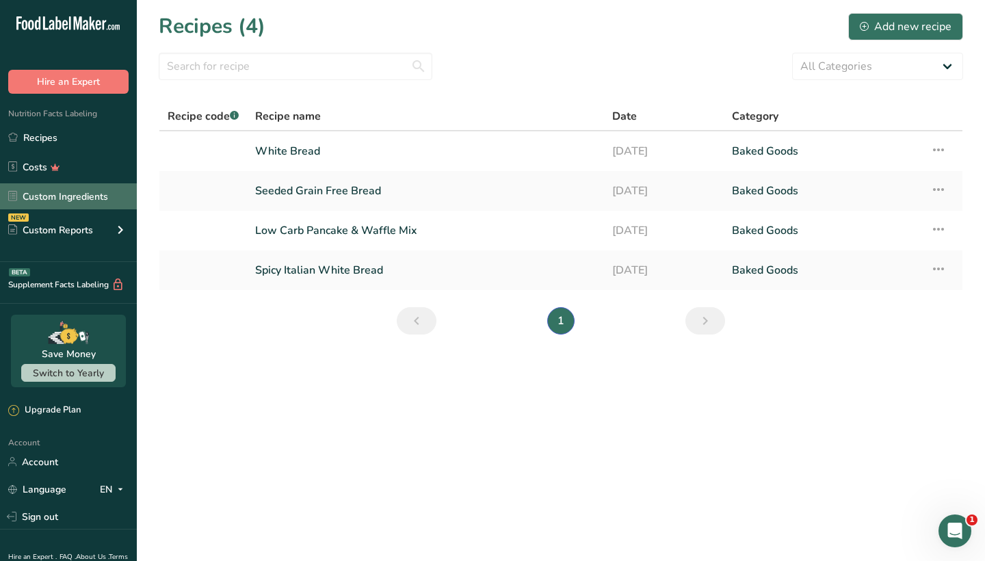
click at [101, 198] on link "Custom Ingredients" at bounding box center [68, 196] width 137 height 26
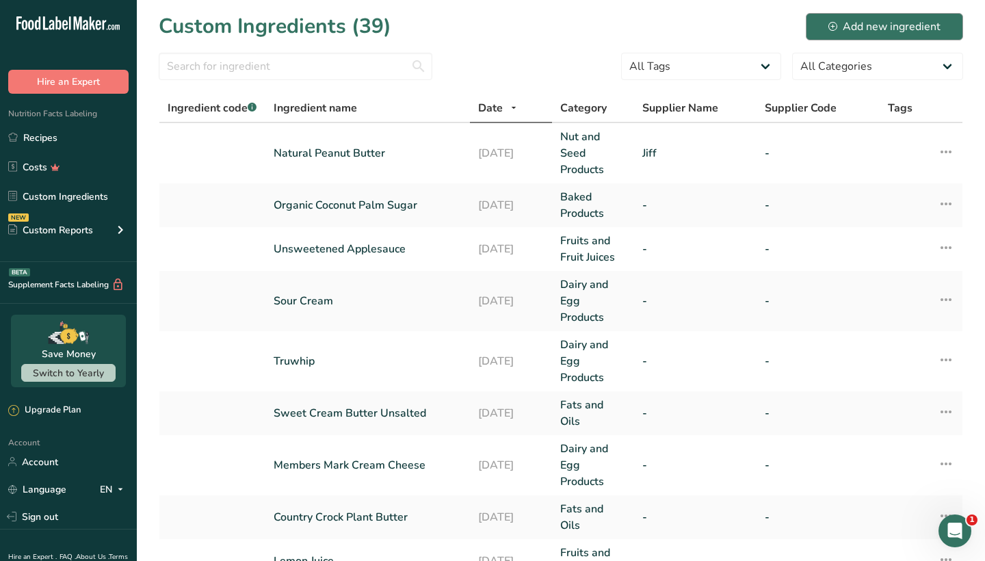
click at [888, 28] on div "Add new ingredient" at bounding box center [884, 26] width 112 height 16
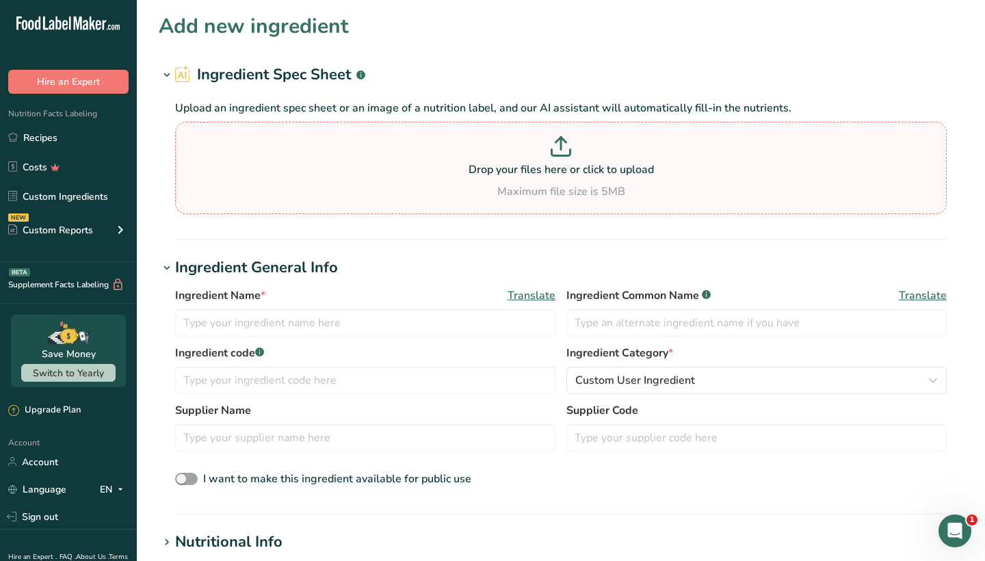
click at [558, 157] on p at bounding box center [560, 148] width 764 height 25
click at [558, 157] on input "Drop your files here or click to upload Maximum file size is 5MB" at bounding box center [560, 168] width 771 height 92
click at [585, 142] on p at bounding box center [560, 148] width 764 height 25
click at [585, 142] on input "Drop your files here or click to upload Maximum file size is 5MB" at bounding box center [560, 168] width 771 height 92
type input "C:\fakepath\Bob's Red Mill Gluten Free Flour (1-to-1) - 25 lbs..pdf.png"
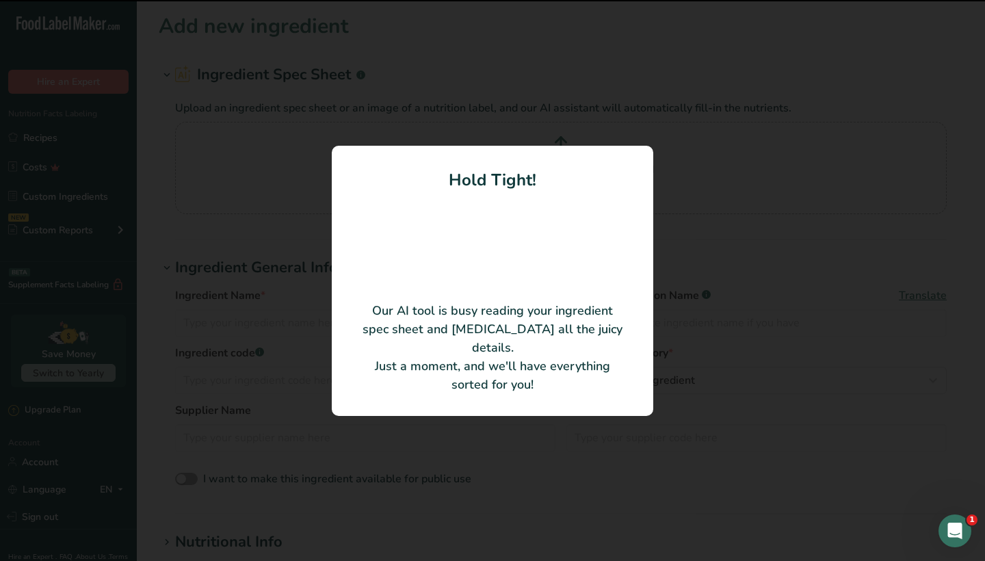
type input "Sweet White Rice Flour"
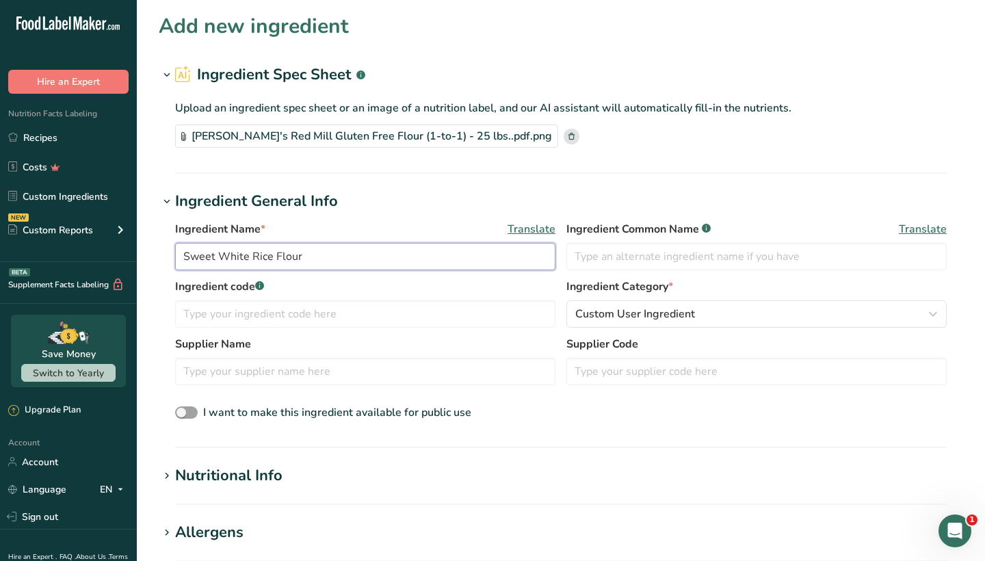
click at [322, 246] on input "Sweet White Rice Flour" at bounding box center [365, 256] width 380 height 27
drag, startPoint x: 181, startPoint y: 254, endPoint x: 341, endPoint y: 257, distance: 160.0
click at [341, 257] on input "Sweet White Rice Flour" at bounding box center [365, 256] width 380 height 27
paste input "Bob's Red Mill 25 lb. Gluten-Free 1-to-1 Baking Flour"
click at [291, 255] on input "Bob's Red Mill 25 lb. Gluten-Free 1-to-1 Baking Flour" at bounding box center [365, 256] width 380 height 27
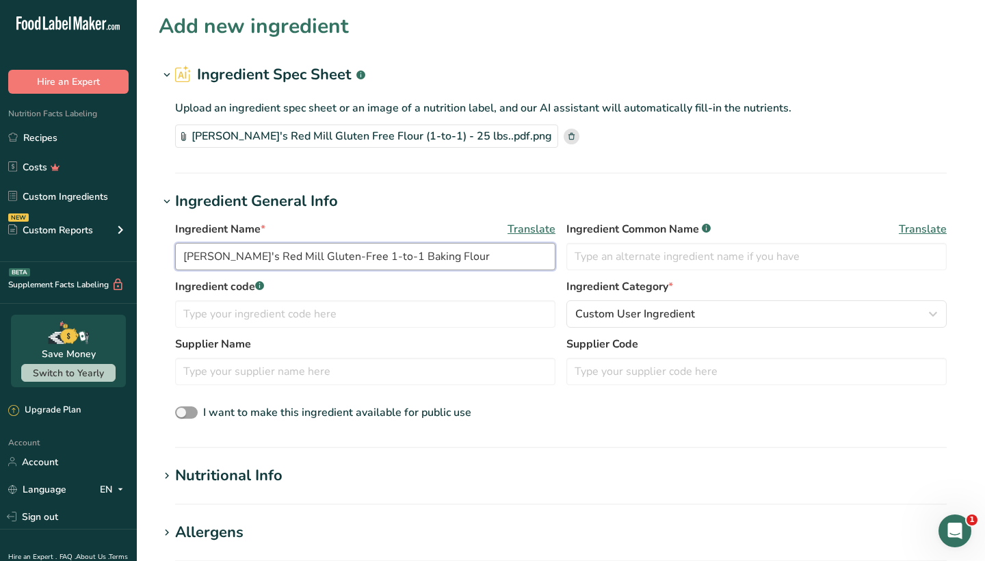
type input "Bob's Red Mill Gluten-Free 1-to-1 Baking Flour"
click at [456, 196] on h1 "Ingredient General Info" at bounding box center [561, 201] width 804 height 23
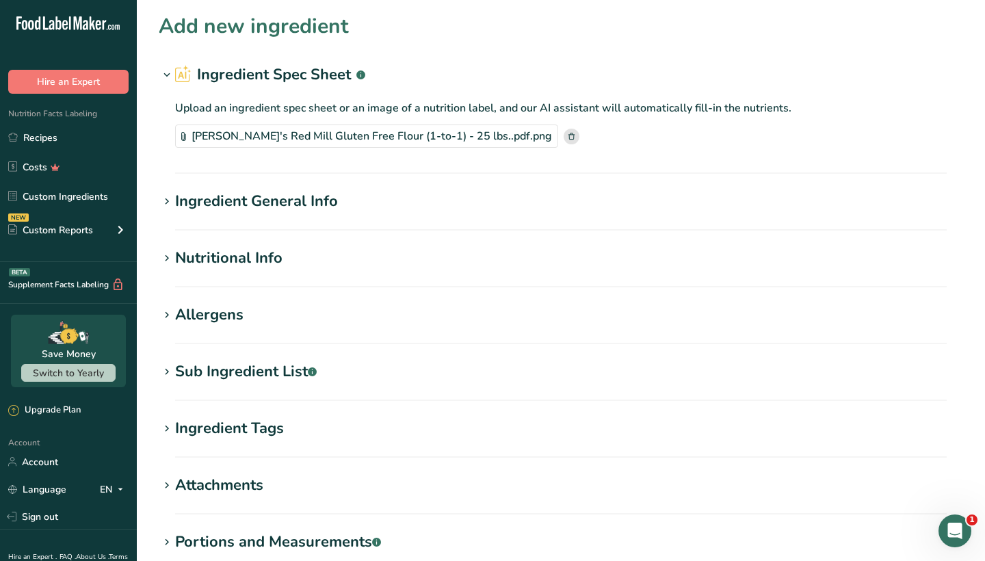
click at [456, 196] on h1 "Ingredient General Info" at bounding box center [561, 201] width 804 height 23
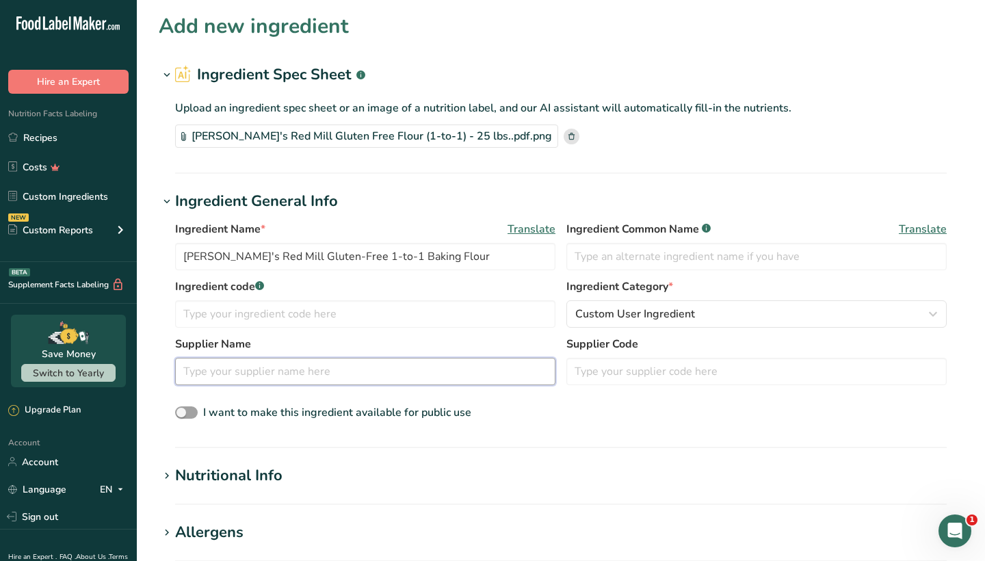
click at [315, 376] on input "text" at bounding box center [365, 371] width 380 height 27
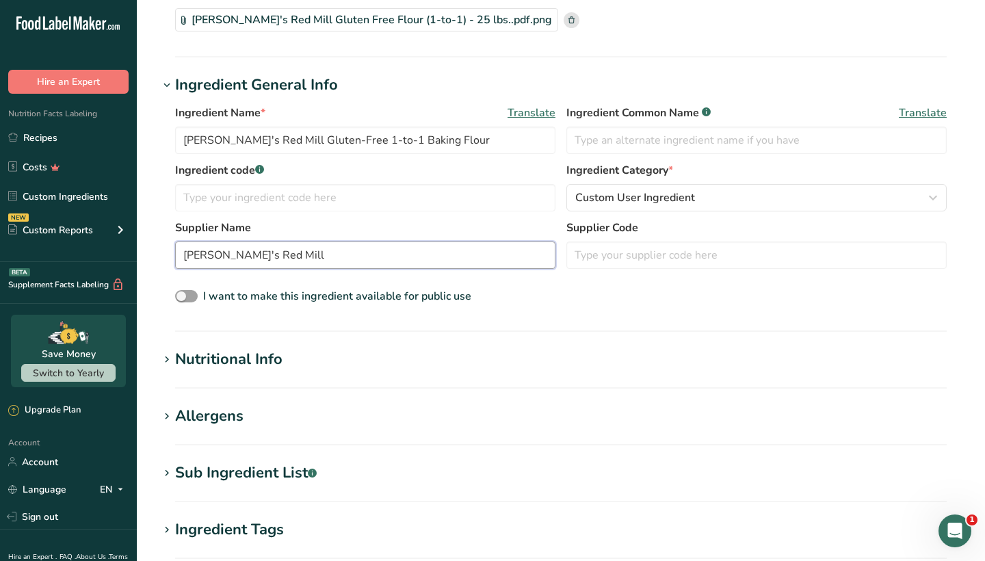
scroll to position [117, 0]
type input "Bob's Red Mill"
click at [172, 358] on icon at bounding box center [167, 358] width 12 height 19
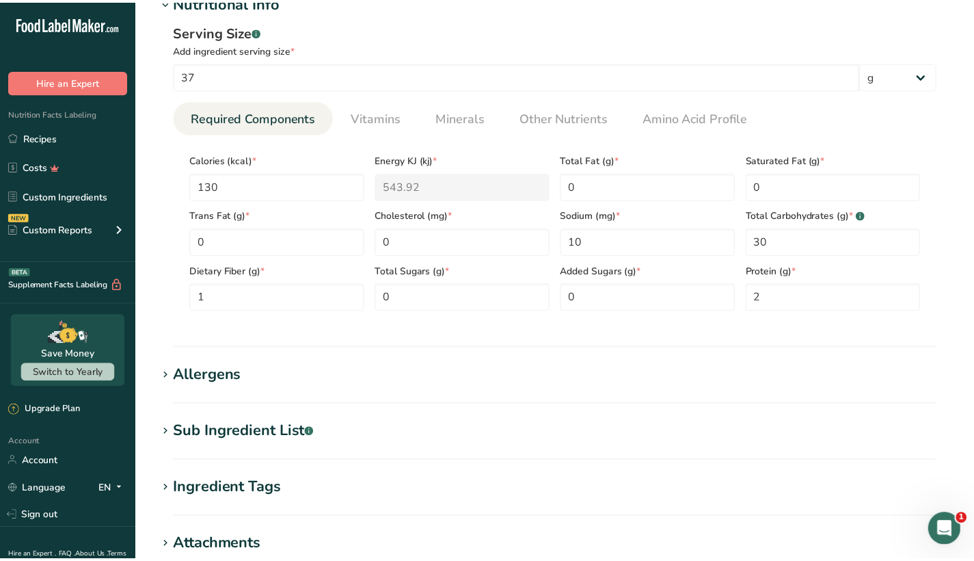
scroll to position [570, 0]
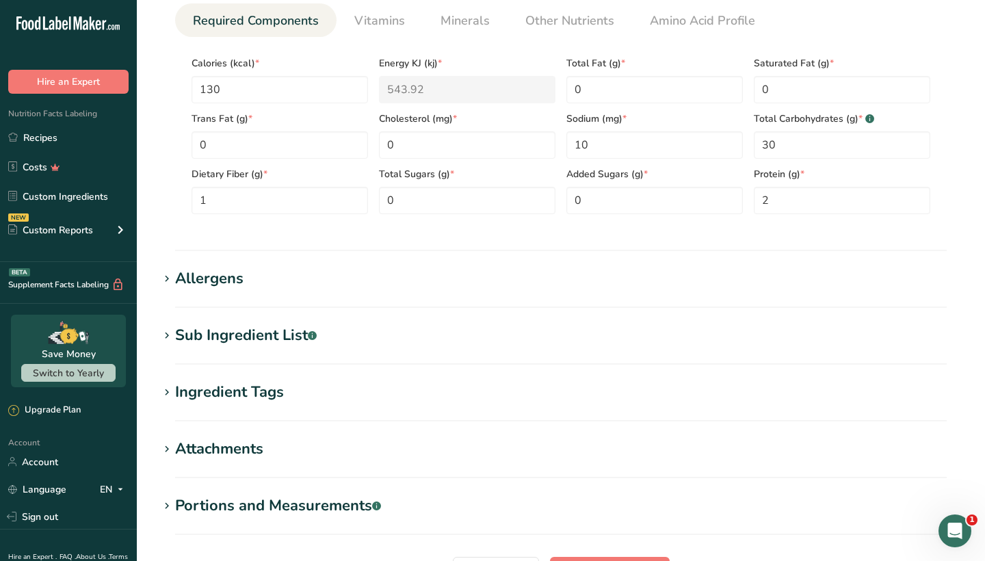
click at [167, 335] on icon at bounding box center [167, 335] width 12 height 19
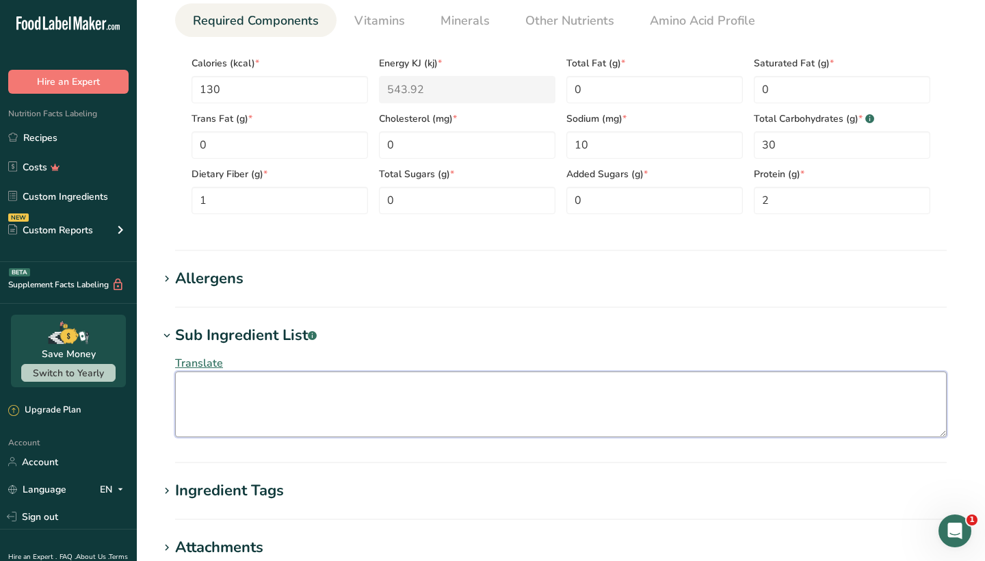
click at [204, 401] on textarea at bounding box center [560, 404] width 771 height 66
paste textarea "Sweet White Rice Flour, Whole Grain Brown Rice Flour, Potato Starch, Whole Grai…"
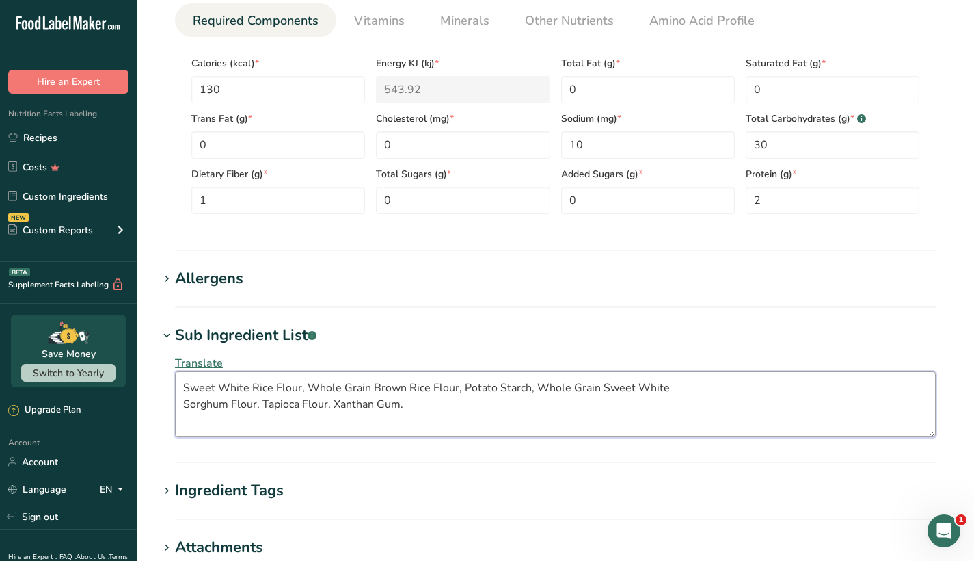
click at [185, 405] on textarea "Sweet White Rice Flour, Whole Grain Brown Rice Flour, Potato Starch, Whole Grai…" at bounding box center [555, 404] width 761 height 66
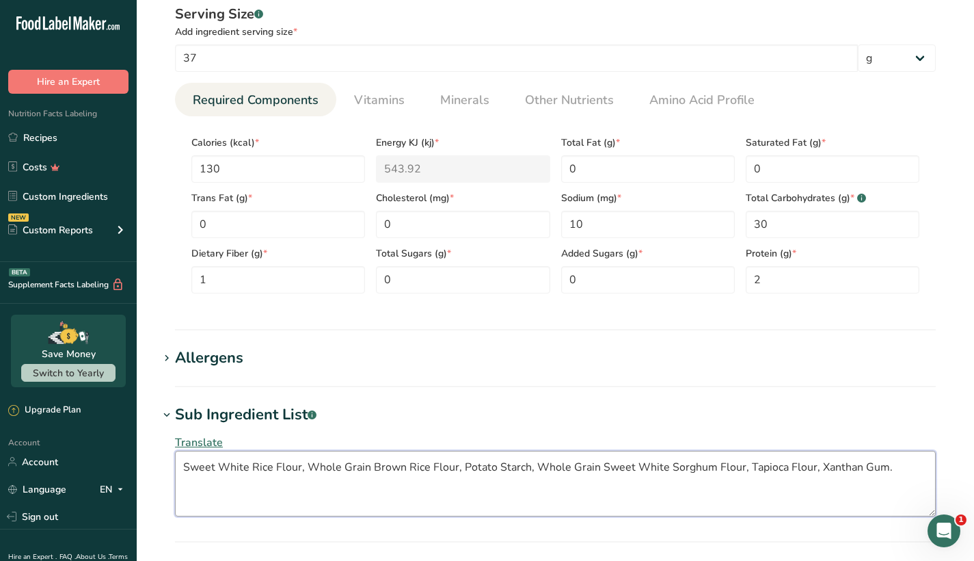
scroll to position [494, 0]
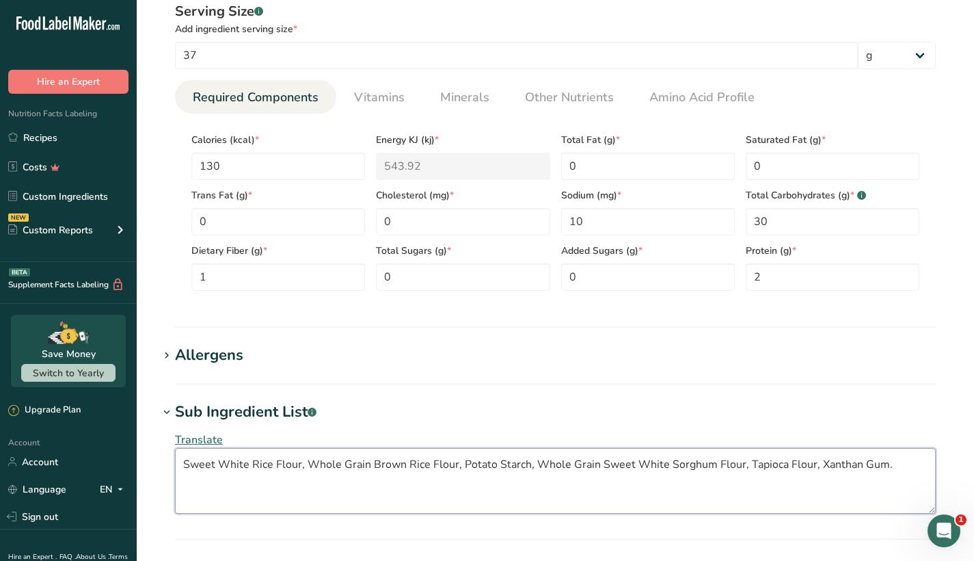
type textarea "Sweet White Rice Flour, Whole Grain Brown Rice Flour, Potato Starch, Whole Grai…"
click at [293, 367] on section "Allergens Add any known allergens associated with your ingredient Soy Tree Nuts…" at bounding box center [556, 364] width 794 height 40
click at [174, 350] on span at bounding box center [167, 355] width 16 height 16
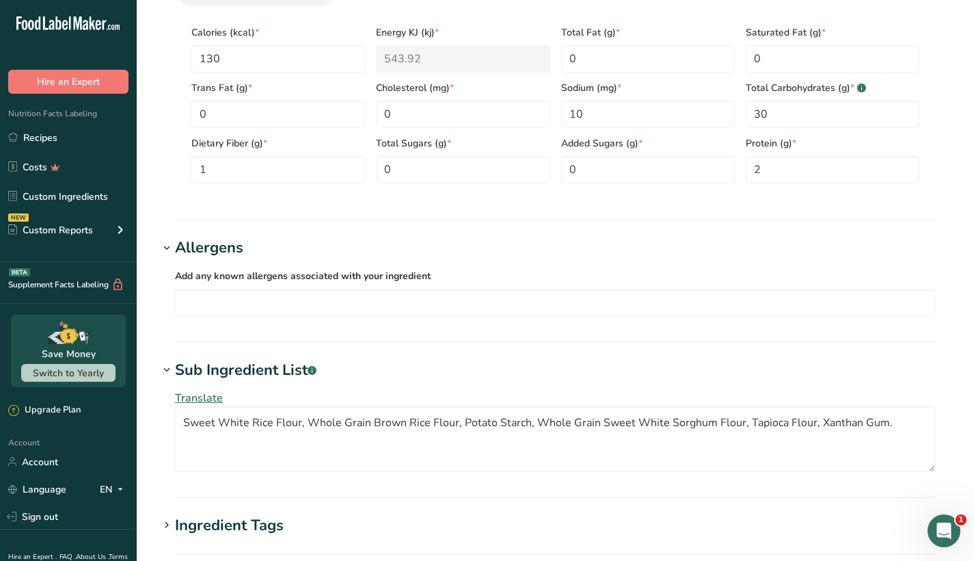
scroll to position [810, 0]
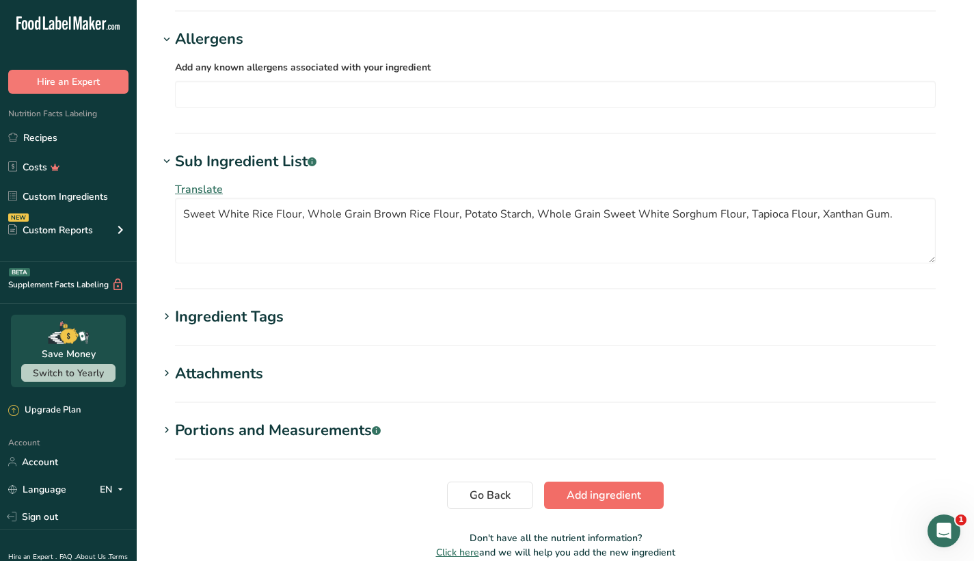
click at [604, 500] on span "Add ingredient" at bounding box center [604, 495] width 75 height 16
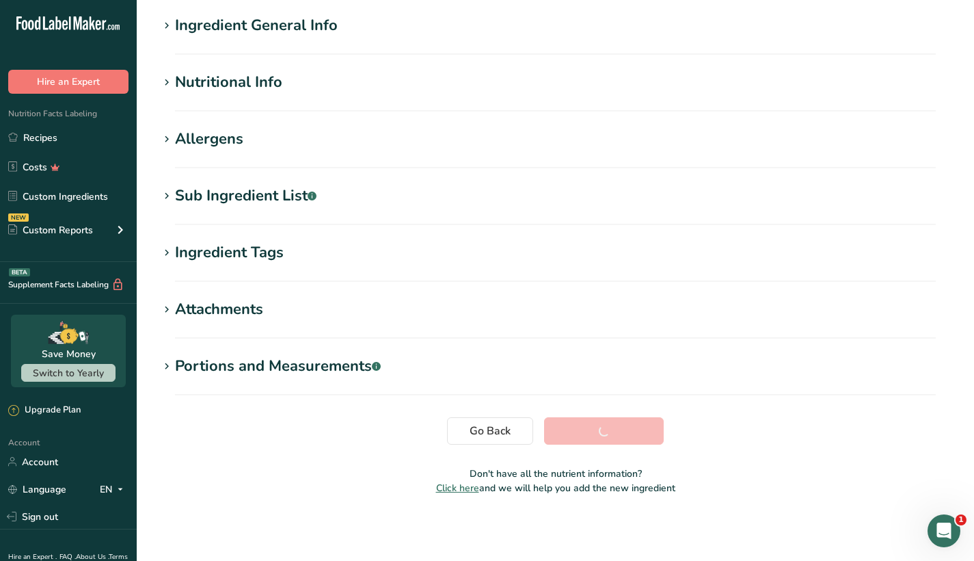
scroll to position [106, 0]
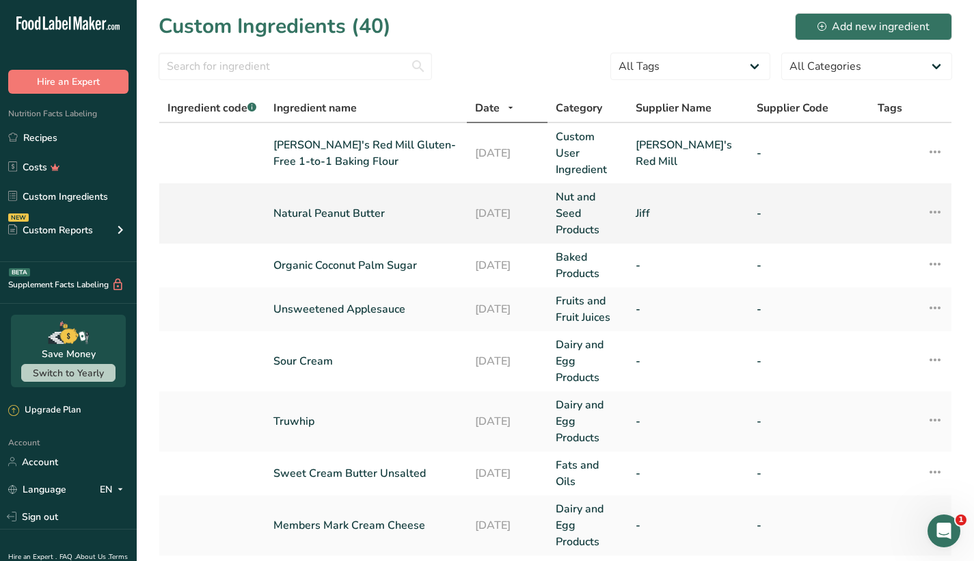
click at [296, 220] on link "Natural Peanut Butter" at bounding box center [365, 213] width 185 height 16
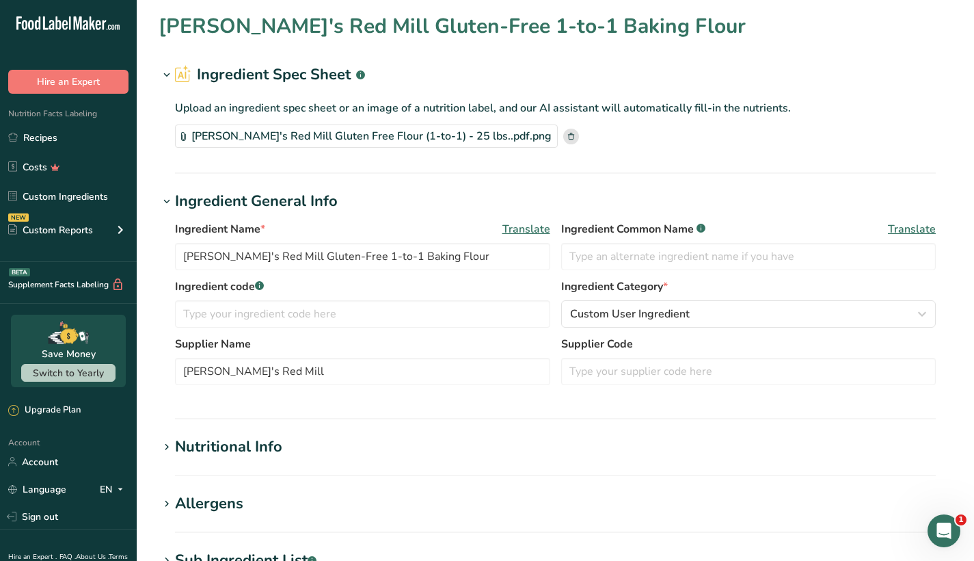
type input "Natural Peanut Butter"
type input "Jiff"
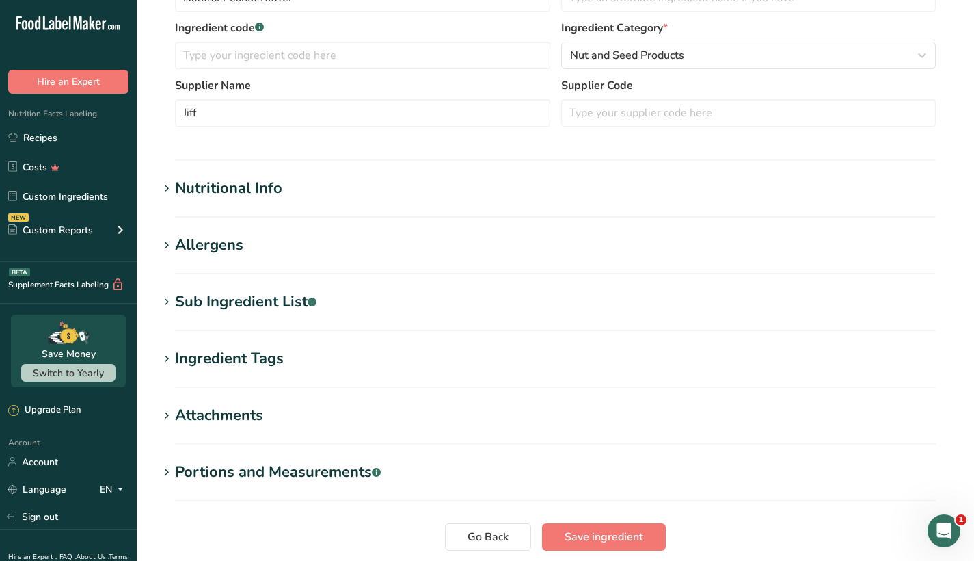
scroll to position [364, 0]
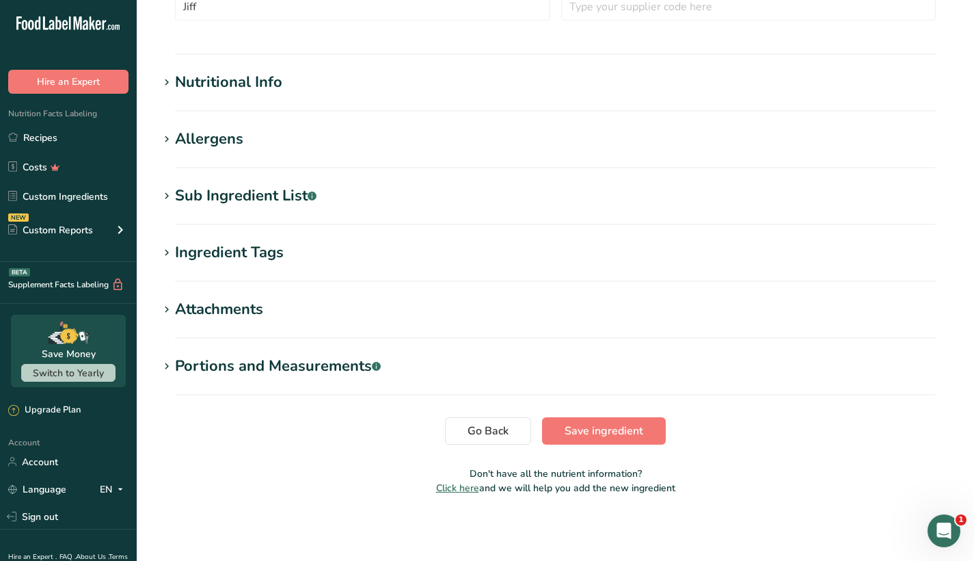
click at [168, 191] on icon at bounding box center [167, 196] width 12 height 19
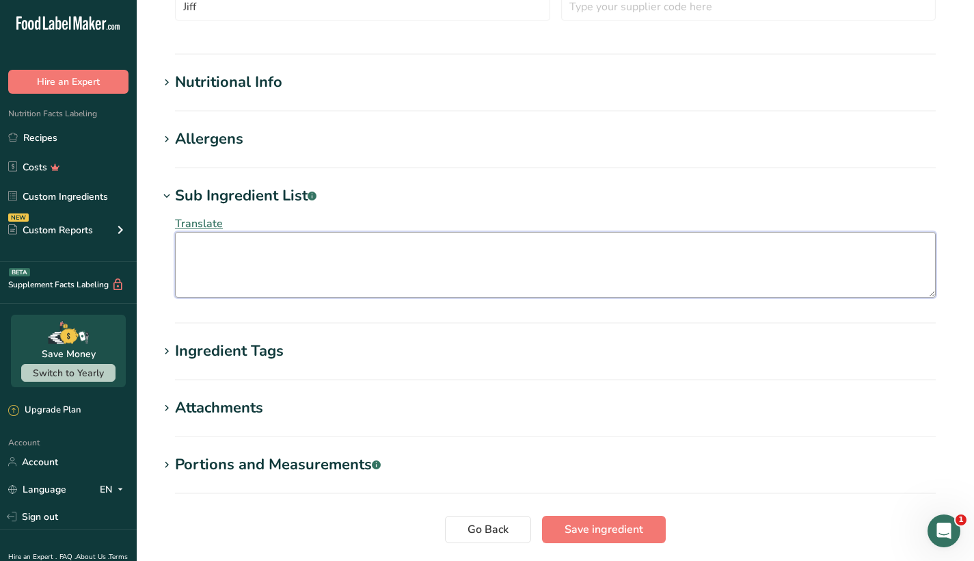
click at [241, 271] on textarea at bounding box center [555, 265] width 761 height 66
paste textarea "Peanuts, Sugar, Palm Oil, Contains 2% Or Less Of: Salt, Molasses."
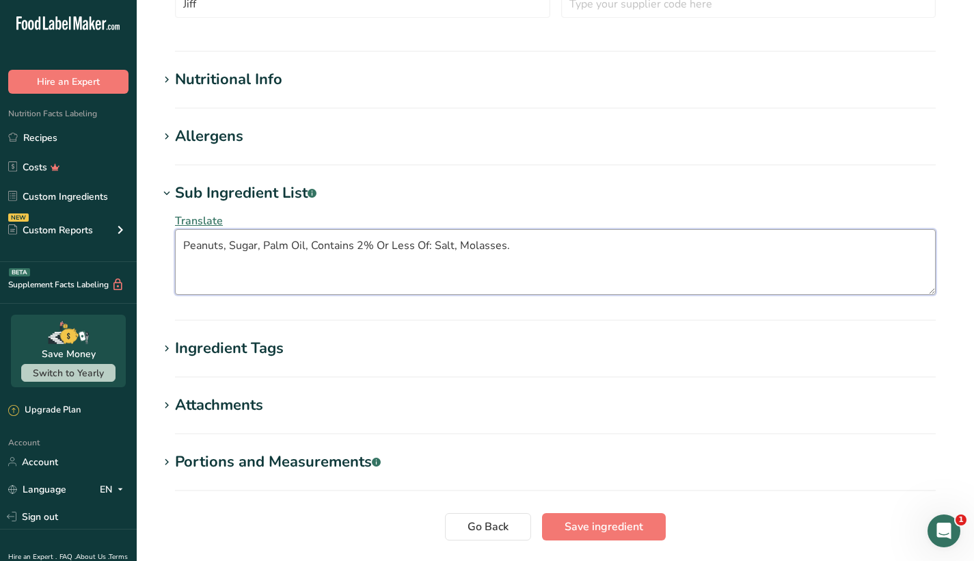
scroll to position [370, 0]
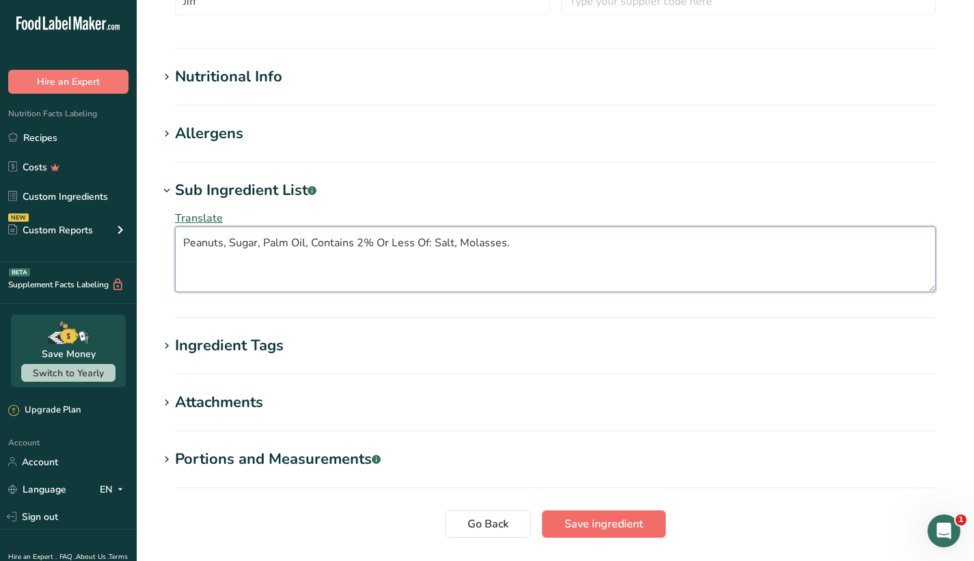
type textarea "Peanuts, Sugar, Palm Oil, Contains 2% Or Less Of: Salt, Molasses."
click at [625, 526] on span "Save ingredient" at bounding box center [604, 524] width 79 height 16
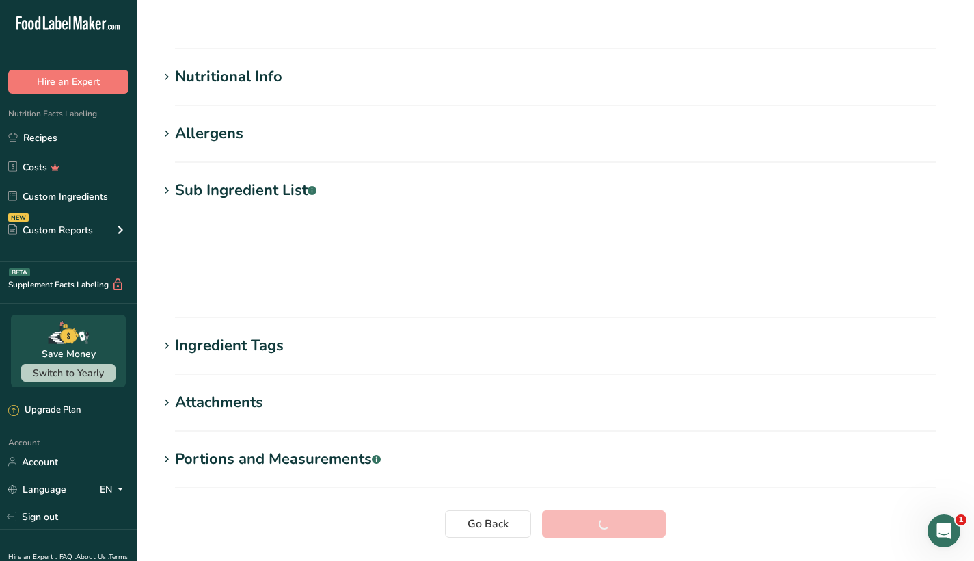
scroll to position [106, 0]
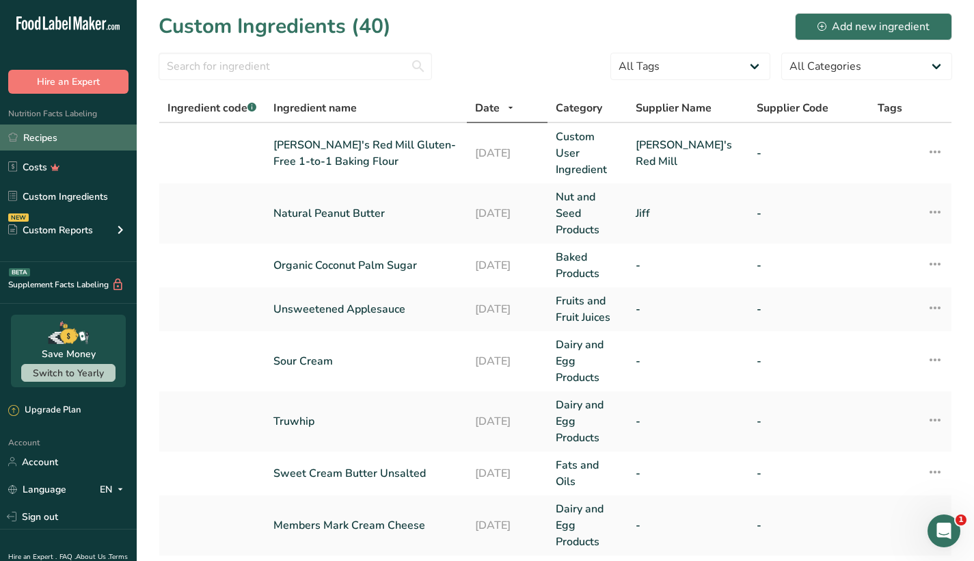
click at [21, 138] on link "Recipes" at bounding box center [68, 137] width 137 height 26
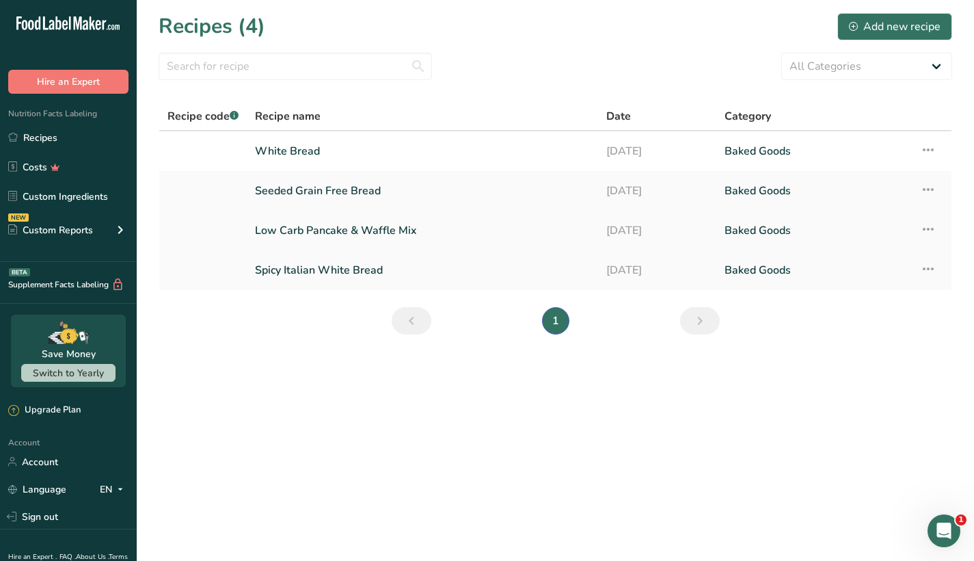
click at [358, 227] on link "Low Carb Pancake & Waffle Mix" at bounding box center [422, 230] width 335 height 29
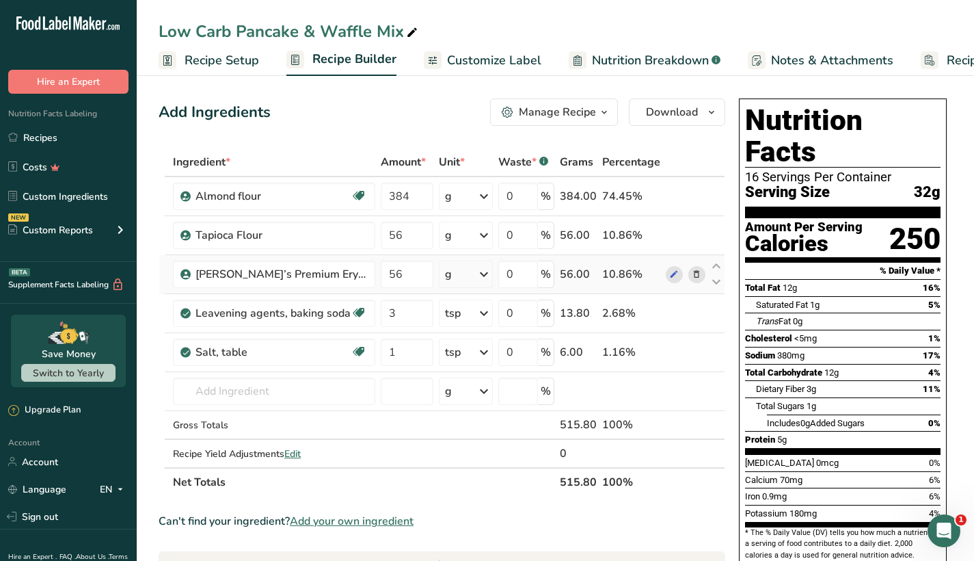
scroll to position [17, 0]
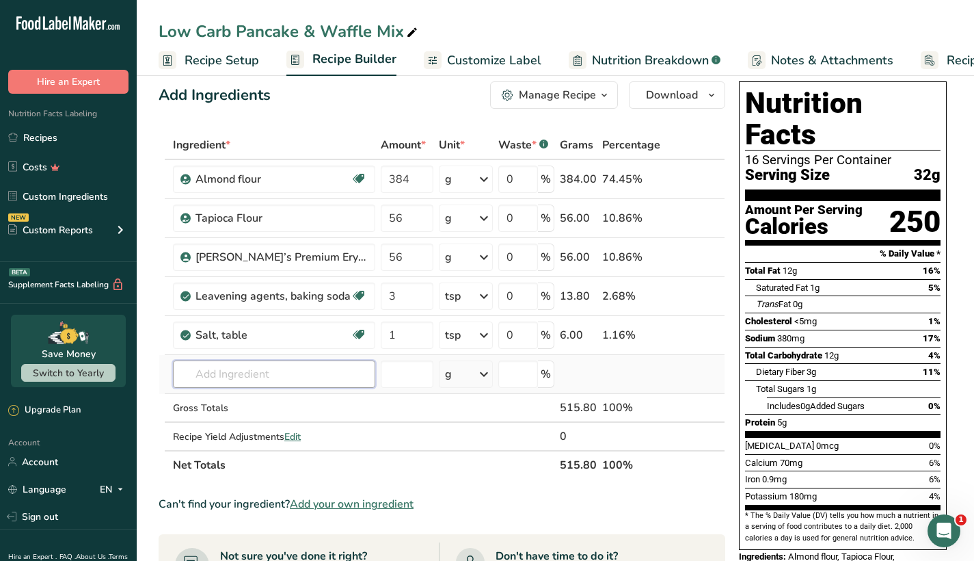
click at [258, 375] on input "text" at bounding box center [274, 373] width 202 height 27
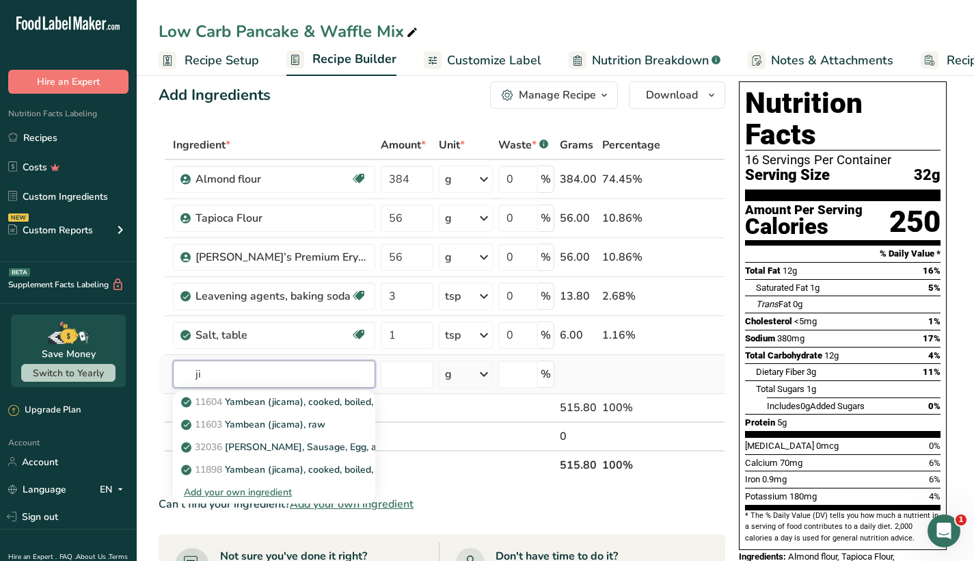
type input "j"
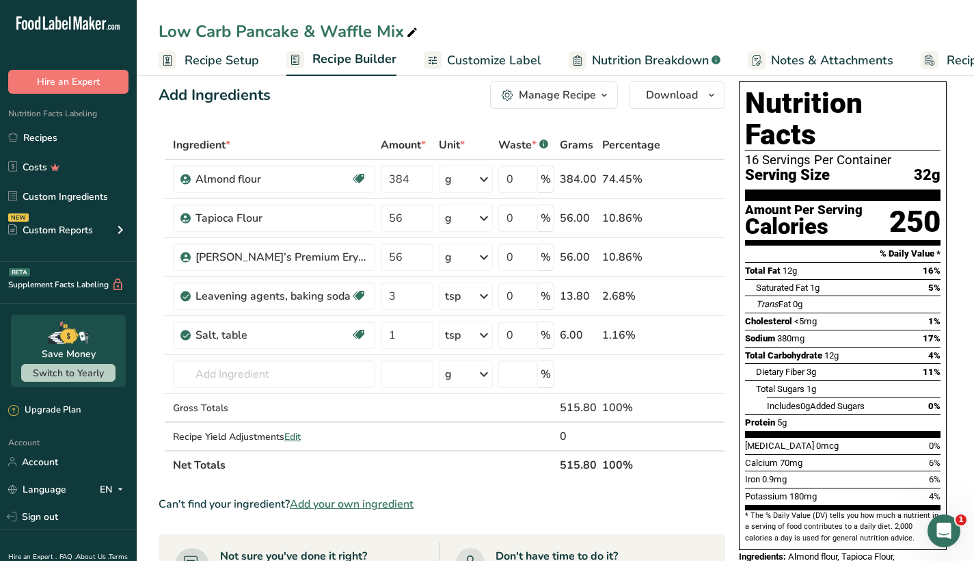
click at [368, 503] on span "Add your own ingredient" at bounding box center [352, 504] width 124 height 16
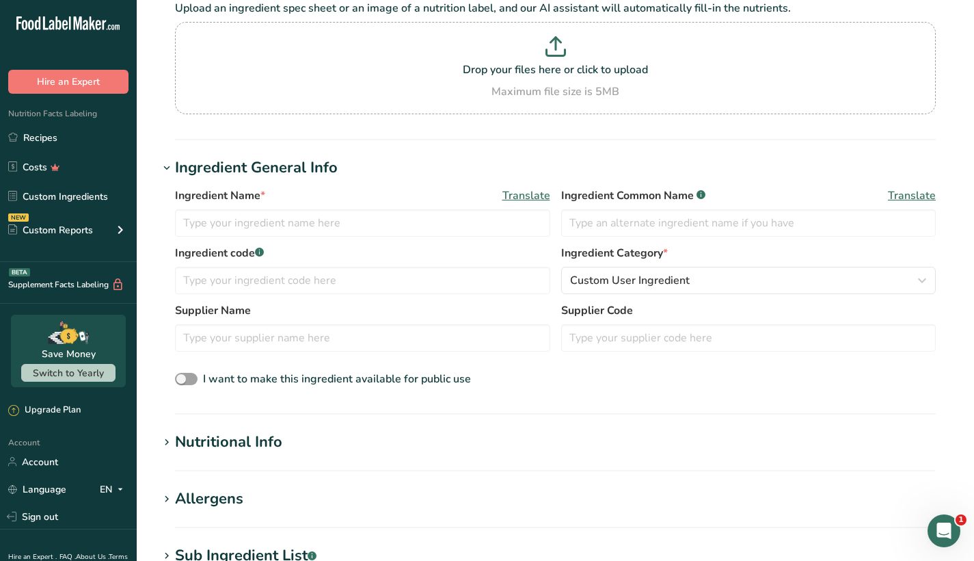
scroll to position [192, 0]
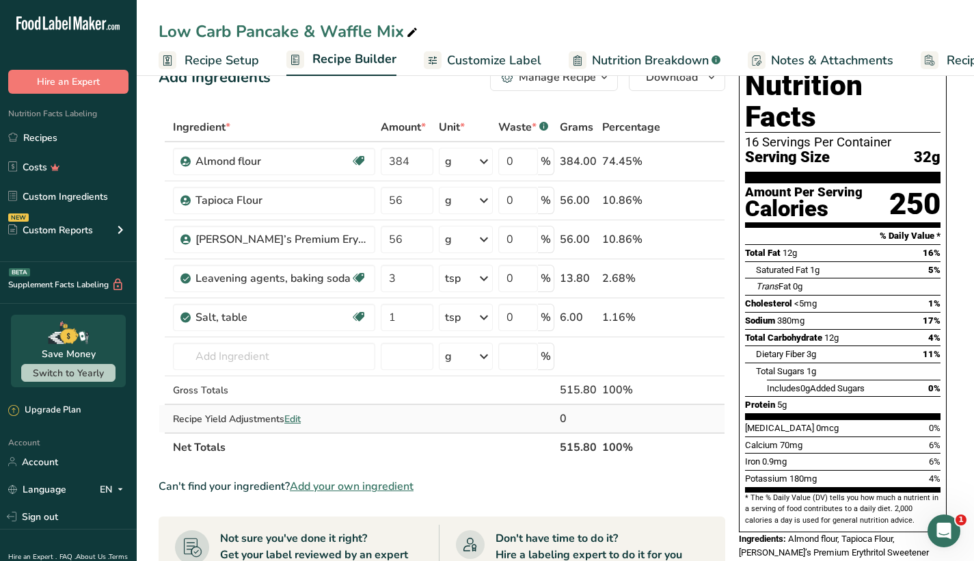
scroll to position [67, 0]
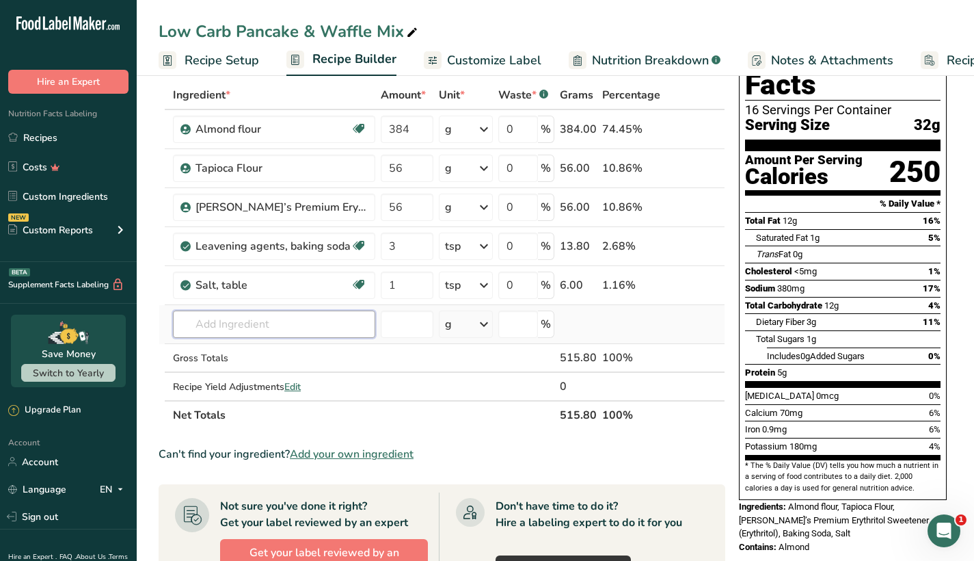
click at [294, 327] on input "text" at bounding box center [274, 323] width 202 height 27
type input "natural pea"
click at [280, 352] on p "Natural Peanut Butter" at bounding box center [238, 352] width 109 height 14
type input "Natural Peanut Butter"
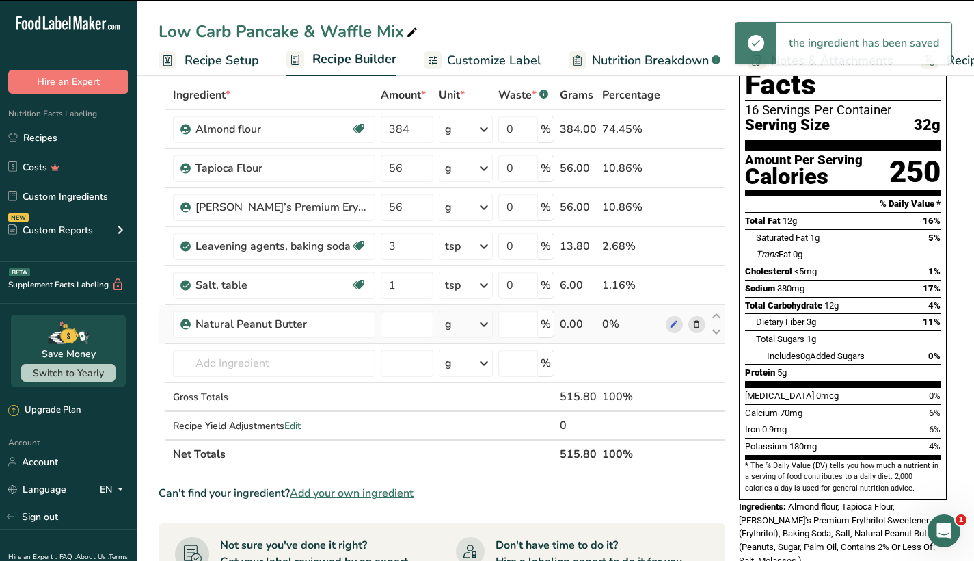
type input "0"
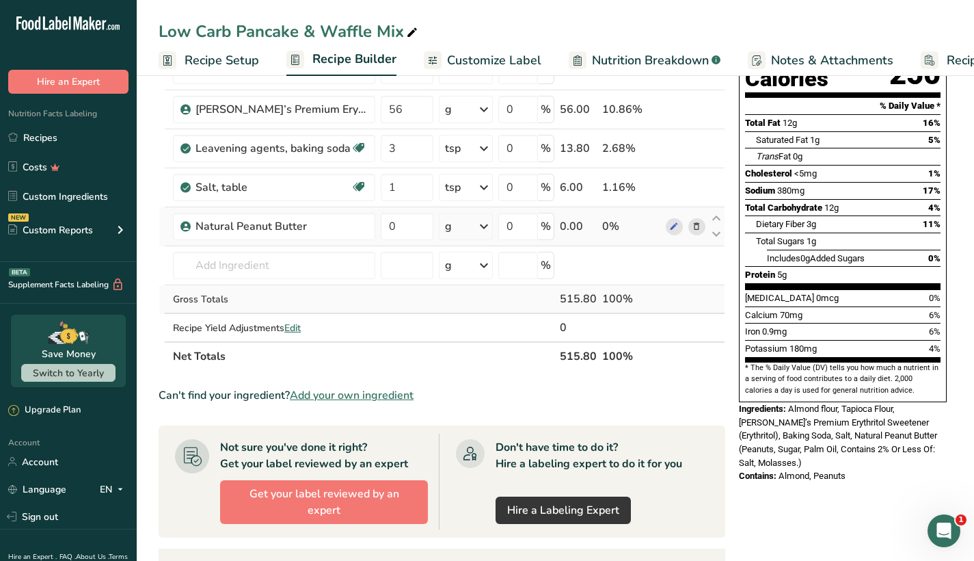
scroll to position [172, 0]
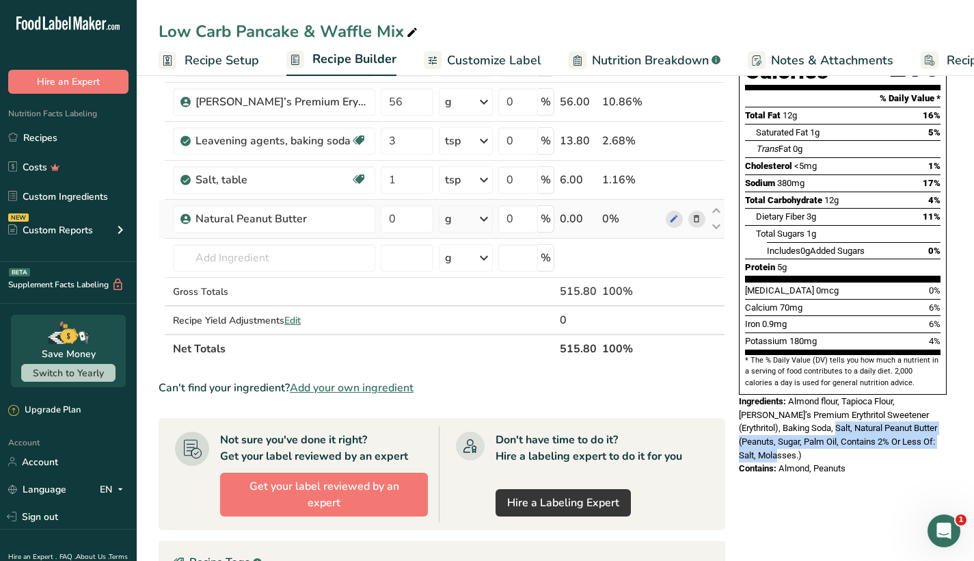
drag, startPoint x: 941, startPoint y: 401, endPoint x: 784, endPoint y: 387, distance: 157.9
click at [784, 395] on div "Ingredients: Almond flour, Tapioca Flour, Anthony’s Premium Erythritol Sweetene…" at bounding box center [843, 428] width 208 height 67
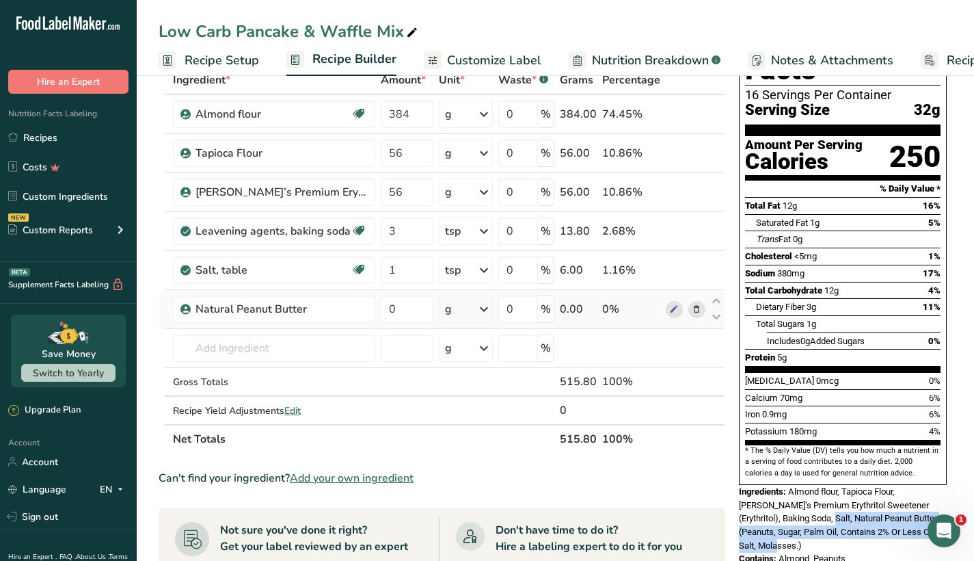
scroll to position [83, 0]
click at [695, 305] on icon at bounding box center [697, 309] width 10 height 14
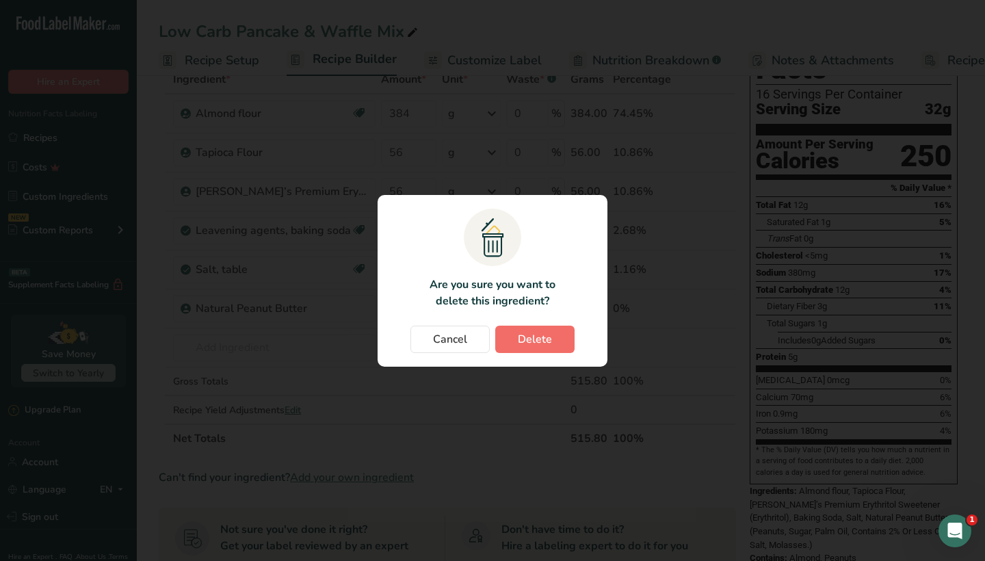
click at [540, 338] on span "Delete" at bounding box center [535, 339] width 34 height 16
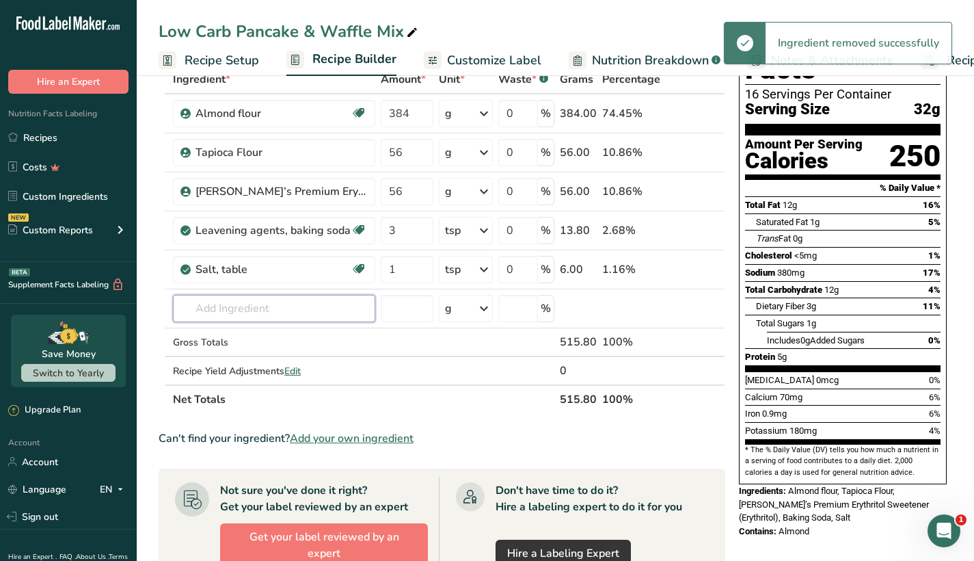
click at [267, 306] on input "text" at bounding box center [274, 308] width 202 height 27
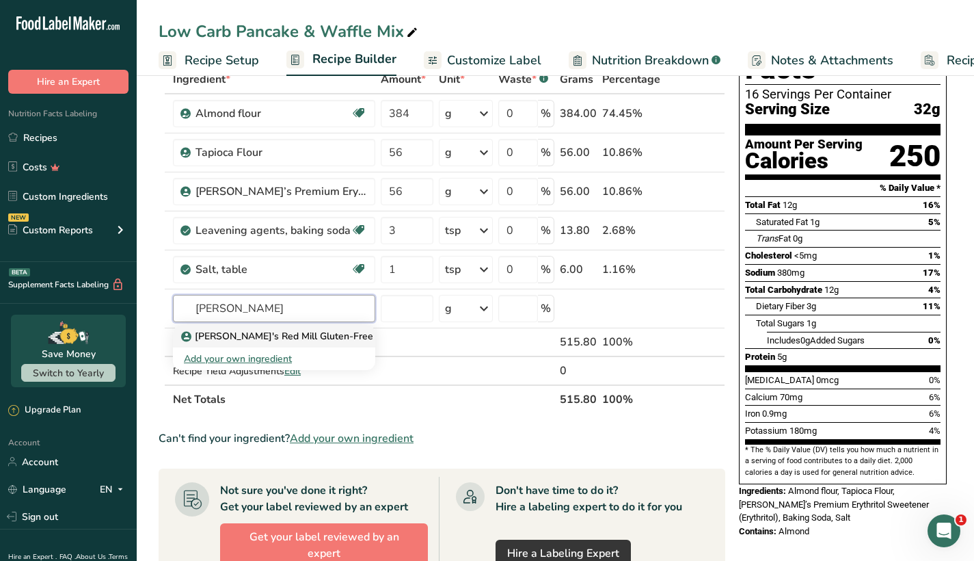
type input "bob"
click at [271, 338] on p "Bob's Red Mill Gluten-Free 1-to-1 Baking Flour" at bounding box center [323, 336] width 278 height 14
type input "Bob's Red Mill Gluten-Free 1-to-1 Baking Flour"
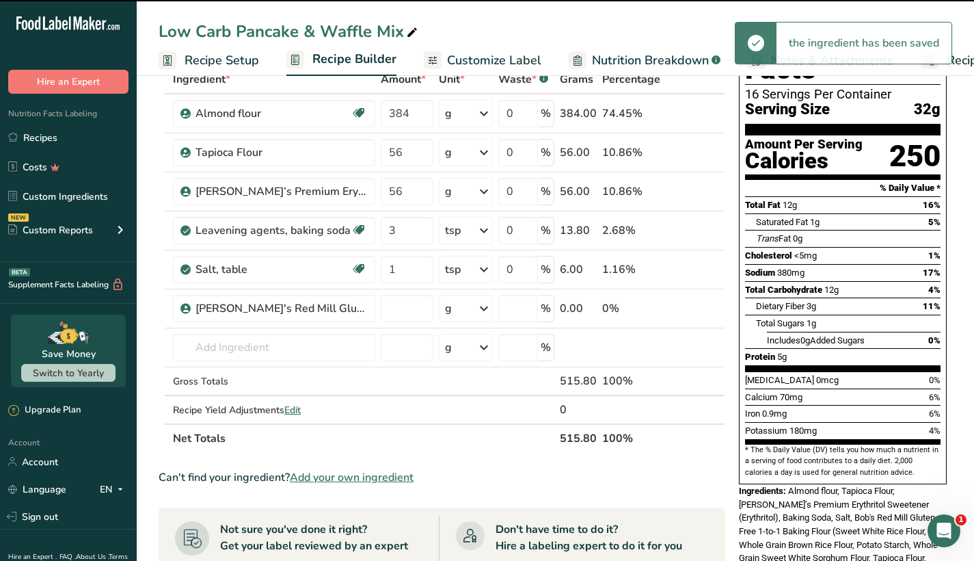
type input "0"
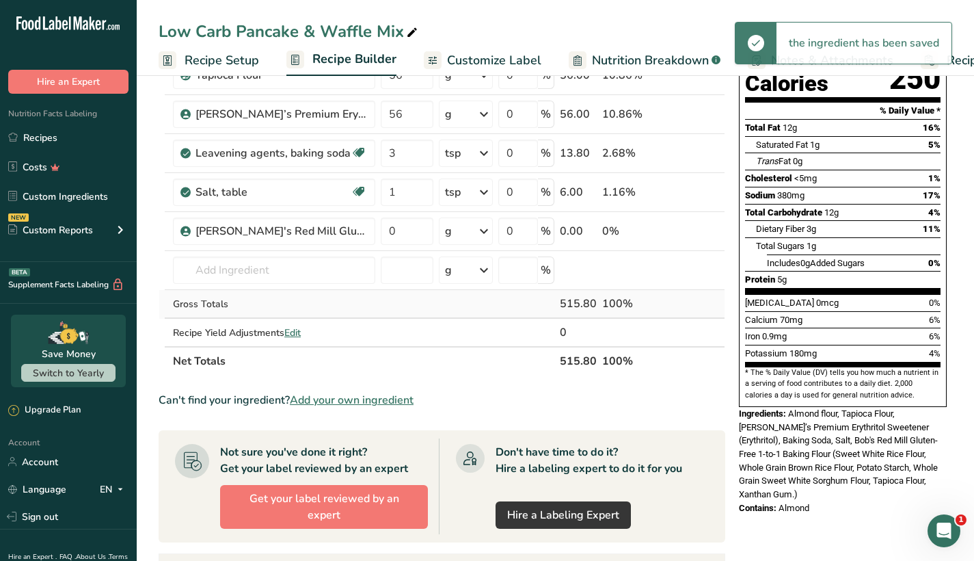
scroll to position [166, 0]
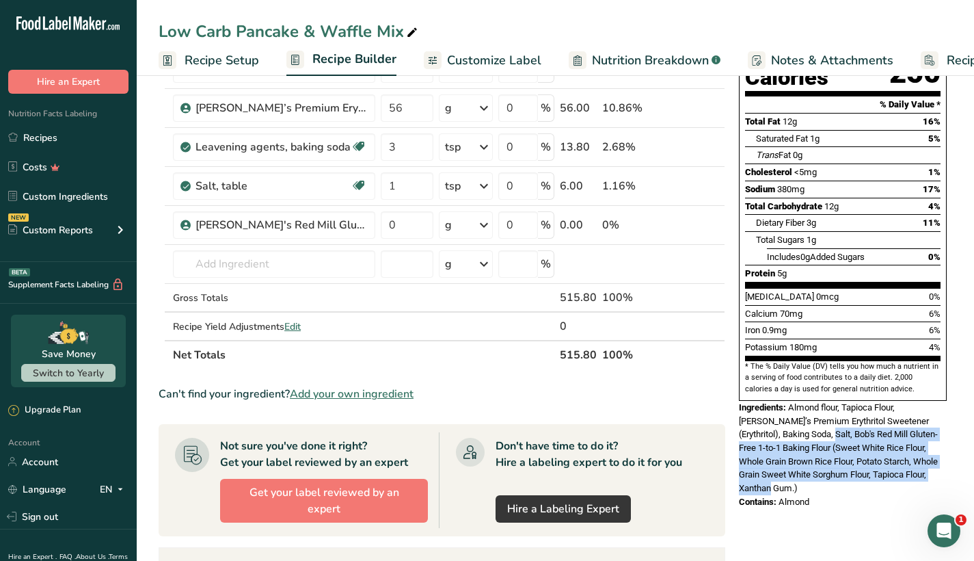
drag, startPoint x: 783, startPoint y: 394, endPoint x: 922, endPoint y: 432, distance: 144.0
click at [922, 432] on div "Ingredients: Almond flour, Tapioca Flour, Anthony’s Premium Erythritol Sweetene…" at bounding box center [843, 448] width 208 height 94
click at [698, 224] on icon at bounding box center [697, 225] width 10 height 14
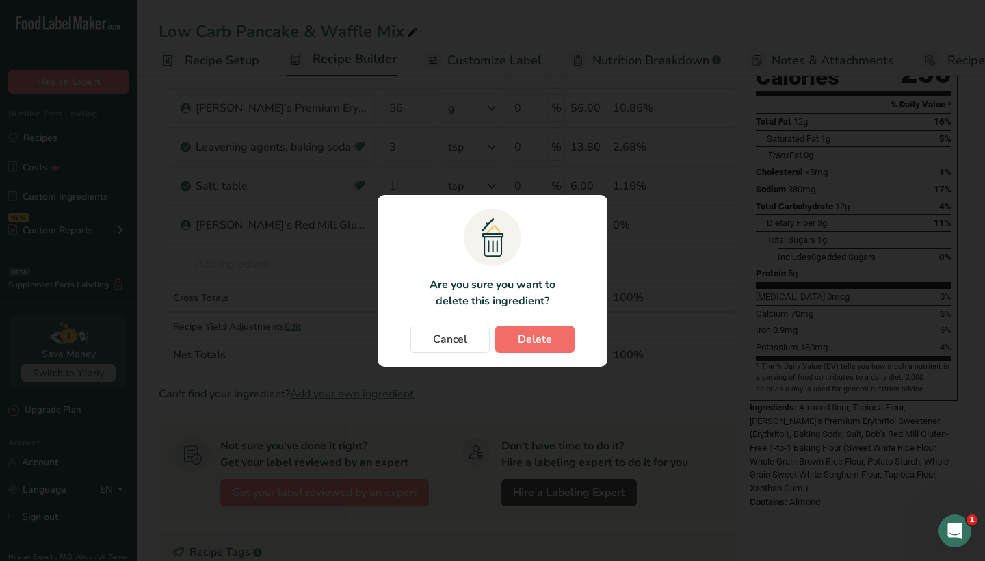
click at [529, 330] on button "Delete" at bounding box center [534, 338] width 79 height 27
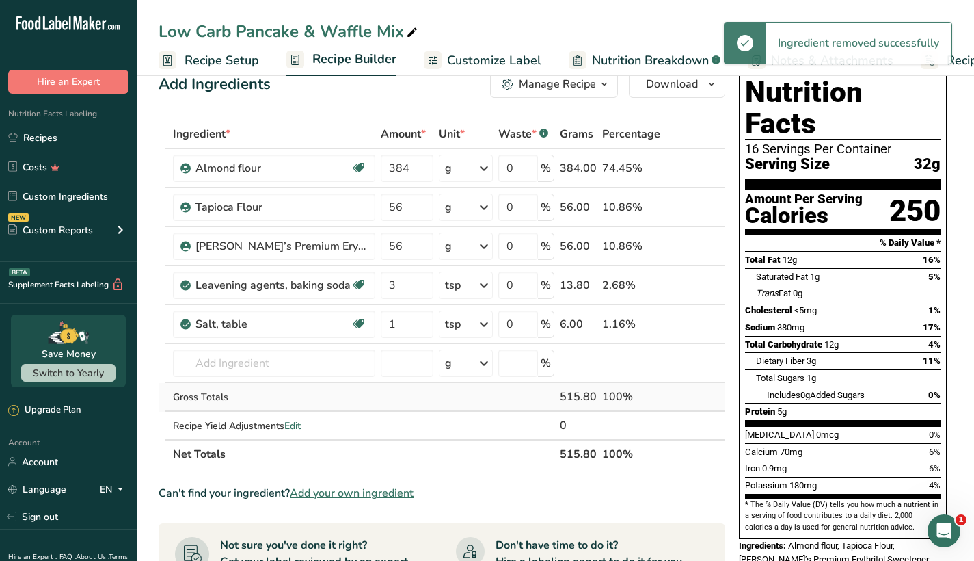
scroll to position [7, 0]
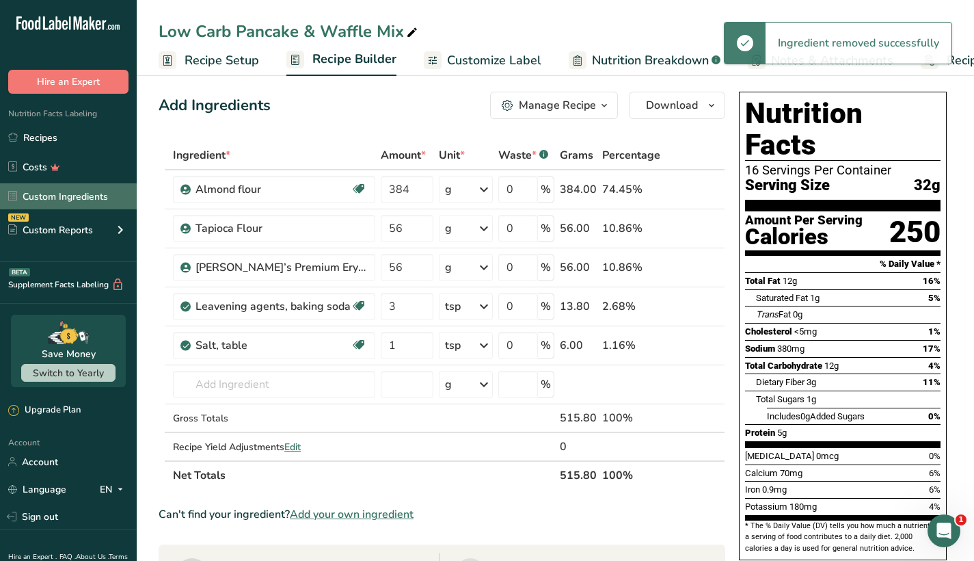
click at [78, 193] on link "Custom Ingredients" at bounding box center [68, 196] width 137 height 26
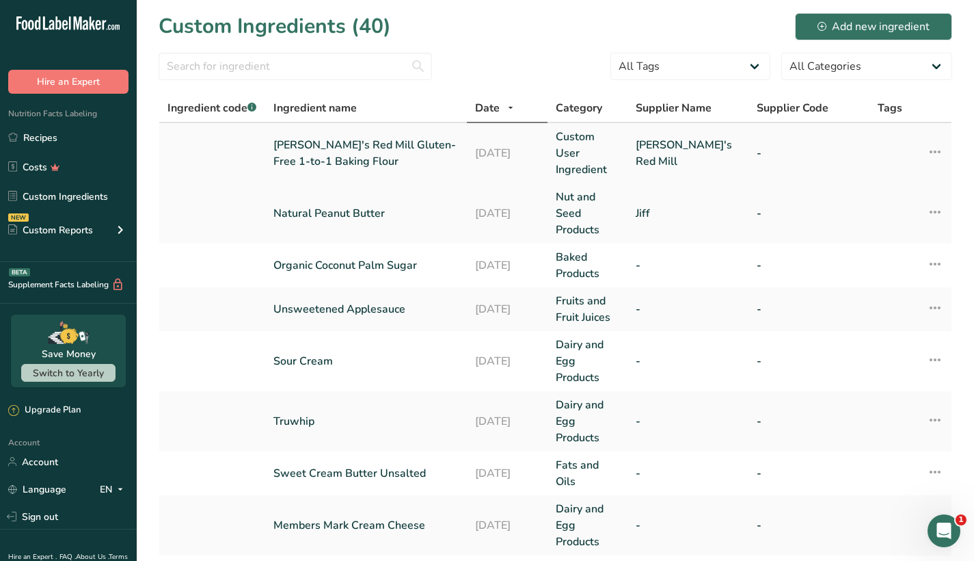
click at [386, 150] on link "Bob's Red Mill Gluten-Free 1-to-1 Baking Flour" at bounding box center [365, 153] width 185 height 33
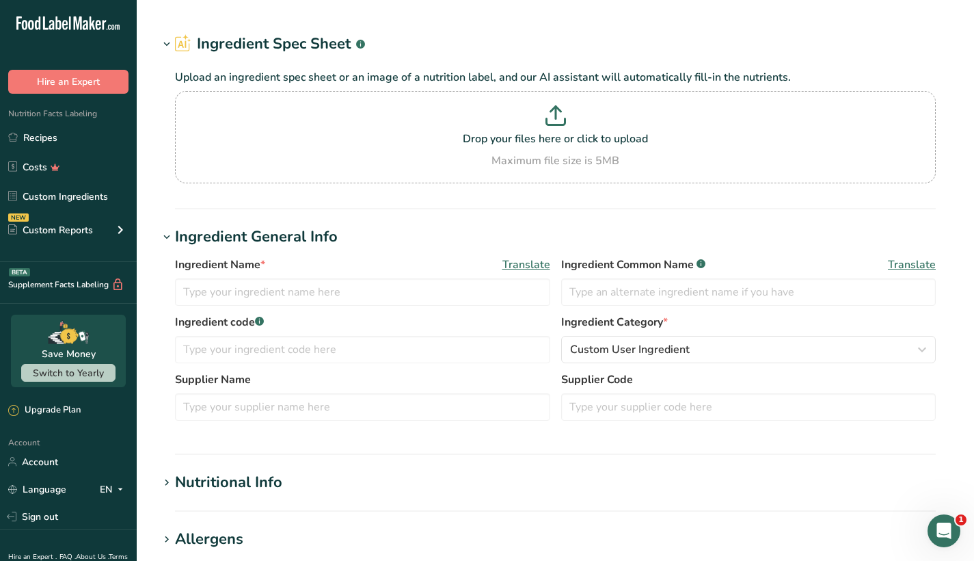
type input "Bob's Red Mill Gluten-Free 1-to-1 Baking Flour"
type input "Bob's Red Mill"
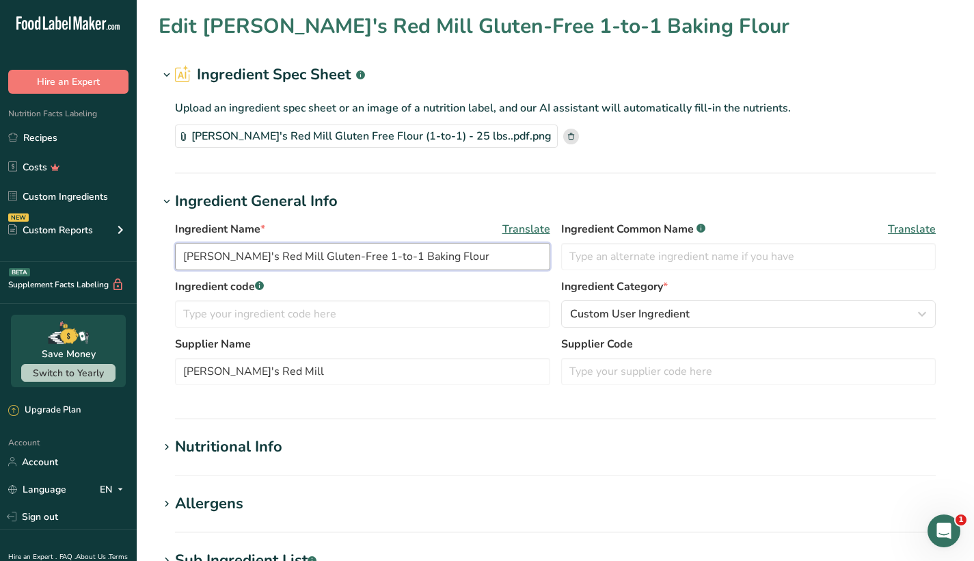
drag, startPoint x: 258, startPoint y: 253, endPoint x: 150, endPoint y: 250, distance: 108.1
click at [150, 250] on section "Edit Bob's Red Mill Gluten-Free 1-to-1 Baking Flour Ingredient Spec Sheet .a-a{…" at bounding box center [556, 440] width 838 height 881
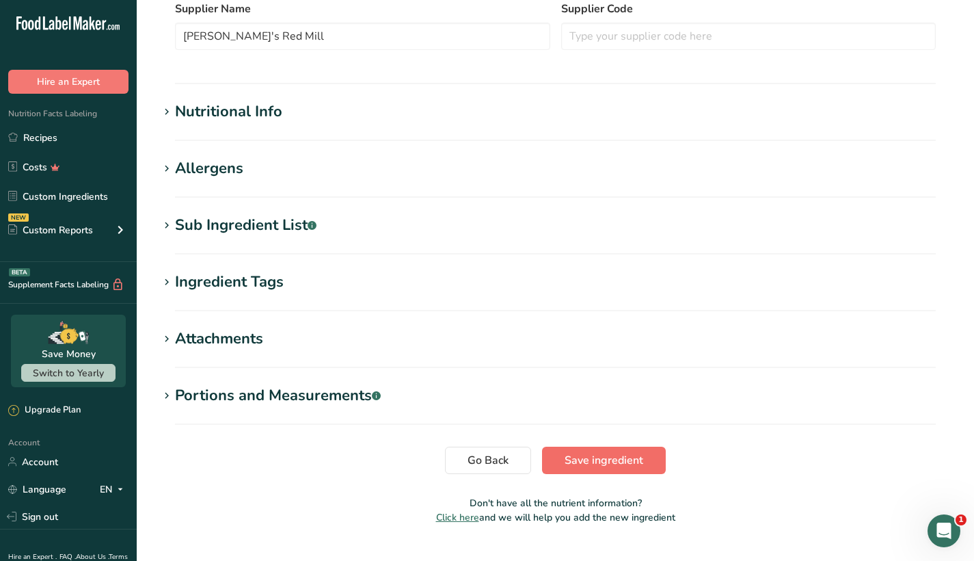
type input "Gluten-Free 1-to-1 Baking Flour"
click at [605, 462] on span "Save ingredient" at bounding box center [604, 460] width 79 height 16
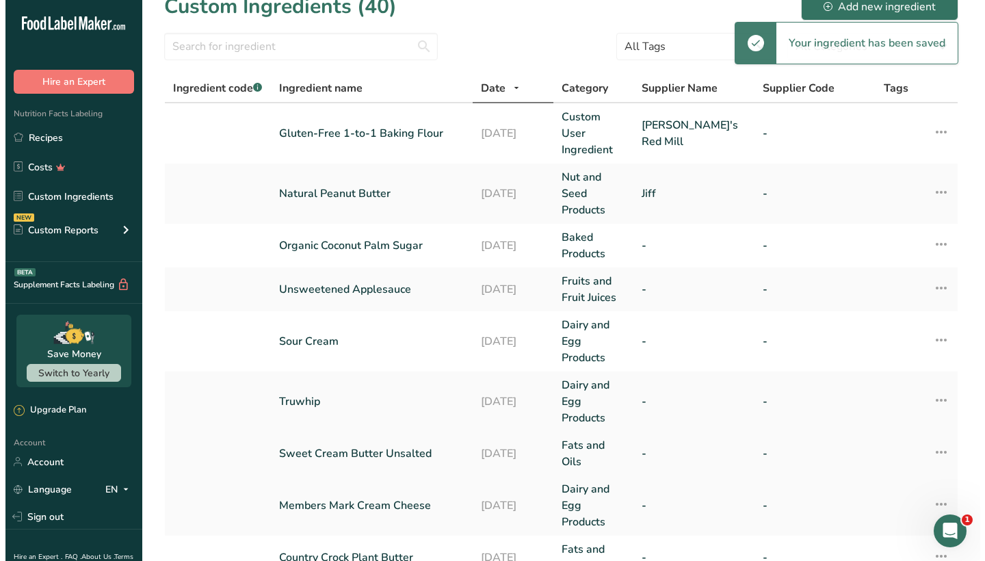
scroll to position [23, 0]
